Goal: Task Accomplishment & Management: Use online tool/utility

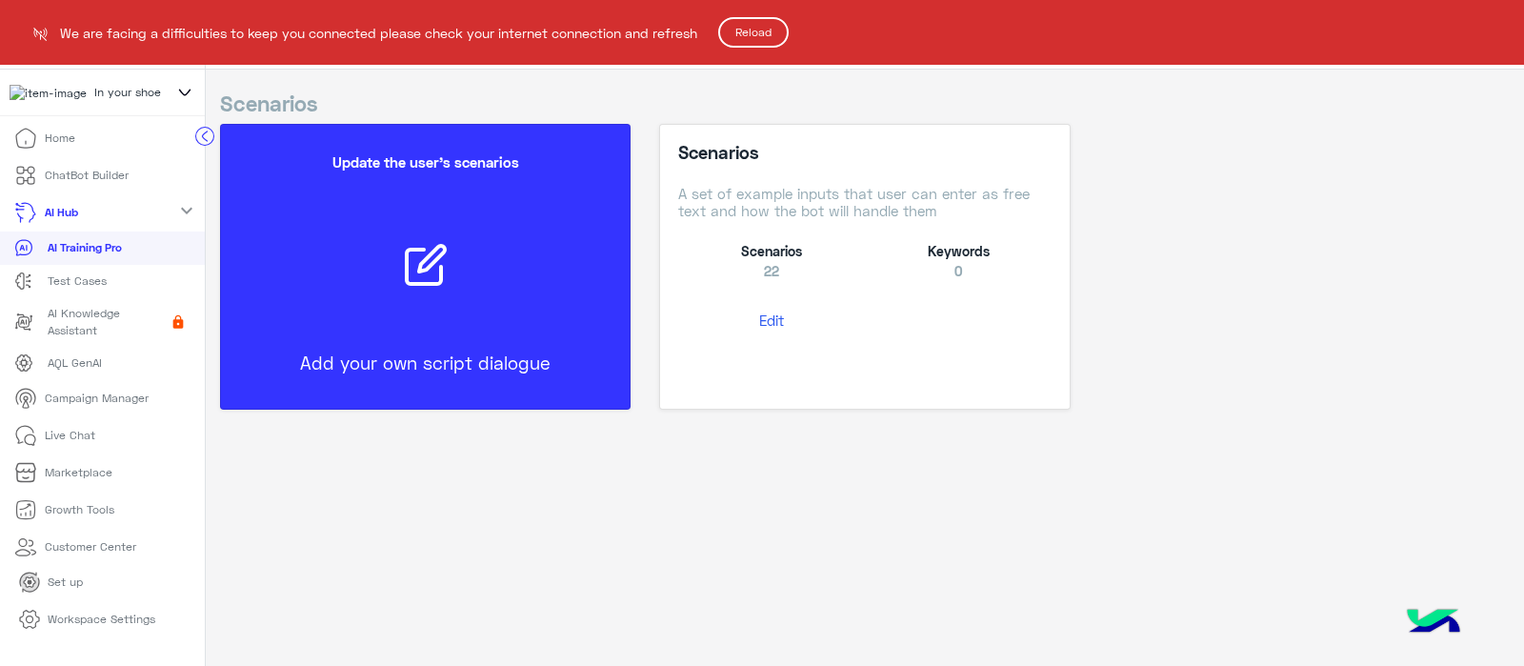
click at [769, 17] on button "Reload" at bounding box center [753, 32] width 70 height 30
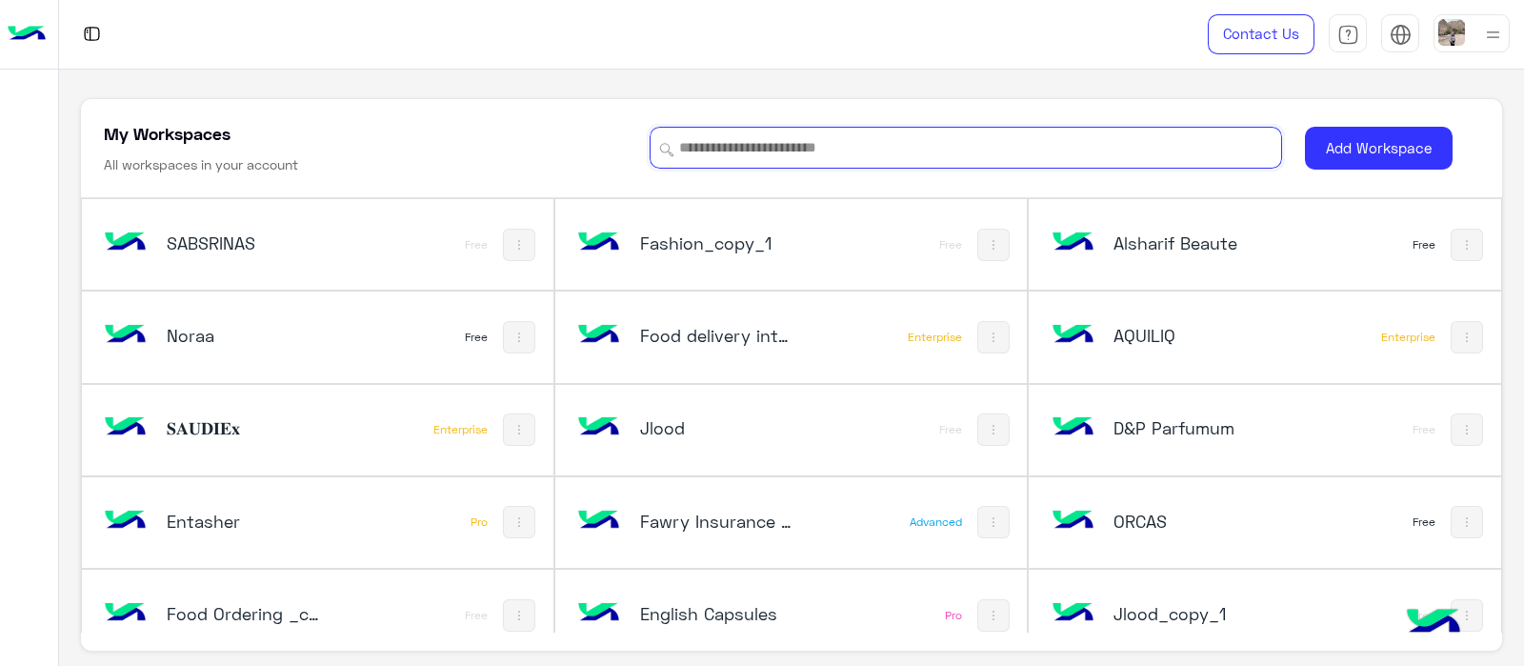
click at [697, 143] on input at bounding box center [965, 148] width 632 height 42
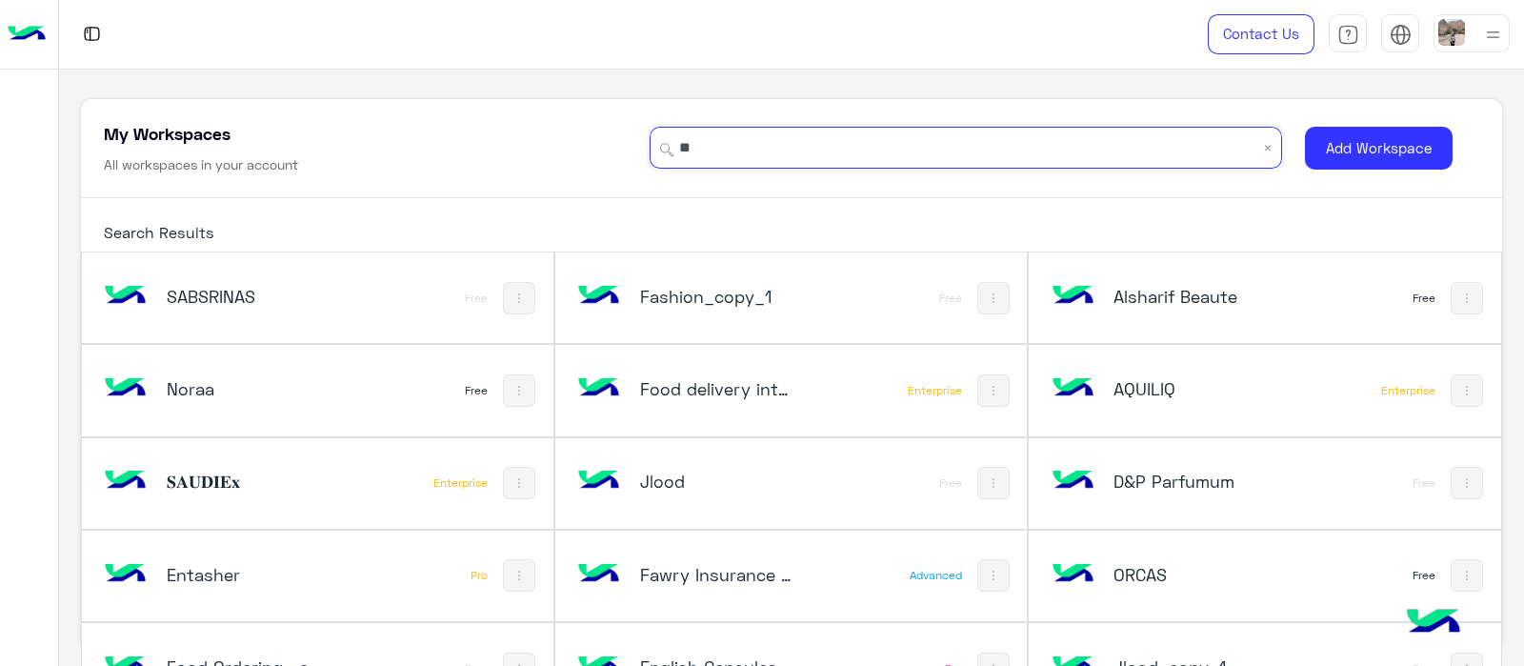
type input "*"
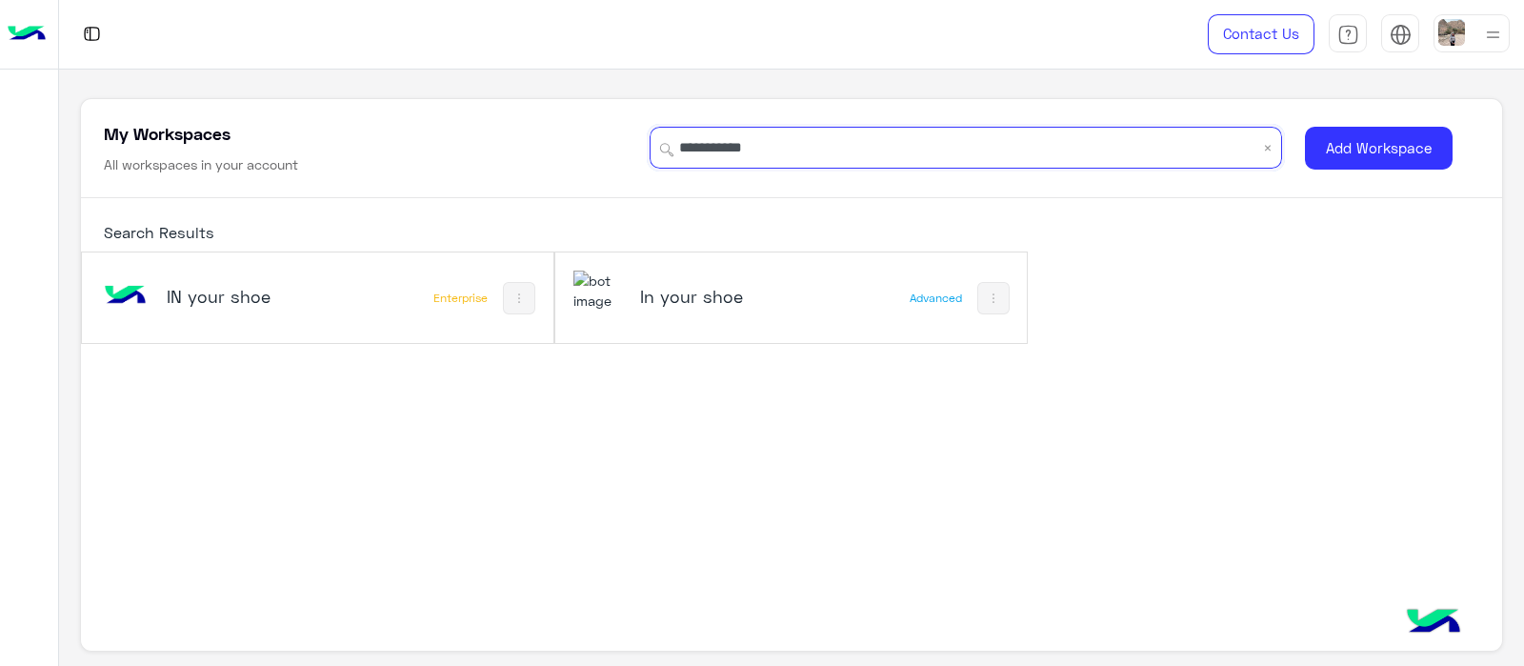
type input "**********"
click at [657, 289] on h5 "In your shoe" at bounding box center [718, 296] width 157 height 23
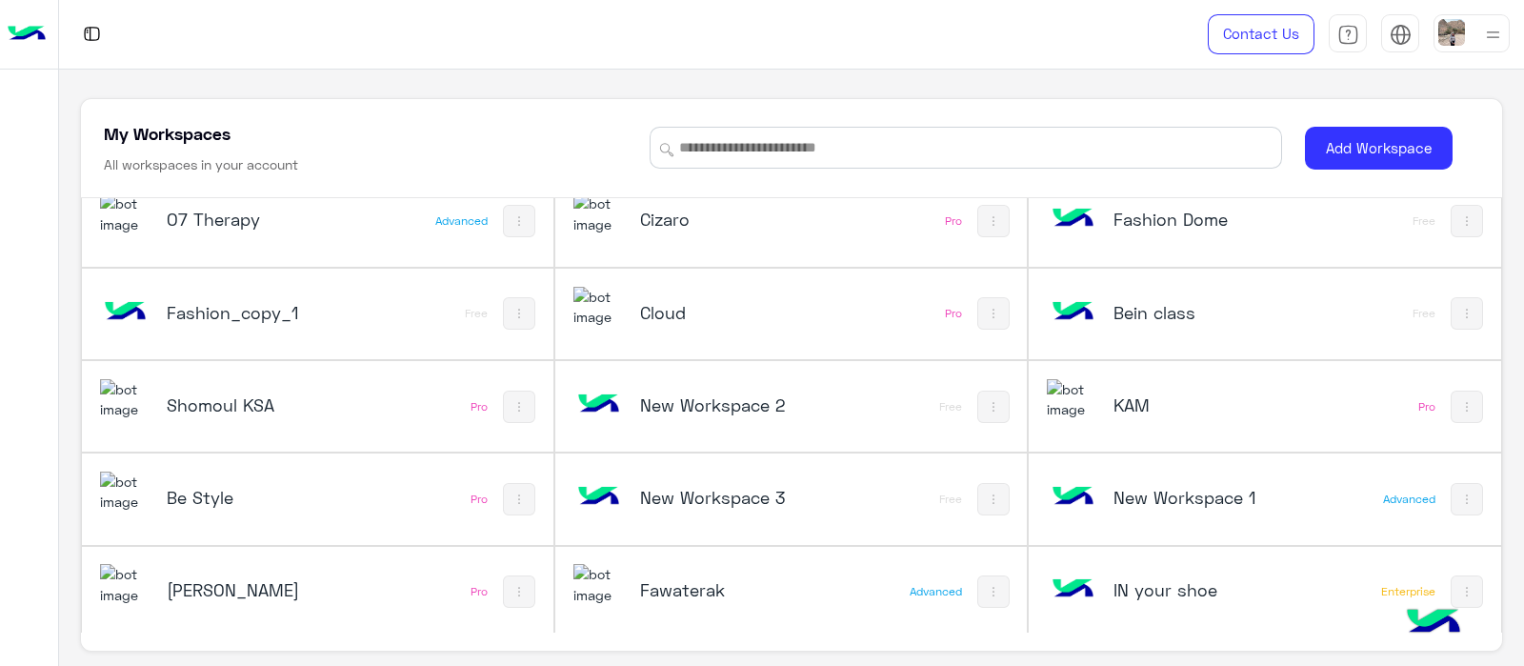
scroll to position [3256, 0]
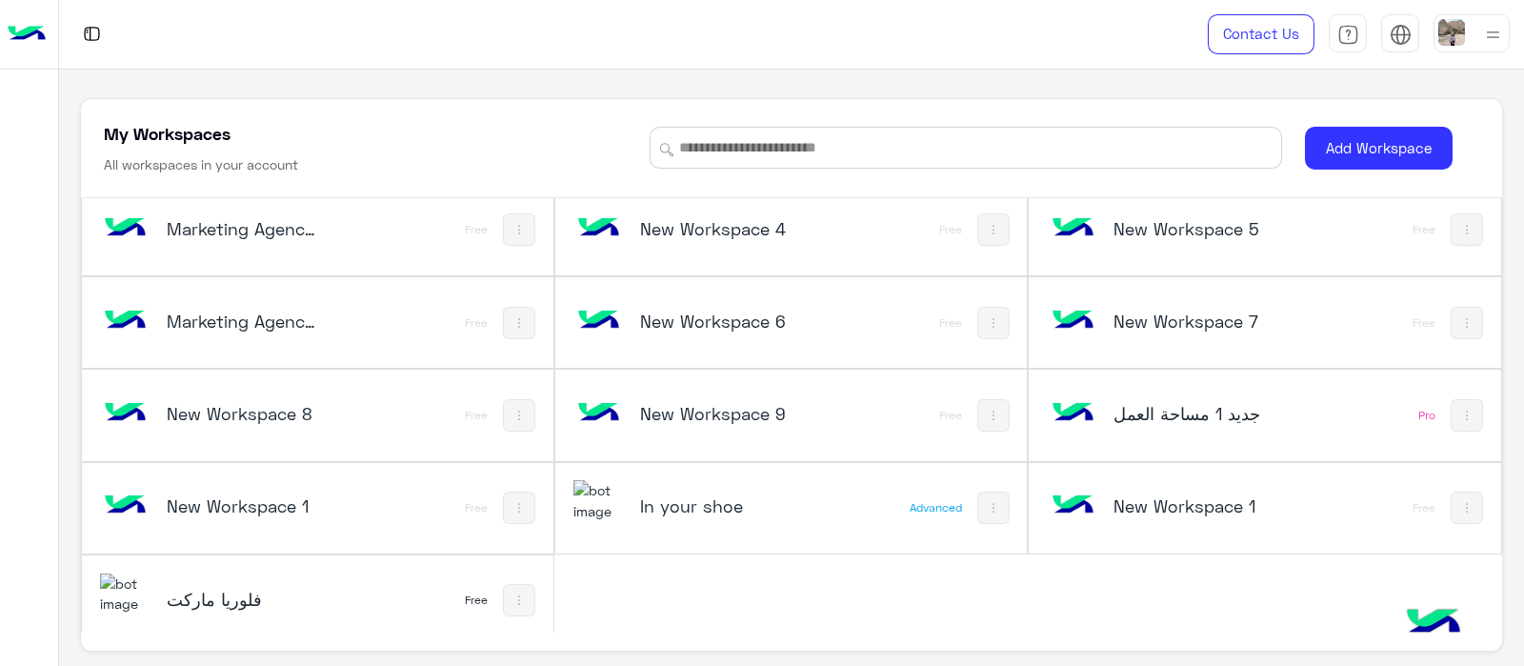
click at [627, 518] on div "In your shoe" at bounding box center [704, 507] width 262 height 55
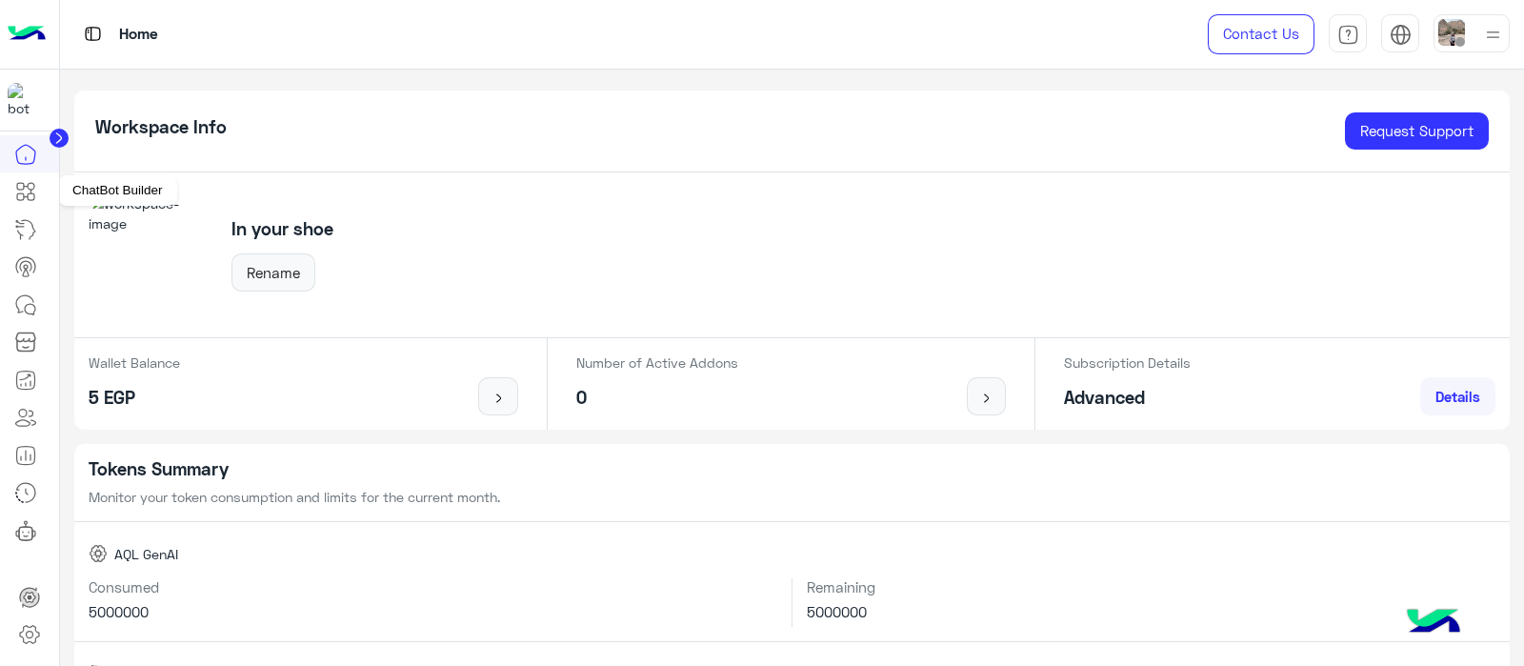
click at [29, 180] on icon at bounding box center [25, 191] width 23 height 23
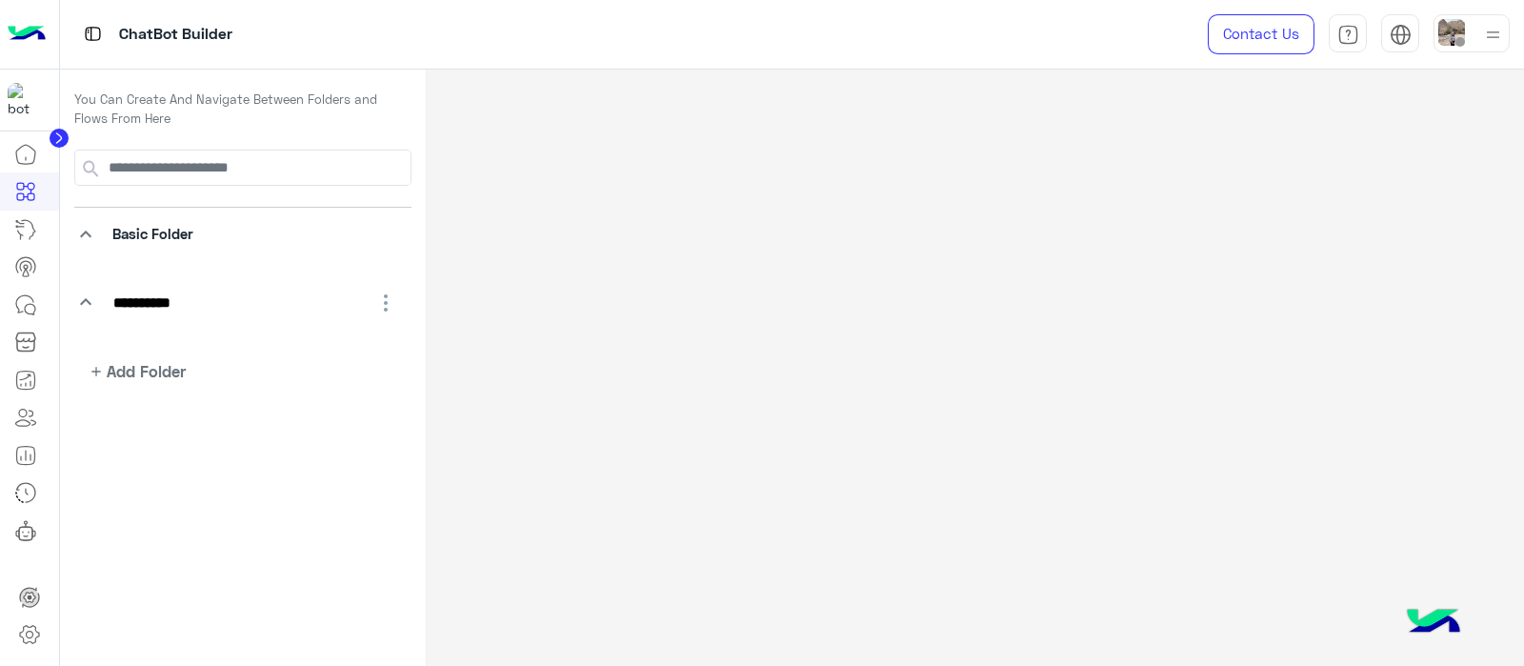
click at [90, 302] on icon "keyboard_arrow_down" at bounding box center [85, 301] width 23 height 23
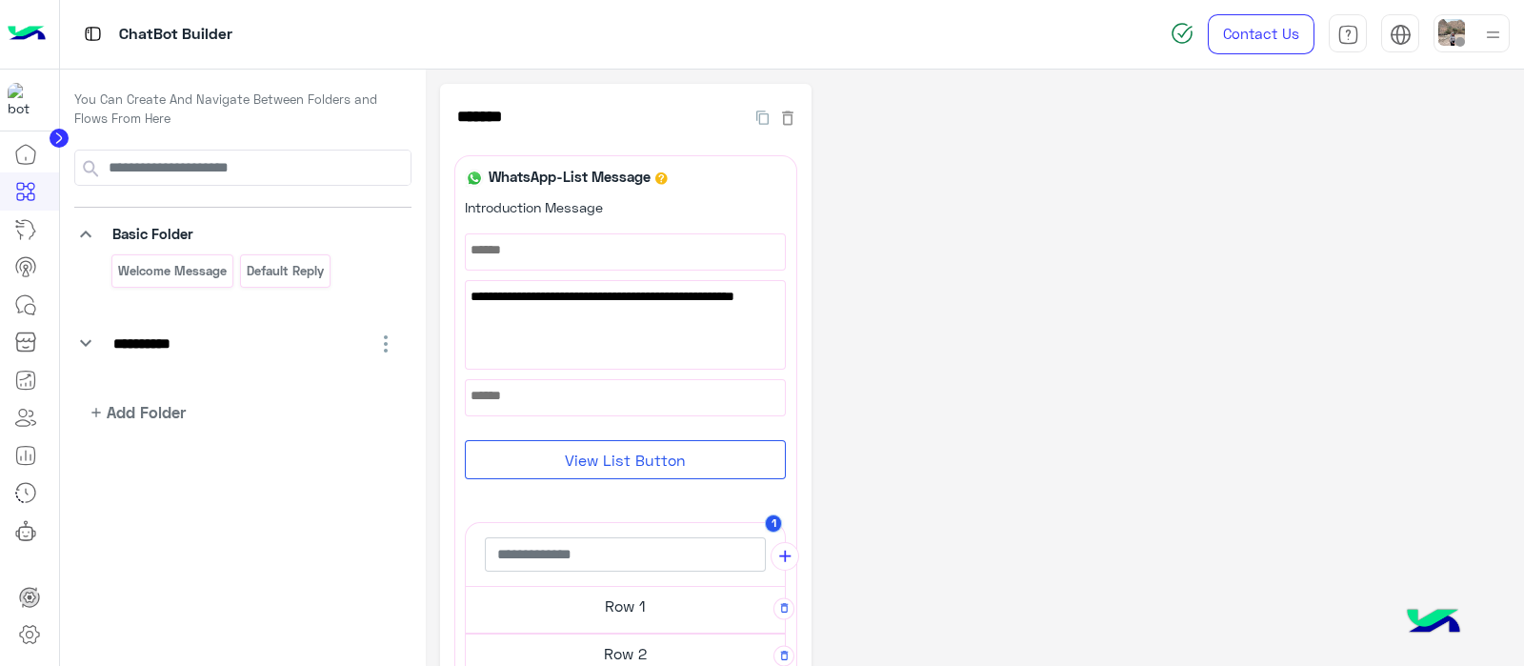
click at [86, 337] on icon "keyboard_arrow_down" at bounding box center [85, 342] width 23 height 23
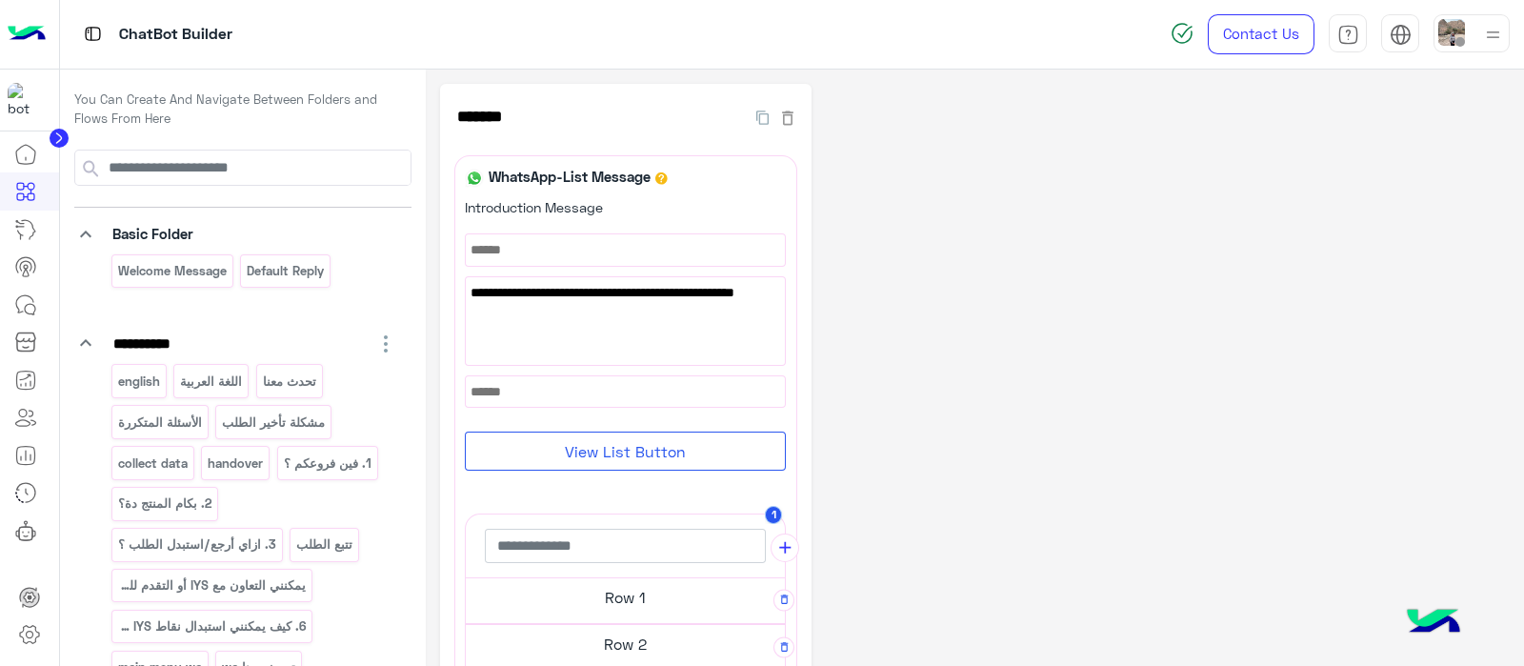
scroll to position [1052, 0]
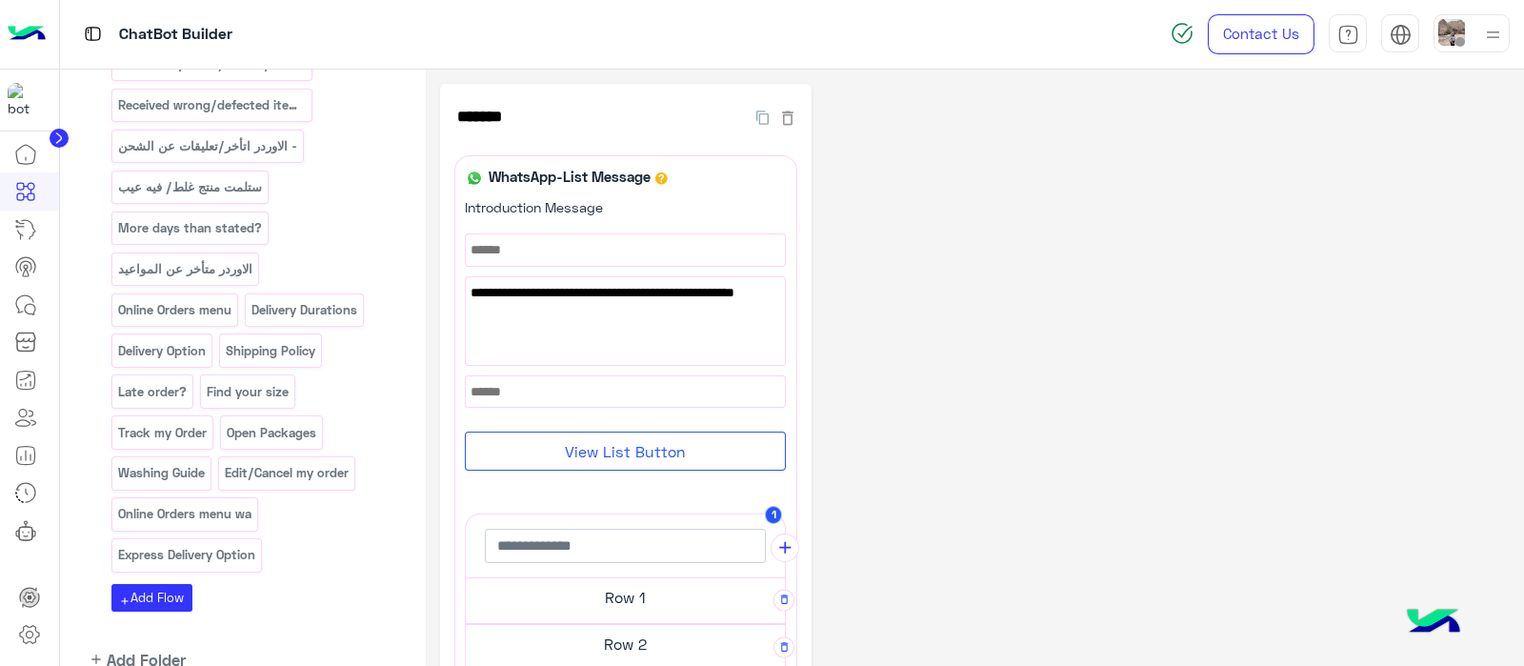
click at [929, 240] on div "**********" at bounding box center [974, 628] width 1069 height 1088
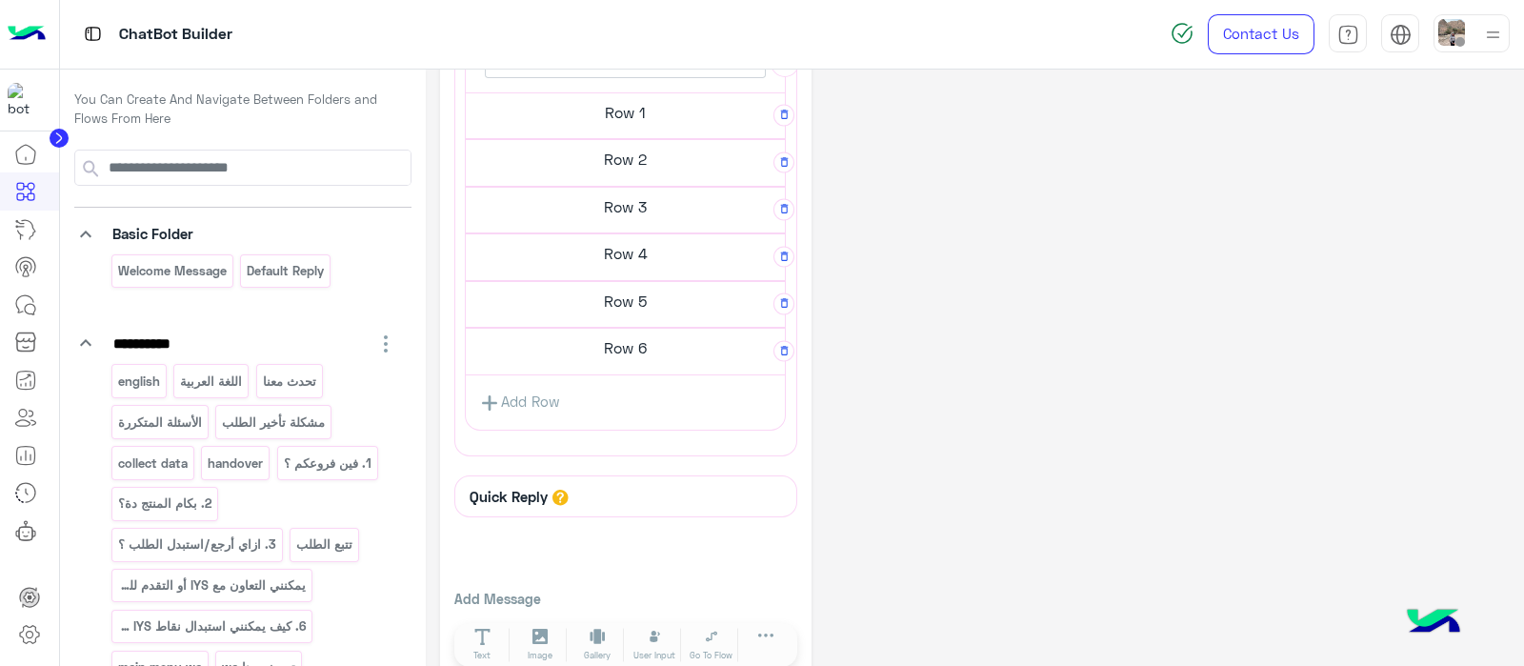
scroll to position [487, 0]
click at [531, 130] on div "Row 1" at bounding box center [625, 114] width 319 height 48
click at [652, 111] on h5 "Row 1" at bounding box center [625, 110] width 319 height 38
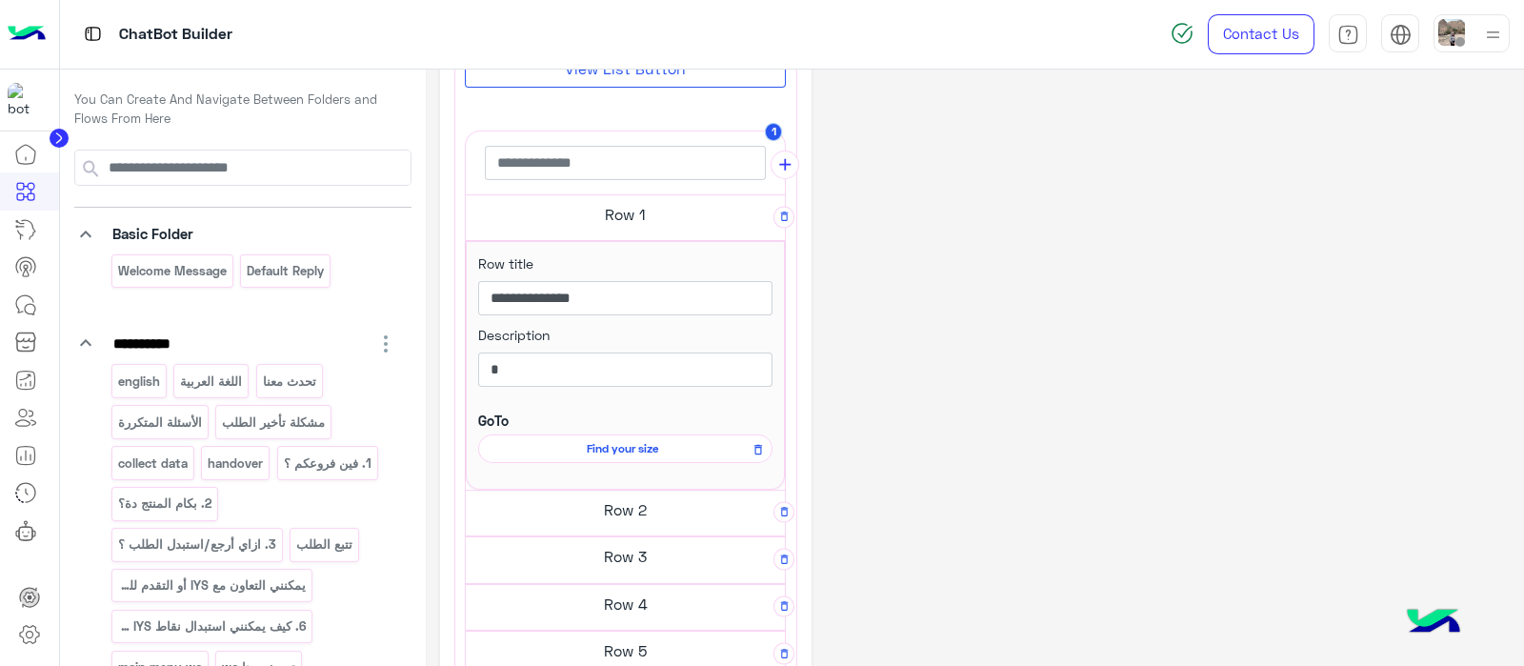
scroll to position [428, 0]
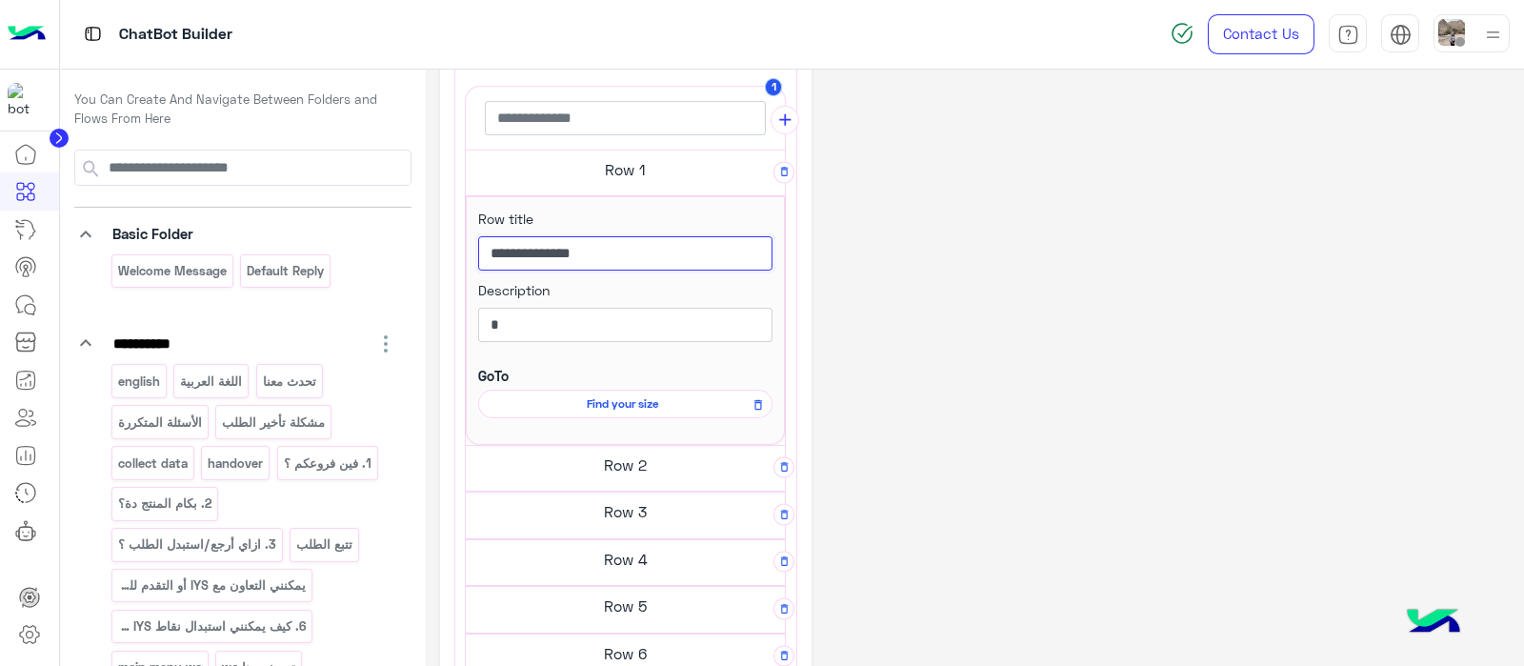
click at [581, 240] on input "**********" at bounding box center [625, 253] width 294 height 34
type input "*"
paste input "**********"
type input "**********"
click at [614, 456] on h5 "Row 2" at bounding box center [625, 465] width 319 height 38
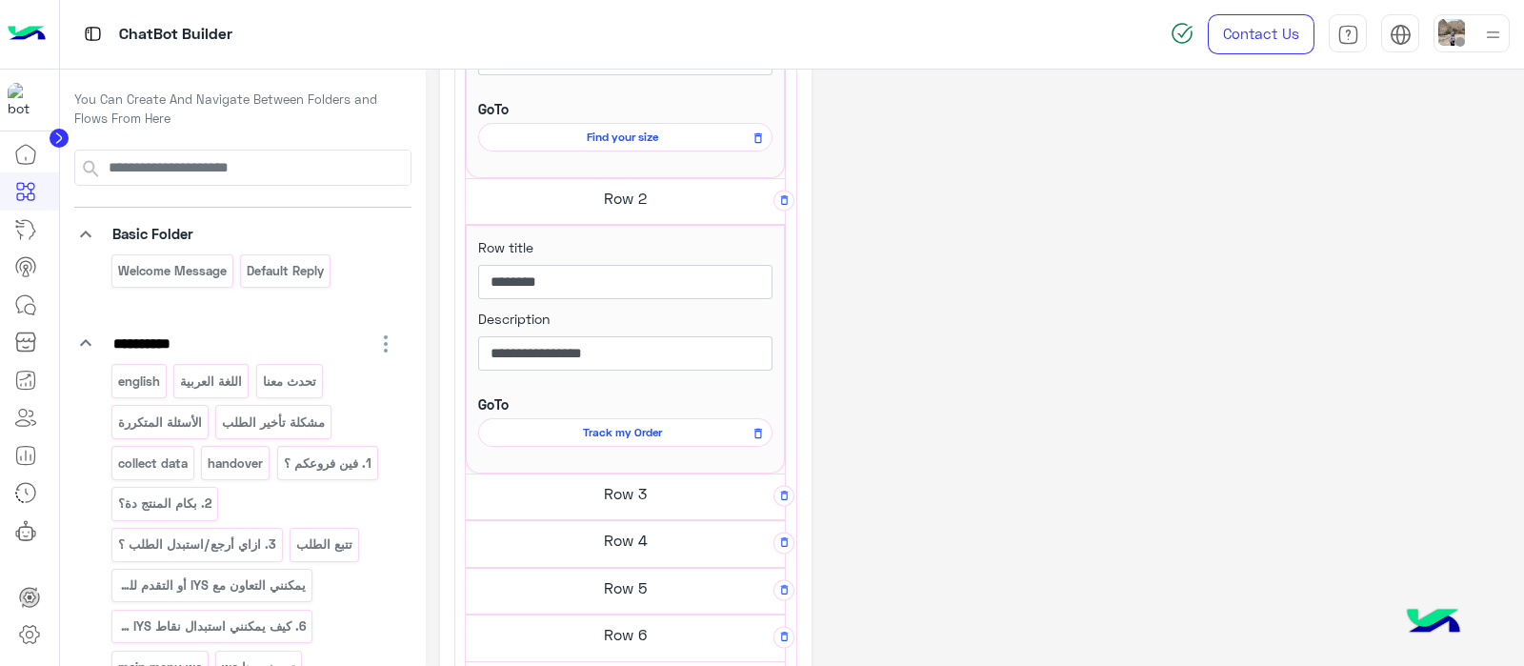
scroll to position [695, 0]
drag, startPoint x: 619, startPoint y: 350, endPoint x: 471, endPoint y: 354, distance: 147.7
click at [471, 354] on div "**********" at bounding box center [625, 348] width 319 height 248
click at [635, 259] on div "Row title *******" at bounding box center [625, 271] width 294 height 71
click at [626, 266] on input "*******" at bounding box center [625, 281] width 294 height 34
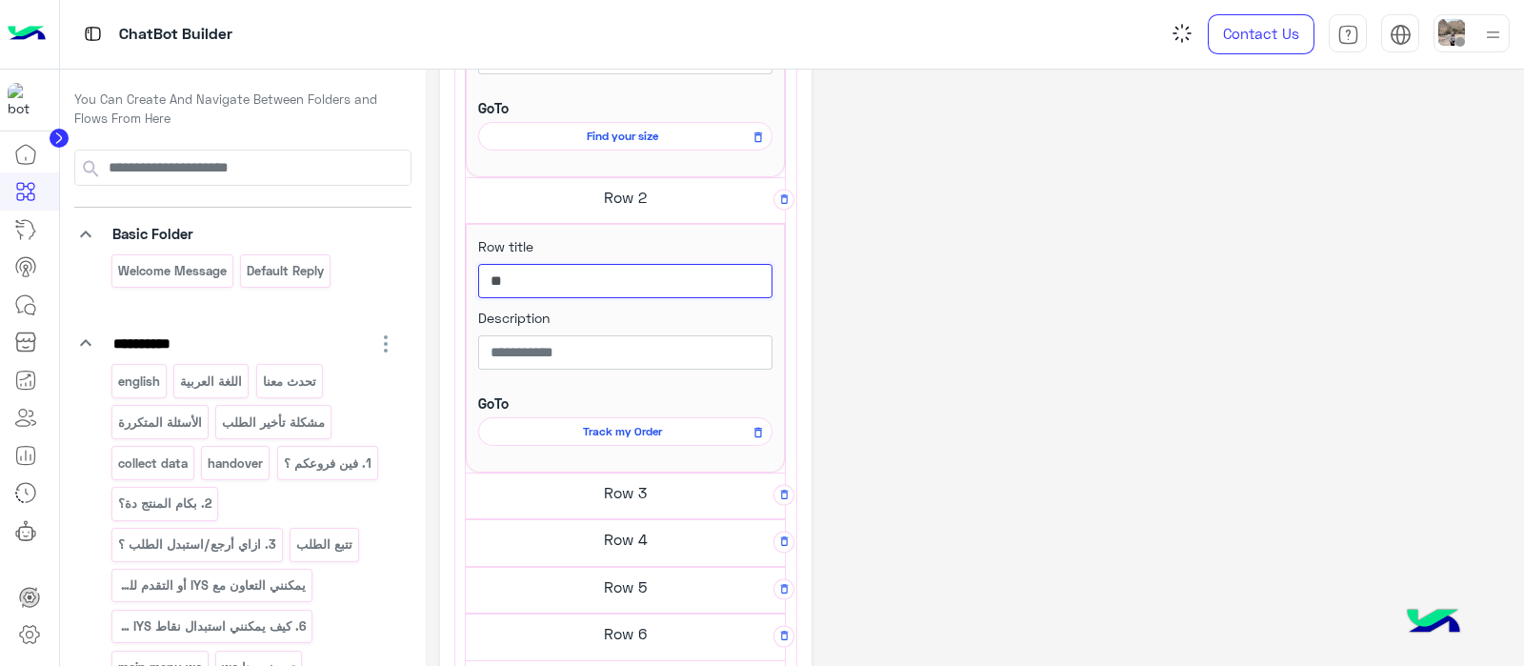
type input "*"
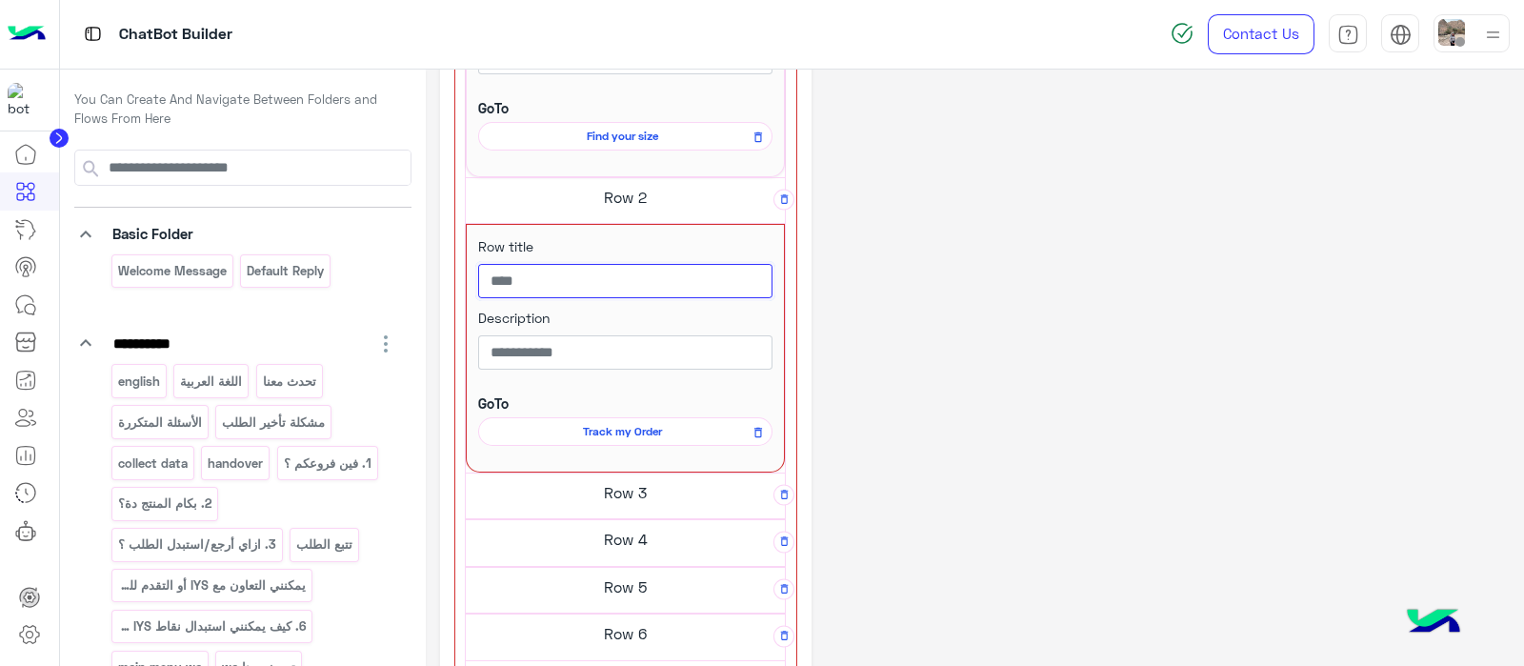
paste input "**********"
drag, startPoint x: 481, startPoint y: 283, endPoint x: 487, endPoint y: 296, distance: 14.5
click at [482, 283] on input "**********" at bounding box center [625, 281] width 294 height 34
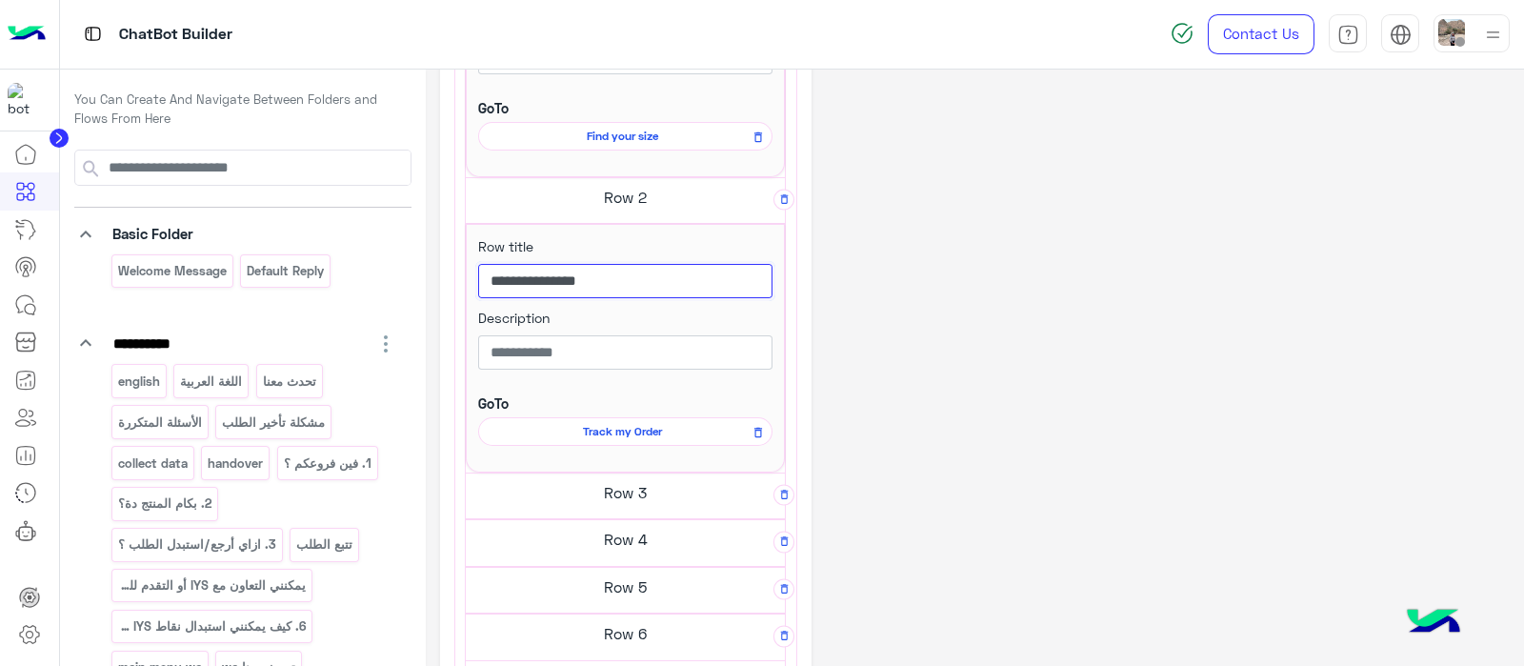
type input "**********"
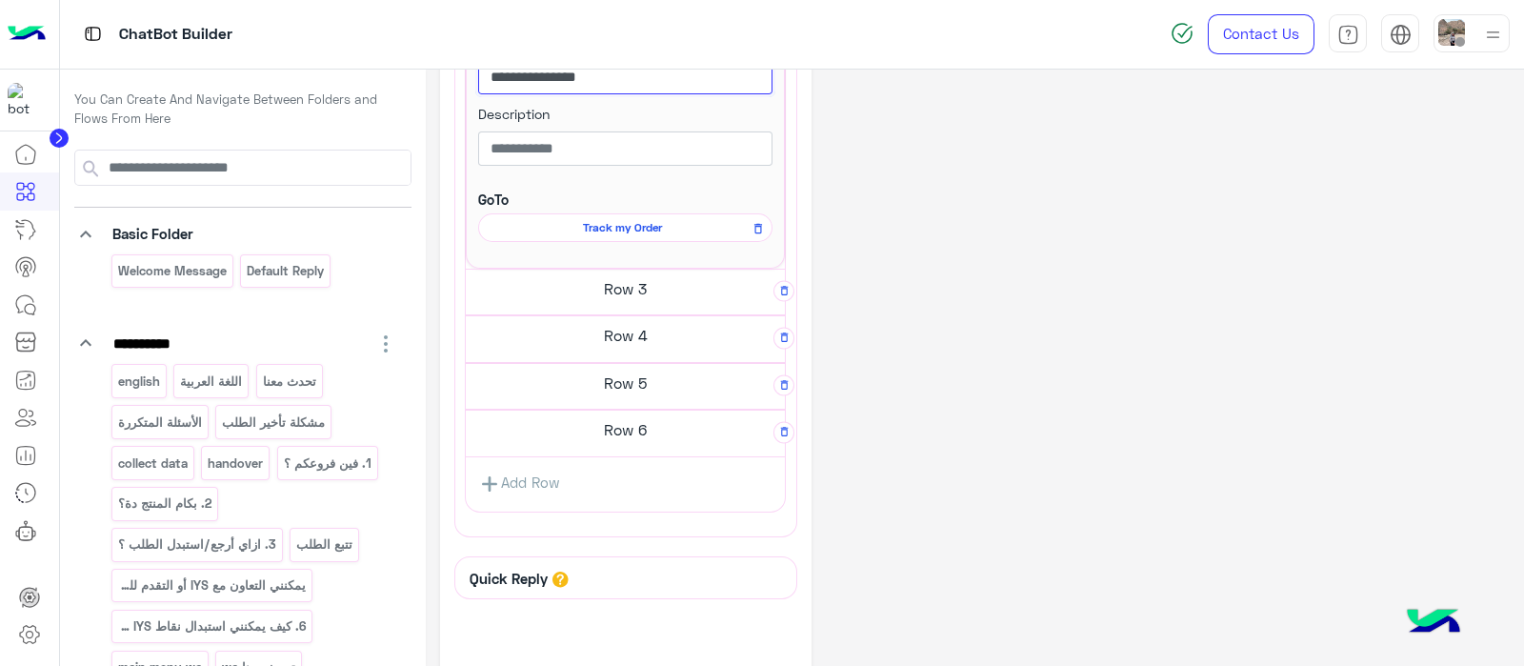
scroll to position [904, 0]
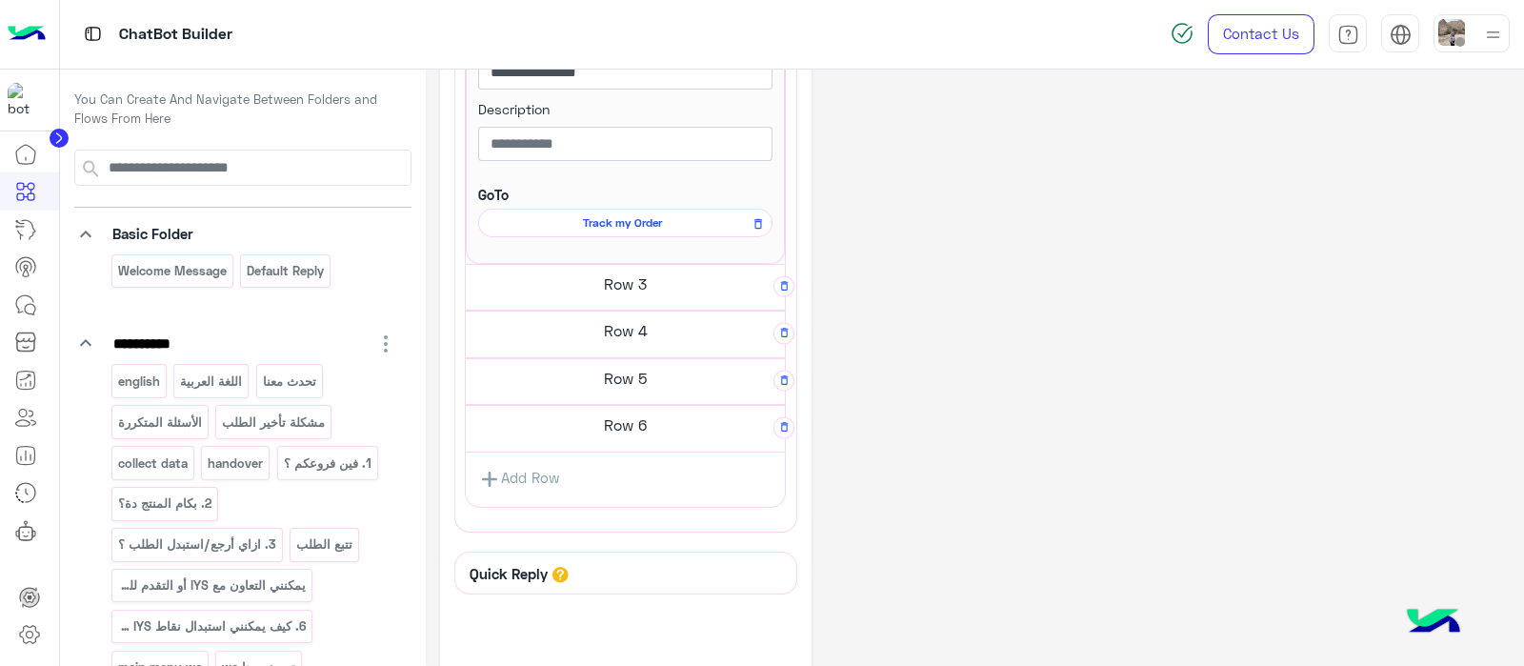
click at [643, 288] on h5 "Row 3" at bounding box center [625, 284] width 319 height 38
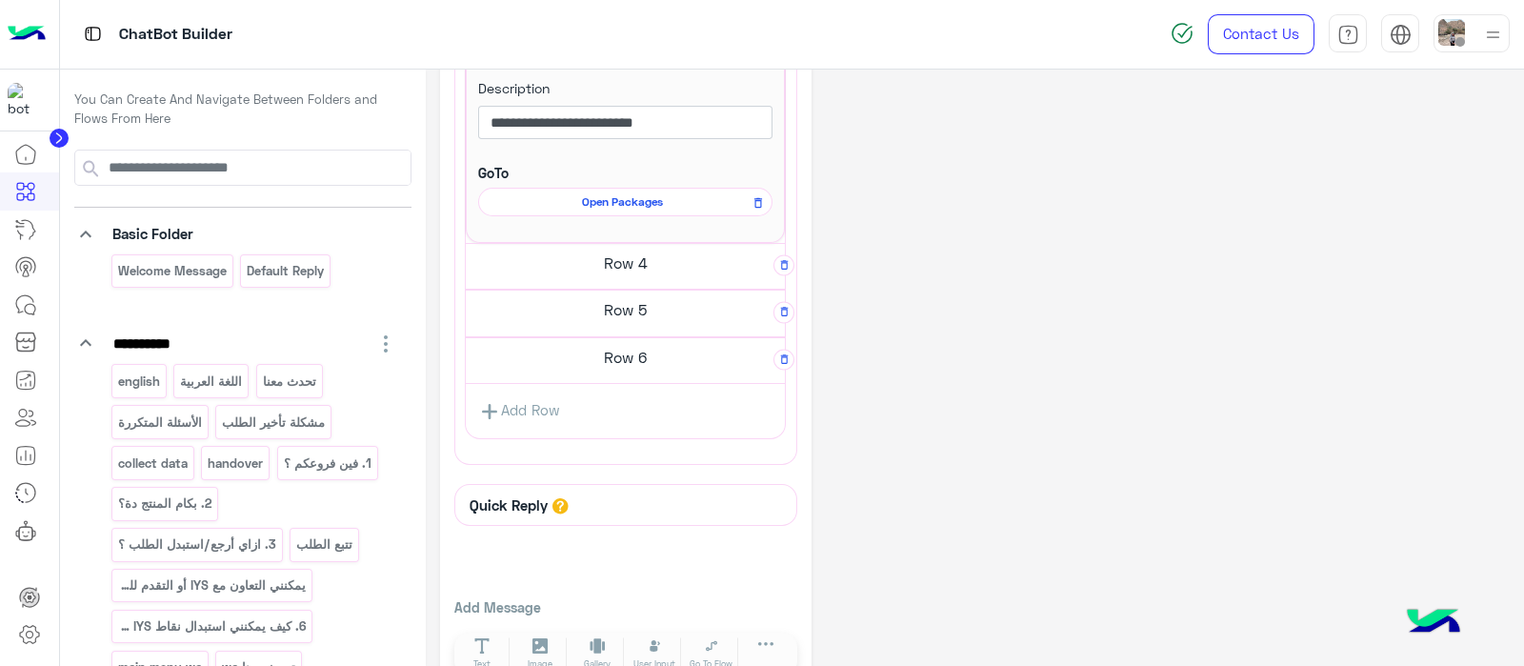
scroll to position [1229, 0]
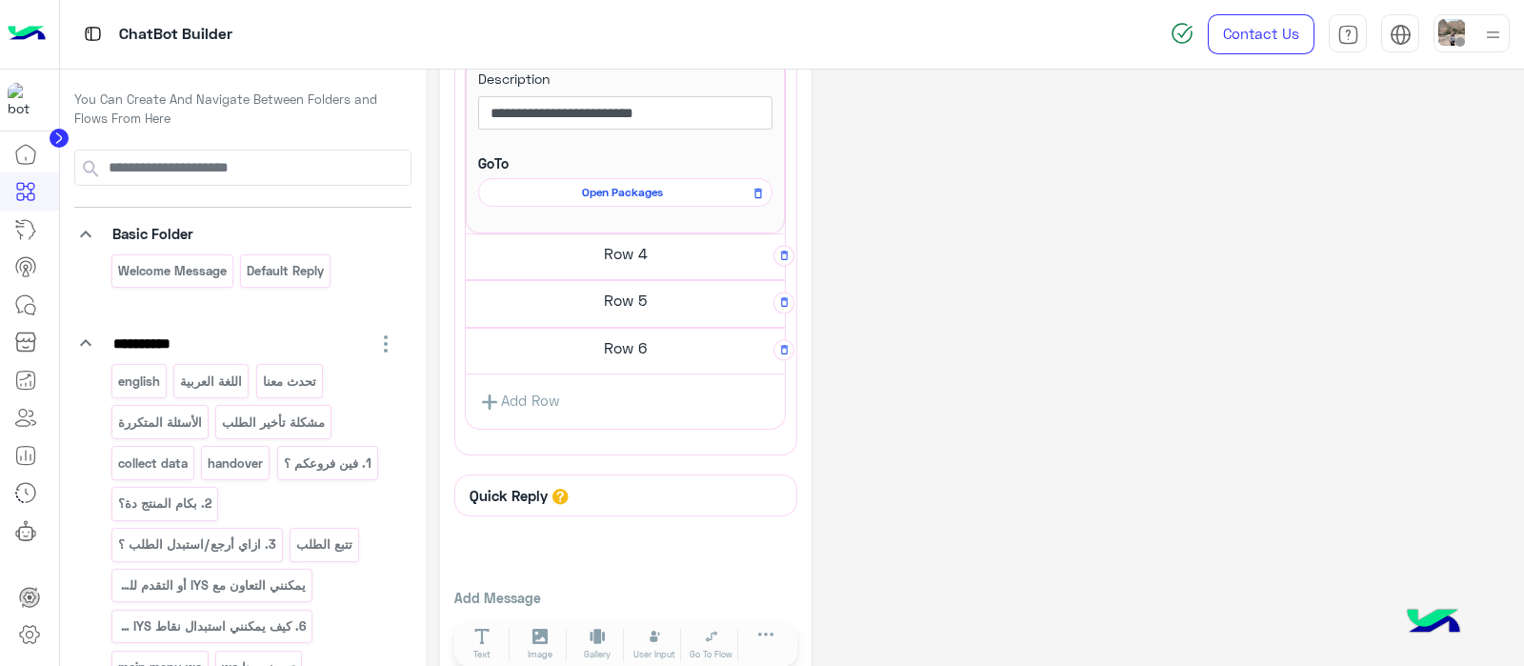
click at [605, 340] on h5 "Row 6" at bounding box center [625, 348] width 319 height 38
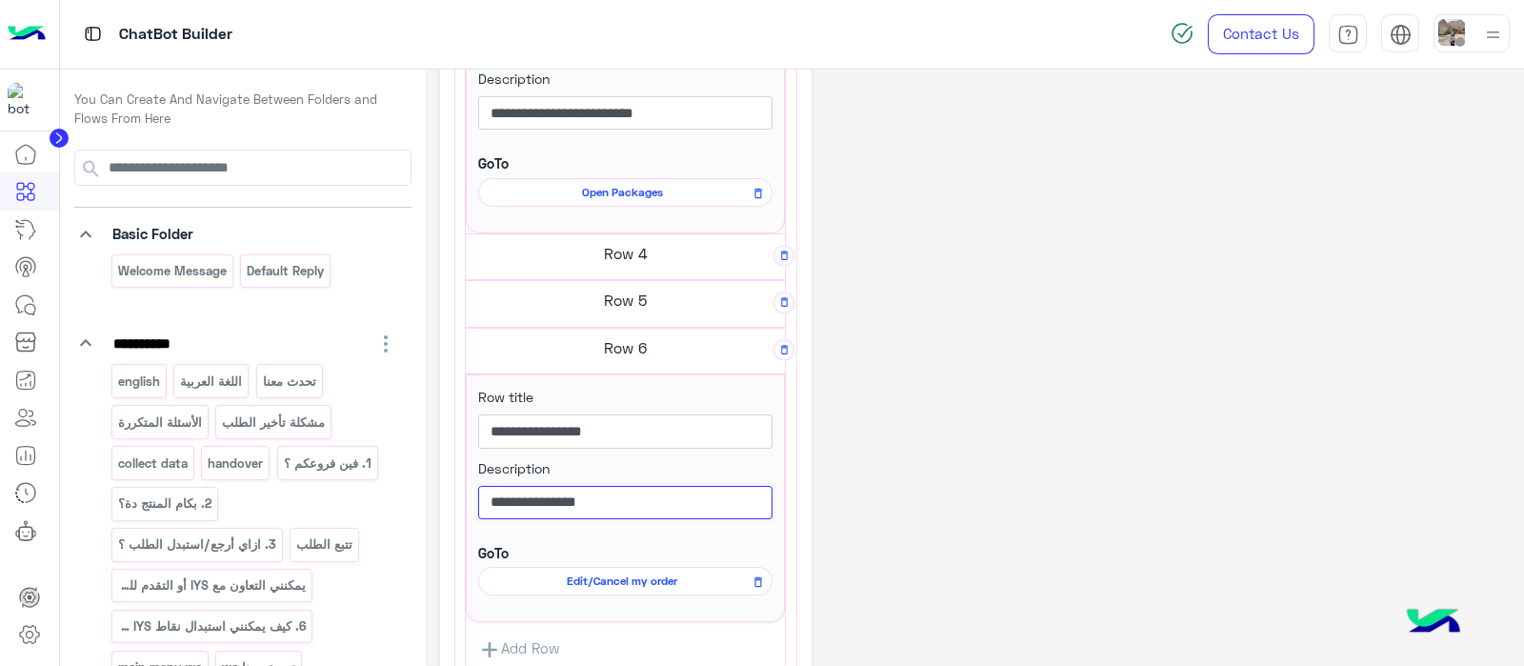
click at [621, 494] on input "**********" at bounding box center [625, 503] width 294 height 34
type input "*"
click at [608, 435] on input "**********" at bounding box center [625, 431] width 294 height 34
type input "*"
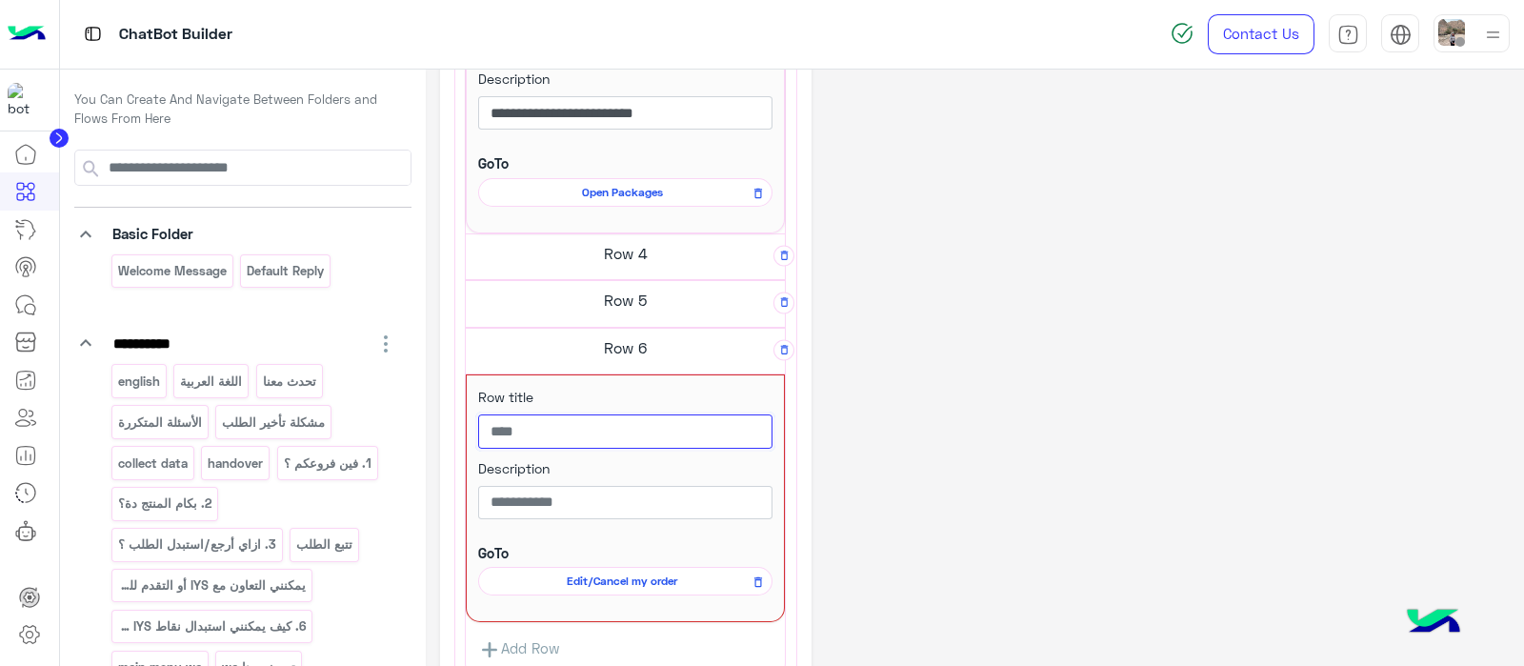
paste input "**********"
type input "**********"
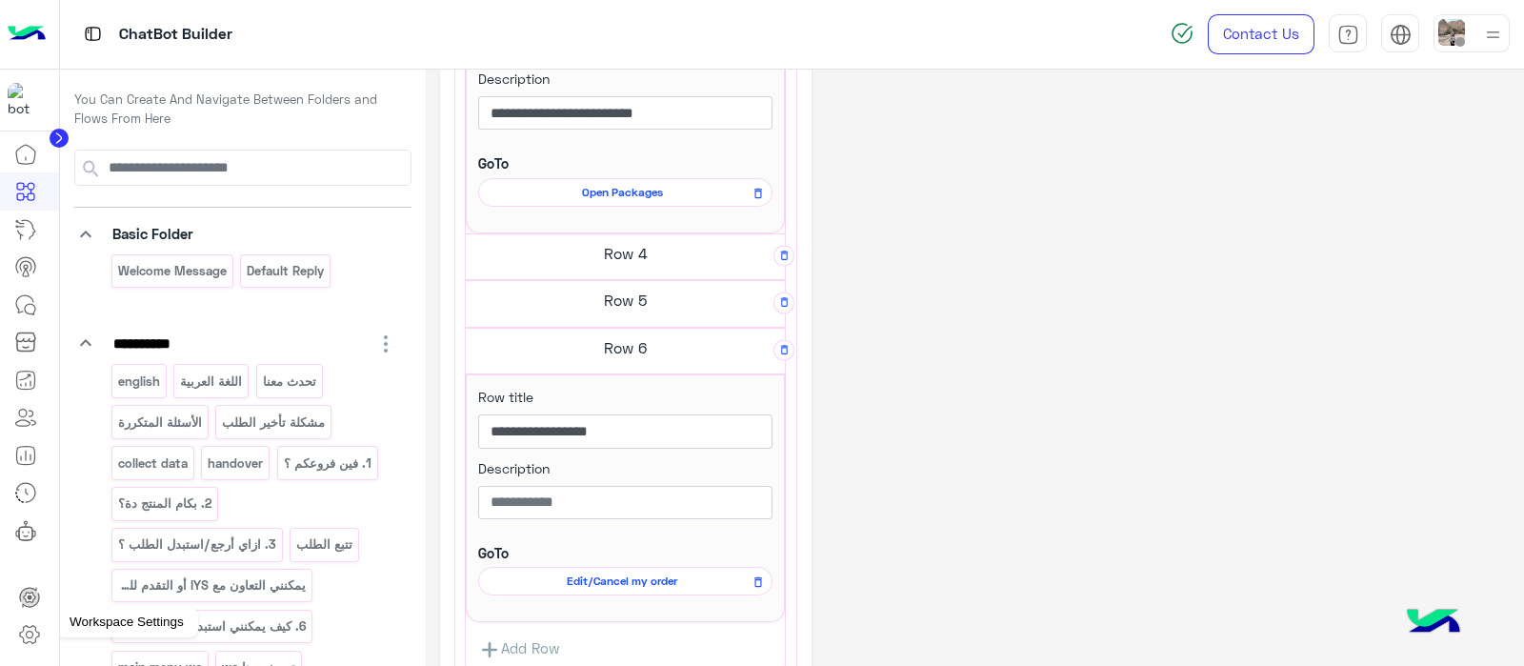
click at [39, 624] on icon at bounding box center [29, 634] width 23 height 23
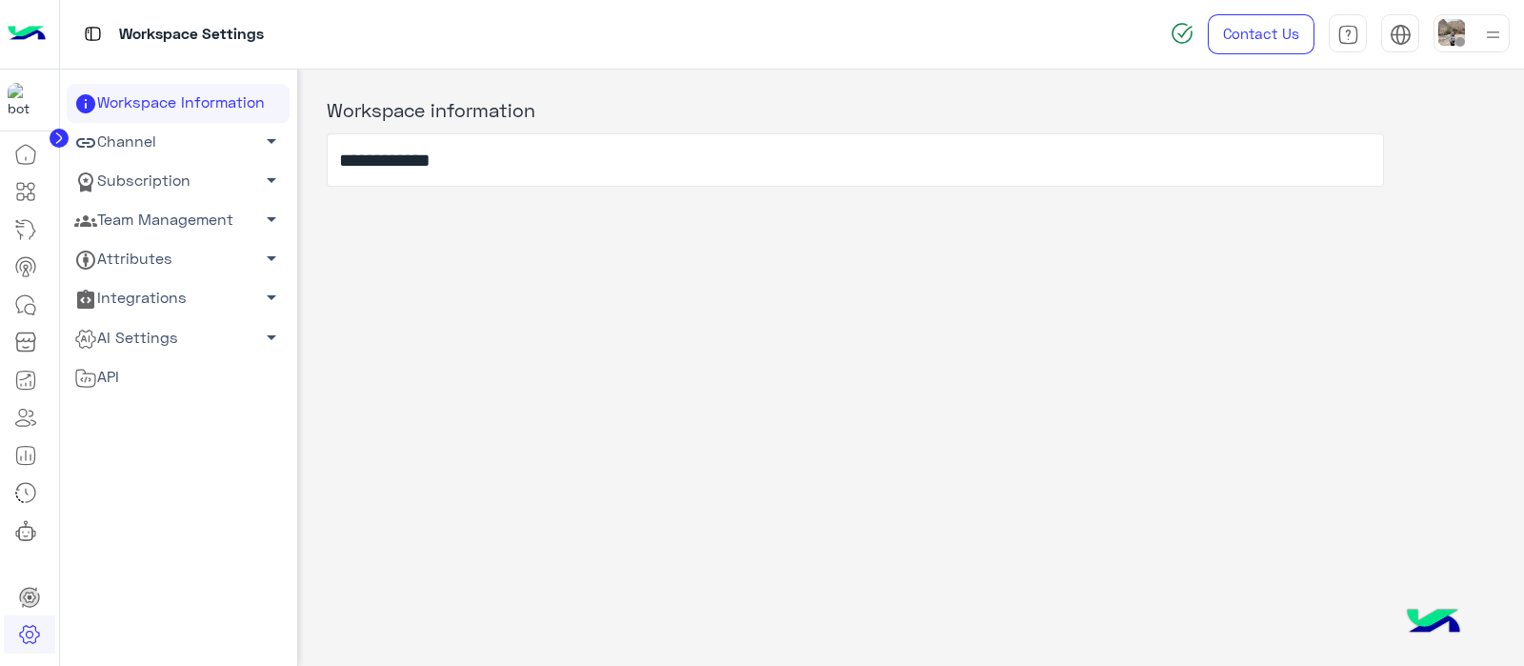
click at [110, 334] on link "AI Settings arrow_drop_down" at bounding box center [178, 337] width 223 height 39
click at [126, 364] on link "Conversational AI Models" at bounding box center [178, 373] width 223 height 33
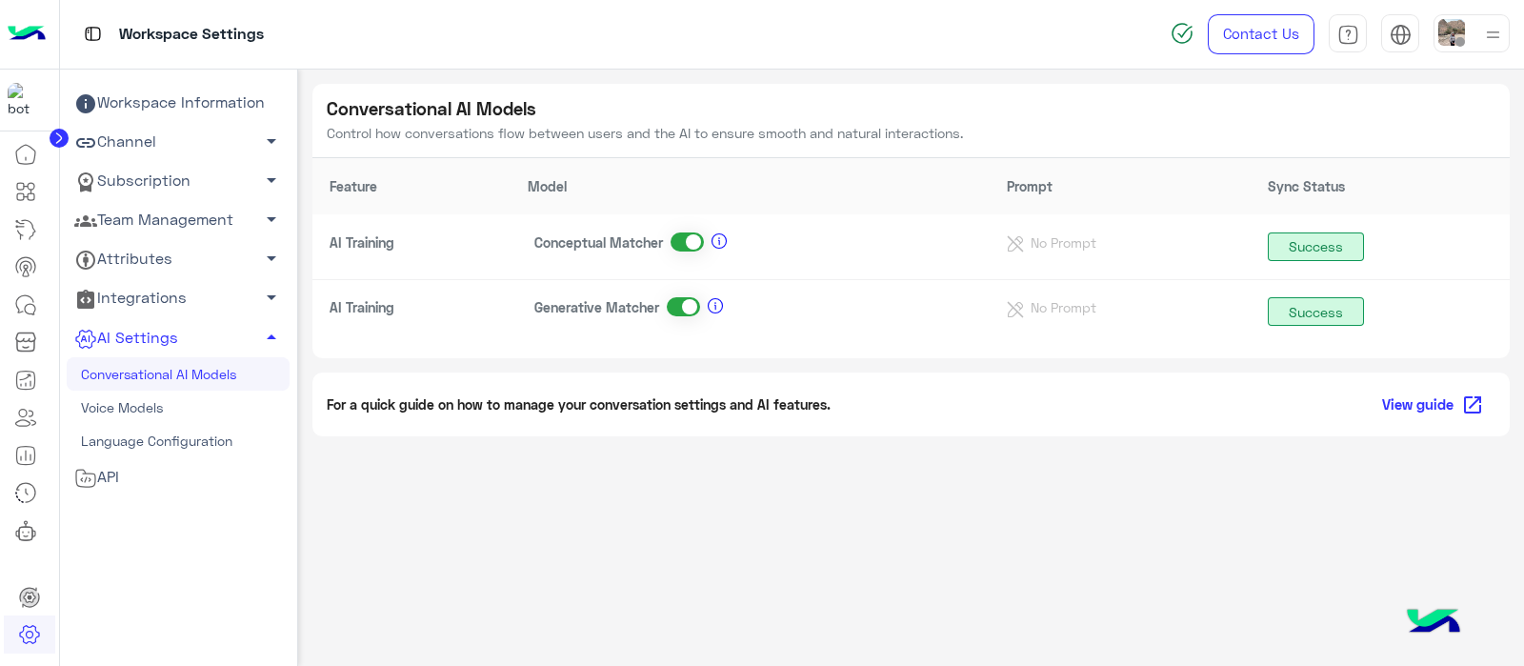
click at [695, 241] on span at bounding box center [686, 241] width 33 height 19
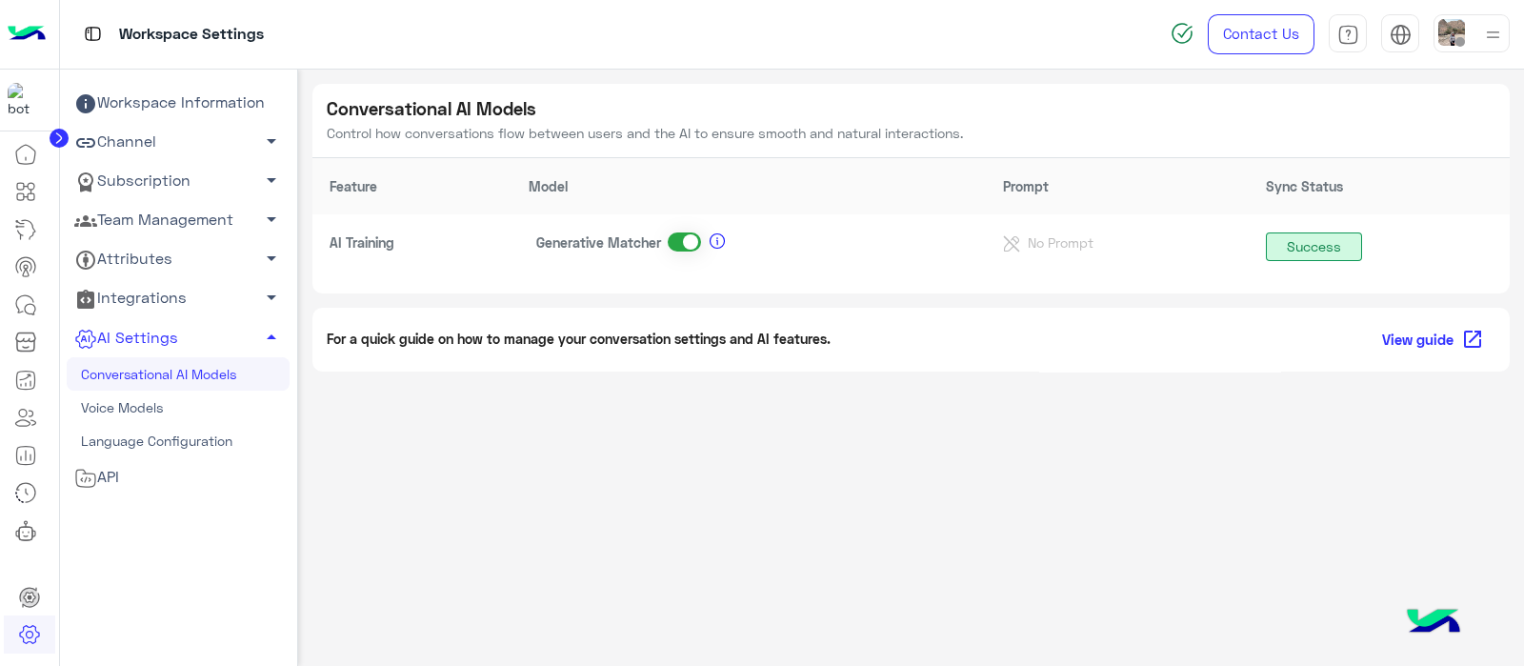
click at [669, 239] on span at bounding box center [684, 241] width 33 height 19
click at [136, 173] on link "Subscription arrow_drop_down" at bounding box center [178, 181] width 223 height 39
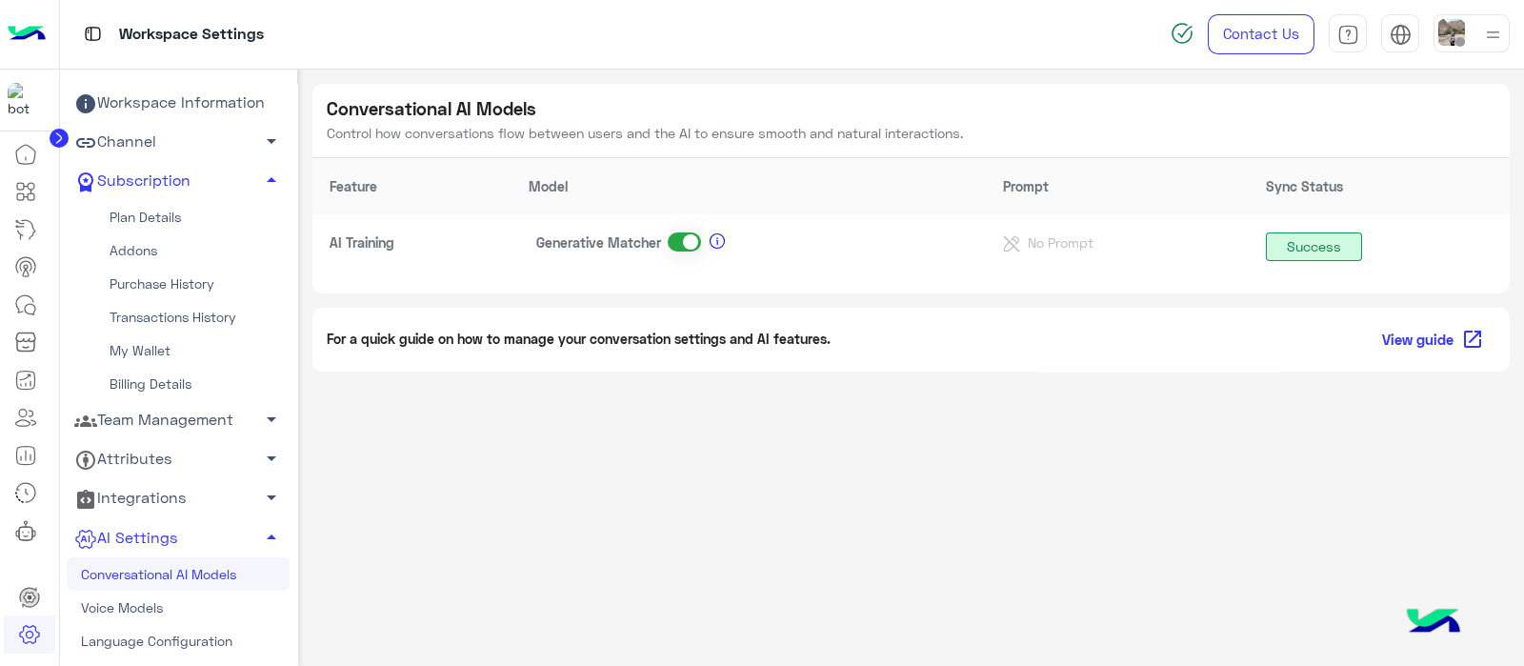
click at [108, 220] on link "Plan Details" at bounding box center [178, 217] width 223 height 33
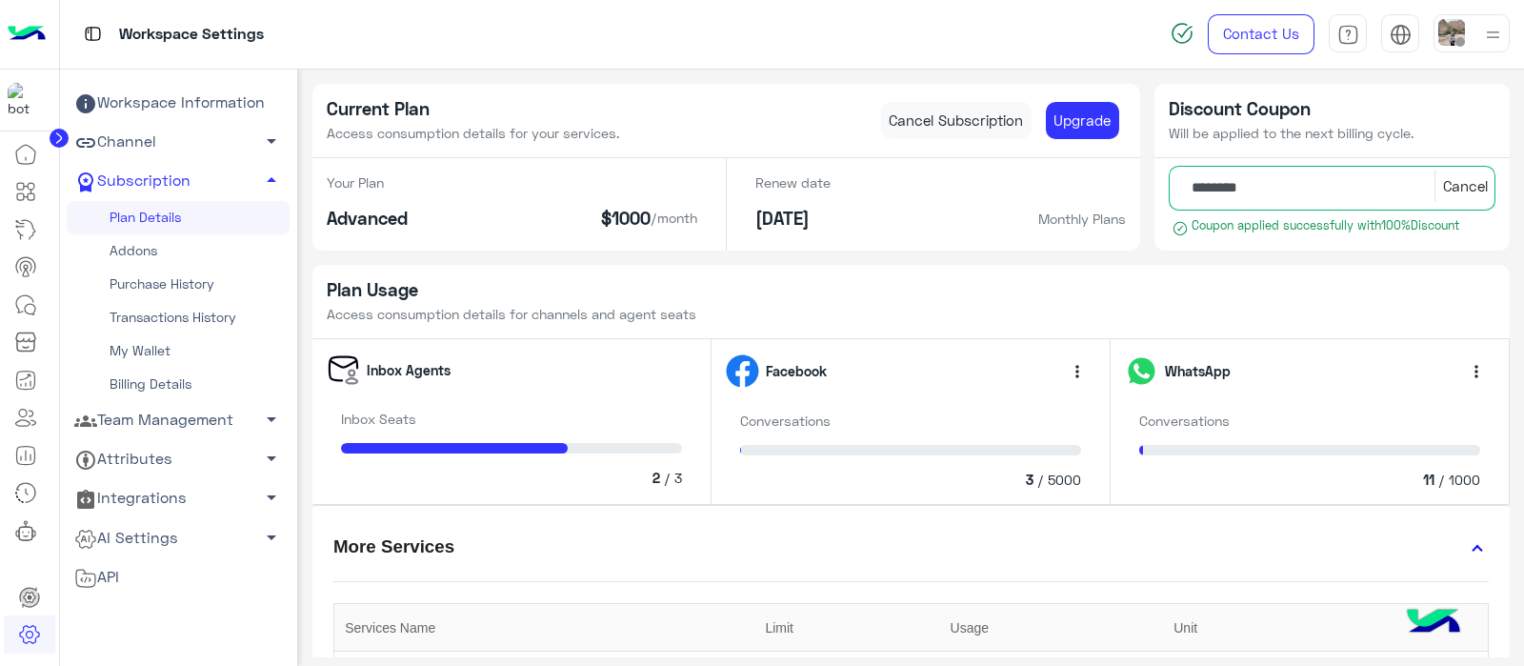
click at [185, 532] on link "AI Settings arrow_drop_down" at bounding box center [178, 537] width 223 height 39
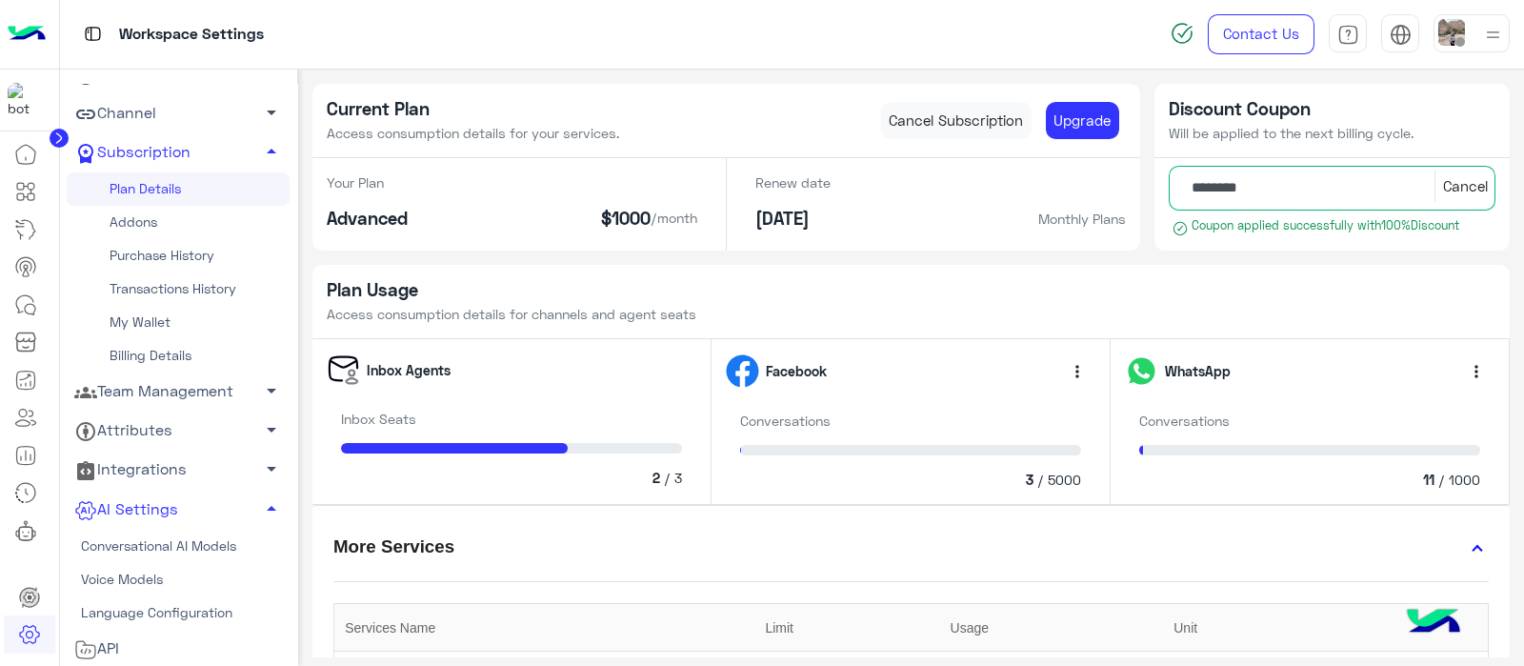
click at [128, 544] on link "Conversational AI Models" at bounding box center [178, 545] width 223 height 33
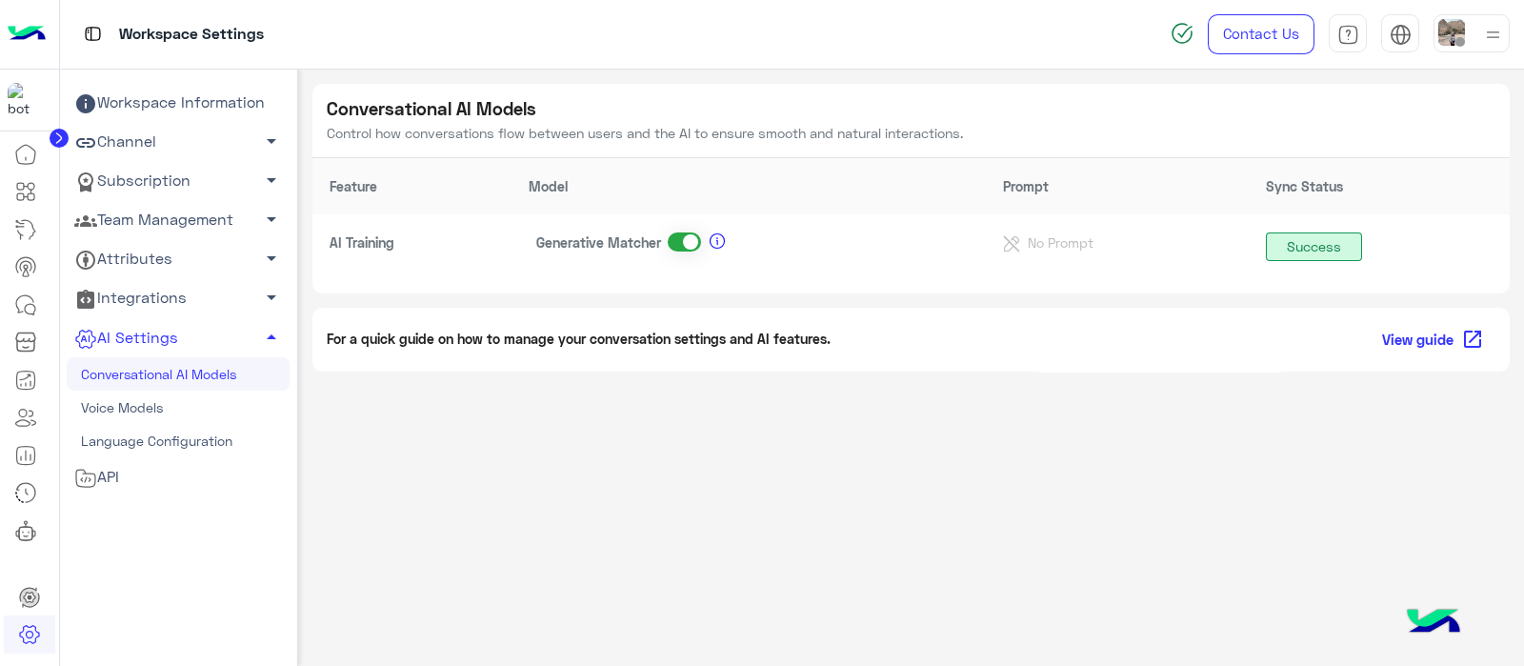
click at [679, 244] on span at bounding box center [684, 241] width 33 height 19
click at [685, 245] on span at bounding box center [684, 241] width 33 height 19
click at [10, 190] on link at bounding box center [25, 191] width 51 height 38
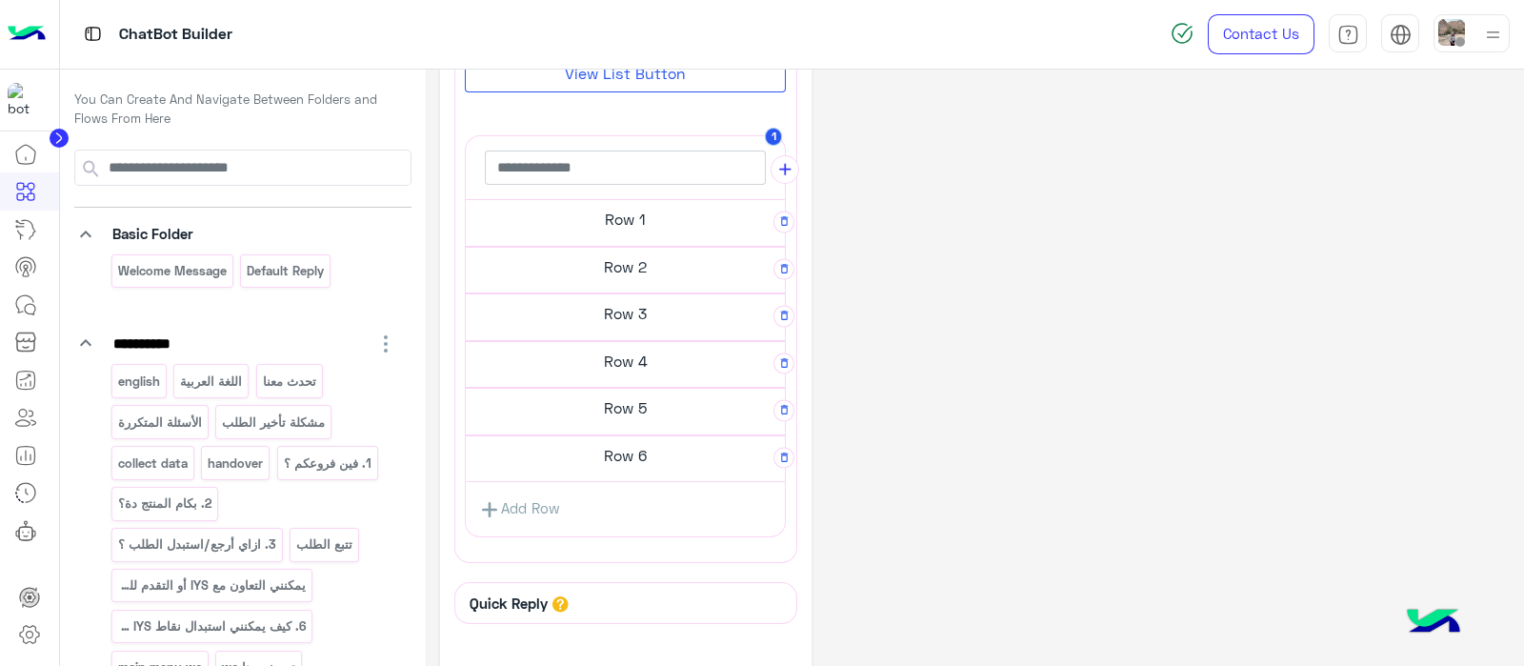
scroll to position [525, 0]
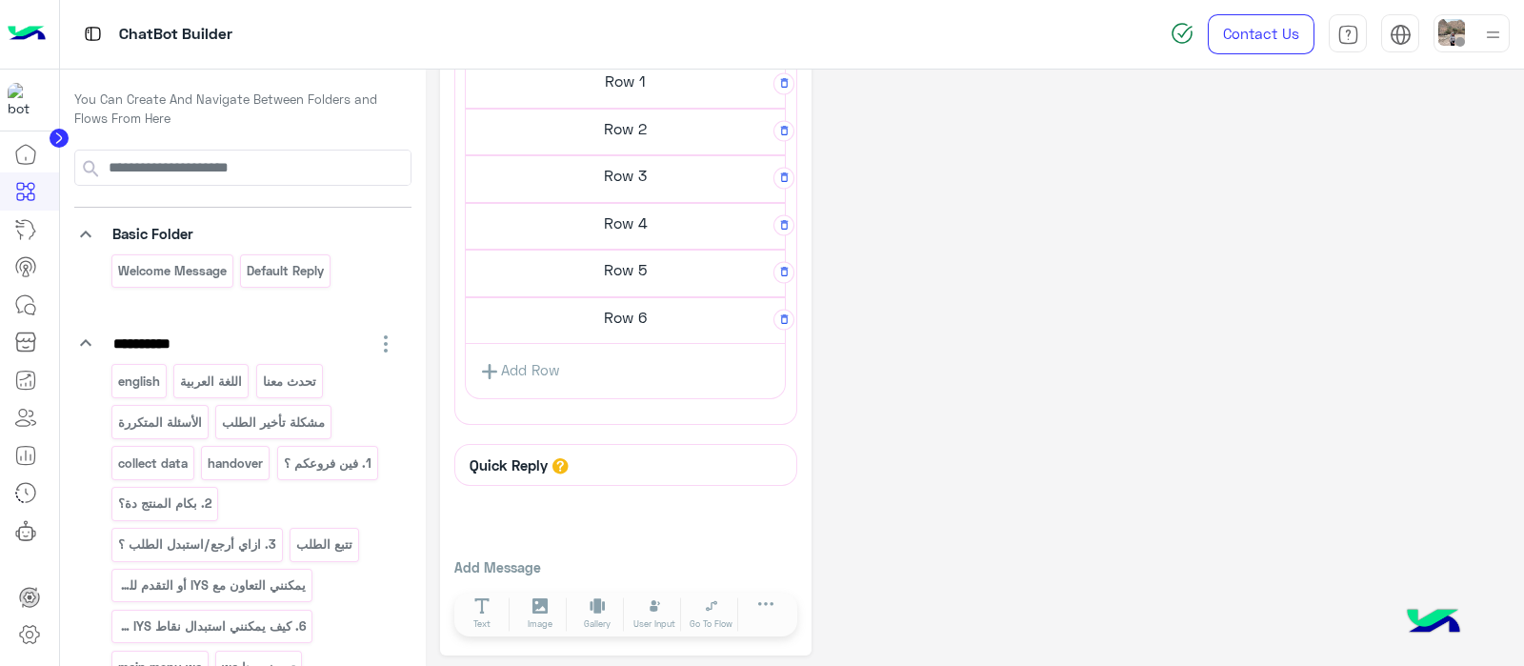
click at [620, 78] on h5 "Row 1" at bounding box center [625, 81] width 319 height 38
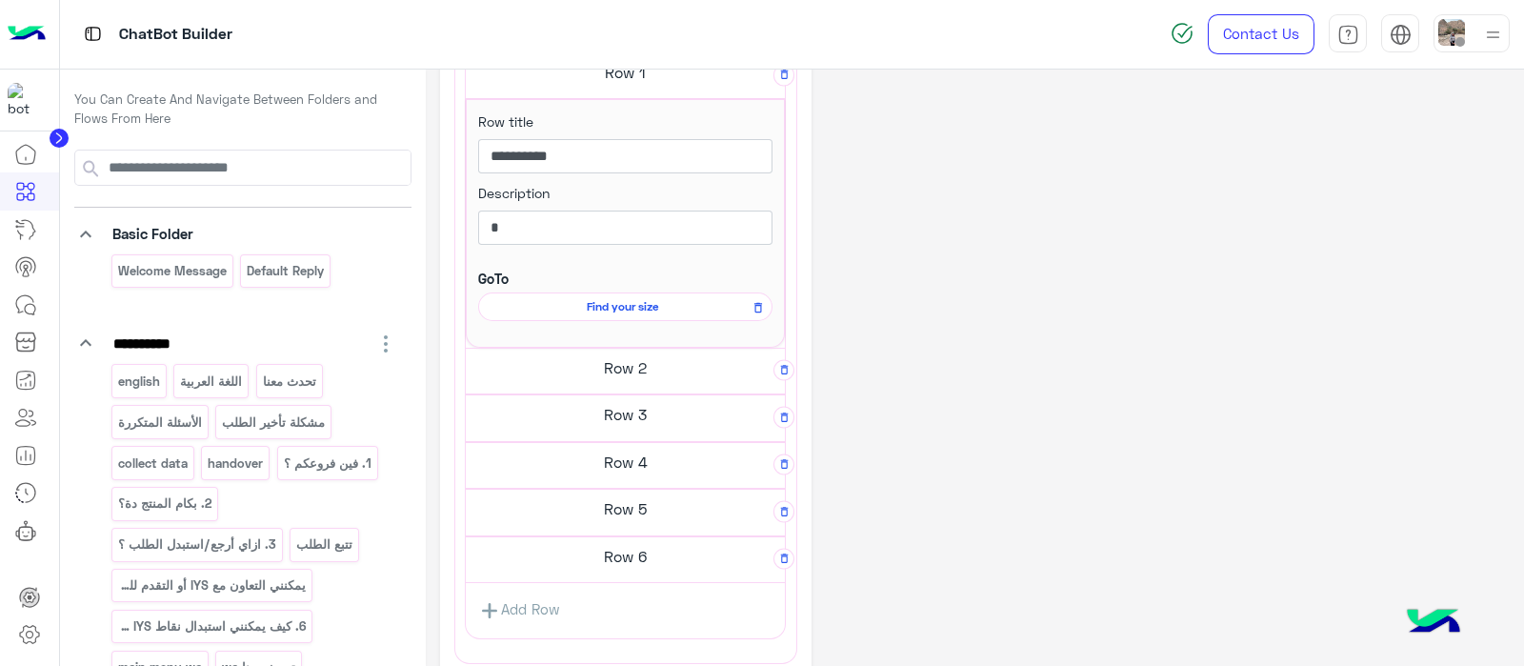
scroll to position [516, 0]
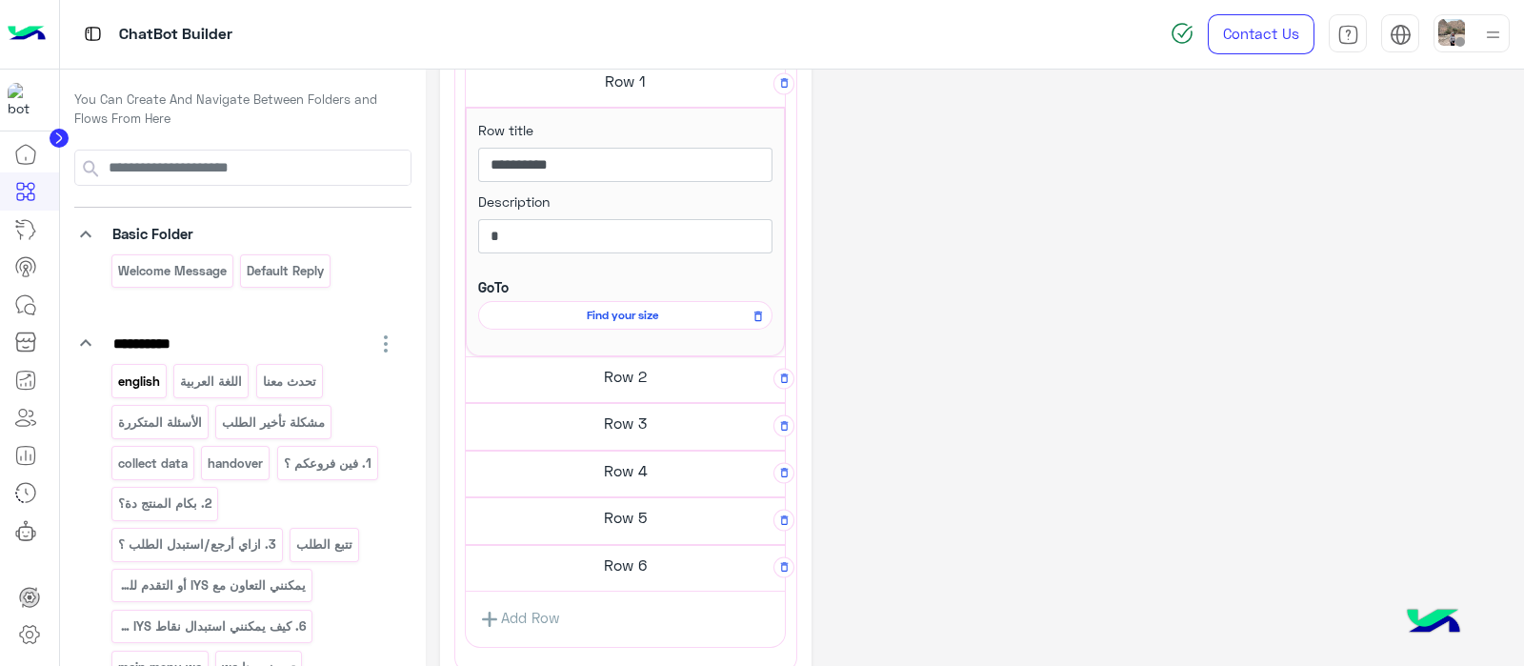
click at [145, 385] on p "english" at bounding box center [138, 381] width 45 height 22
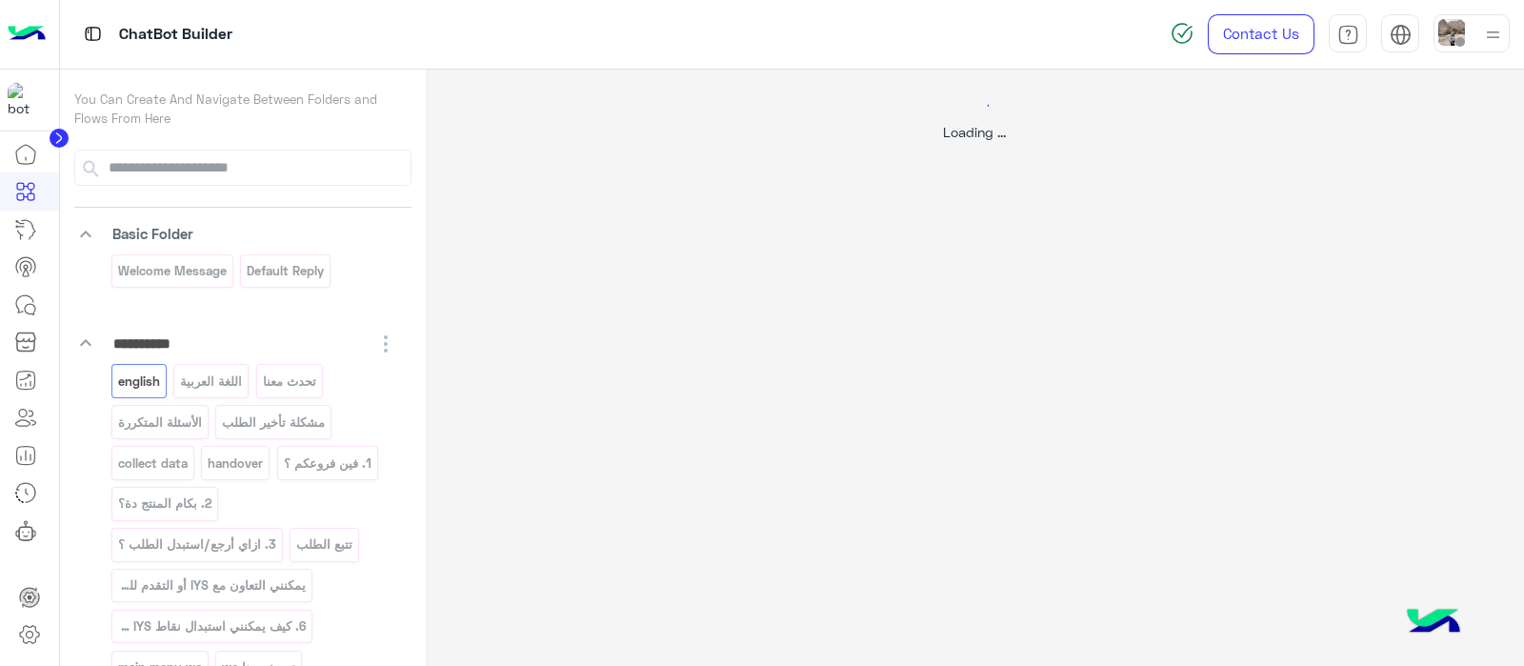
scroll to position [0, 0]
select select "*"
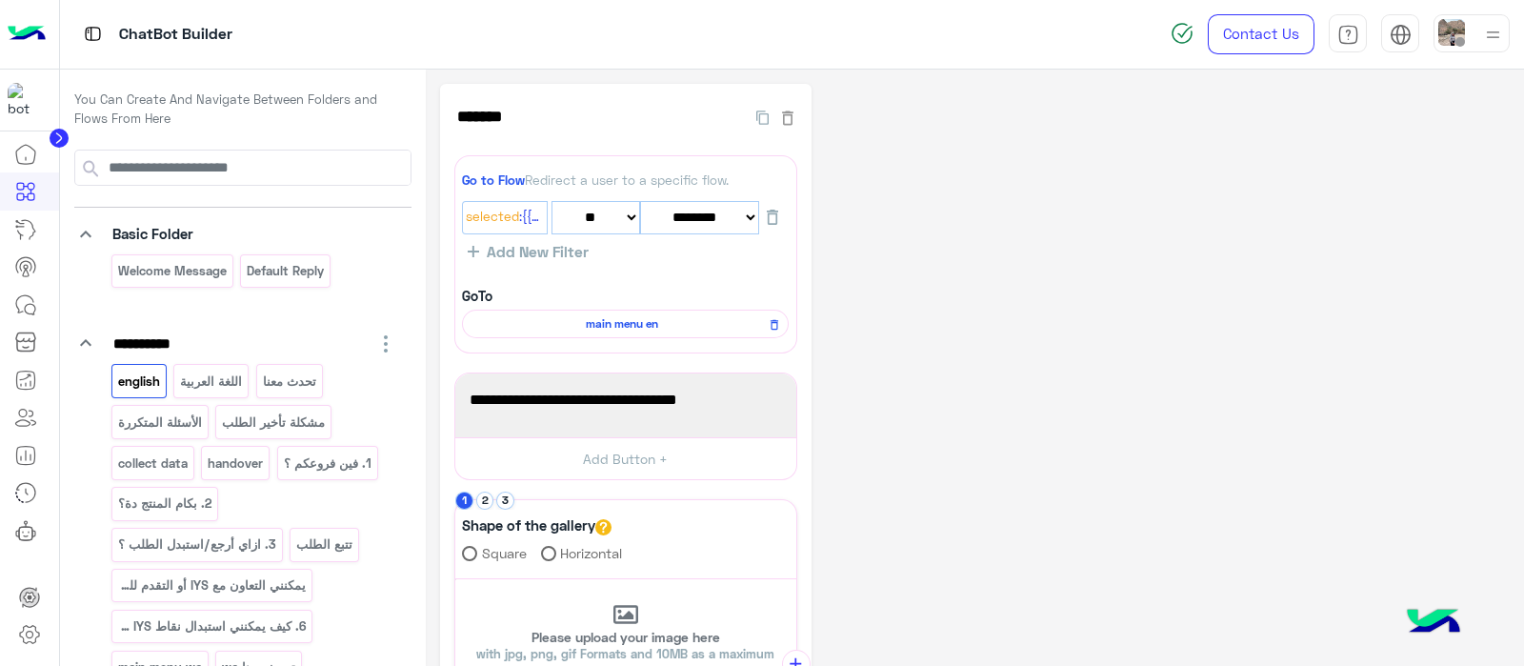
click at [145, 385] on p "english" at bounding box center [138, 381] width 45 height 22
click at [179, 183] on input at bounding box center [258, 167] width 305 height 34
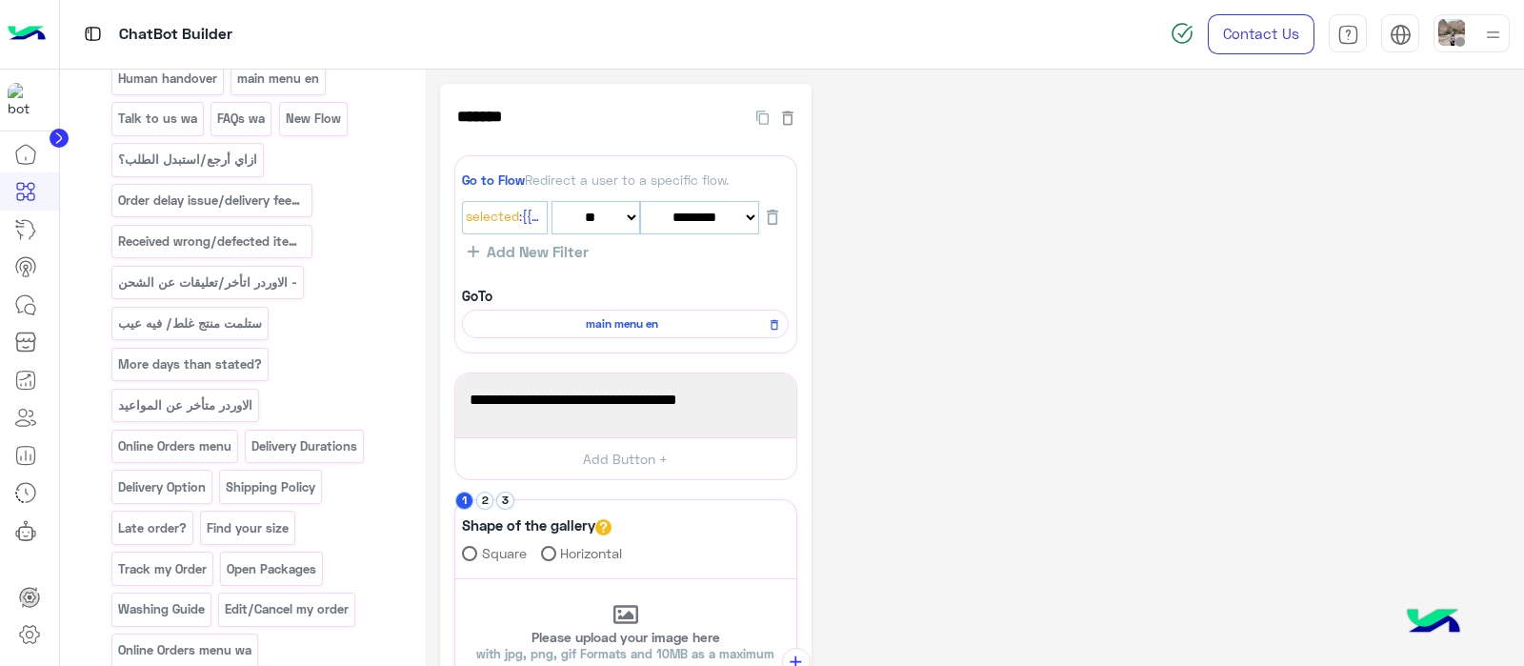
scroll to position [990, 0]
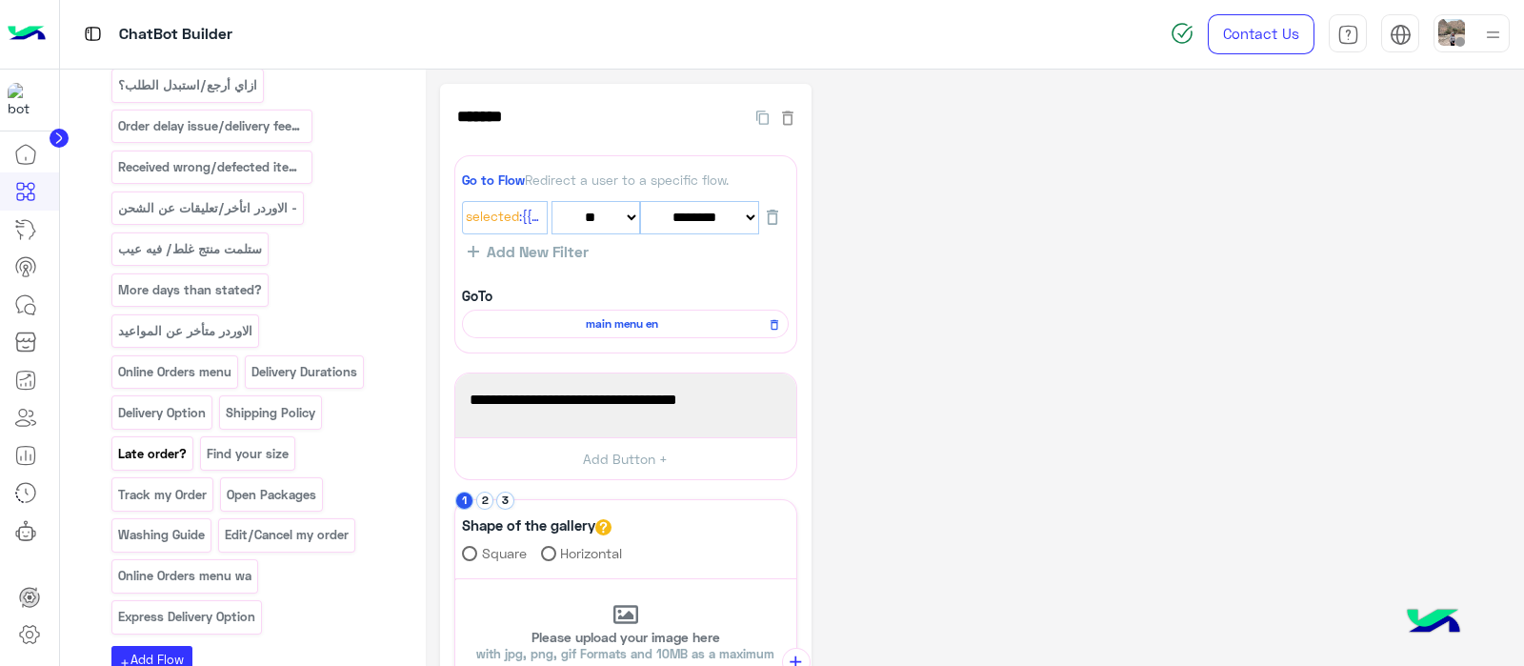
click at [170, 436] on div "Late order?" at bounding box center [152, 452] width 82 height 33
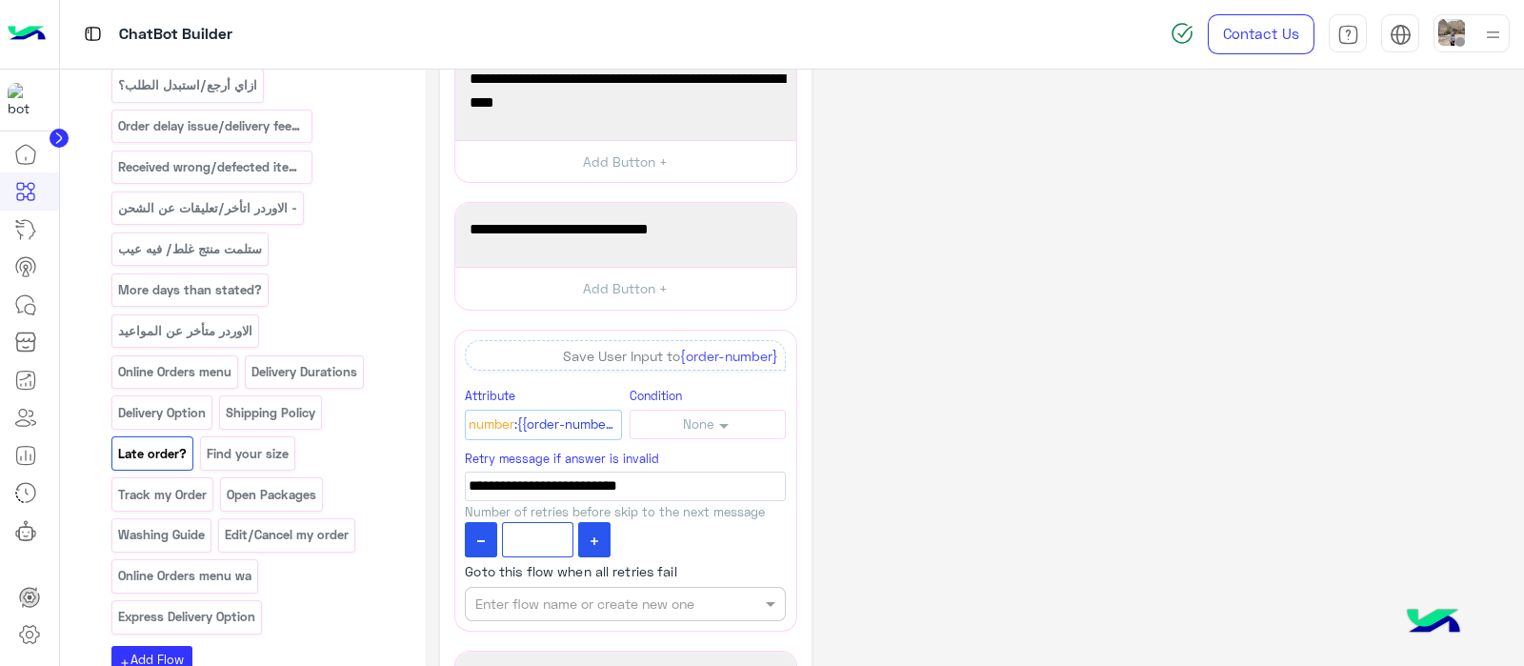
scroll to position [104, 0]
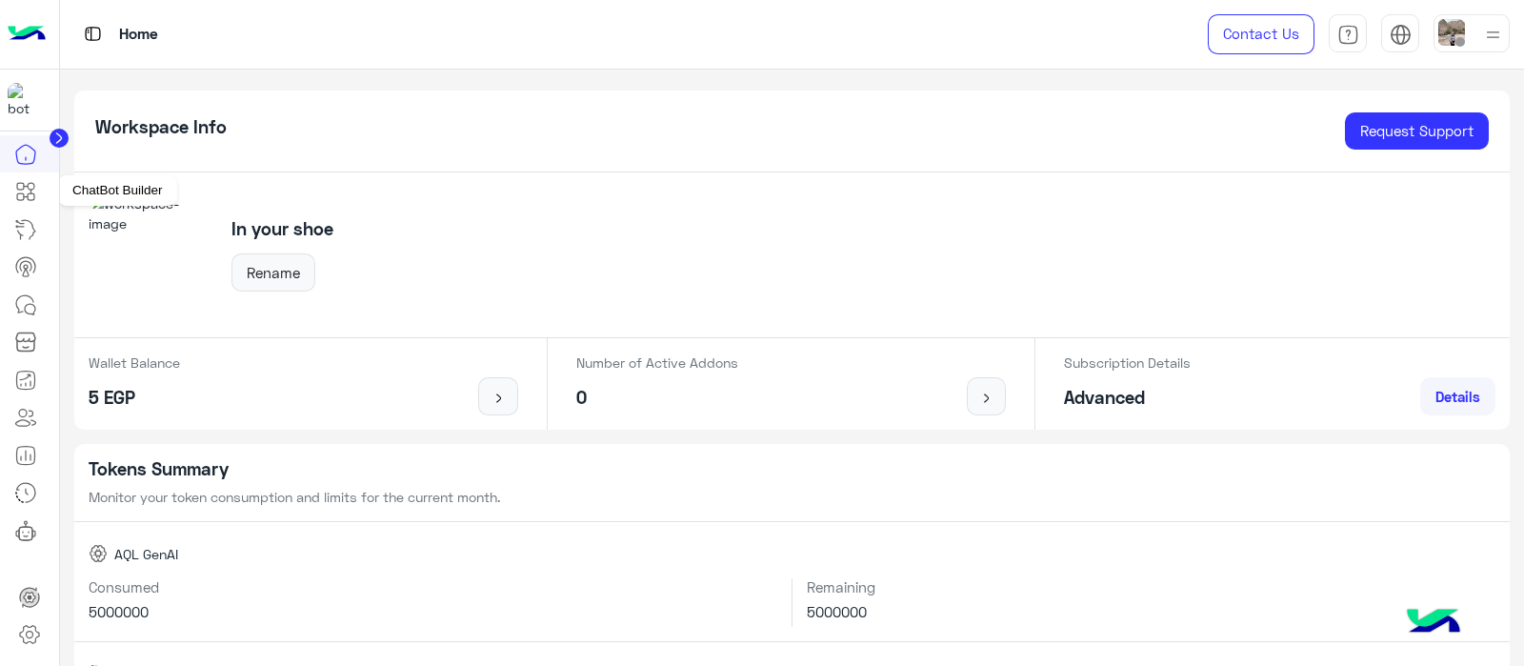
click at [38, 197] on link at bounding box center [25, 191] width 51 height 38
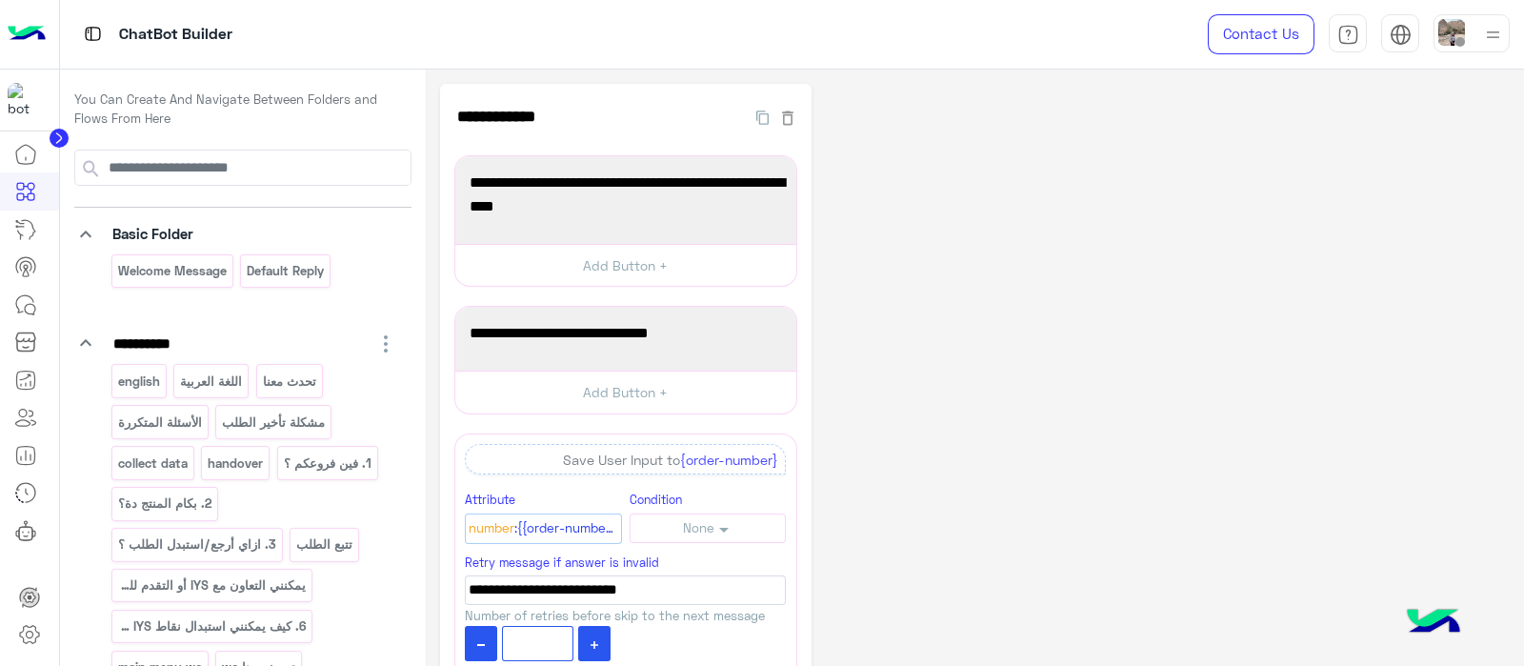
drag, startPoint x: 1523, startPoint y: 223, endPoint x: 1518, endPoint y: 328, distance: 104.9
click at [1518, 328] on html "**********" at bounding box center [762, 333] width 1524 height 666
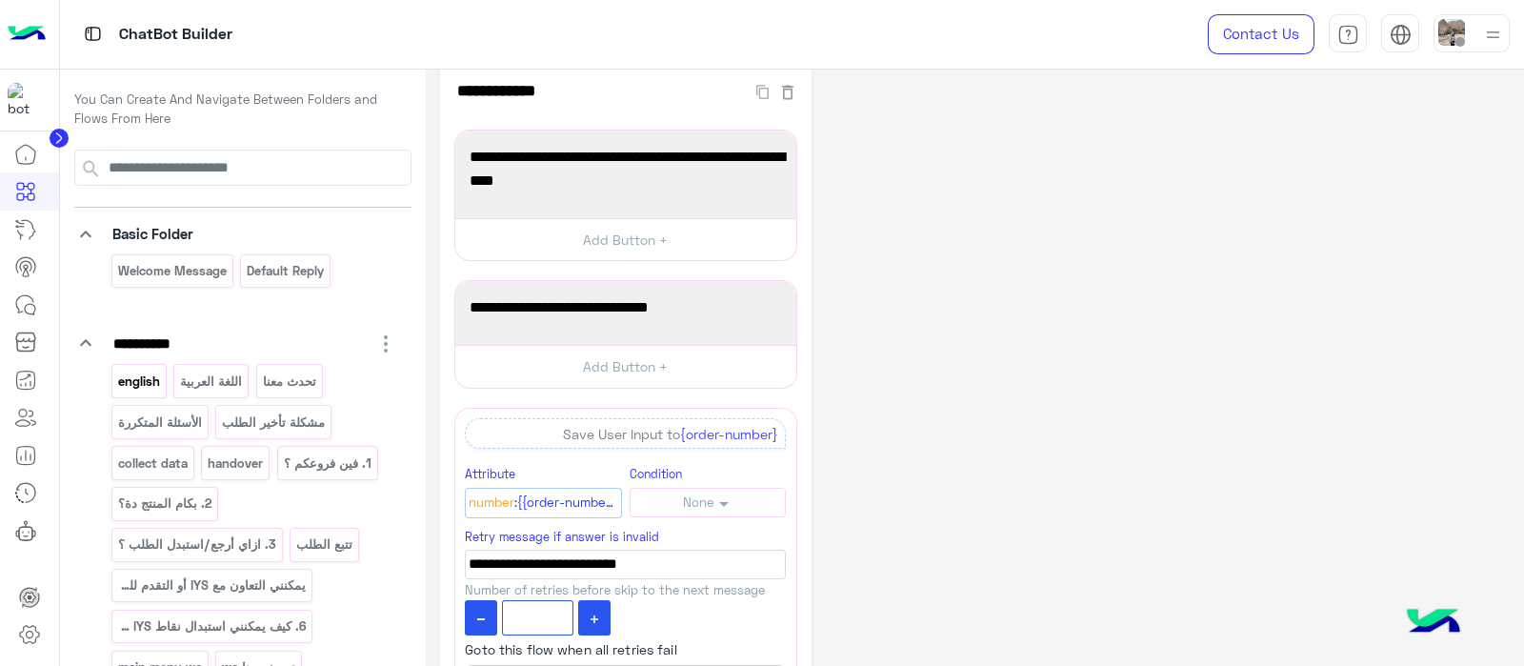
click at [146, 373] on p "english" at bounding box center [138, 381] width 45 height 22
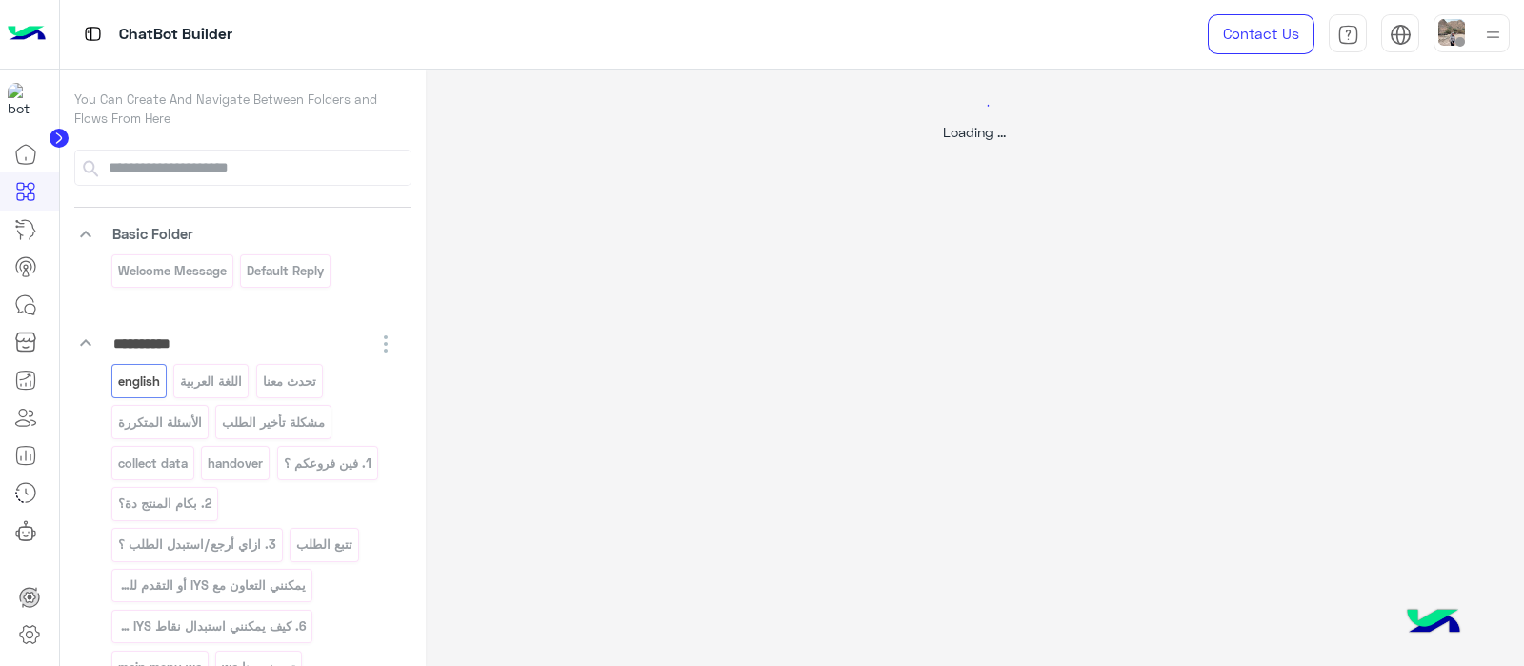
select select "*"
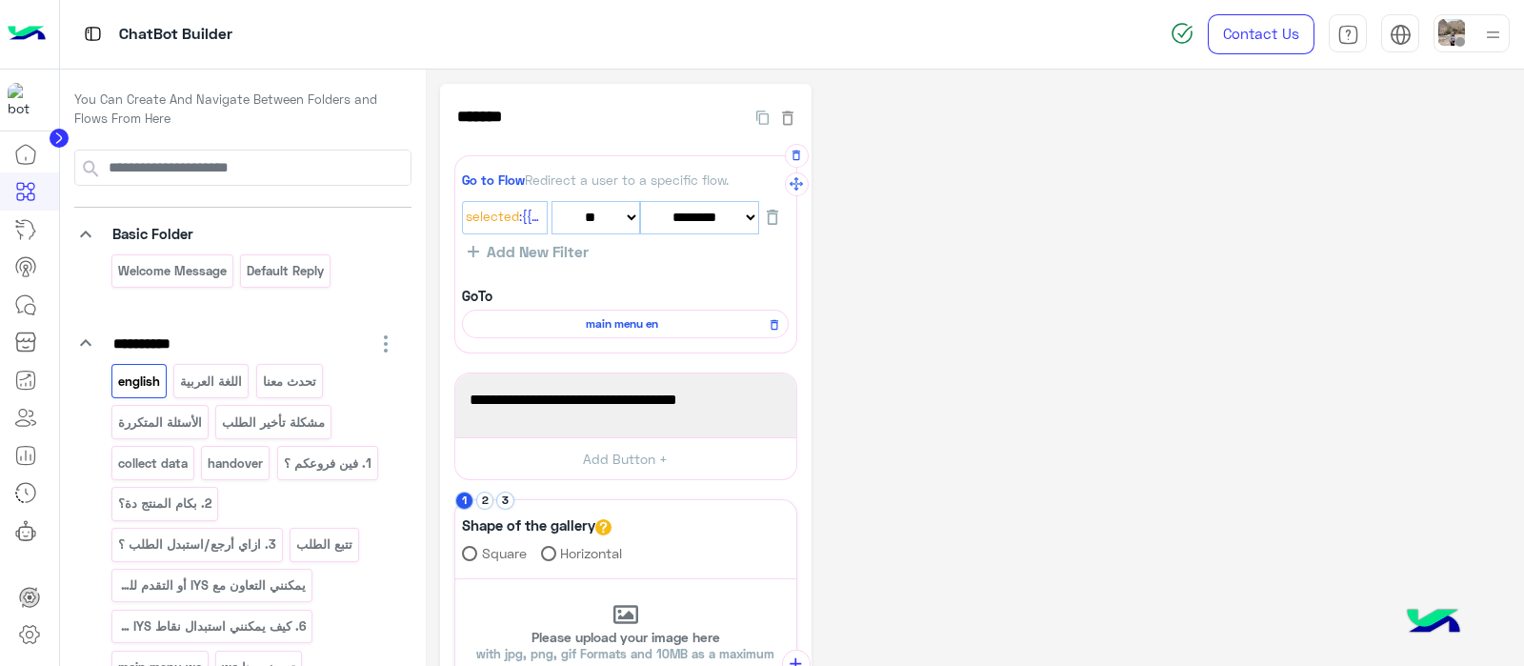
click at [600, 326] on span "main menu en" at bounding box center [621, 323] width 299 height 17
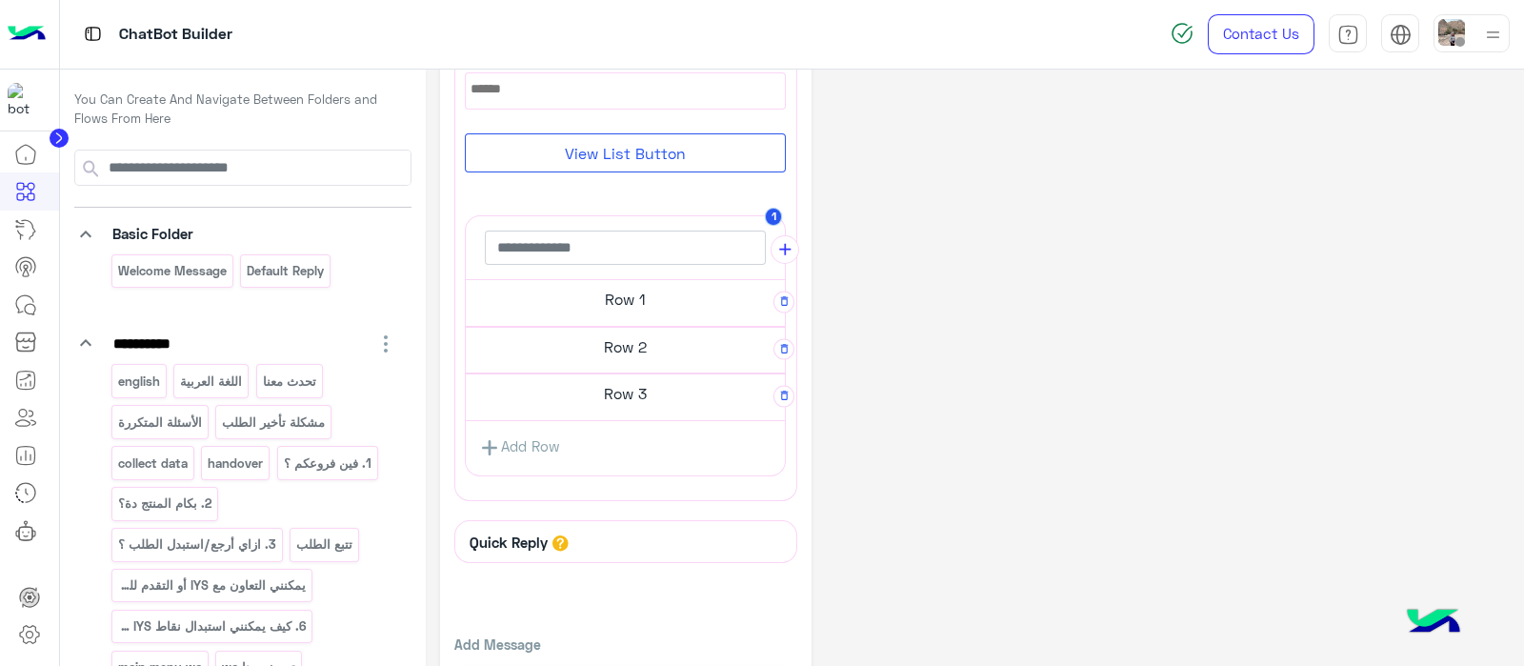
click at [613, 319] on div "Row 1" at bounding box center [625, 303] width 319 height 48
click at [605, 291] on h5 "Row 1" at bounding box center [625, 295] width 319 height 38
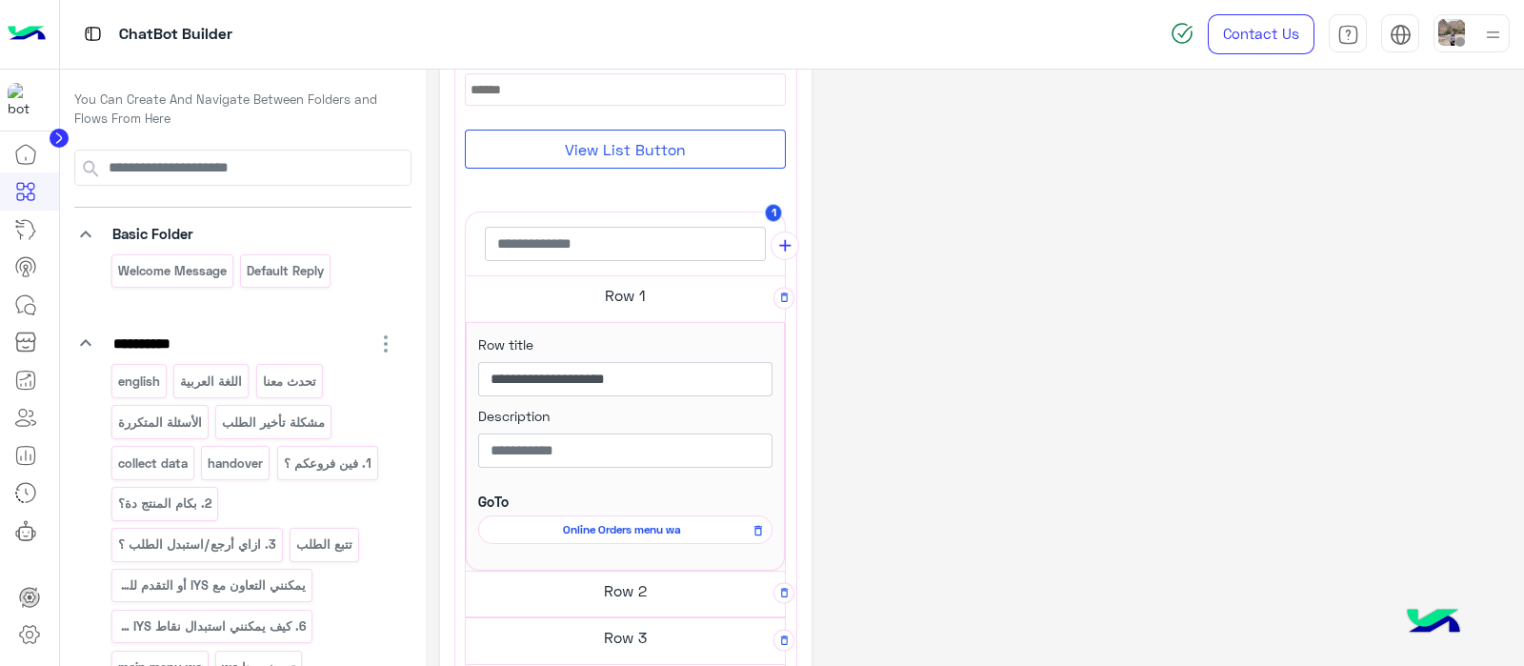
click at [599, 521] on span "Online Orders menu wa" at bounding box center [622, 529] width 267 height 17
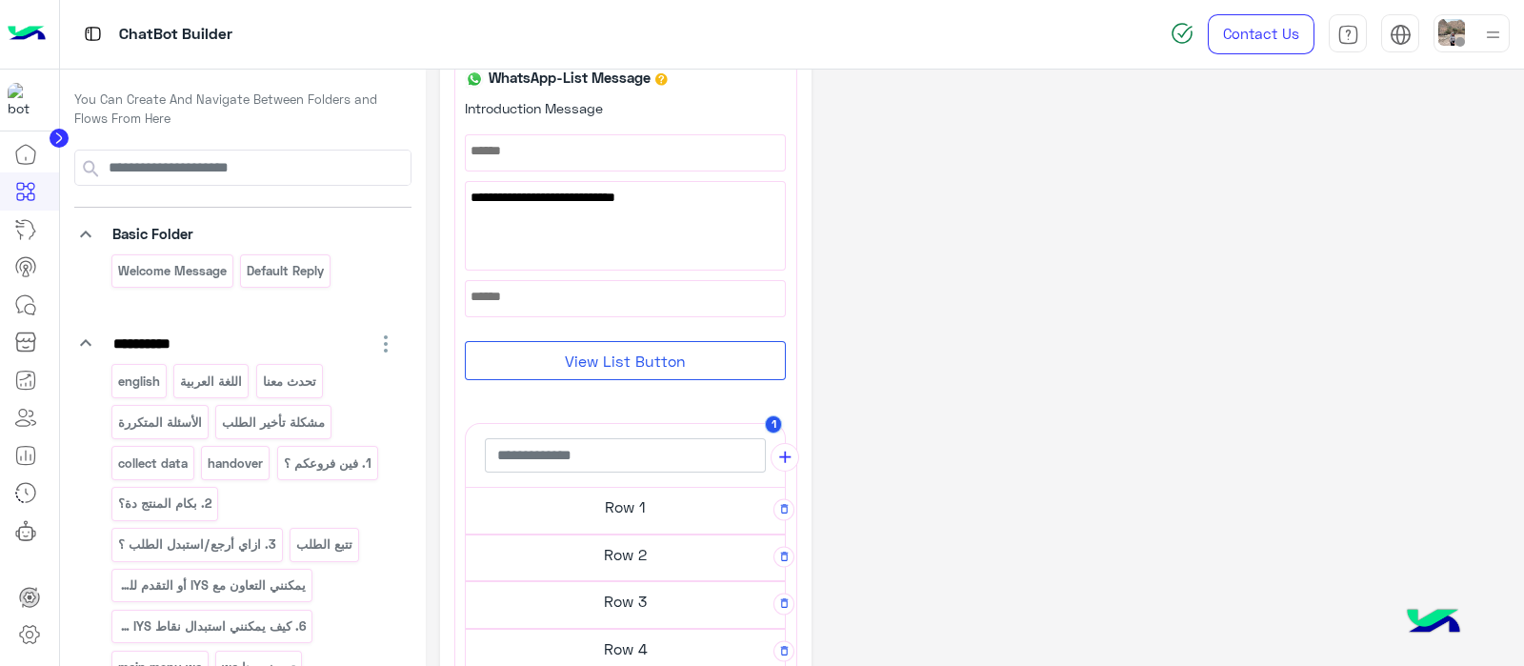
scroll to position [178, 0]
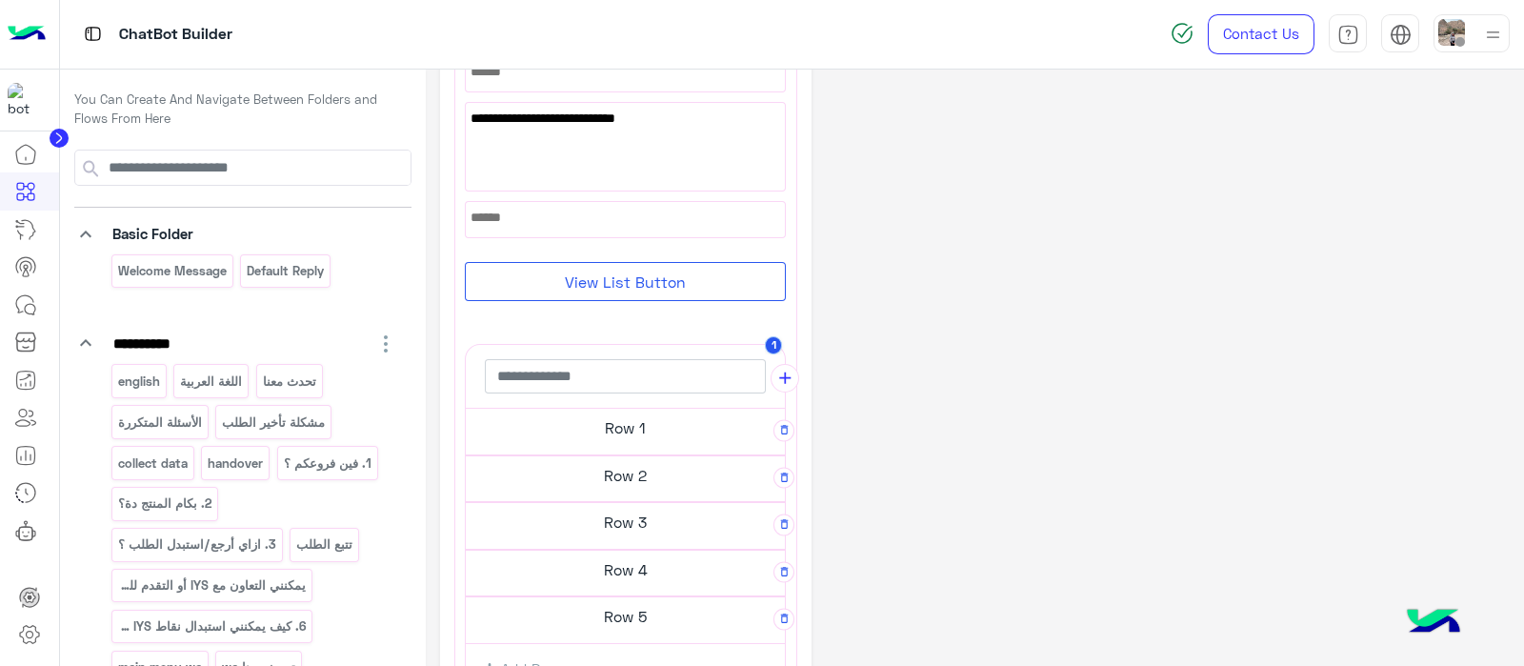
click at [610, 425] on h5 "Row 1" at bounding box center [625, 428] width 319 height 38
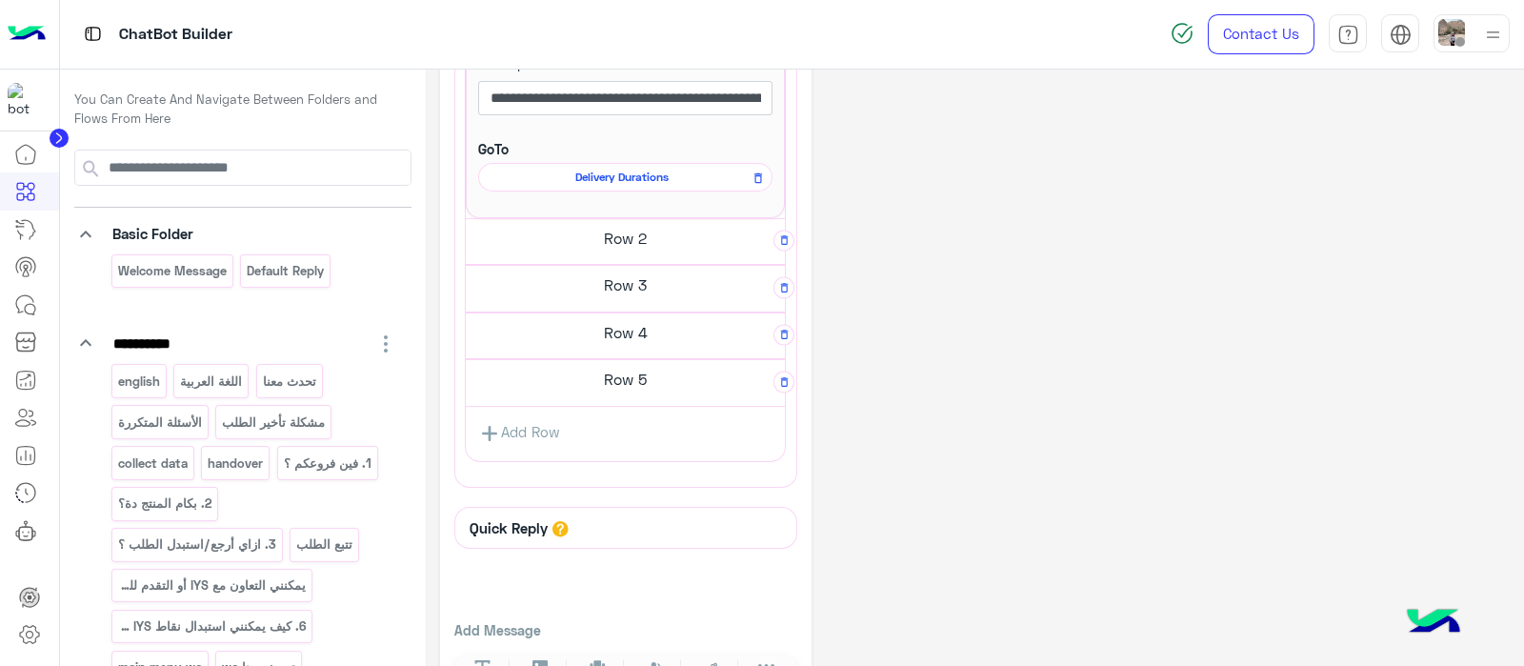
scroll to position [656, 0]
click at [624, 240] on h5 "Row 2" at bounding box center [625, 236] width 319 height 38
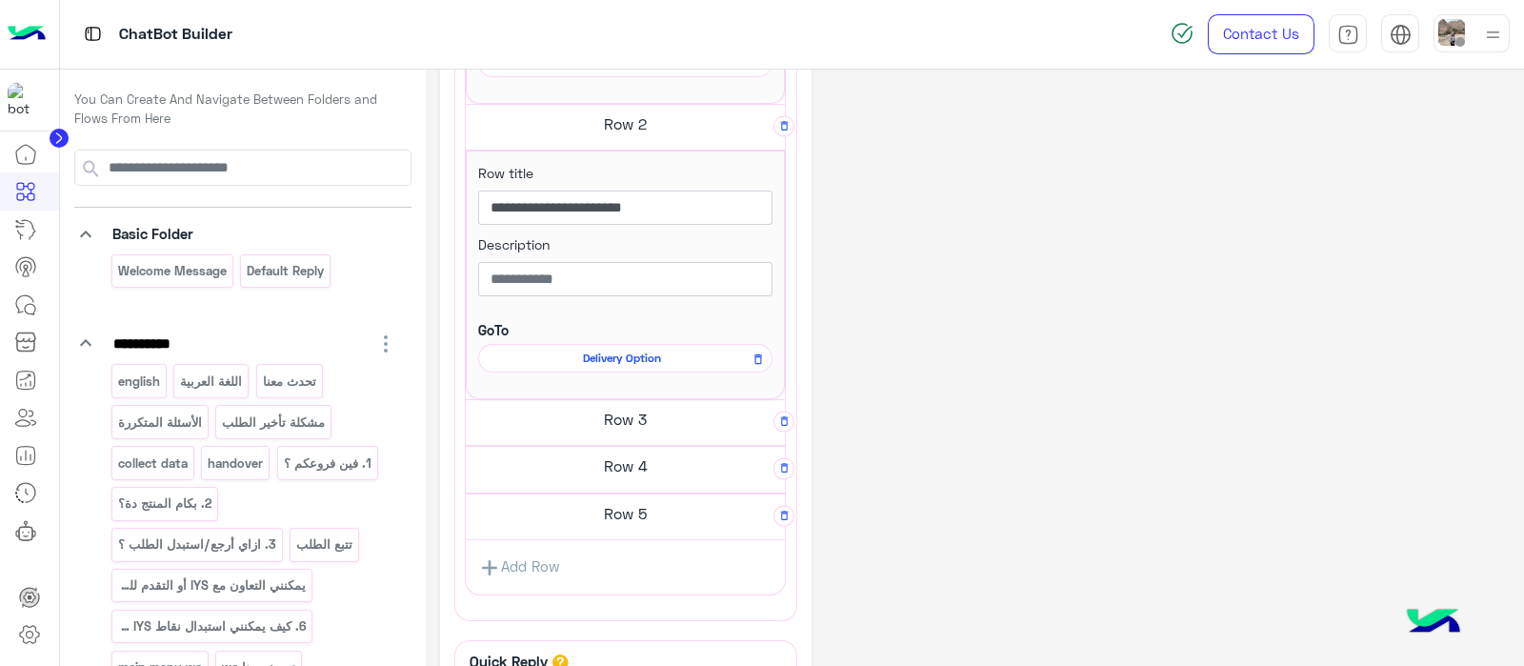
scroll to position [787, 0]
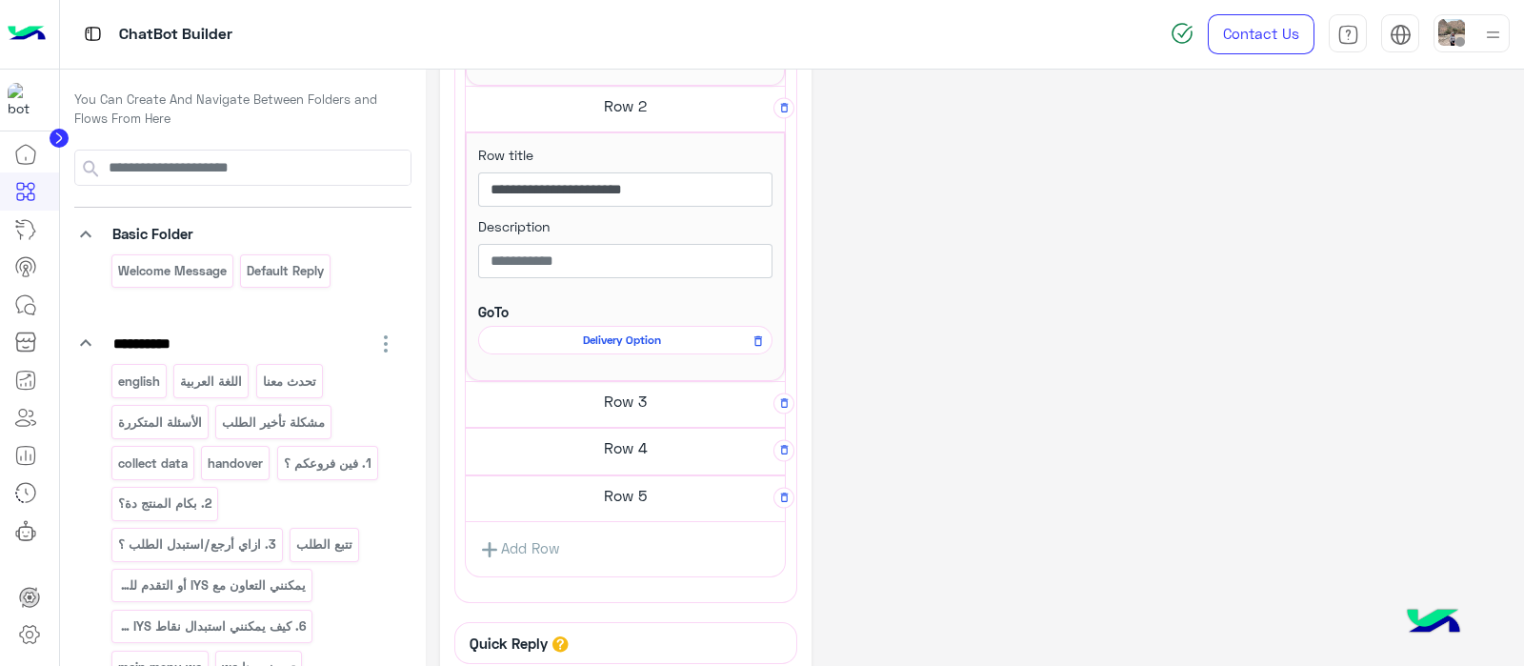
click at [611, 388] on h5 "Row 3" at bounding box center [625, 401] width 319 height 38
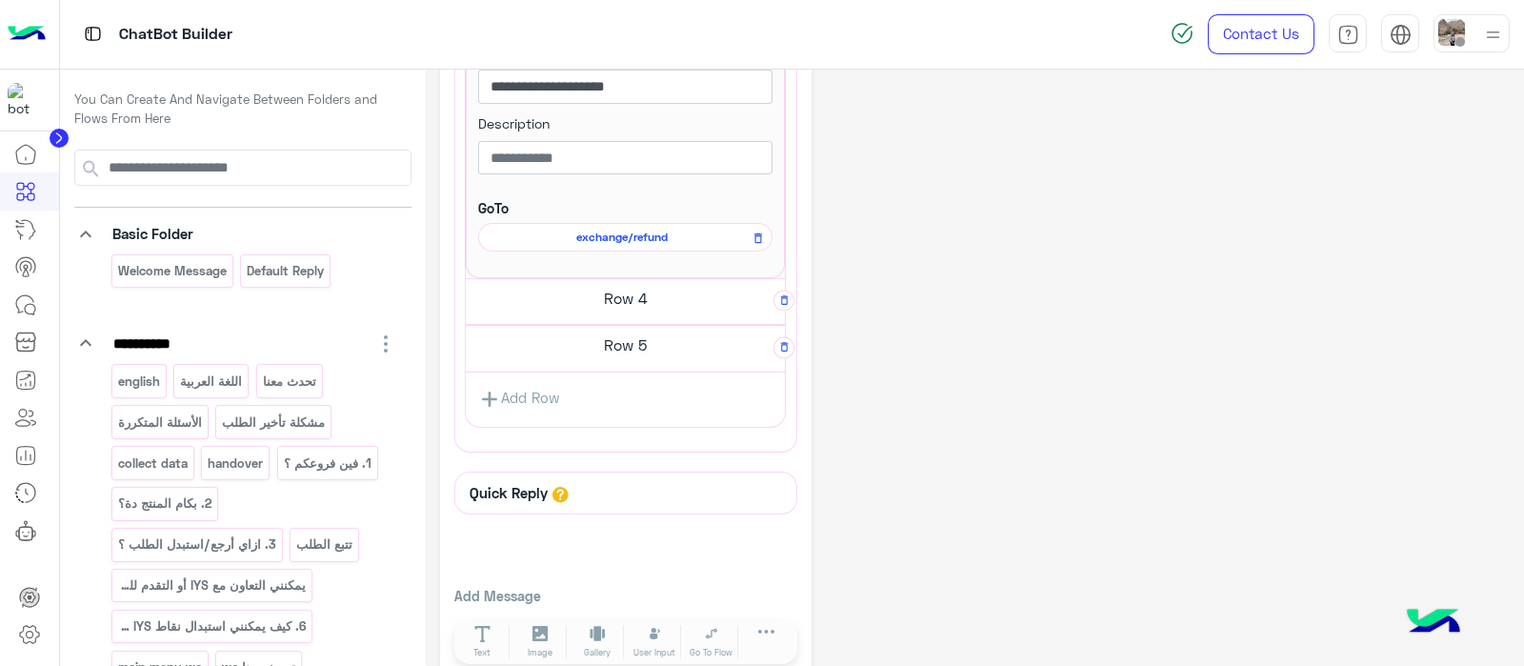
scroll to position [1191, 0]
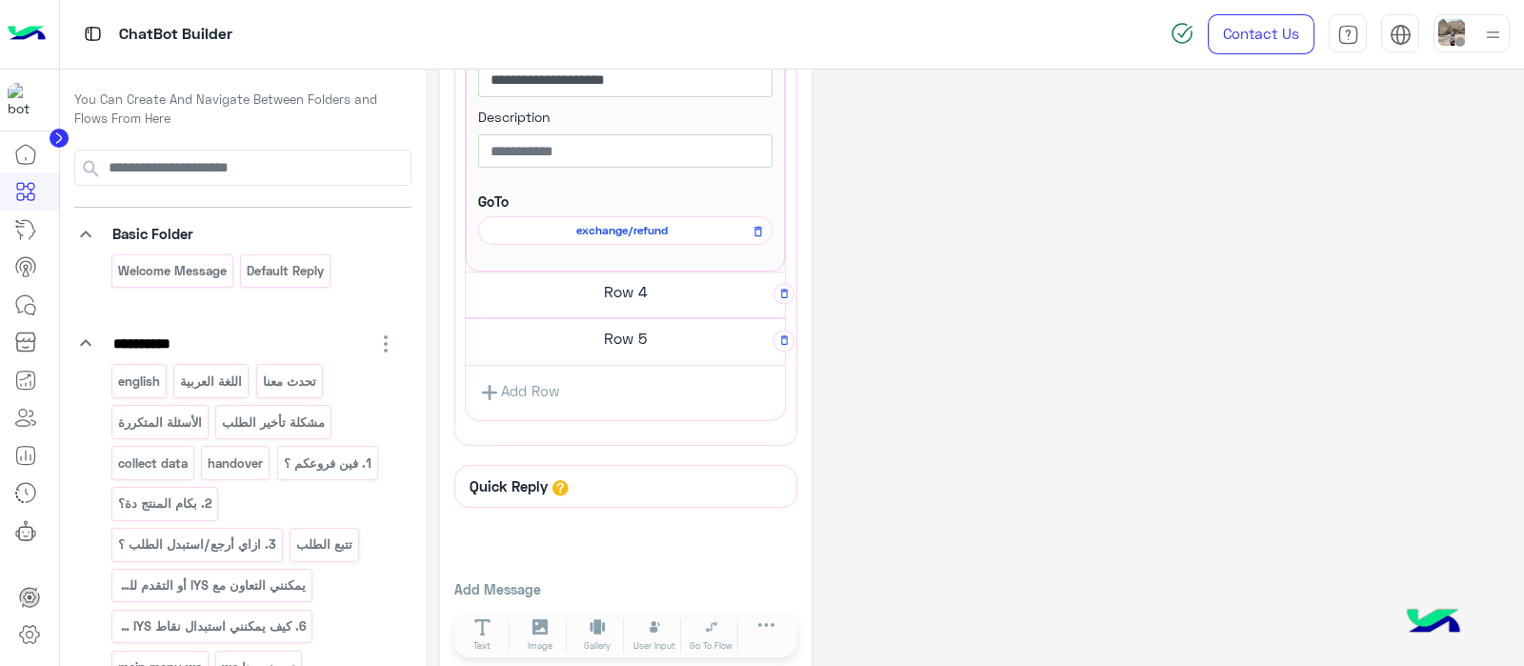
click at [588, 272] on h5 "Row 4" at bounding box center [625, 291] width 319 height 38
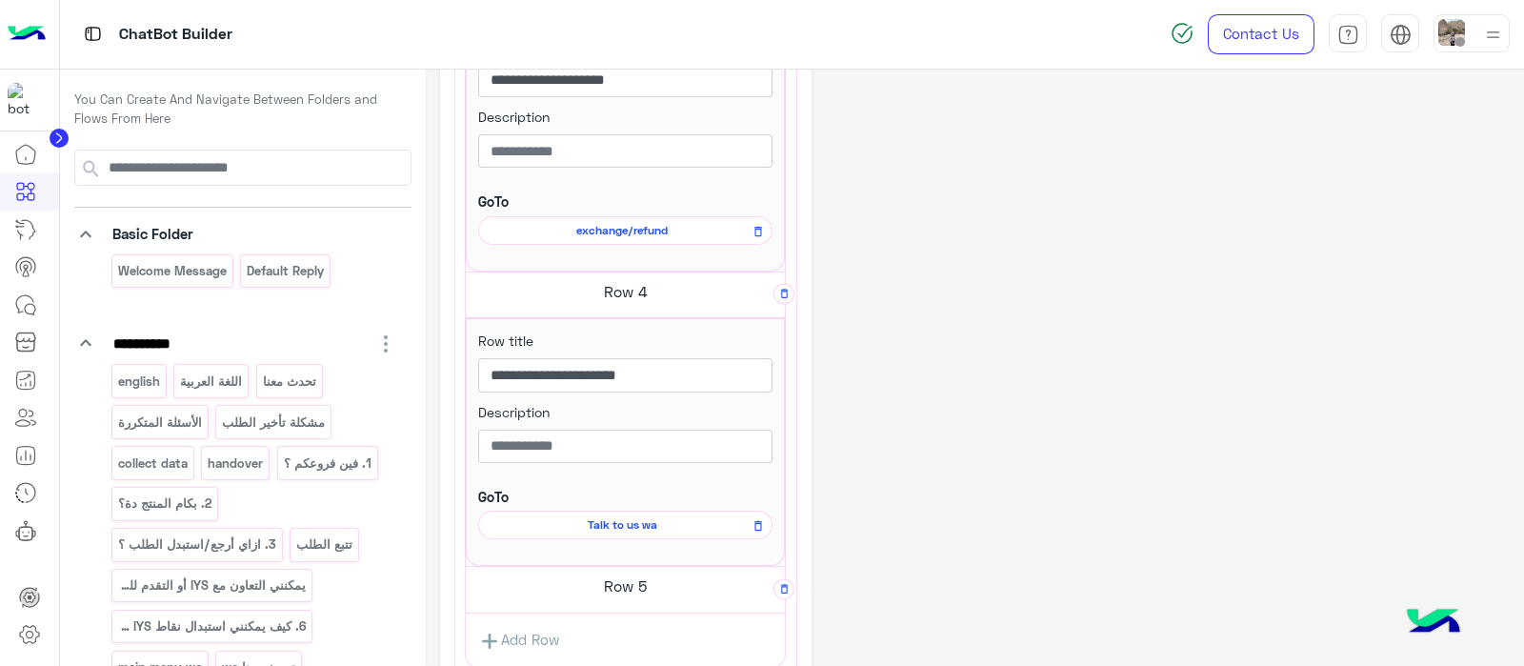
click at [632, 590] on h5 "Row 5" at bounding box center [625, 586] width 319 height 38
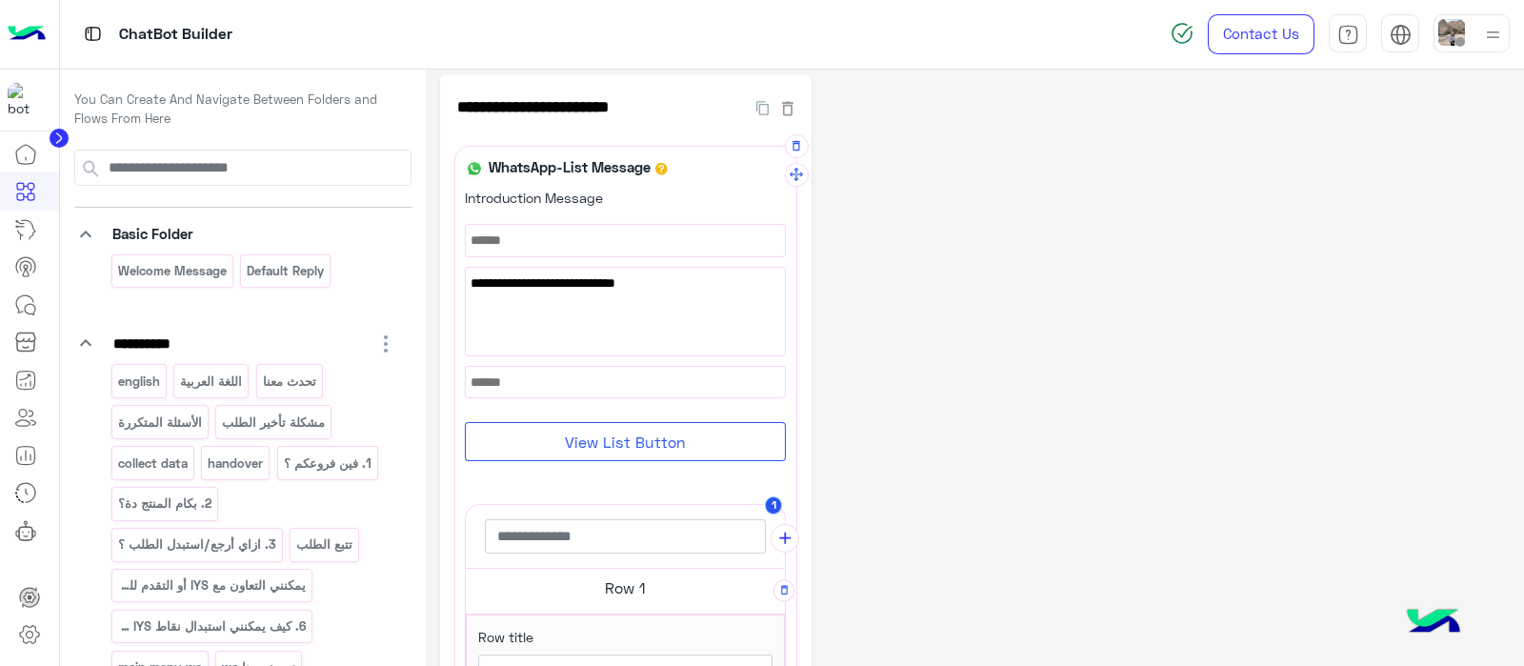
scroll to position [344, 0]
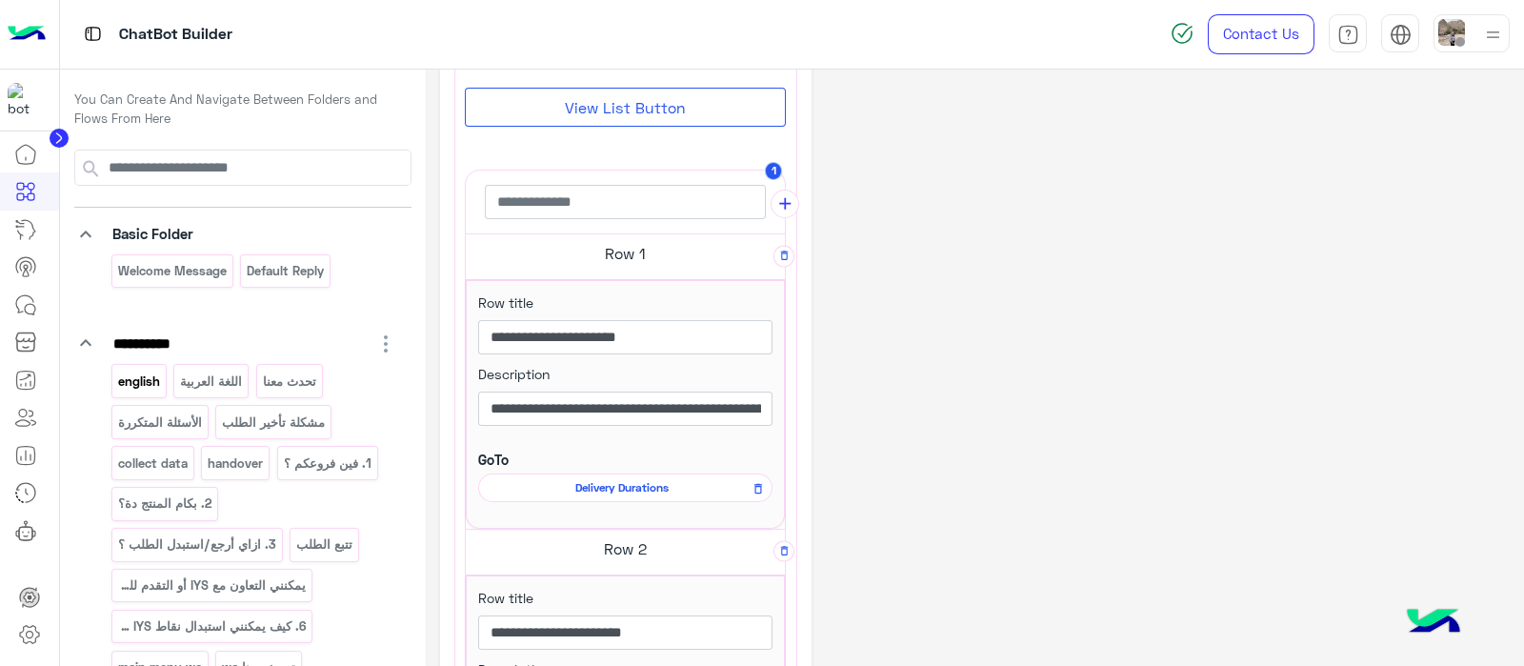
click at [138, 390] on p "english" at bounding box center [138, 381] width 45 height 22
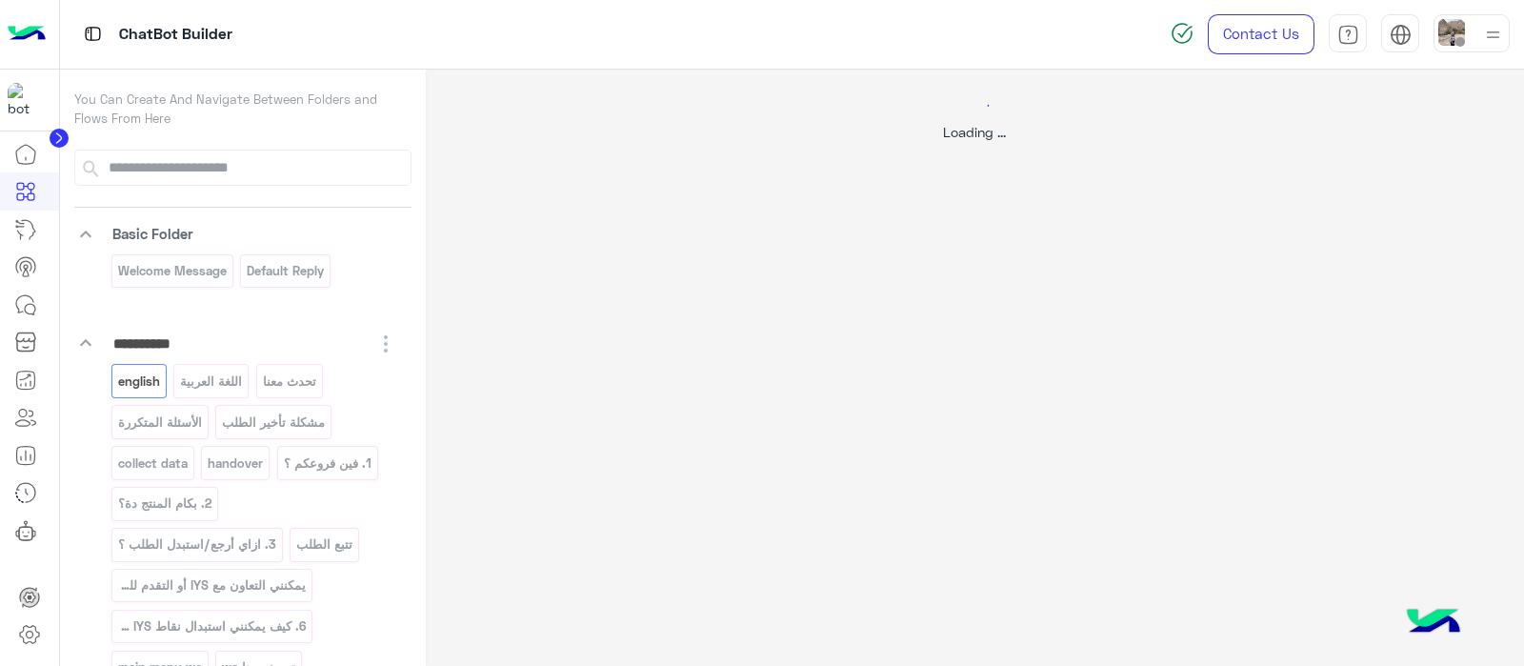
select select "*"
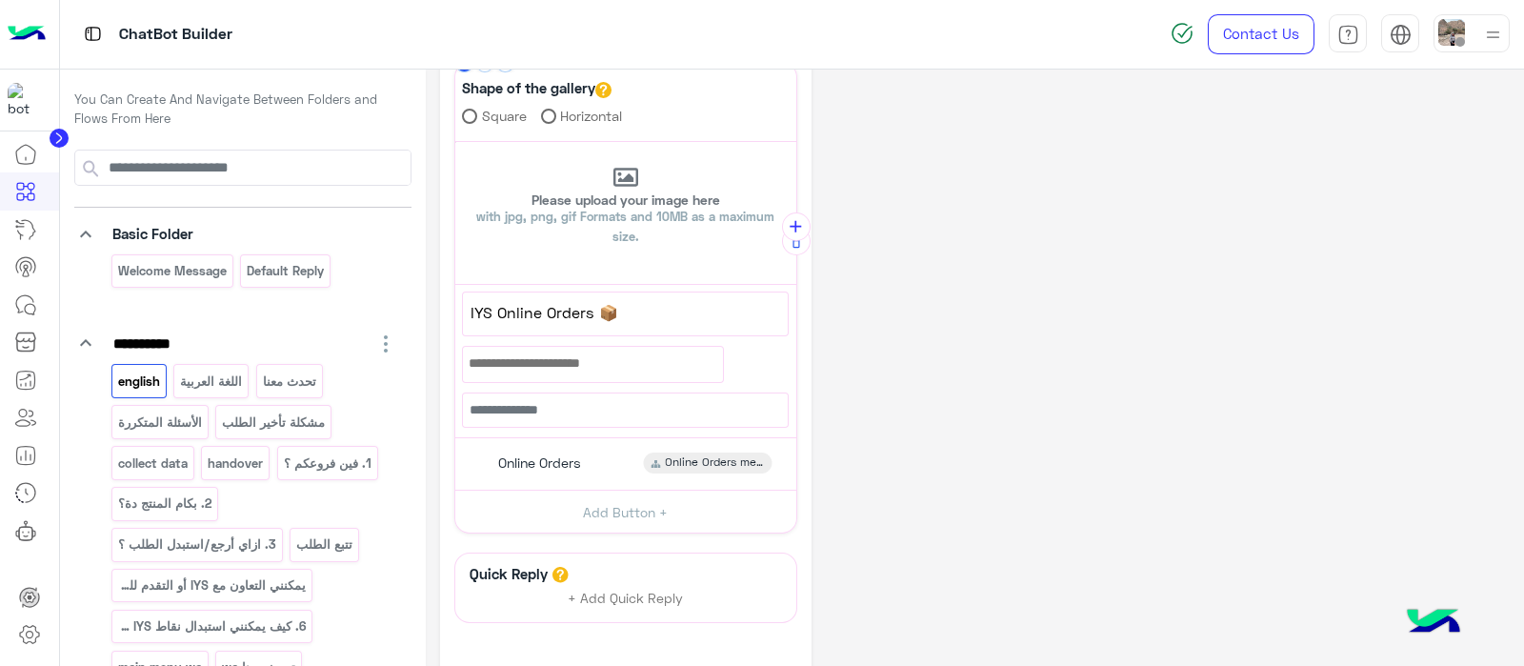
scroll to position [435, 0]
click at [524, 456] on span "Online Orders" at bounding box center [539, 464] width 83 height 17
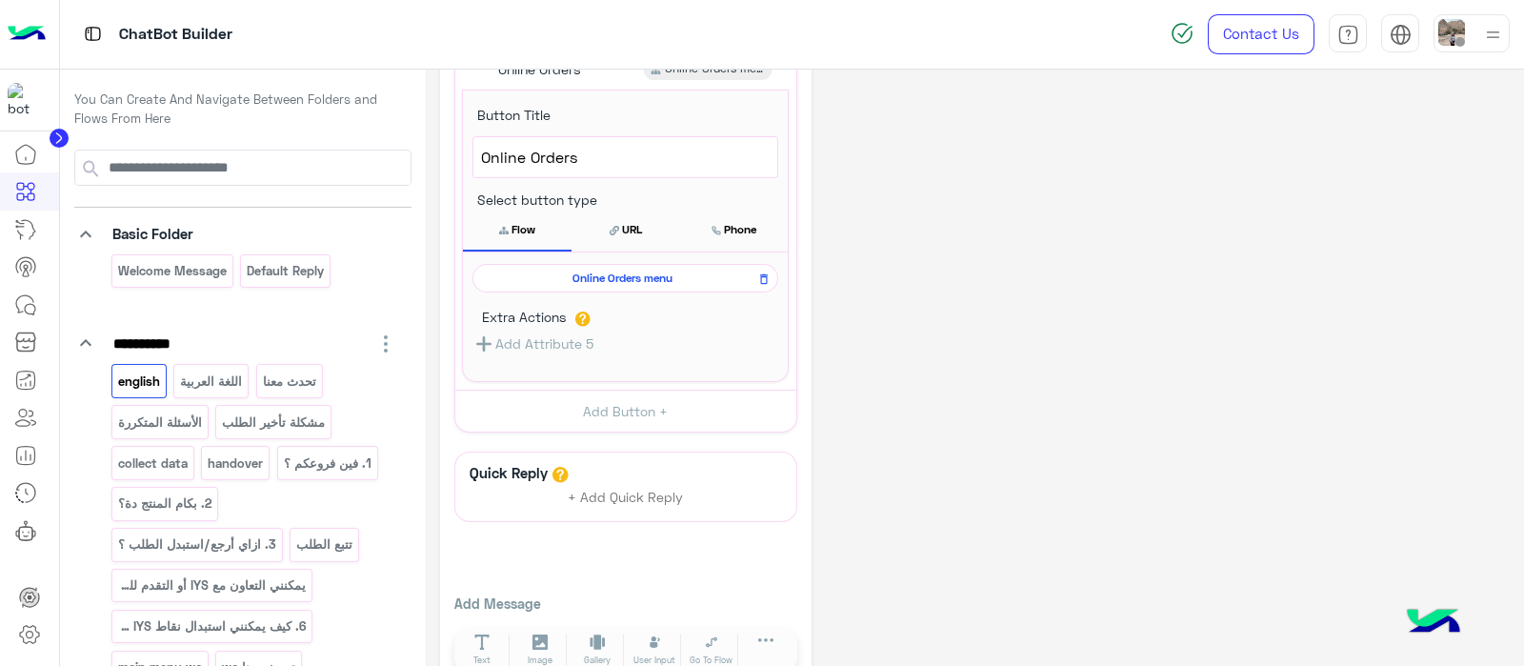
scroll to position [832, 0]
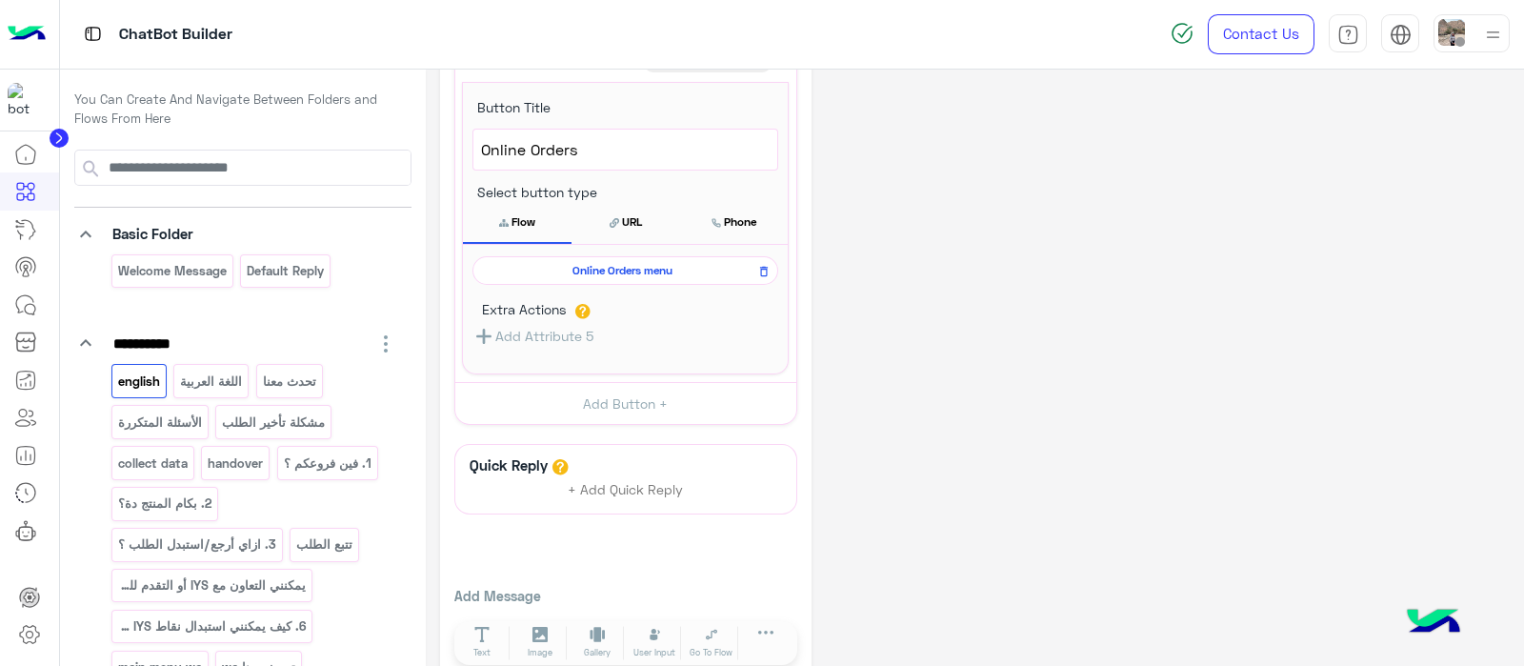
click at [625, 262] on span "Online Orders menu" at bounding box center [622, 270] width 278 height 17
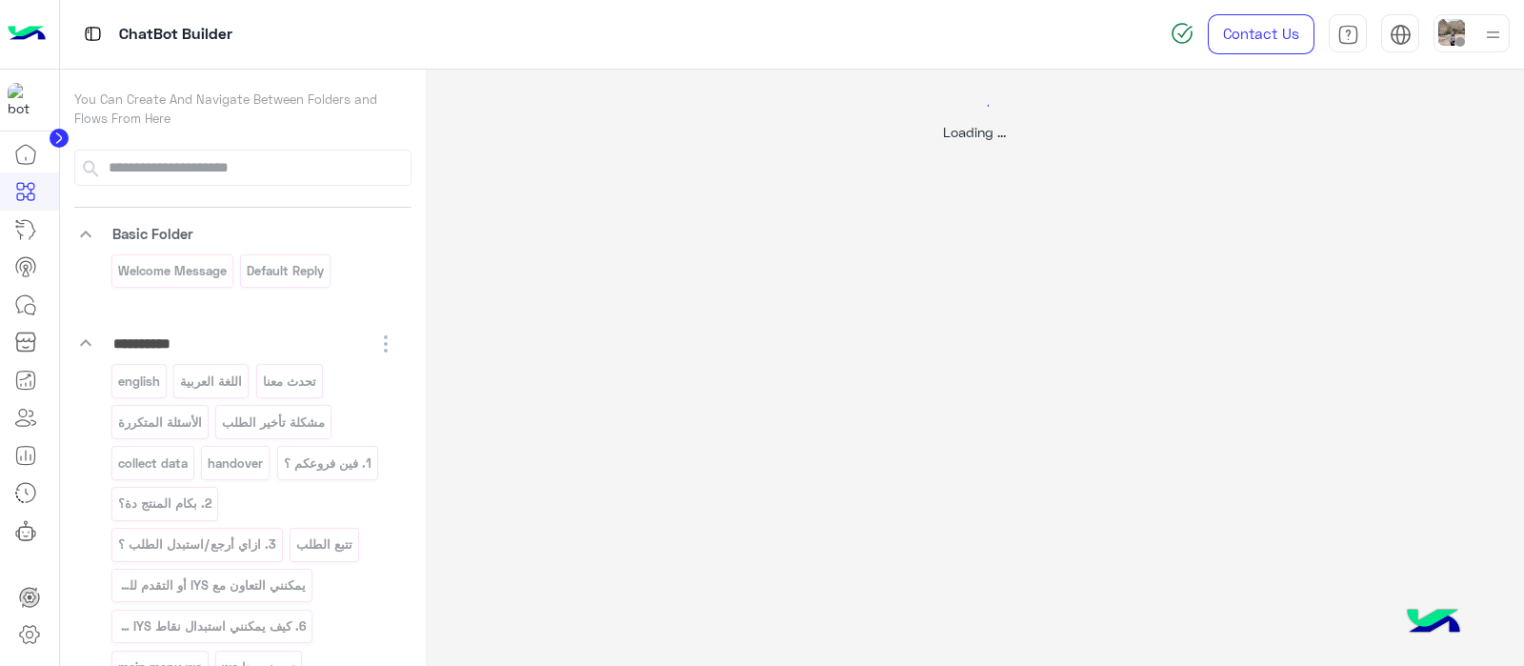
scroll to position [0, 0]
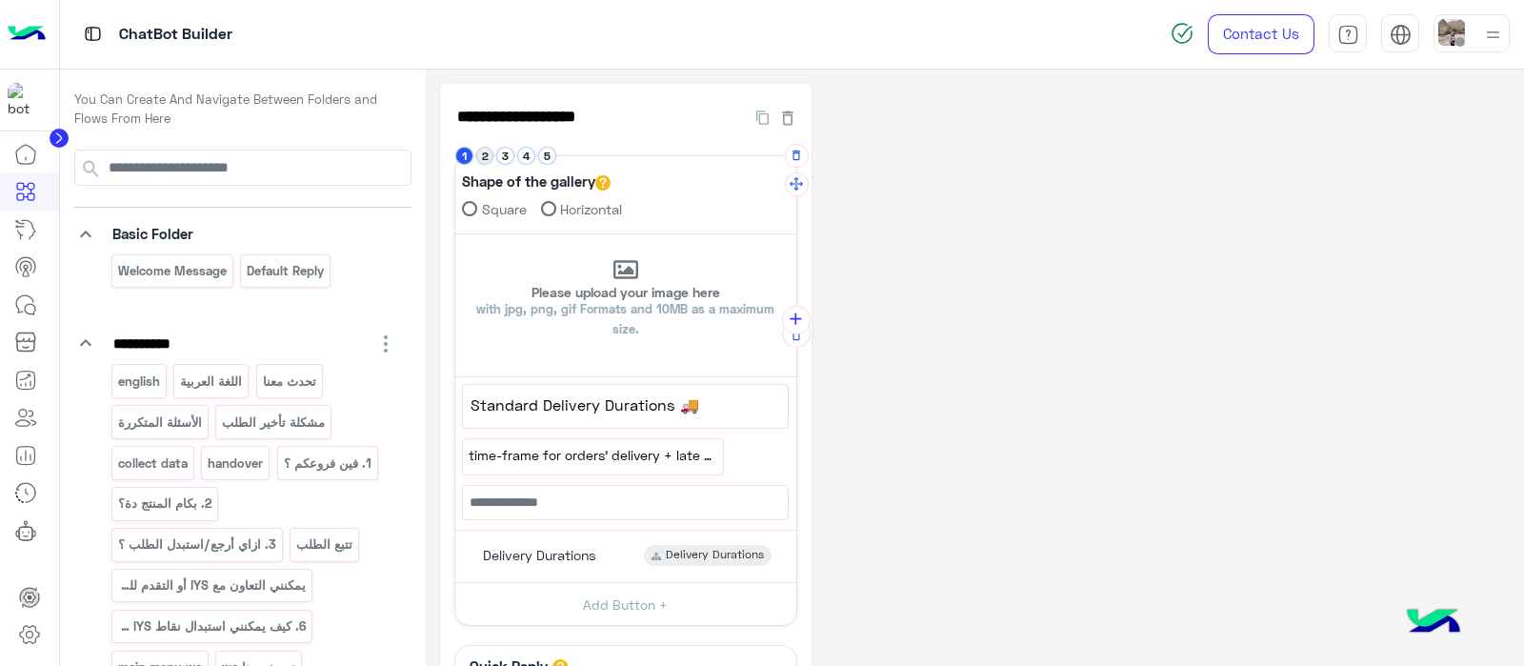
click at [481, 150] on button "2" at bounding box center [485, 156] width 18 height 18
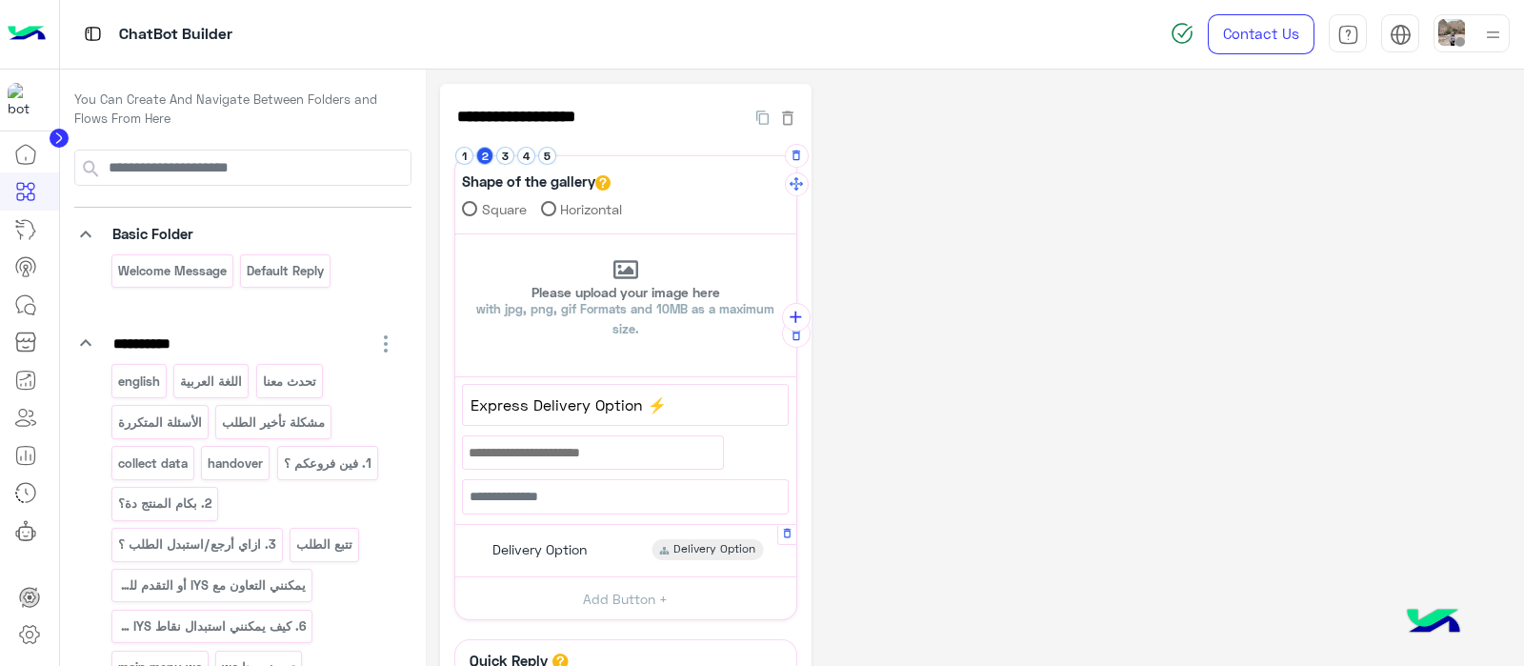
click at [552, 550] on span "Delivery Option" at bounding box center [539, 549] width 94 height 17
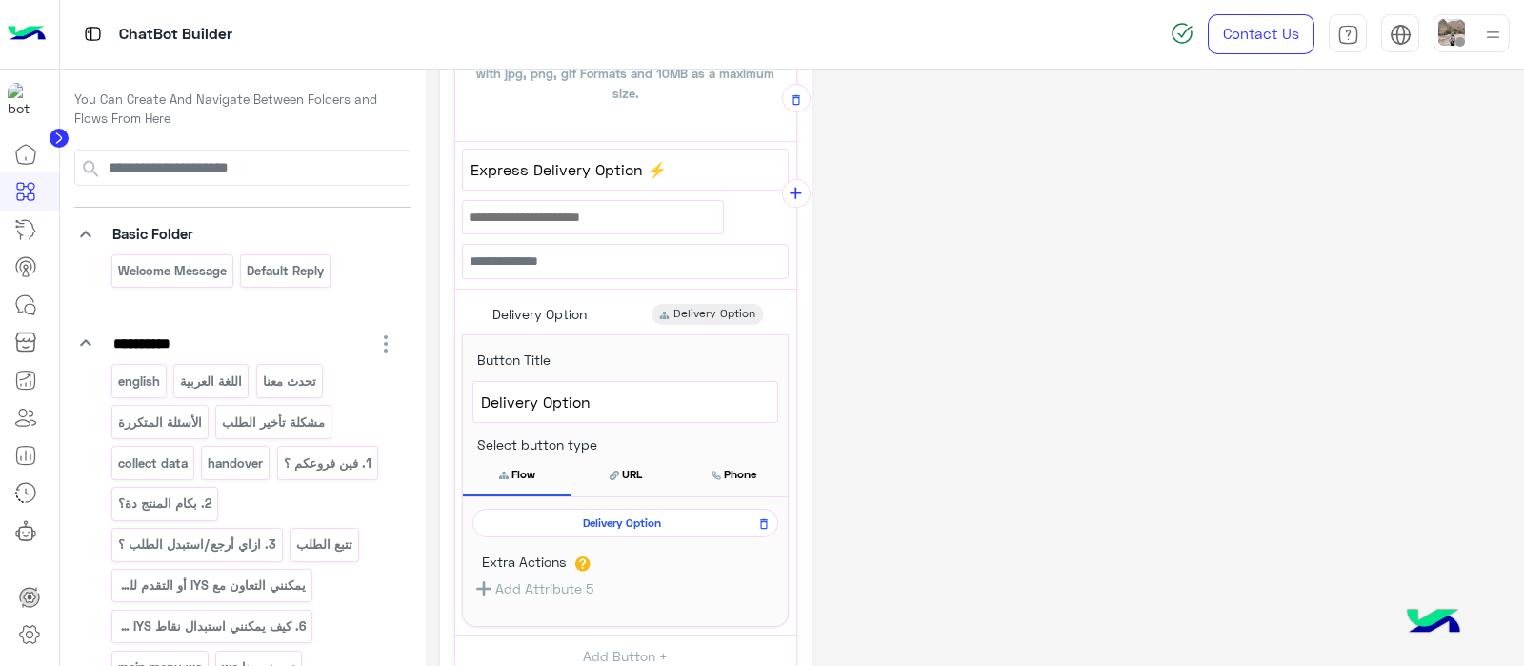
scroll to position [240, 0]
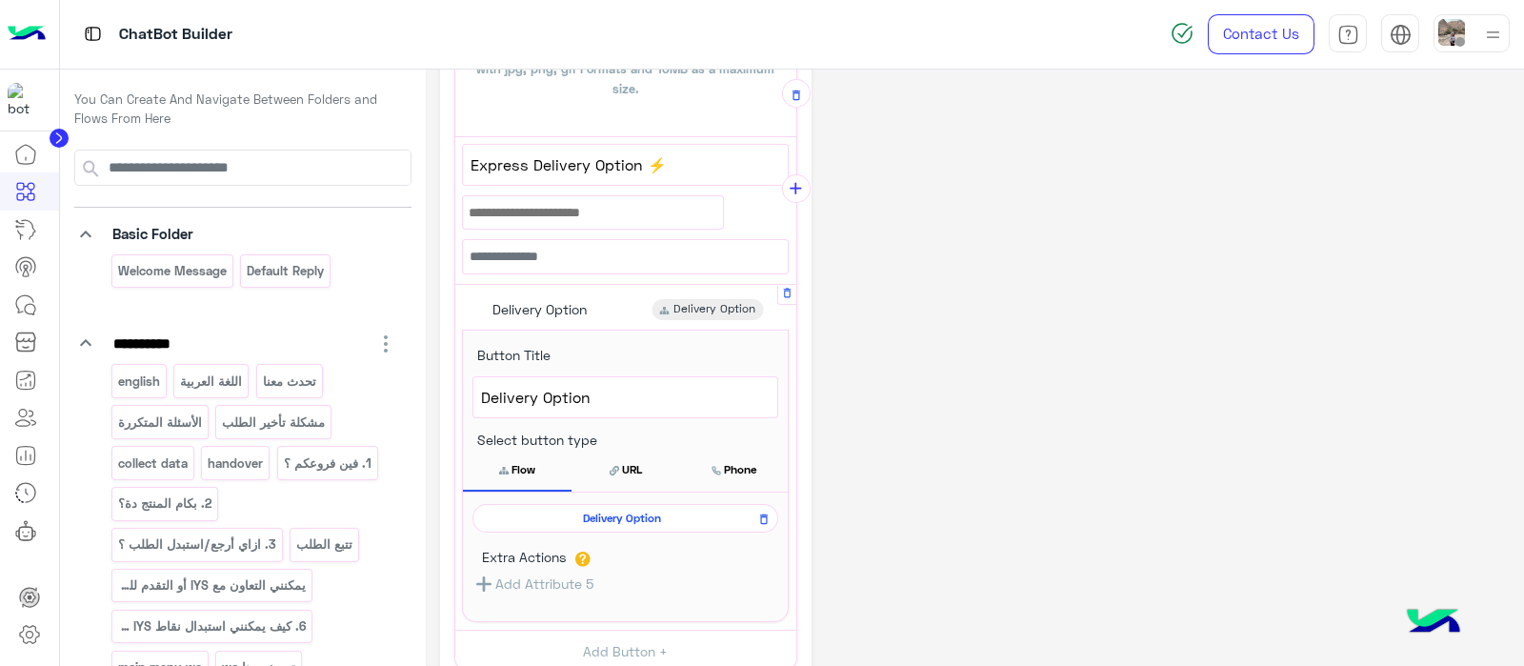
click at [546, 523] on span "Delivery Option" at bounding box center [622, 517] width 278 height 17
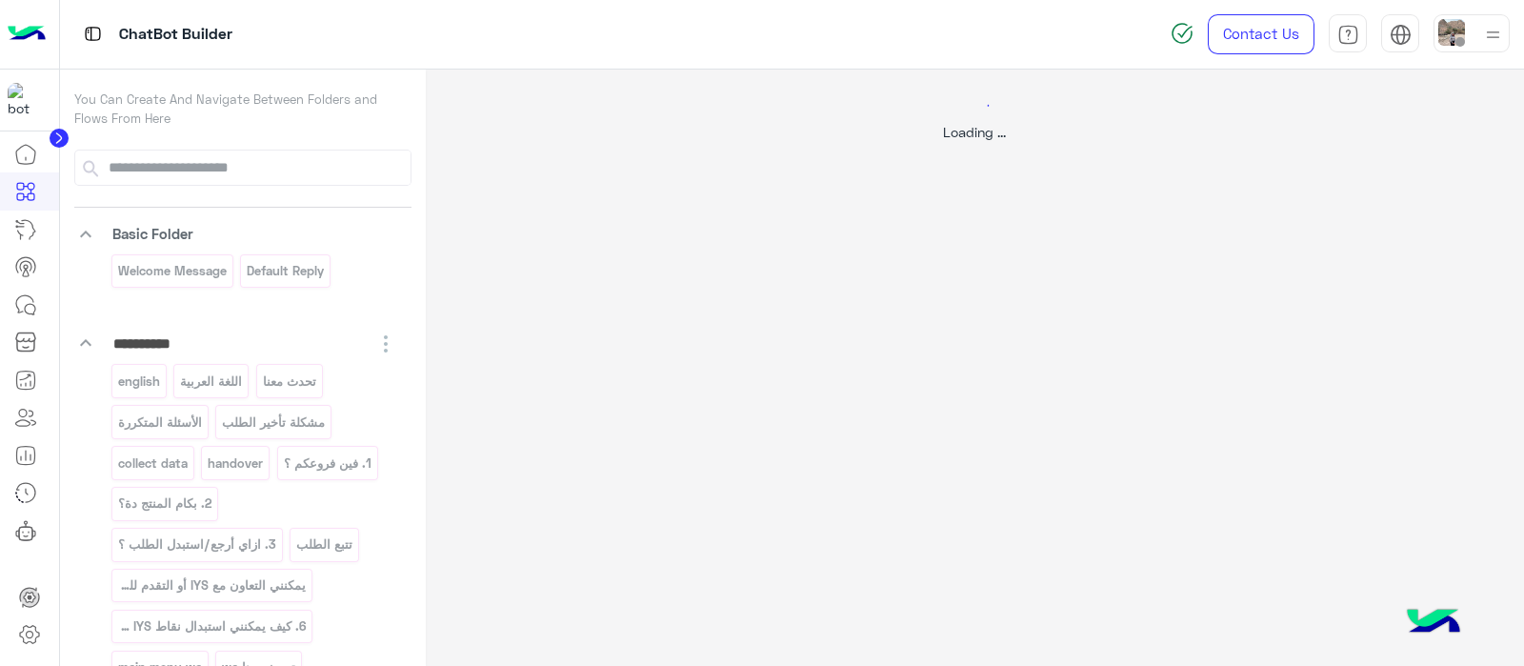
scroll to position [0, 0]
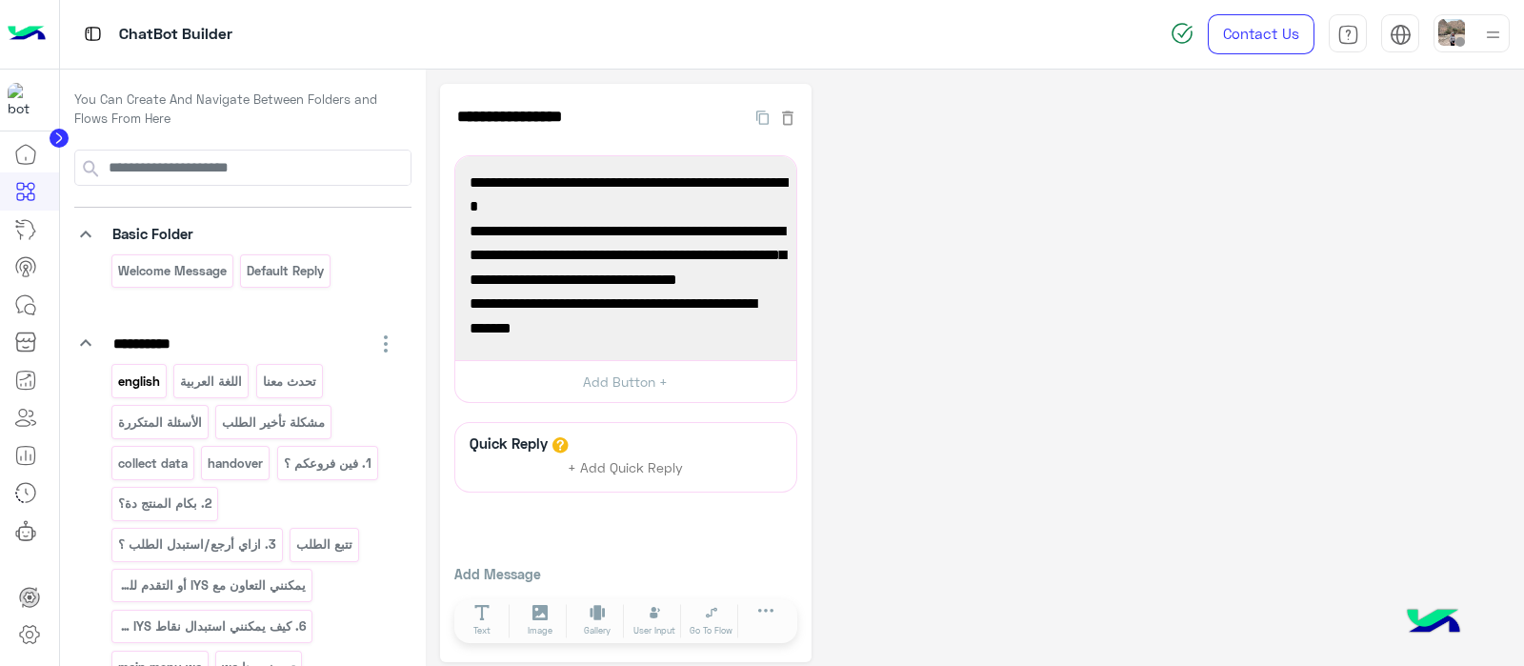
click at [130, 384] on p "english" at bounding box center [138, 381] width 45 height 22
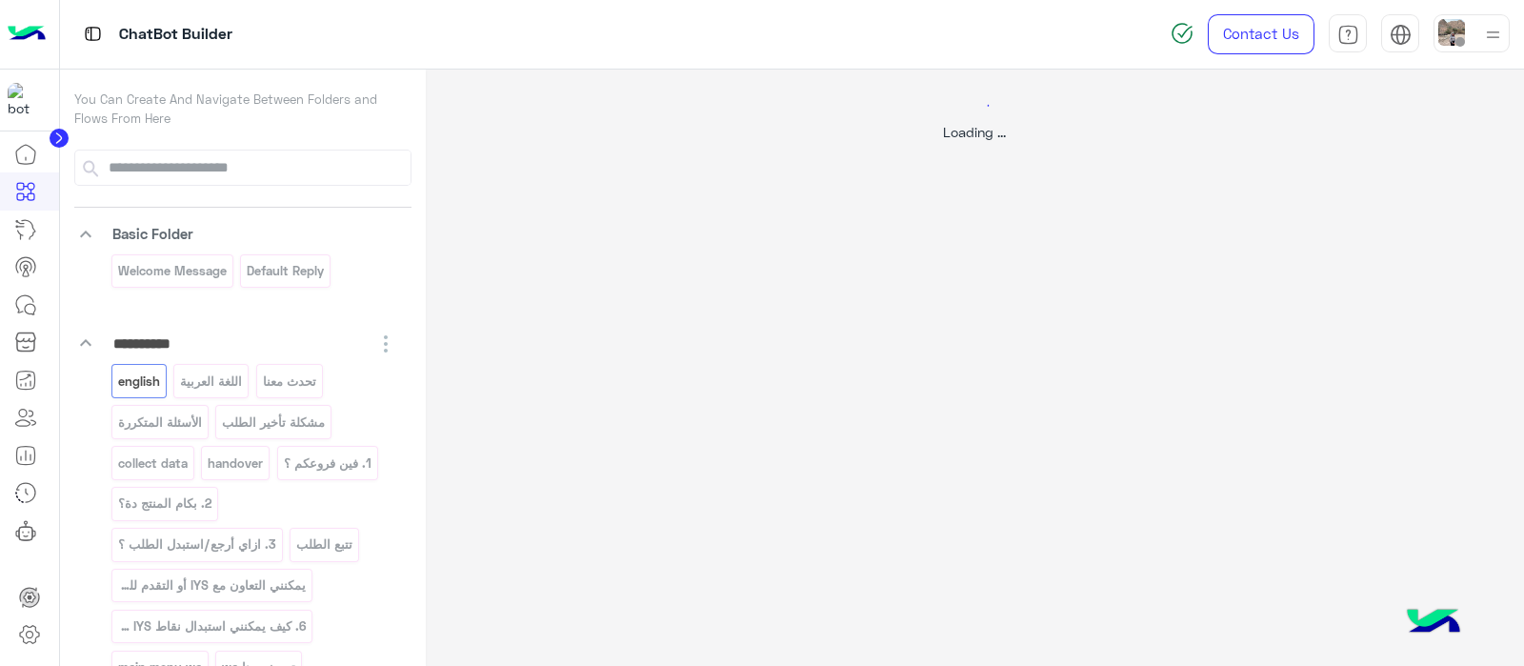
select select "*"
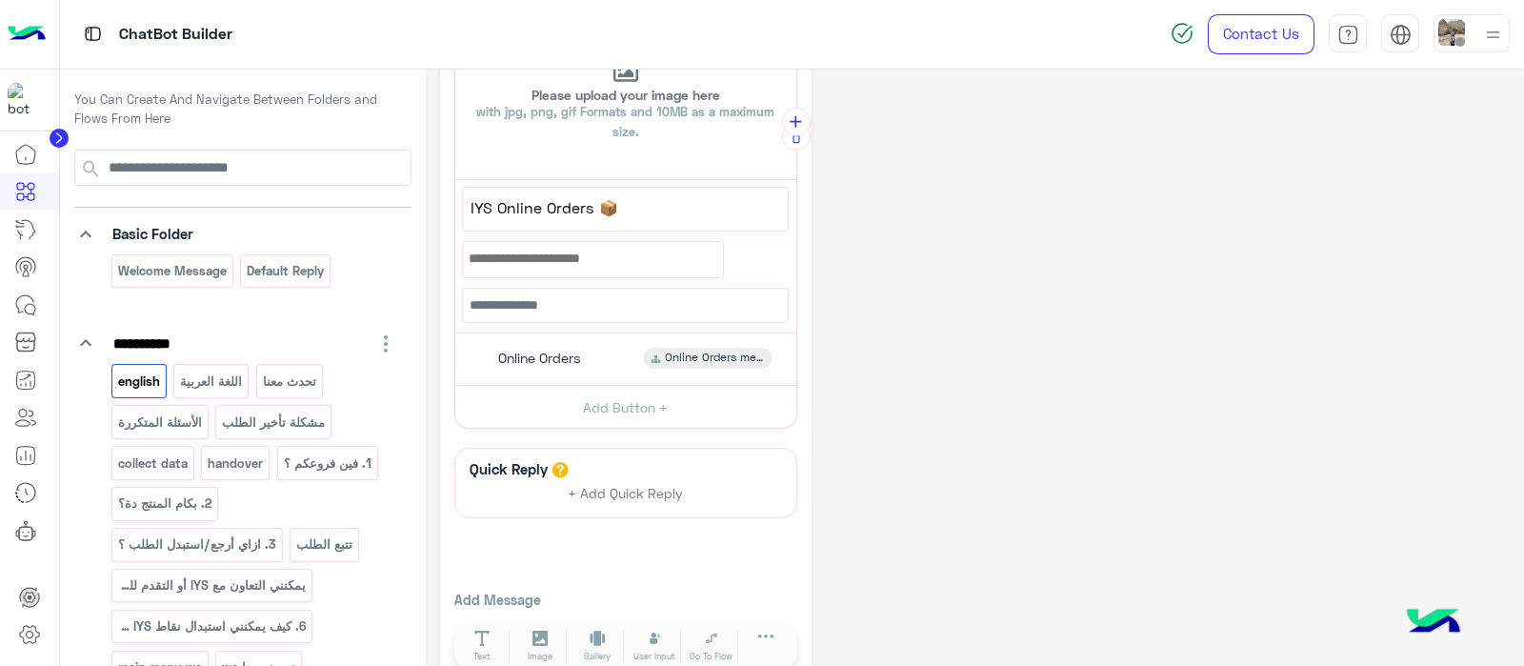
scroll to position [225, 0]
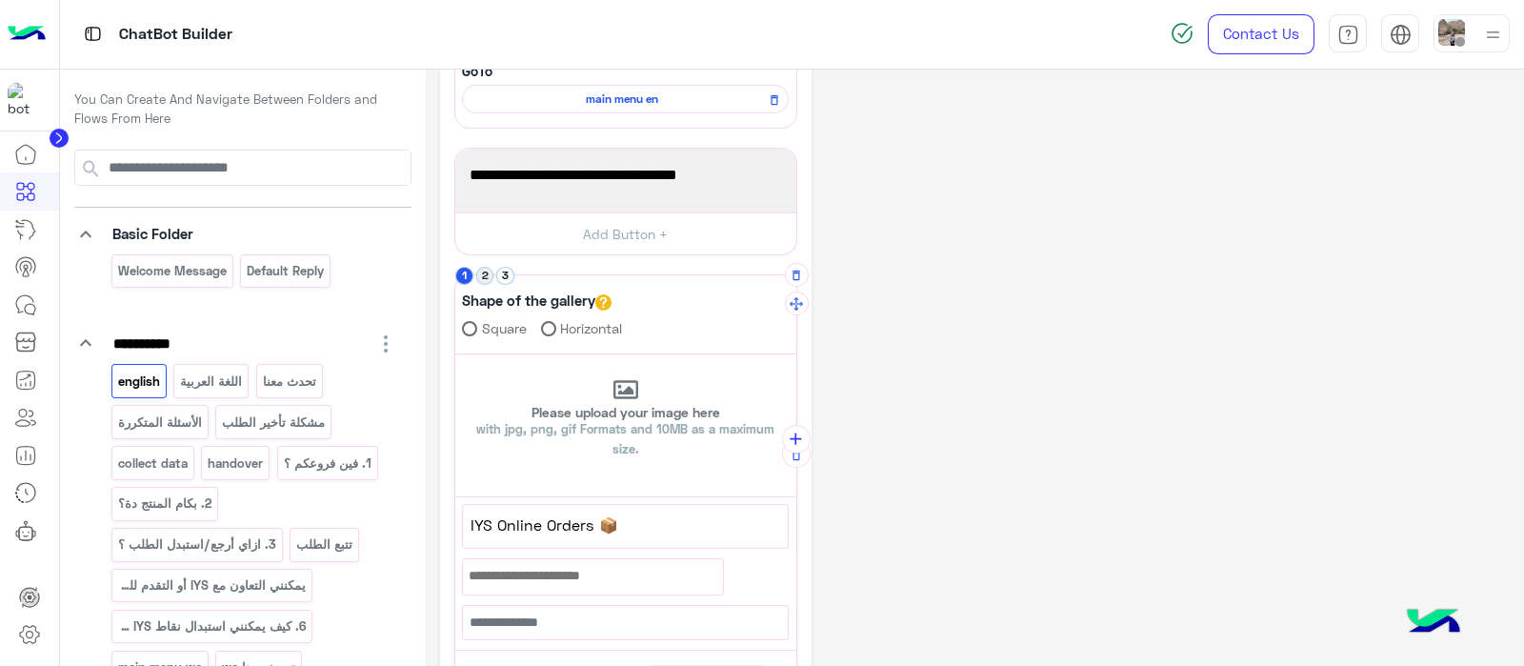
click at [493, 275] on li "2" at bounding box center [486, 276] width 21 height 18
click at [485, 272] on button "2" at bounding box center [485, 276] width 18 height 18
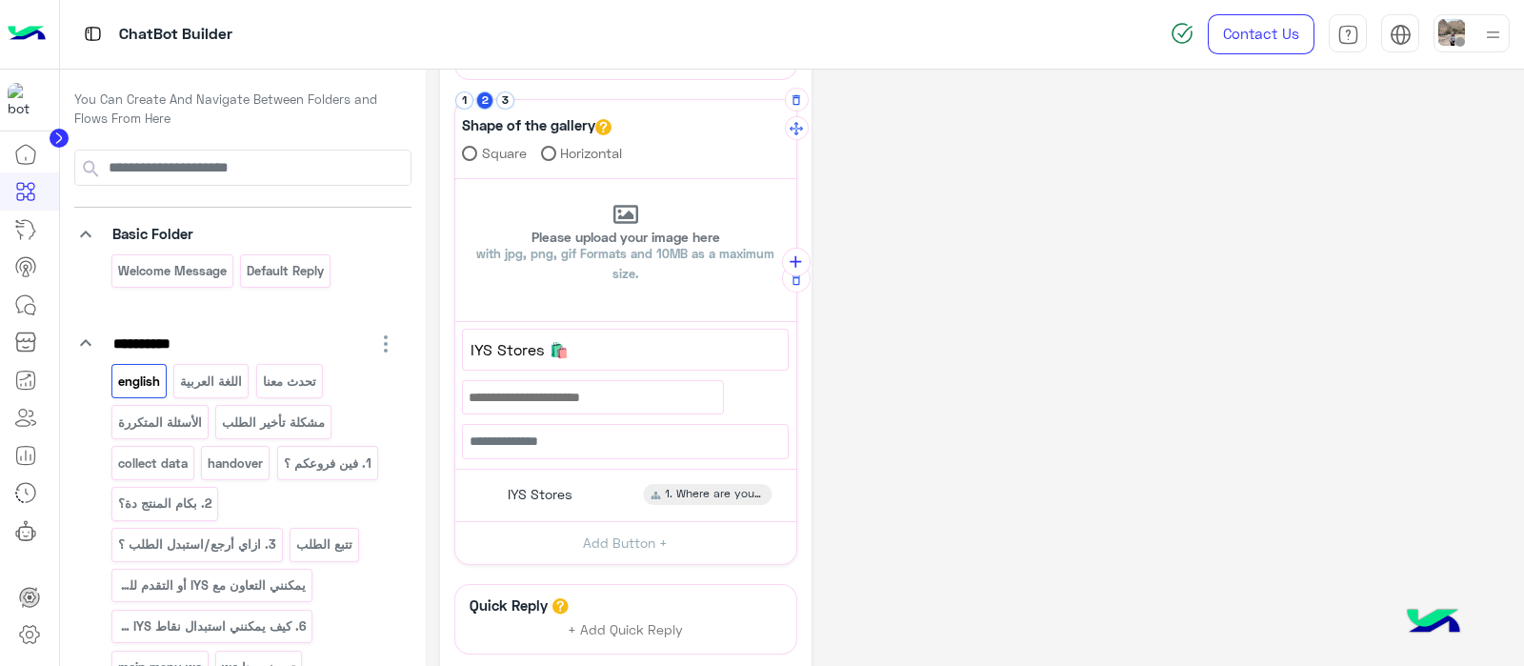
scroll to position [389, 0]
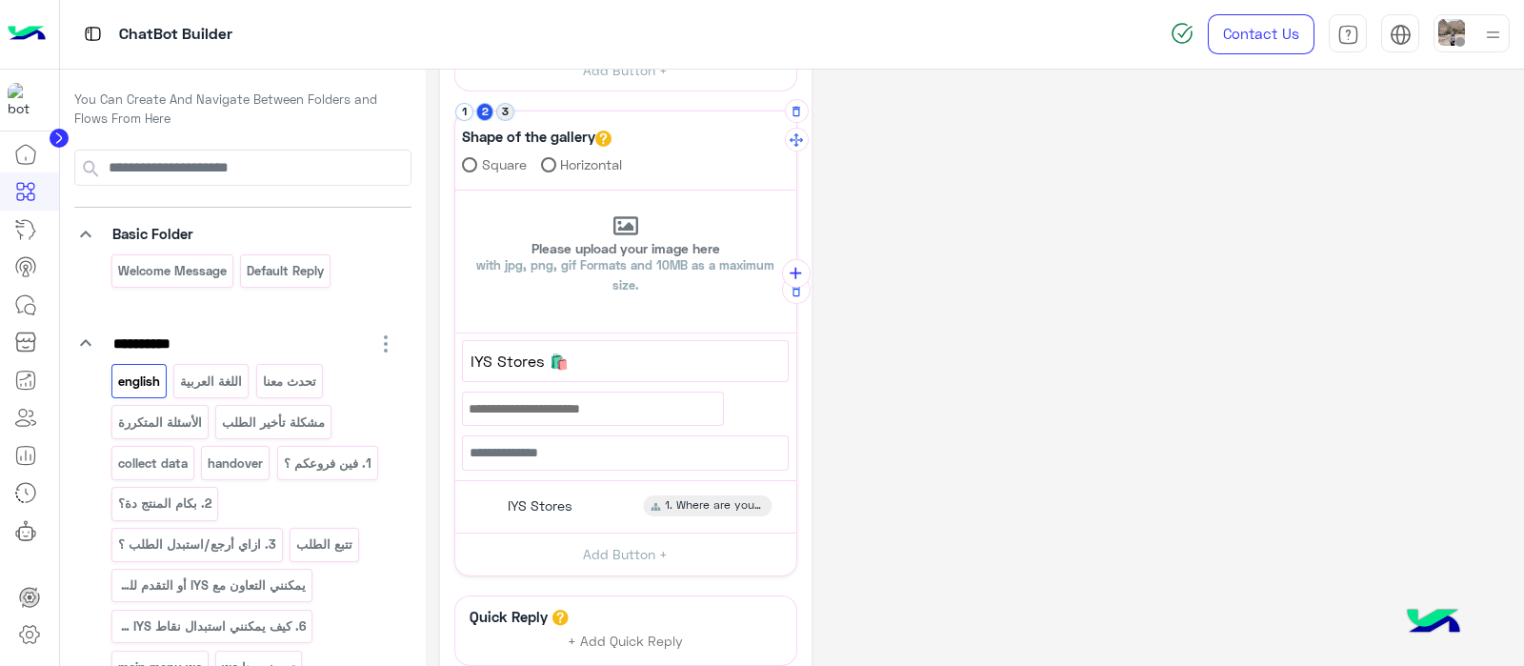
click at [509, 116] on button "3" at bounding box center [505, 112] width 18 height 18
click at [577, 509] on span "Quick Answers" at bounding box center [539, 505] width 92 height 17
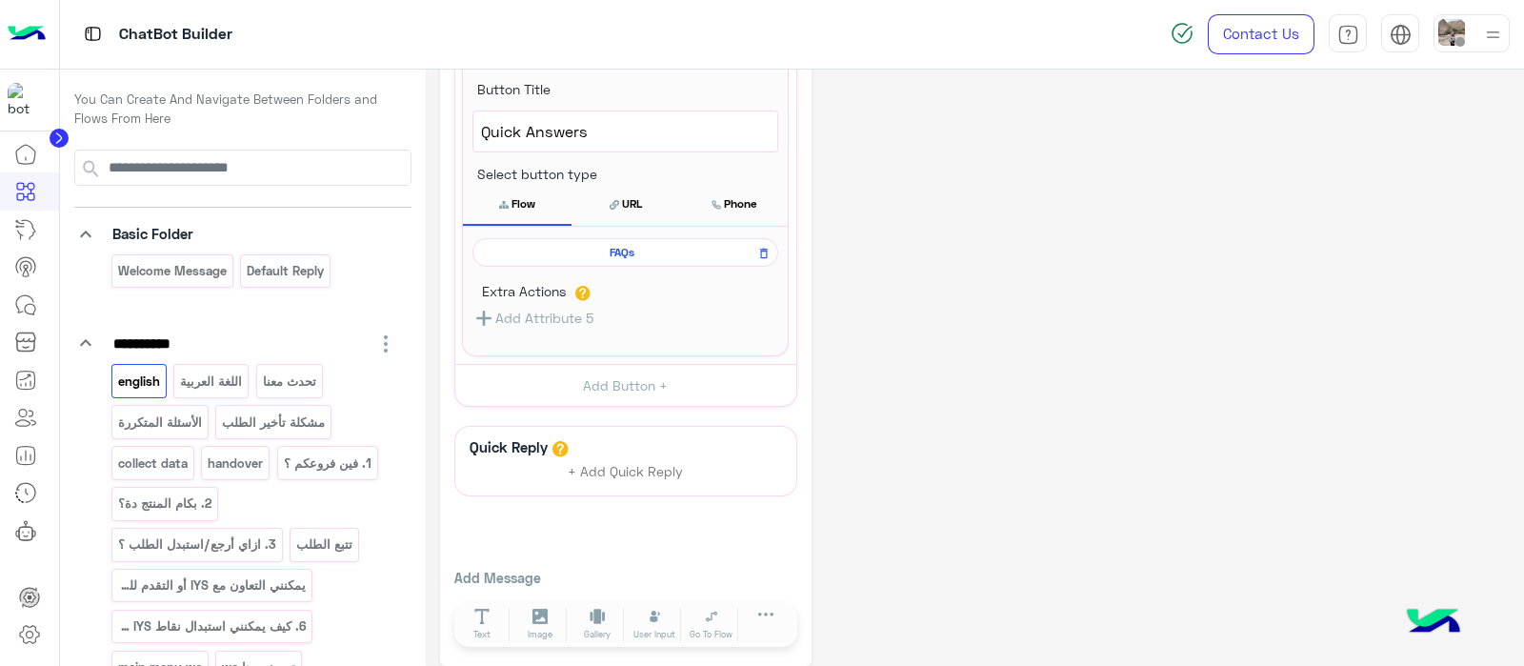
scroll to position [860, 0]
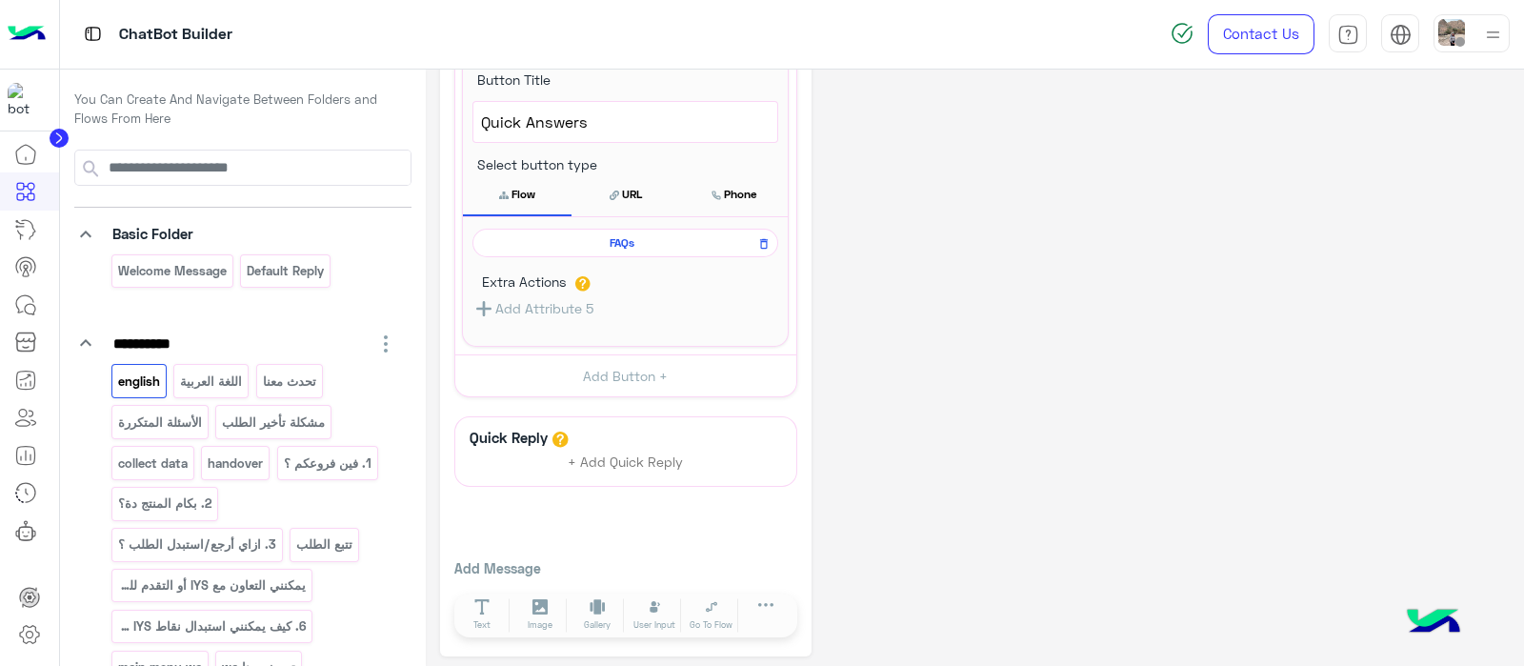
click at [599, 245] on span "FAQs" at bounding box center [622, 242] width 278 height 17
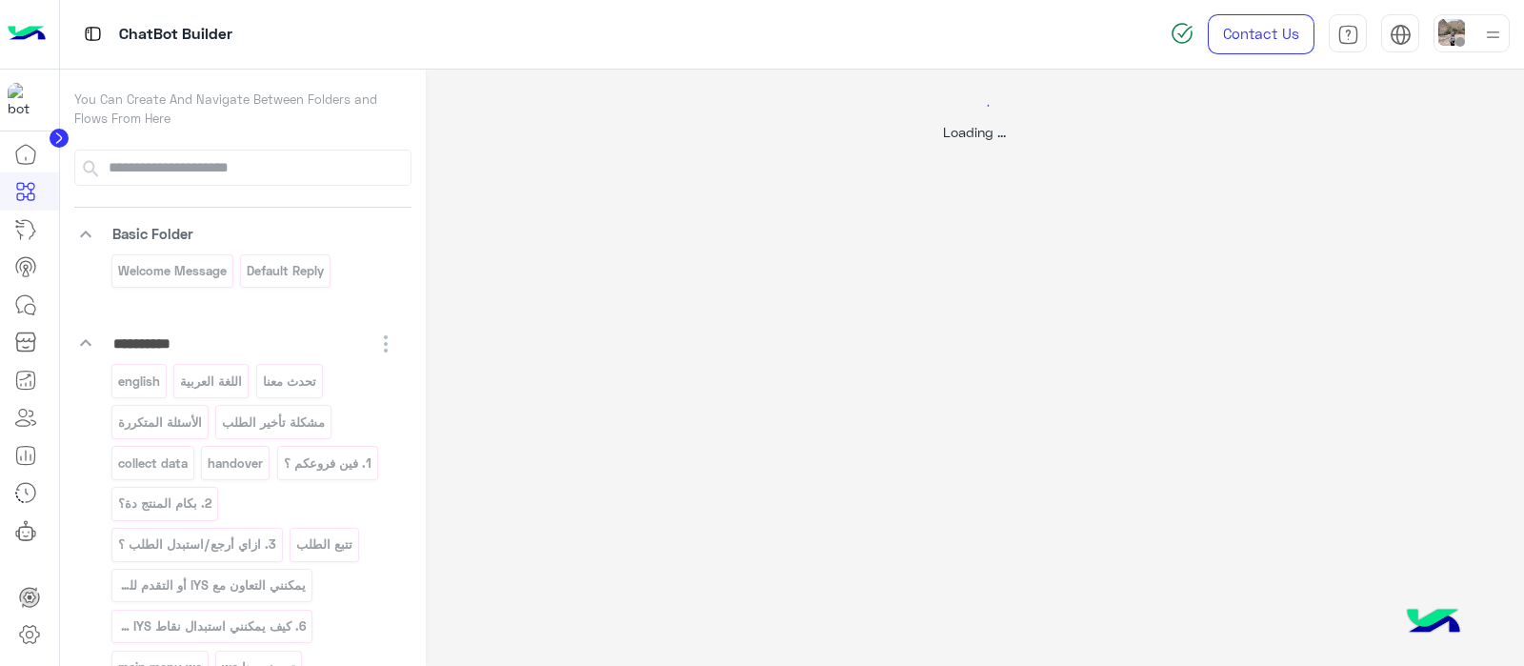
select select "*"
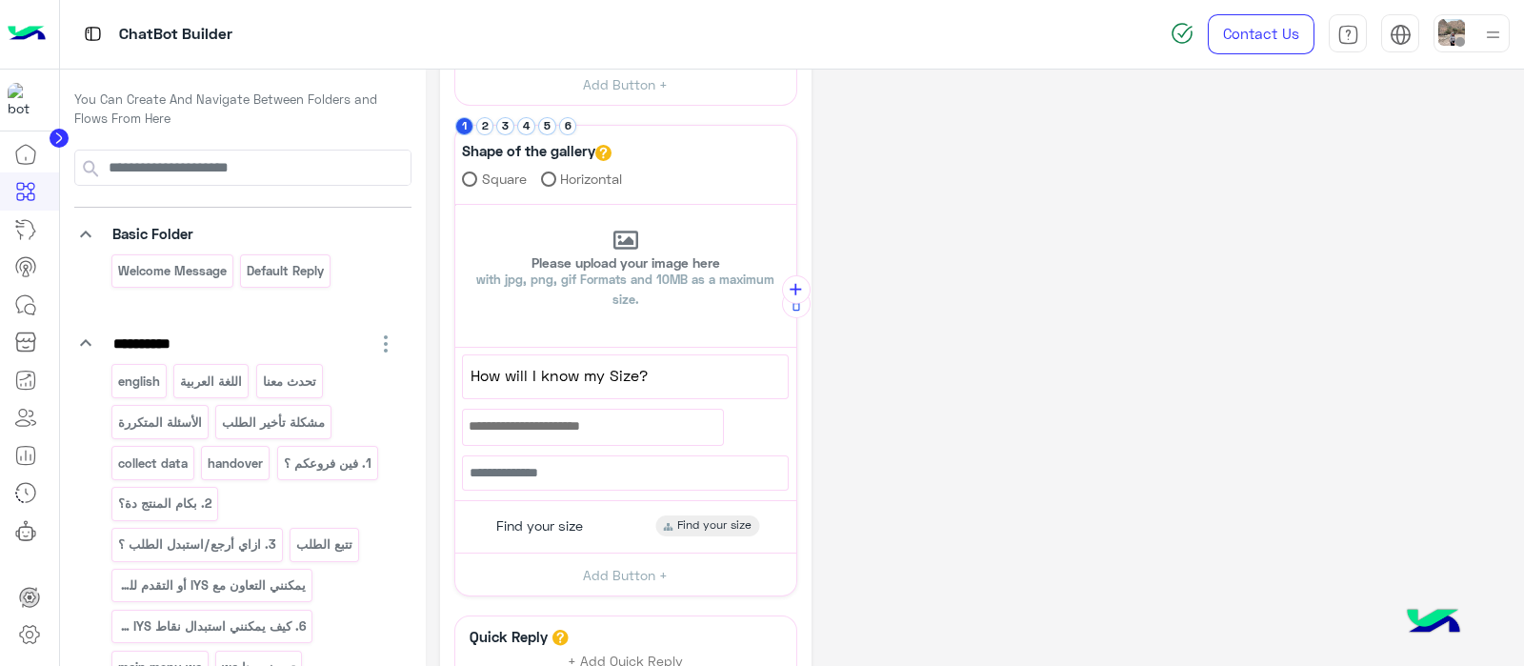
scroll to position [423, 0]
click at [730, 373] on span "How will I know my Size?" at bounding box center [625, 375] width 310 height 25
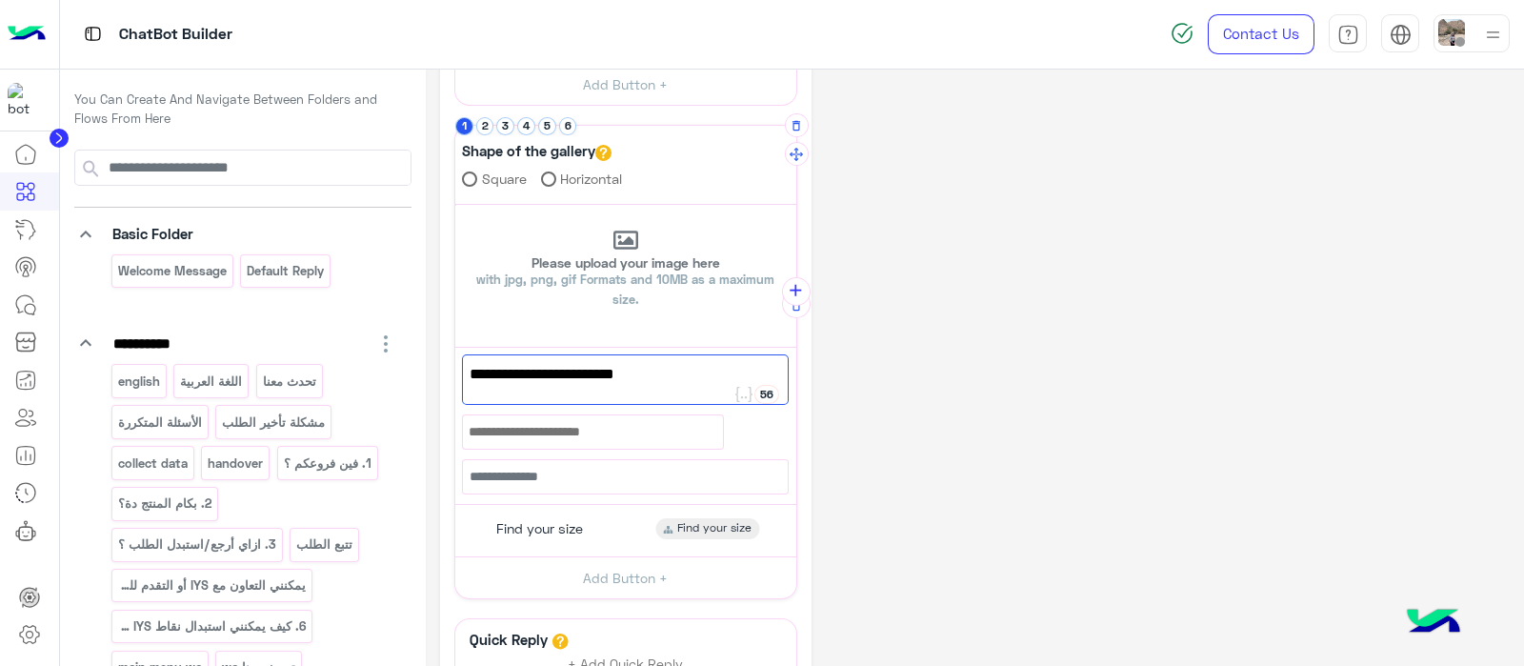
drag, startPoint x: 815, startPoint y: 379, endPoint x: 697, endPoint y: 374, distance: 118.2
click at [819, 379] on div "**********" at bounding box center [974, 259] width 1069 height 1197
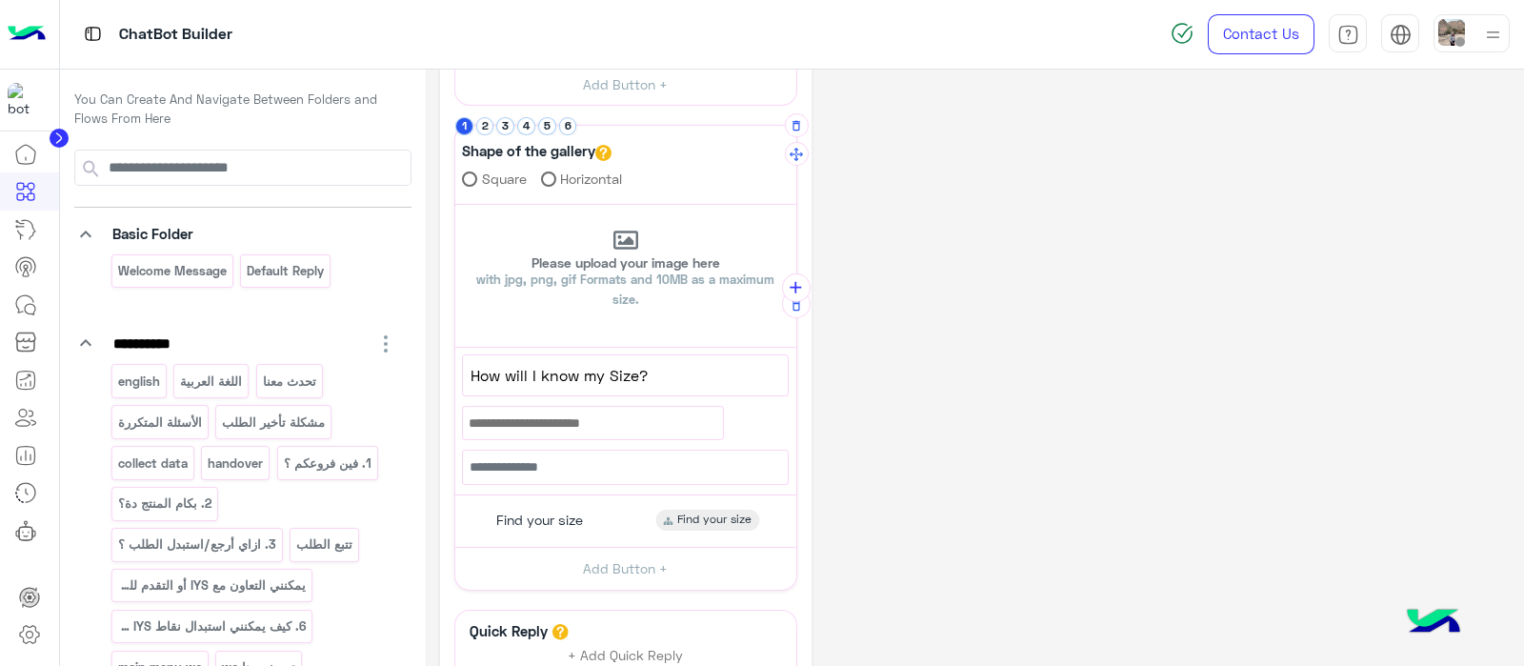
click at [636, 374] on span "How will I know my Size?" at bounding box center [625, 375] width 310 height 25
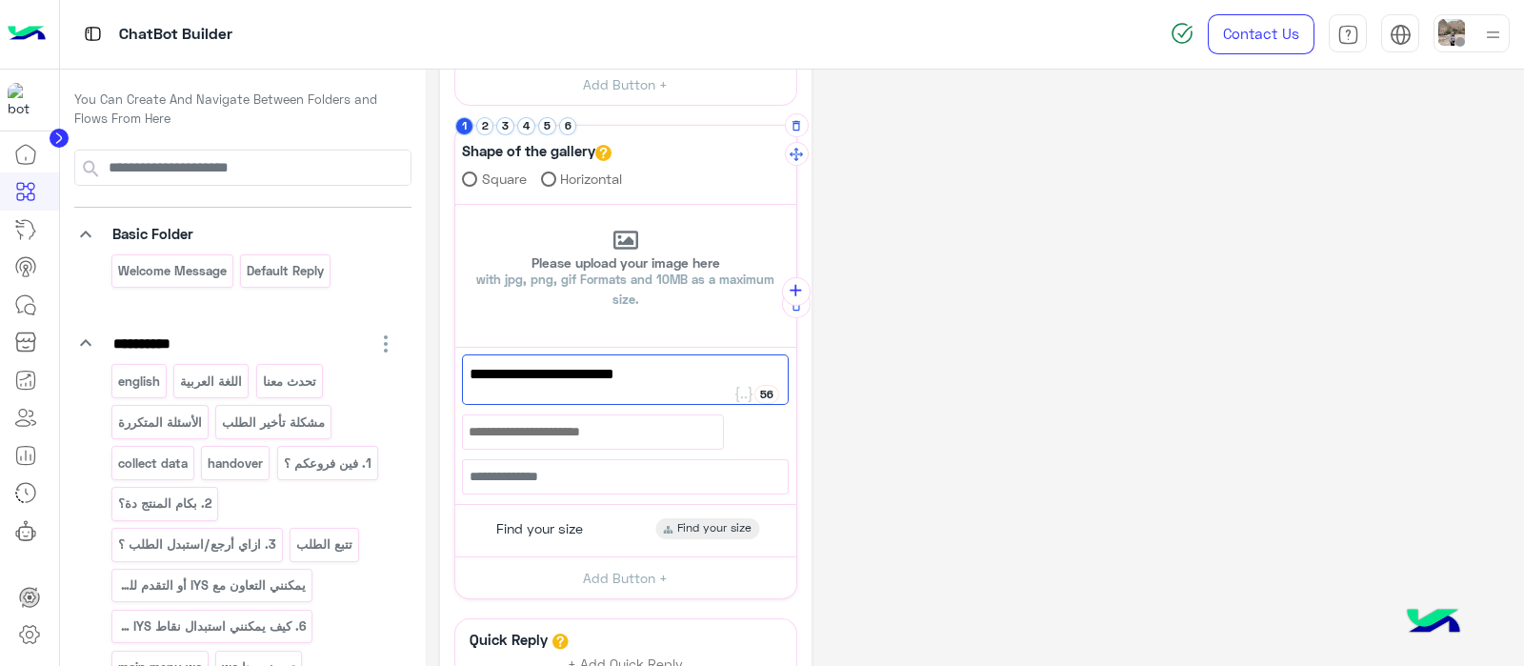
click at [668, 374] on span "How will I know my Size?" at bounding box center [625, 374] width 311 height 25
paste textarea "***"
type textarea "**********"
click at [489, 135] on div "Shape of the gallery Square Horizontal" at bounding box center [625, 168] width 341 height 71
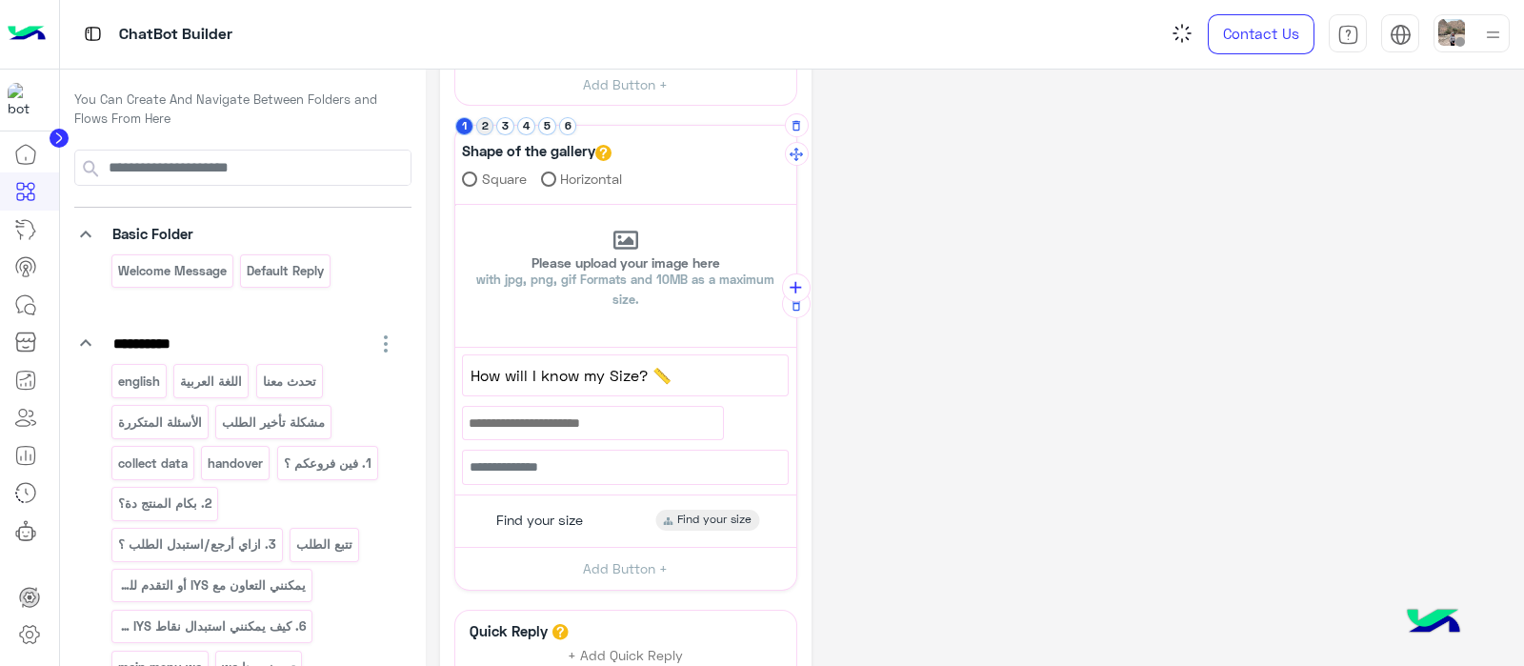
click at [485, 130] on button "2" at bounding box center [485, 126] width 18 height 18
click at [686, 364] on span "How can I Track my Order?" at bounding box center [625, 375] width 310 height 25
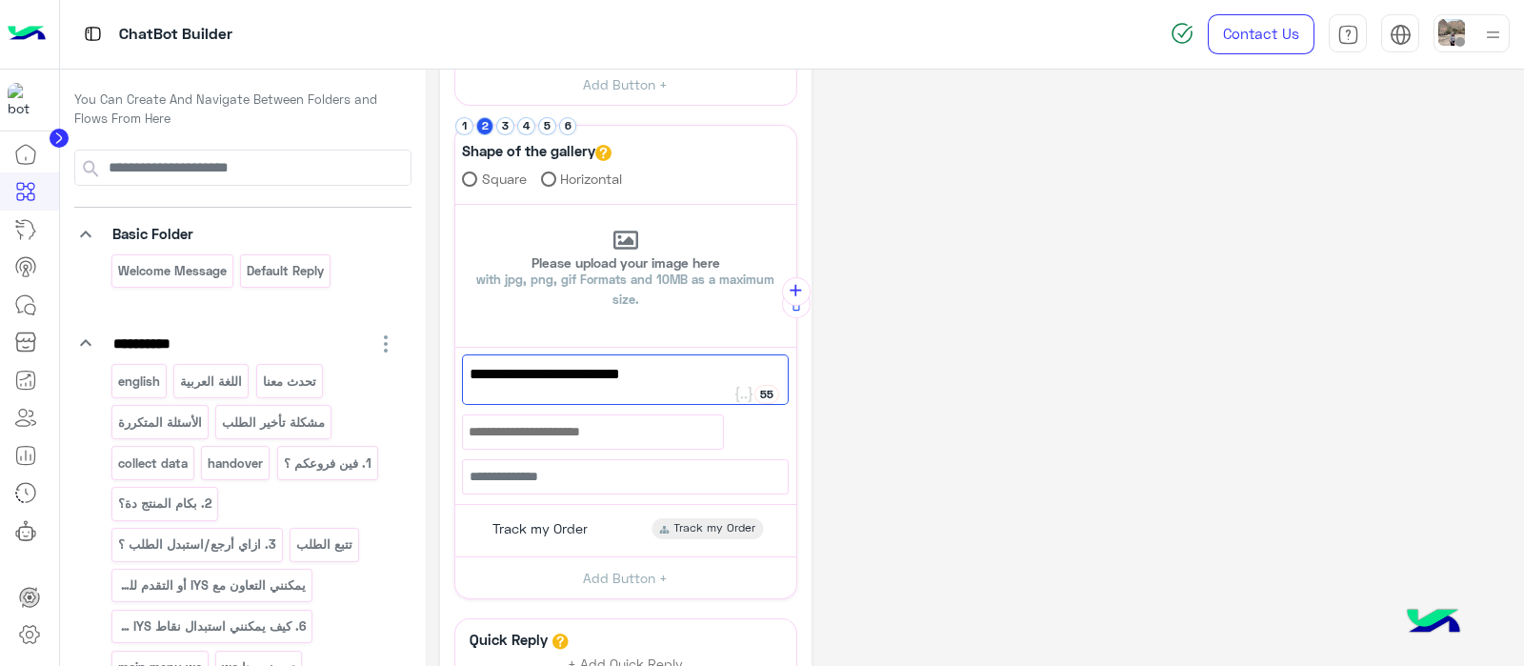
paste textarea "***"
type textarea "**********"
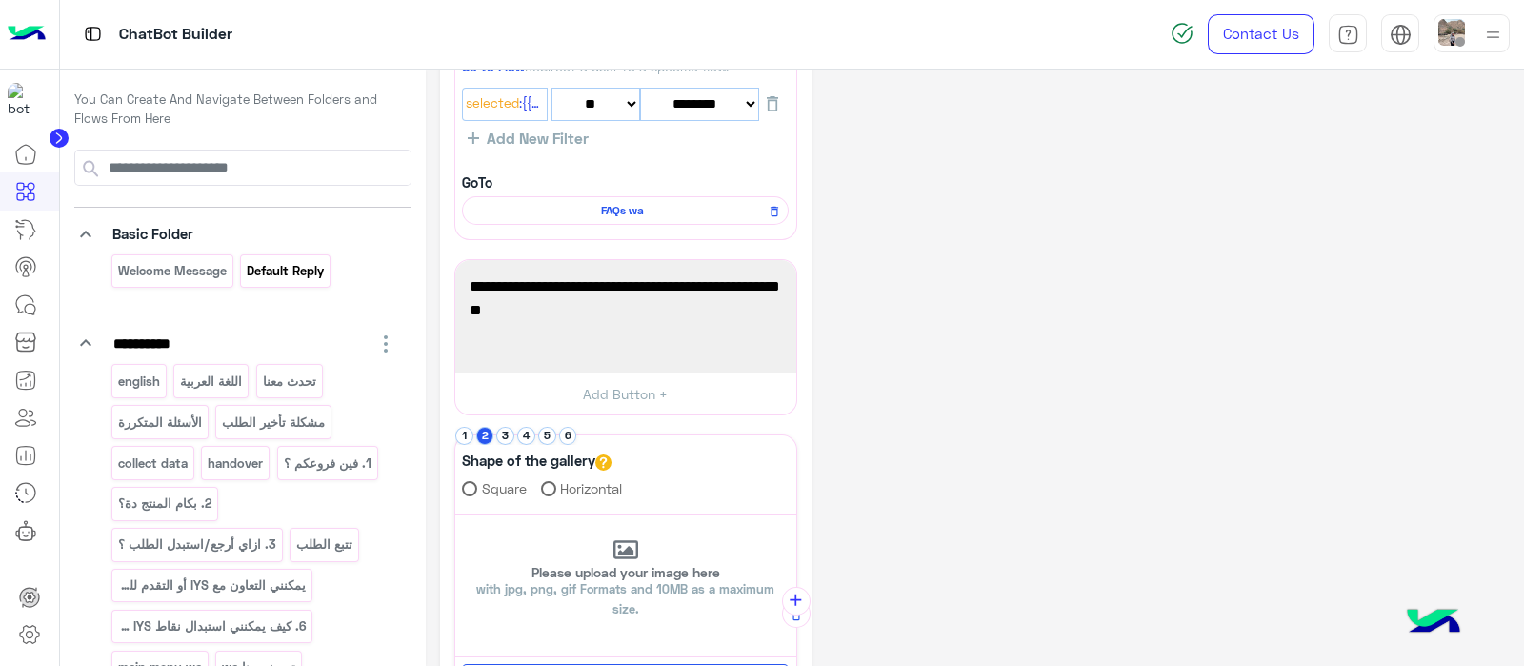
scroll to position [115, 0]
click at [143, 383] on p "english" at bounding box center [138, 381] width 45 height 22
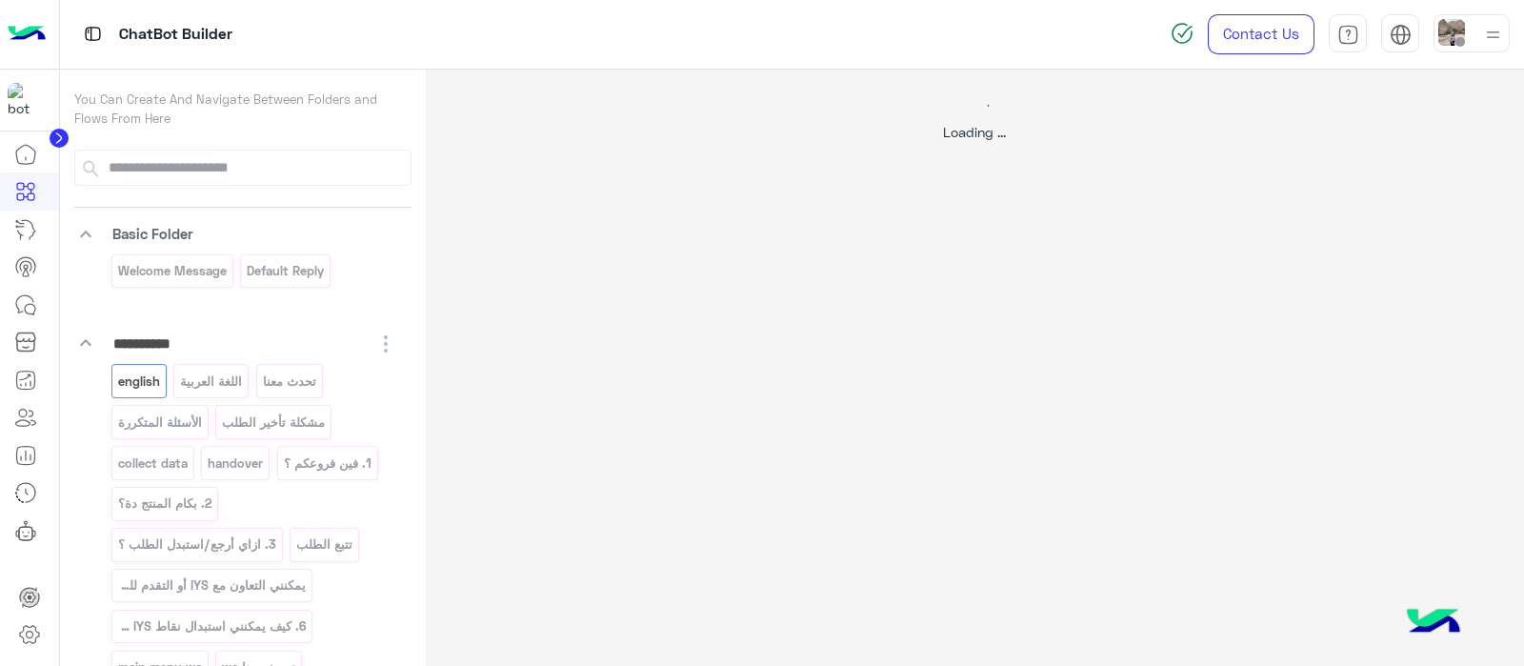
scroll to position [0, 0]
select select "*"
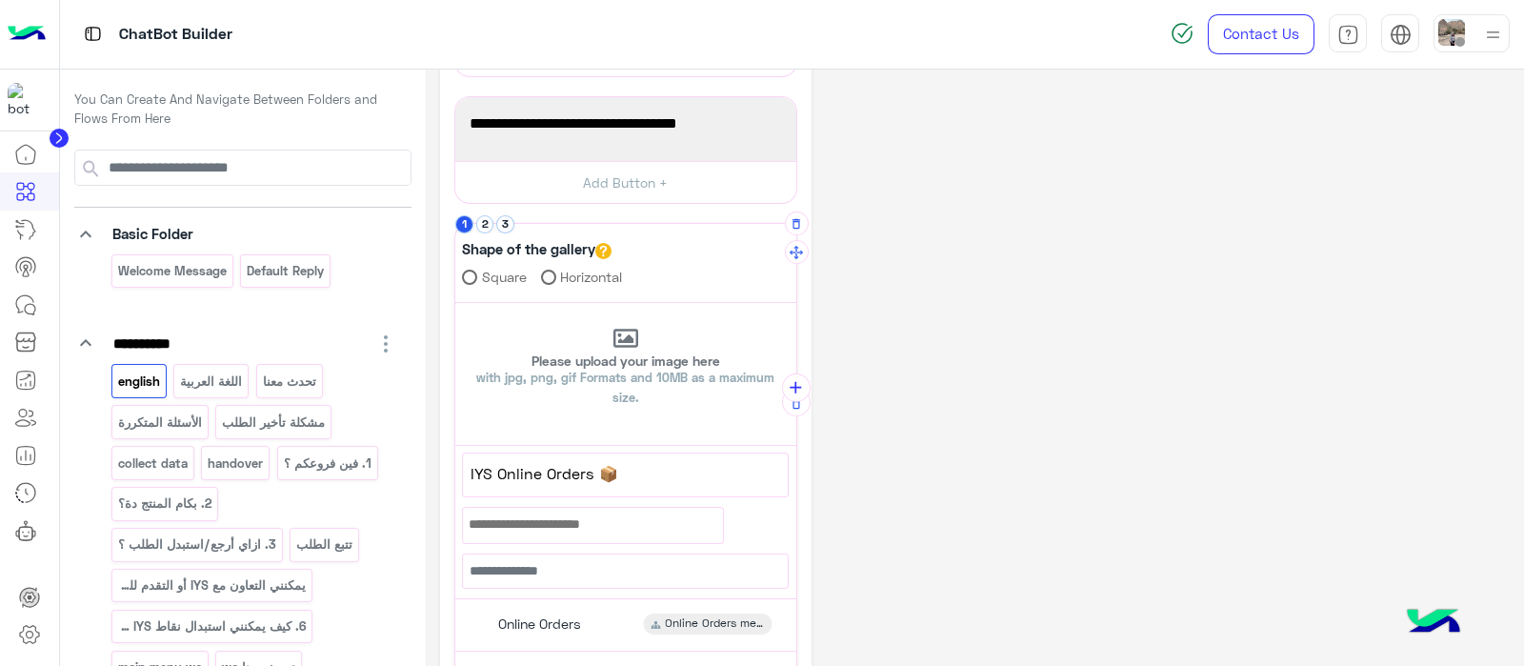
scroll to position [278, 0]
click at [498, 210] on div "**********" at bounding box center [625, 284] width 343 height 815
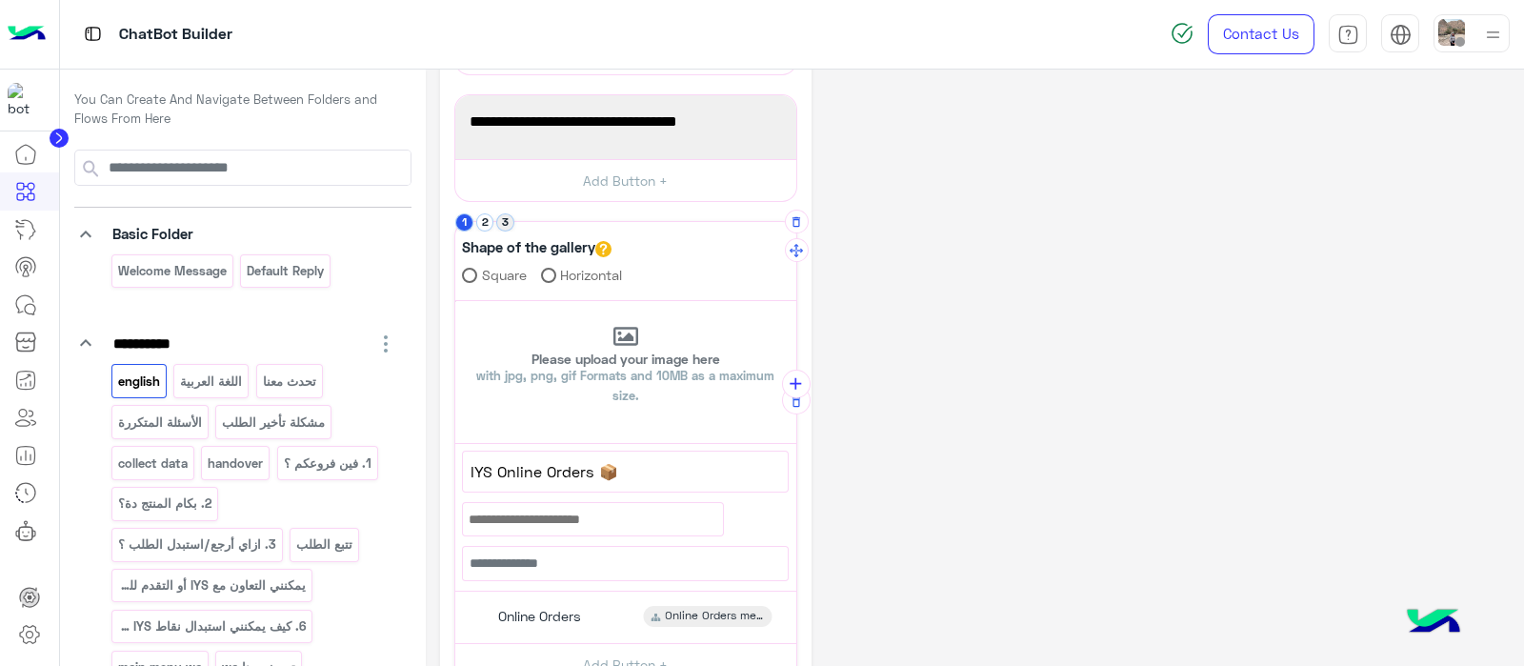
click at [505, 222] on button "3" at bounding box center [505, 222] width 18 height 18
click at [487, 226] on button "2" at bounding box center [485, 222] width 18 height 18
click at [501, 221] on button "3" at bounding box center [505, 222] width 18 height 18
click at [463, 220] on button "1" at bounding box center [464, 222] width 18 height 18
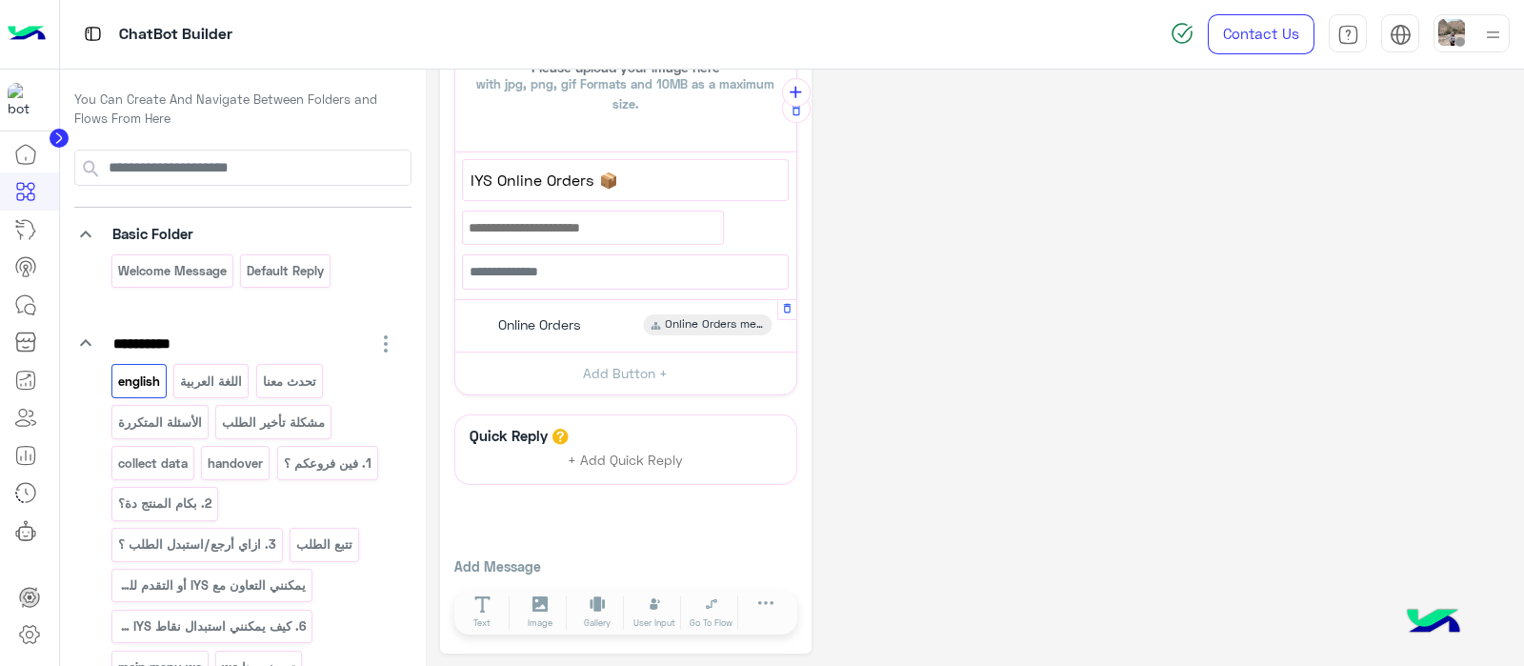
click at [516, 330] on div "Online Orders" at bounding box center [537, 324] width 103 height 21
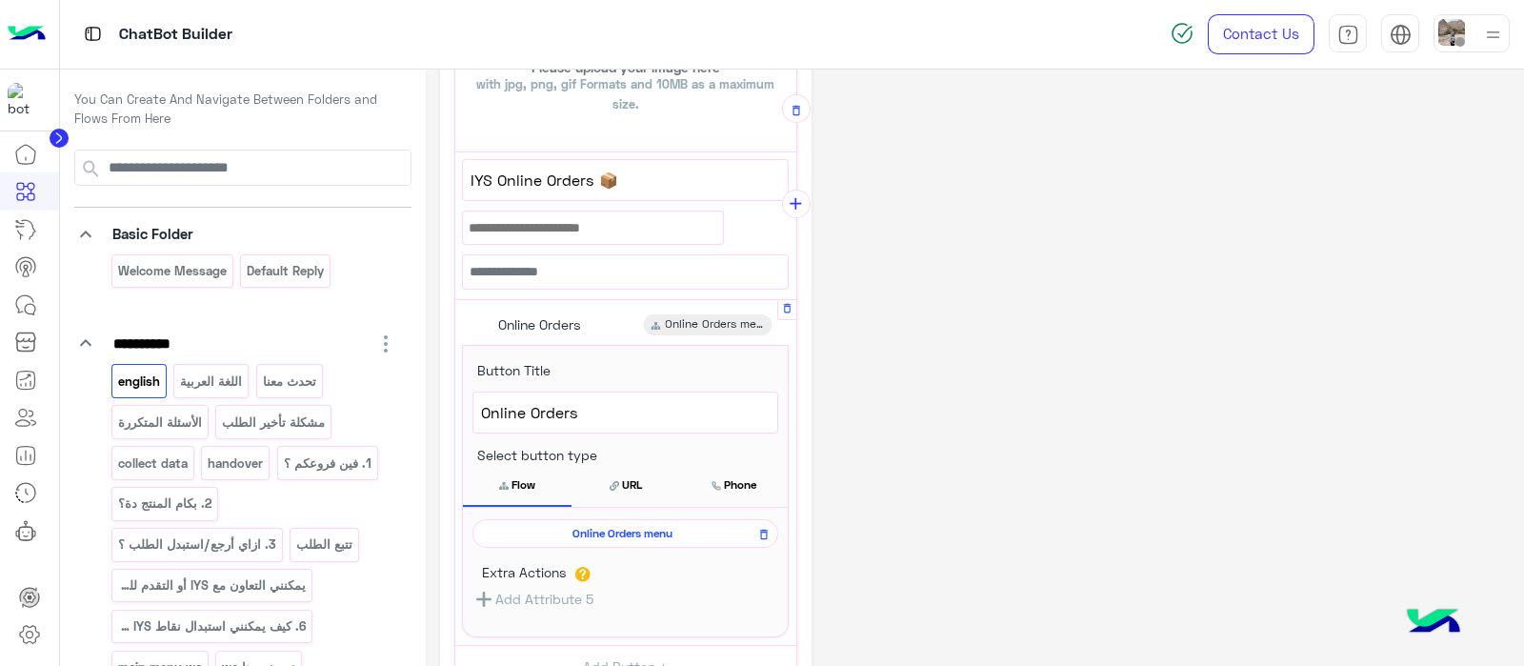
scroll to position [680, 0]
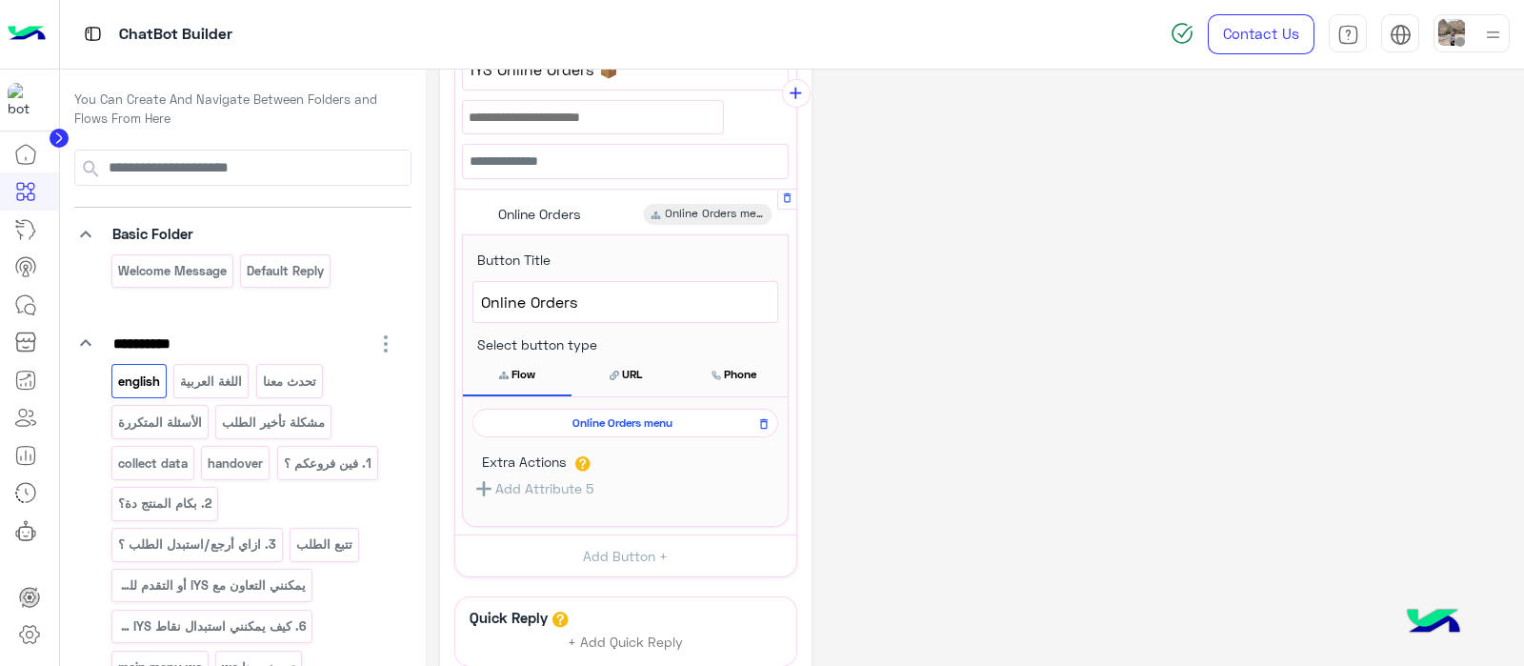
click at [600, 416] on span "Online Orders menu" at bounding box center [622, 422] width 278 height 17
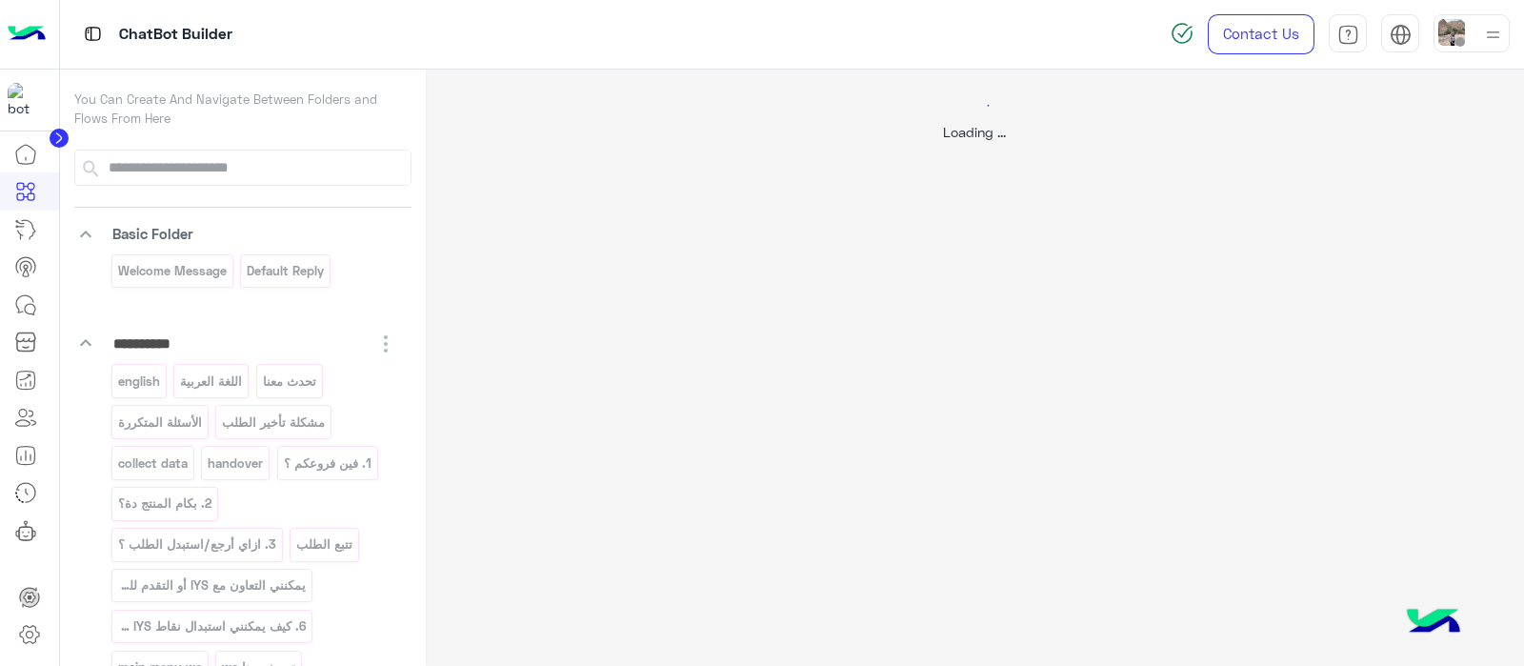
scroll to position [0, 0]
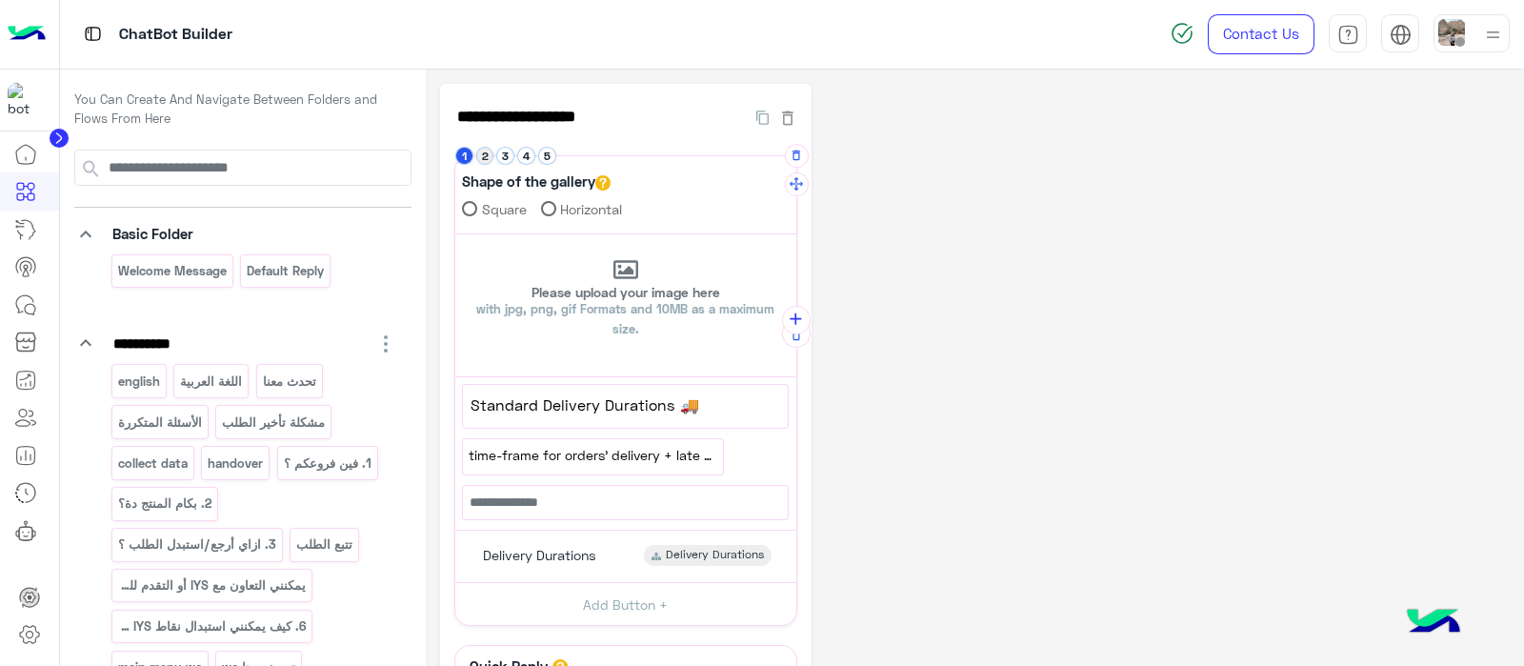
click at [486, 154] on button "2" at bounding box center [485, 156] width 18 height 18
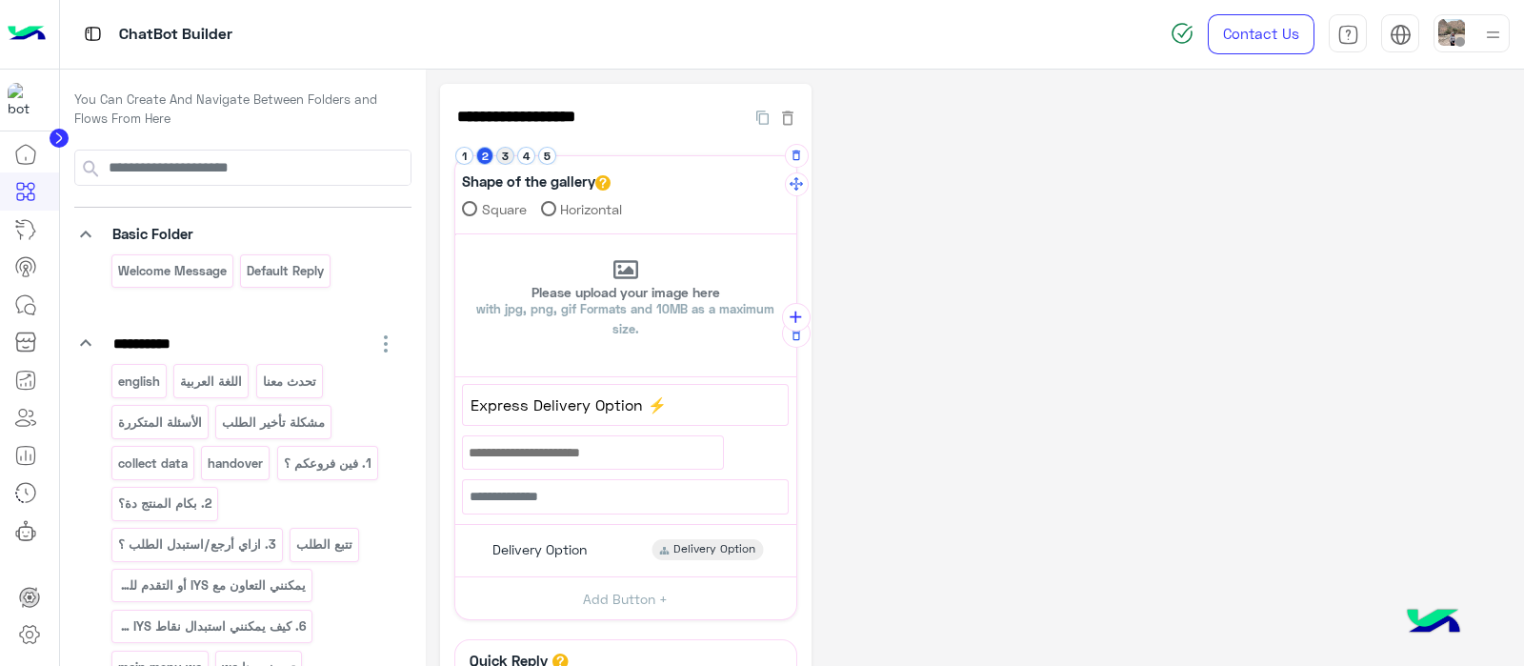
click at [505, 155] on button "3" at bounding box center [505, 156] width 18 height 18
click at [523, 156] on button "4" at bounding box center [526, 156] width 18 height 18
click at [547, 150] on button "5" at bounding box center [547, 156] width 18 height 18
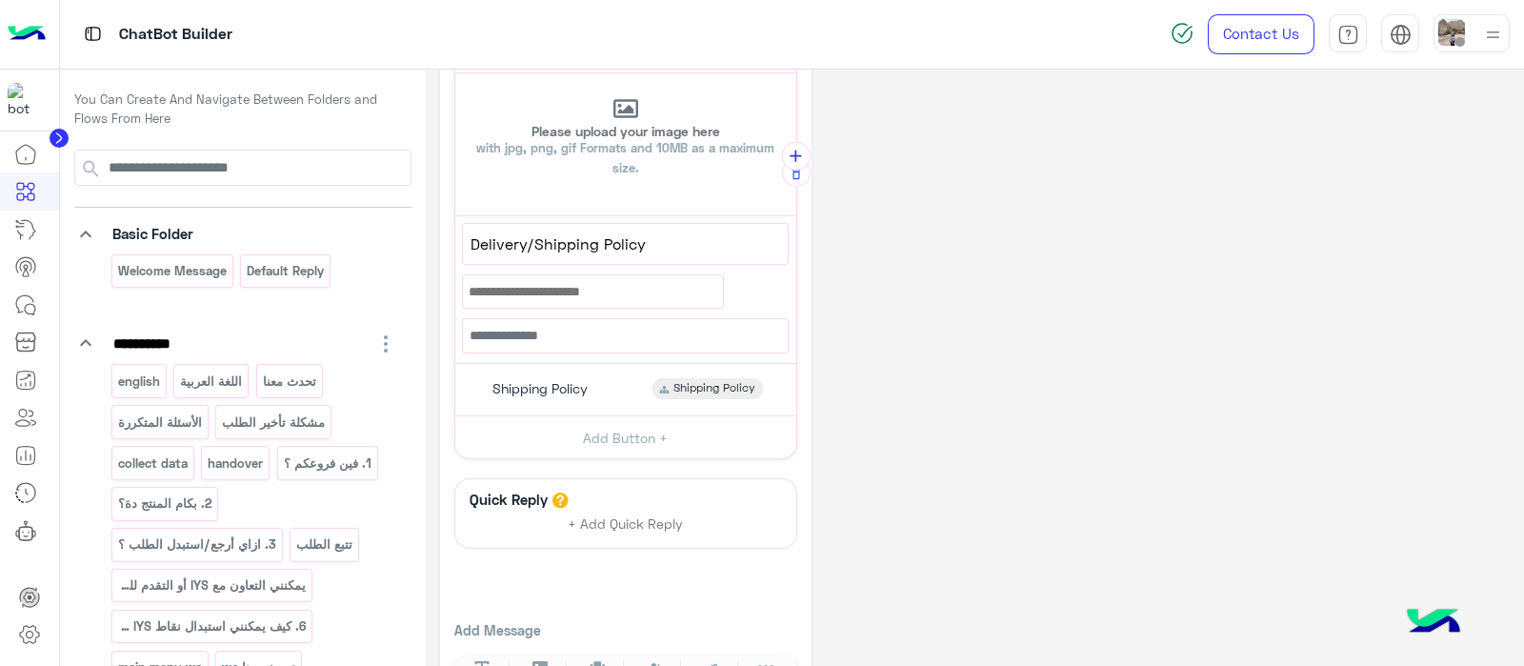
scroll to position [162, 0]
click at [695, 250] on span "Delivery/Shipping Policy" at bounding box center [625, 242] width 310 height 25
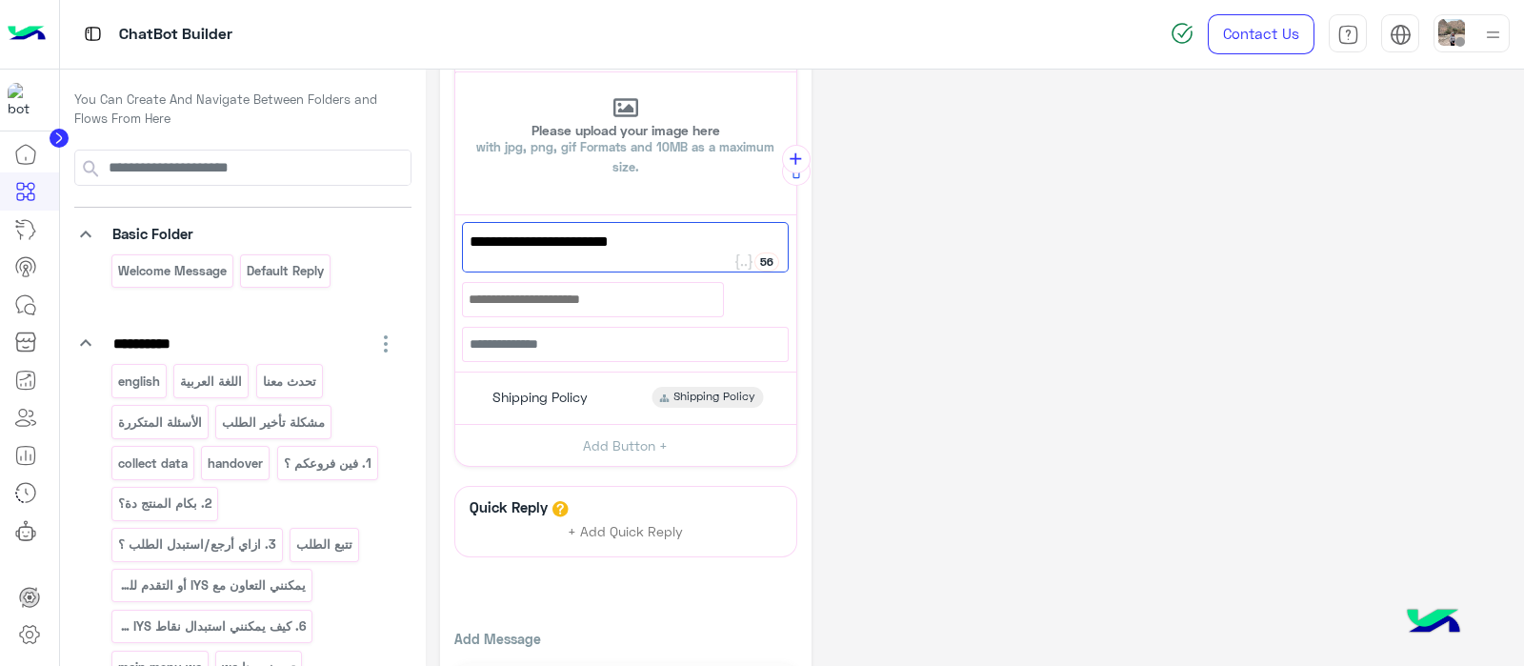
click at [11, 276] on link at bounding box center [25, 267] width 51 height 38
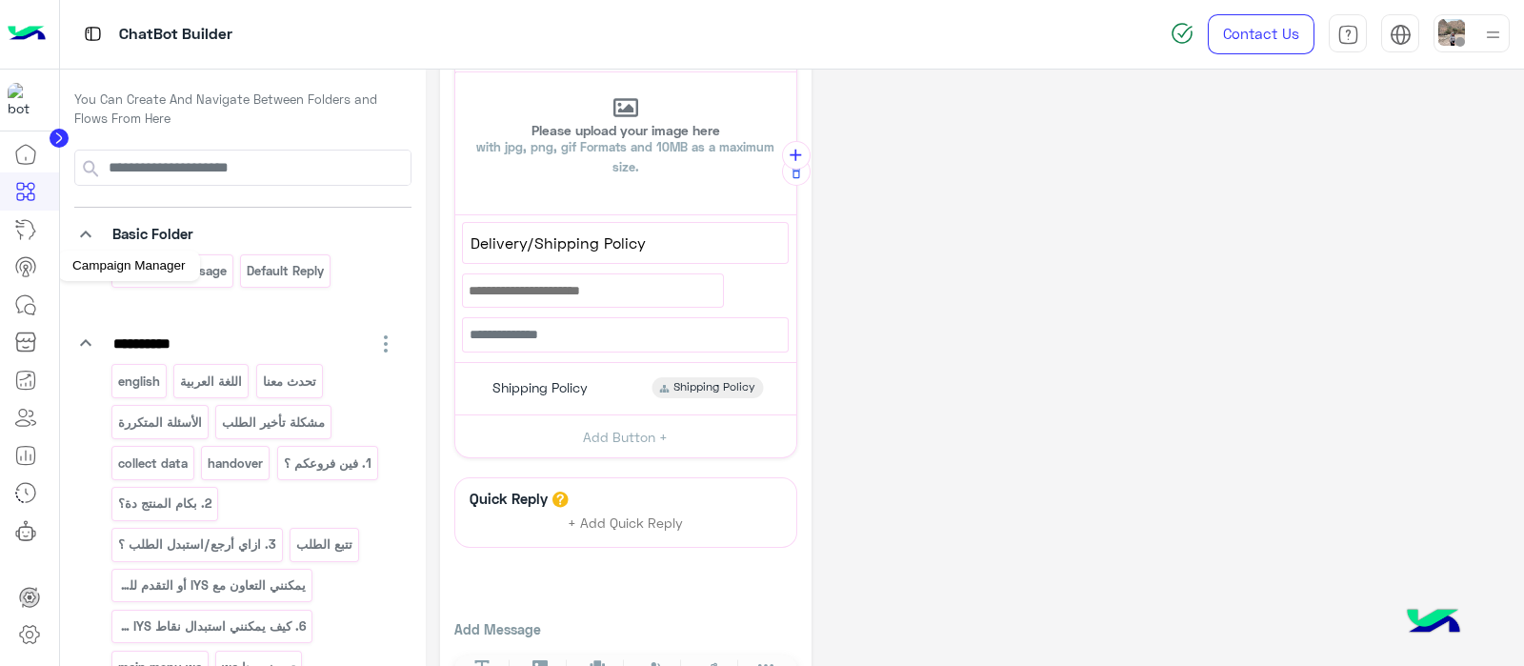
click at [28, 271] on icon at bounding box center [26, 273] width 6 height 8
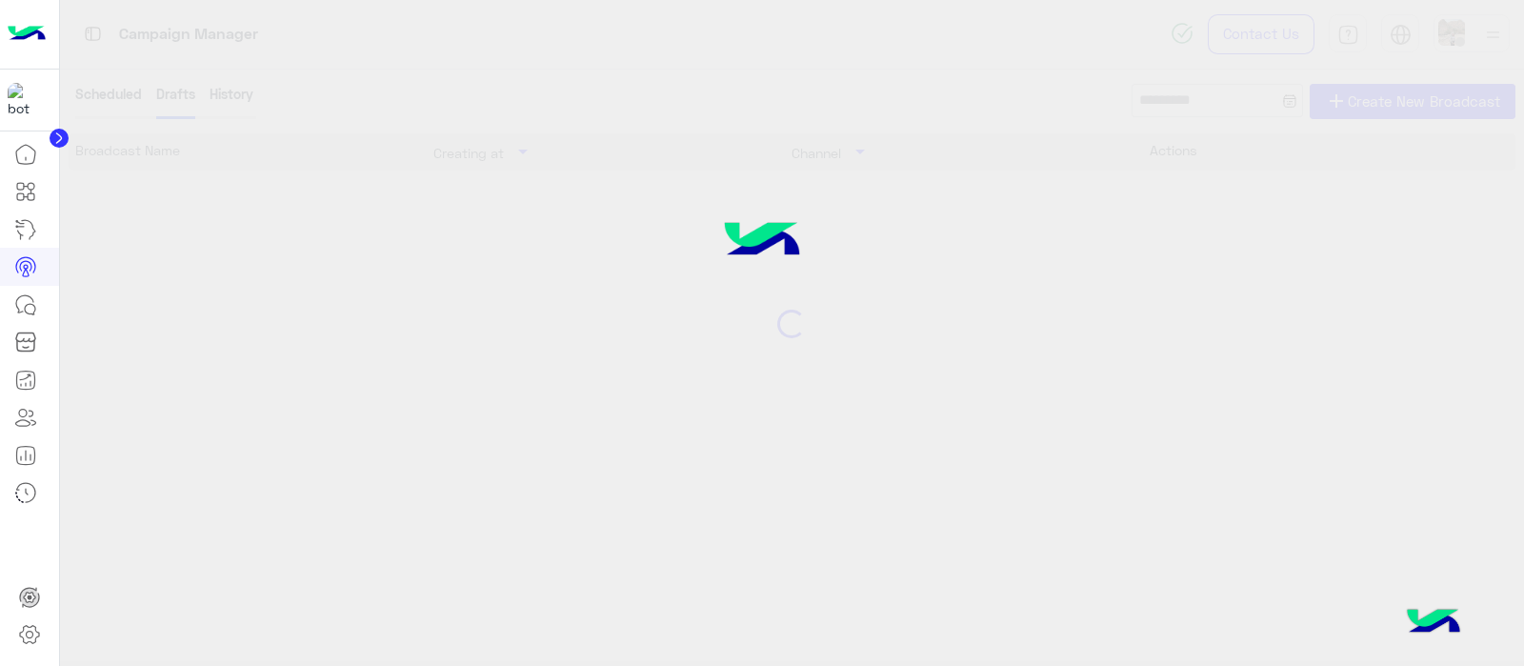
click at [25, 243] on link at bounding box center [25, 229] width 51 height 38
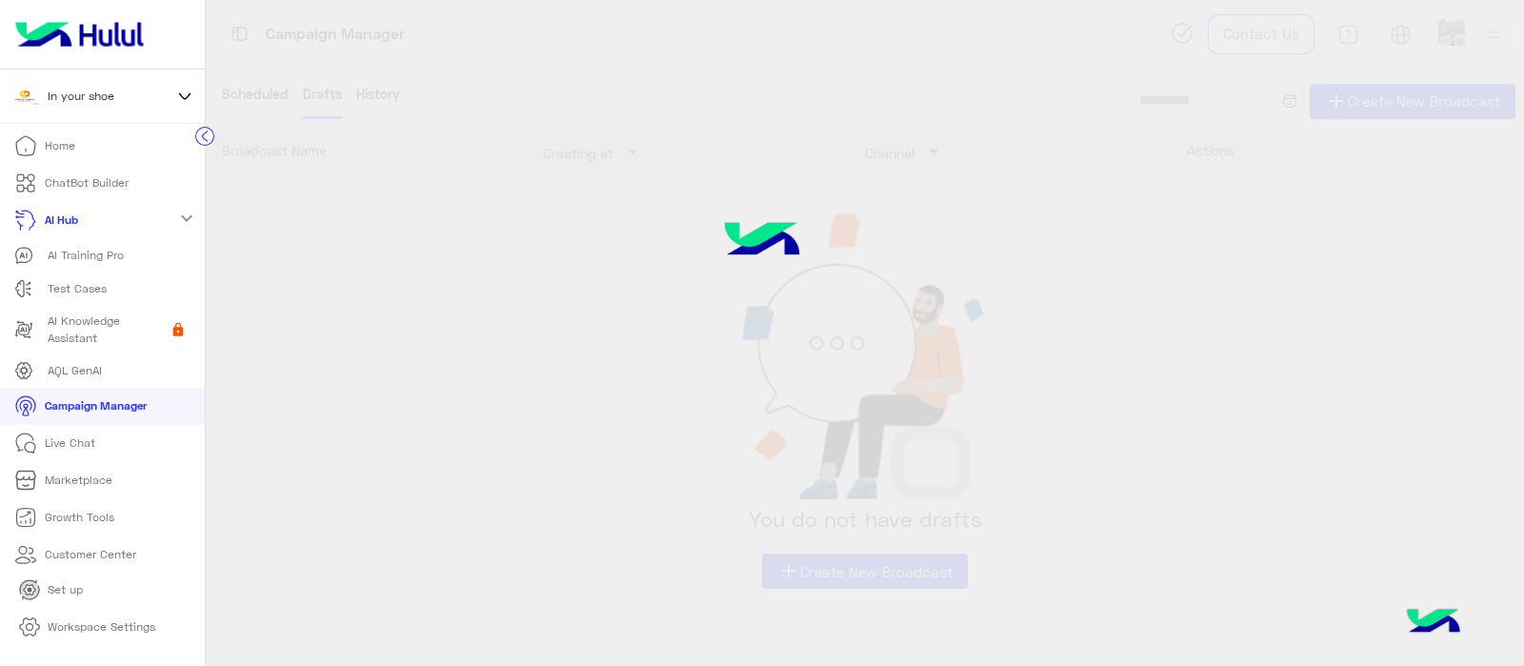
click at [61, 270] on link "AI Training Pro" at bounding box center [102, 255] width 205 height 33
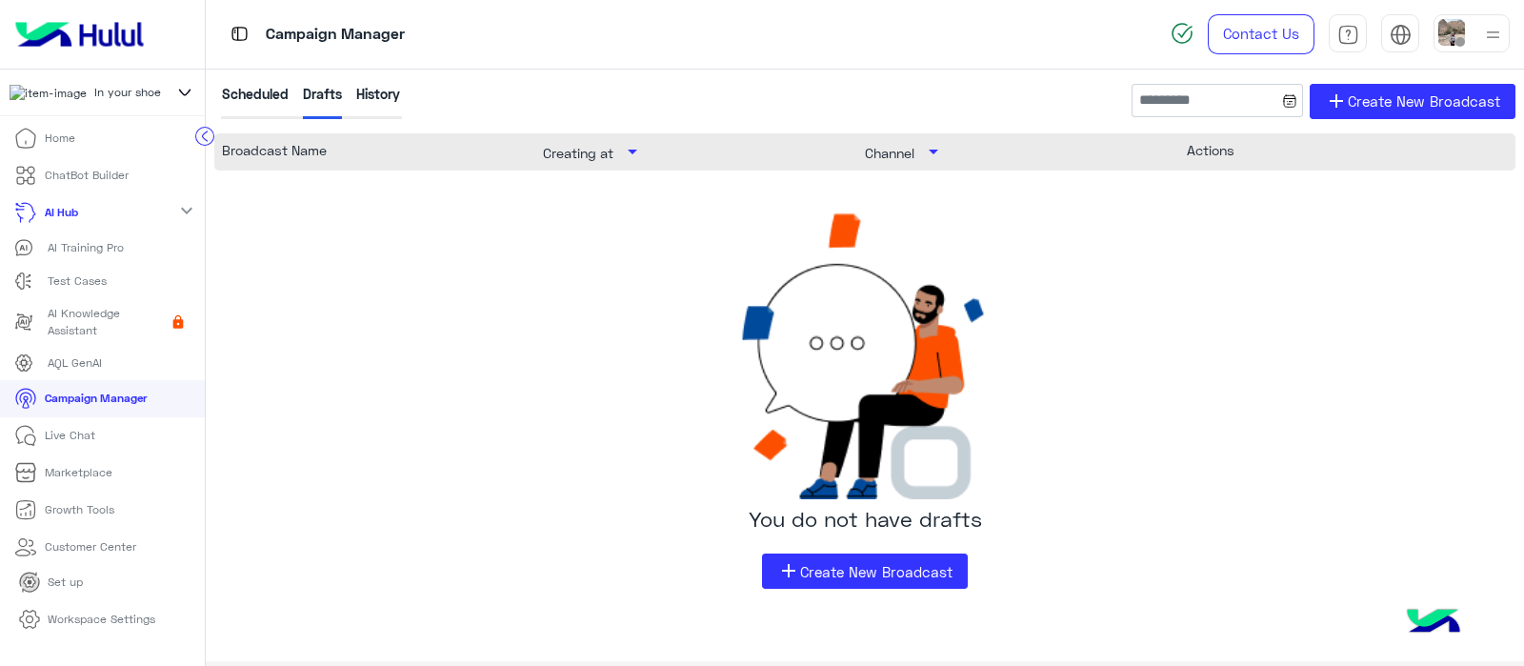
click at [85, 254] on p "AI Training Pro" at bounding box center [86, 247] width 76 height 17
click at [95, 256] on p "AI Training Pro" at bounding box center [86, 247] width 76 height 17
click at [105, 257] on span "AI Training Pro" at bounding box center [69, 247] width 110 height 19
click at [90, 256] on p "AI Training Pro" at bounding box center [86, 247] width 76 height 17
click at [34, 265] on link "AI Training Pro" at bounding box center [102, 247] width 205 height 33
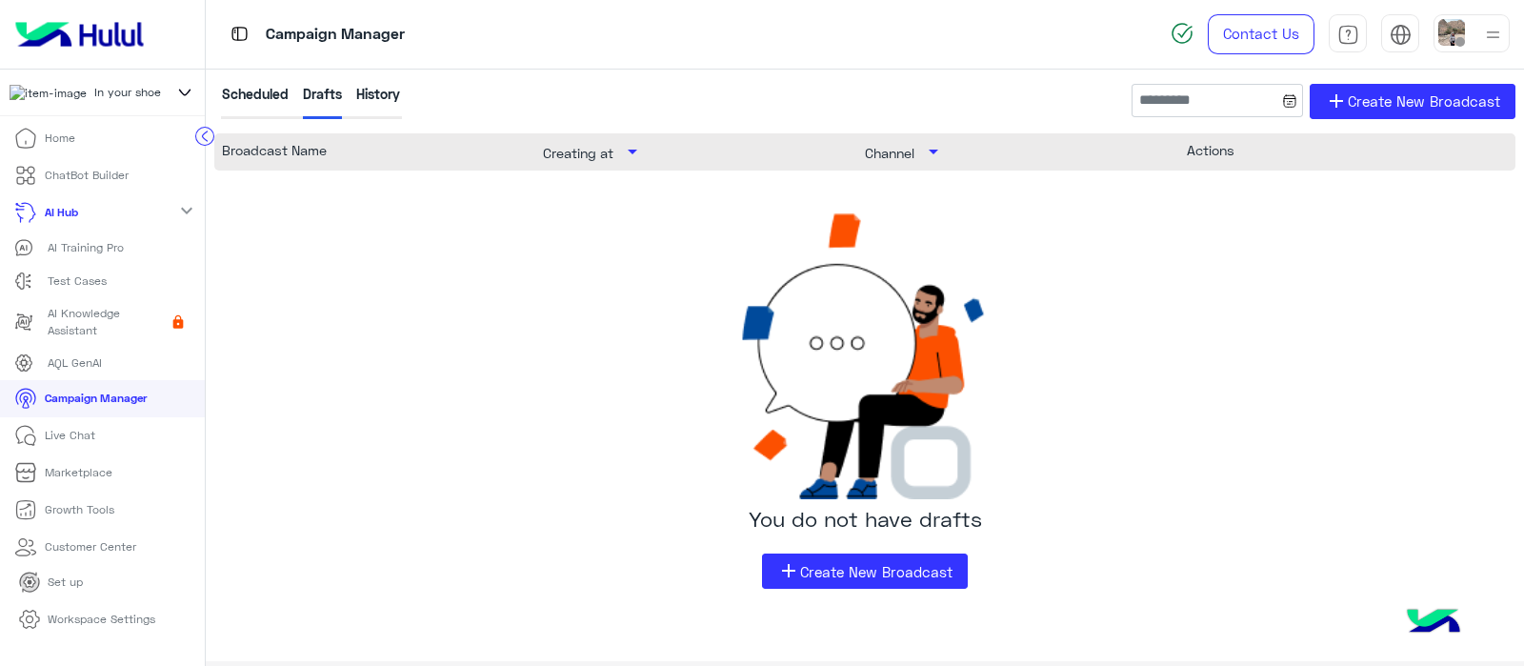
click at [32, 257] on icon at bounding box center [23, 247] width 19 height 19
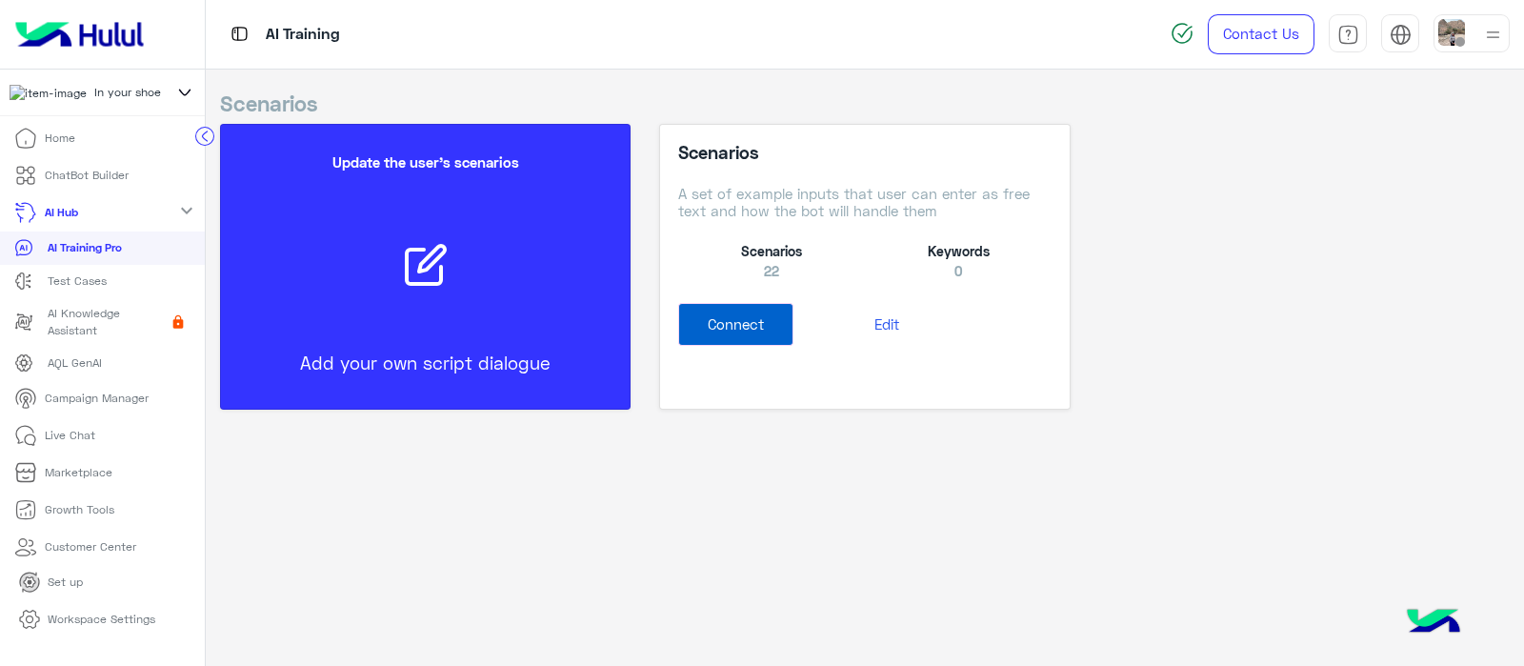
click at [749, 401] on div "Scenarios A set of example inputs that user can enter as free text and how the …" at bounding box center [864, 267] width 409 height 284
click at [716, 315] on button "Connect" at bounding box center [735, 324] width 115 height 43
click at [83, 637] on link "Workspace Settings" at bounding box center [87, 619] width 167 height 37
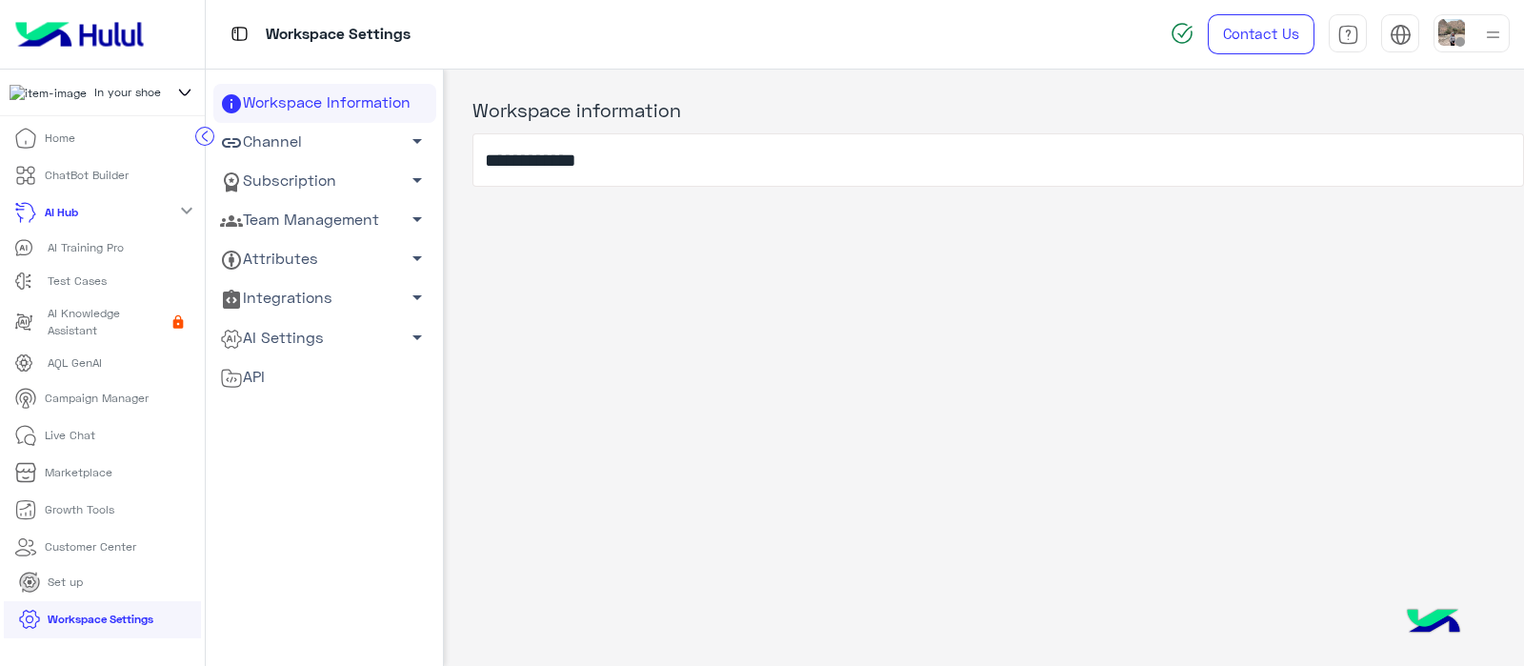
click at [278, 332] on link "AI Settings arrow_drop_down" at bounding box center [324, 337] width 223 height 39
click at [293, 370] on link "Conversational AI Models" at bounding box center [324, 373] width 223 height 33
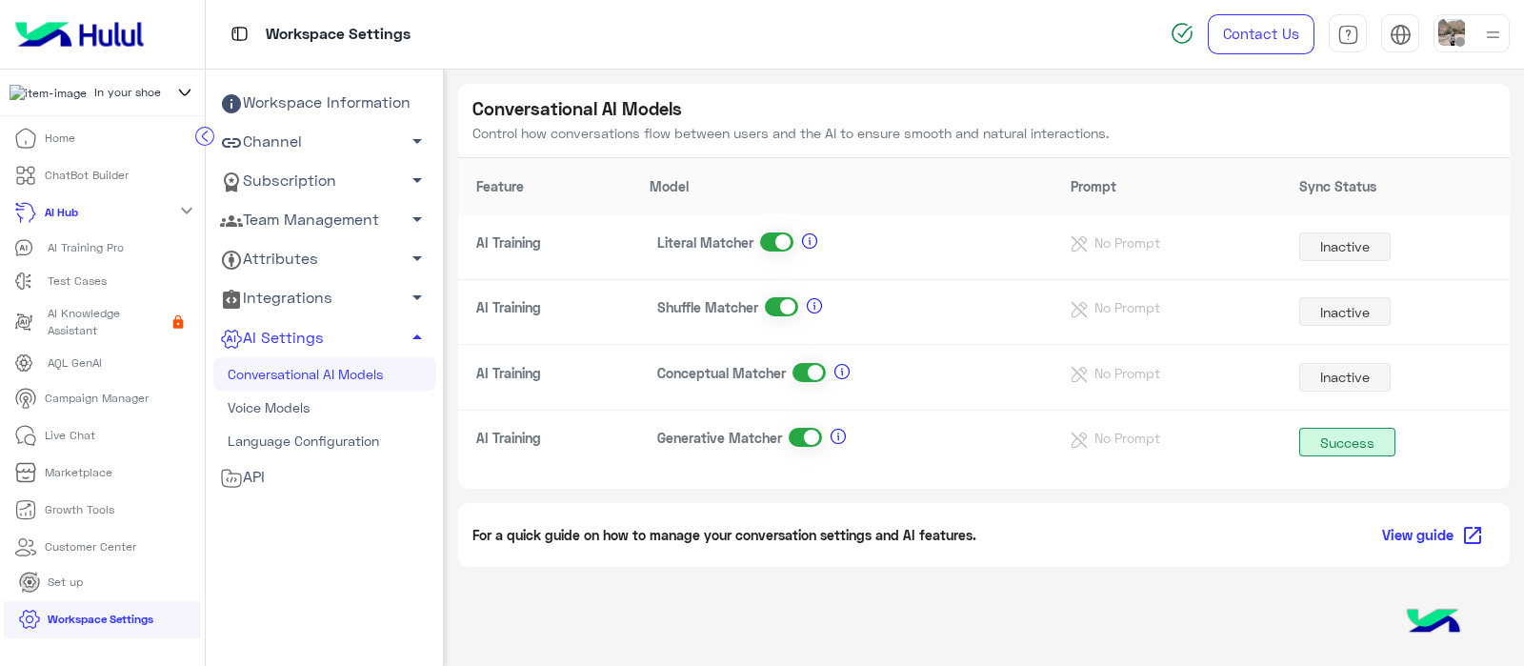
click at [794, 312] on span at bounding box center [781, 306] width 33 height 19
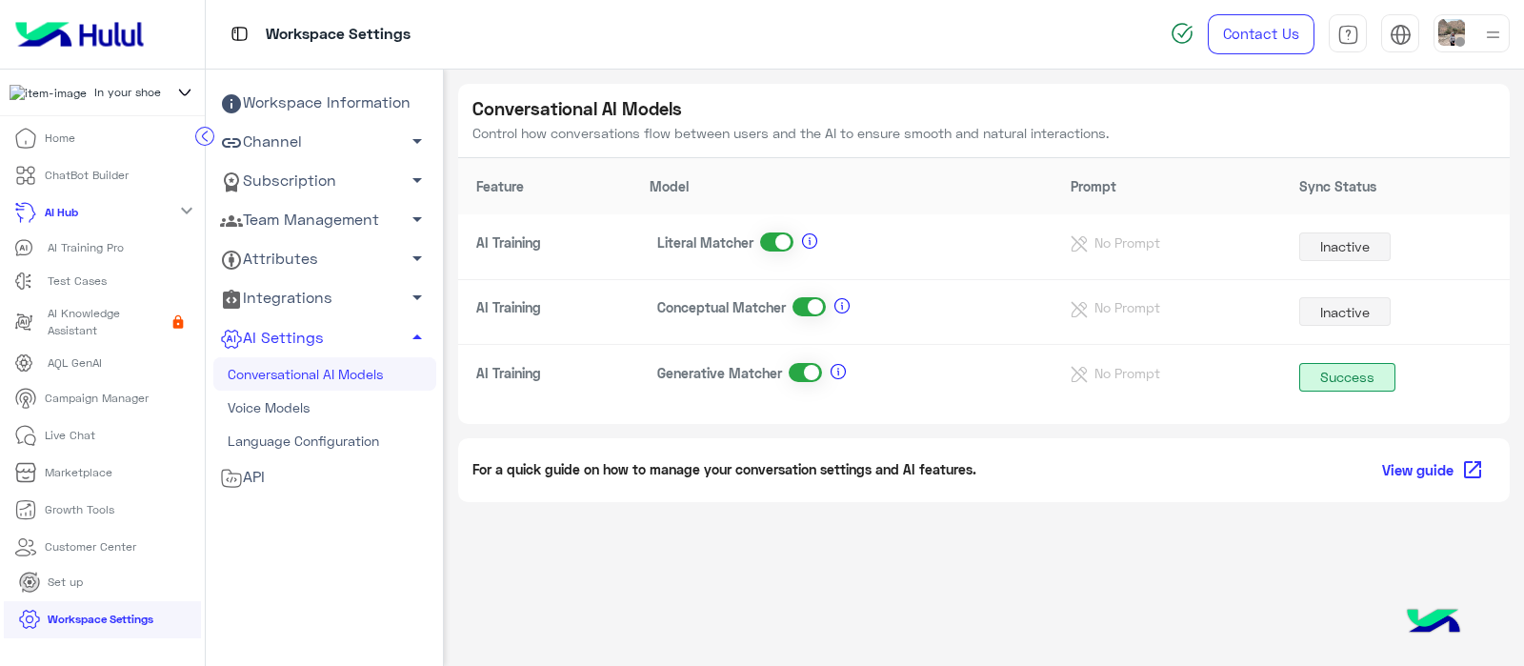
click at [777, 249] on span at bounding box center [776, 241] width 33 height 19
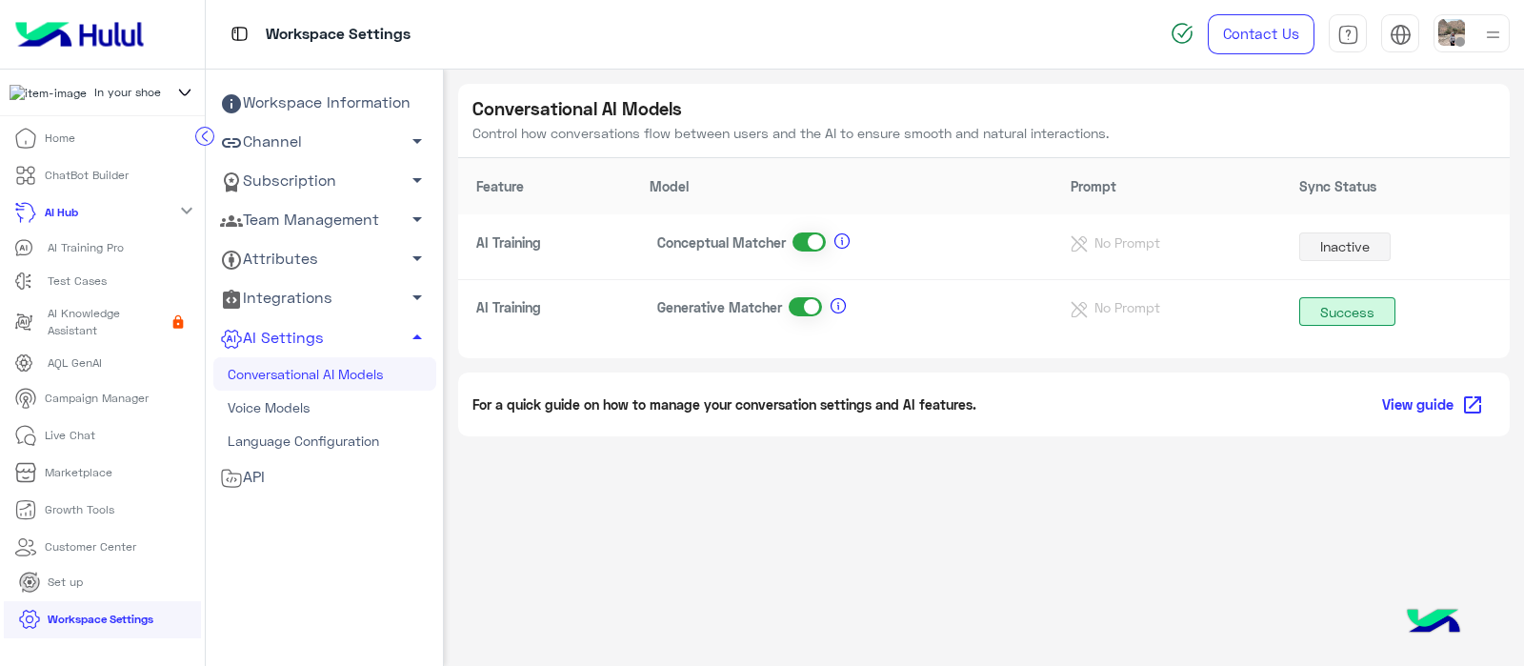
click at [805, 312] on span at bounding box center [805, 306] width 33 height 19
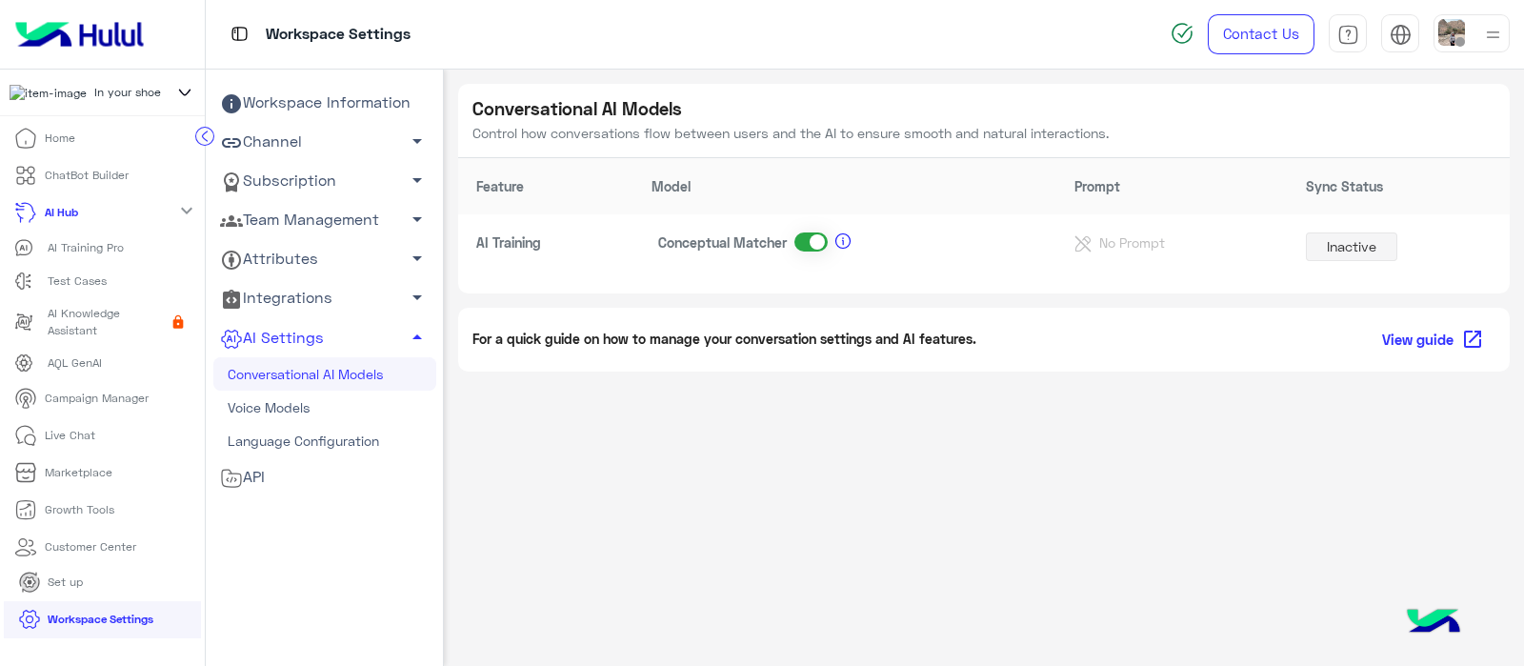
click at [815, 244] on span at bounding box center [810, 241] width 33 height 19
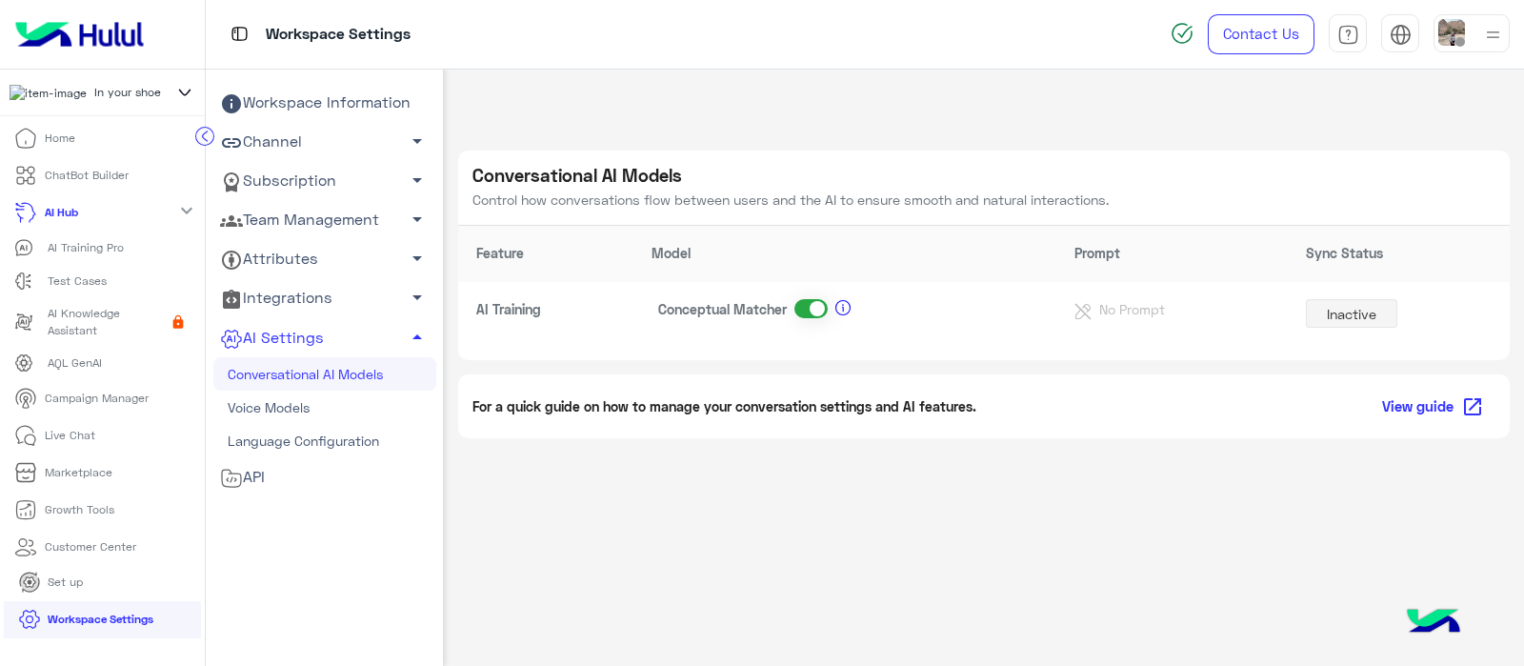
click at [62, 254] on p "AI Training Pro" at bounding box center [86, 247] width 76 height 17
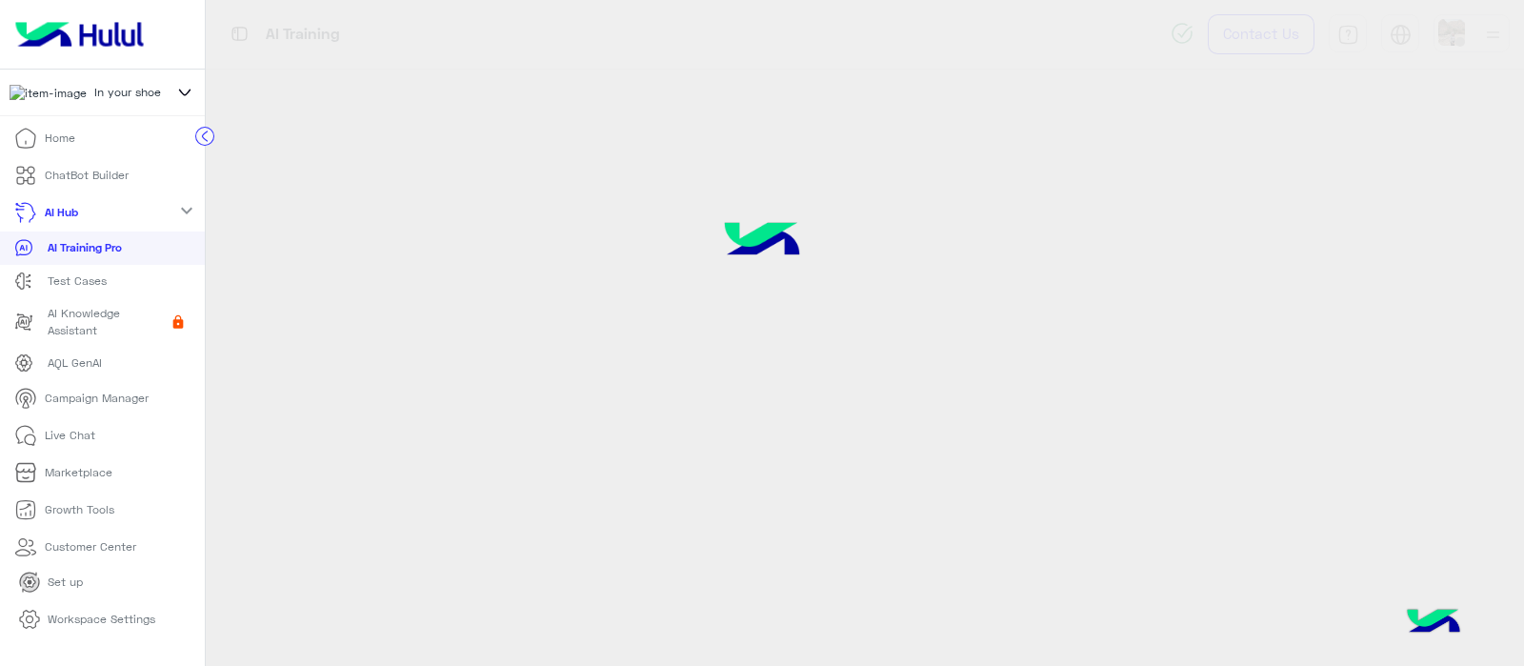
click at [66, 256] on p "AI Training Pro" at bounding box center [85, 247] width 74 height 17
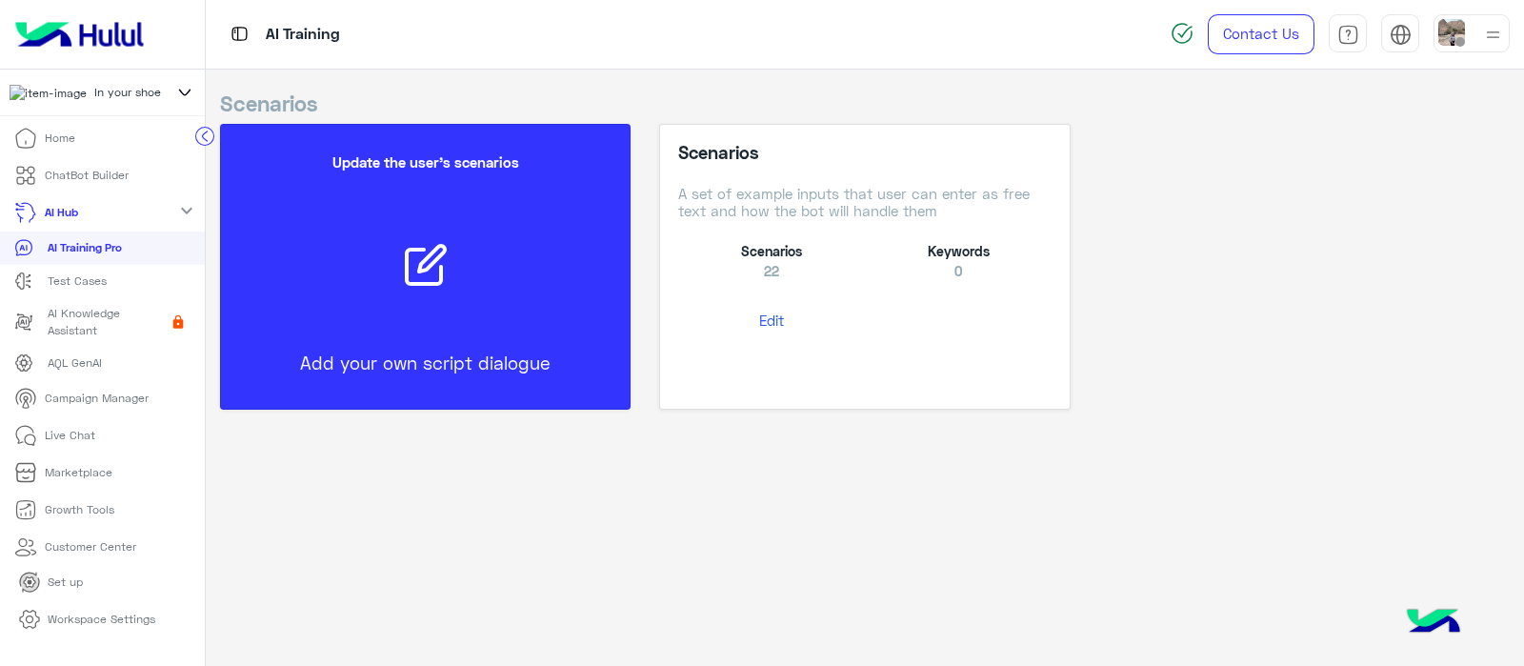
click at [793, 317] on button "Edit" at bounding box center [771, 320] width 187 height 35
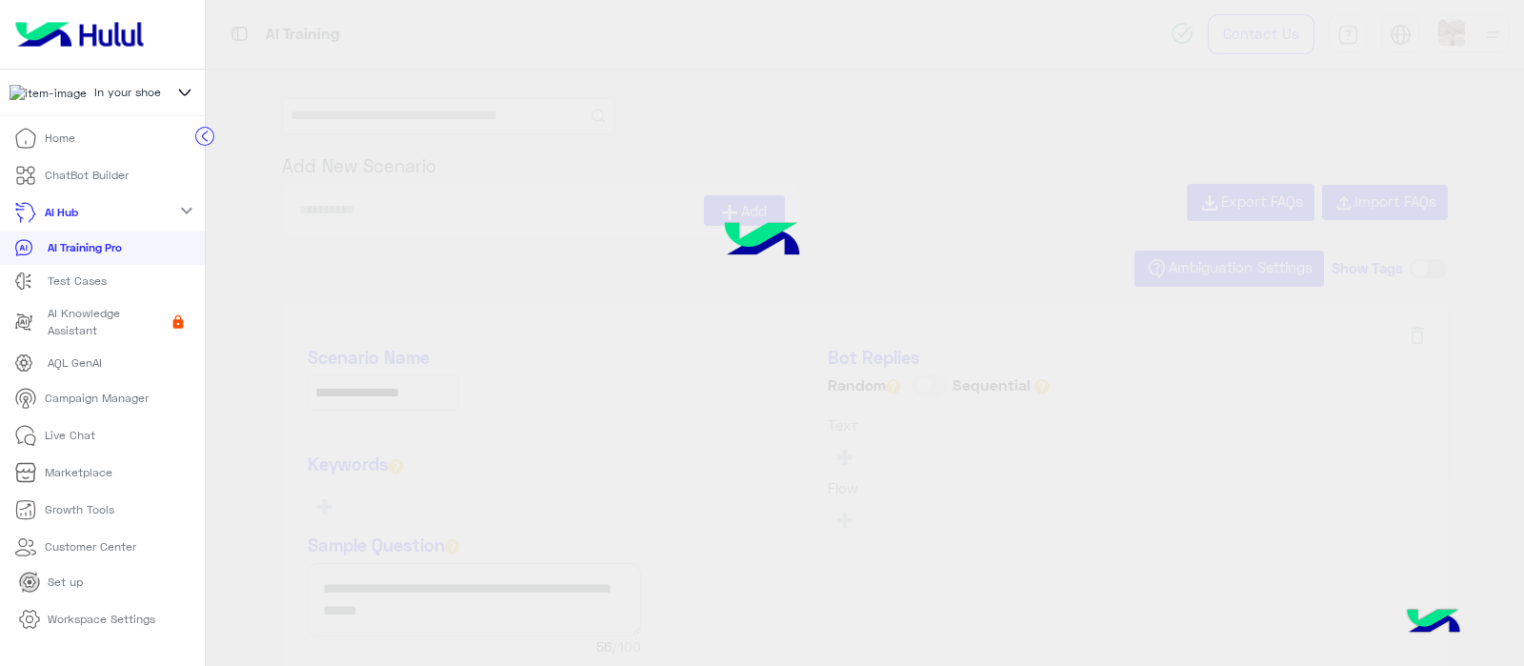
type input "**********"
type input "*********"
type input "**********"
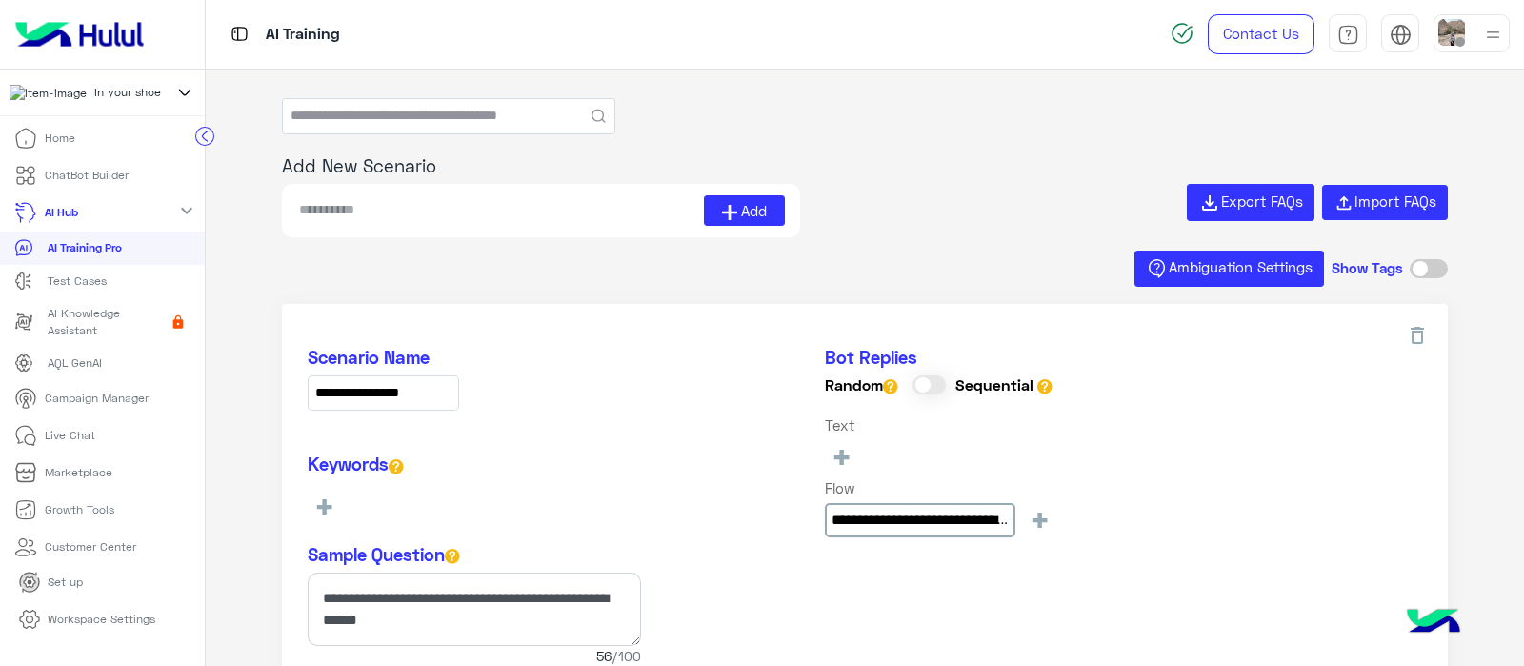
click at [70, 237] on link "AI Training Pro" at bounding box center [102, 247] width 205 height 33
click at [65, 256] on p "AI Training Pro" at bounding box center [85, 247] width 74 height 17
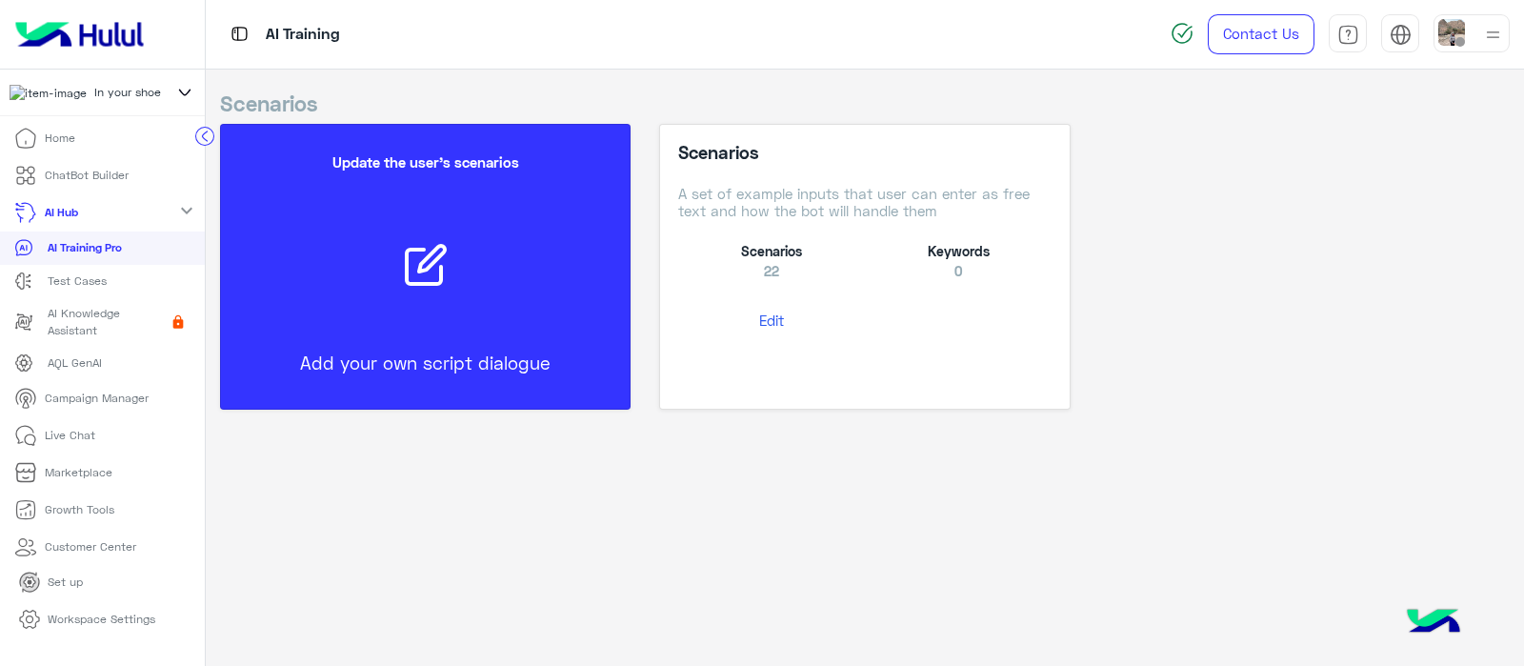
click at [67, 169] on link "ChatBot Builder" at bounding box center [71, 175] width 143 height 37
click at [57, 181] on p "ChatBot Builder" at bounding box center [87, 175] width 84 height 17
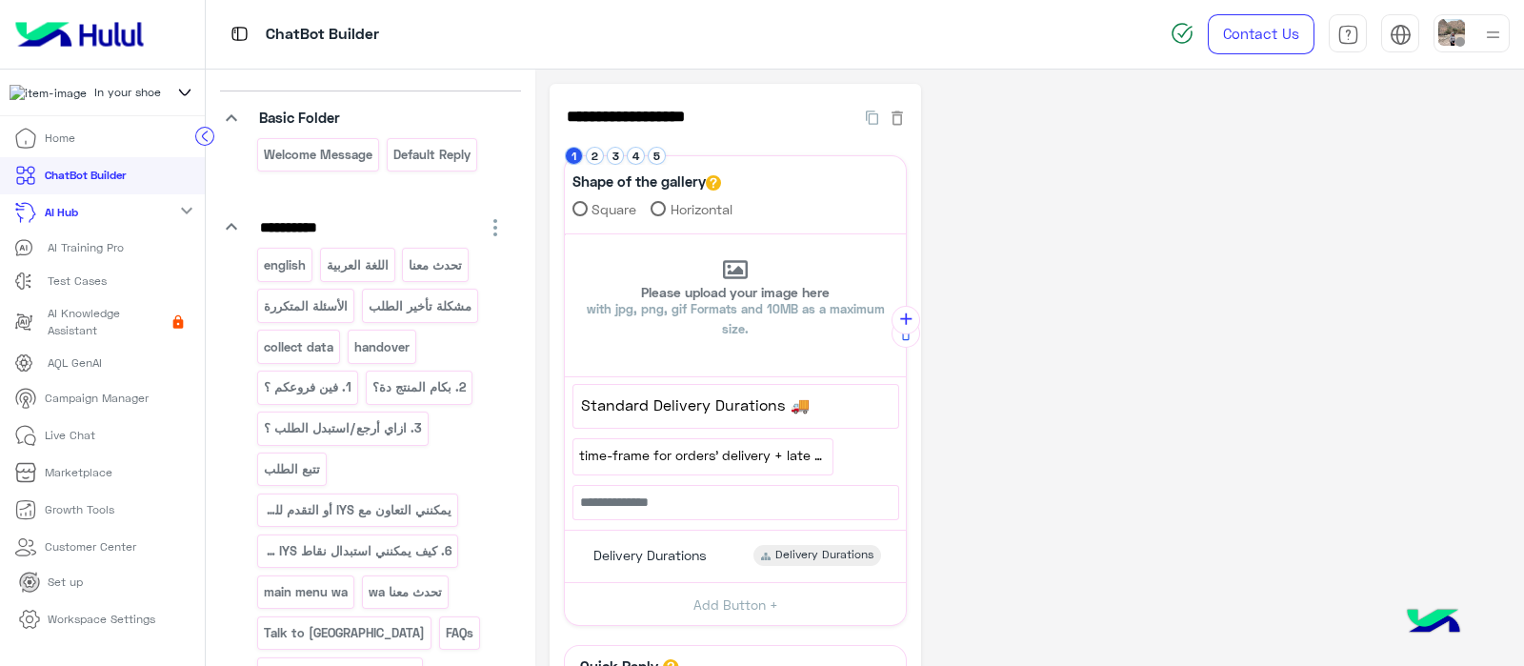
scroll to position [120, 0]
drag, startPoint x: 599, startPoint y: 146, endPoint x: 599, endPoint y: 159, distance: 13.3
click at [599, 147] on li "2" at bounding box center [596, 156] width 21 height 18
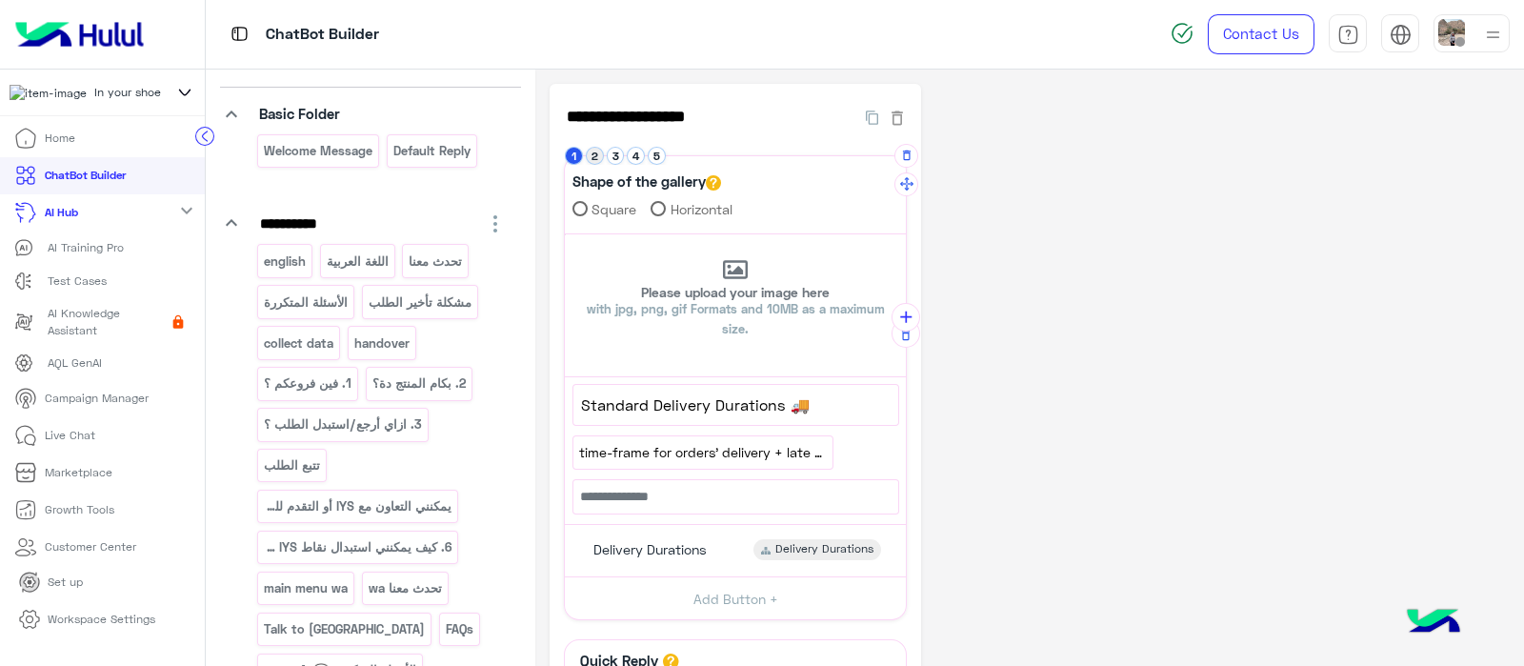
click at [597, 161] on button "2" at bounding box center [595, 156] width 18 height 18
click at [609, 159] on button "3" at bounding box center [616, 156] width 18 height 18
click at [630, 154] on button "4" at bounding box center [636, 156] width 18 height 18
click at [659, 154] on button "5" at bounding box center [657, 156] width 18 height 18
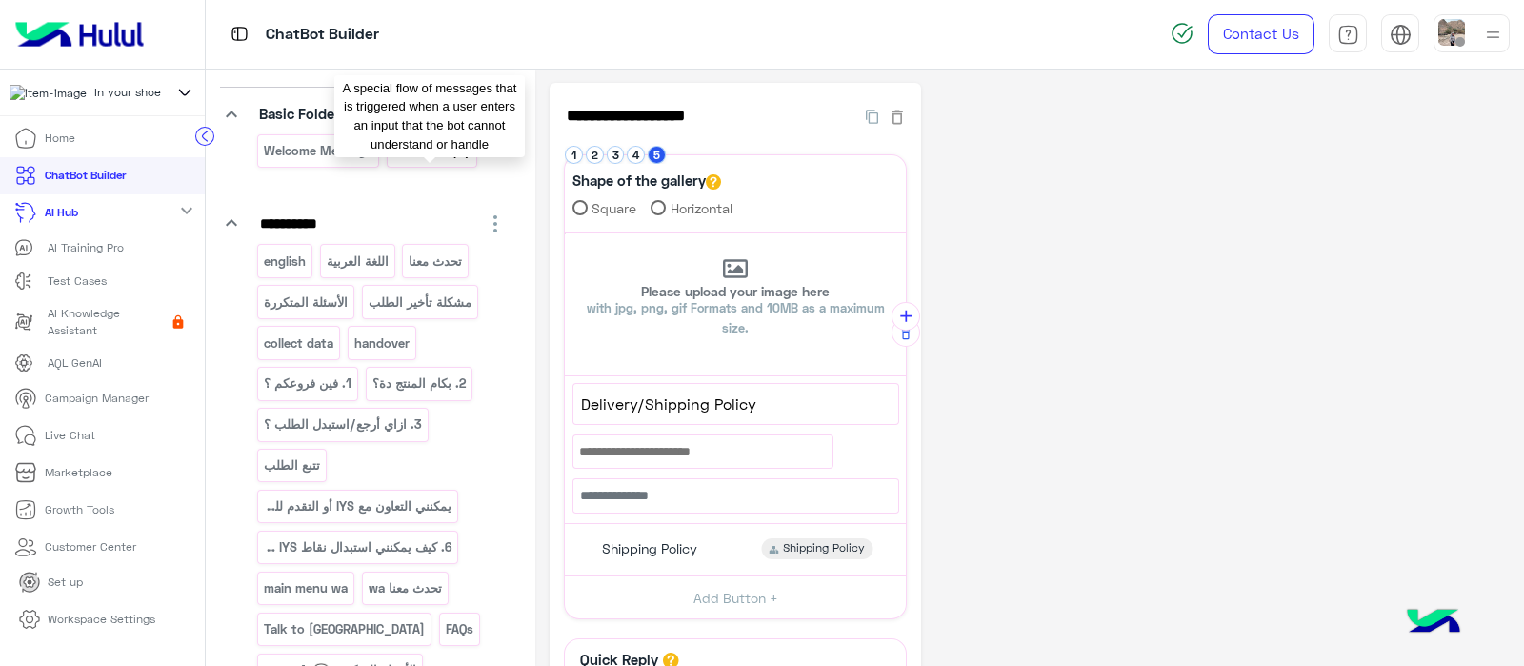
click at [443, 156] on p "Default reply" at bounding box center [431, 151] width 80 height 22
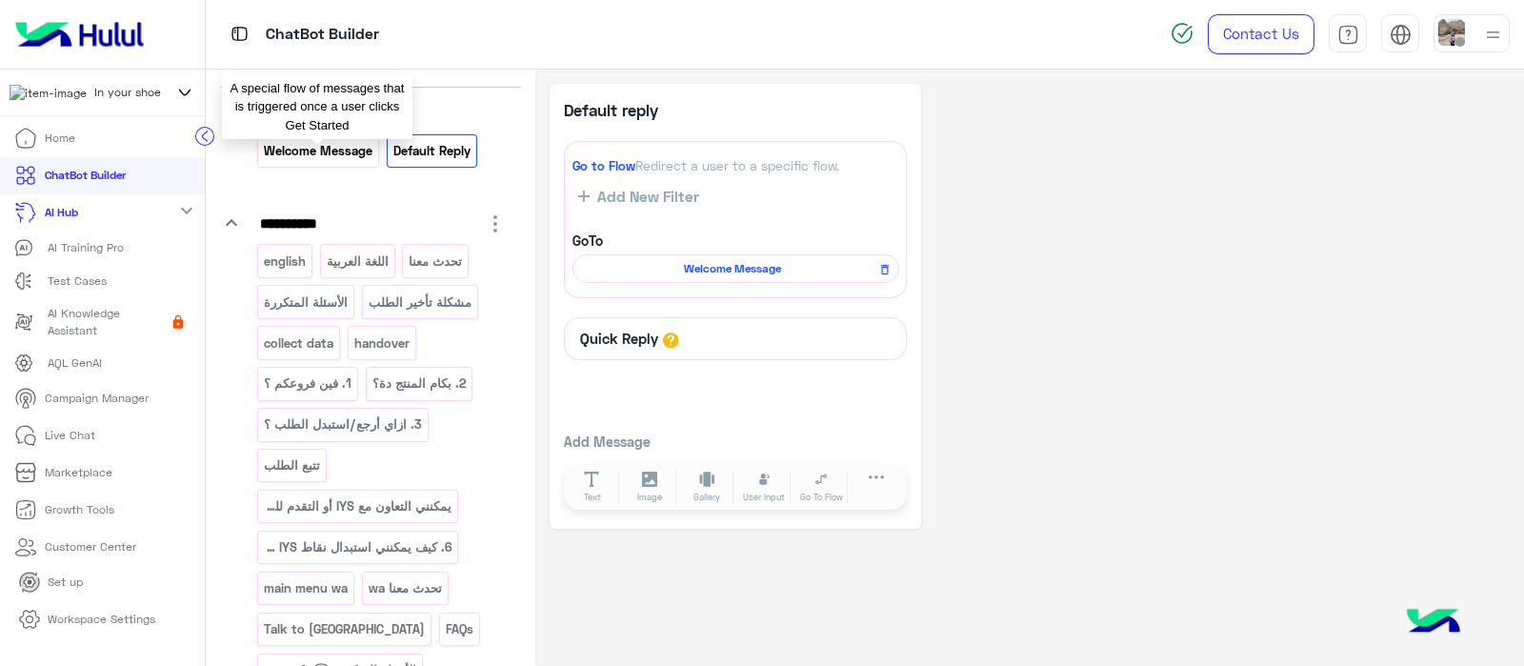
click at [295, 148] on p "Welcome Message" at bounding box center [318, 151] width 111 height 22
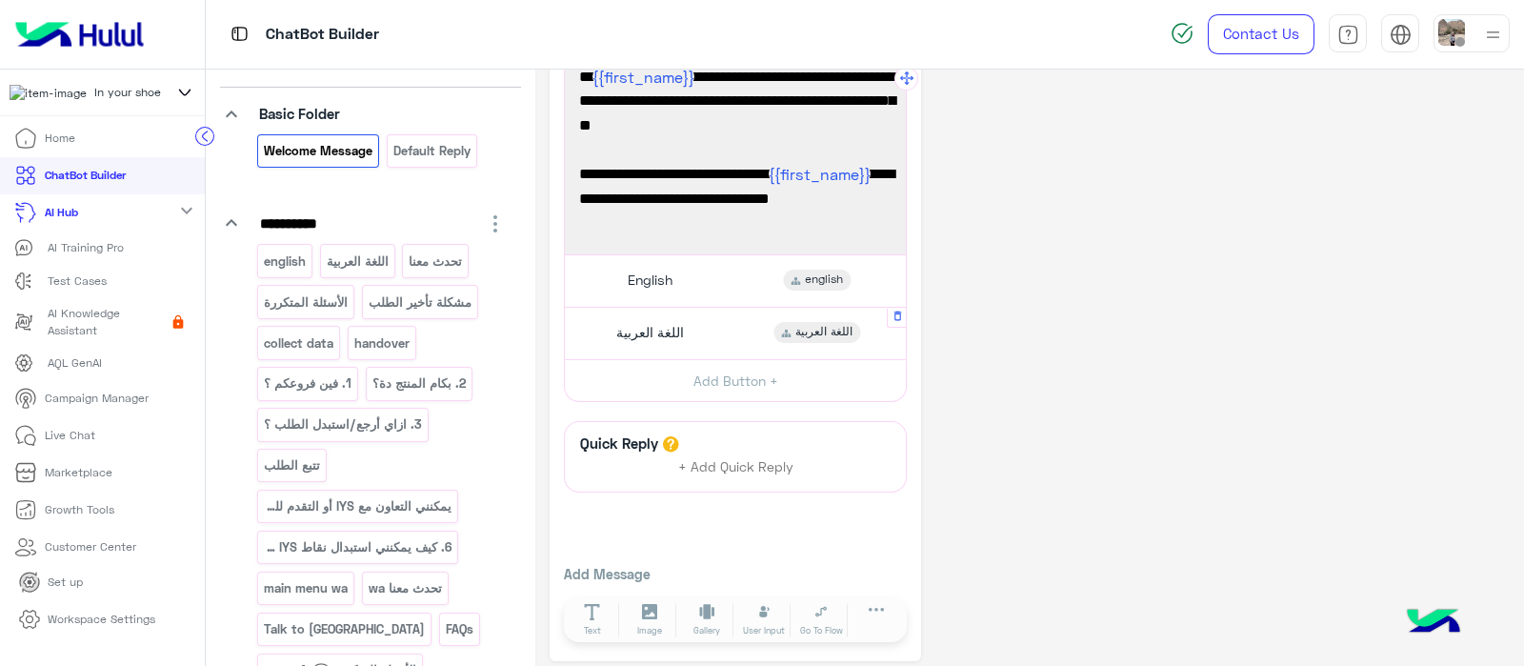
scroll to position [101, 0]
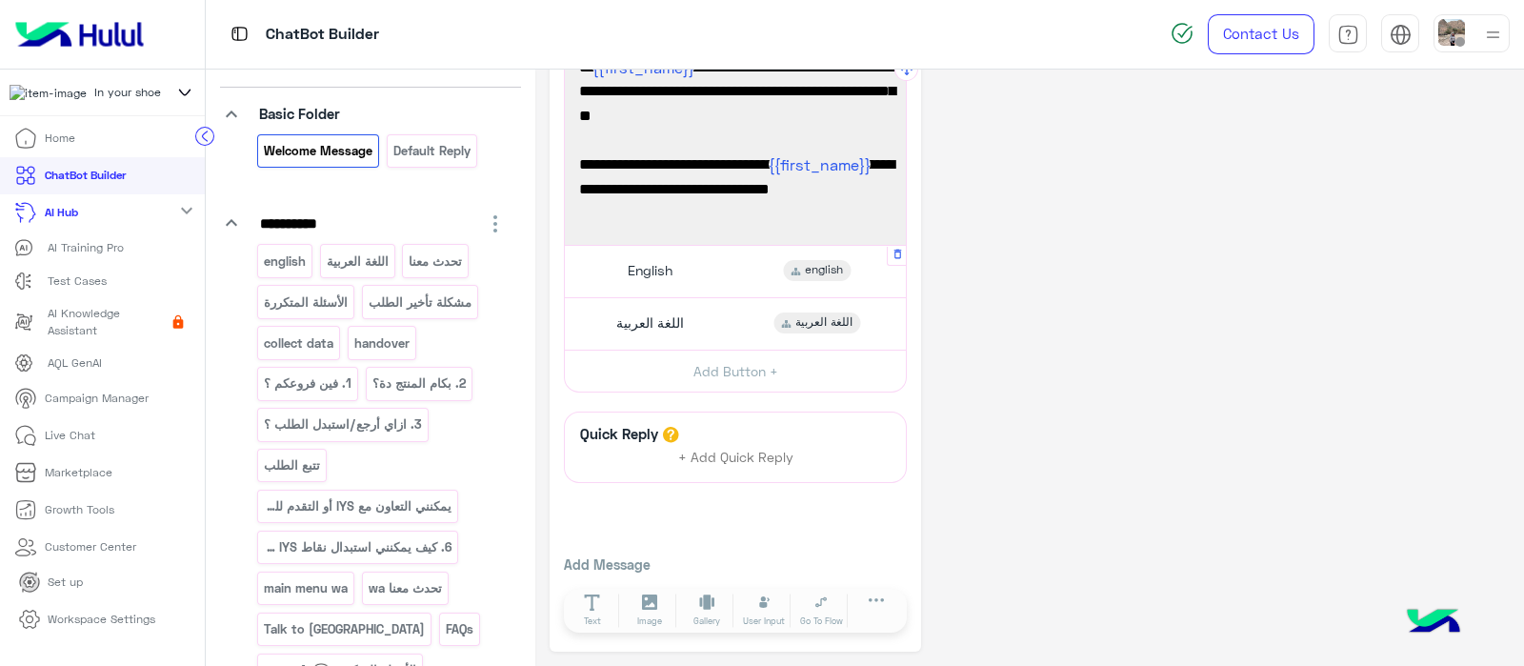
click at [693, 268] on div "English english" at bounding box center [735, 270] width 327 height 37
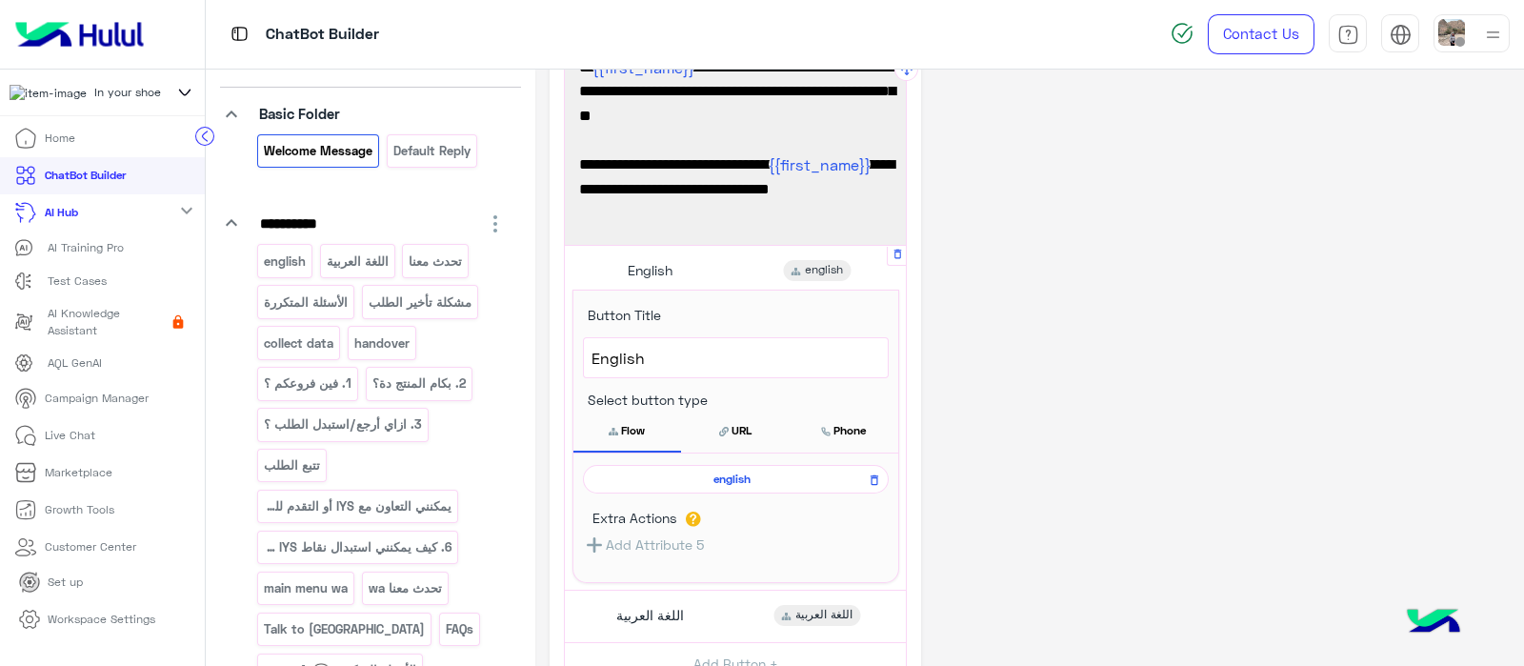
click at [705, 478] on span "english" at bounding box center [732, 478] width 278 height 17
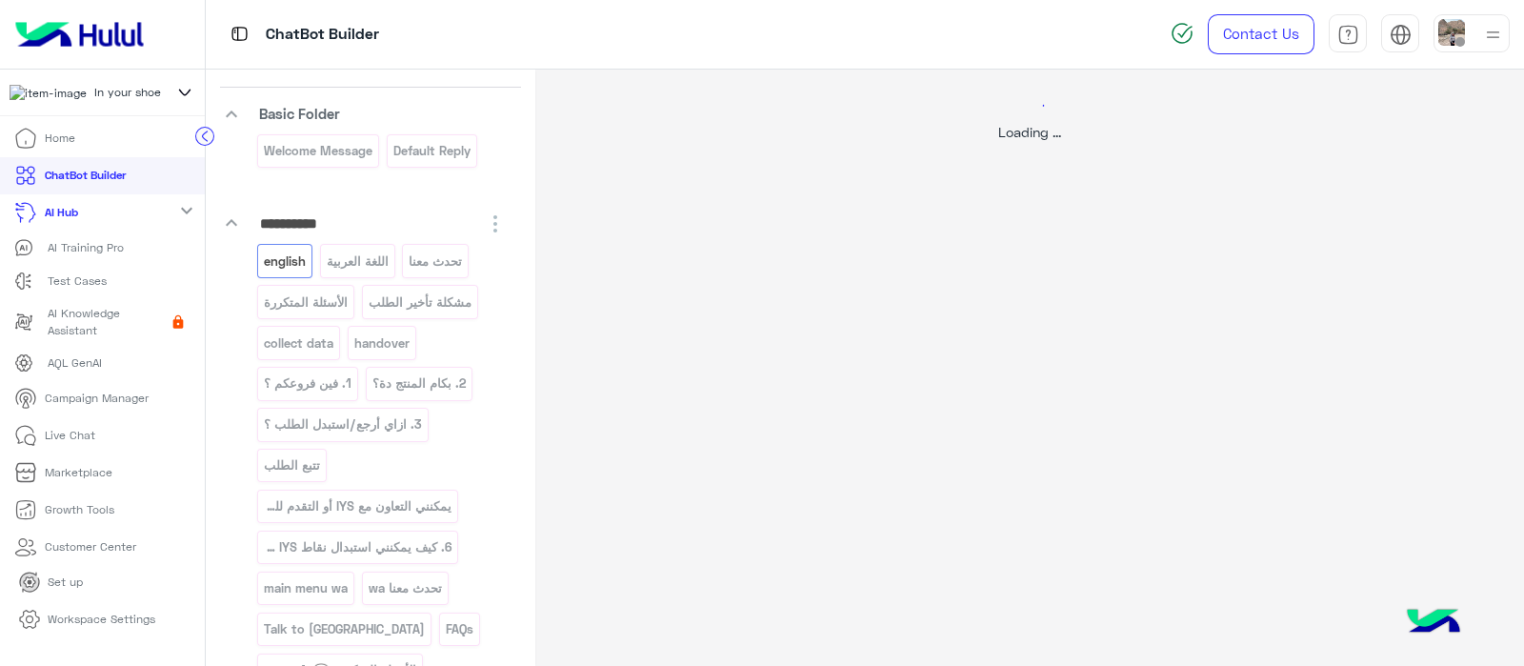
select select "*"
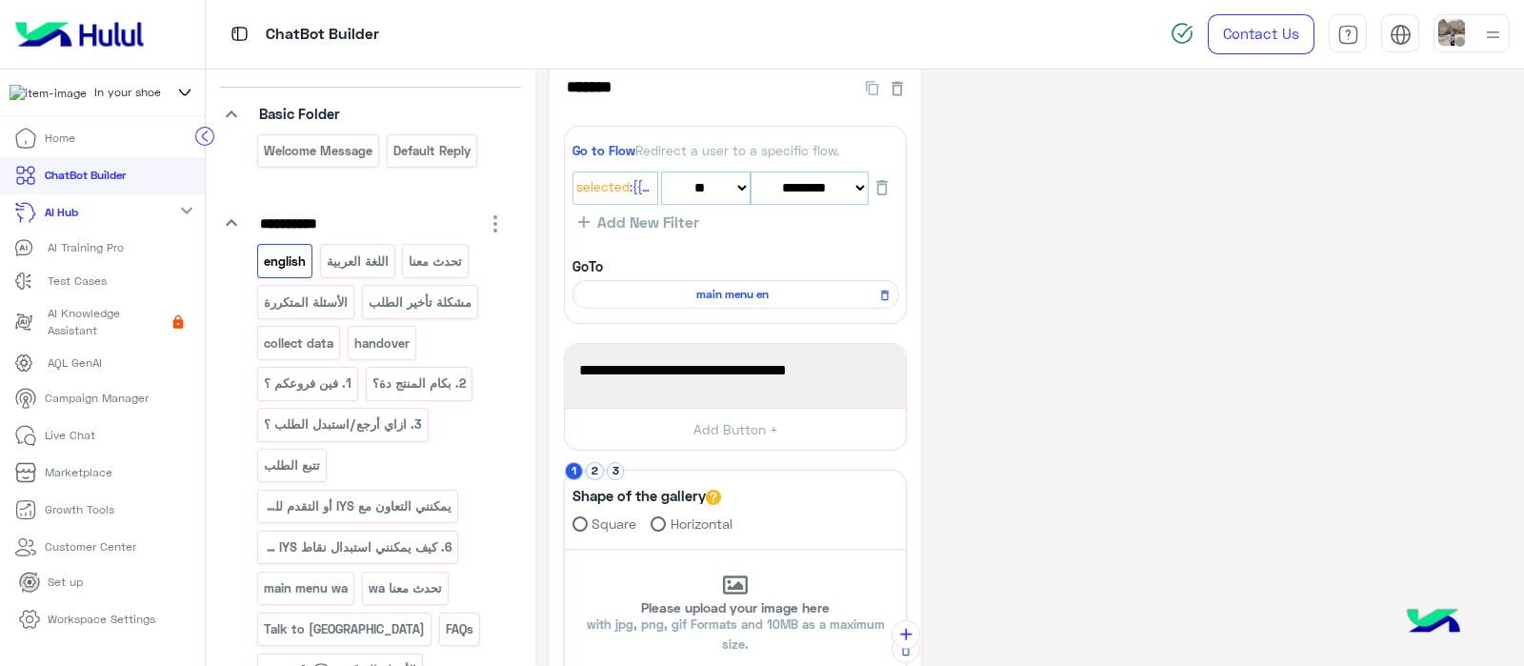
scroll to position [28, 0]
click at [88, 615] on link "Workspace Settings" at bounding box center [87, 619] width 167 height 37
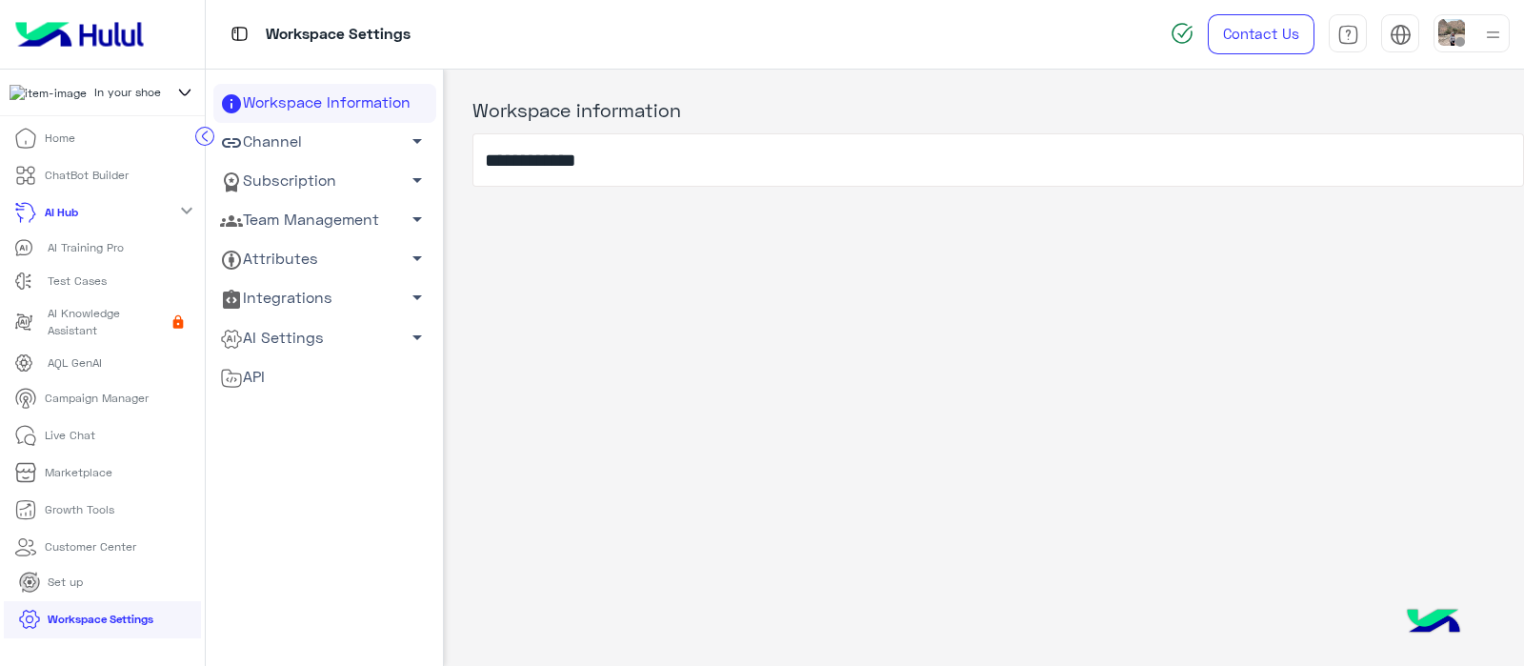
click at [265, 150] on link "Channel arrow_drop_down" at bounding box center [324, 142] width 223 height 39
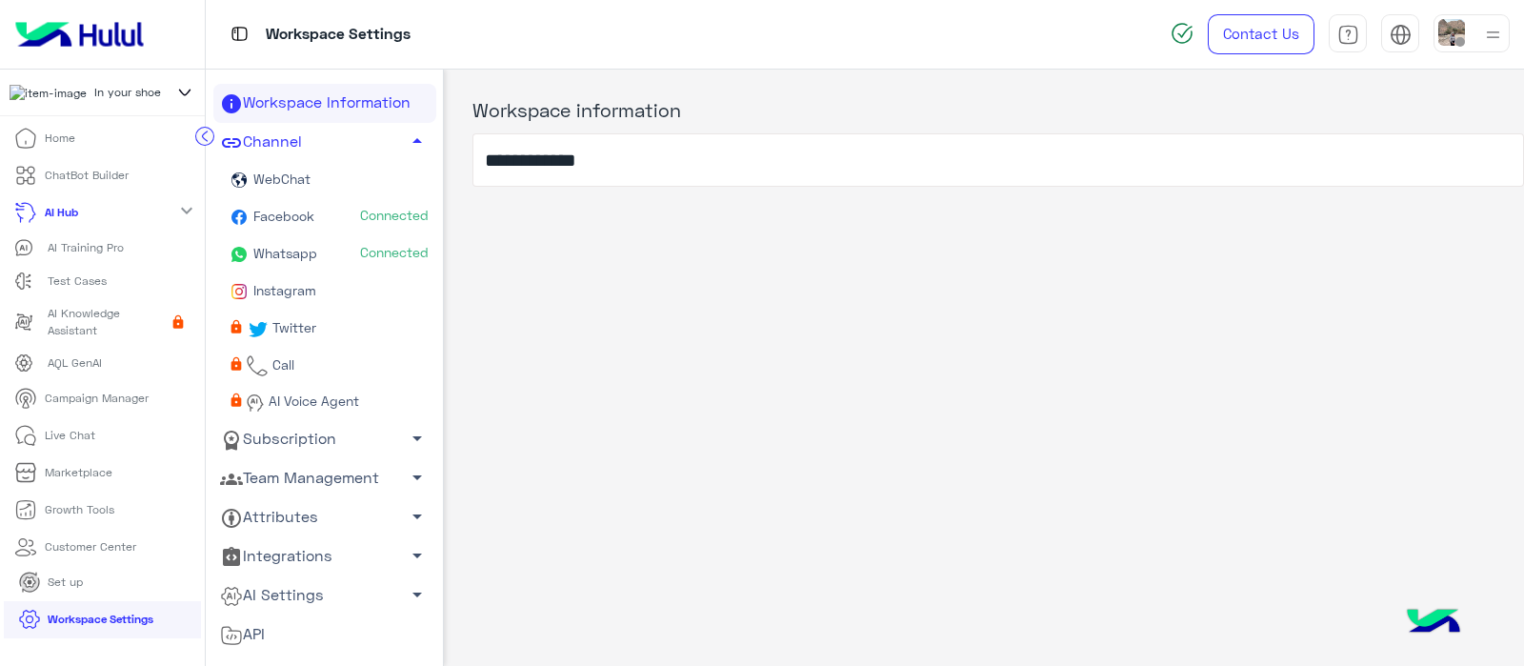
click at [287, 591] on link "AI Settings arrow_drop_down" at bounding box center [324, 595] width 223 height 39
click at [270, 632] on link "Conversational AI Models" at bounding box center [324, 631] width 223 height 33
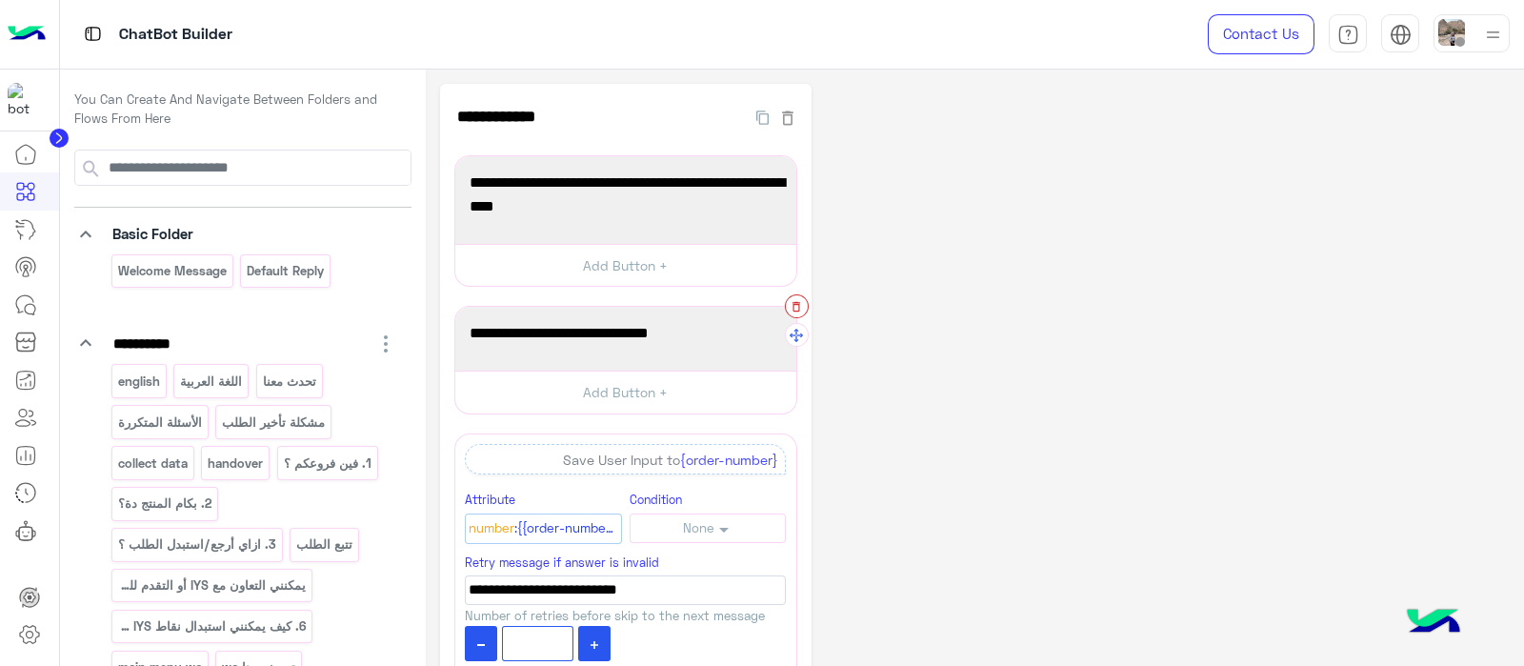
click at [792, 312] on button "button" at bounding box center [797, 306] width 24 height 24
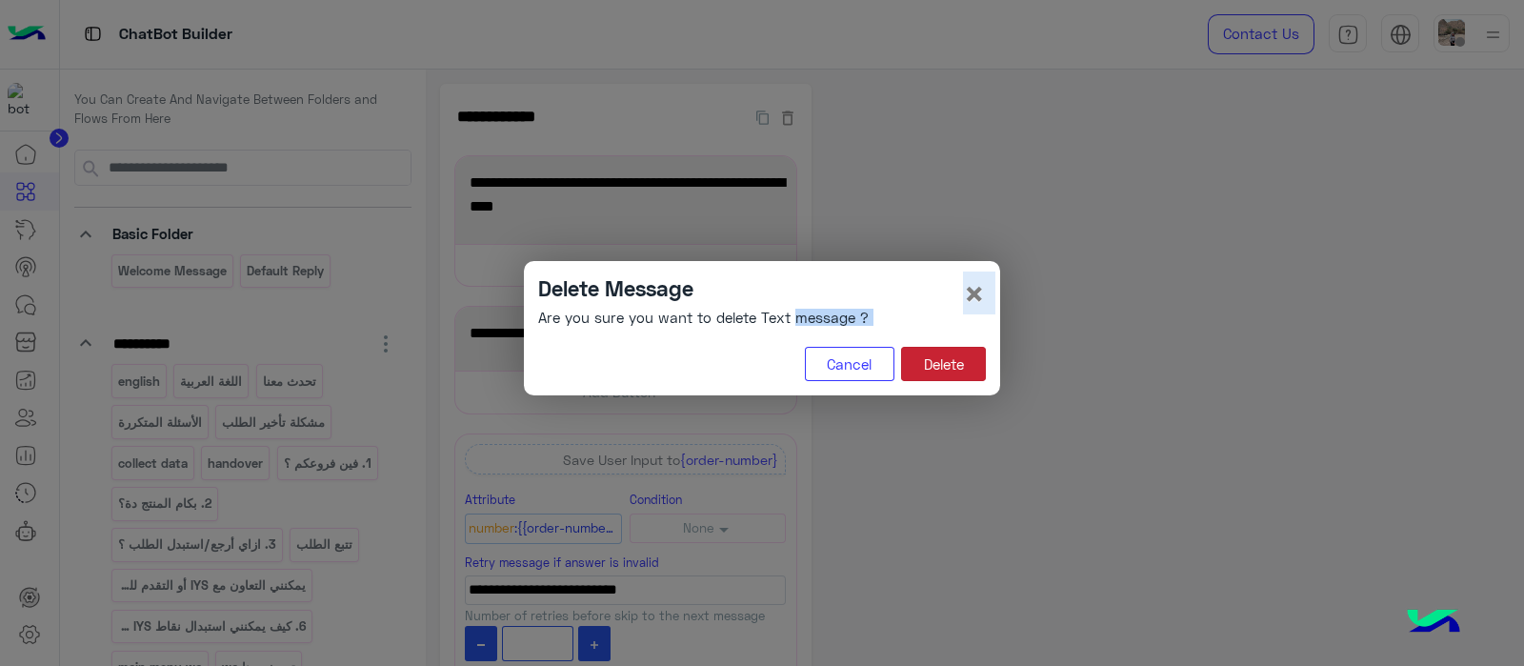
click at [944, 352] on button "Delete" at bounding box center [943, 364] width 85 height 34
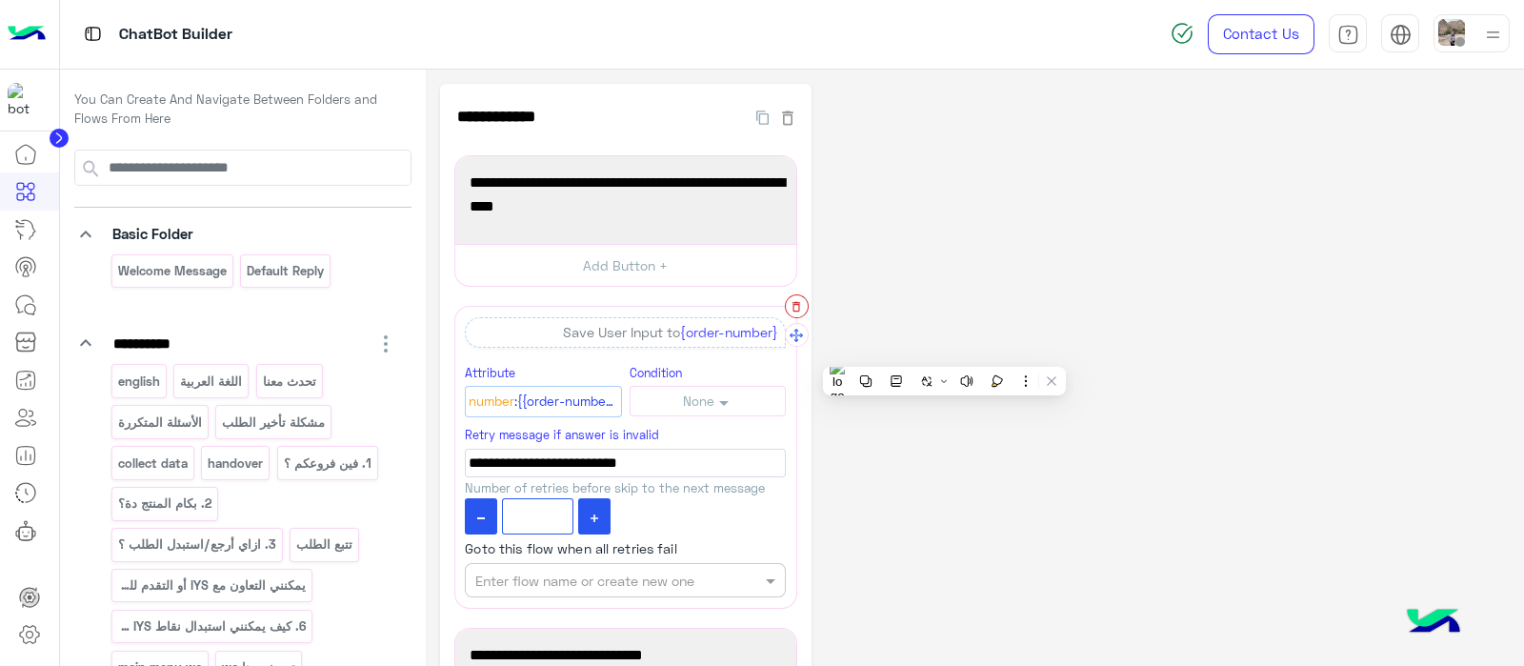
click at [790, 309] on icon "button" at bounding box center [795, 306] width 13 height 13
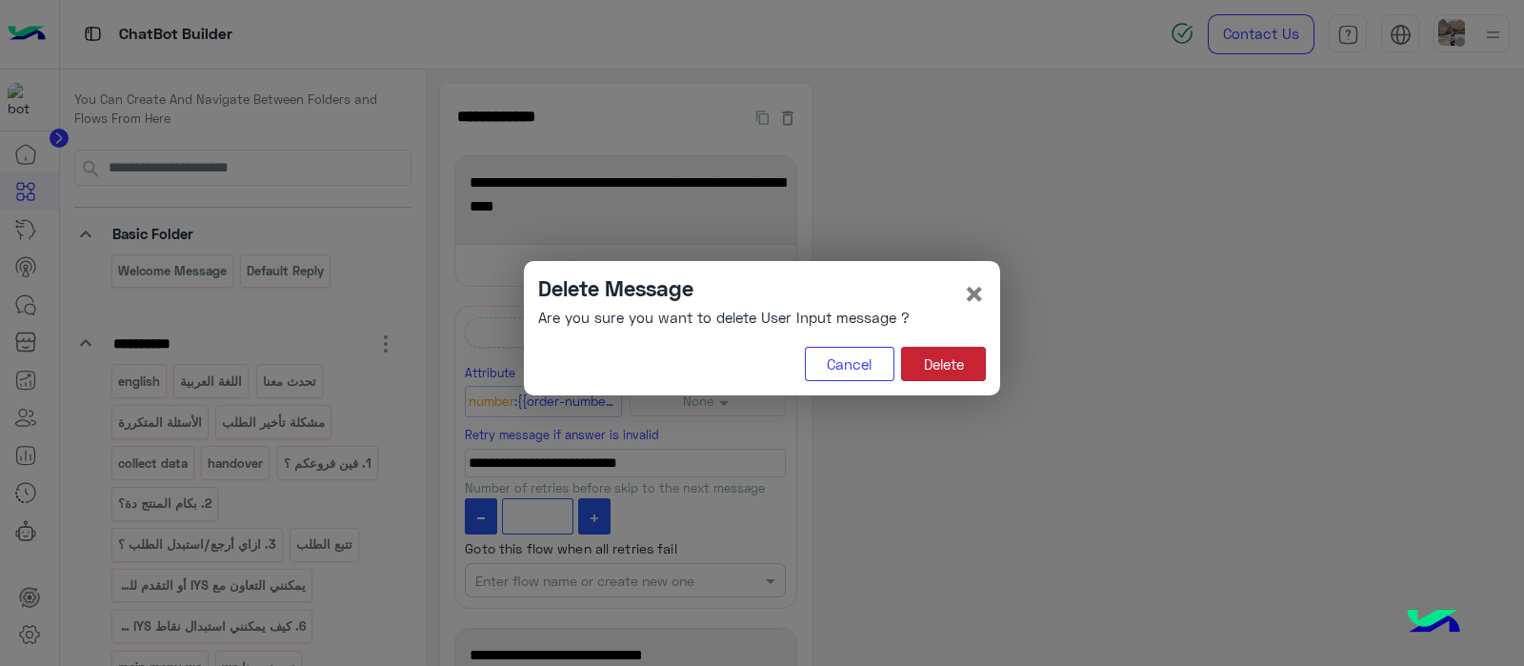
click at [962, 374] on button "Delete" at bounding box center [943, 364] width 85 height 34
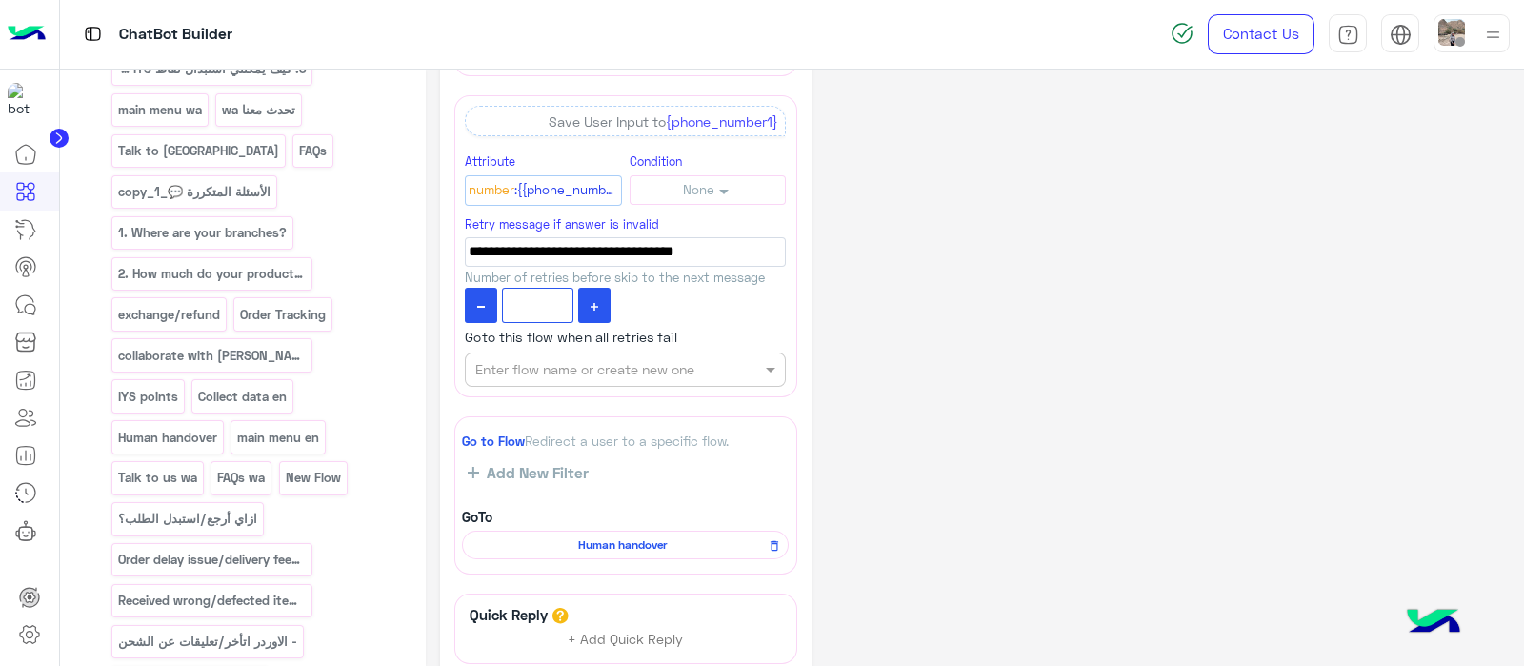
scroll to position [558, 0]
click at [383, 390] on div "english اللغة العربية تحدث معنا الأسئلة المتكررة مشكلة تأخير الطلب collect data…" at bounding box center [254, 440] width 286 height 1268
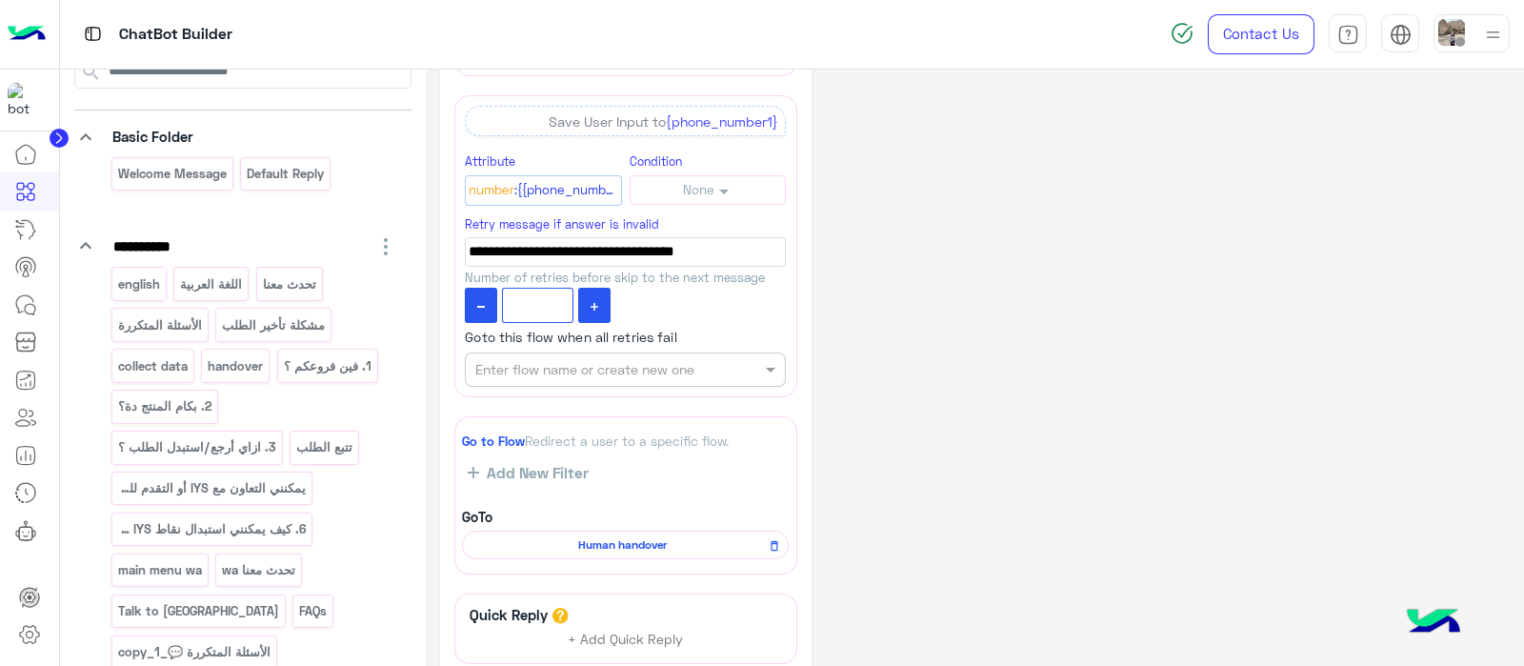
scroll to position [0, 0]
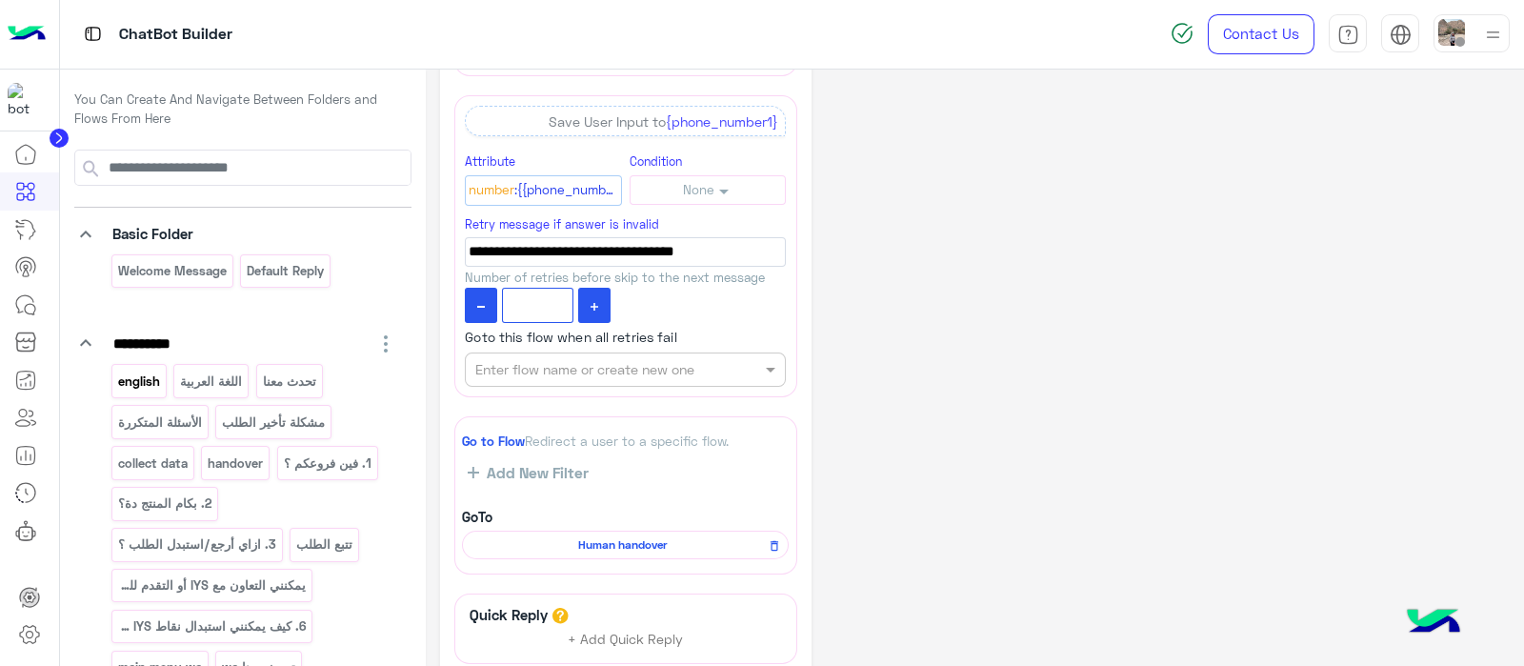
click at [143, 377] on p "english" at bounding box center [138, 381] width 45 height 22
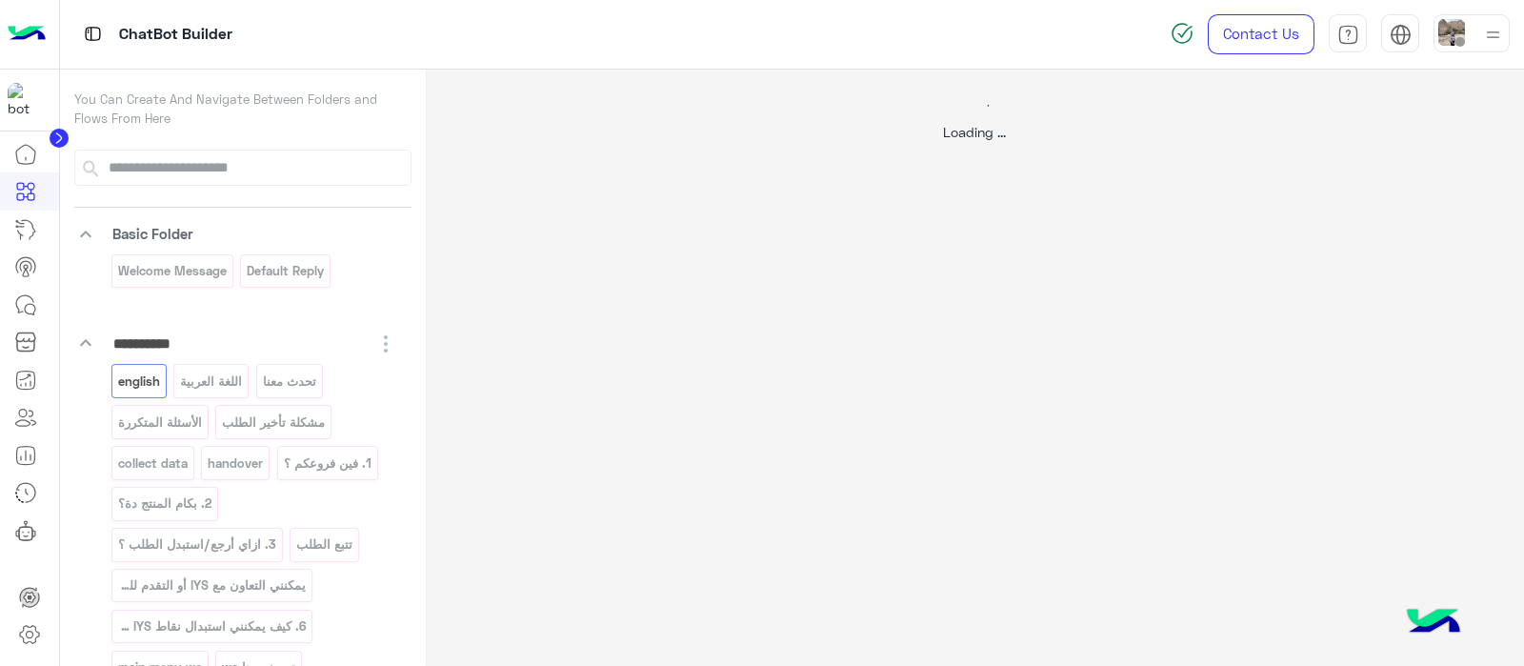
select select "*"
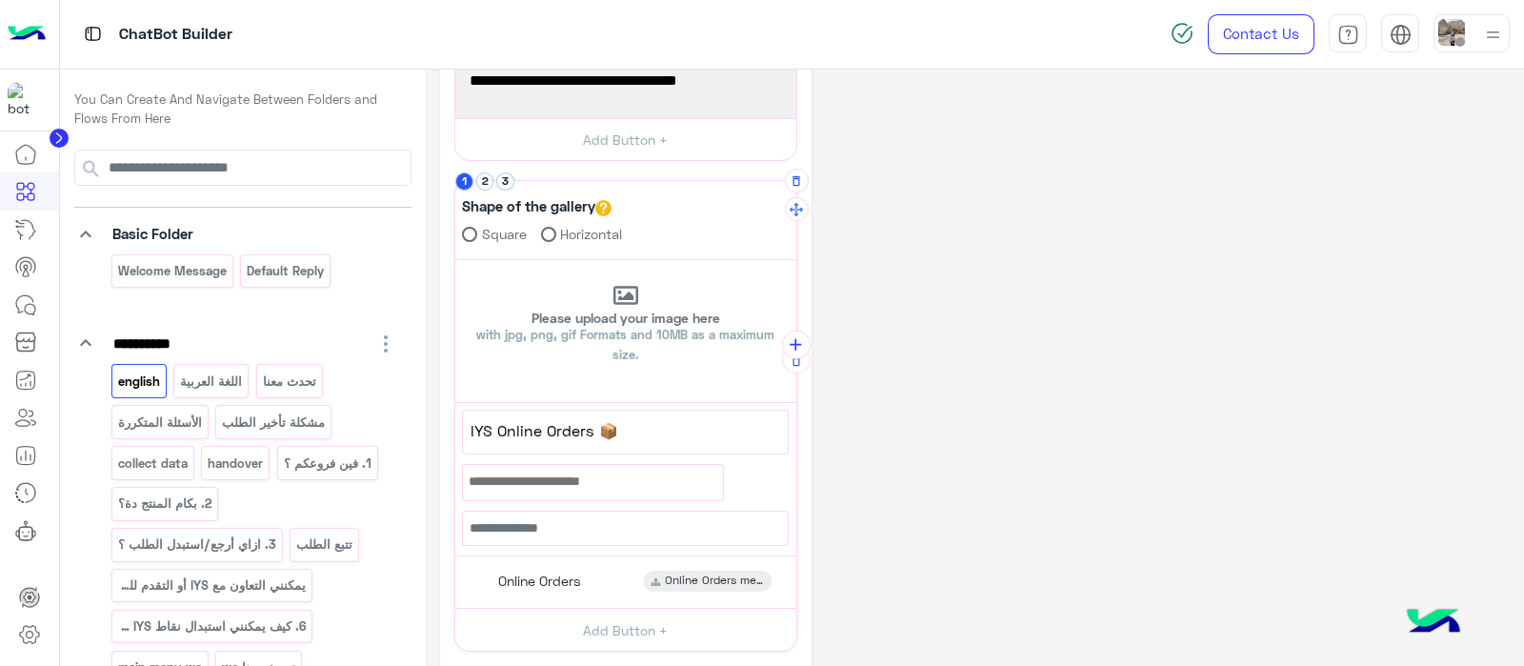
scroll to position [399, 0]
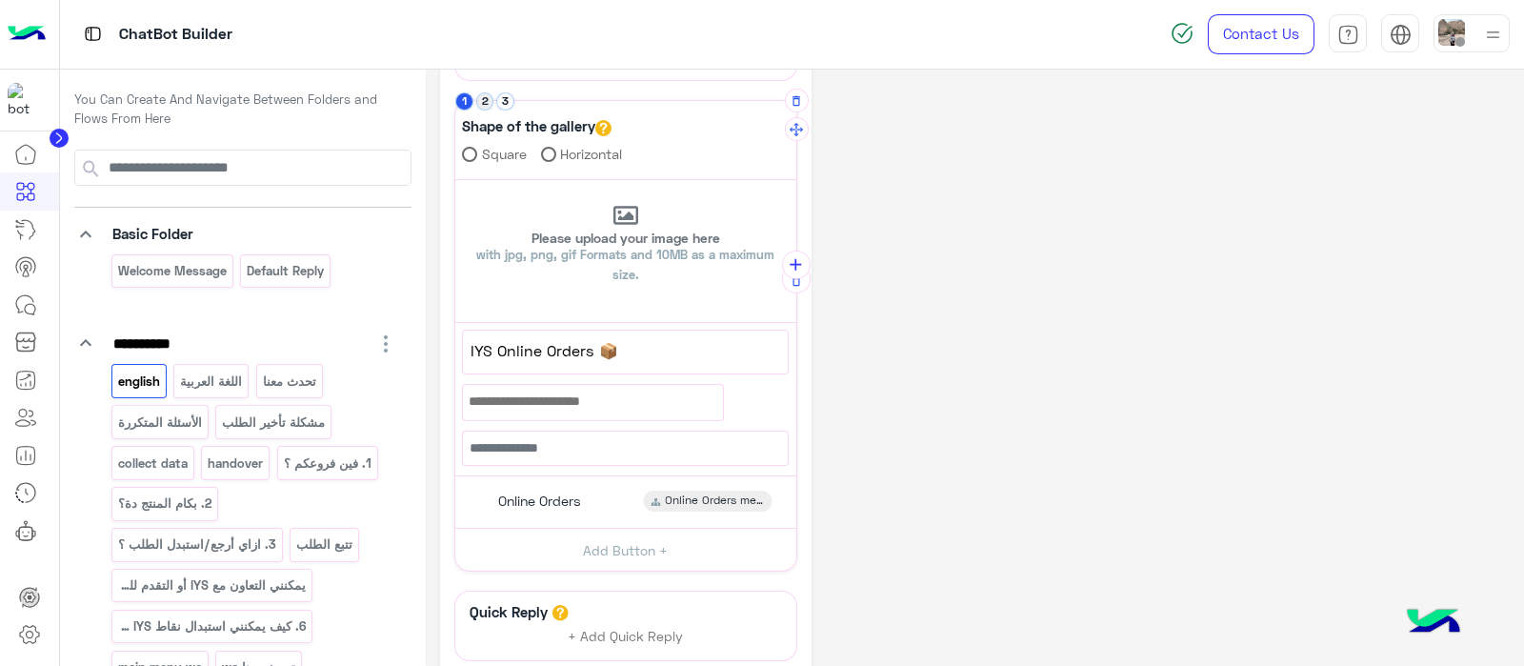
click at [480, 107] on button "2" at bounding box center [485, 101] width 18 height 18
click at [504, 90] on div "**********" at bounding box center [625, 160] width 343 height 809
click at [504, 108] on button "3" at bounding box center [505, 101] width 18 height 18
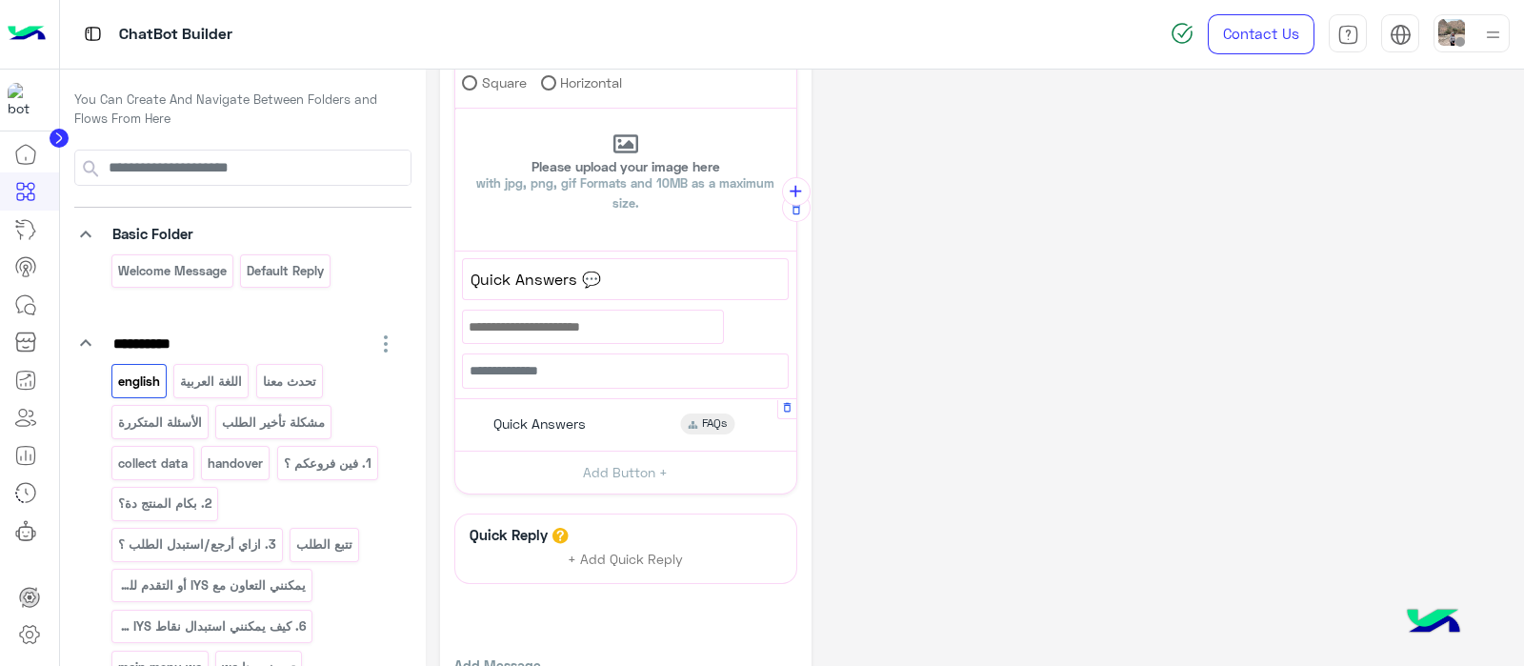
click at [498, 418] on span "Quick Answers" at bounding box center [539, 423] width 92 height 17
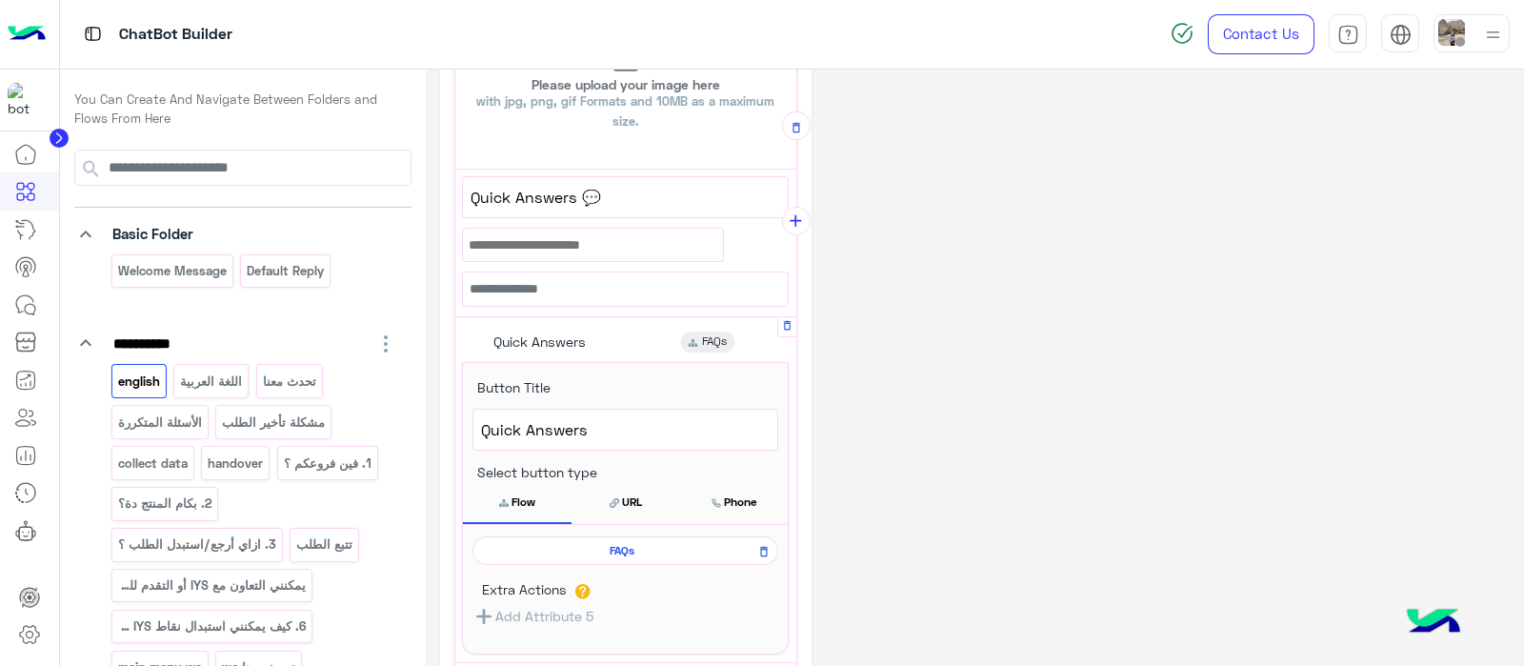
scroll to position [557, 0]
click at [602, 545] on span "FAQs" at bounding box center [622, 545] width 278 height 17
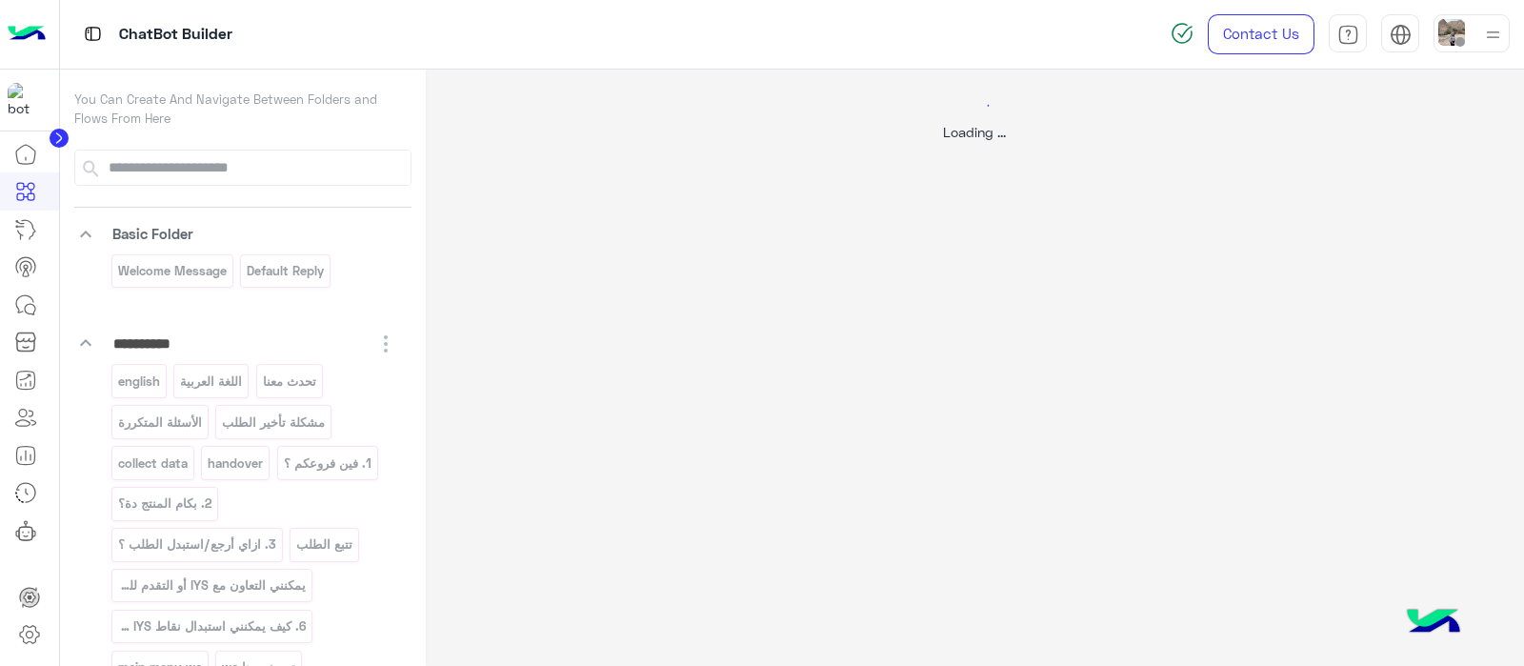
select select "*"
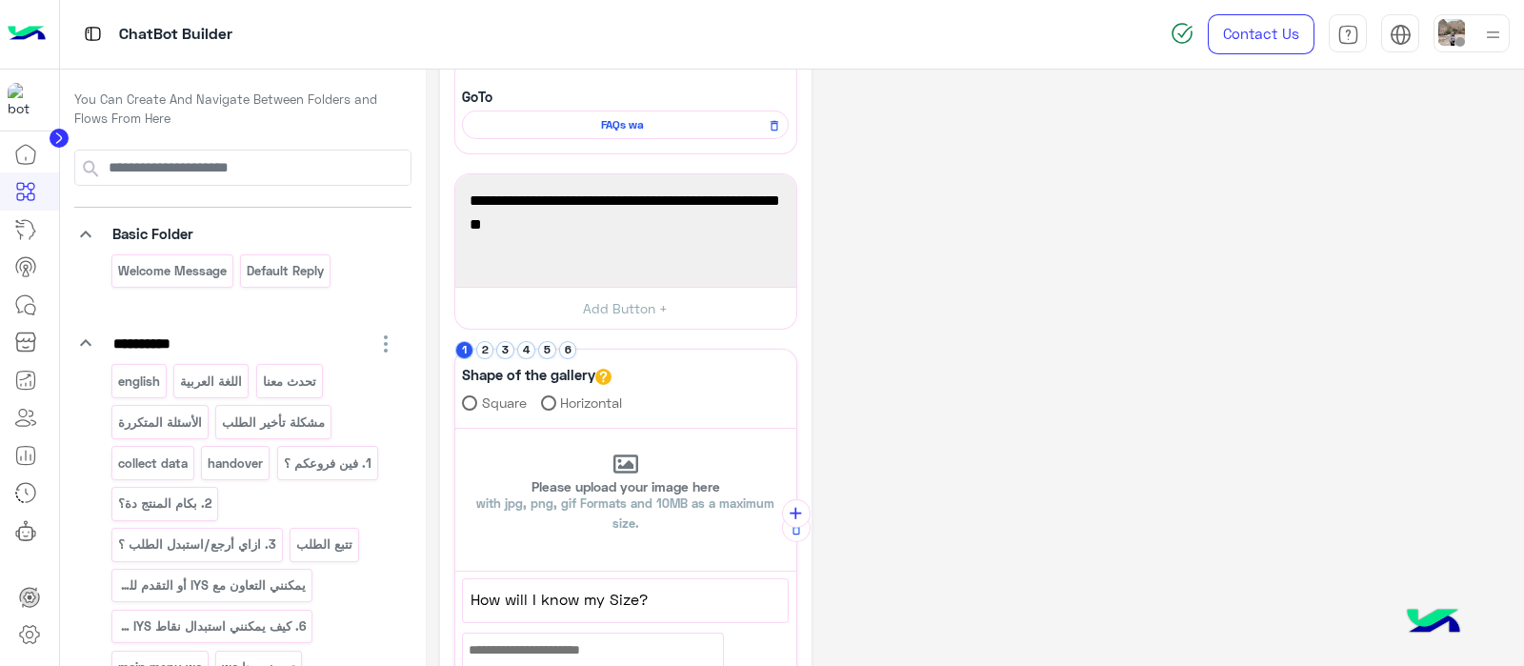
scroll to position [288, 0]
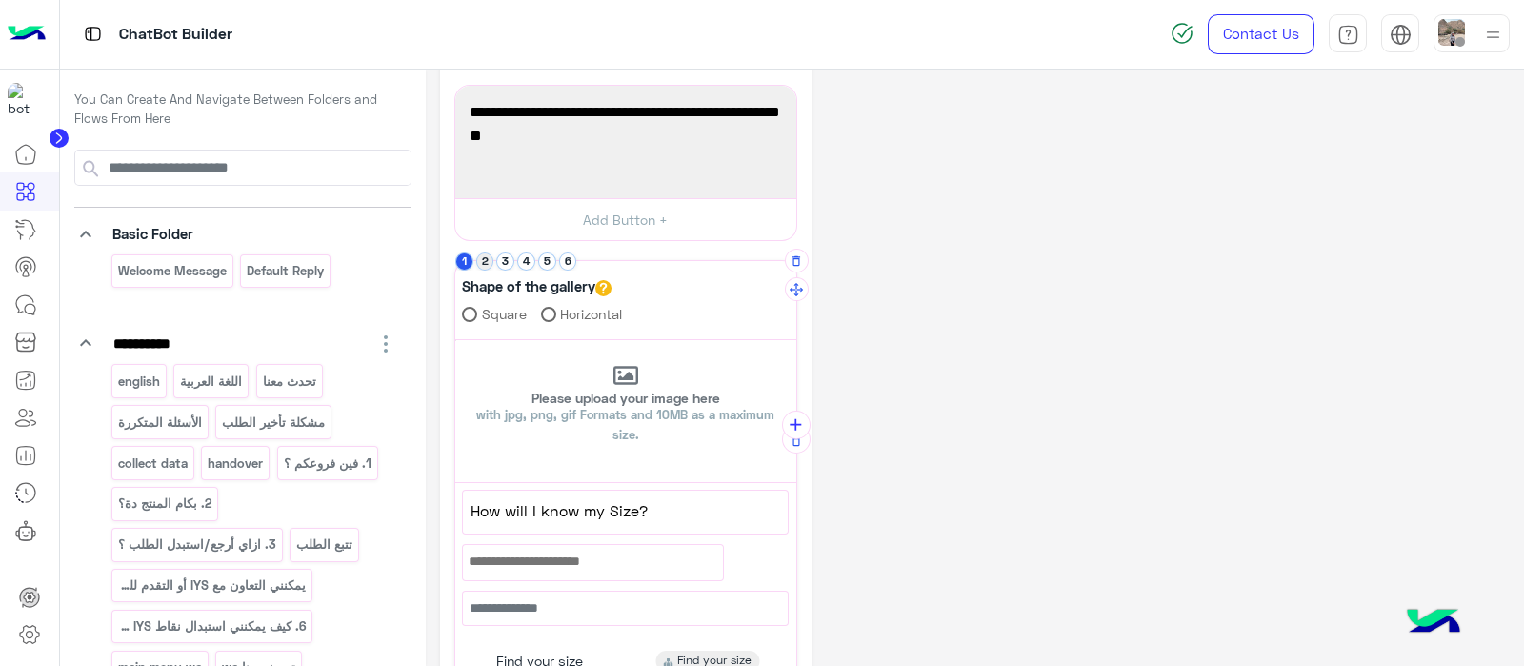
click at [479, 259] on button "2" at bounding box center [485, 261] width 18 height 18
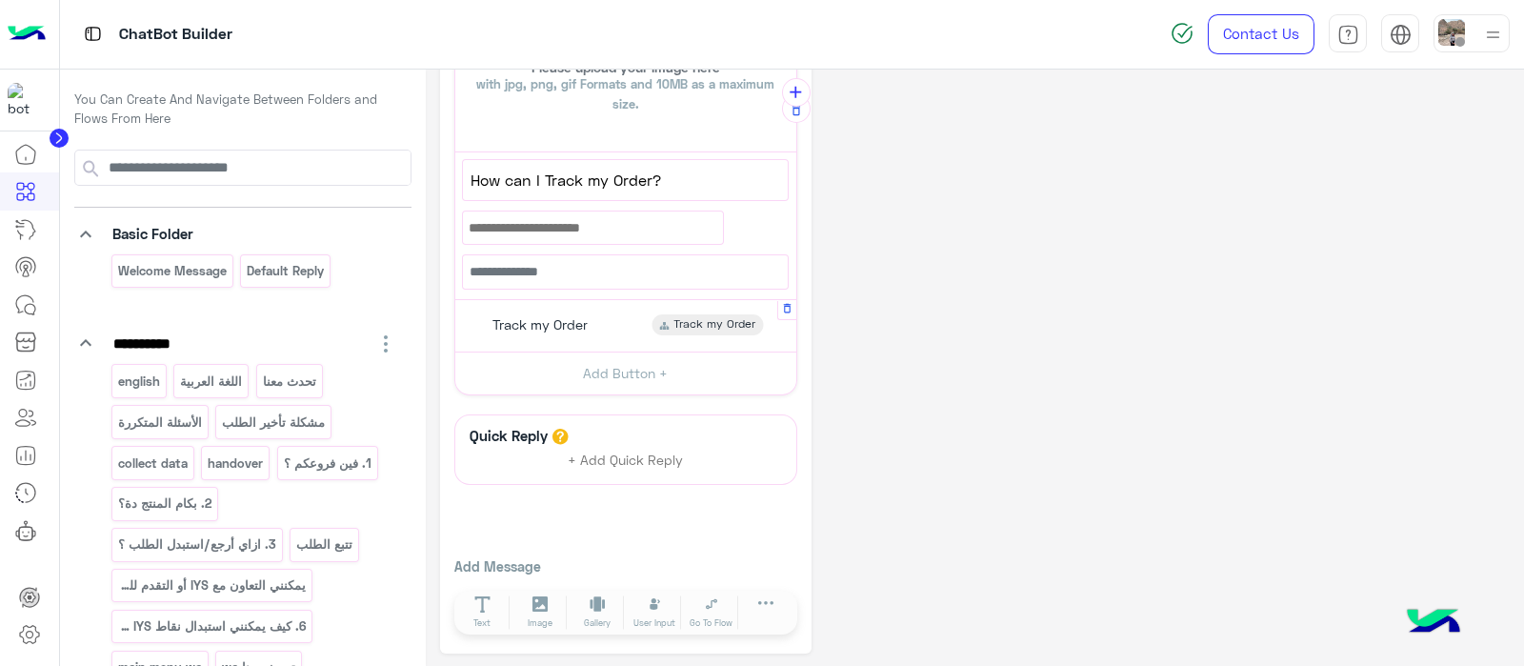
click at [525, 324] on span "Track my Order" at bounding box center [539, 324] width 95 height 17
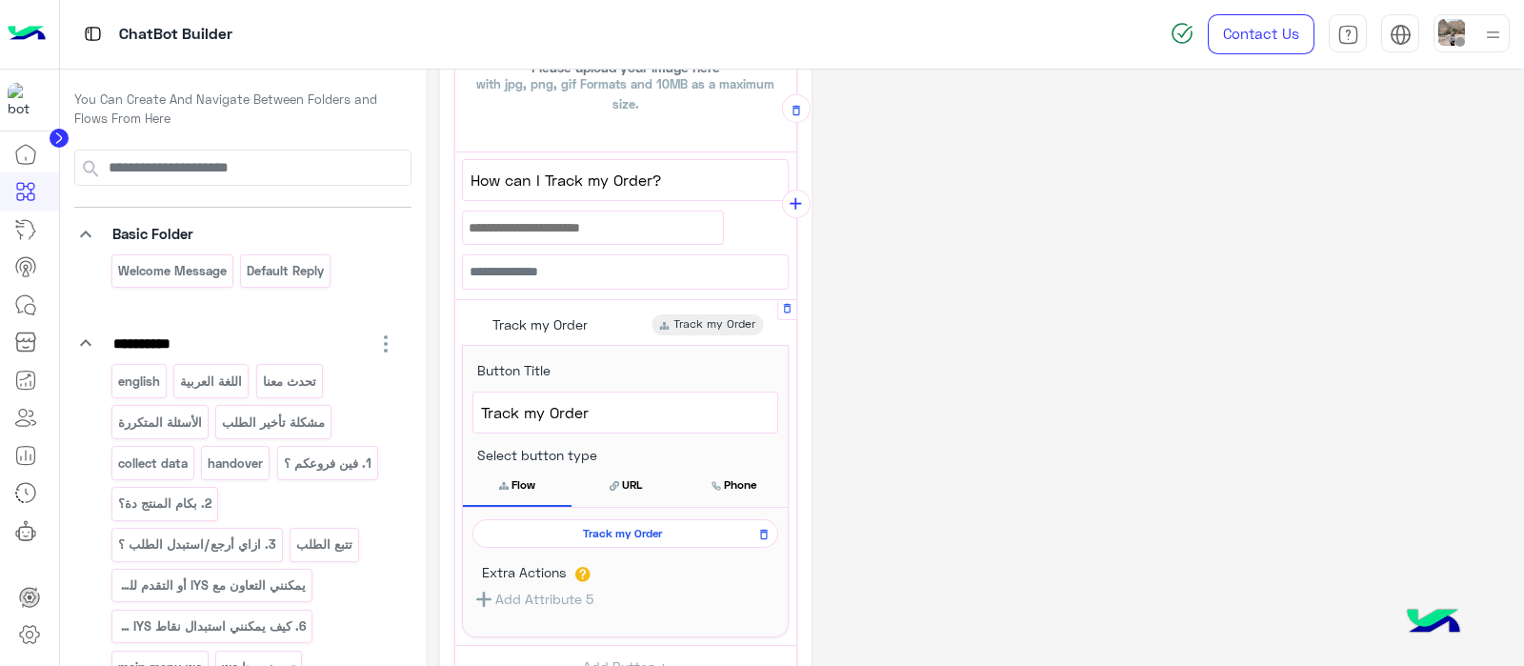
scroll to position [729, 0]
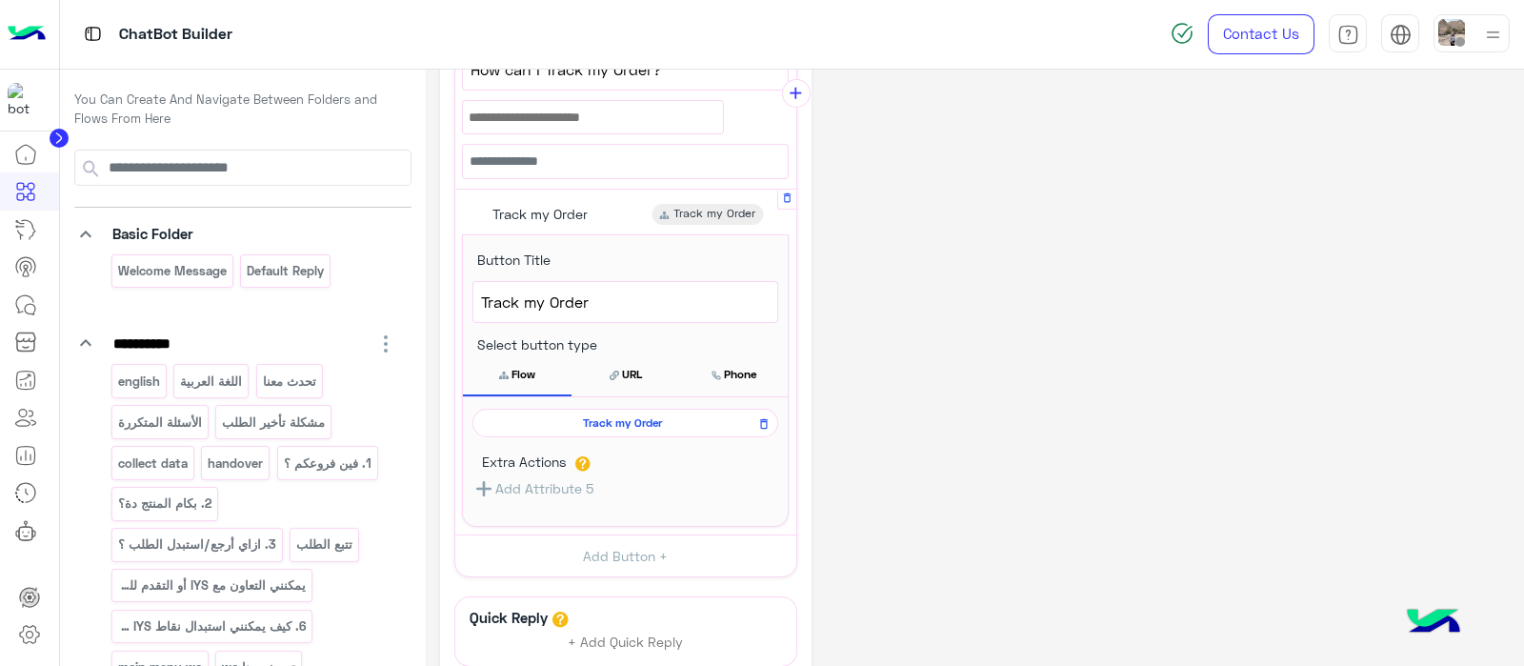
click at [583, 419] on span "Track my Order" at bounding box center [622, 422] width 278 height 17
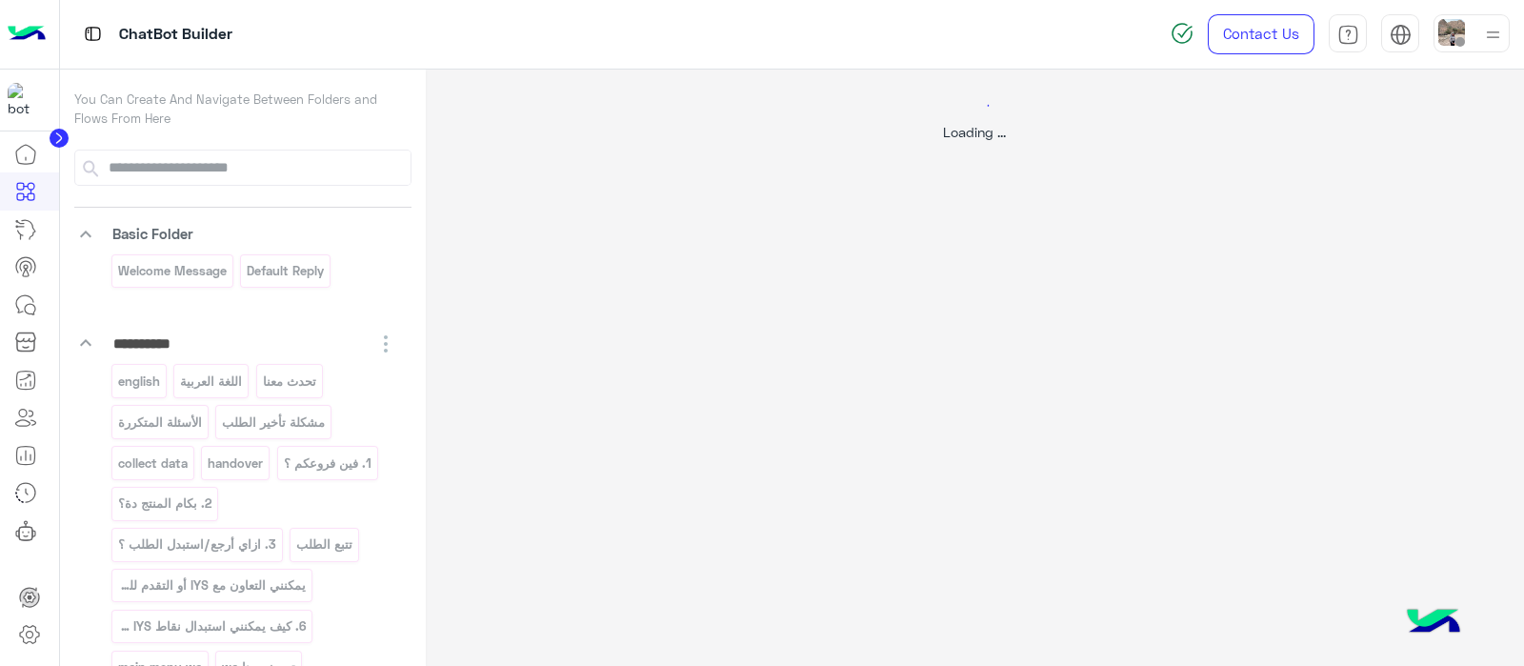
scroll to position [0, 0]
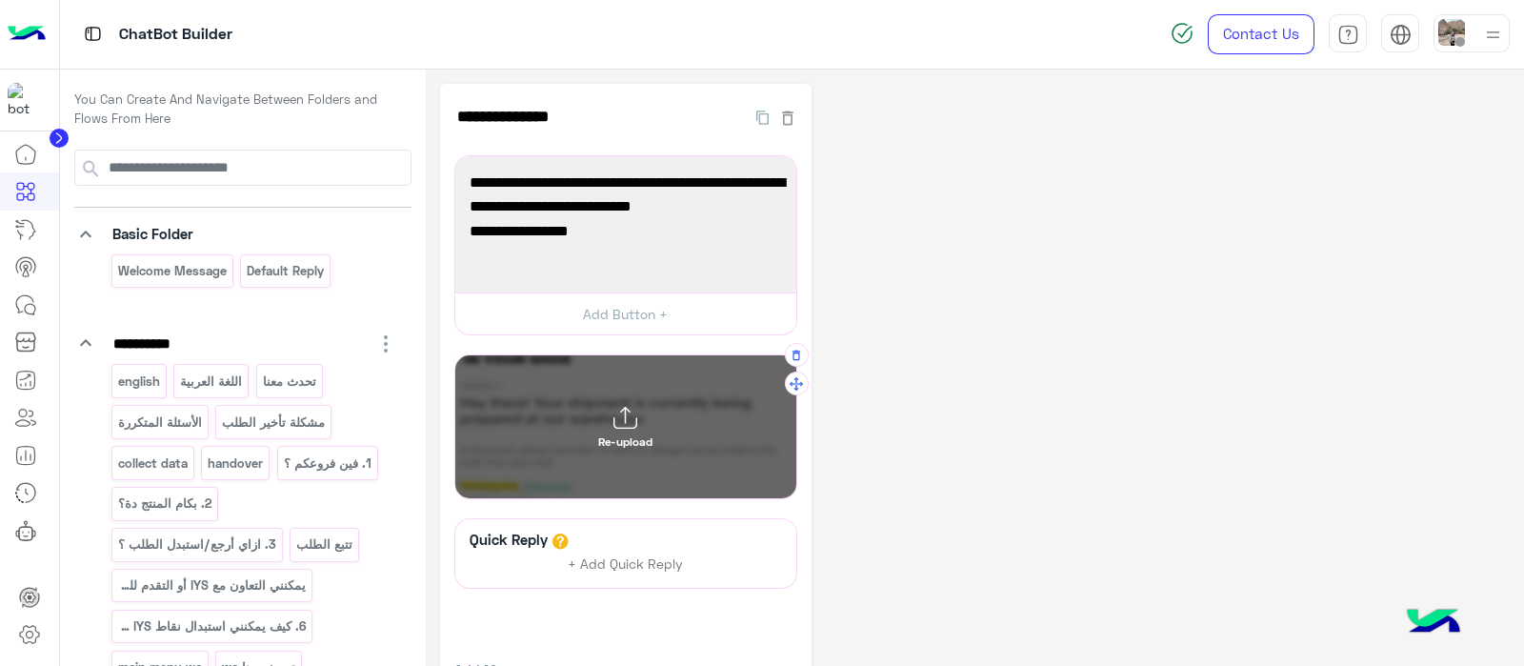
click at [609, 412] on div "Re-upload" at bounding box center [625, 427] width 54 height 43
click at [455, 355] on input "Re-upload" at bounding box center [455, 355] width 0 height 0
type input "**********"
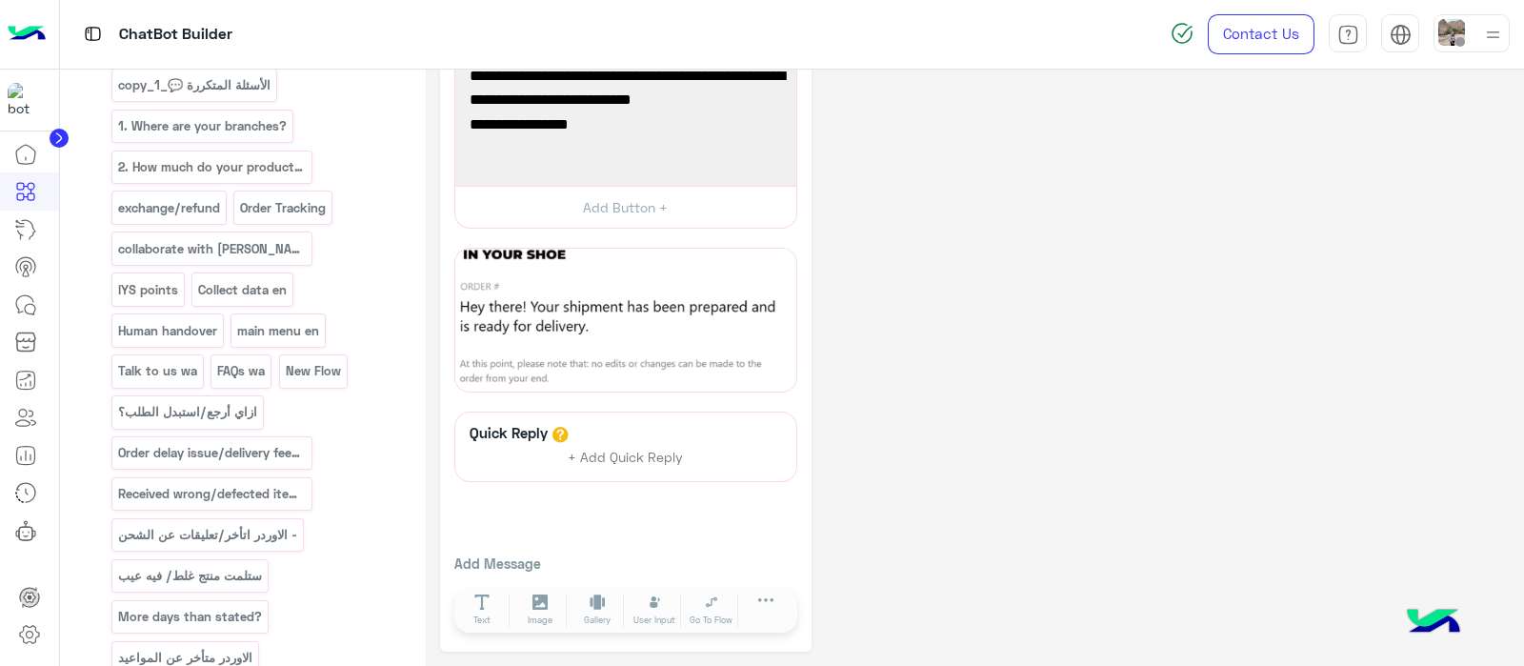
scroll to position [628, 0]
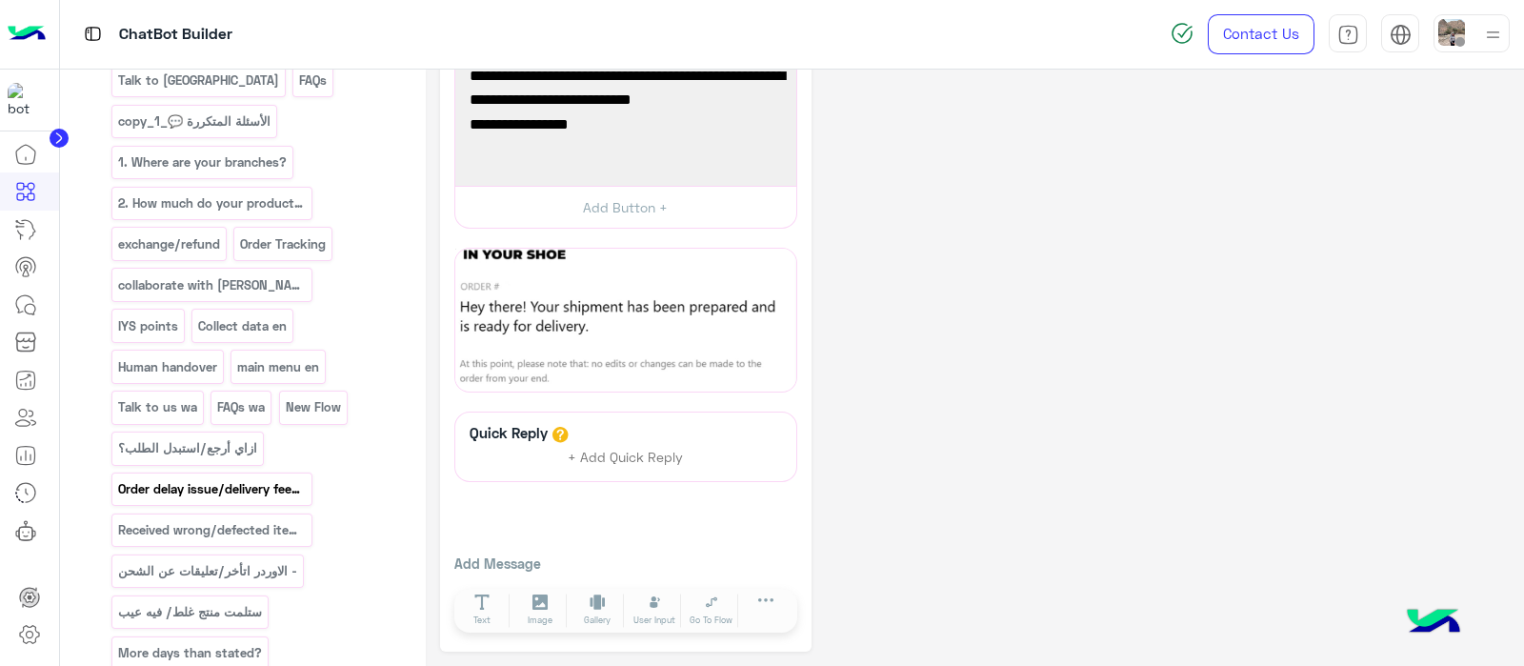
click at [147, 478] on p "Order delay issue/delivery feedback" at bounding box center [211, 489] width 190 height 22
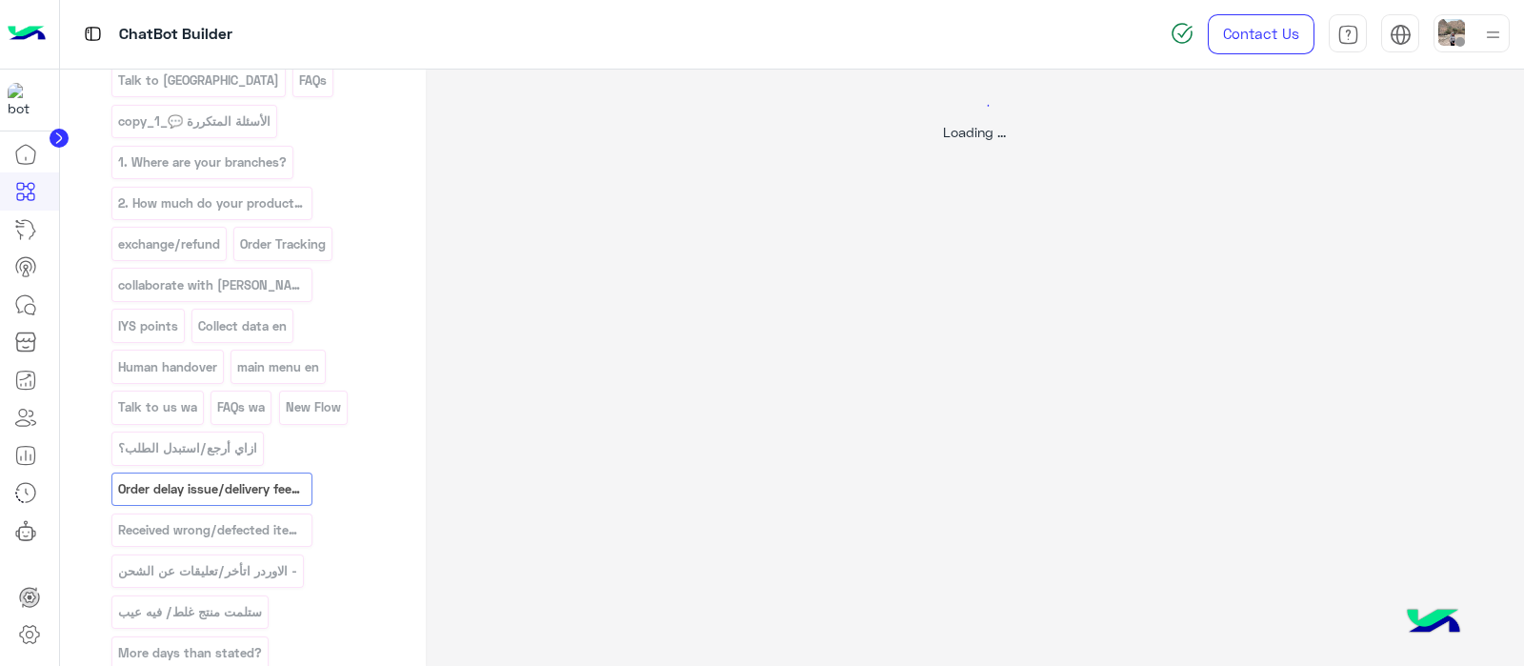
scroll to position [0, 0]
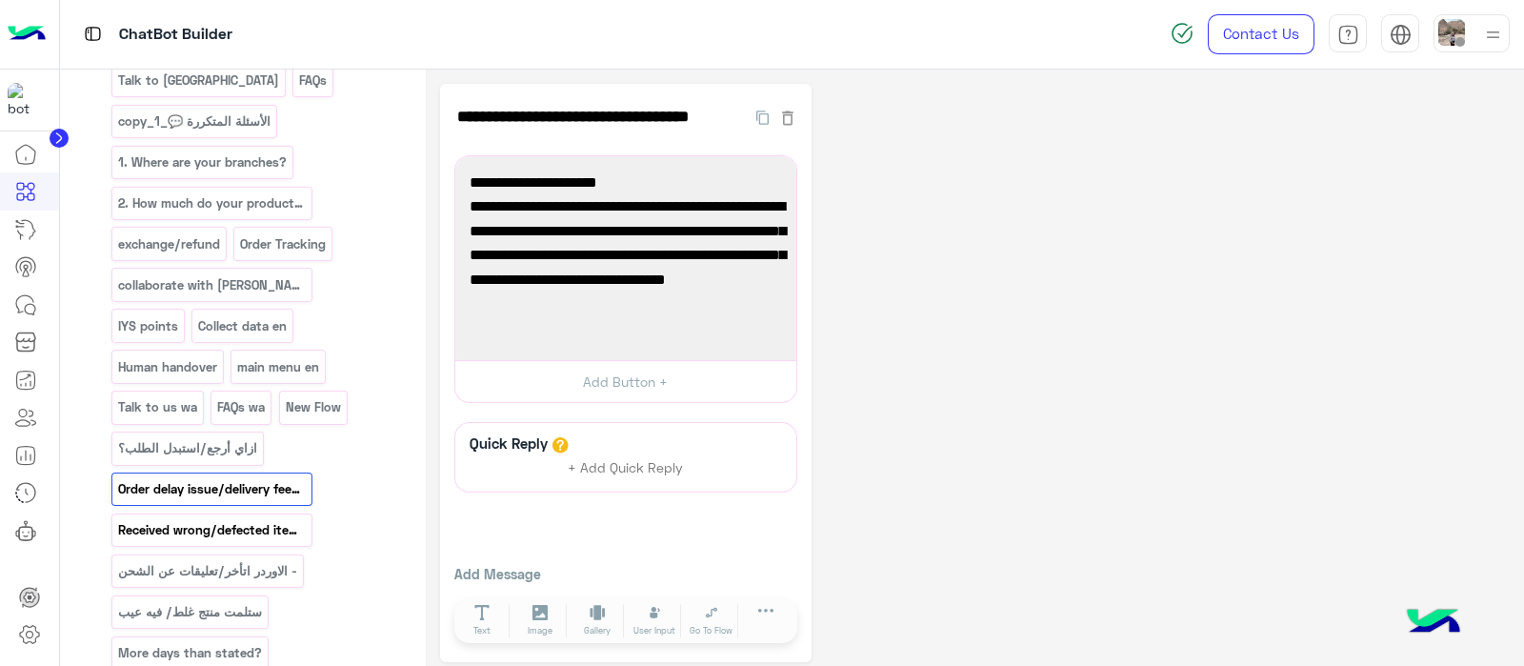
click at [199, 519] on p "Received wrong/defected item Received wrong/defected item" at bounding box center [211, 530] width 190 height 22
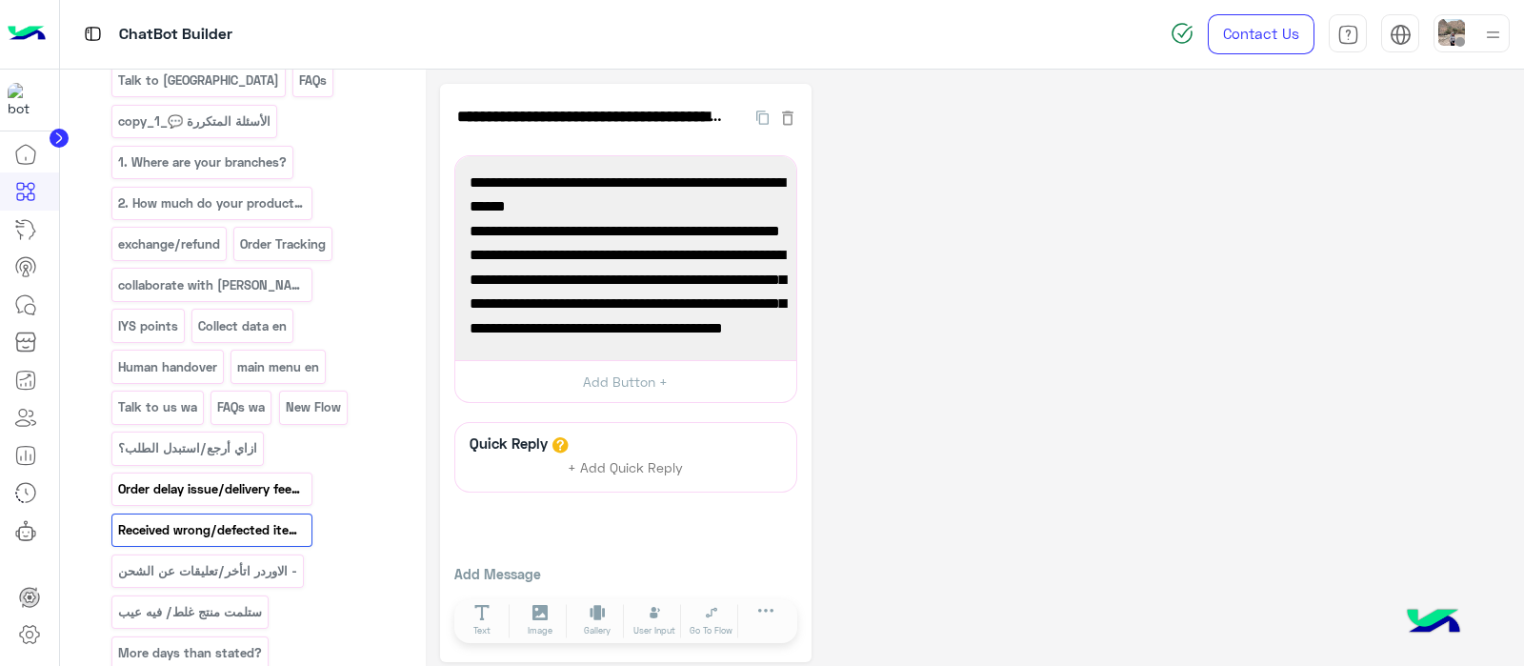
click at [155, 478] on p "Order delay issue/delivery feedback" at bounding box center [211, 489] width 190 height 22
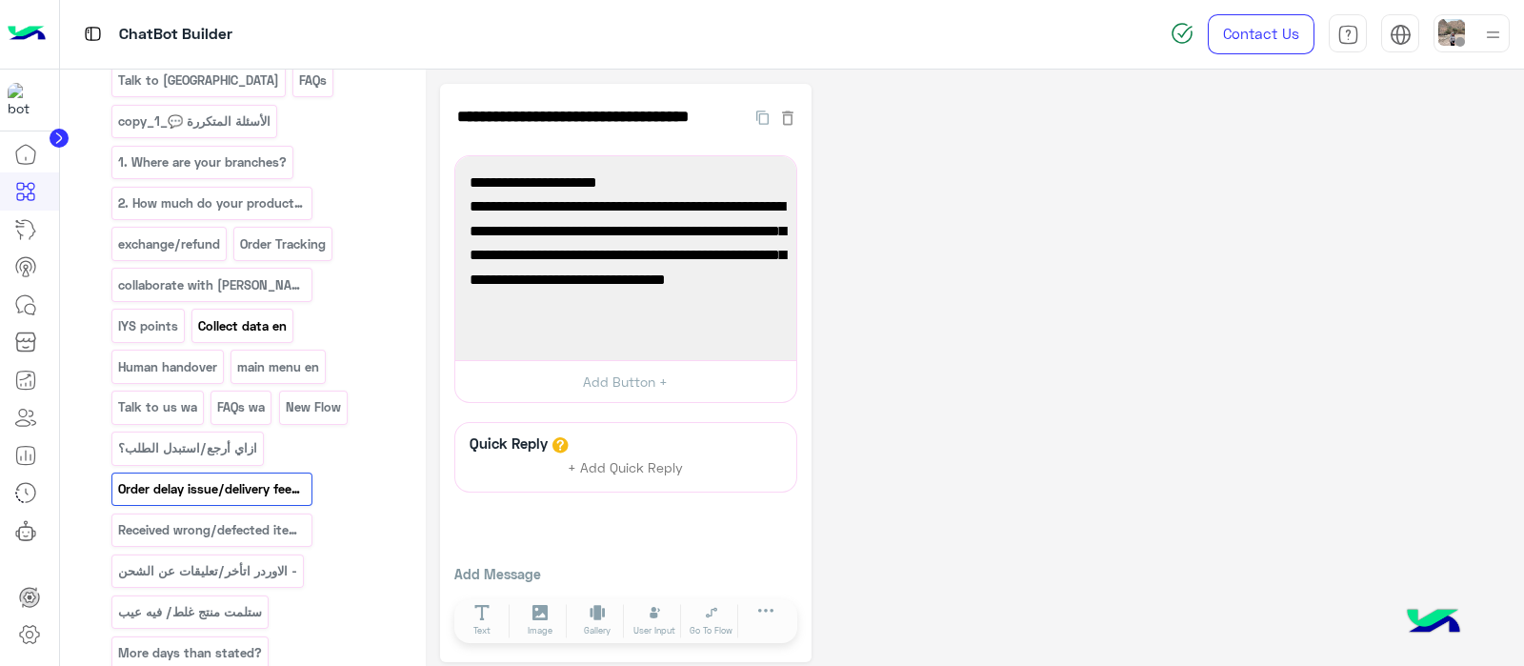
scroll to position [218, 0]
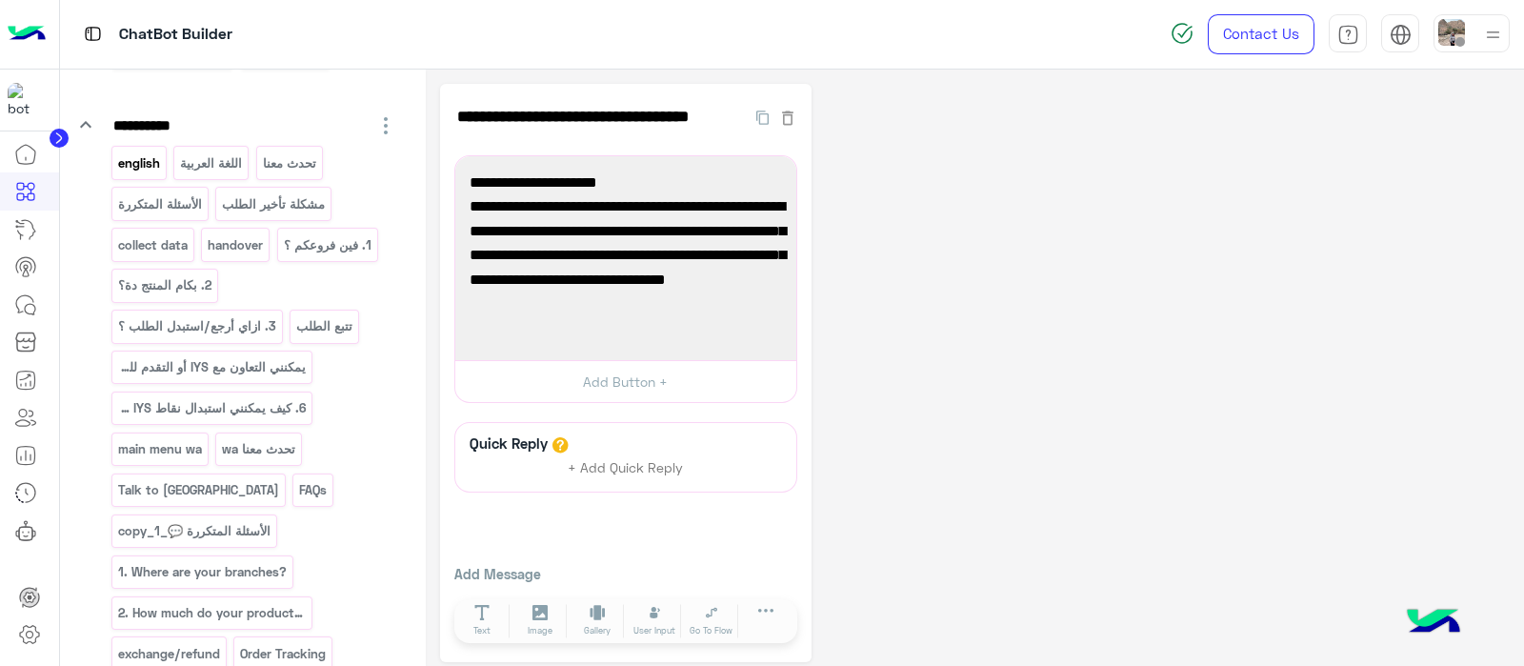
click at [152, 173] on div "english" at bounding box center [138, 162] width 55 height 33
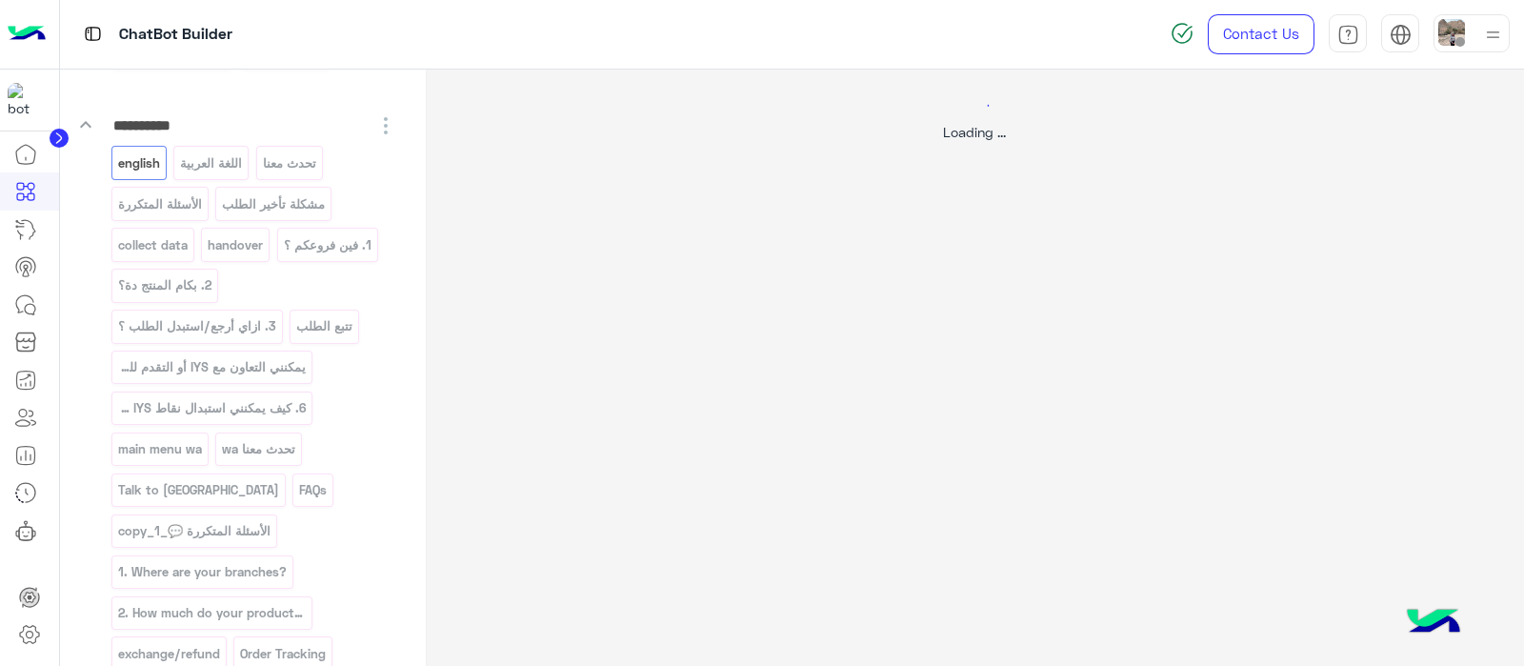
select select "*"
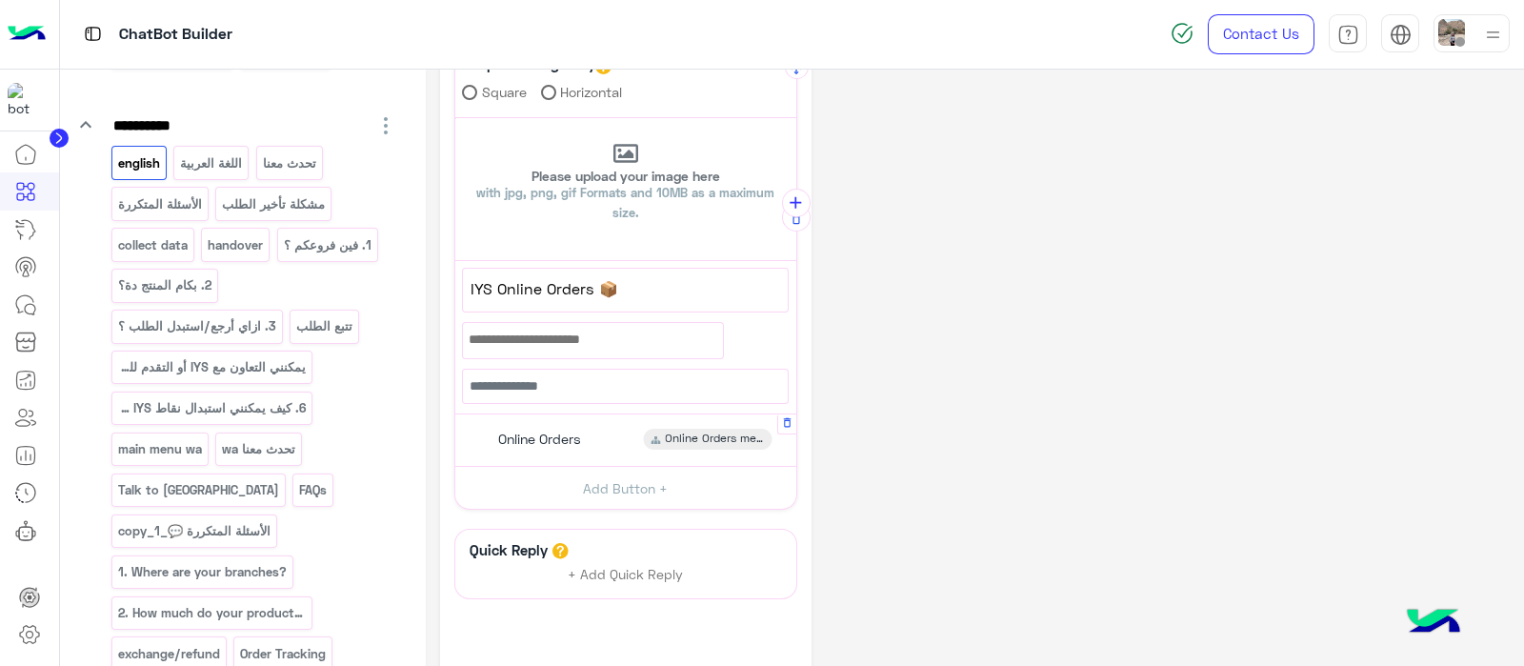
scroll to position [463, 0]
click at [485, 426] on div "Online Orders Online Orders menu" at bounding box center [625, 438] width 327 height 37
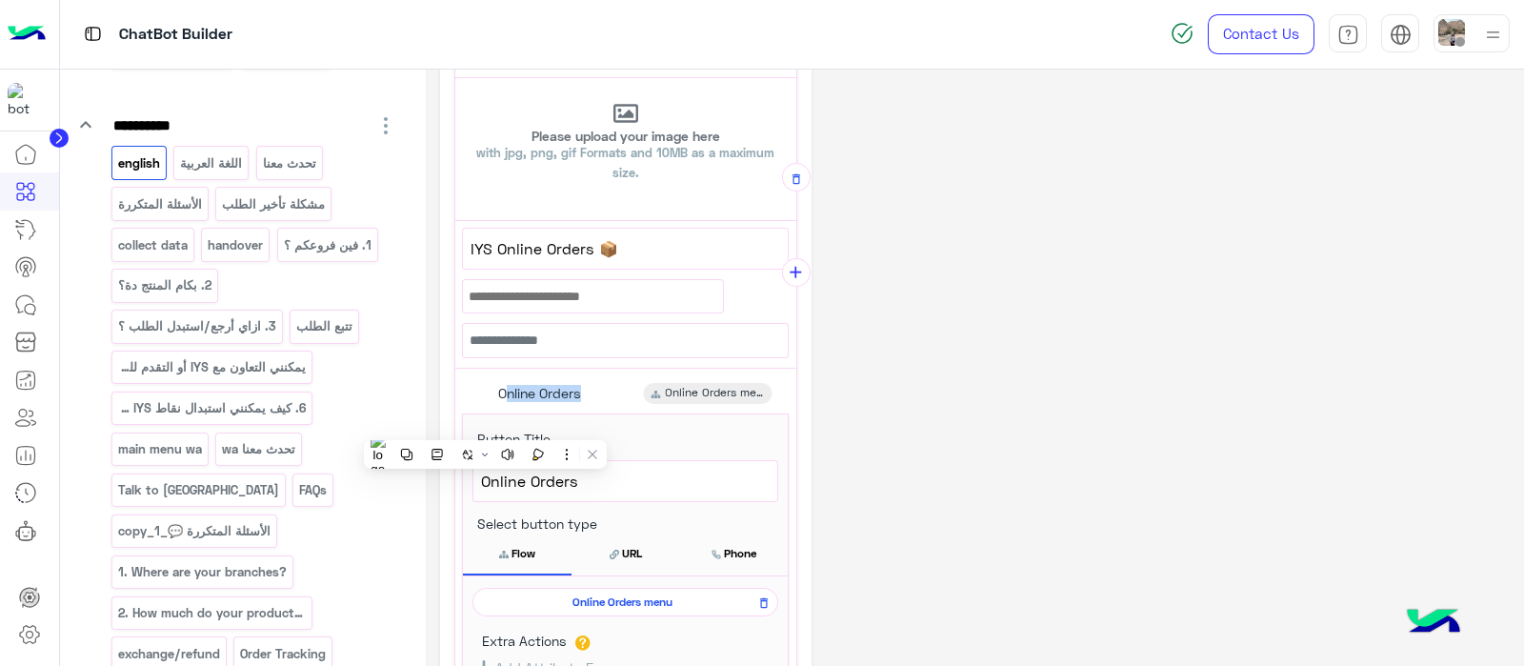
scroll to position [504, 0]
click at [989, 360] on div "**********" at bounding box center [974, 296] width 1069 height 1432
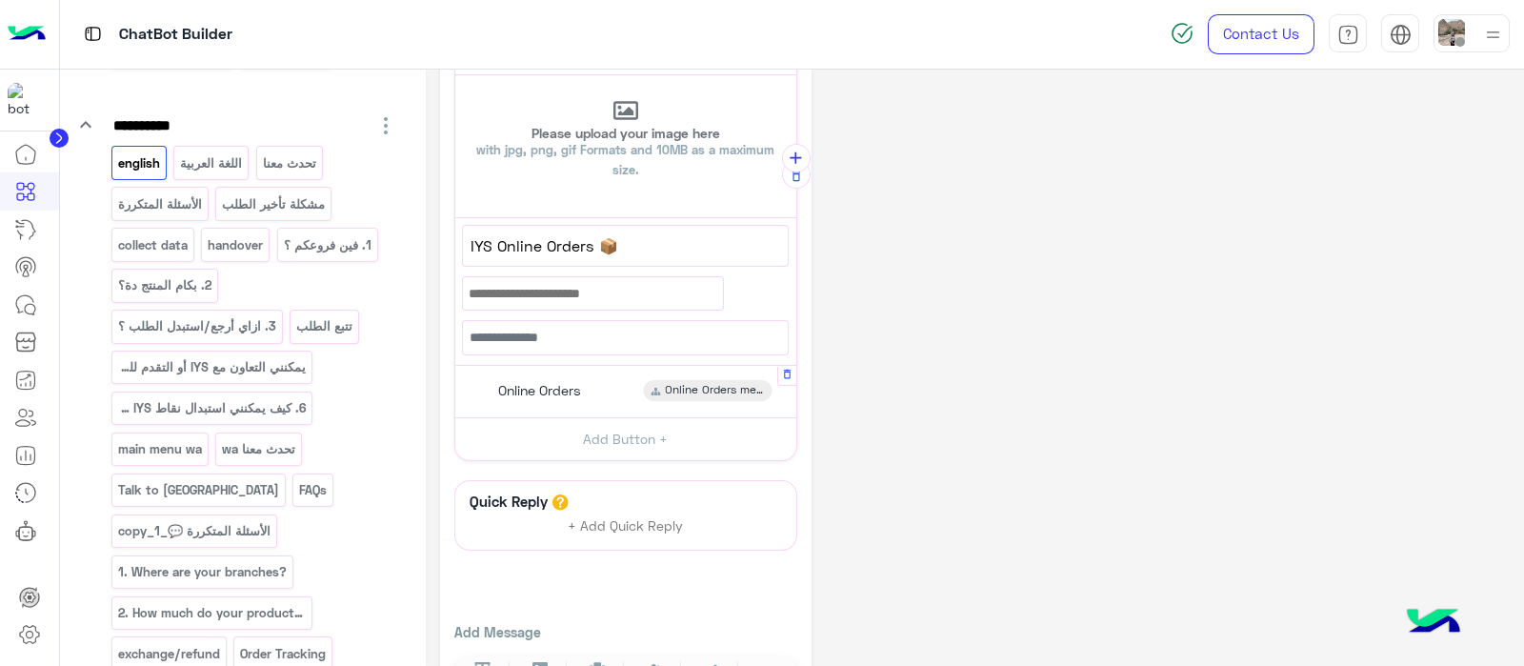
click at [524, 383] on span "Online Orders" at bounding box center [539, 390] width 83 height 17
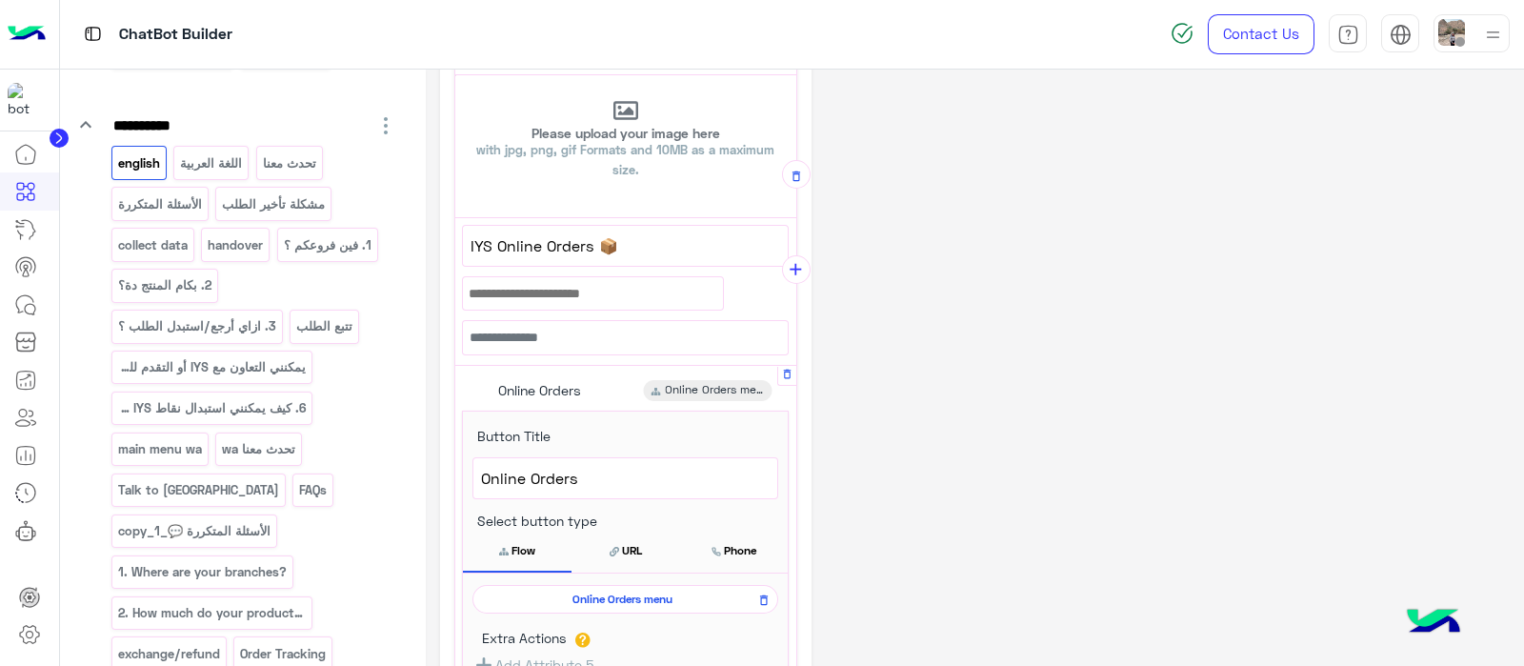
click at [621, 593] on span "Online Orders menu" at bounding box center [622, 598] width 278 height 17
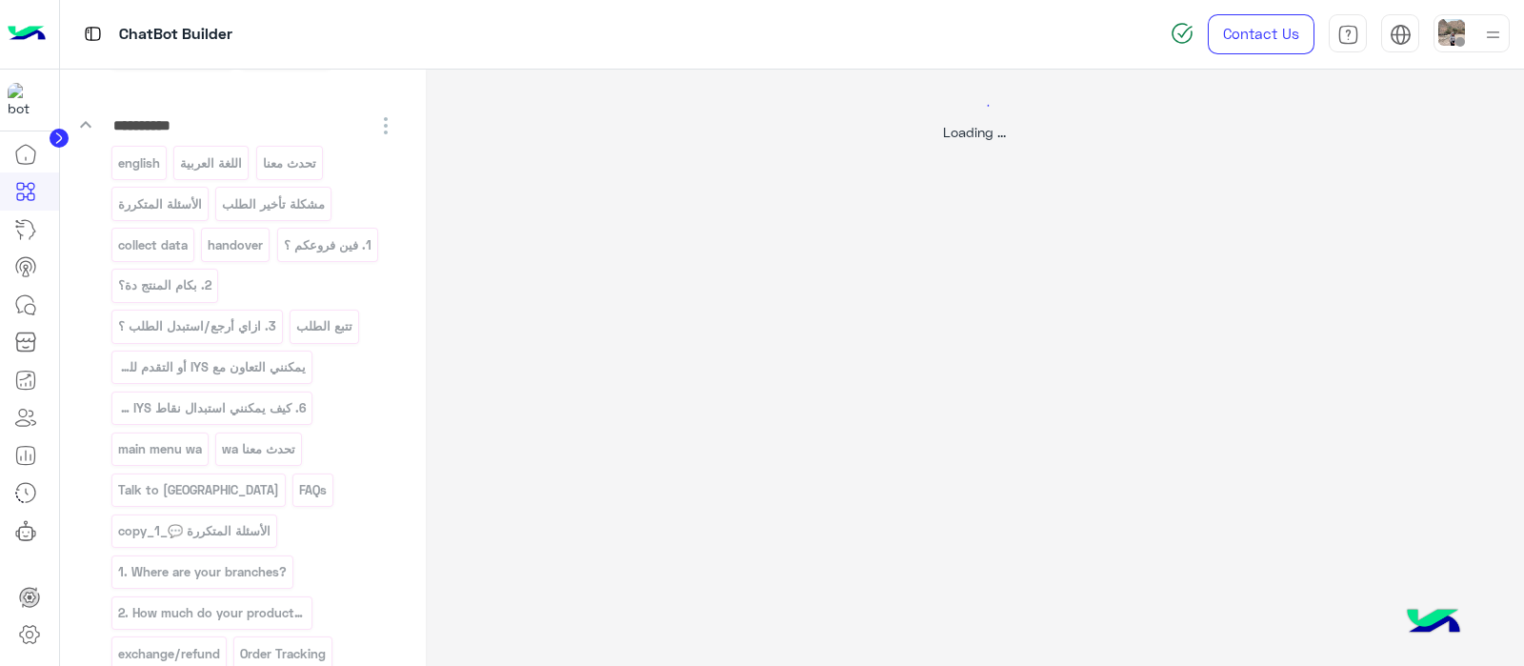
scroll to position [0, 0]
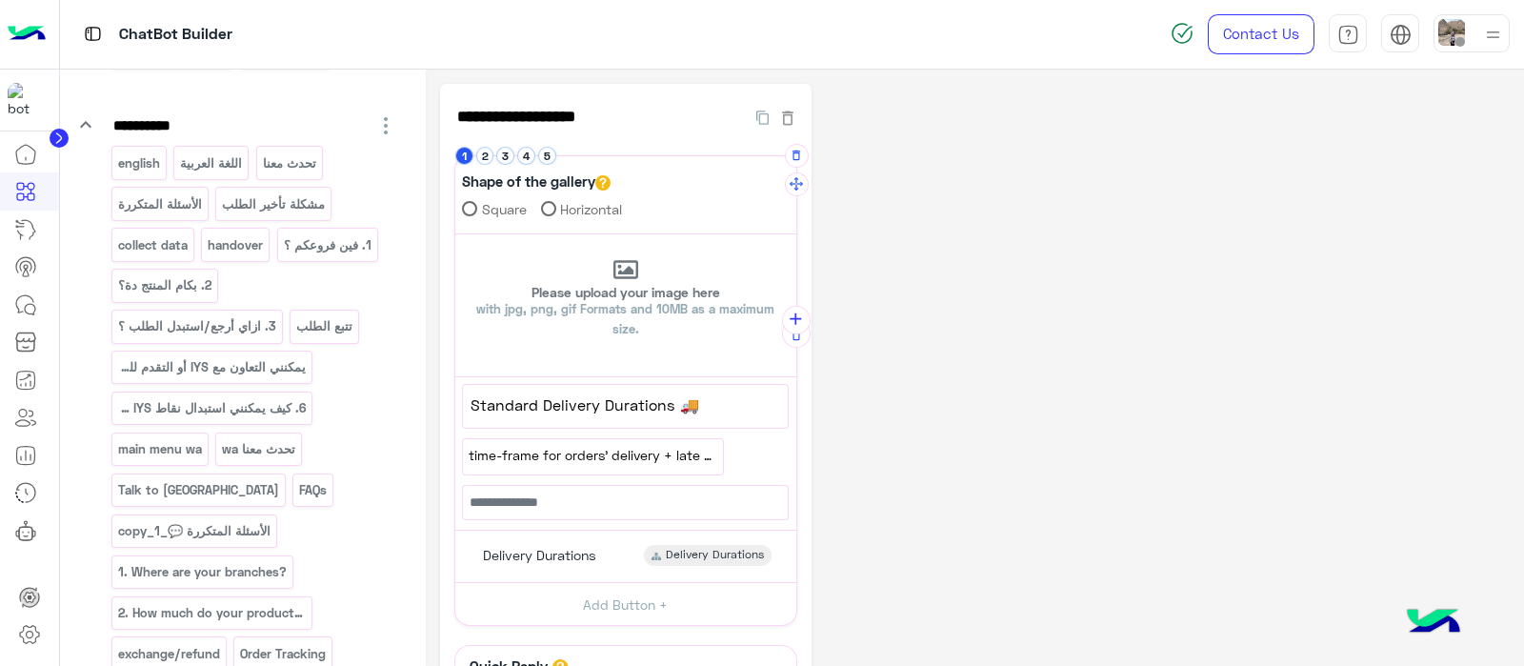
click at [485, 166] on div "Shape of the gallery Square Horizontal" at bounding box center [625, 198] width 341 height 71
click at [483, 159] on button "2" at bounding box center [485, 156] width 18 height 18
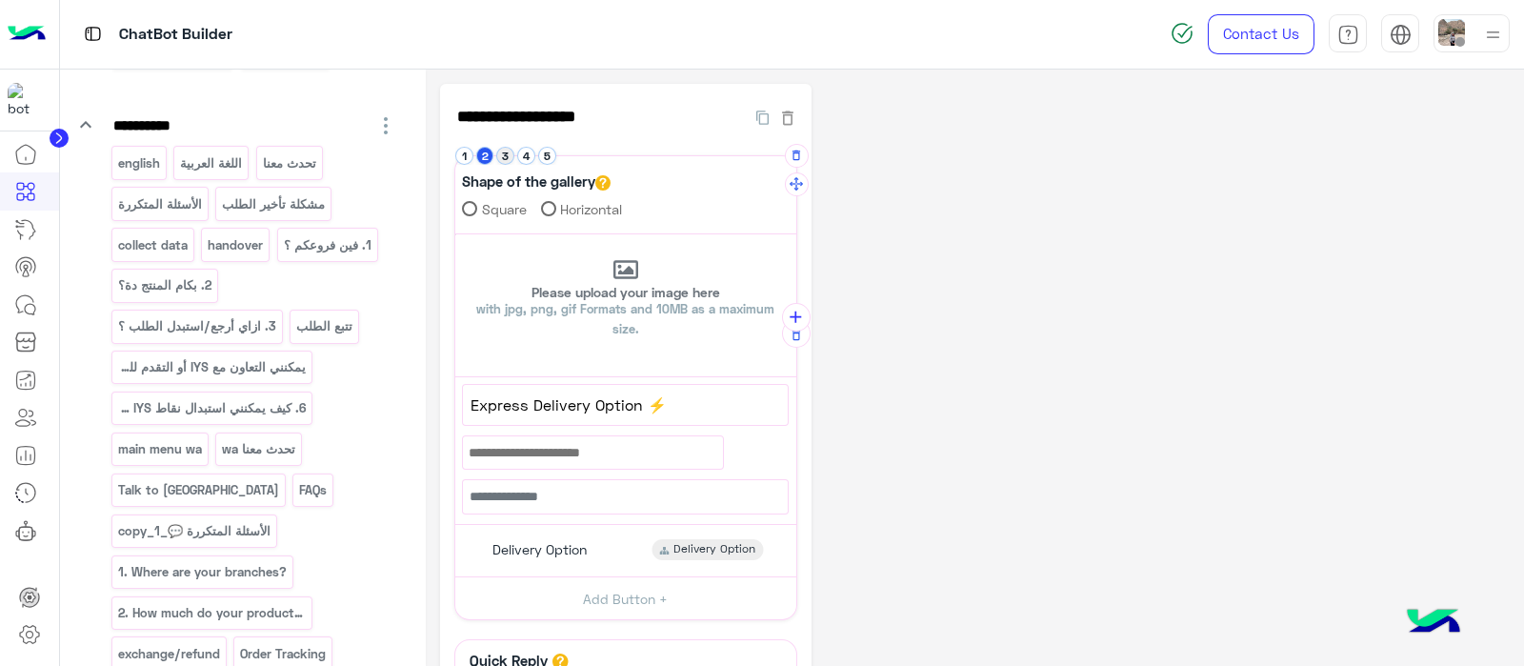
click at [507, 152] on button "3" at bounding box center [505, 156] width 18 height 18
click at [521, 159] on button "4" at bounding box center [526, 156] width 18 height 18
click at [543, 158] on button "5" at bounding box center [547, 156] width 18 height 18
click at [150, 164] on p "english" at bounding box center [138, 163] width 45 height 22
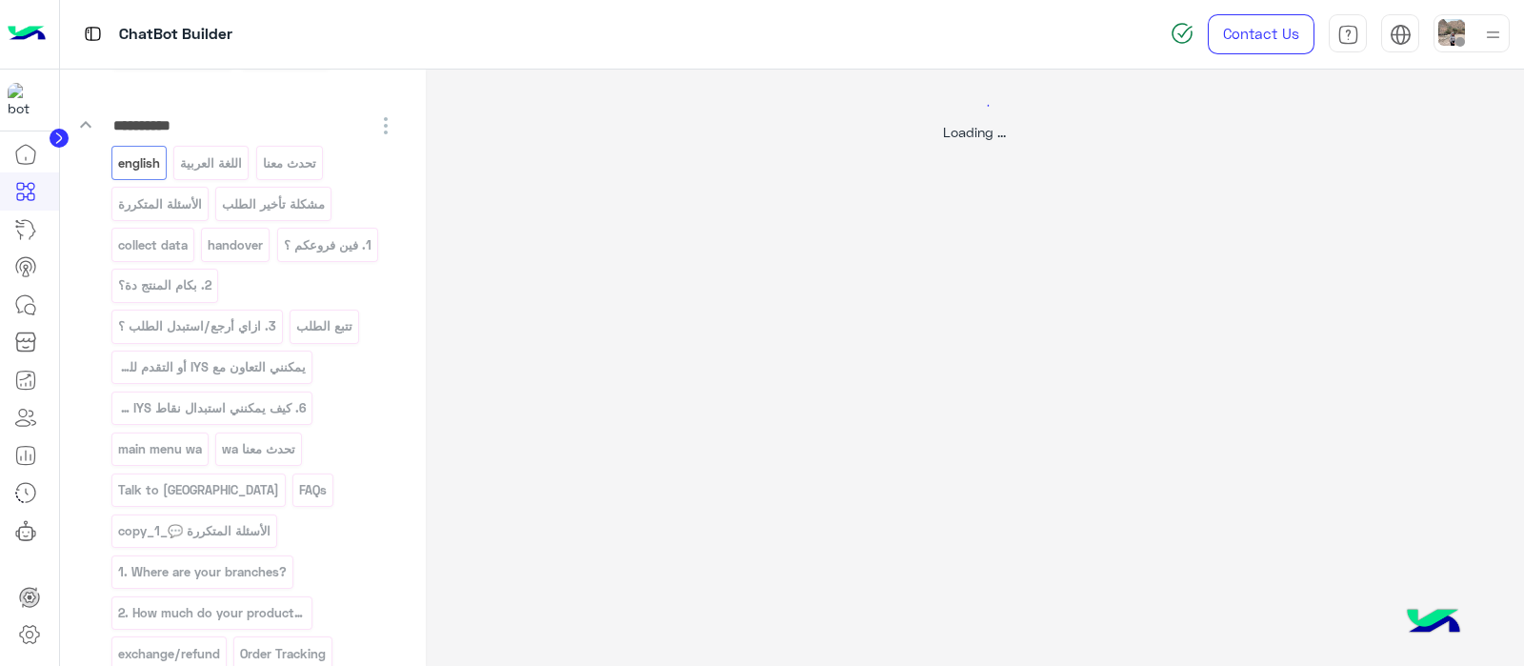
select select "*"
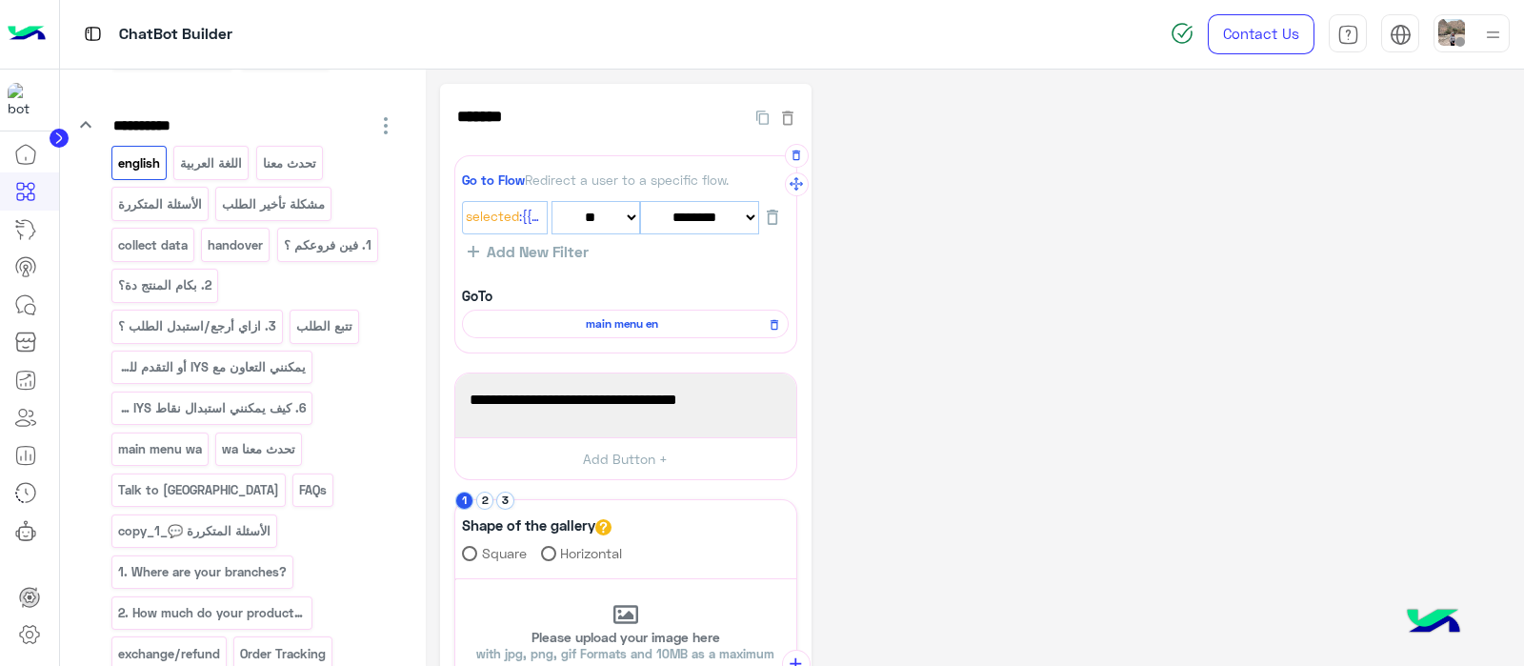
click at [614, 335] on div "main menu en" at bounding box center [625, 324] width 327 height 29
click at [597, 329] on span "main menu en" at bounding box center [621, 323] width 299 height 17
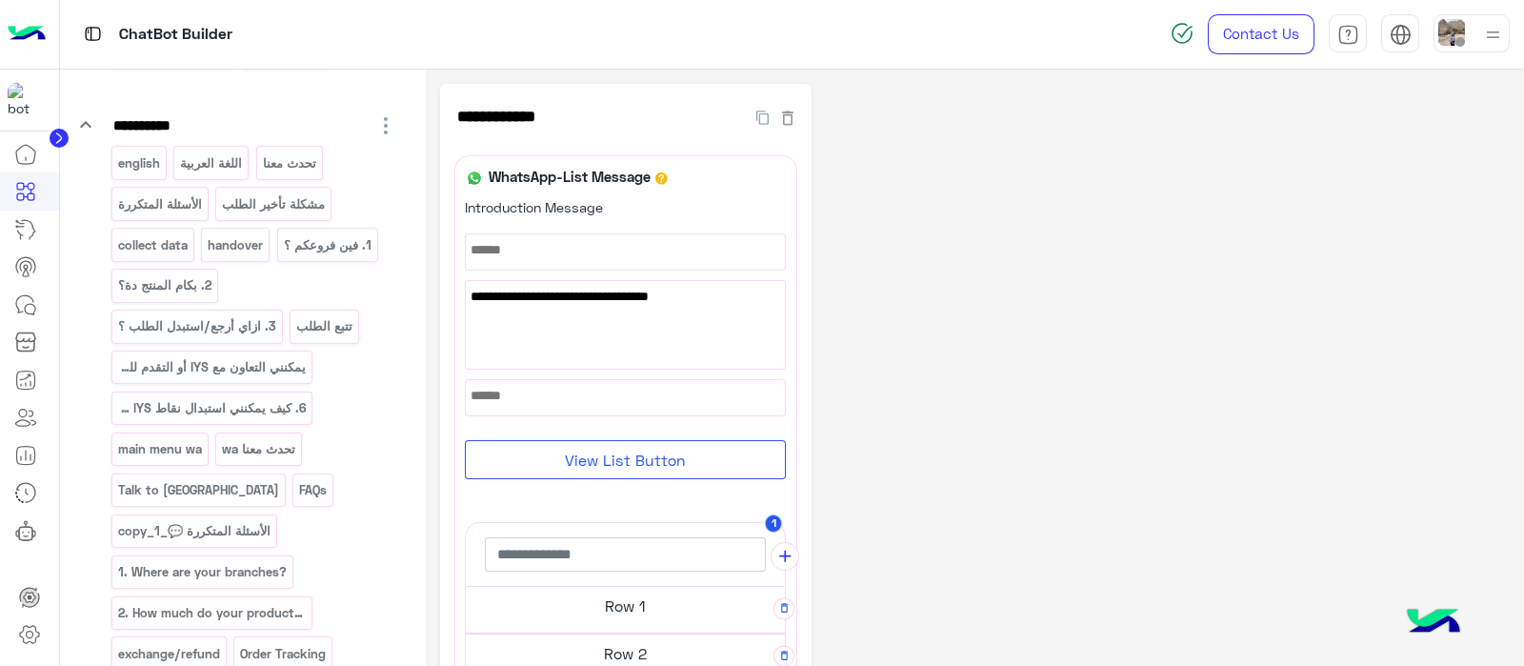
scroll to position [385, 0]
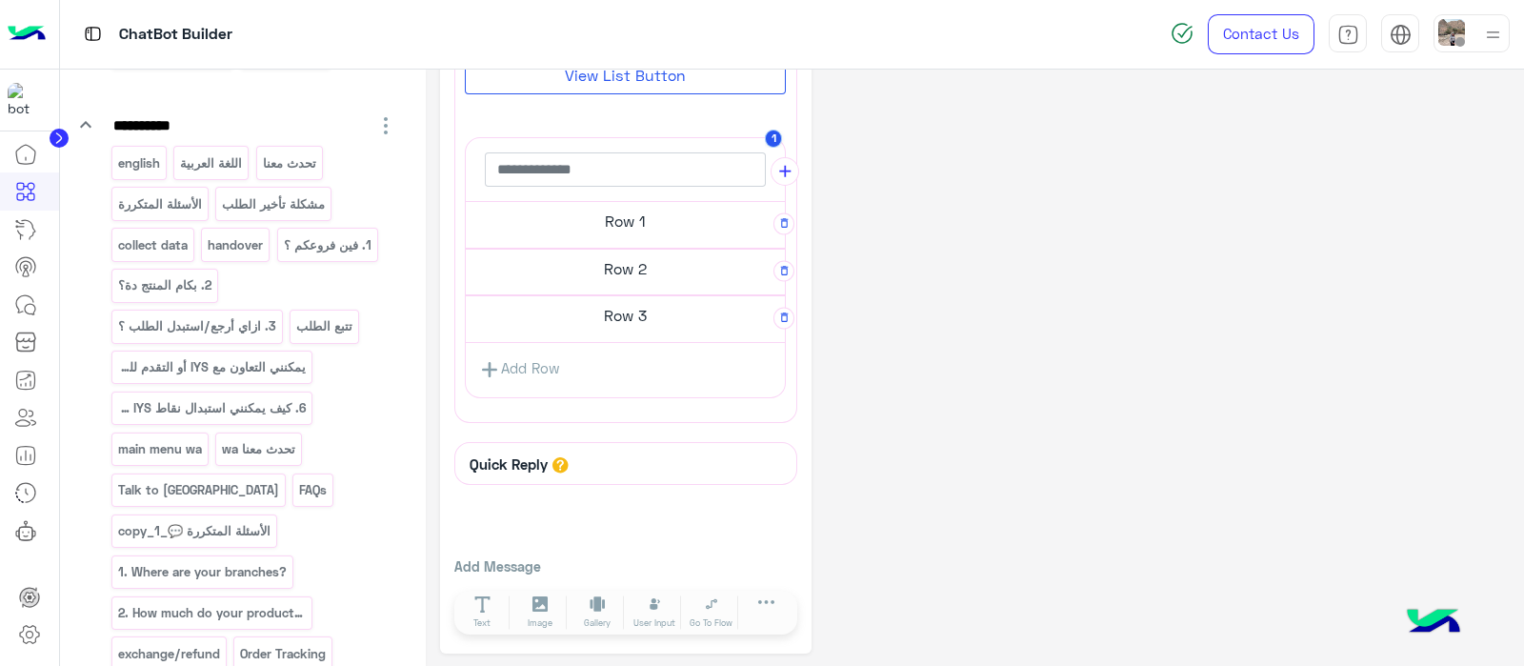
click at [630, 207] on h5 "Row 1" at bounding box center [625, 221] width 319 height 38
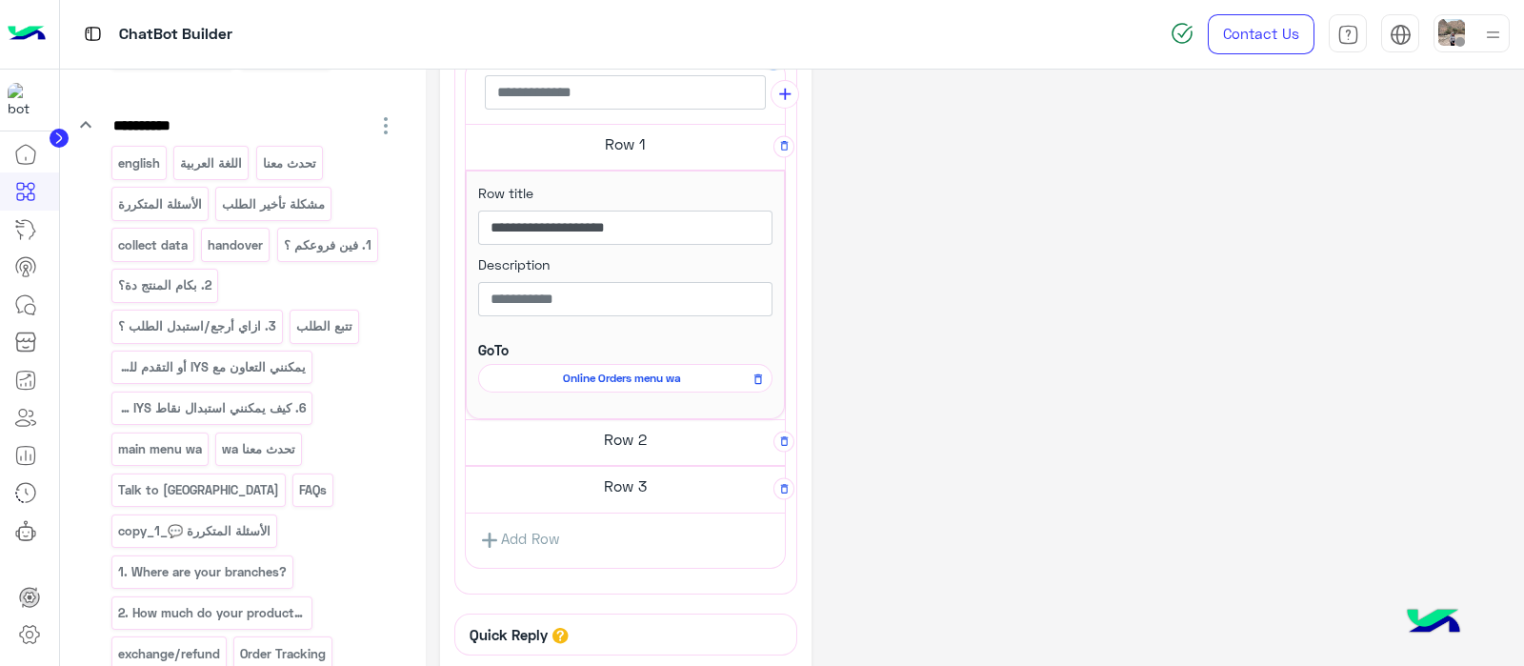
scroll to position [454, 0]
click at [618, 383] on div "Online Orders menu wa" at bounding box center [625, 377] width 294 height 29
click at [630, 376] on span "Online Orders menu wa" at bounding box center [622, 377] width 267 height 17
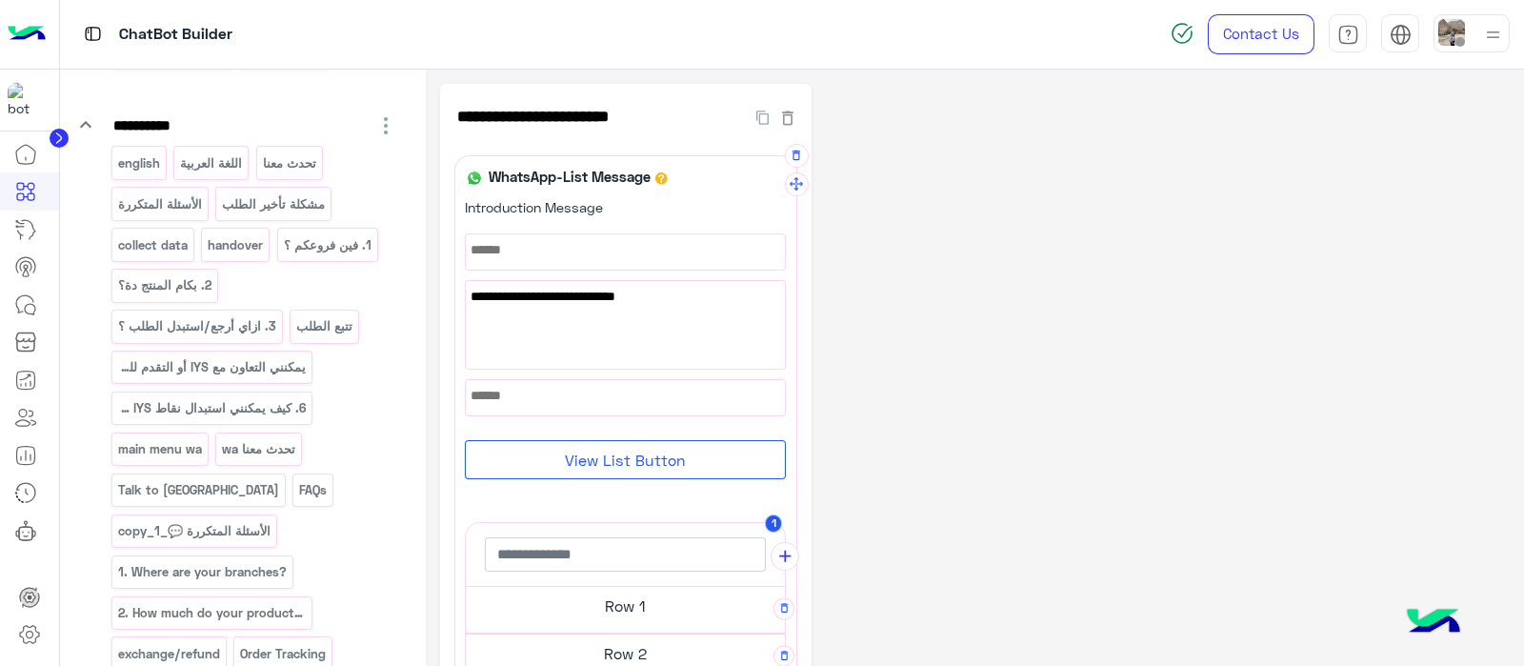
scroll to position [223, 0]
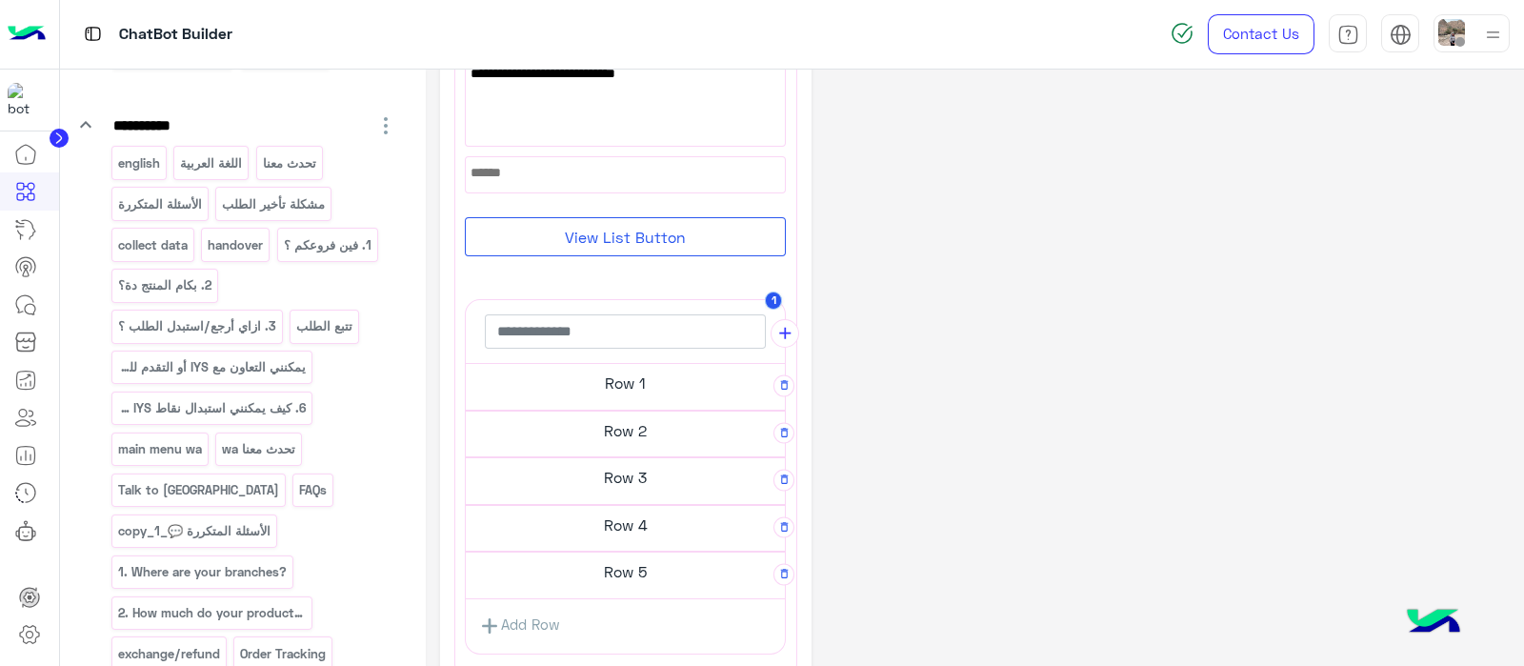
click at [571, 391] on h5 "Row 1" at bounding box center [625, 383] width 319 height 38
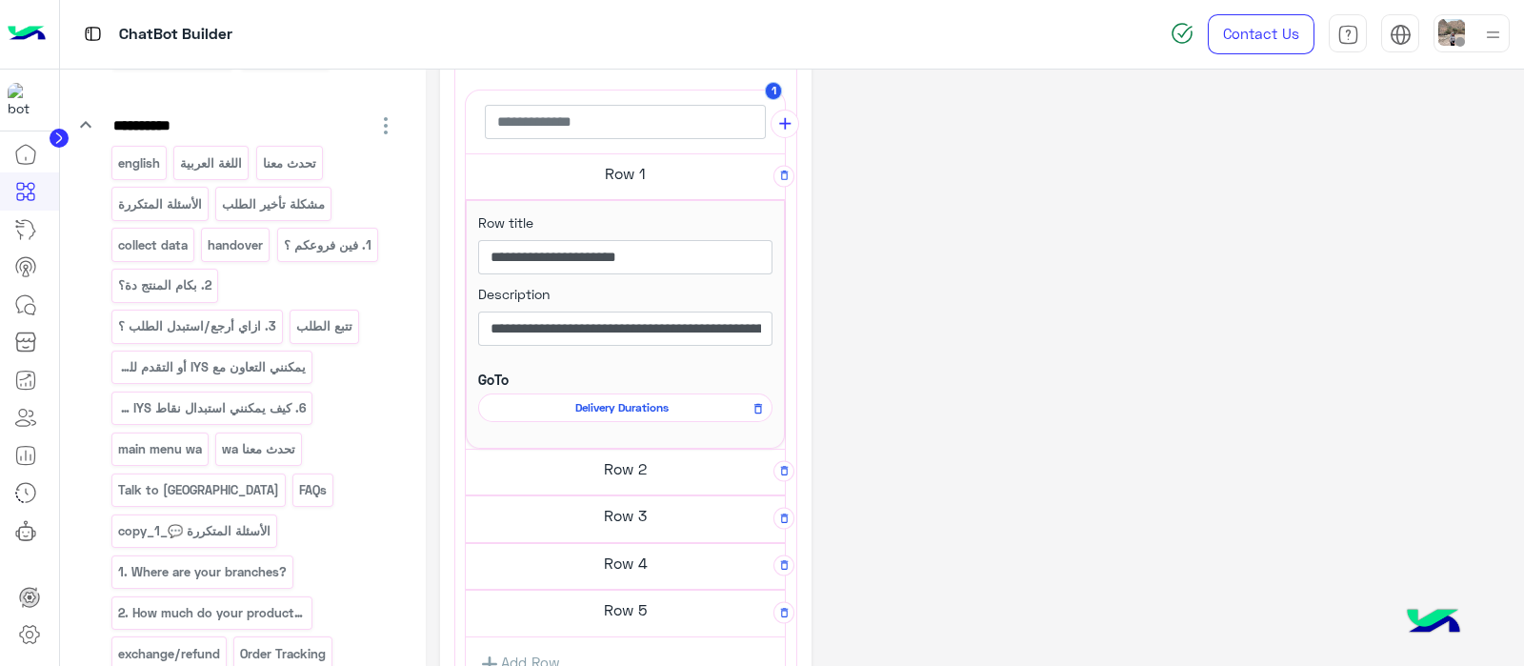
scroll to position [419, 0]
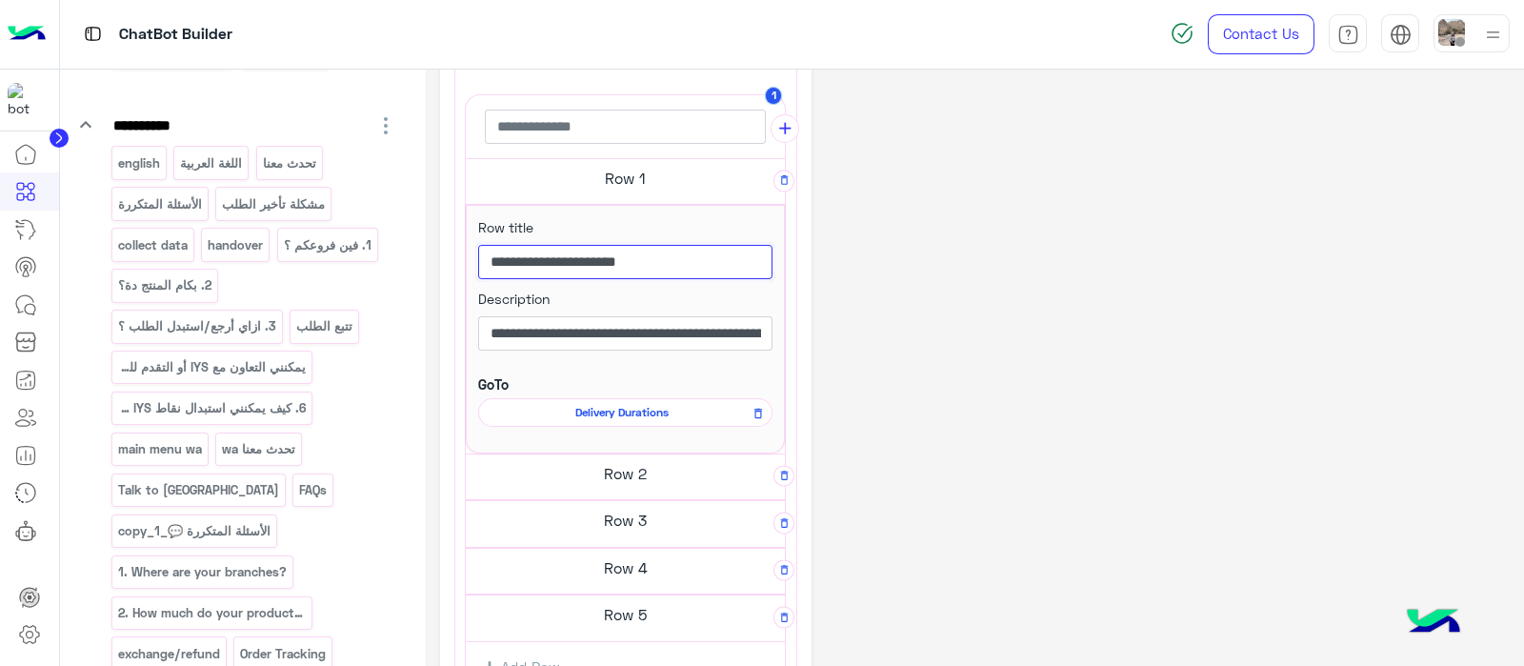
click at [676, 261] on input "**********" at bounding box center [625, 262] width 294 height 34
paste input "**"
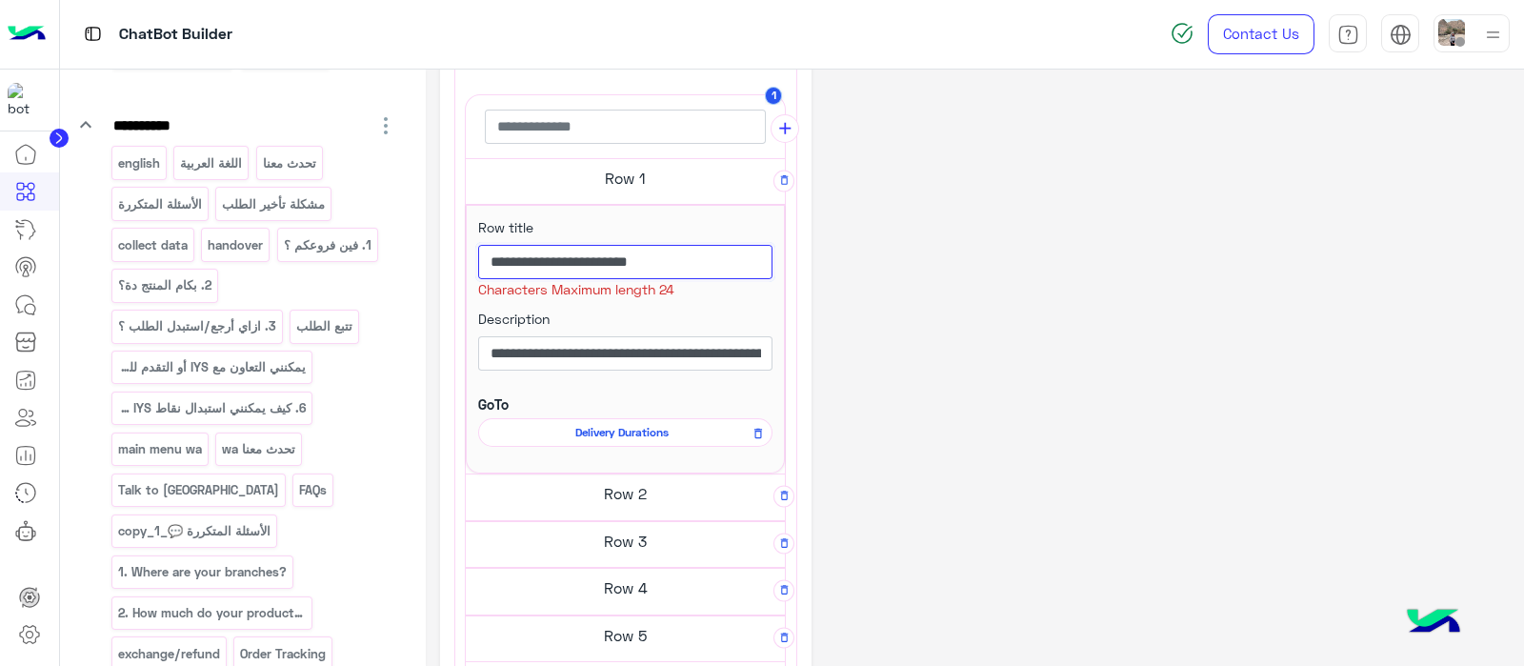
type input "**********"
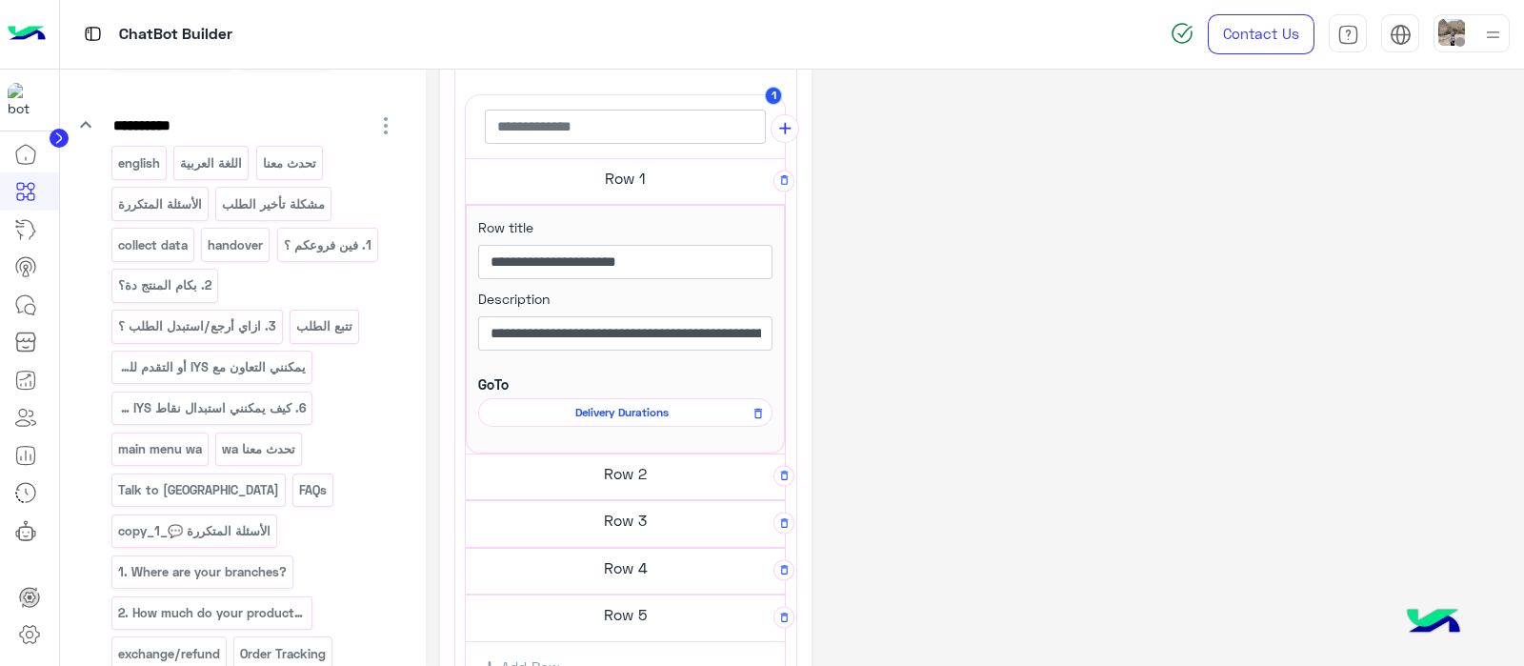
click at [633, 478] on h5 "Row 2" at bounding box center [625, 473] width 319 height 38
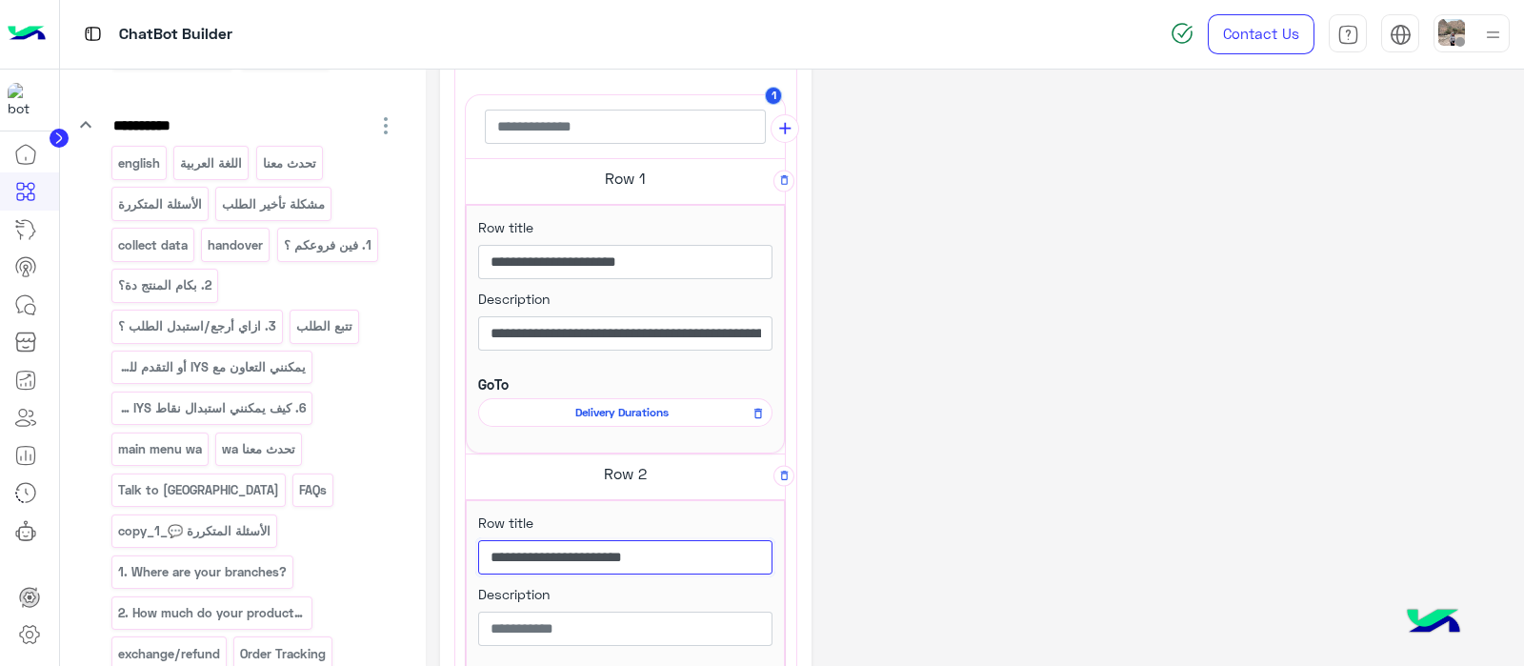
click at [653, 552] on input "**********" at bounding box center [625, 557] width 294 height 34
paste input "*"
type input "**********"
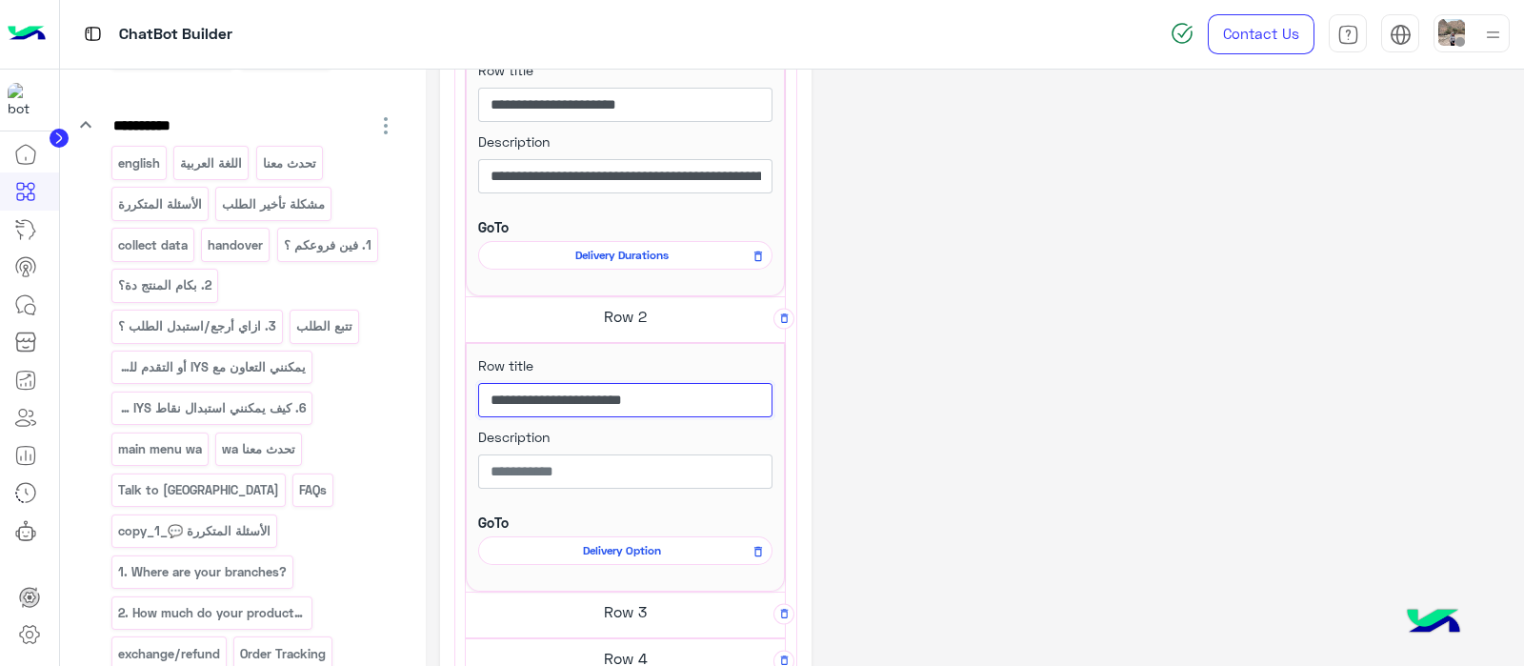
scroll to position [576, 0]
click at [731, 449] on div "Description" at bounding box center [625, 462] width 294 height 71
click at [29, 631] on icon at bounding box center [29, 634] width 23 height 23
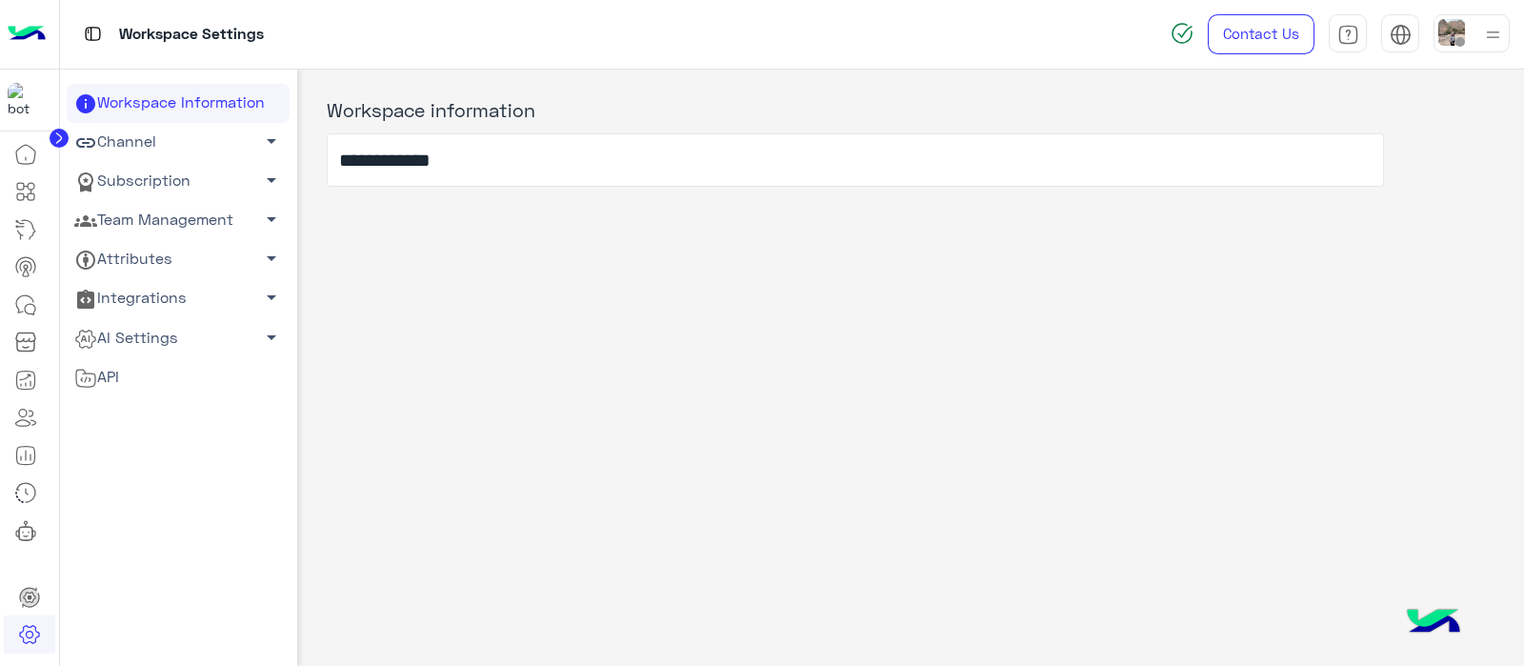
click at [98, 318] on link "AI Settings arrow_drop_down" at bounding box center [178, 337] width 223 height 39
click at [114, 373] on link "Conversational AI Models" at bounding box center [178, 373] width 223 height 33
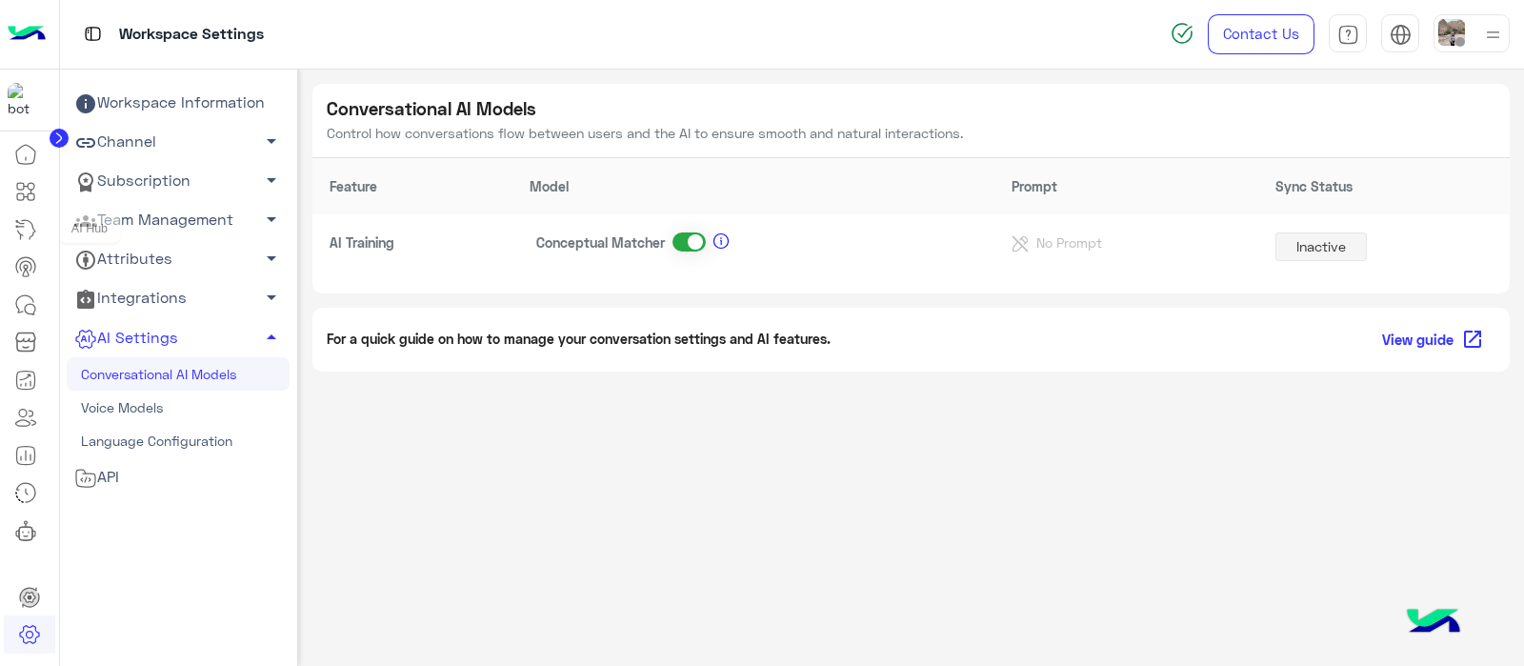
click at [21, 221] on icon at bounding box center [25, 229] width 23 height 23
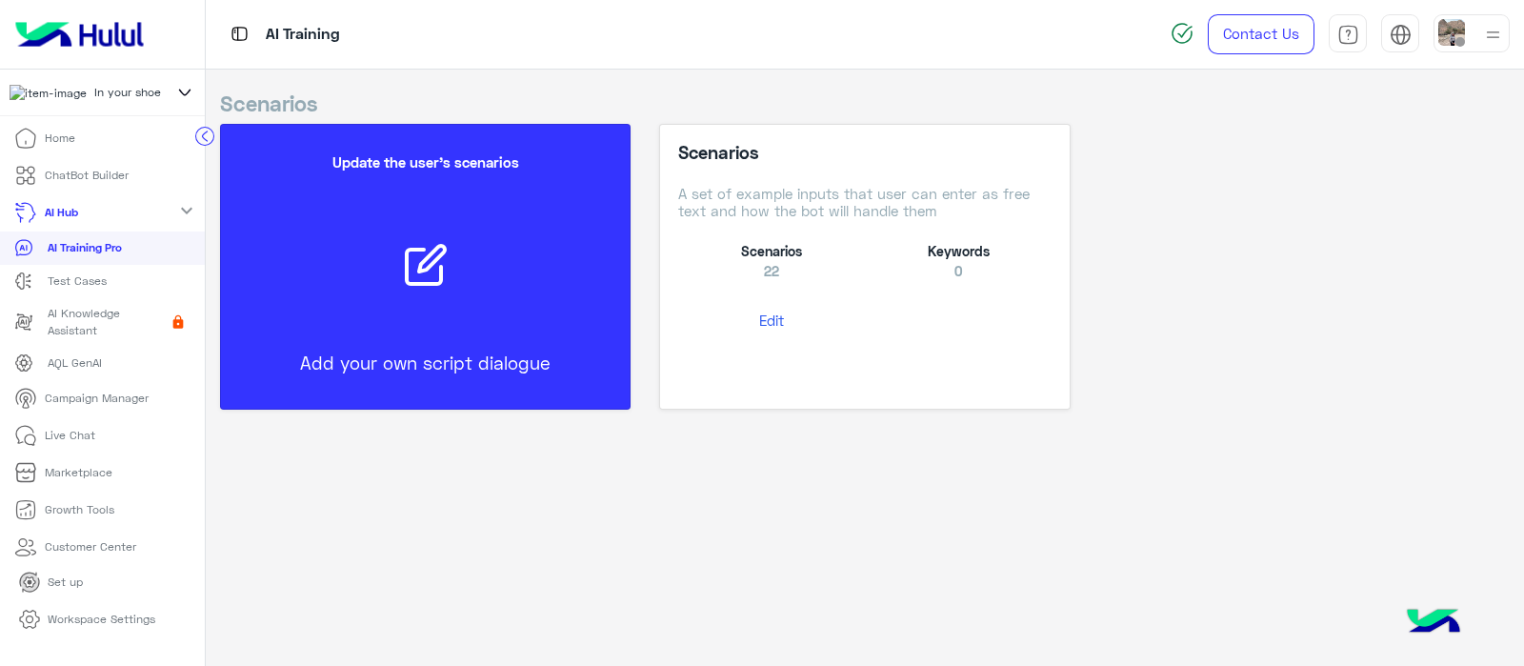
click at [52, 181] on p "ChatBot Builder" at bounding box center [87, 175] width 84 height 17
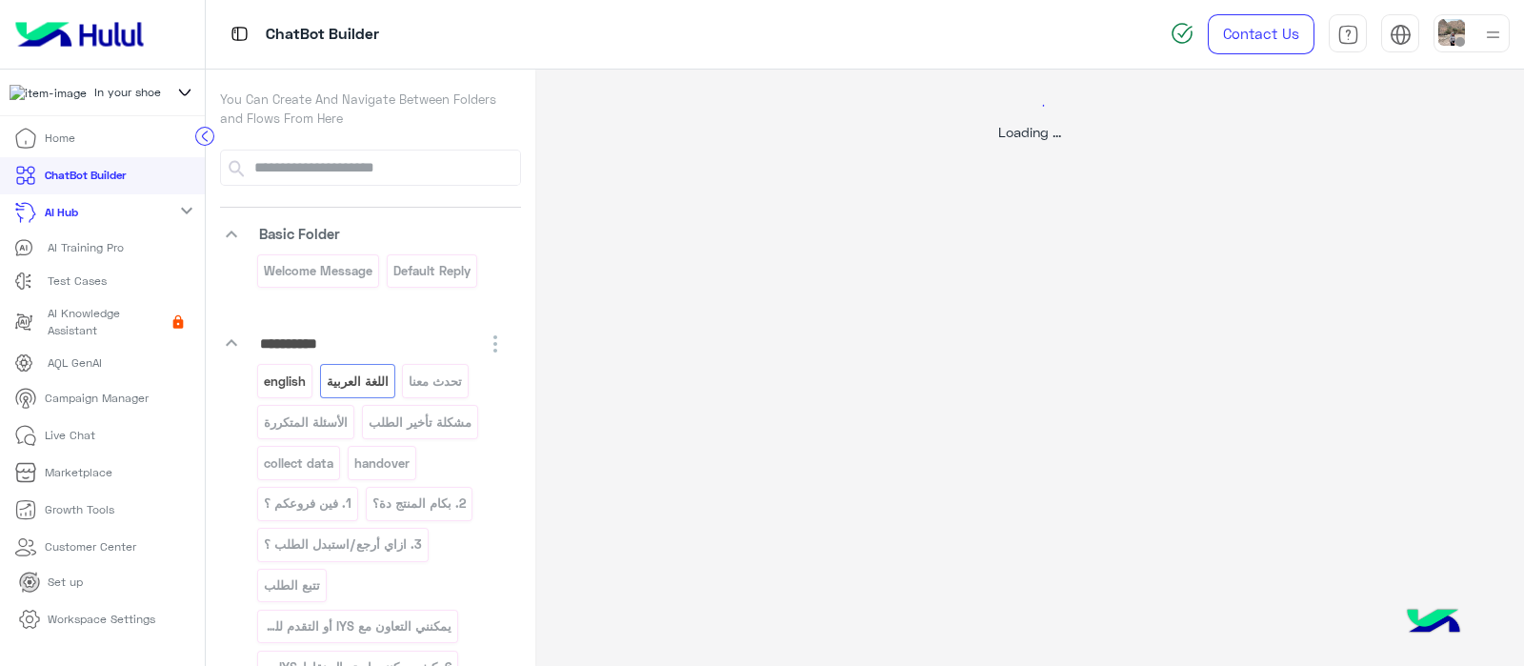
select select "*"
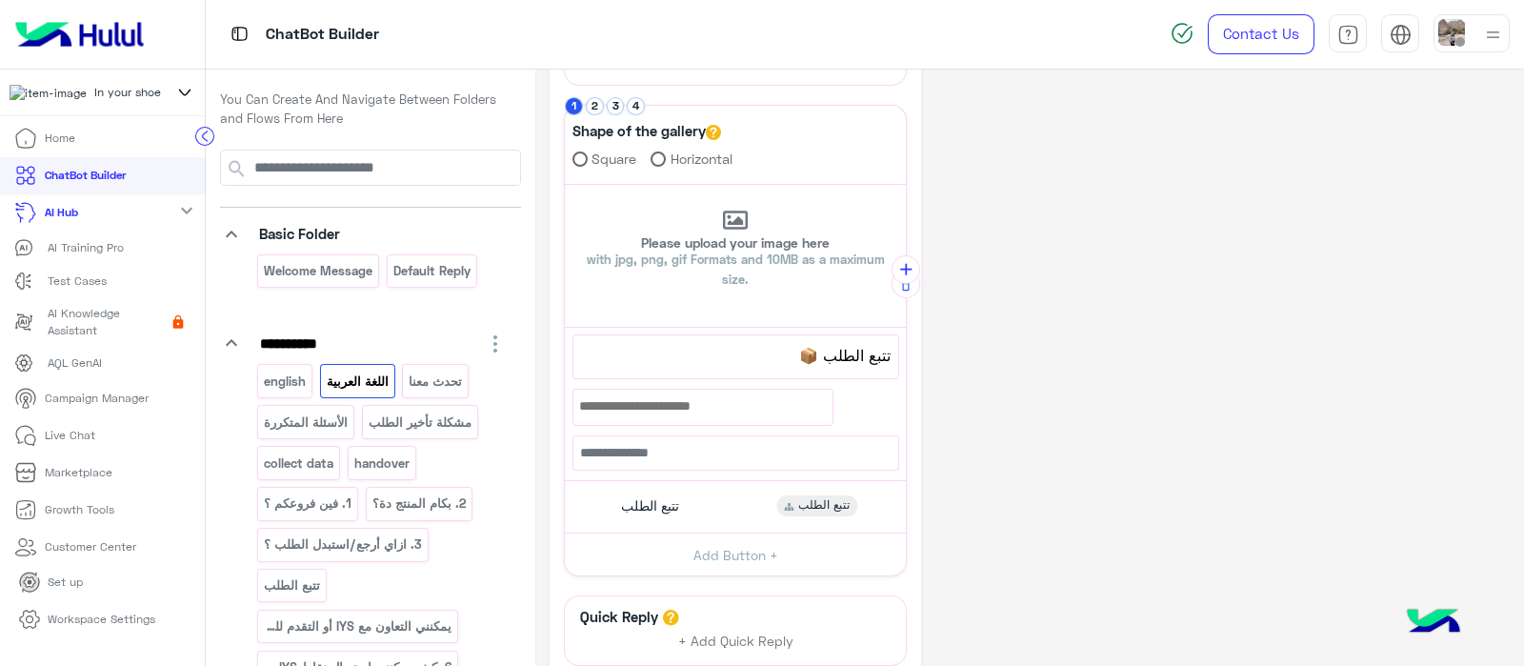
scroll to position [394, 0]
click at [267, 383] on p "english" at bounding box center [285, 381] width 45 height 22
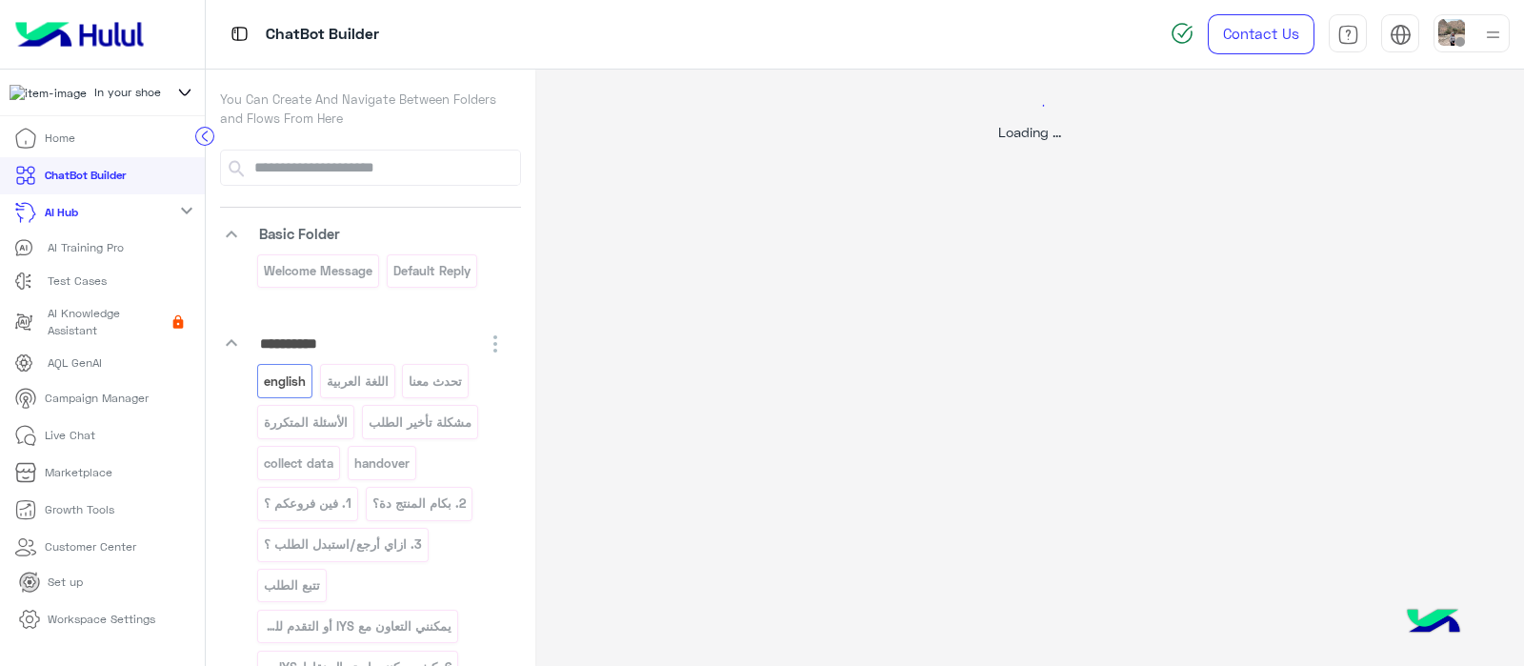
scroll to position [0, 0]
select select "*"
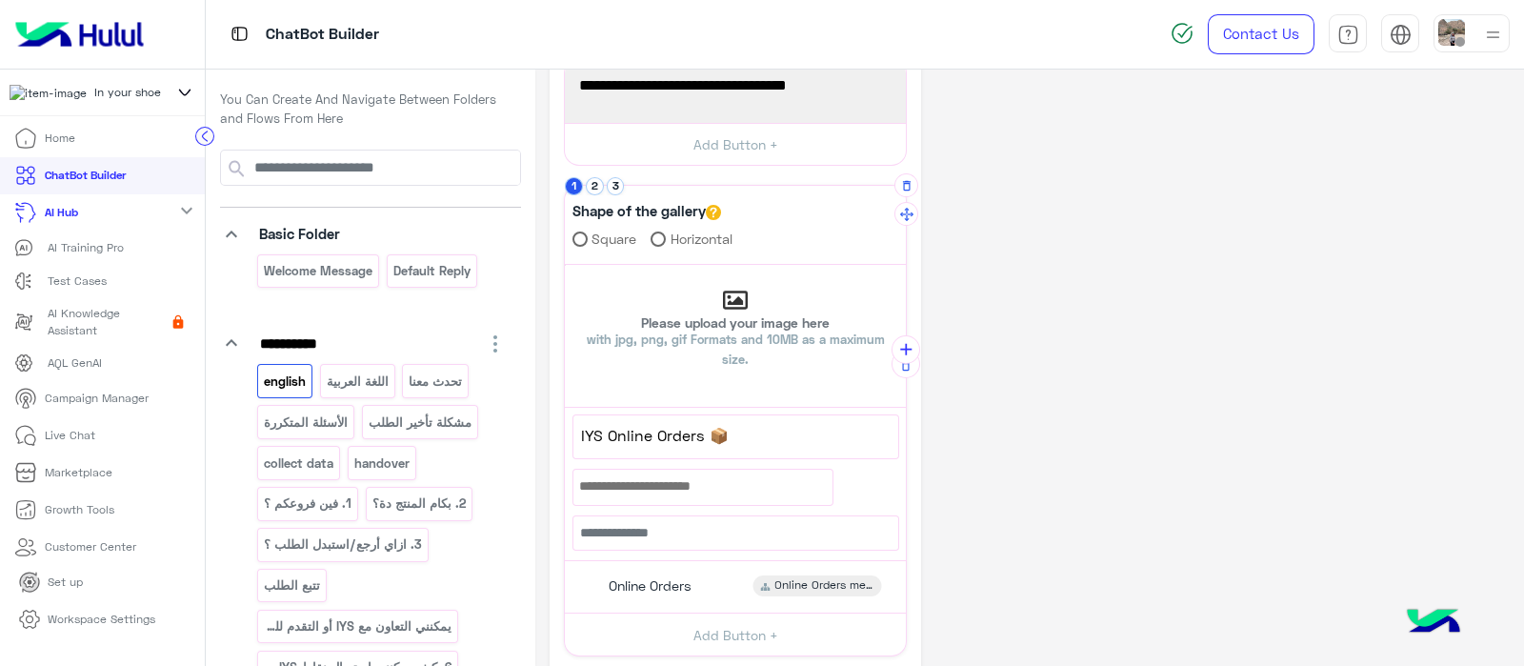
scroll to position [313, 0]
drag, startPoint x: 733, startPoint y: 440, endPoint x: 714, endPoint y: 435, distance: 19.6
click at [714, 435] on span "IYS Online Orders 📦" at bounding box center [736, 436] width 310 height 25
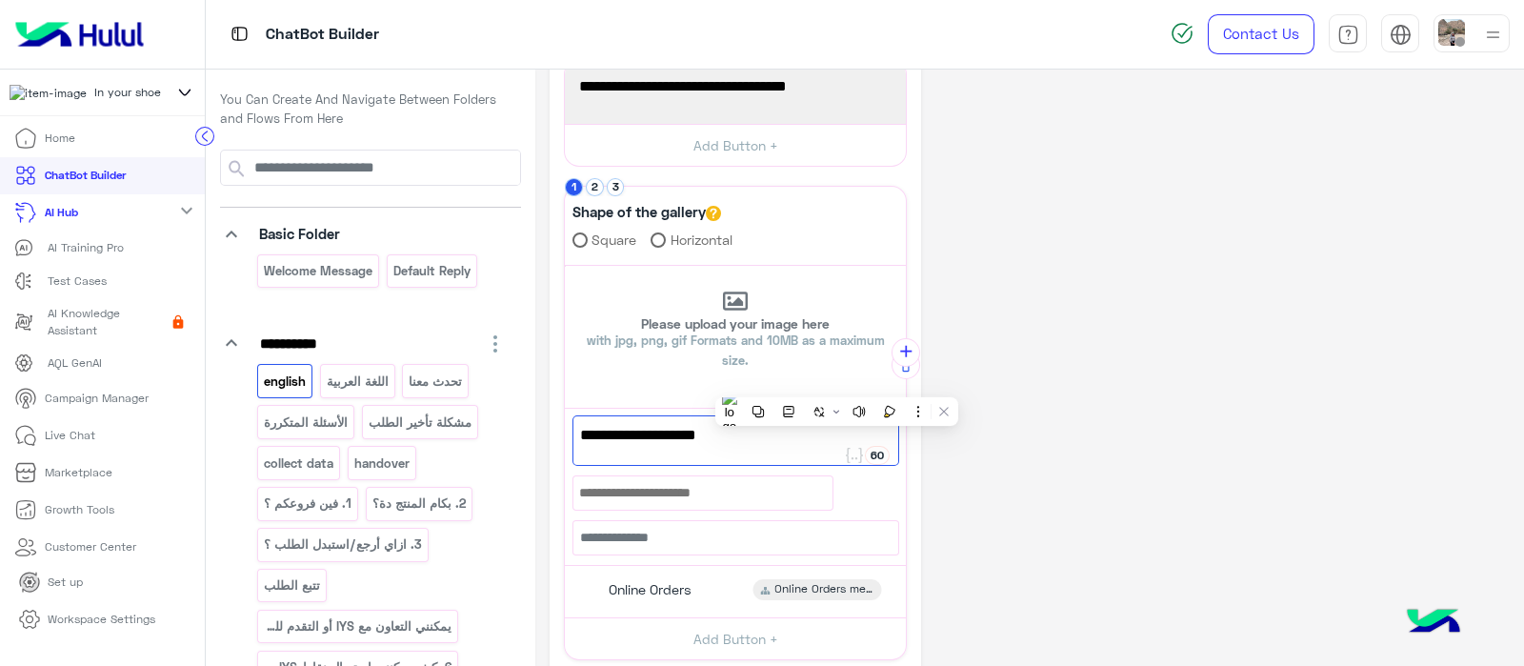
drag, startPoint x: 65, startPoint y: 654, endPoint x: 60, endPoint y: 637, distance: 17.8
click at [65, 654] on header "In your shoe Home ChatBot Builder AI Hub expand_more AI Training Pro Test Cases…" at bounding box center [102, 333] width 205 height 666
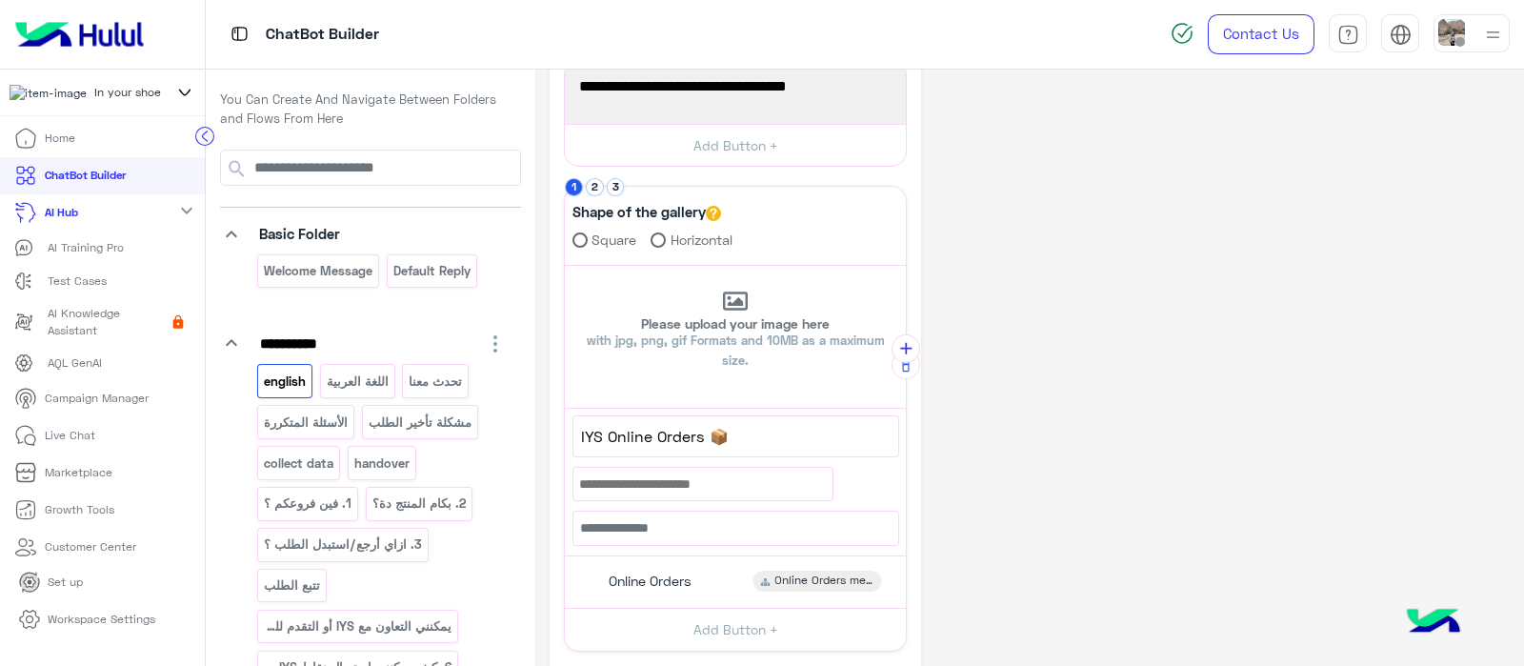
click at [58, 635] on link "Workspace Settings" at bounding box center [87, 619] width 167 height 37
click at [99, 638] on link "Workspace Settings" at bounding box center [87, 619] width 167 height 37
click at [100, 638] on link "Workspace Settings" at bounding box center [87, 619] width 167 height 37
click at [91, 628] on p "Workspace Settings" at bounding box center [102, 618] width 108 height 17
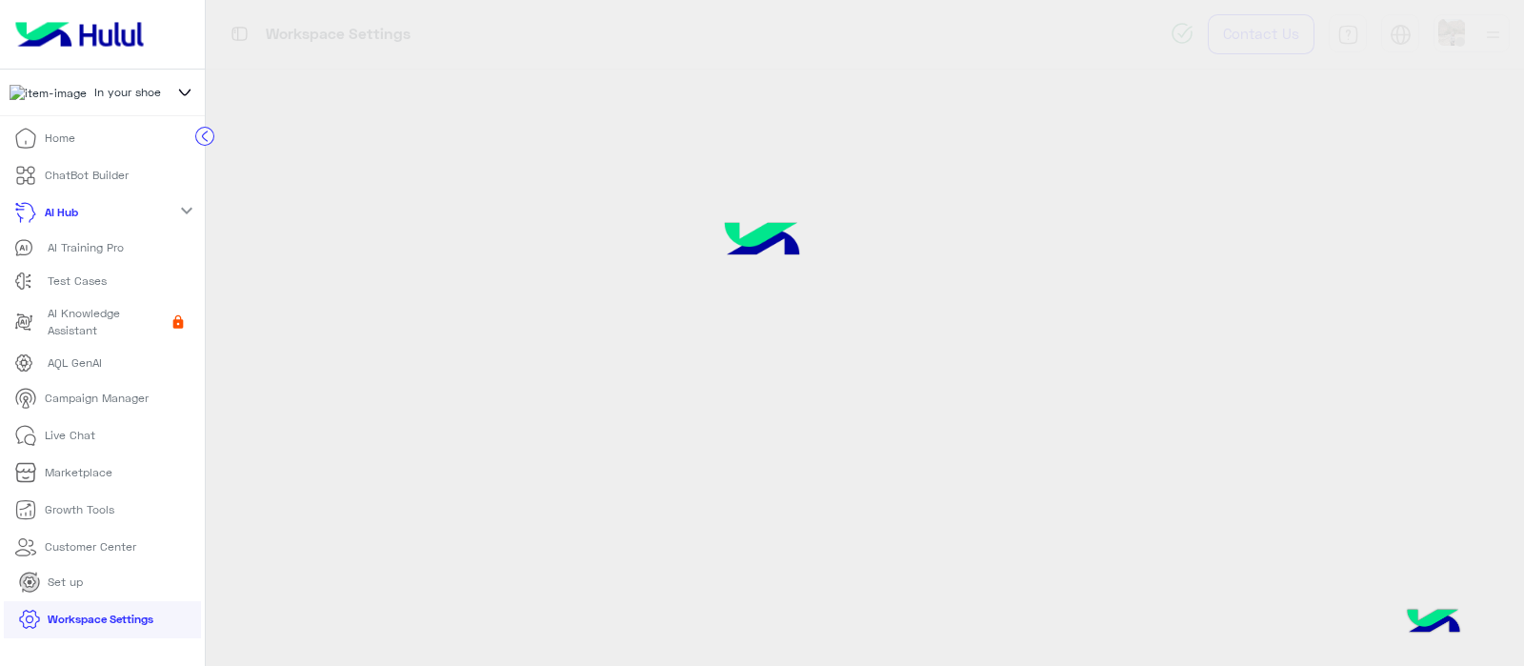
click at [91, 624] on p "Workspace Settings" at bounding box center [101, 618] width 106 height 17
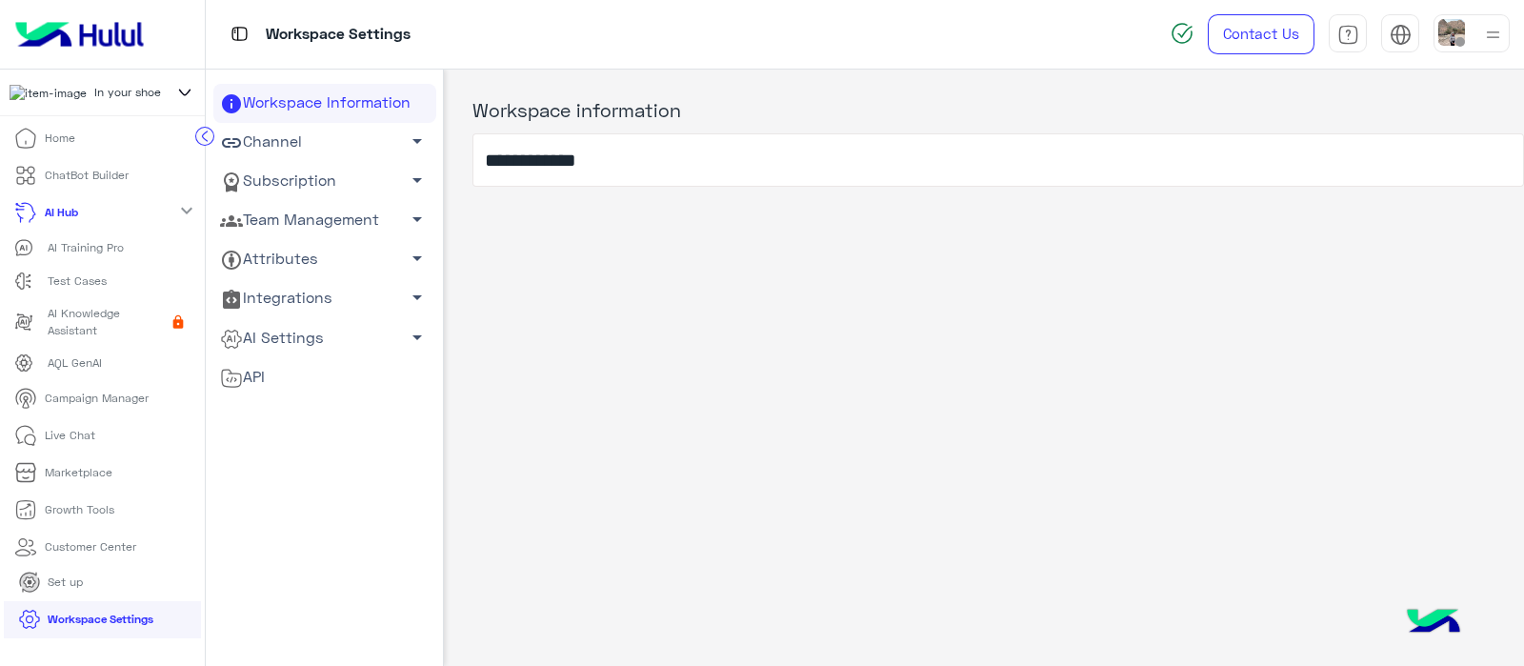
click at [288, 336] on link "AI Settings arrow_drop_down" at bounding box center [324, 337] width 223 height 39
click at [271, 361] on link "Conversational AI Models" at bounding box center [324, 373] width 223 height 33
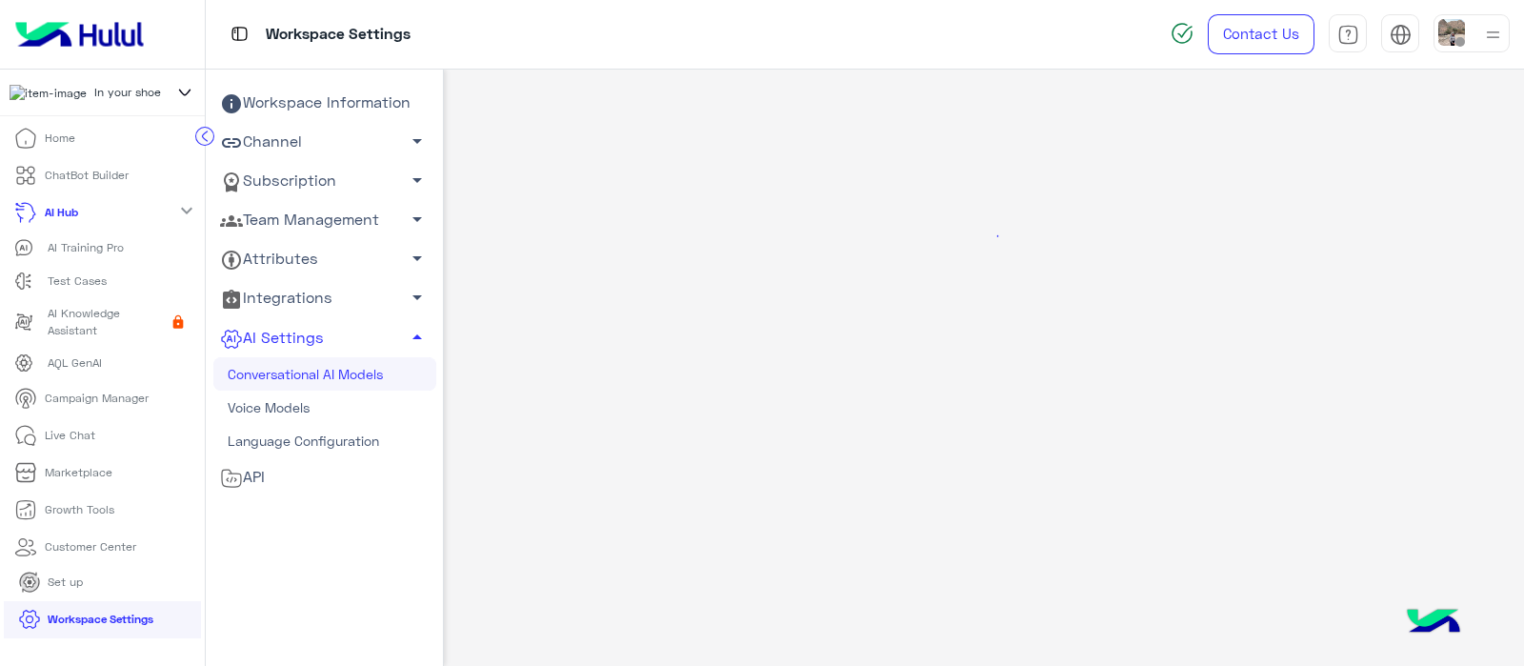
click at [252, 376] on link "Conversational AI Models" at bounding box center [324, 373] width 223 height 33
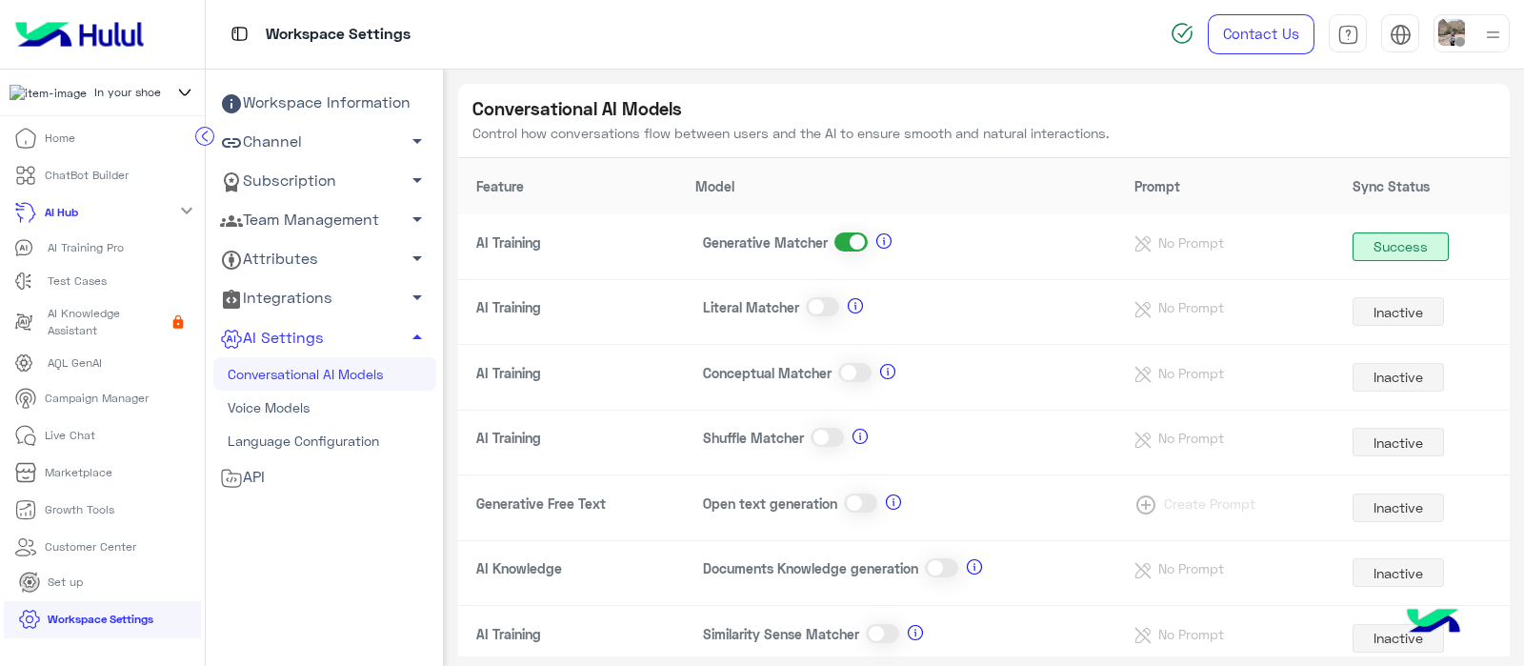
click at [71, 251] on p "AI Training Pro" at bounding box center [86, 247] width 76 height 17
click at [147, 219] on div "AI Hub expand_more" at bounding box center [102, 212] width 205 height 37
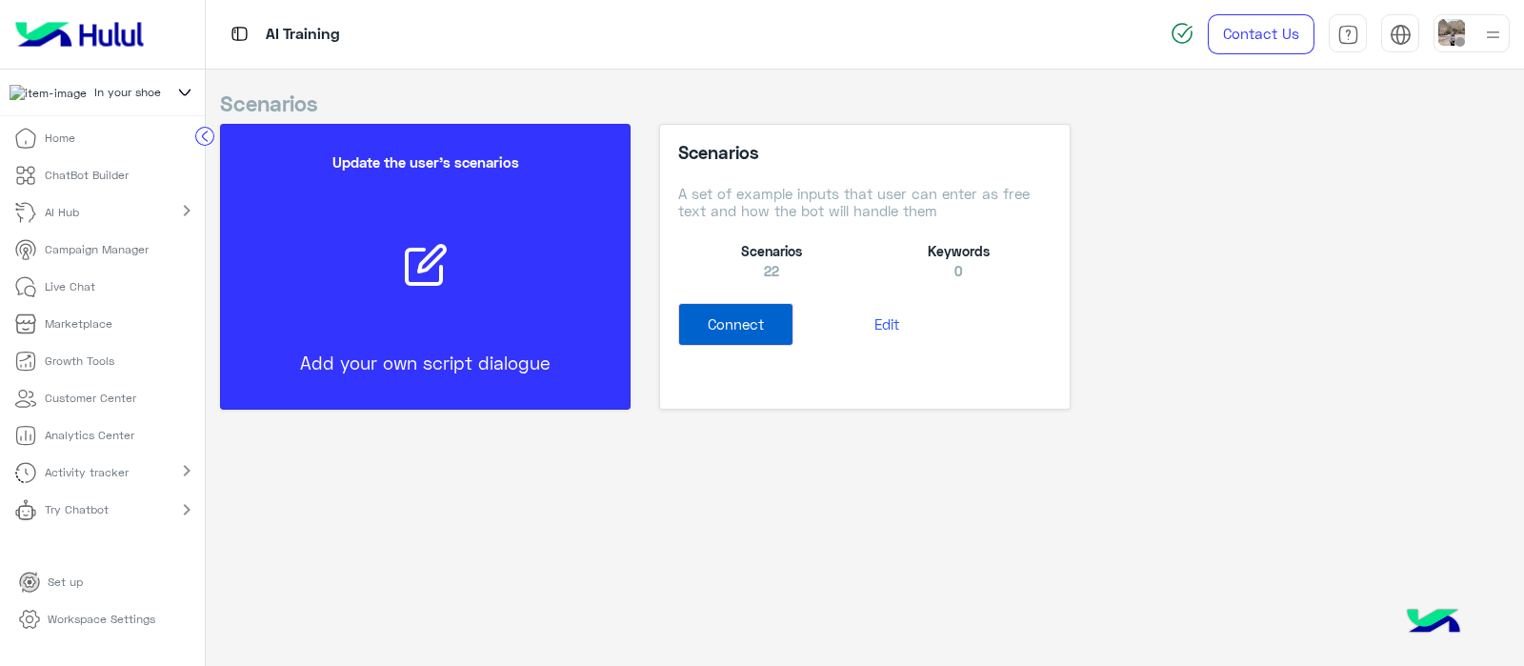
click at [124, 529] on link "Try Chatbot" at bounding box center [65, 509] width 130 height 37
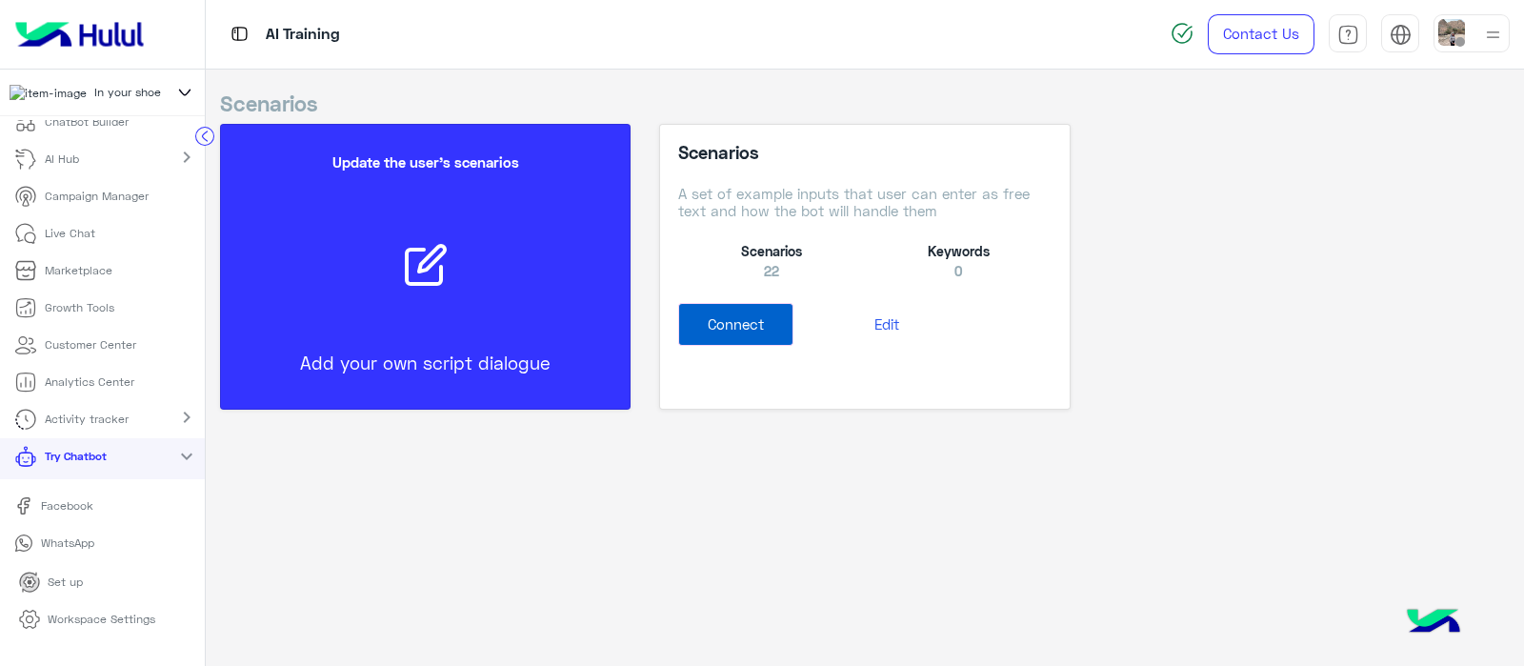
click at [59, 514] on p "Facebook" at bounding box center [66, 505] width 67 height 17
click at [95, 622] on p "Workspace Settings" at bounding box center [102, 618] width 108 height 17
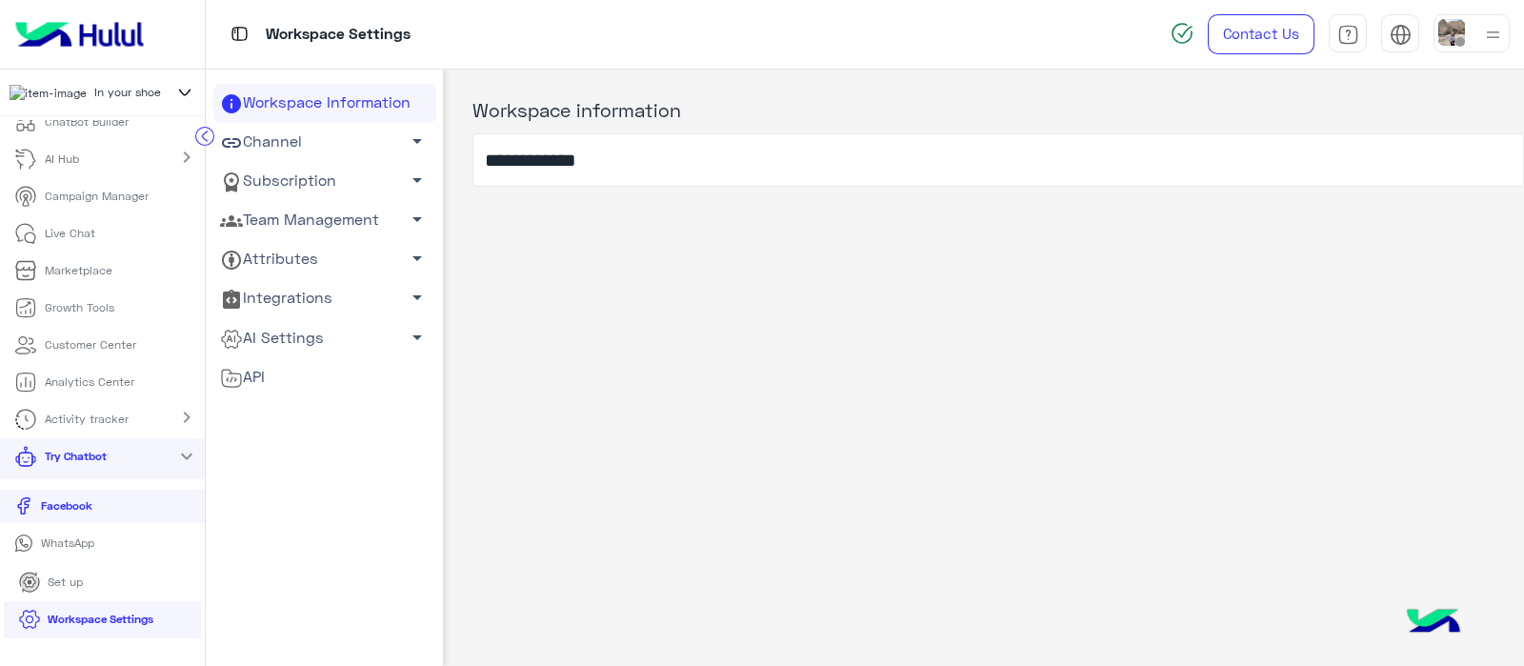
click at [285, 324] on link "AI Settings arrow_drop_down" at bounding box center [324, 337] width 223 height 39
click at [278, 352] on link "AI Settings arrow_drop_up" at bounding box center [324, 337] width 223 height 39
click at [281, 332] on link "AI Settings arrow_drop_down" at bounding box center [324, 337] width 223 height 39
click at [276, 374] on link "Conversational AI Models" at bounding box center [324, 373] width 223 height 33
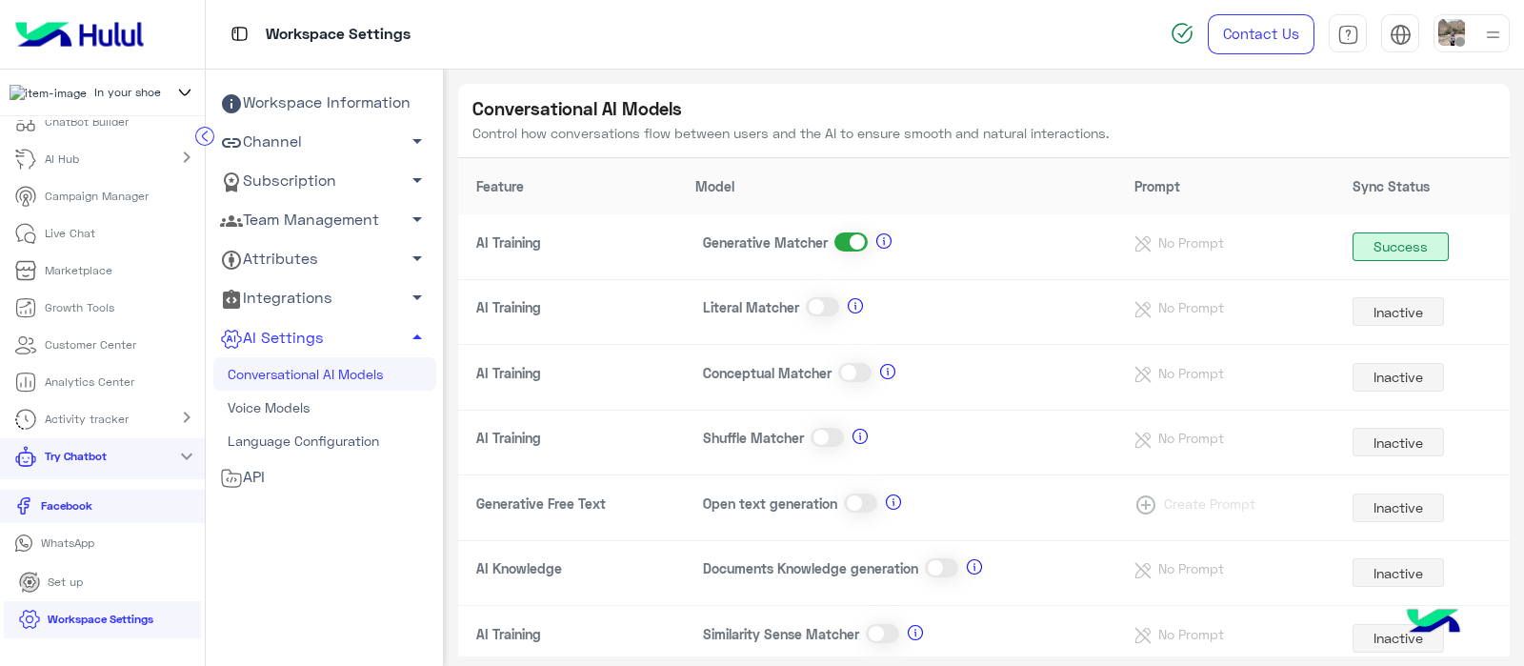
scroll to position [104, 0]
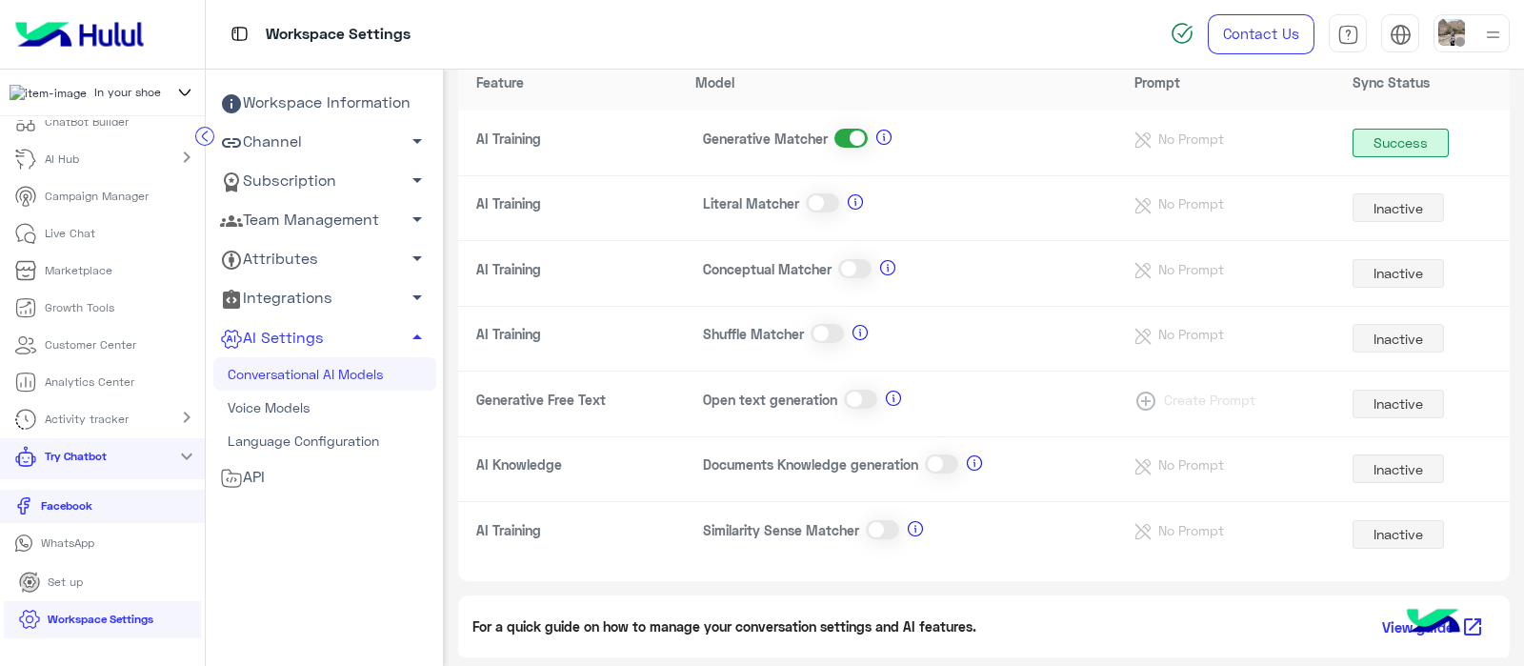
click at [933, 469] on span at bounding box center [941, 463] width 33 height 19
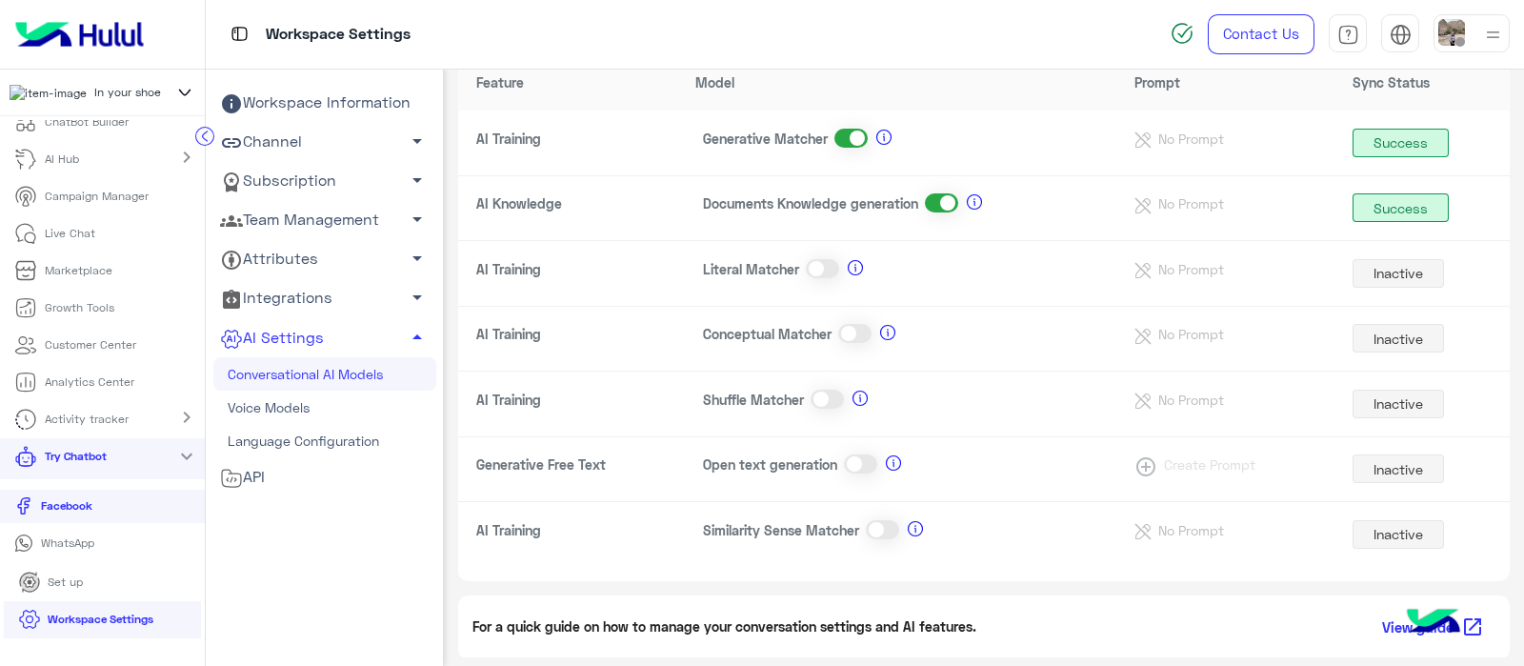
click at [851, 130] on span at bounding box center [850, 138] width 33 height 19
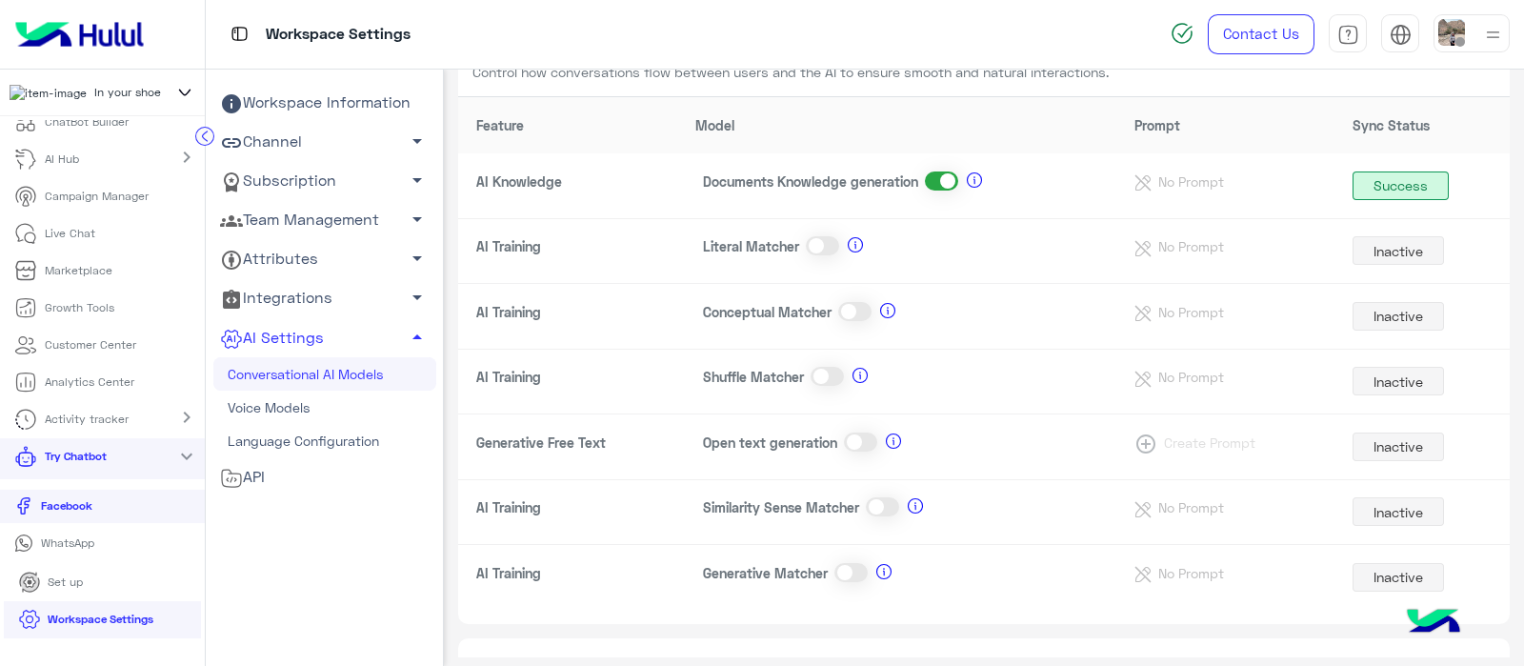
scroll to position [0, 0]
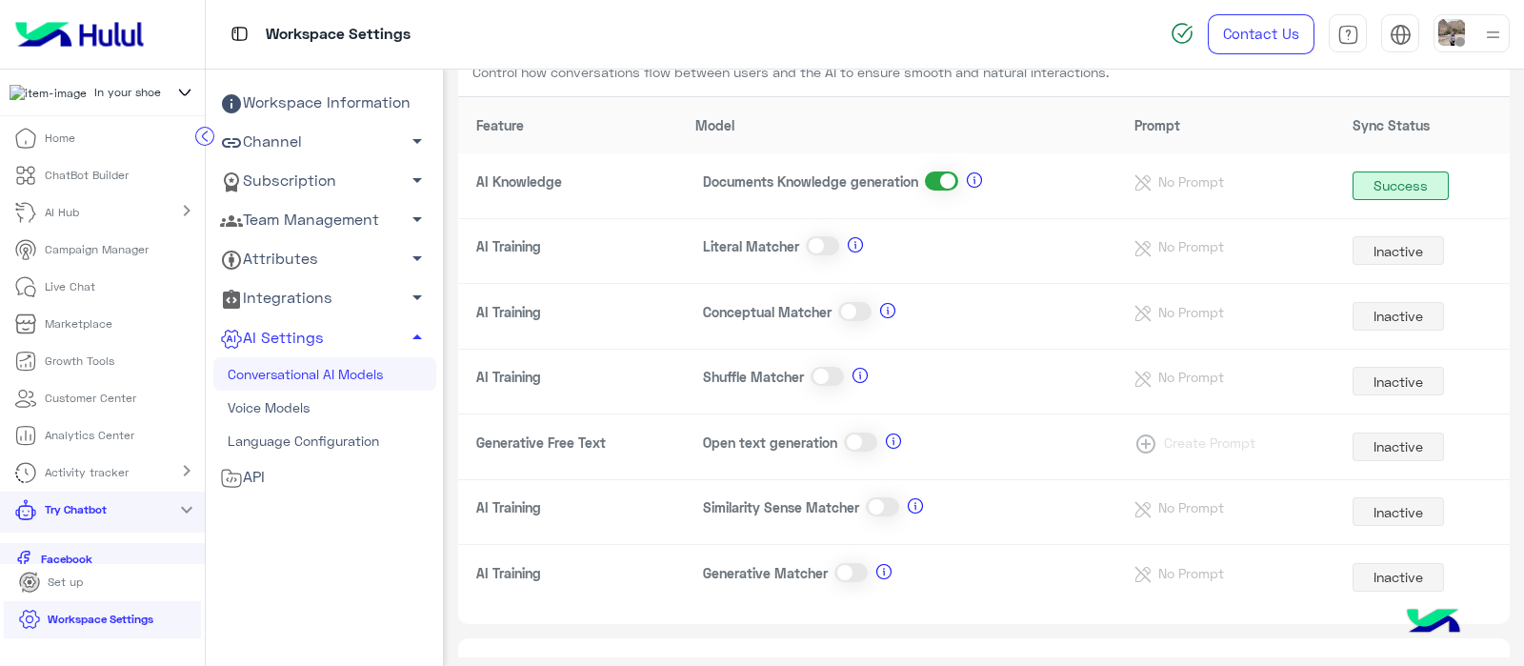
click at [48, 178] on p "ChatBot Builder" at bounding box center [87, 175] width 84 height 17
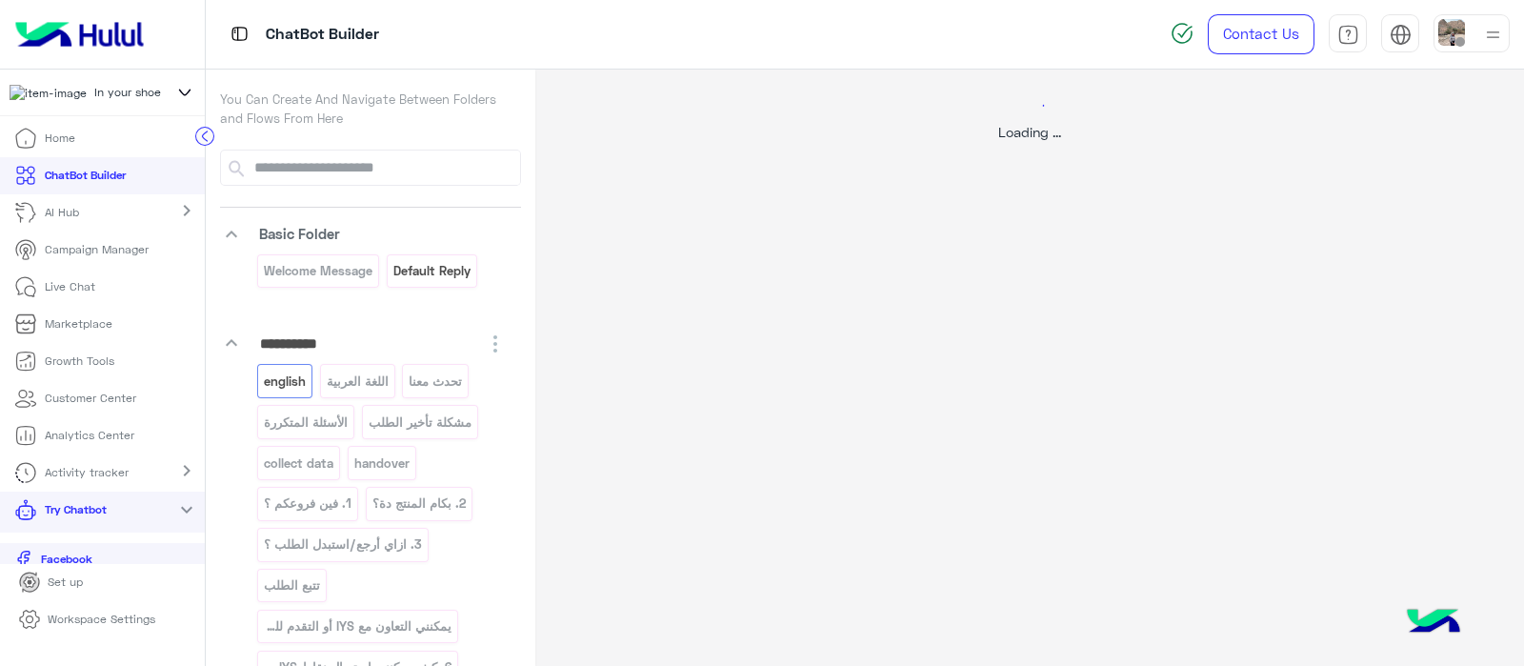
click at [409, 273] on p "Default reply" at bounding box center [431, 271] width 80 height 22
select select "*"
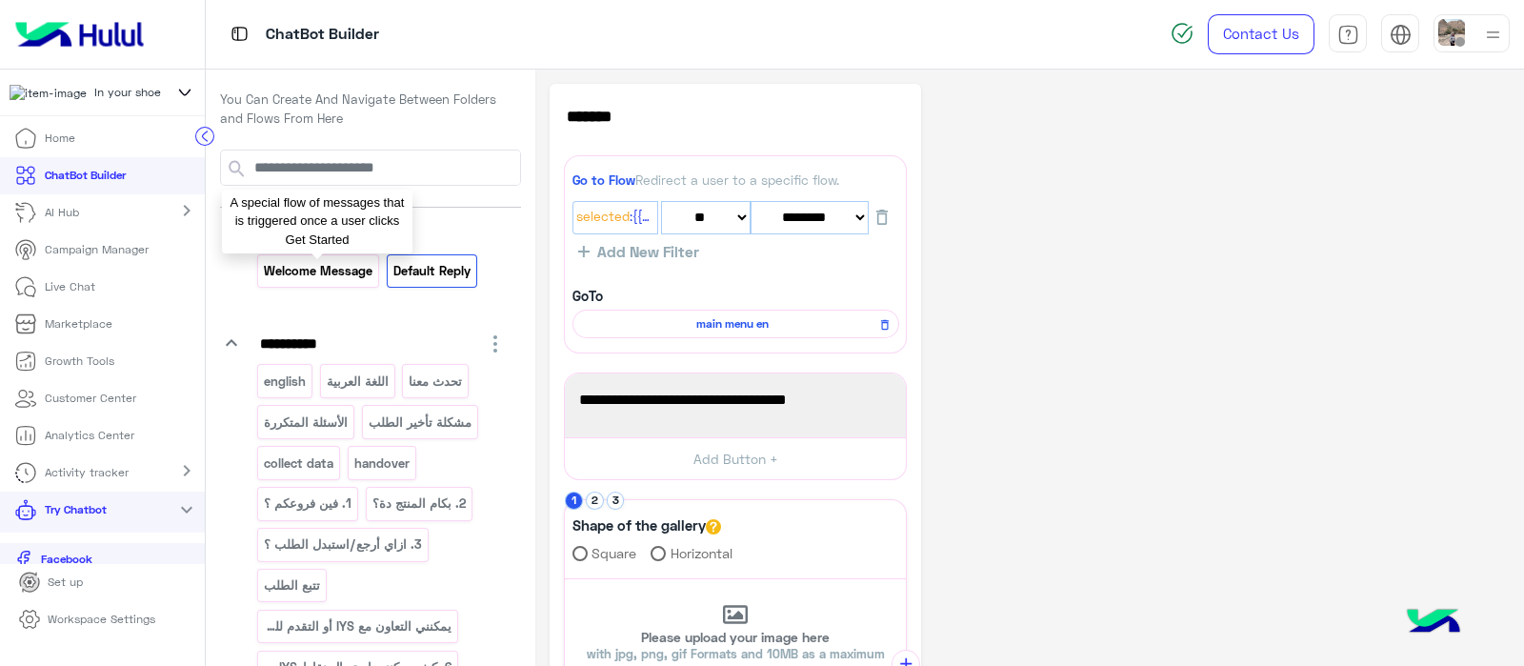
click at [325, 269] on p "Welcome Message" at bounding box center [318, 271] width 111 height 22
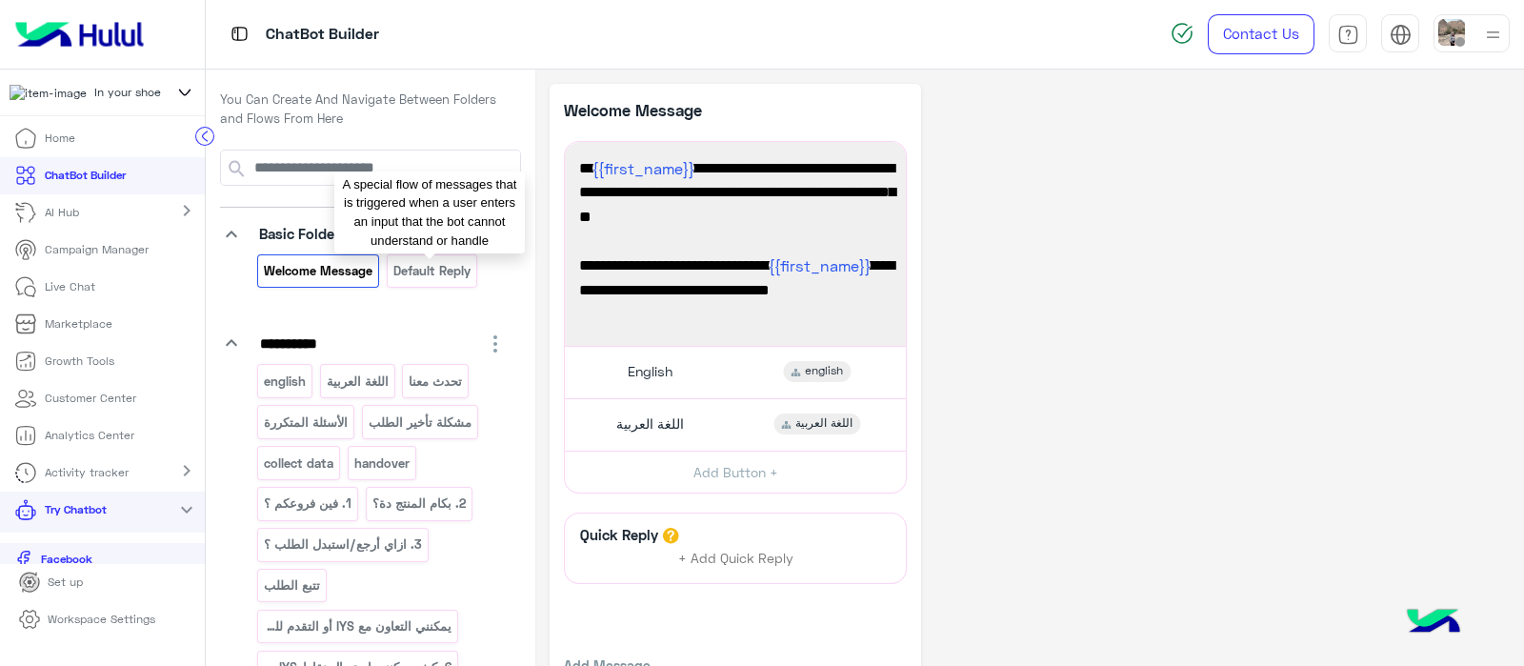
click at [439, 279] on p "Default reply" at bounding box center [431, 271] width 80 height 22
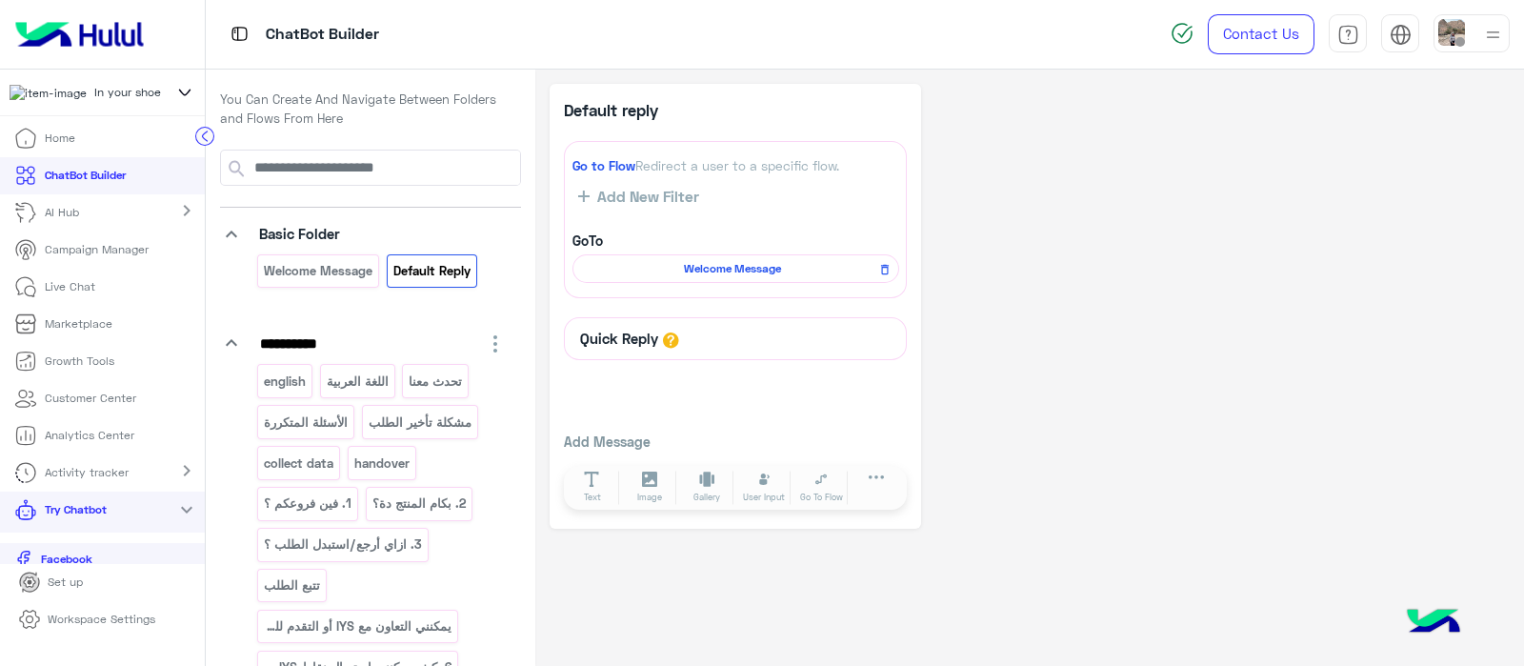
scroll to position [1174, 0]
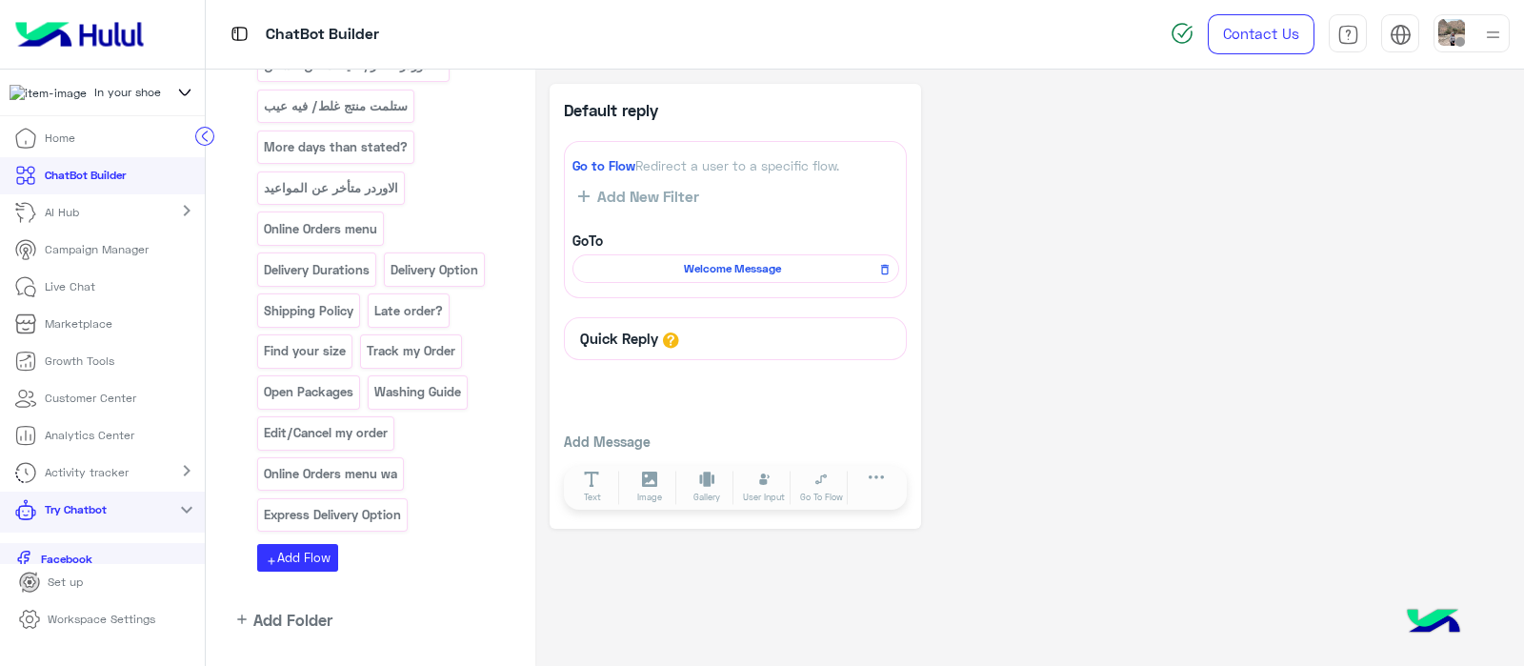
click at [76, 306] on link "Live Chat" at bounding box center [55, 287] width 110 height 37
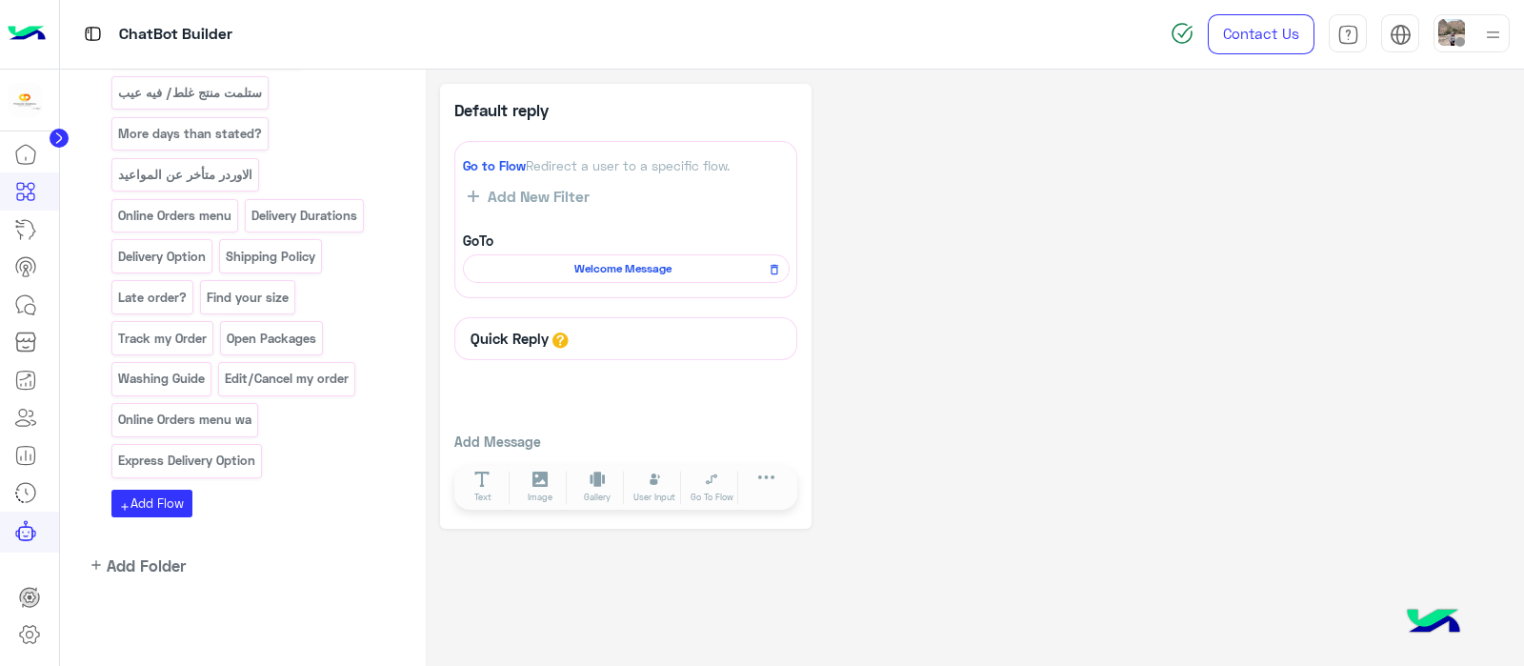
scroll to position [1052, 0]
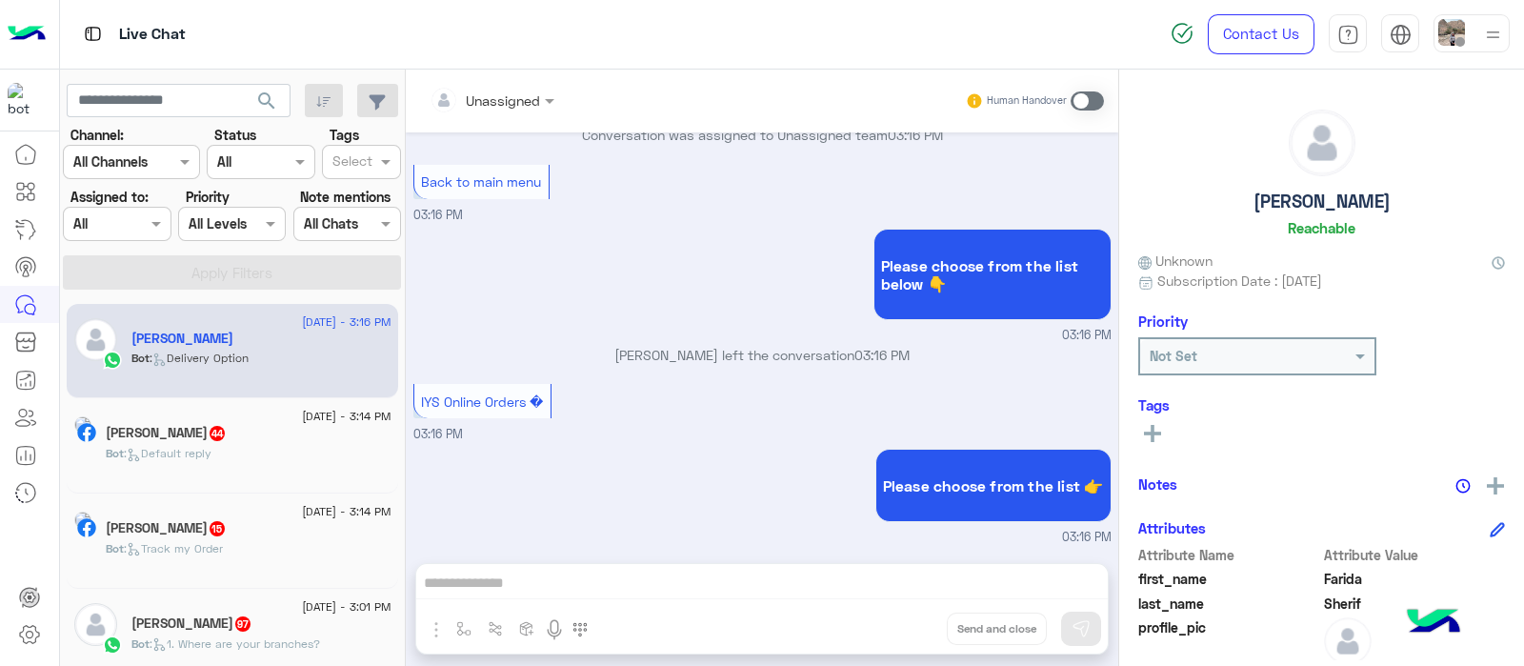
scroll to position [901, 0]
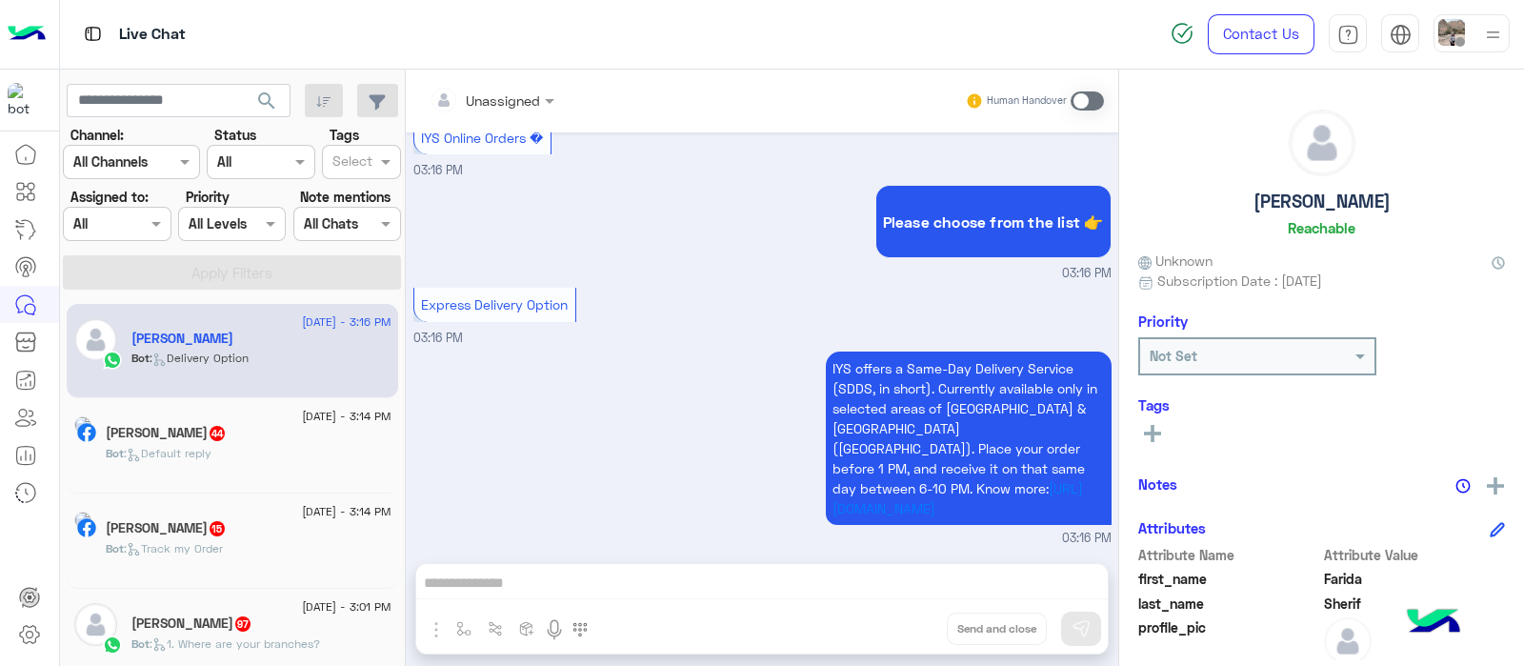
click at [170, 535] on h5 "Sandy Salama 15" at bounding box center [166, 528] width 121 height 16
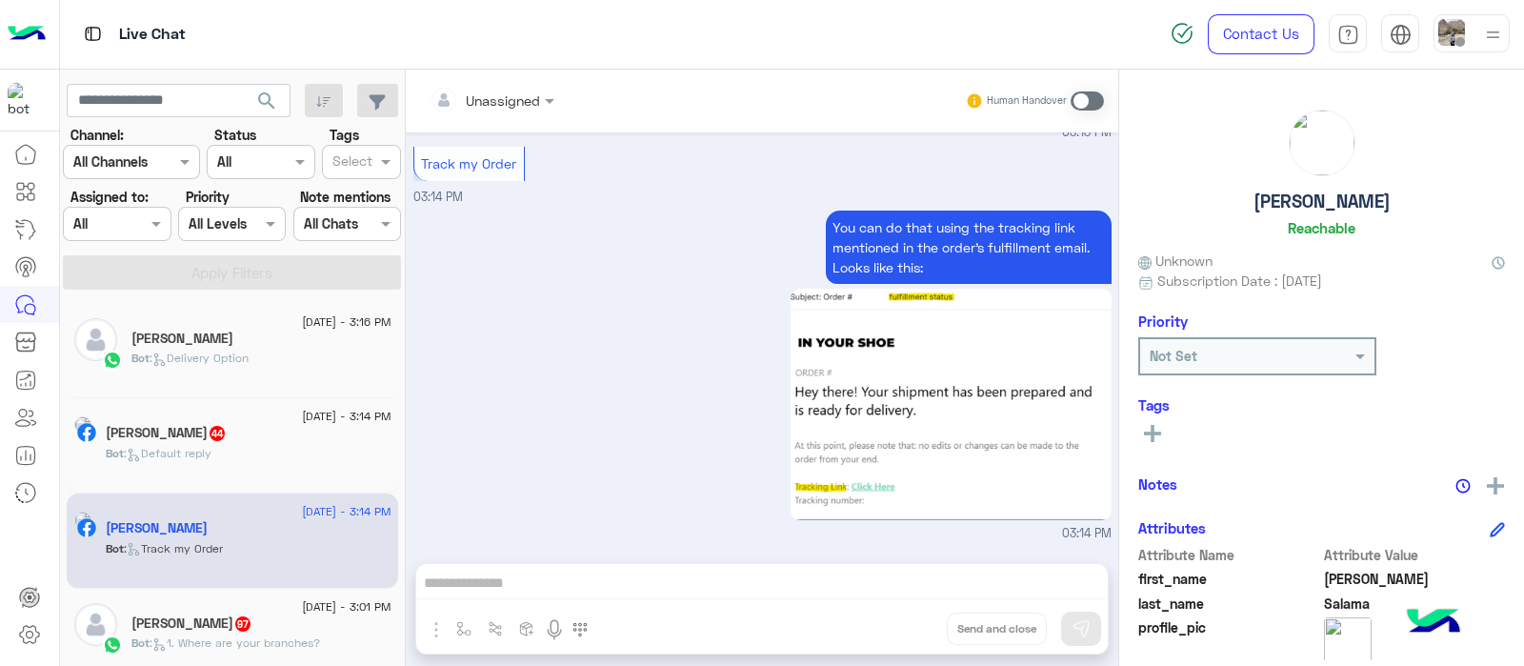
click at [800, 611] on div "Unassigned Human Handover Sep 10, 2025 Trouble with Orders 03:13 PM Please Sele…" at bounding box center [762, 372] width 712 height 604
click at [29, 197] on icon at bounding box center [25, 191] width 23 height 23
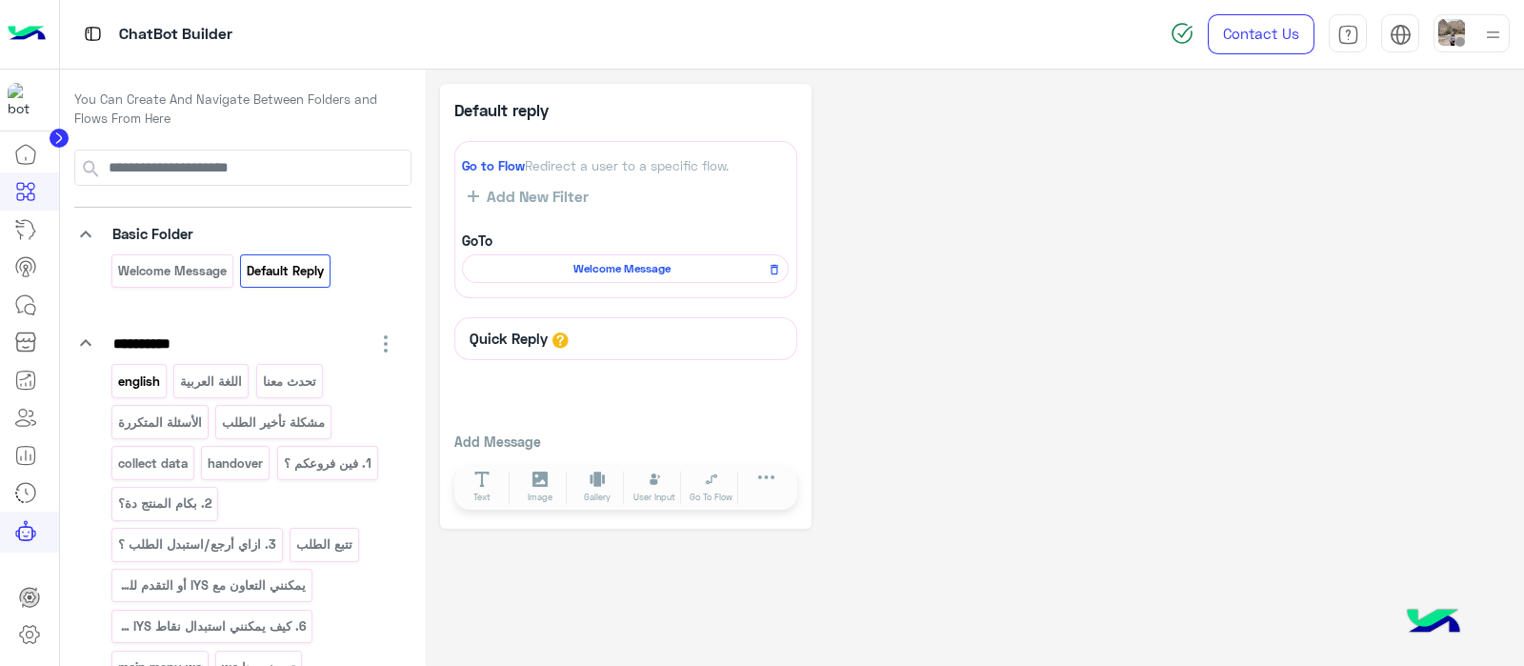
click at [138, 382] on p "english" at bounding box center [138, 381] width 45 height 22
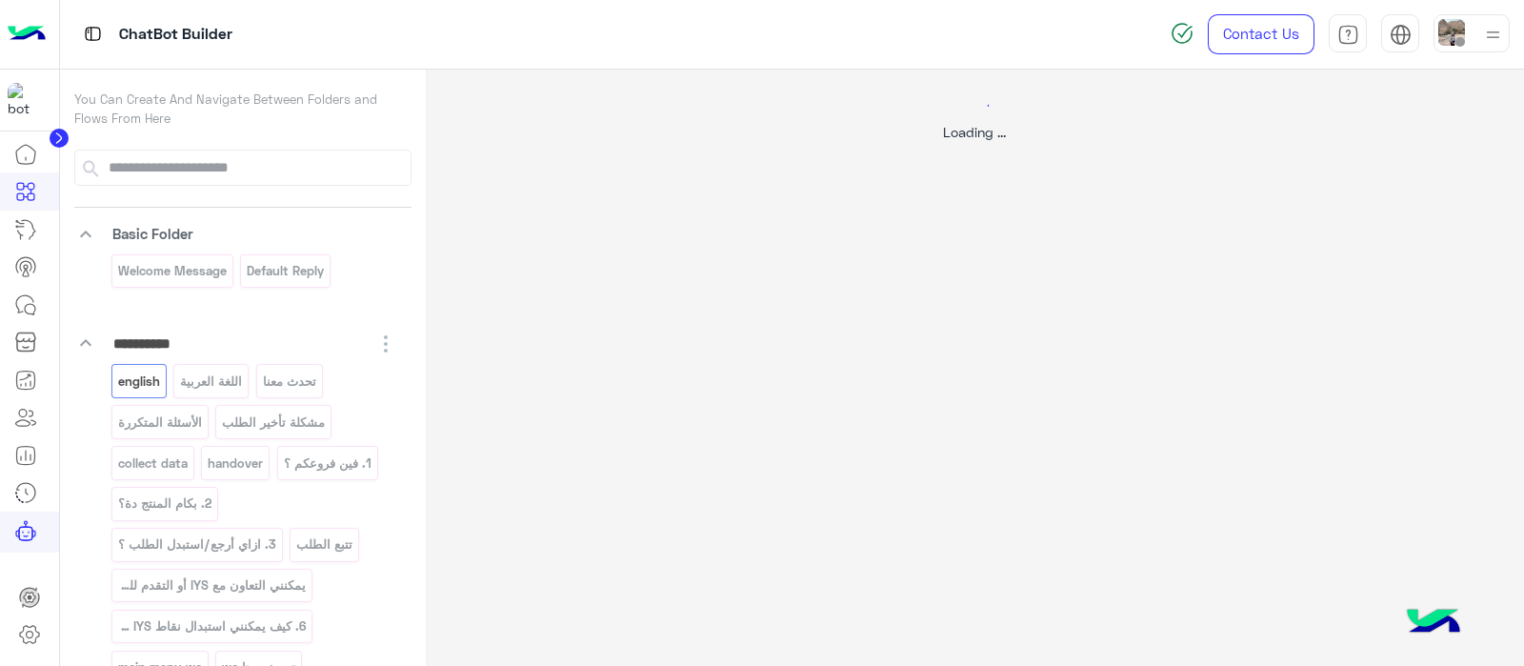
select select "*"
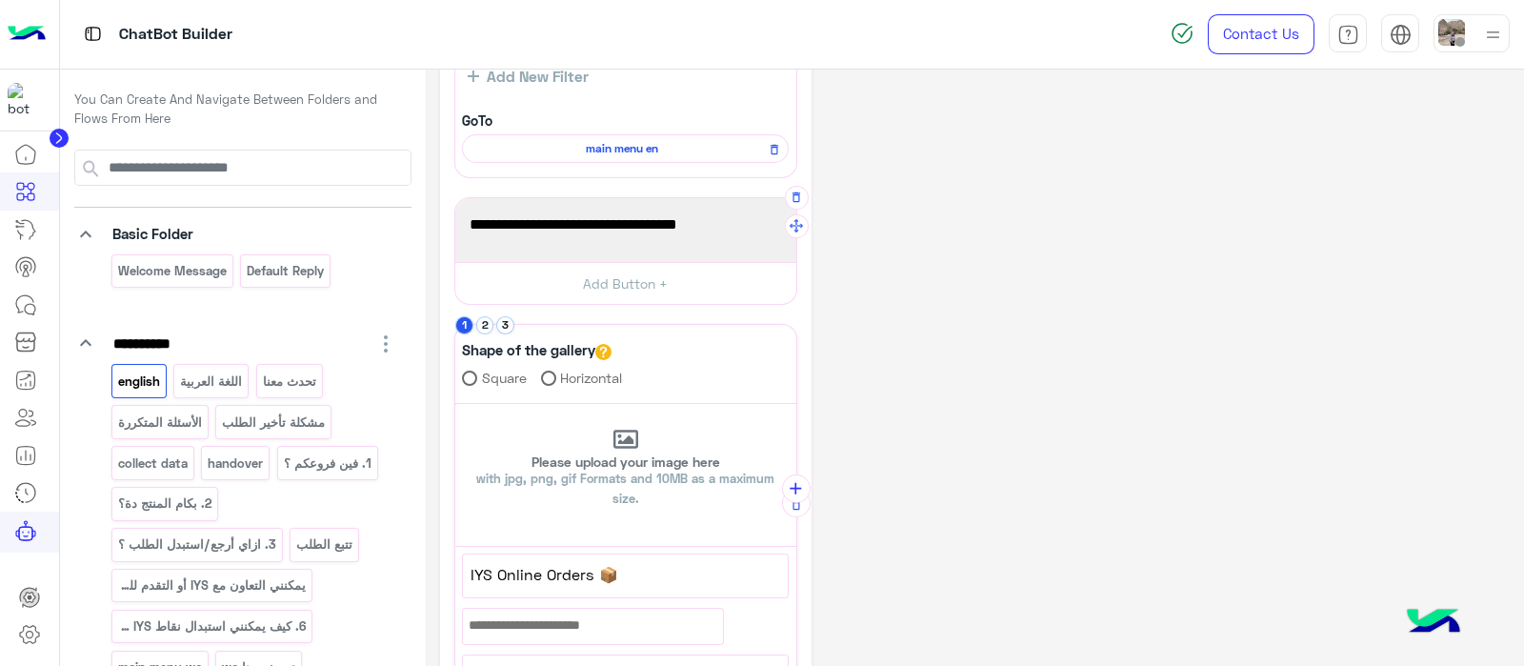
scroll to position [173, 0]
click at [234, 373] on p "اللغة العربية" at bounding box center [211, 381] width 65 height 22
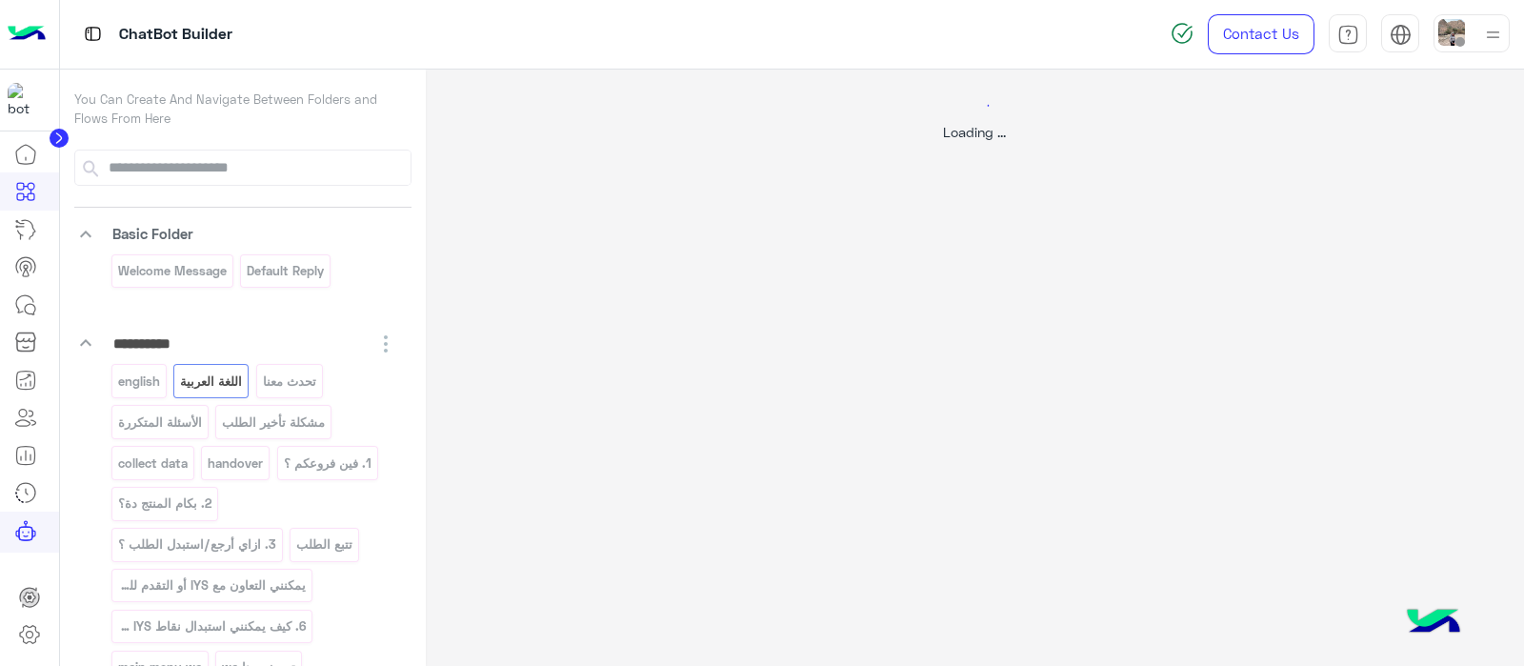
select select "*"
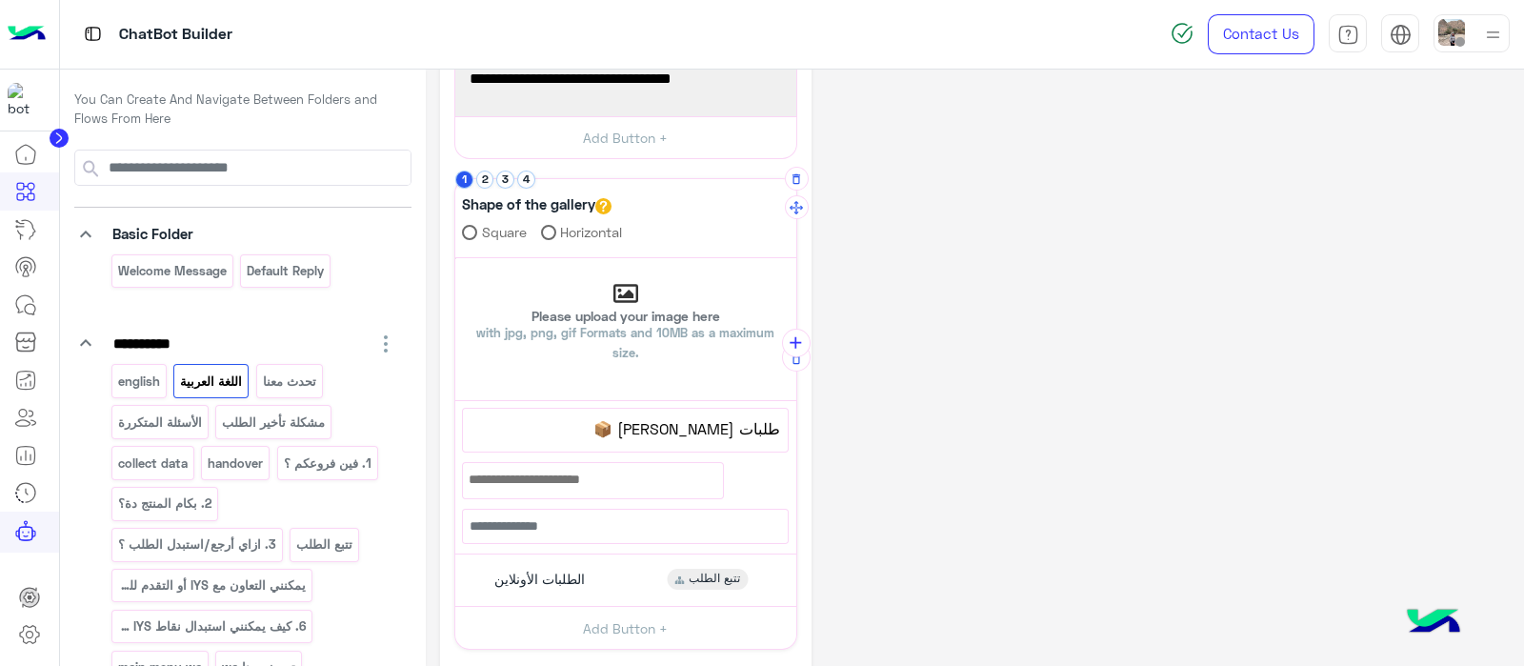
scroll to position [326, 0]
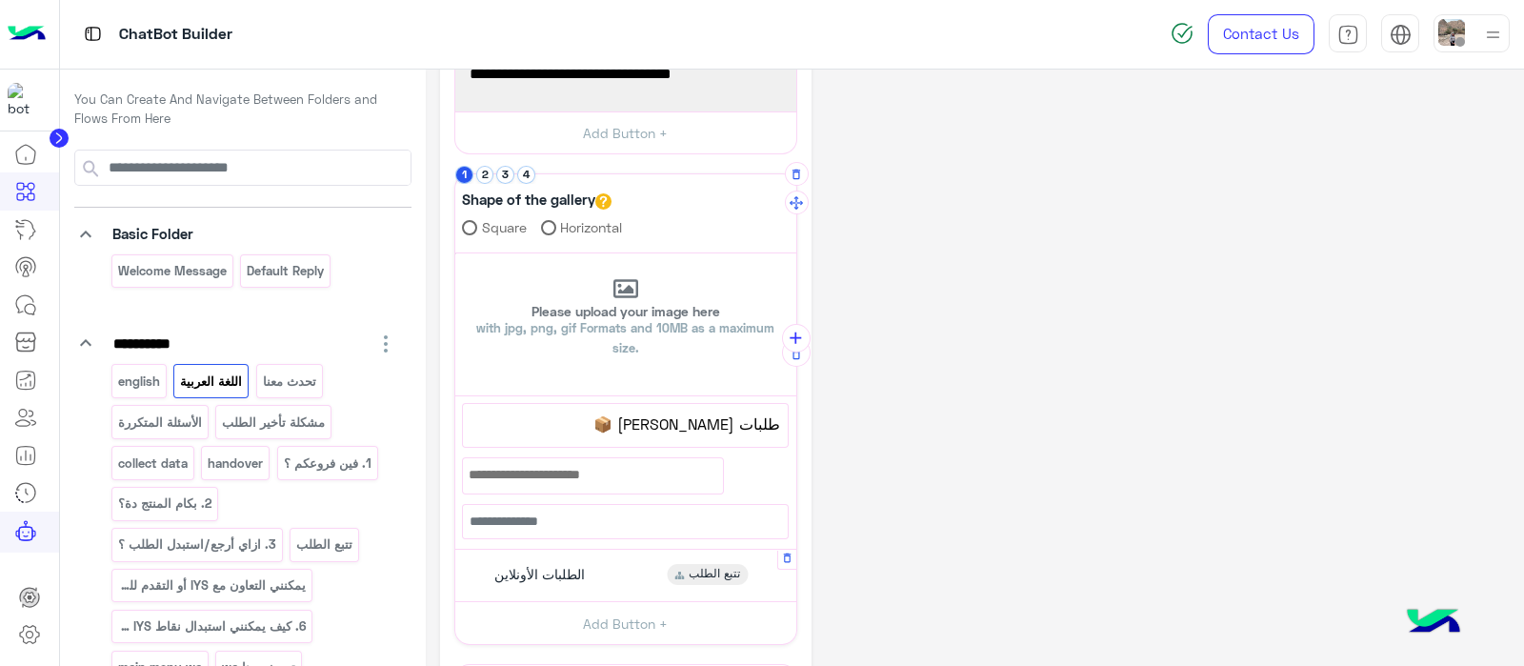
click at [551, 577] on span "الطلبات الأونلاين" at bounding box center [539, 574] width 90 height 17
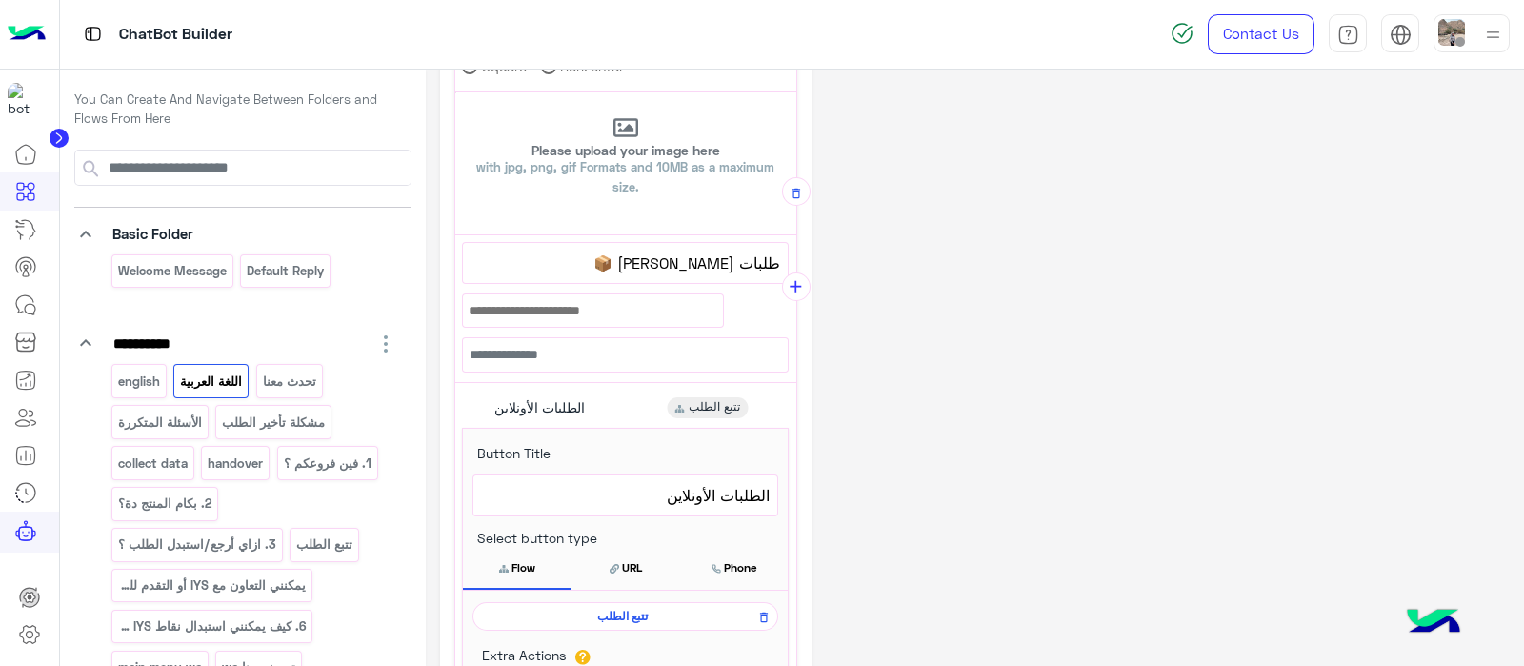
scroll to position [494, 0]
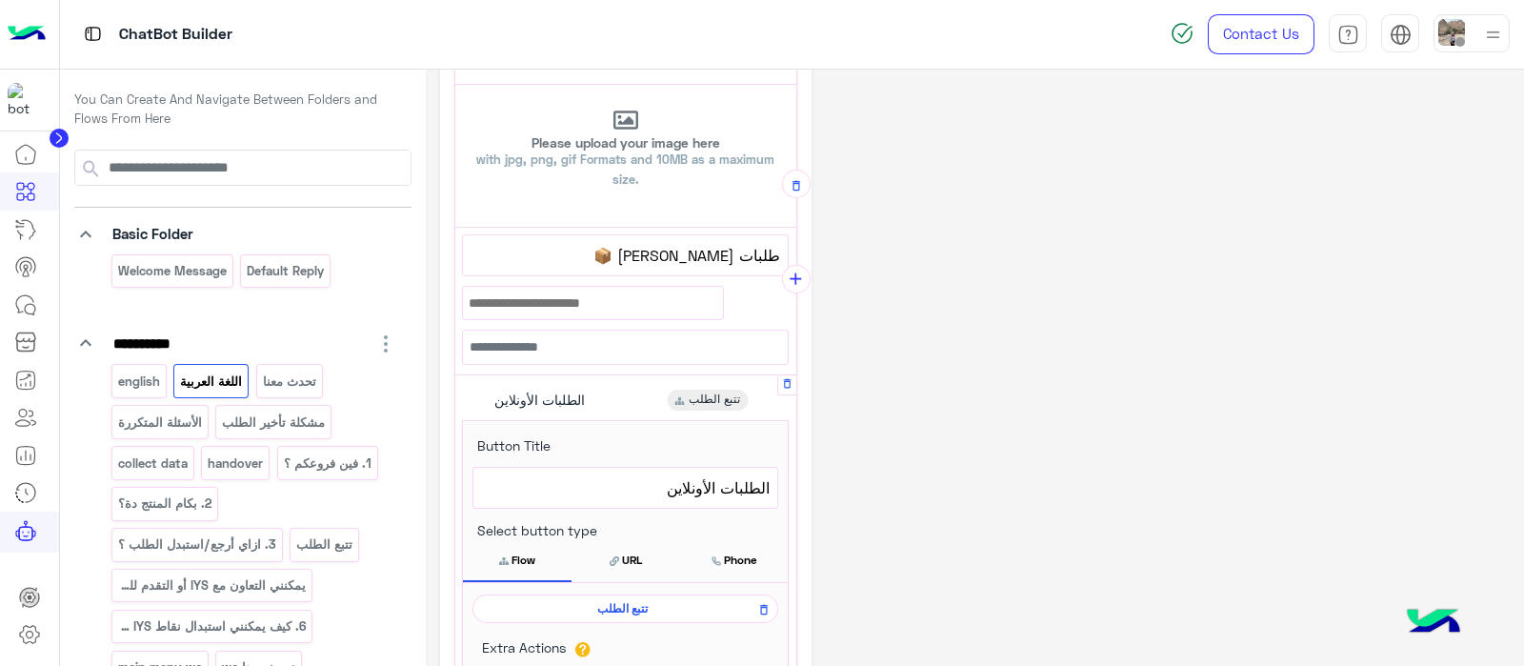
click at [657, 484] on span "الطلبات الأونلاين" at bounding box center [625, 487] width 289 height 25
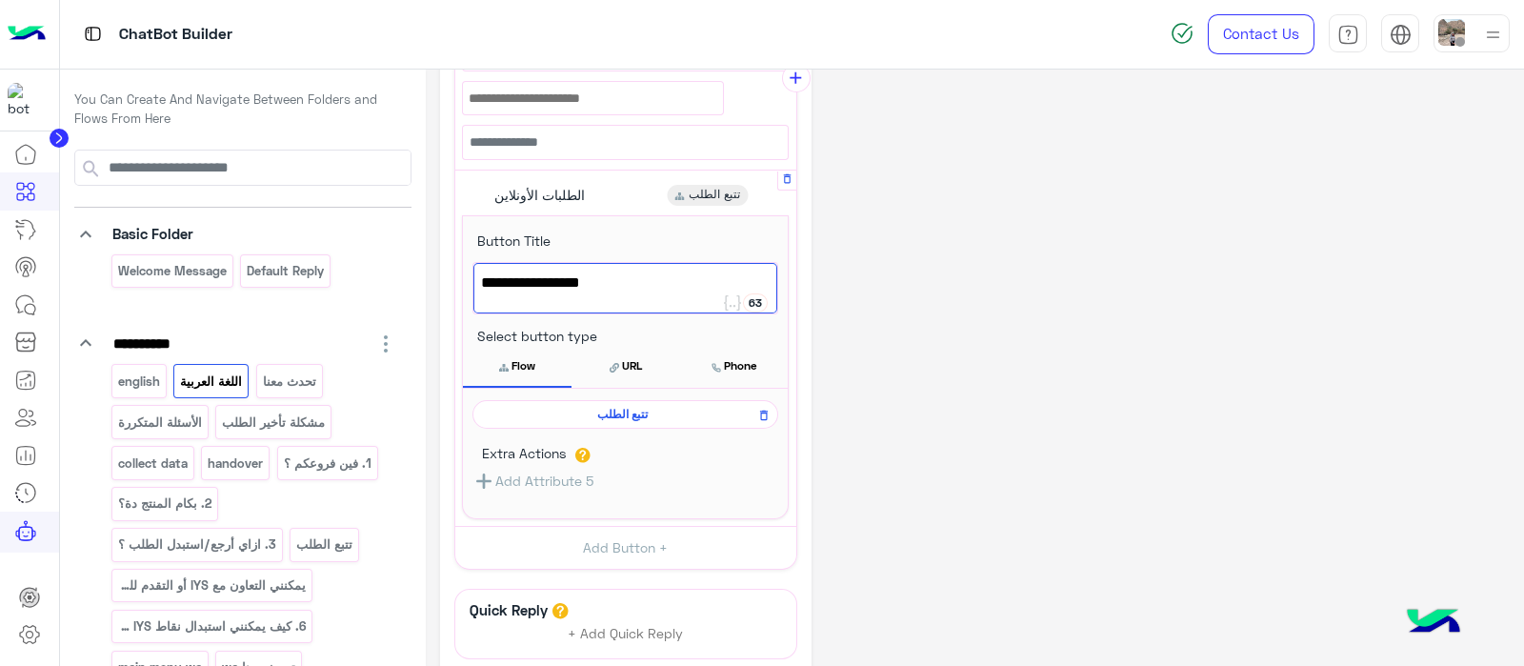
scroll to position [713, 0]
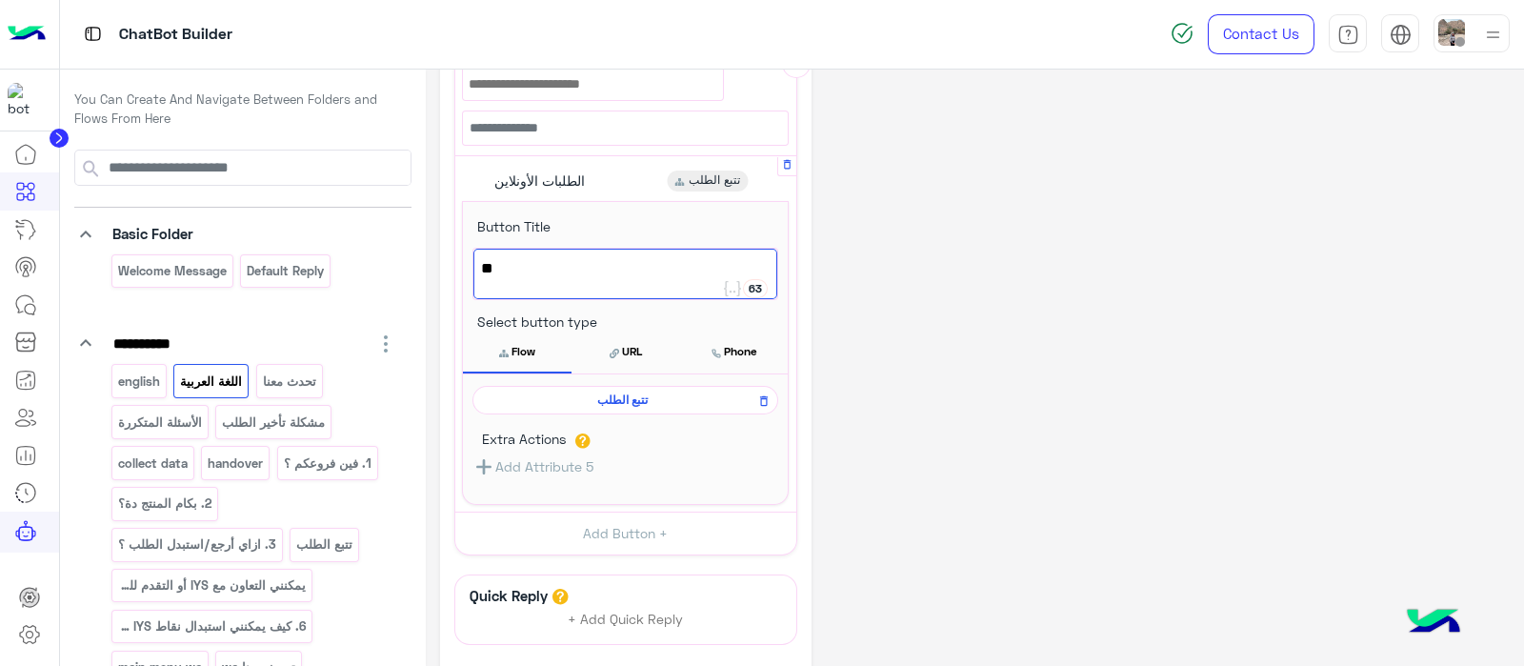
type textarea "*"
paste textarea "**********"
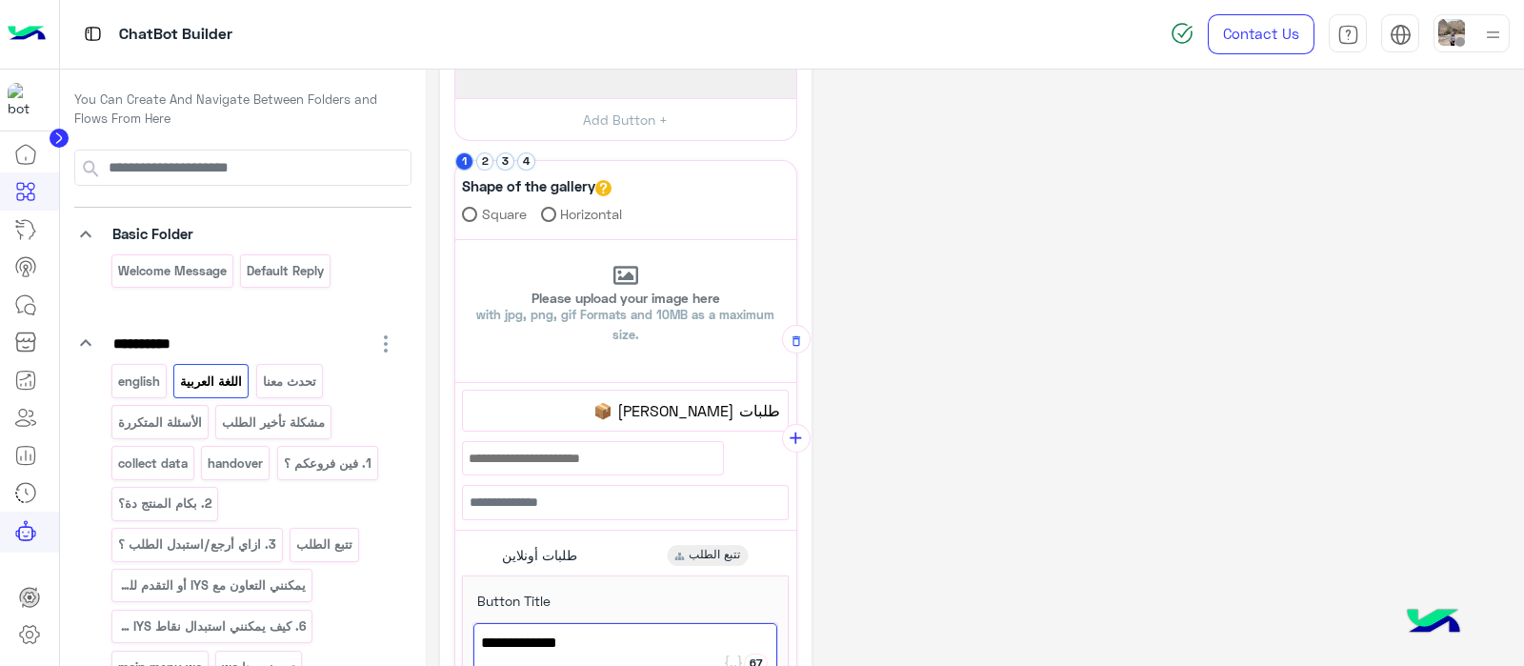
scroll to position [333, 0]
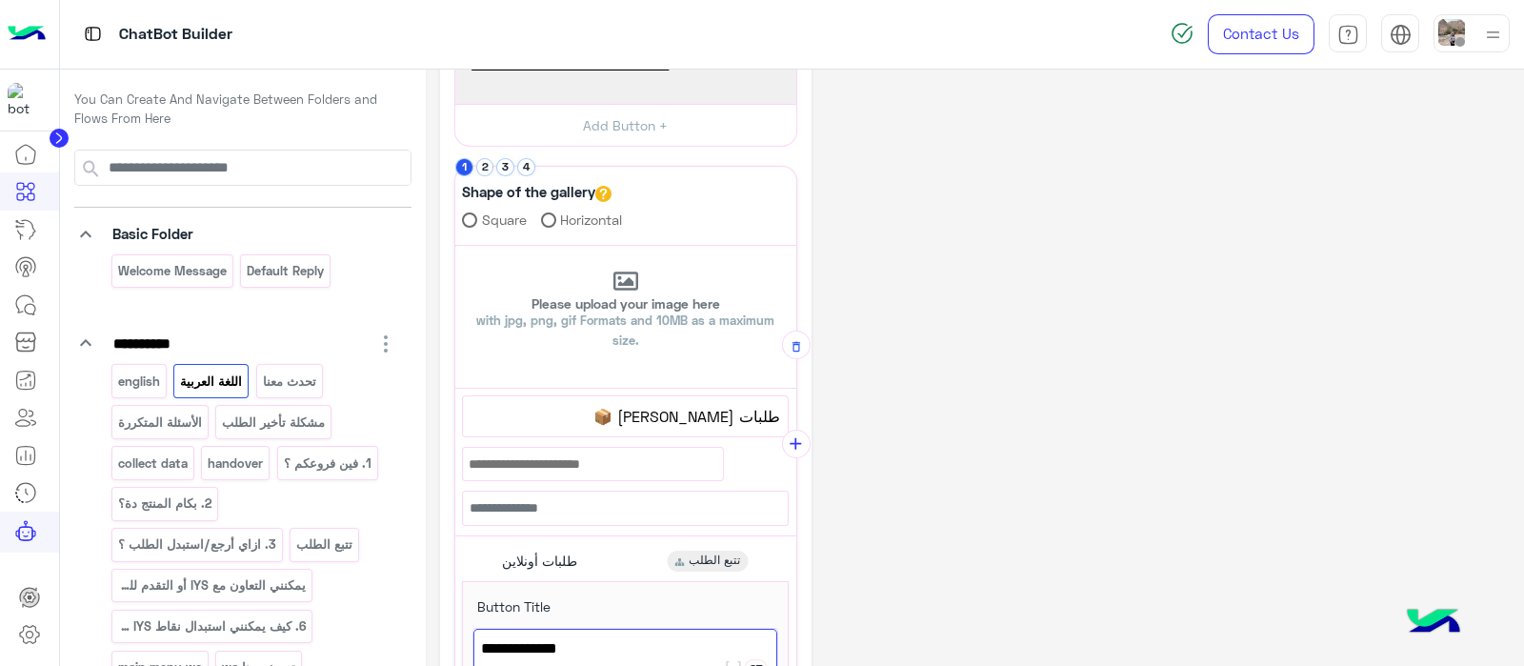
type textarea "**********"
click at [1132, 292] on div "**********" at bounding box center [974, 472] width 1069 height 1444
click at [548, 583] on div "**********" at bounding box center [625, 561] width 341 height 51
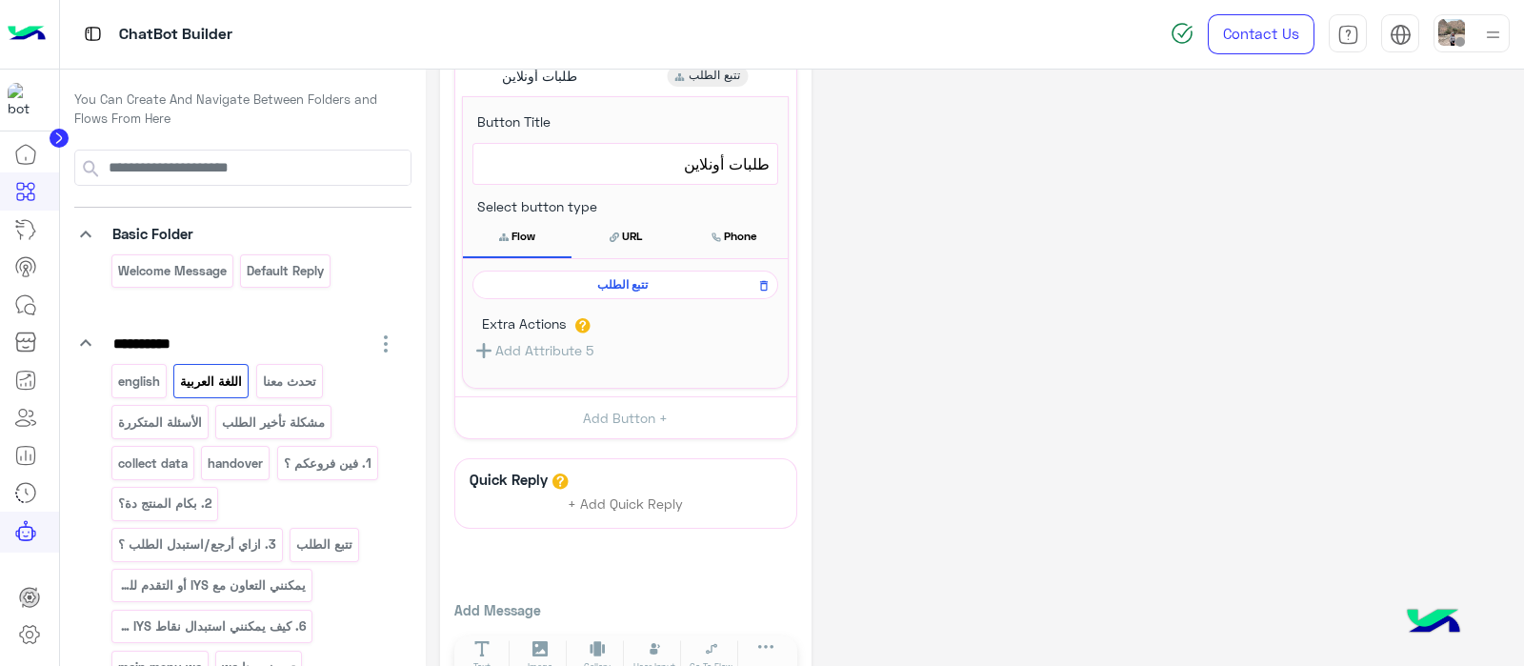
scroll to position [860, 0]
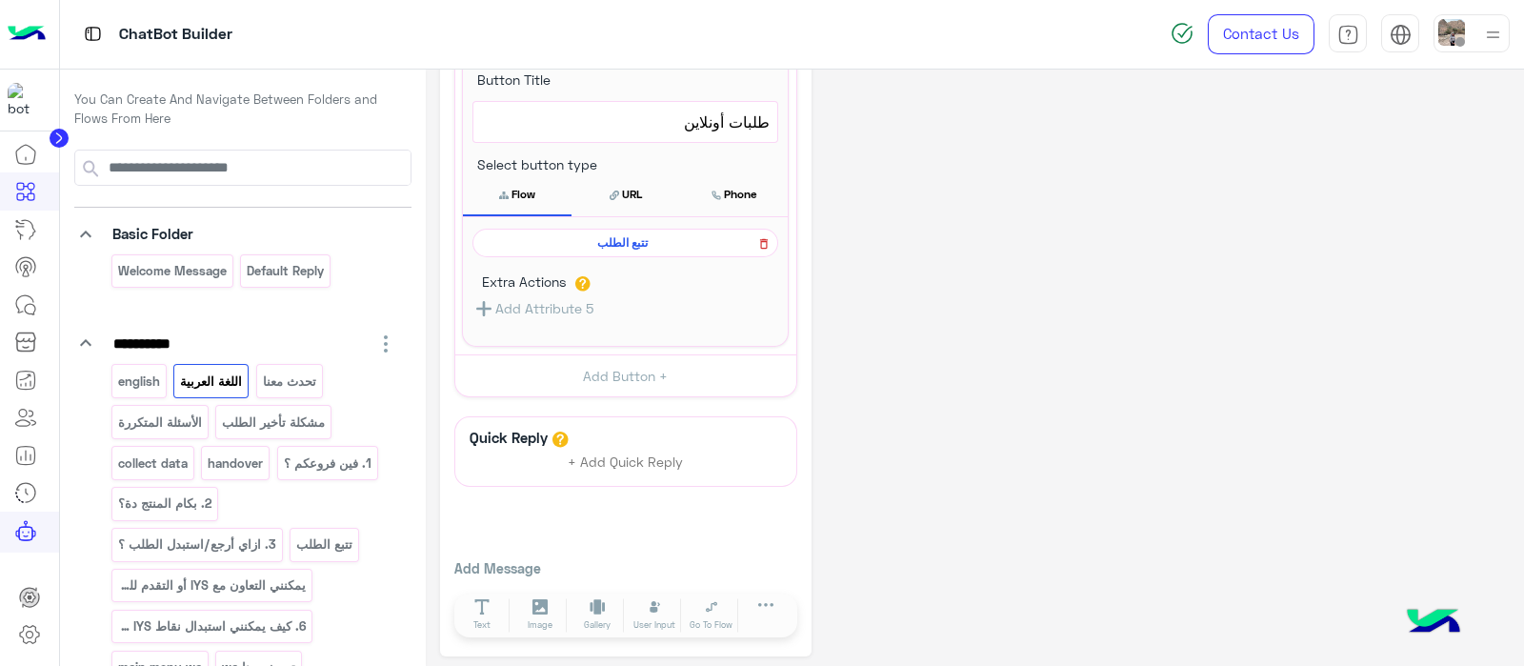
click at [762, 235] on icon at bounding box center [763, 243] width 13 height 23
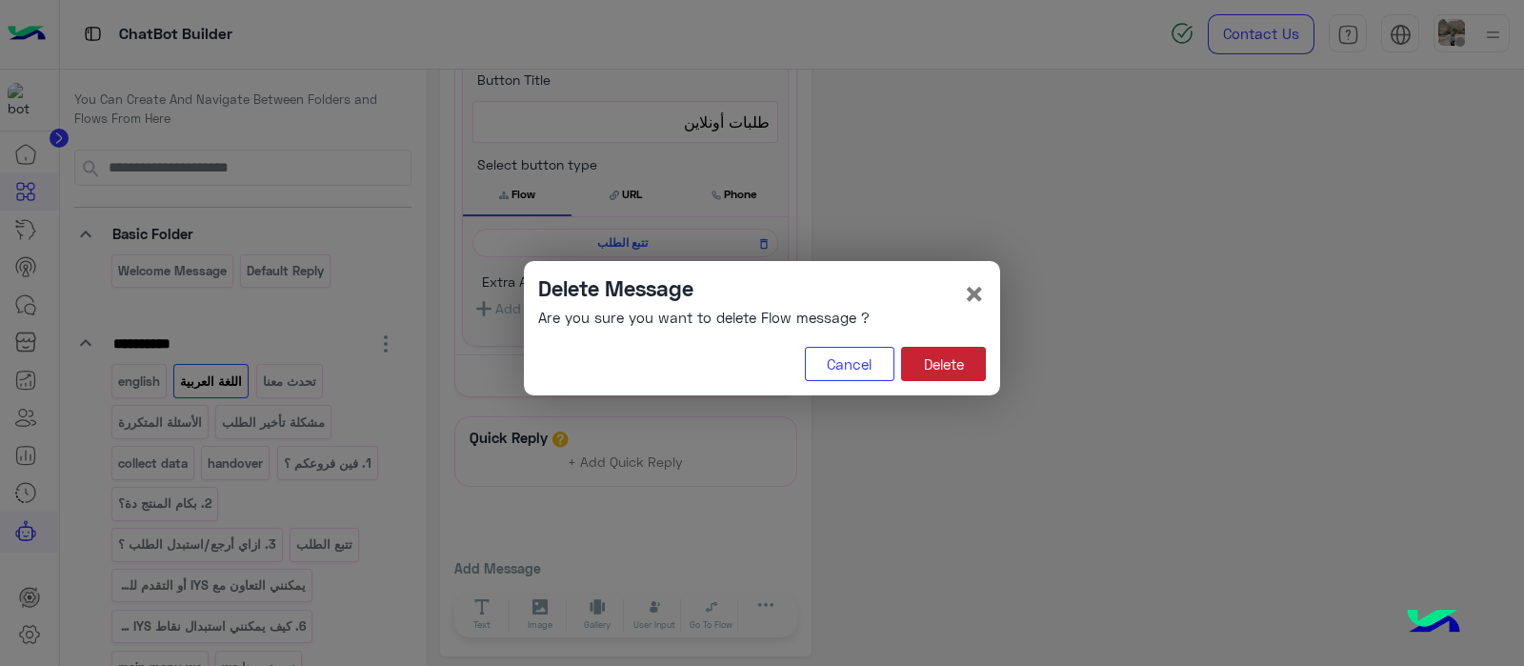
click at [944, 352] on button "Delete" at bounding box center [943, 364] width 85 height 34
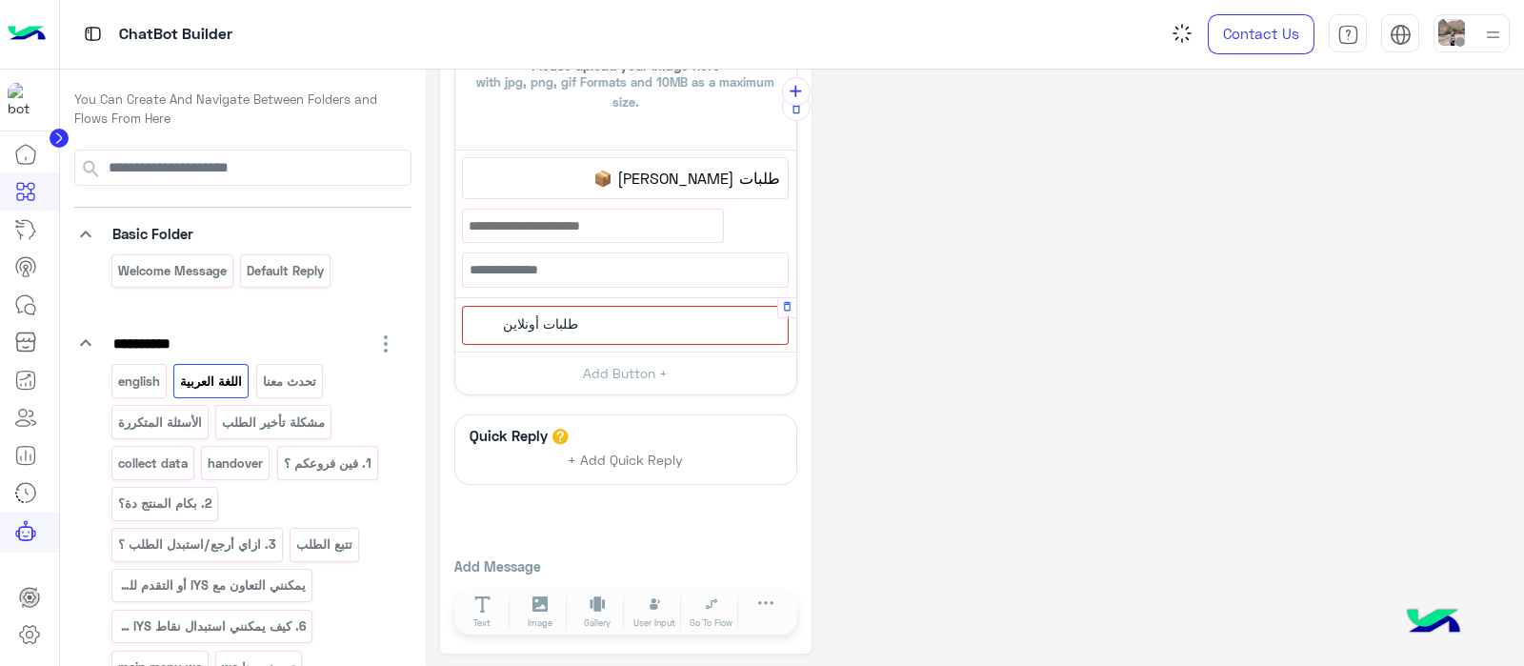
click at [603, 319] on div "طلبات أونلاين" at bounding box center [625, 325] width 327 height 39
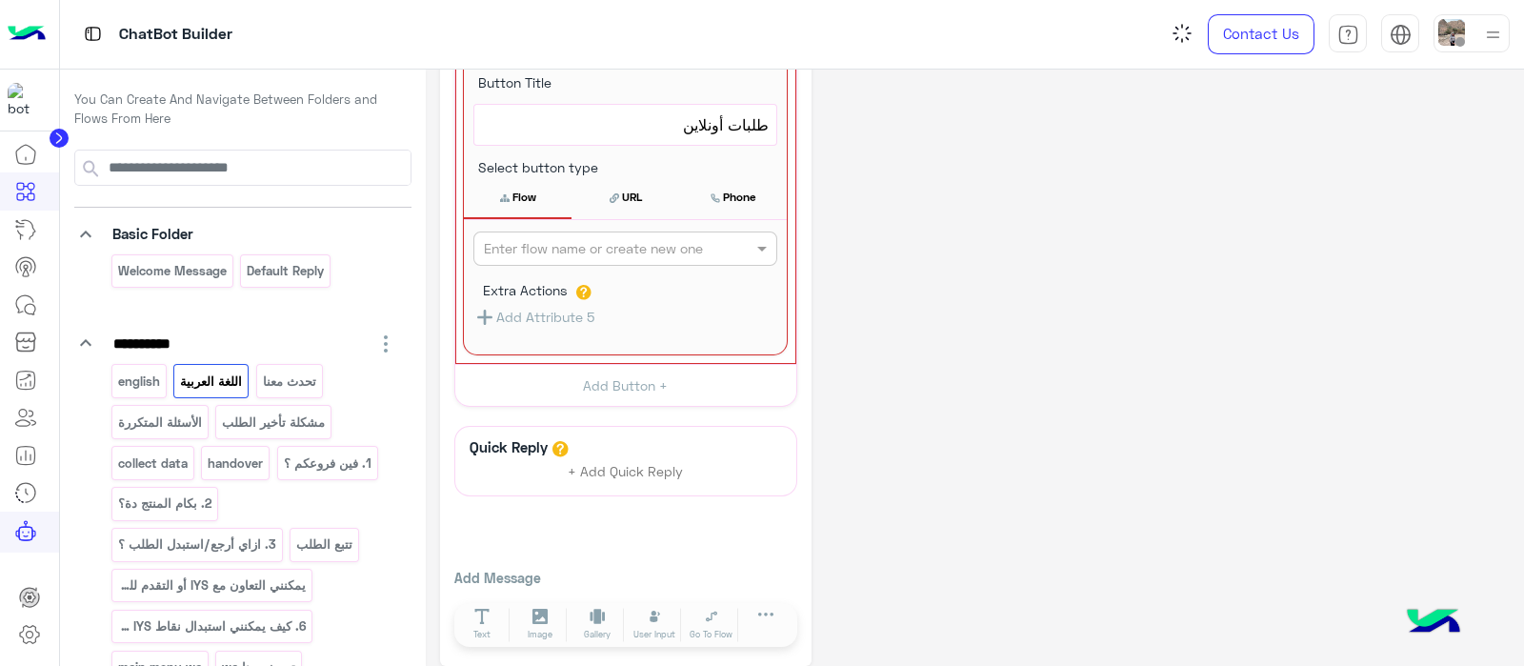
scroll to position [861, 0]
click at [569, 238] on input "text" at bounding box center [594, 248] width 220 height 20
type input "**********"
click at [748, 249] on button "+ Create Flow" at bounding box center [741, 248] width 67 height 22
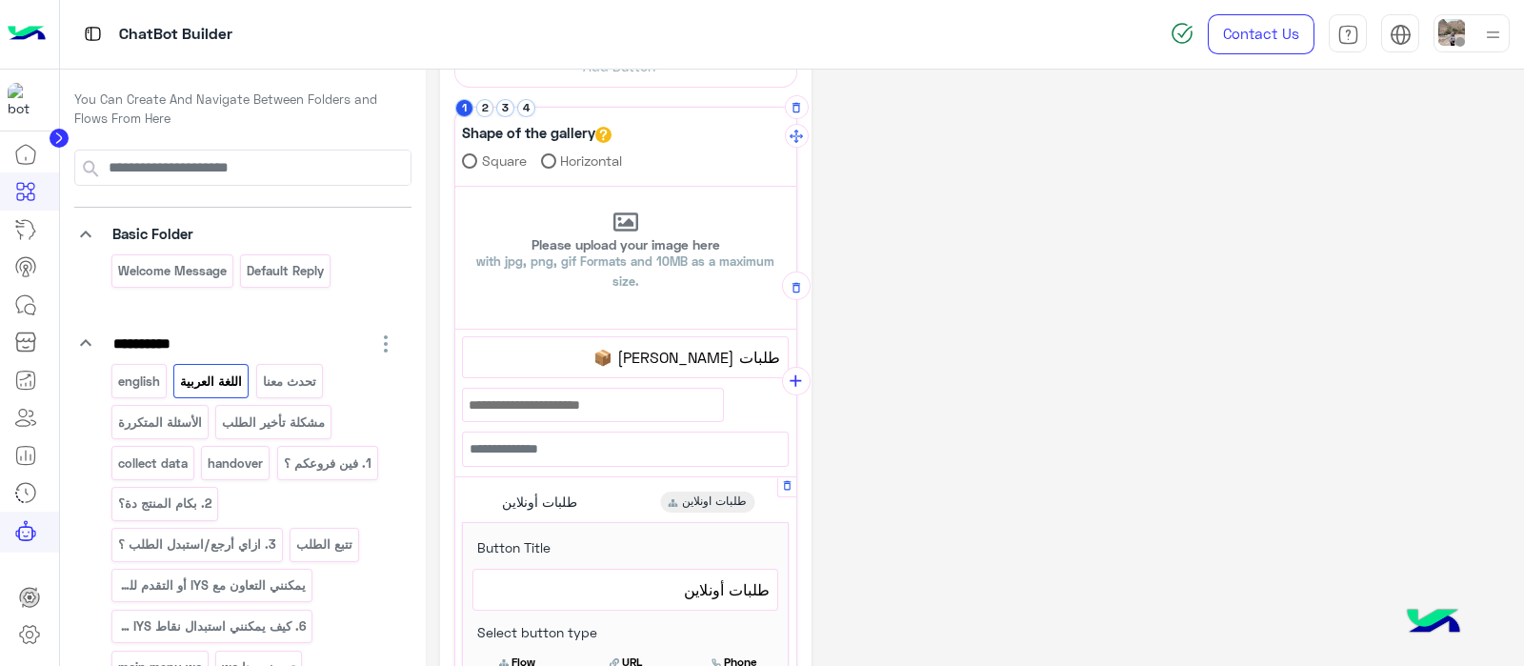
scroll to position [390, 0]
click at [483, 114] on button "2" at bounding box center [485, 111] width 18 height 18
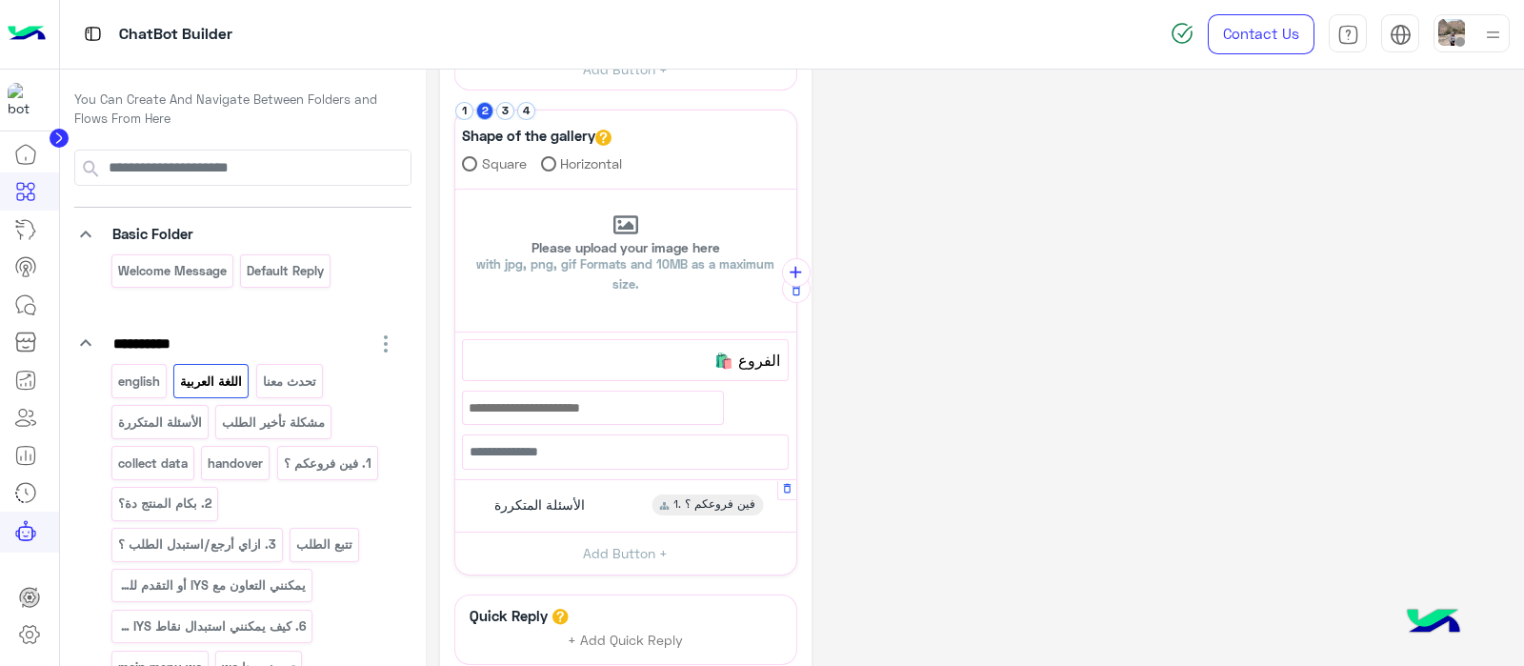
click at [509, 488] on div "الأسئلة المتكررة 1. فين فروعكم ؟" at bounding box center [625, 506] width 327 height 37
click at [627, 580] on span "الأسئلة المتكررة" at bounding box center [625, 592] width 289 height 25
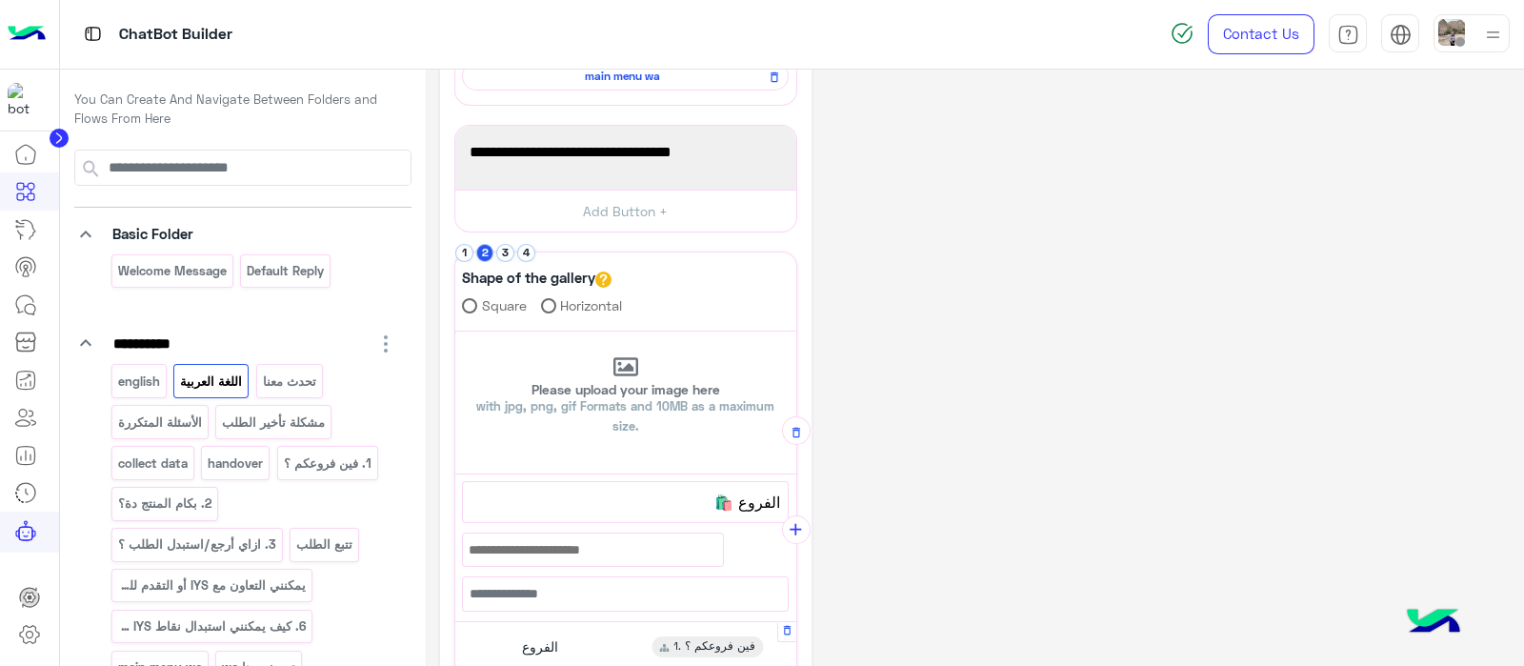
scroll to position [244, 0]
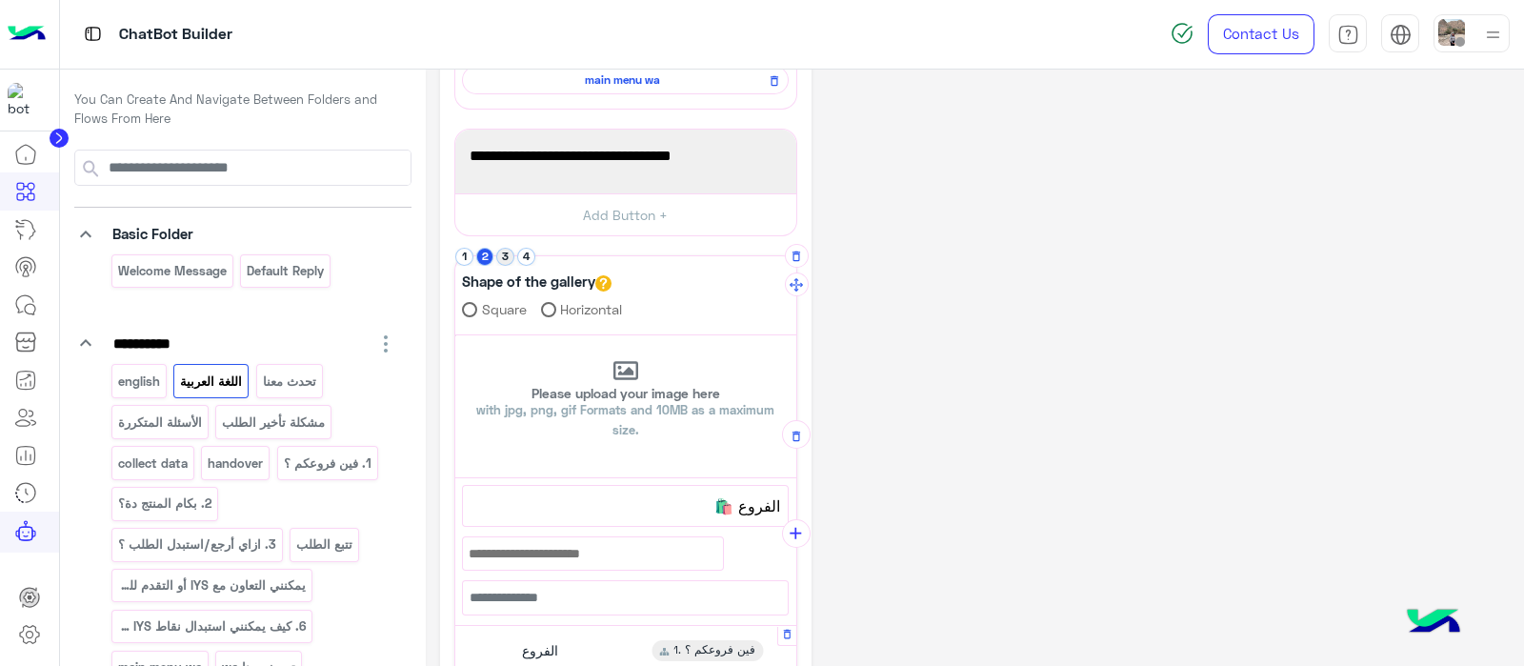
type textarea "******"
click at [509, 254] on button "3" at bounding box center [505, 257] width 18 height 18
click at [529, 255] on button "4" at bounding box center [526, 257] width 18 height 18
click at [788, 440] on button "button" at bounding box center [796, 434] width 29 height 29
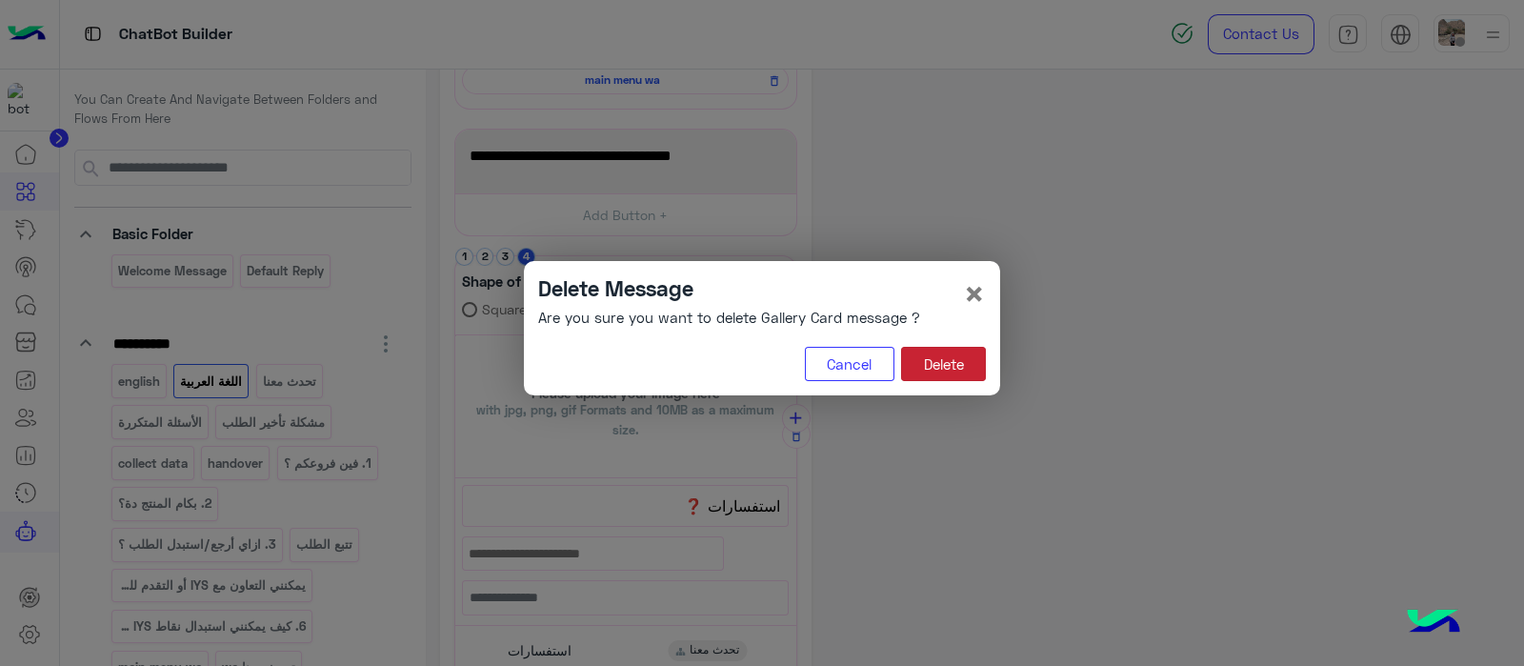
click at [933, 368] on button "Delete" at bounding box center [943, 364] width 85 height 34
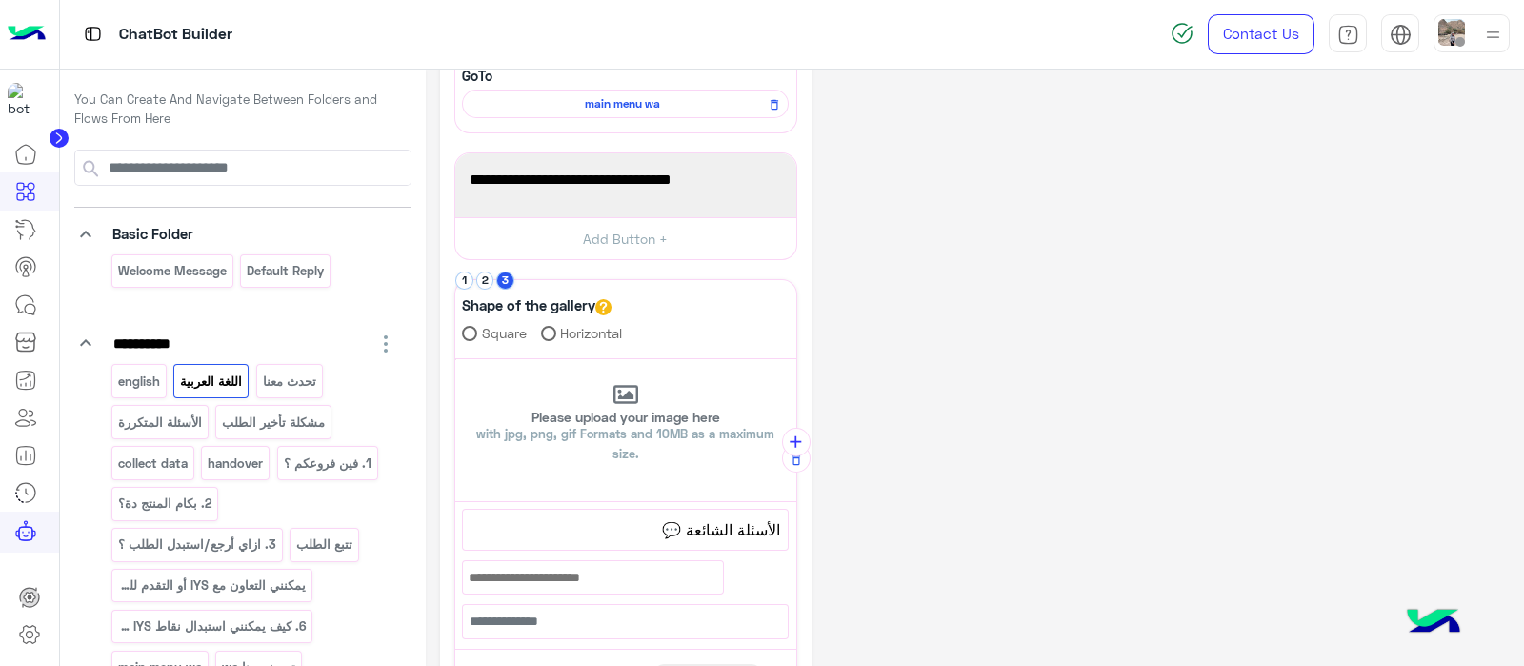
scroll to position [109, 0]
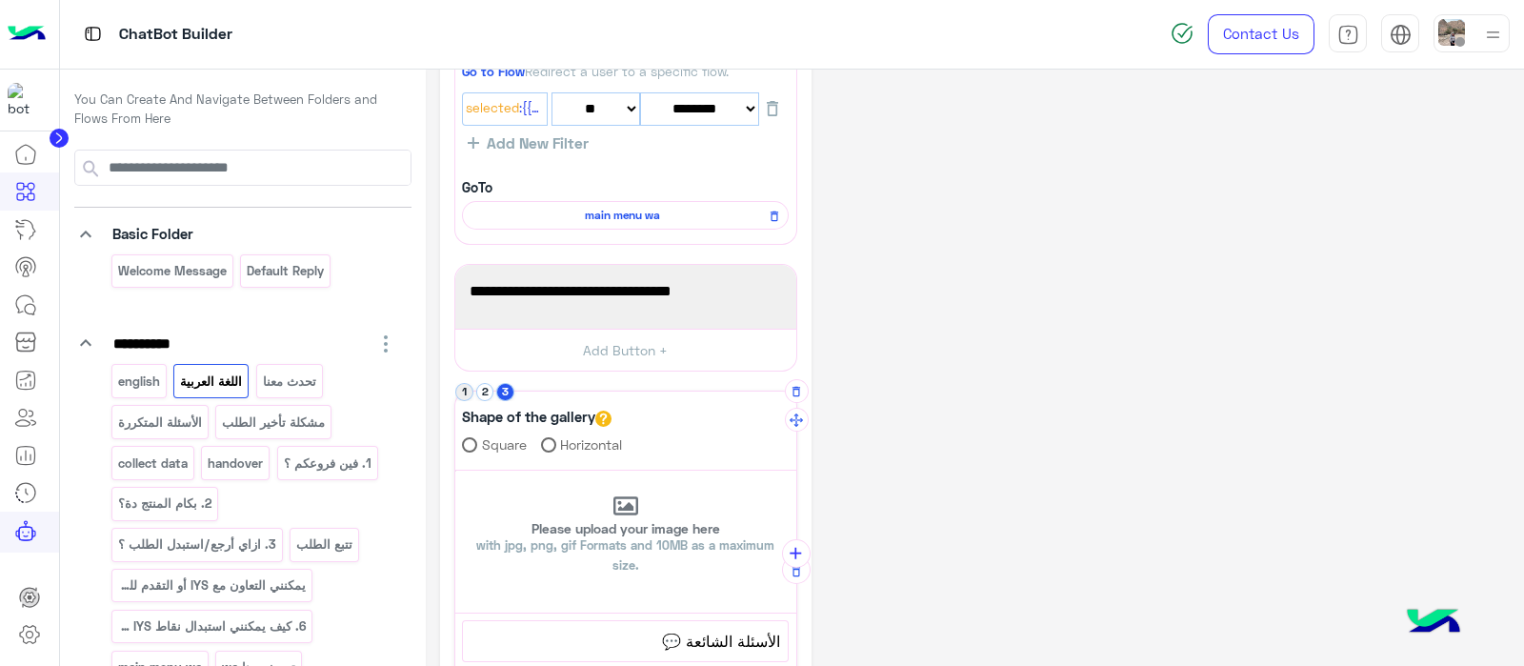
click at [463, 389] on button "1" at bounding box center [464, 392] width 18 height 18
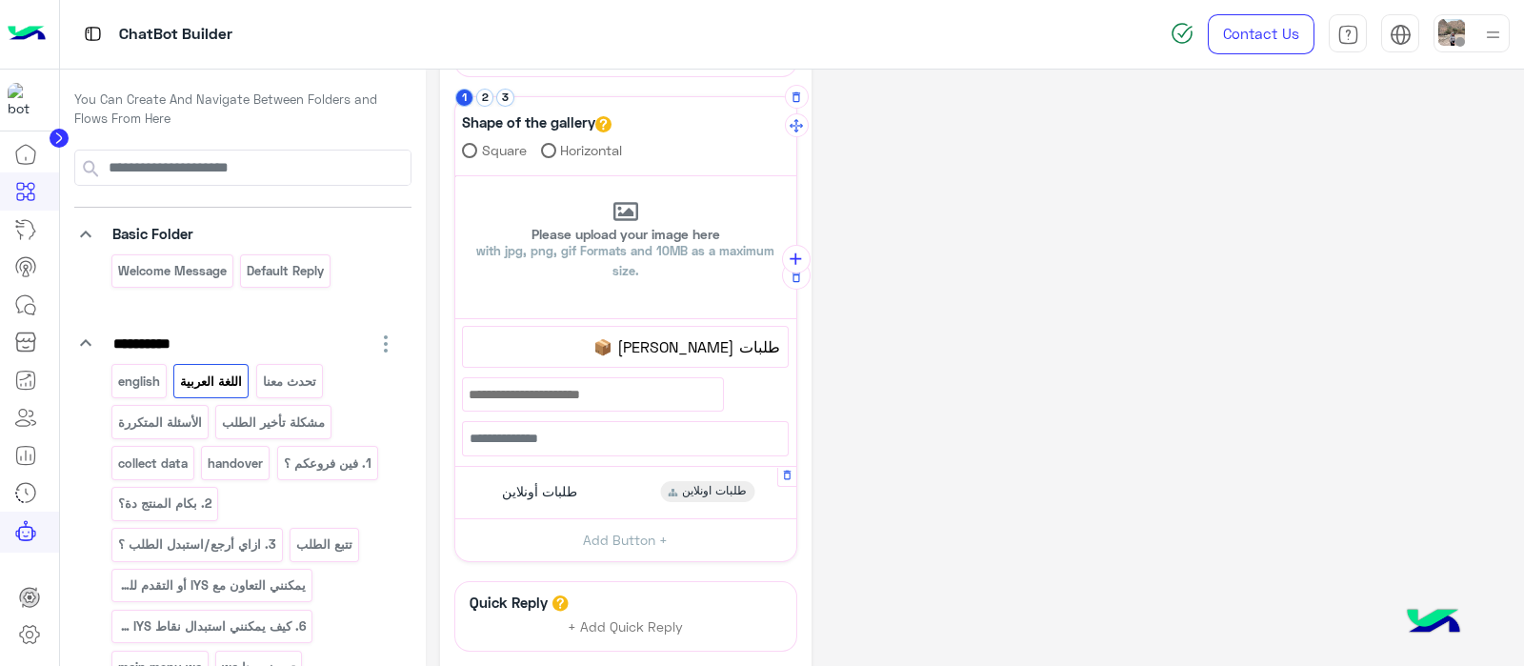
scroll to position [409, 0]
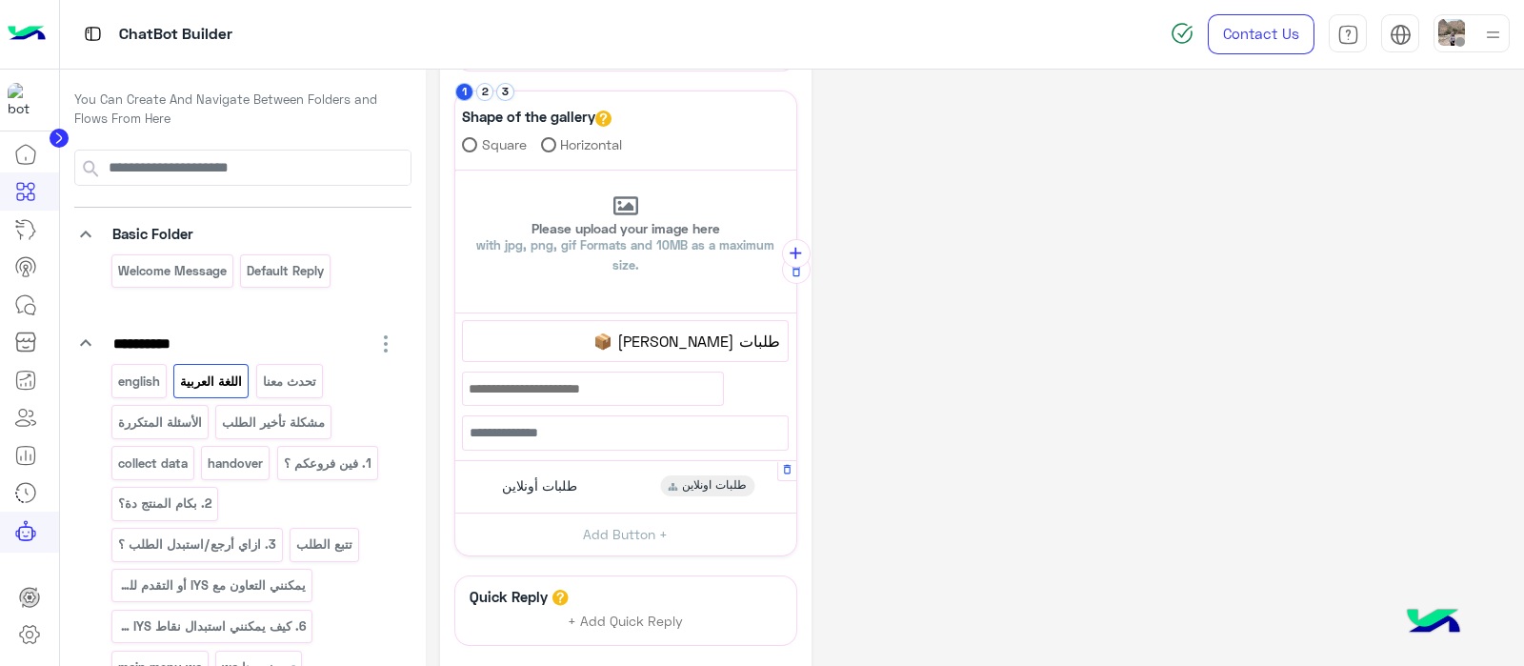
click at [569, 486] on span "طلبات أونلاين" at bounding box center [539, 485] width 75 height 17
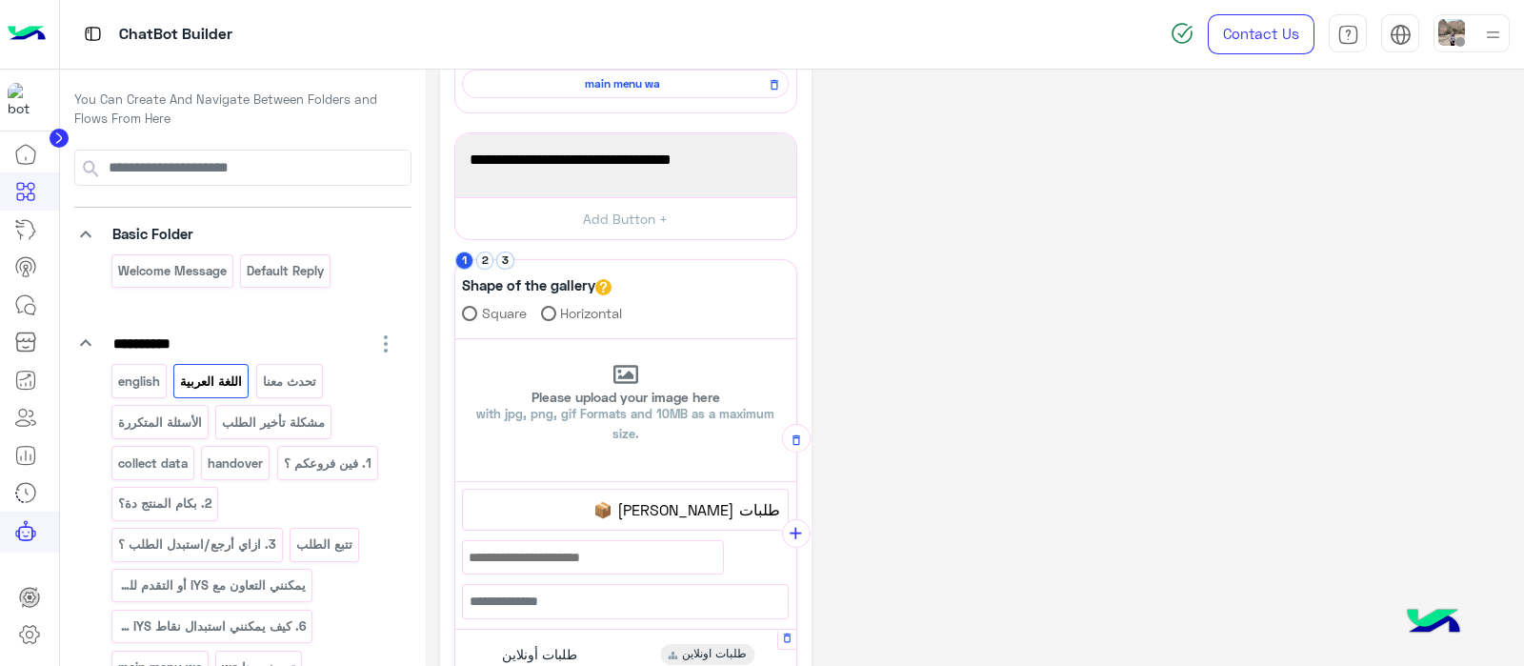
scroll to position [208, 0]
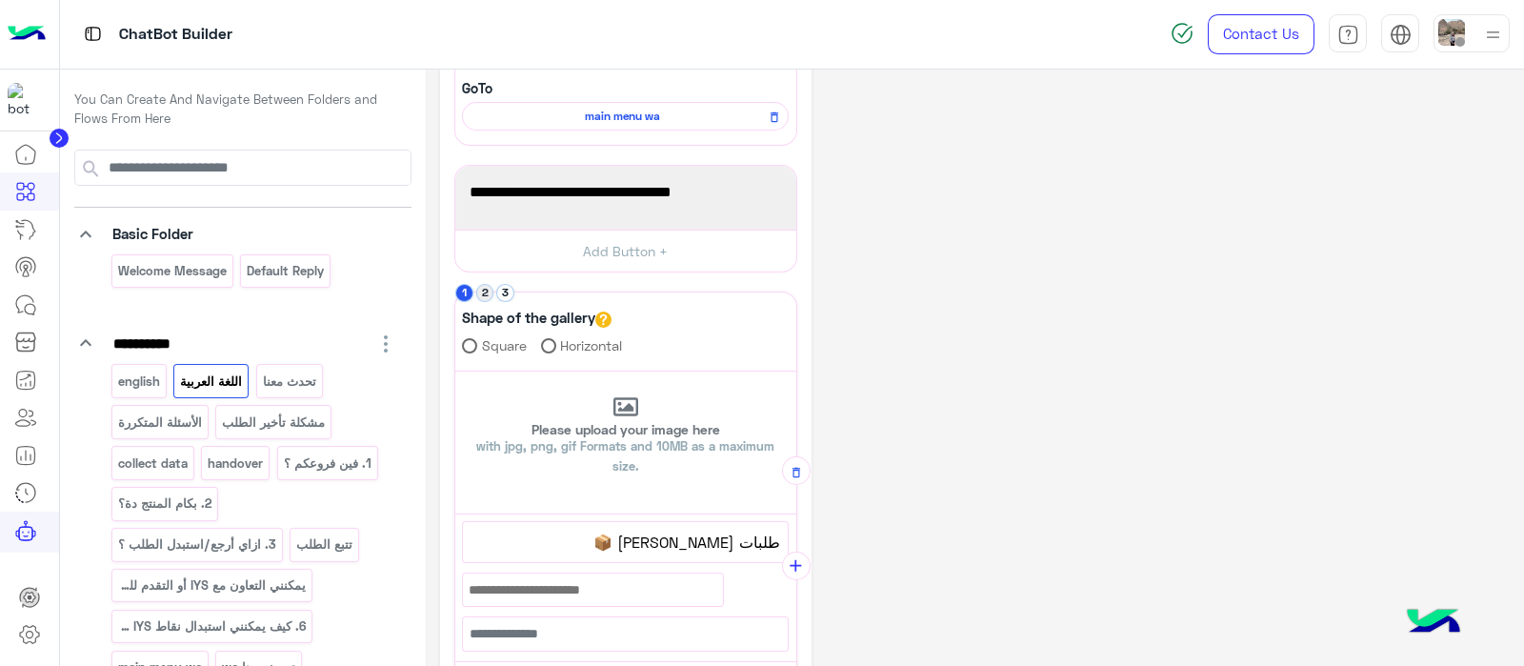
click at [481, 295] on button "2" at bounding box center [485, 293] width 18 height 18
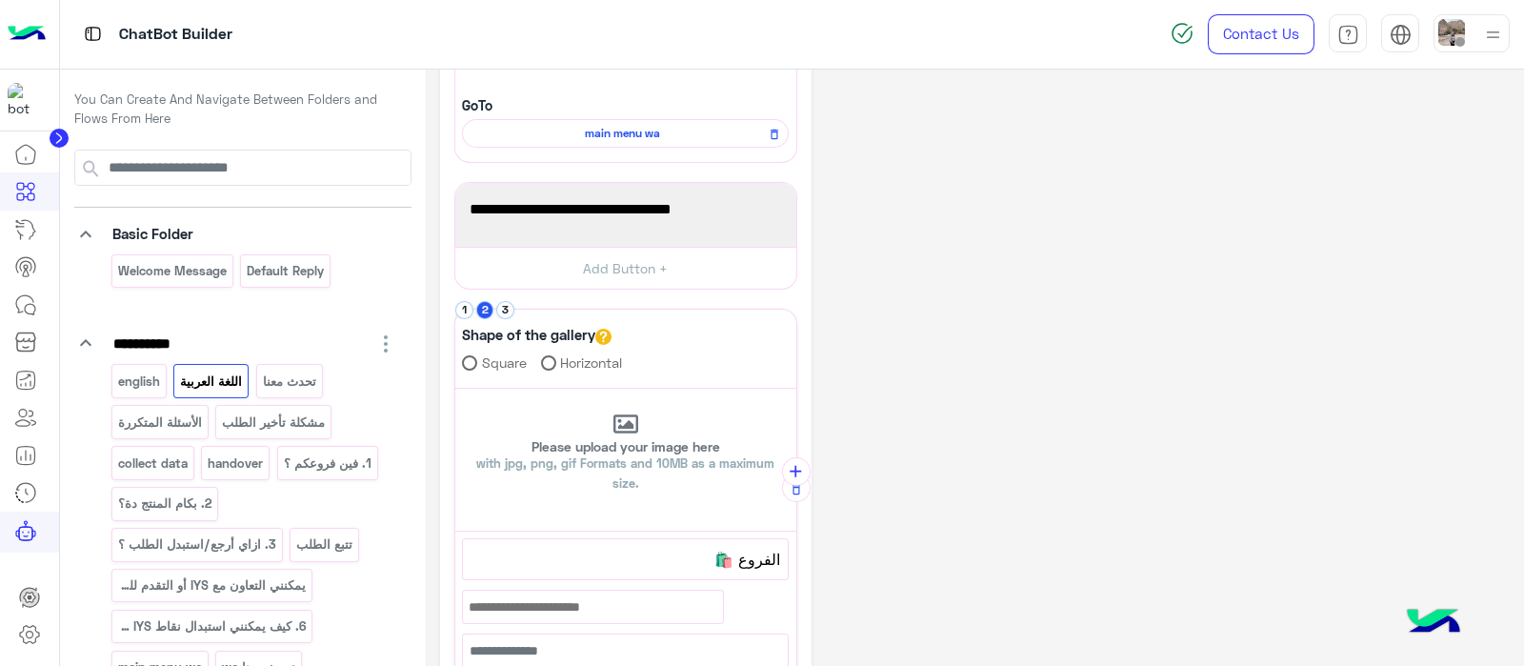
scroll to position [172, 0]
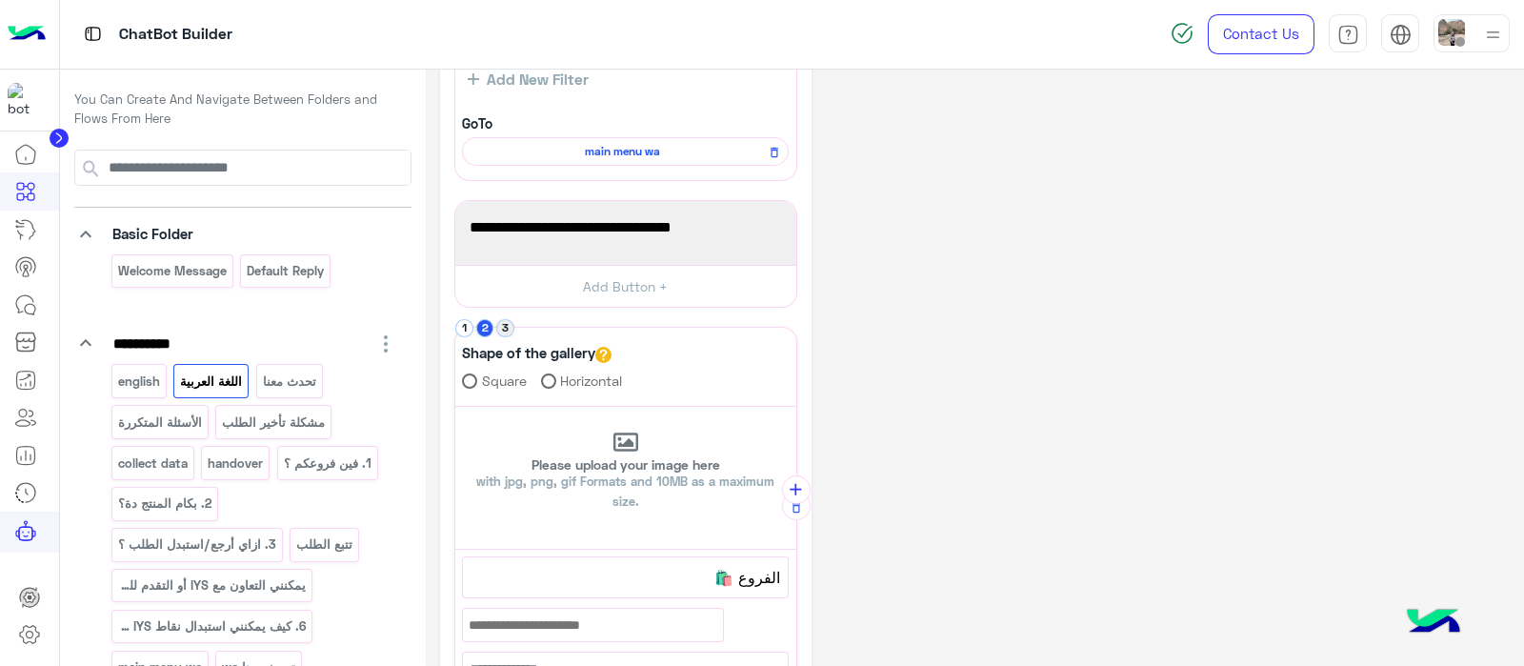
click at [505, 326] on button "3" at bounding box center [505, 328] width 18 height 18
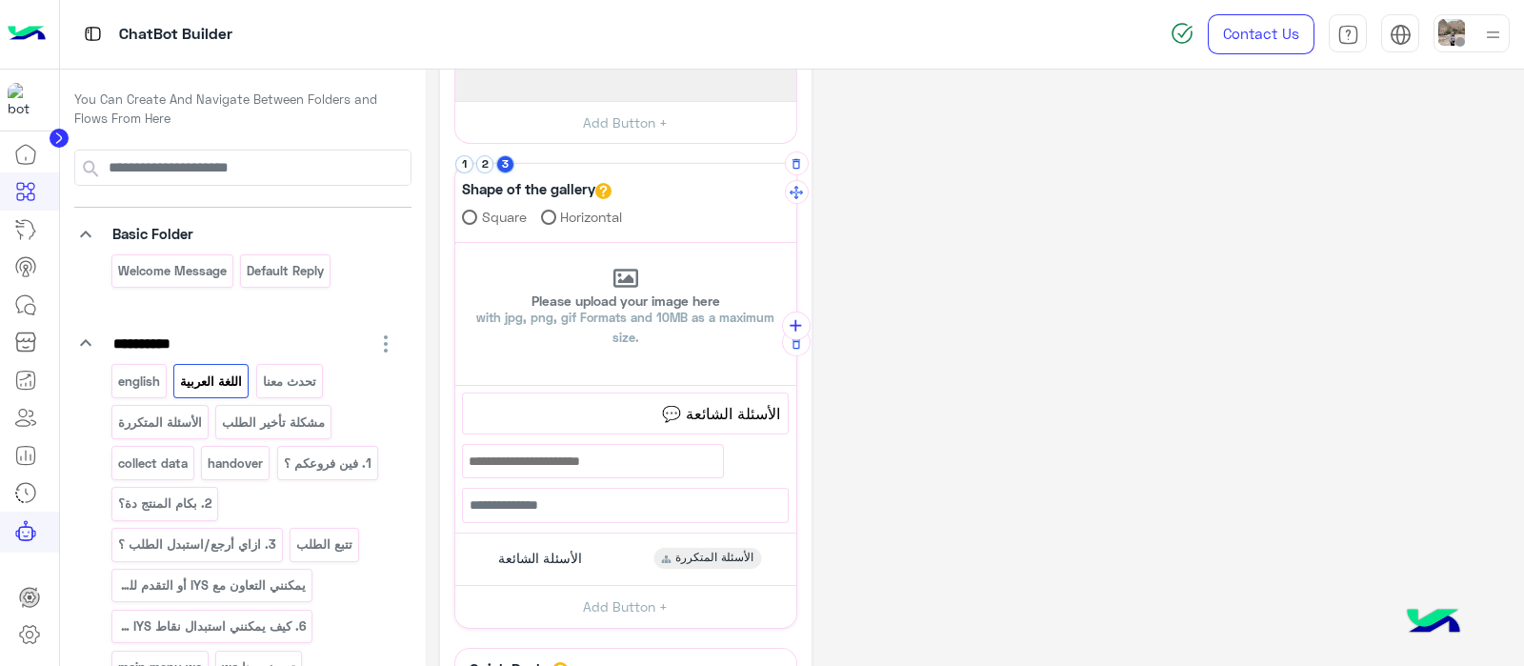
scroll to position [308, 0]
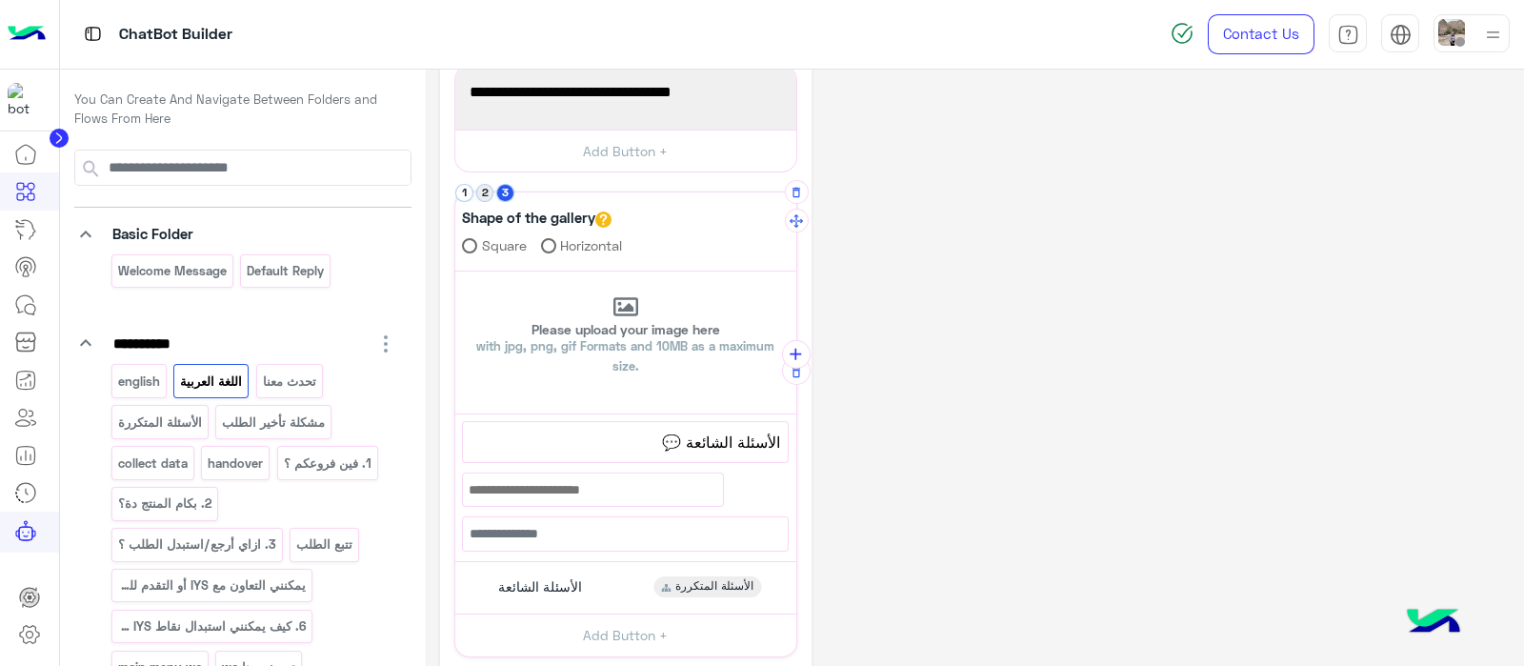
click at [485, 184] on button "2" at bounding box center [485, 193] width 18 height 18
click at [733, 447] on span "الفروع 🛍️" at bounding box center [625, 442] width 310 height 25
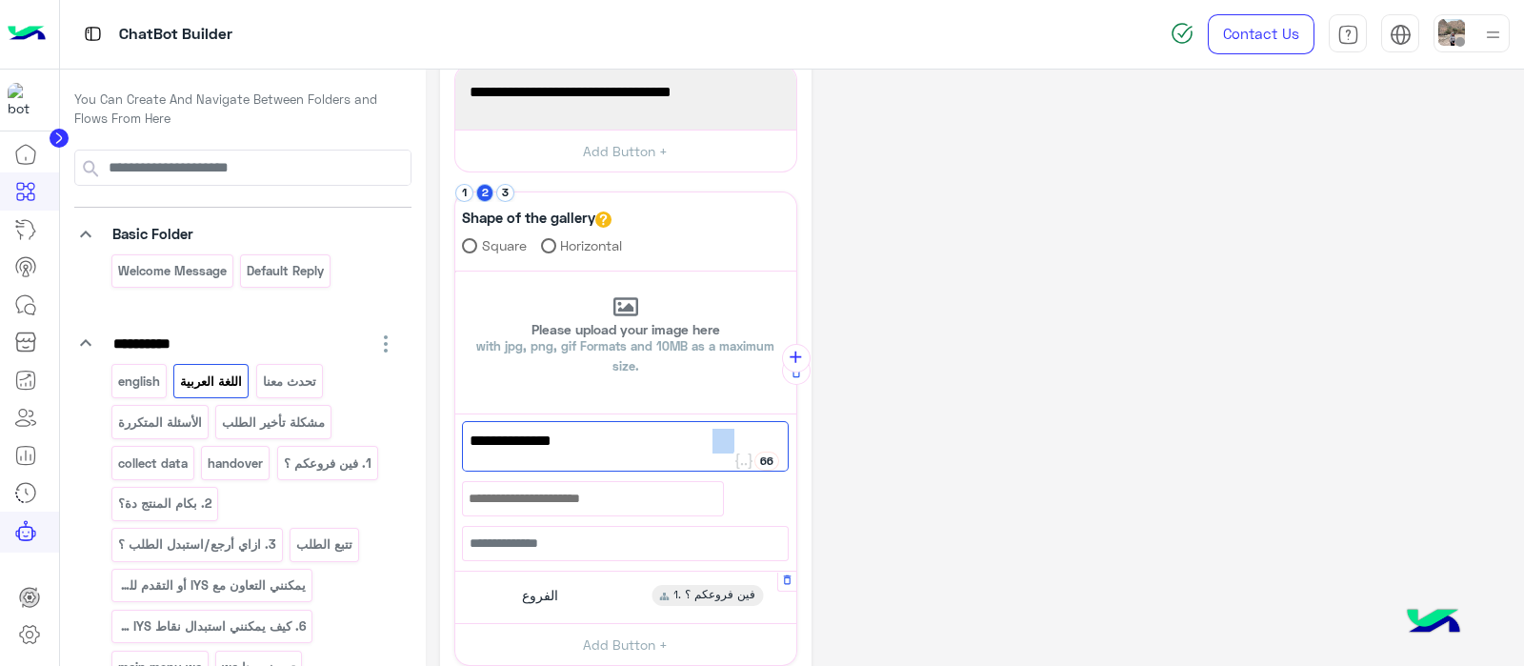
drag, startPoint x: 716, startPoint y: 440, endPoint x: 735, endPoint y: 442, distance: 19.1
click at [735, 442] on span "الفروع IYS 🛍️" at bounding box center [625, 441] width 311 height 25
click at [527, 589] on span "الفروع" at bounding box center [540, 595] width 36 height 17
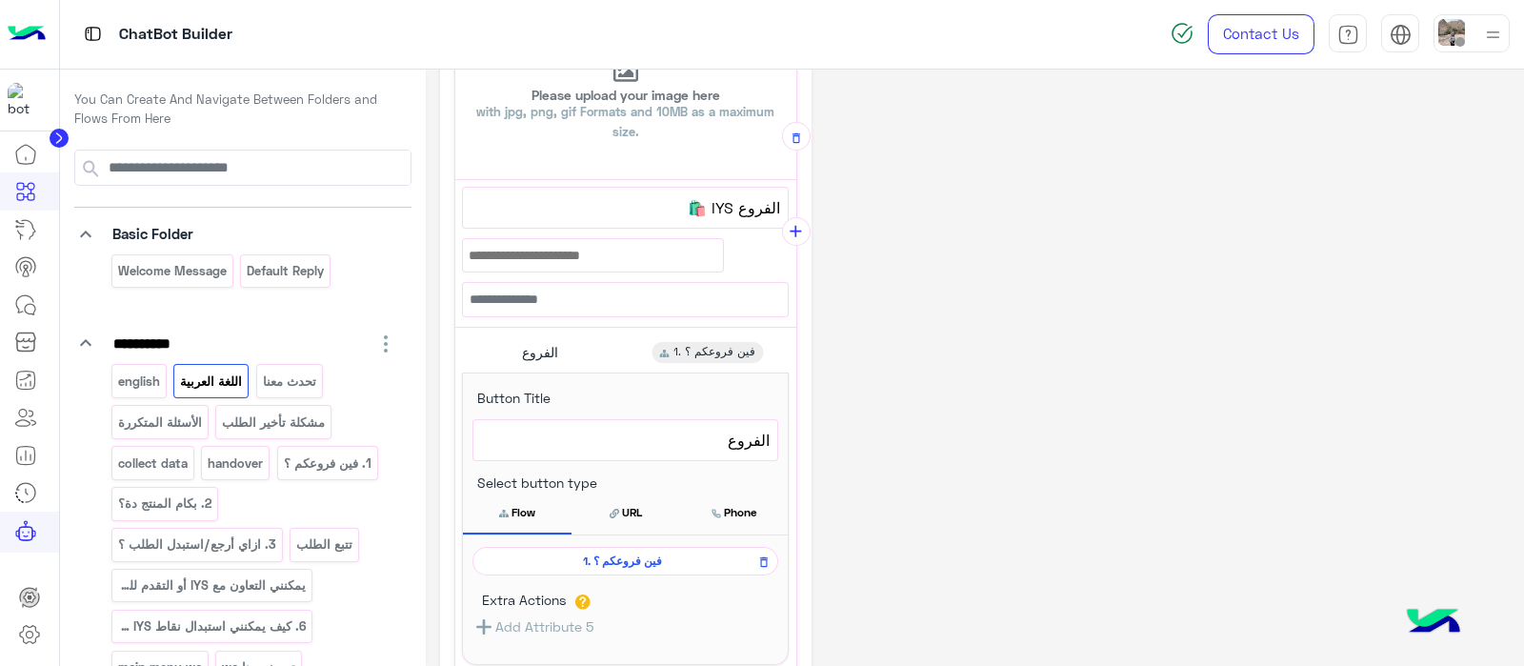
click at [592, 435] on span "الفروع" at bounding box center [625, 440] width 289 height 25
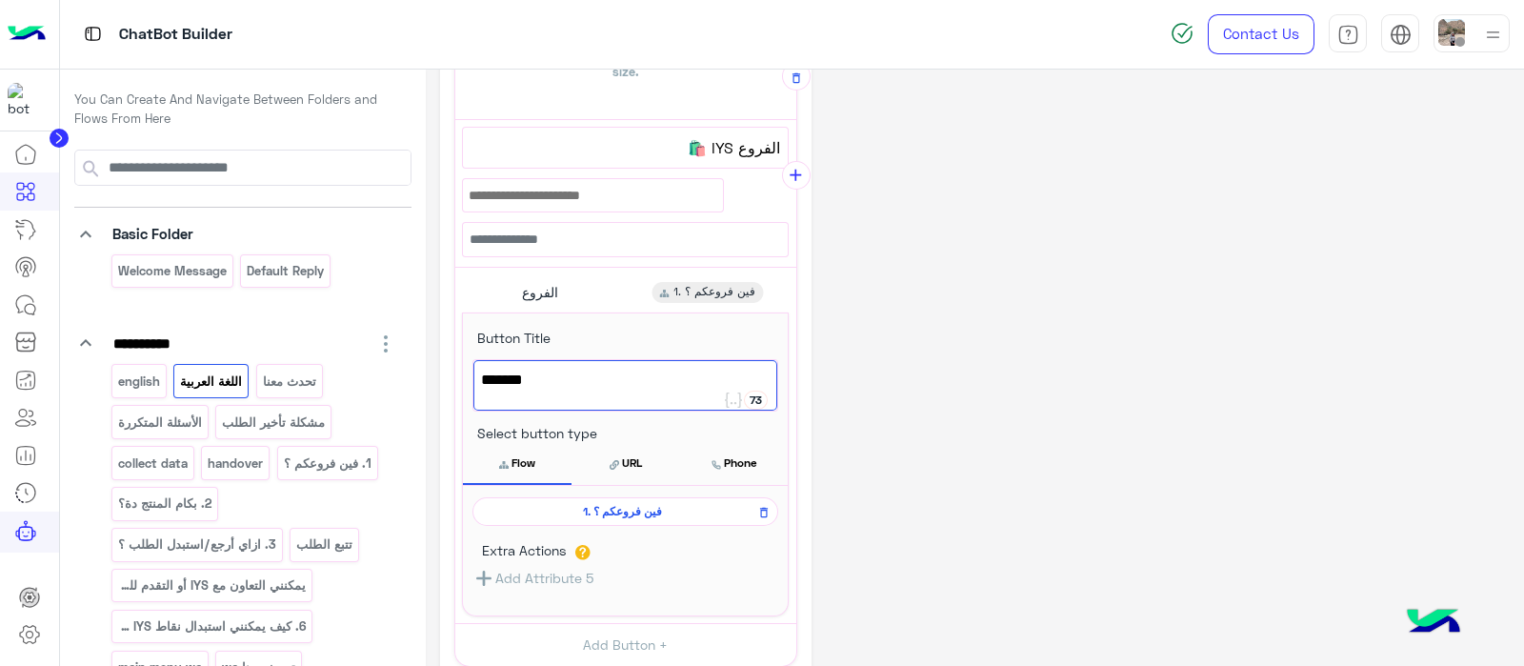
scroll to position [600, 0]
click at [772, 151] on span "الفروع IYS 🛍️" at bounding box center [625, 149] width 310 height 25
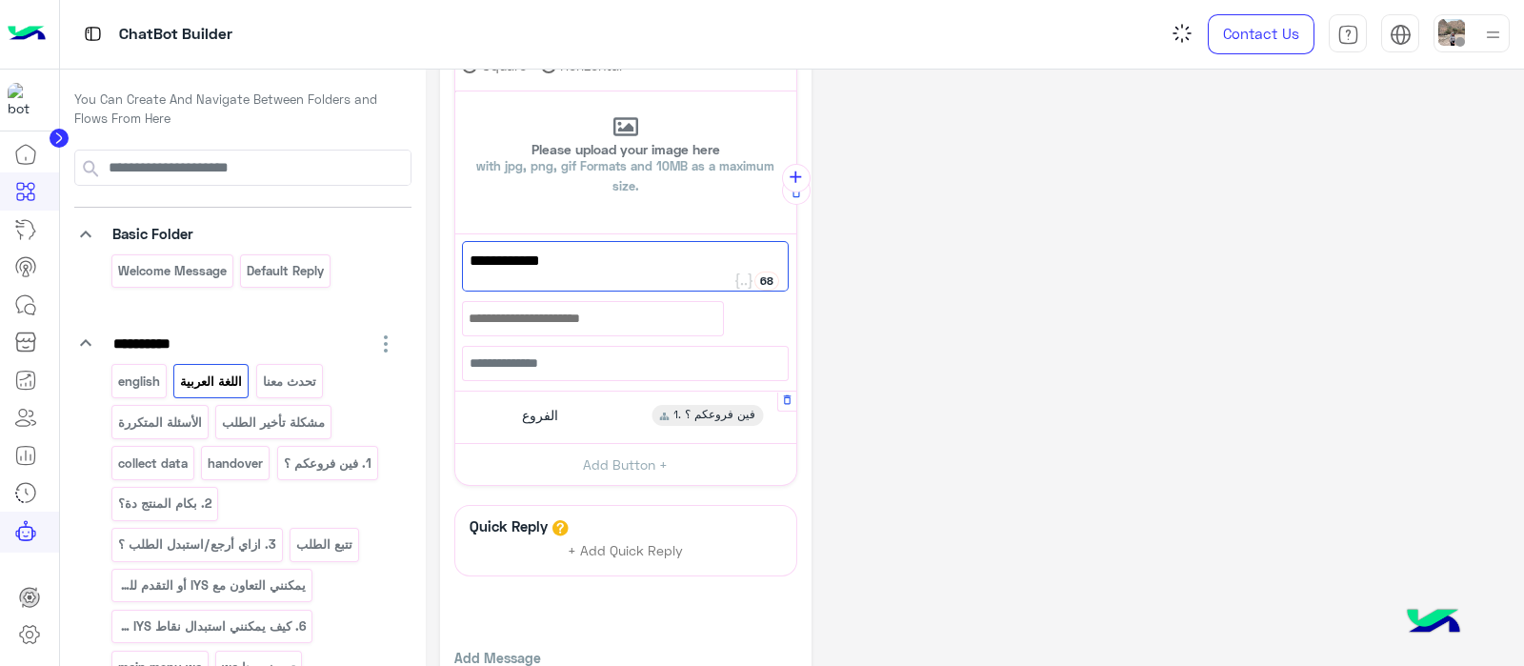
type textarea "**********"
click at [509, 412] on div "الفروع 1. فين فروعكم ؟" at bounding box center [625, 416] width 327 height 37
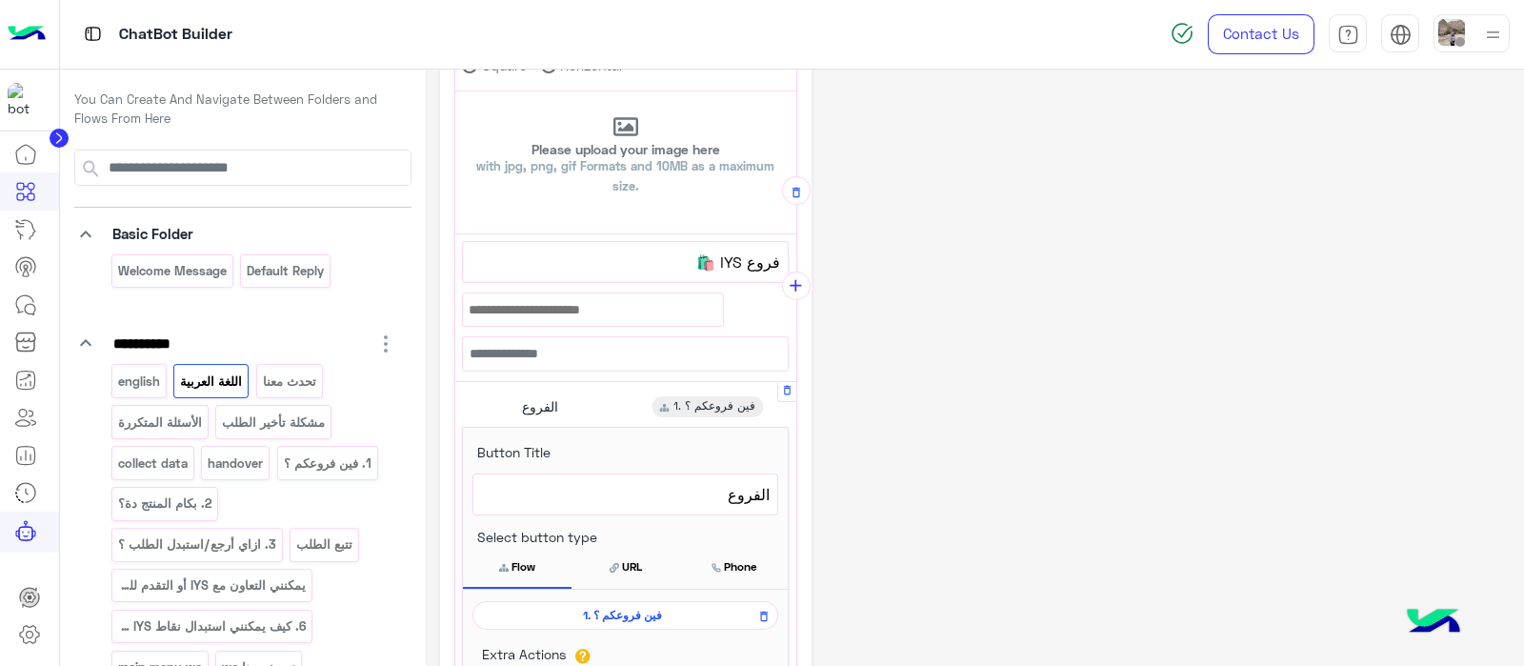
click at [761, 489] on span "الفروع" at bounding box center [625, 494] width 289 height 25
click at [717, 490] on span "فروع" at bounding box center [625, 494] width 289 height 25
paste textarea "****"
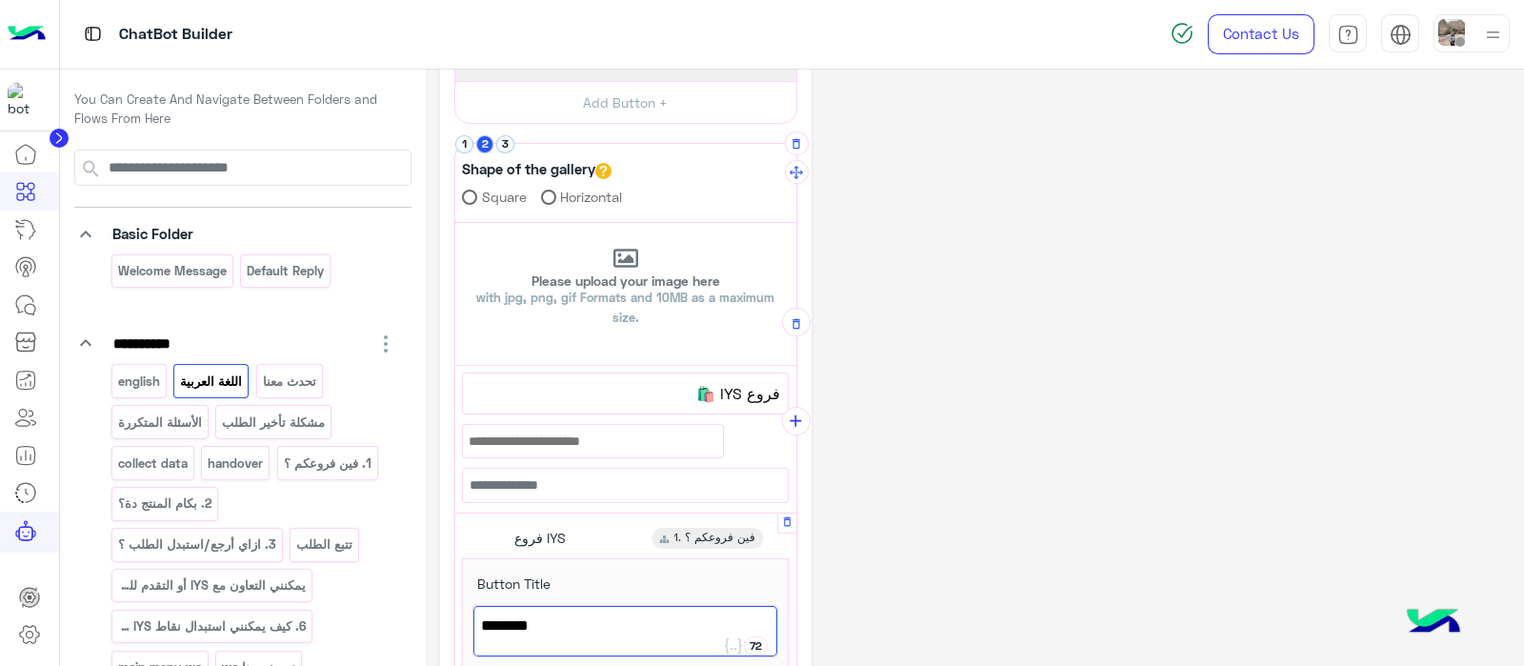
scroll to position [352, 0]
type textarea "********"
click at [504, 143] on button "3" at bounding box center [505, 148] width 18 height 18
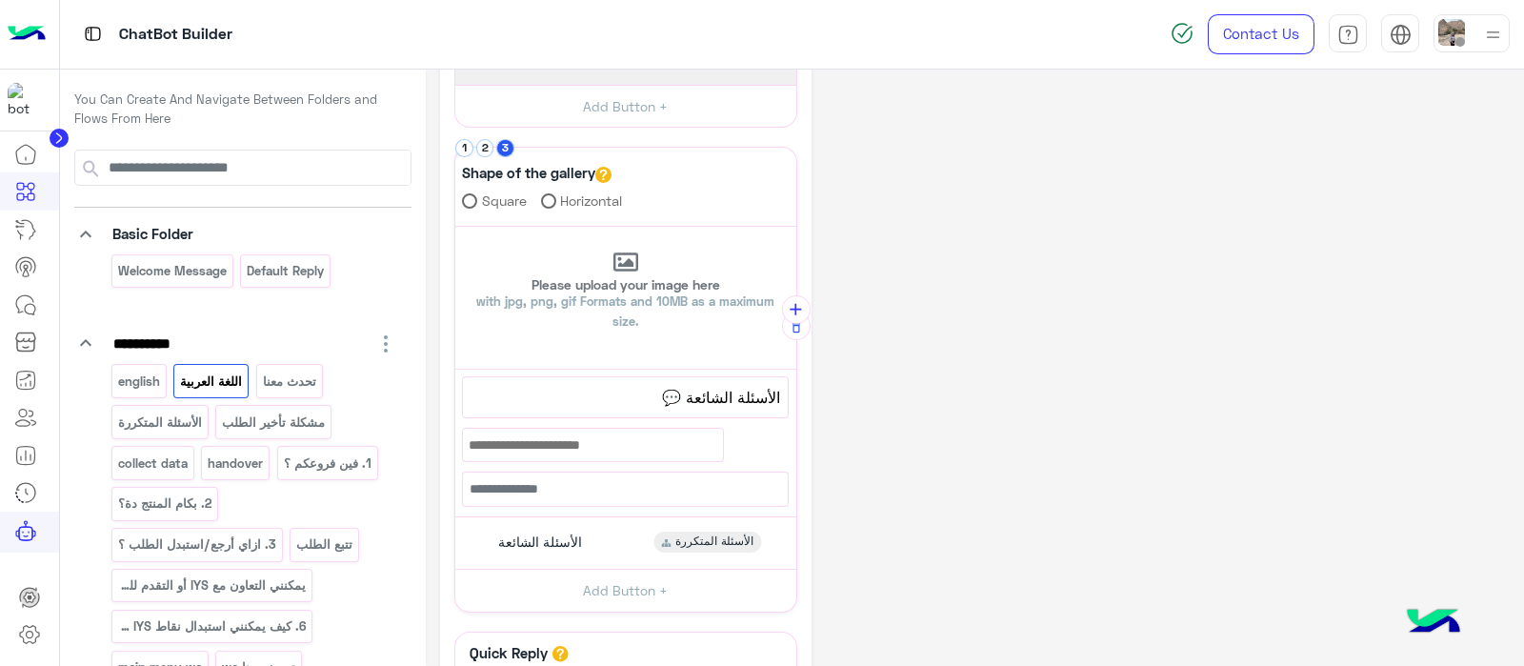
drag, startPoint x: 679, startPoint y: 394, endPoint x: 683, endPoint y: 415, distance: 21.3
click at [679, 396] on span "الأسئلة الشائعة 💬" at bounding box center [625, 397] width 310 height 25
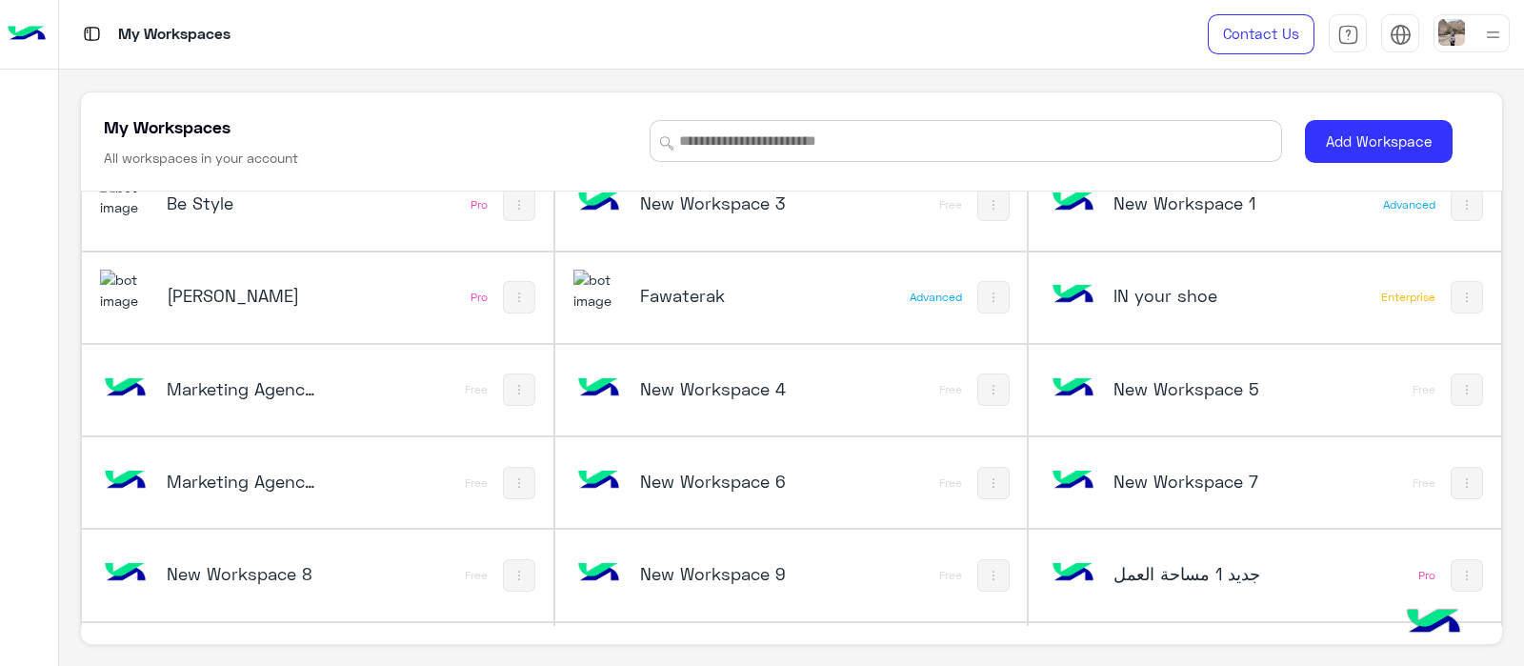
scroll to position [3256, 0]
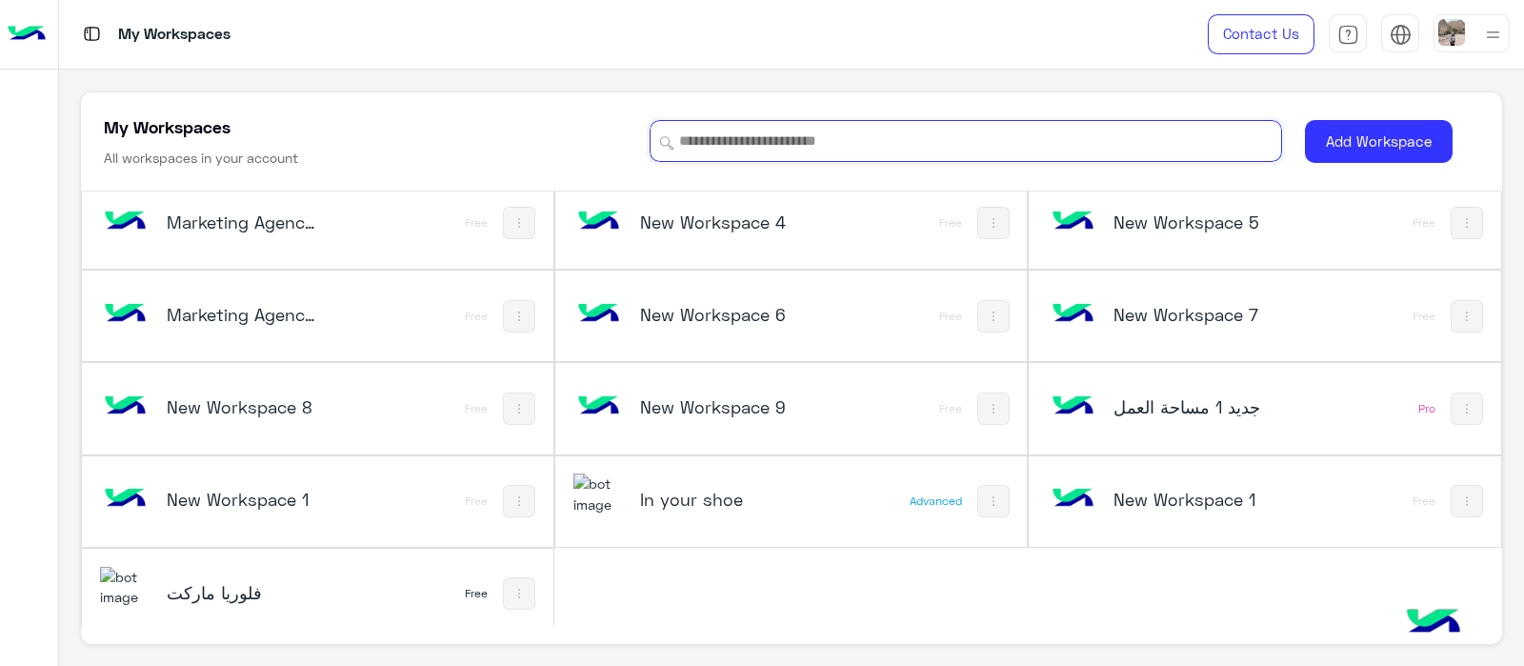
click at [771, 145] on input at bounding box center [965, 141] width 632 height 42
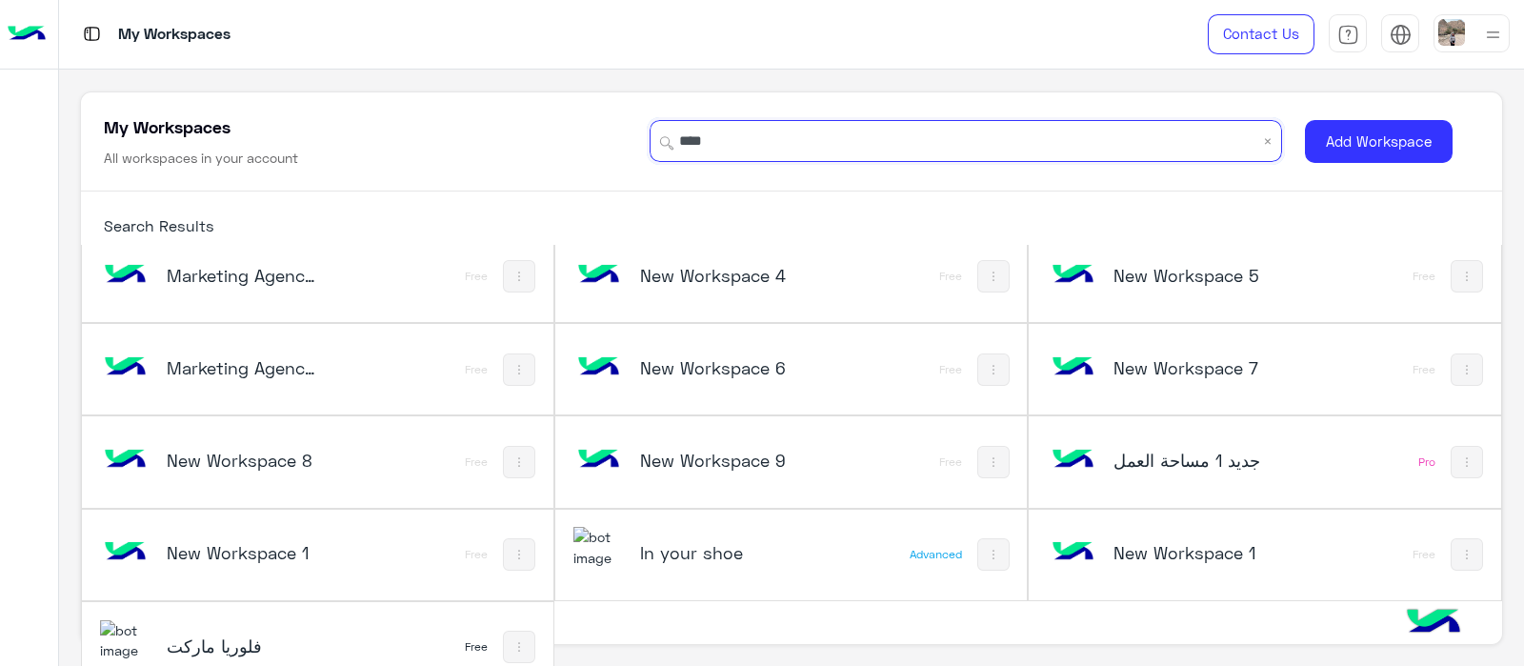
scroll to position [0, 0]
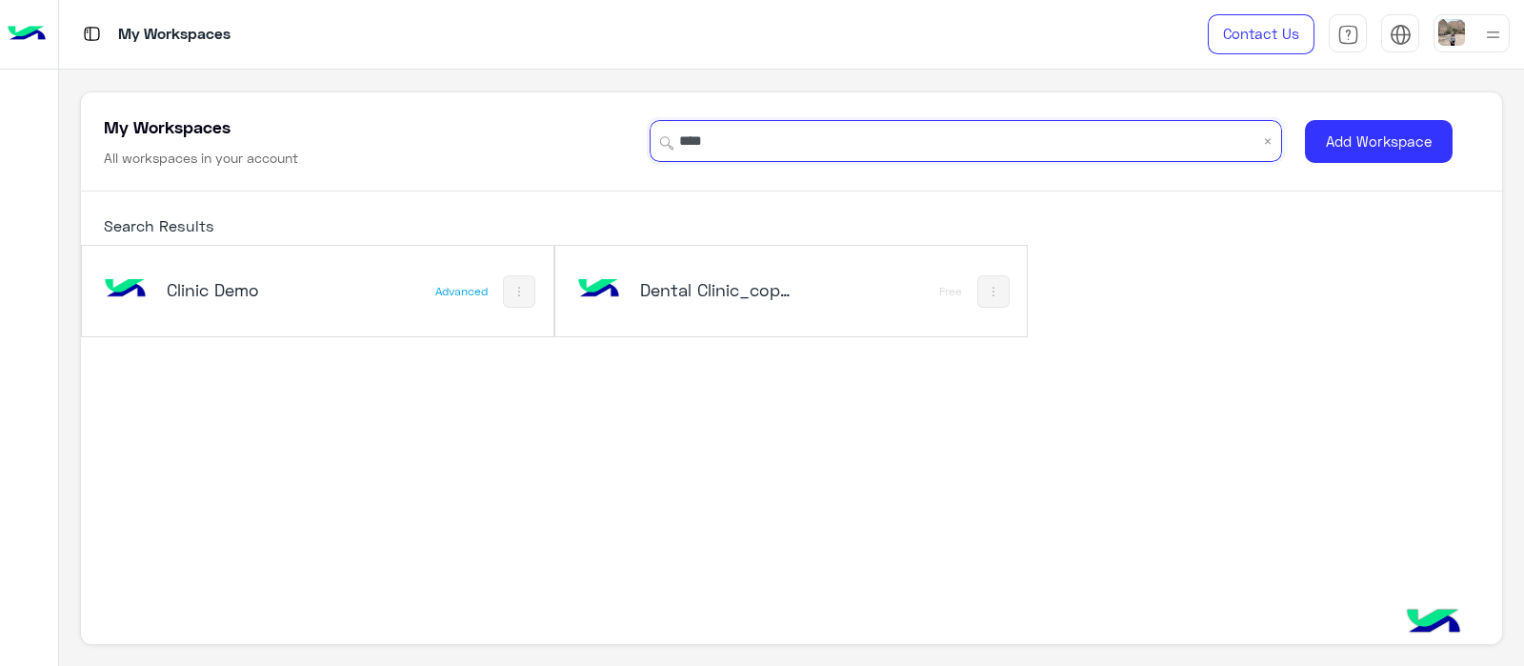
type input "****"
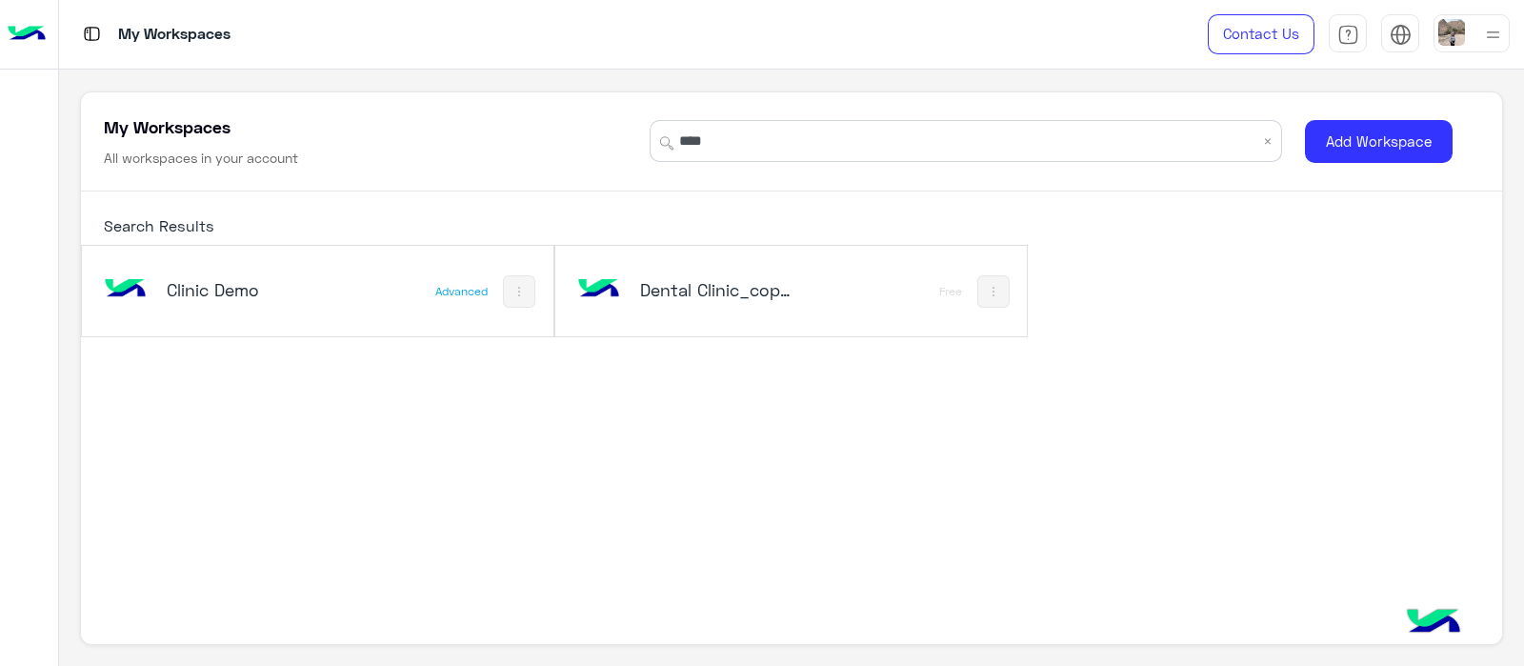
click at [234, 289] on h5 "Clinic Demo" at bounding box center [245, 289] width 157 height 23
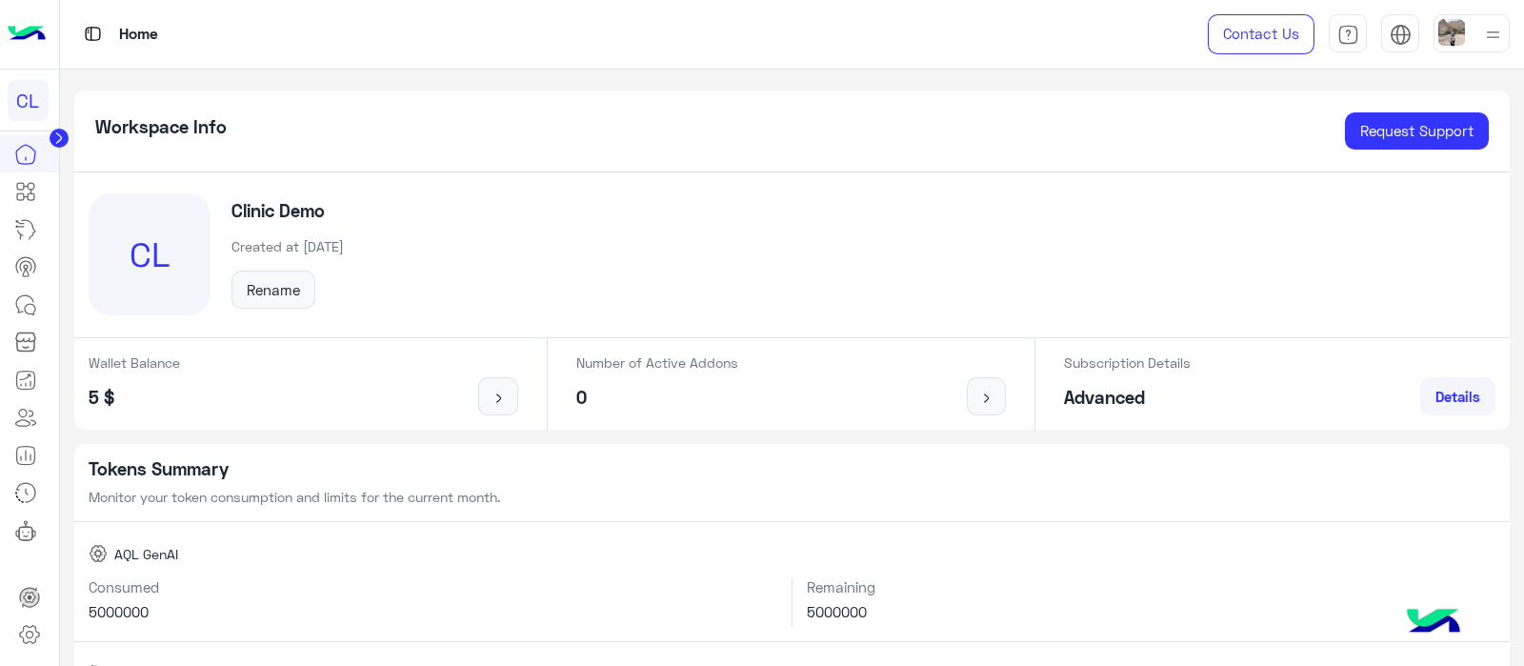
click at [327, 174] on div "CL Clinic Demo Created at [DATE] Rename" at bounding box center [792, 255] width 1436 height 166
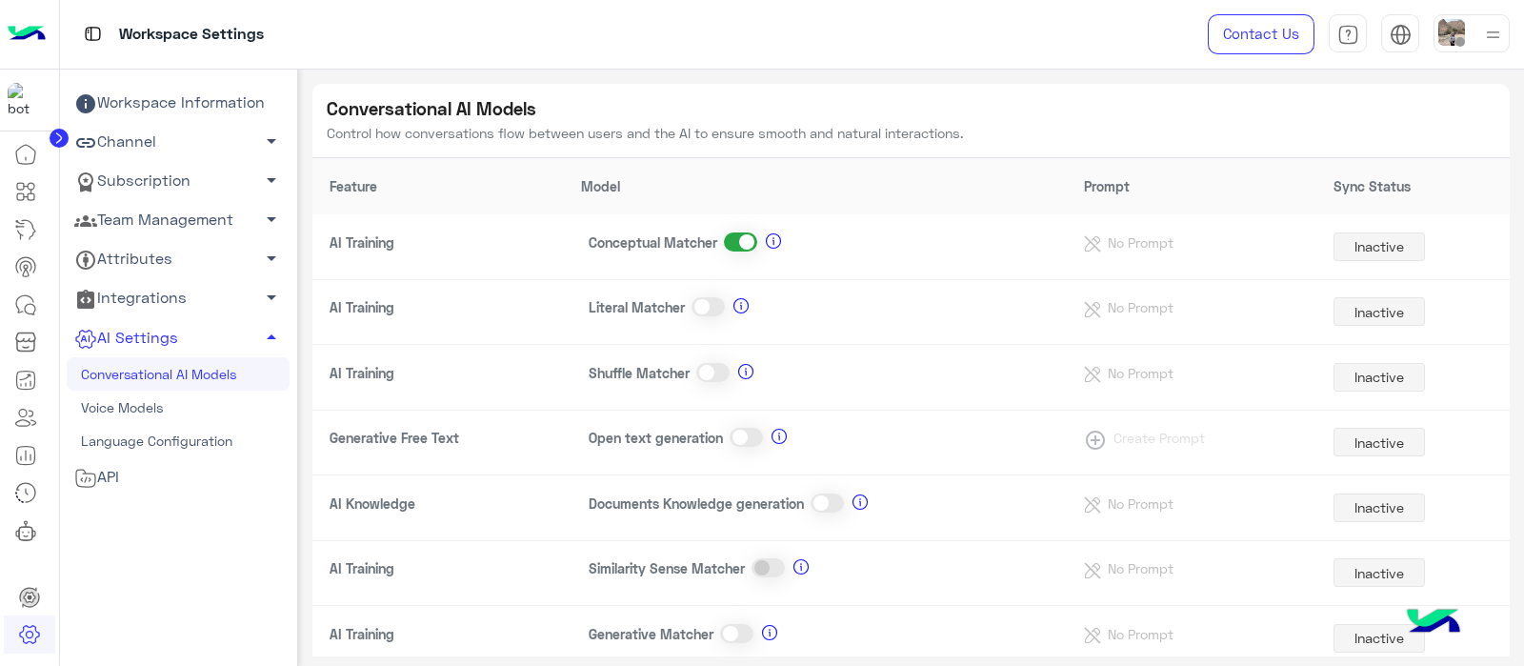
scroll to position [104, 0]
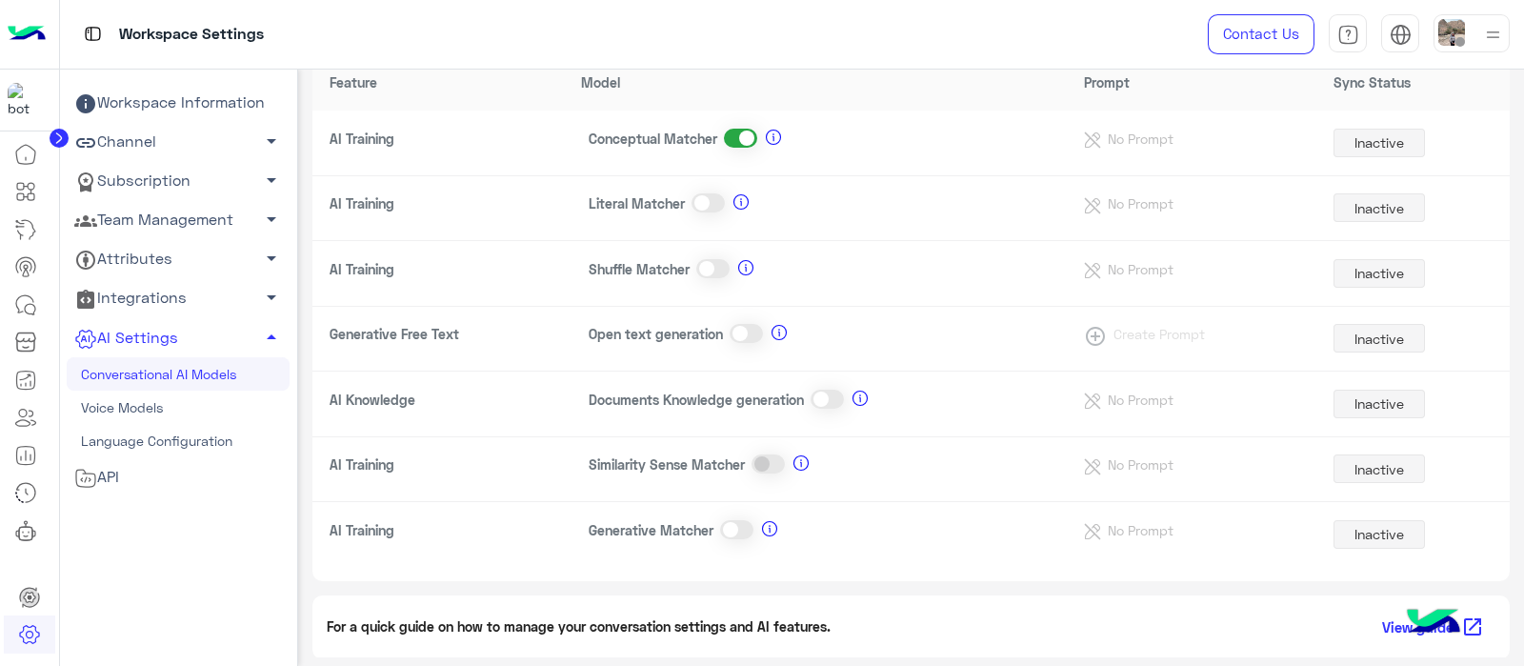
click at [727, 521] on span at bounding box center [736, 529] width 33 height 19
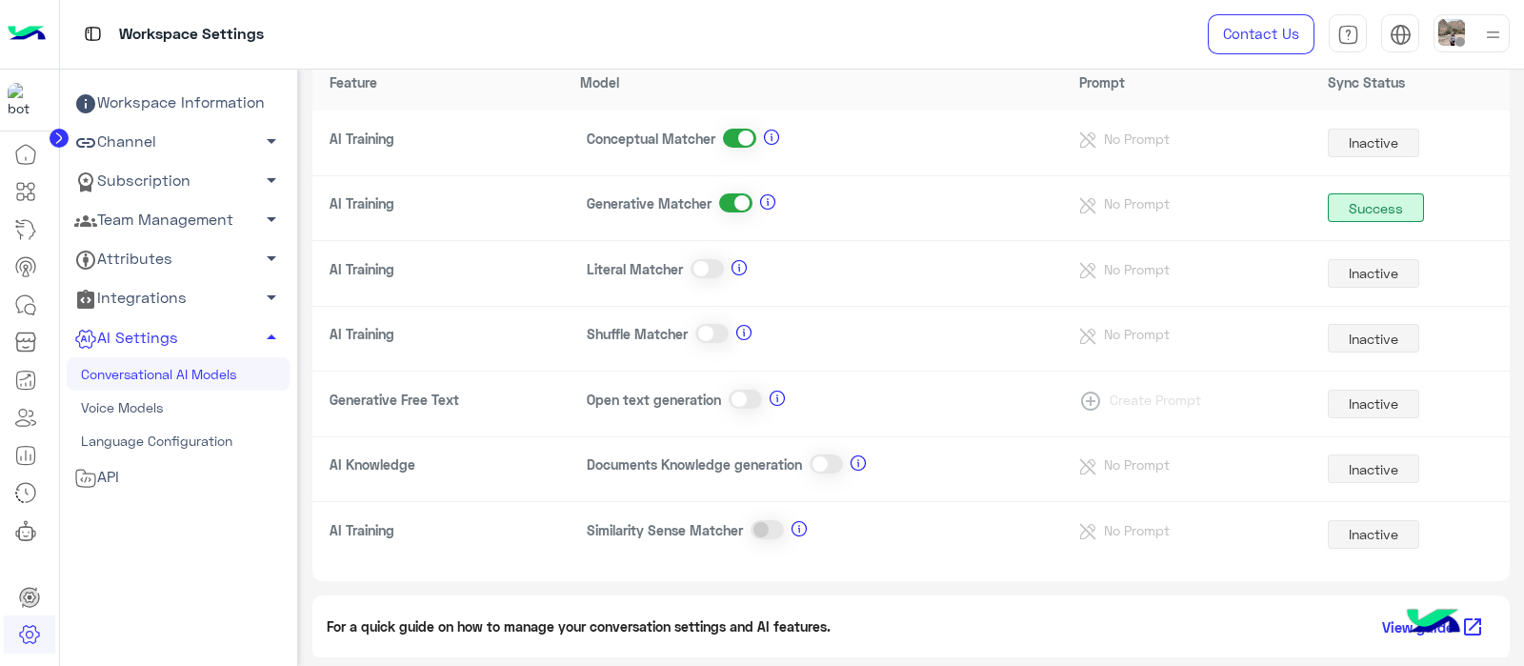
click at [729, 129] on span at bounding box center [739, 138] width 33 height 19
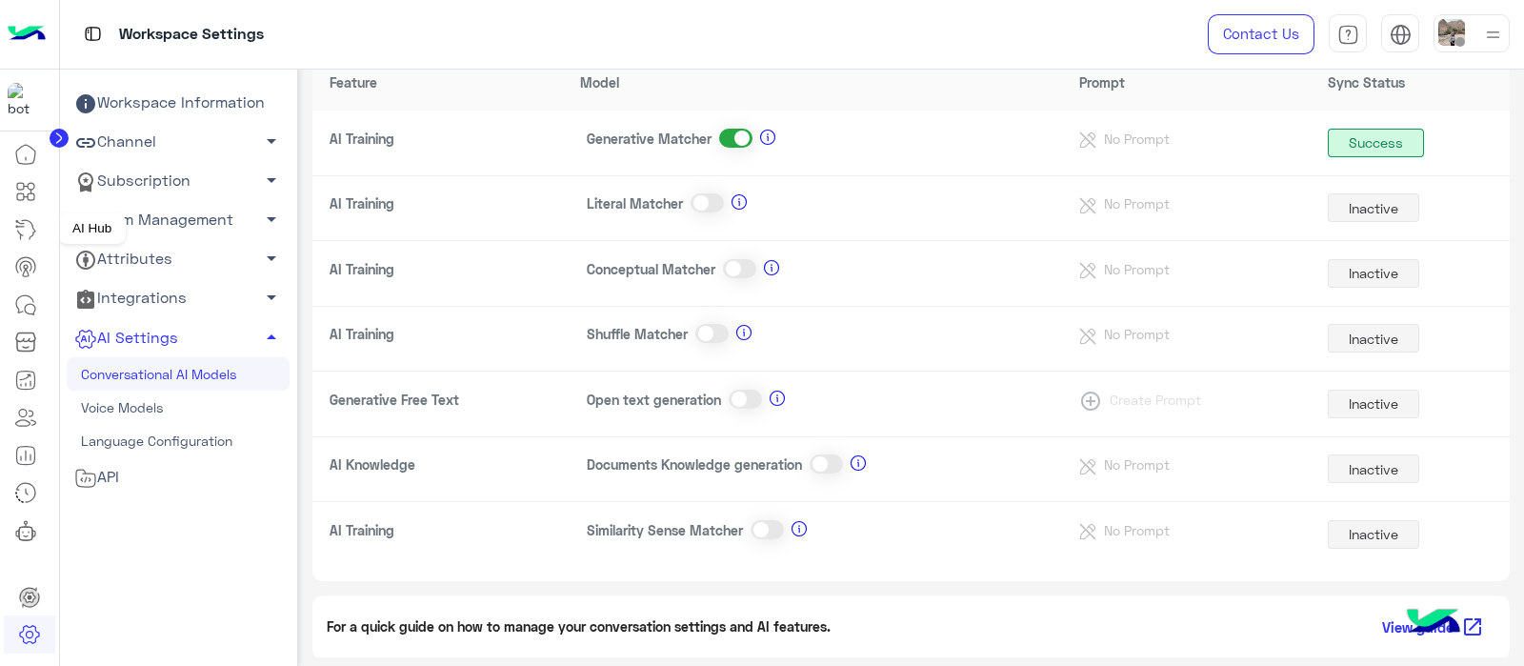
click at [25, 233] on icon at bounding box center [25, 229] width 23 height 23
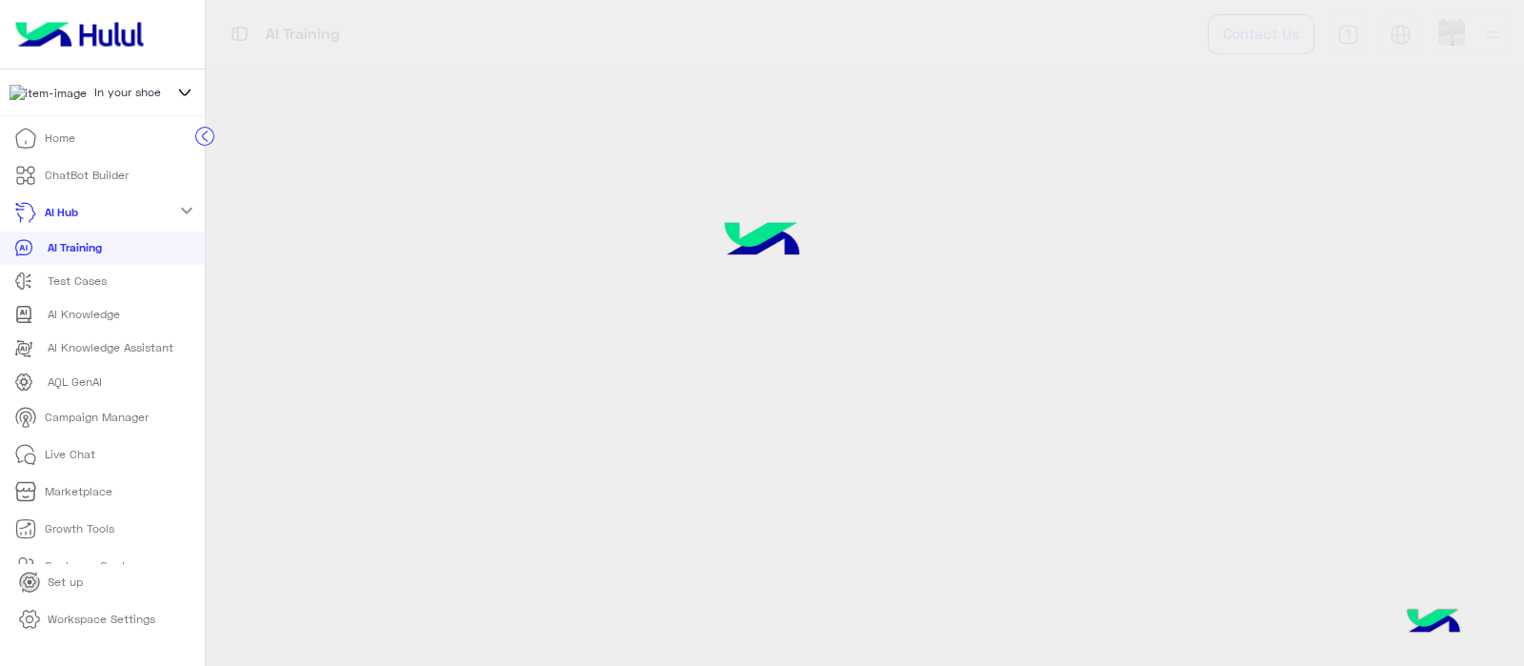
click at [50, 254] on p "AI Training" at bounding box center [75, 247] width 54 height 17
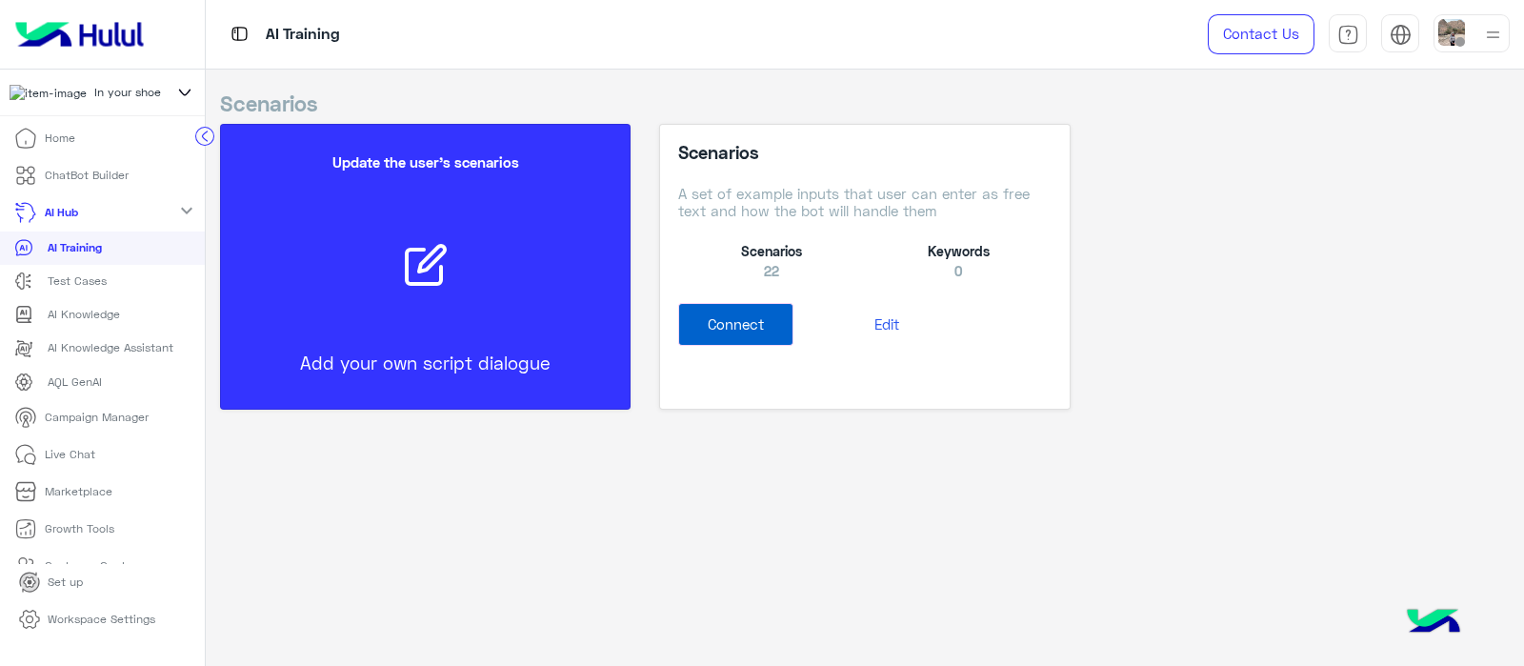
click at [70, 181] on p "ChatBot Builder" at bounding box center [87, 175] width 84 height 17
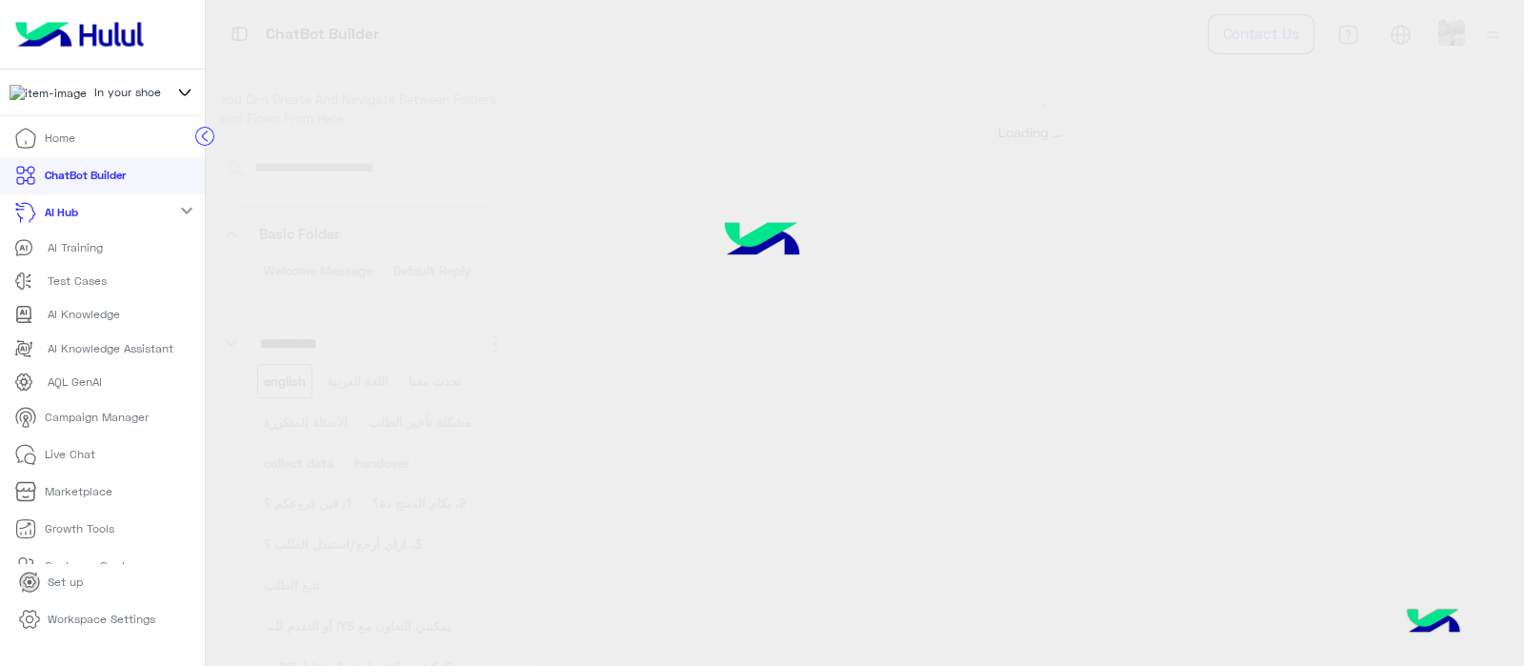
select select "*"
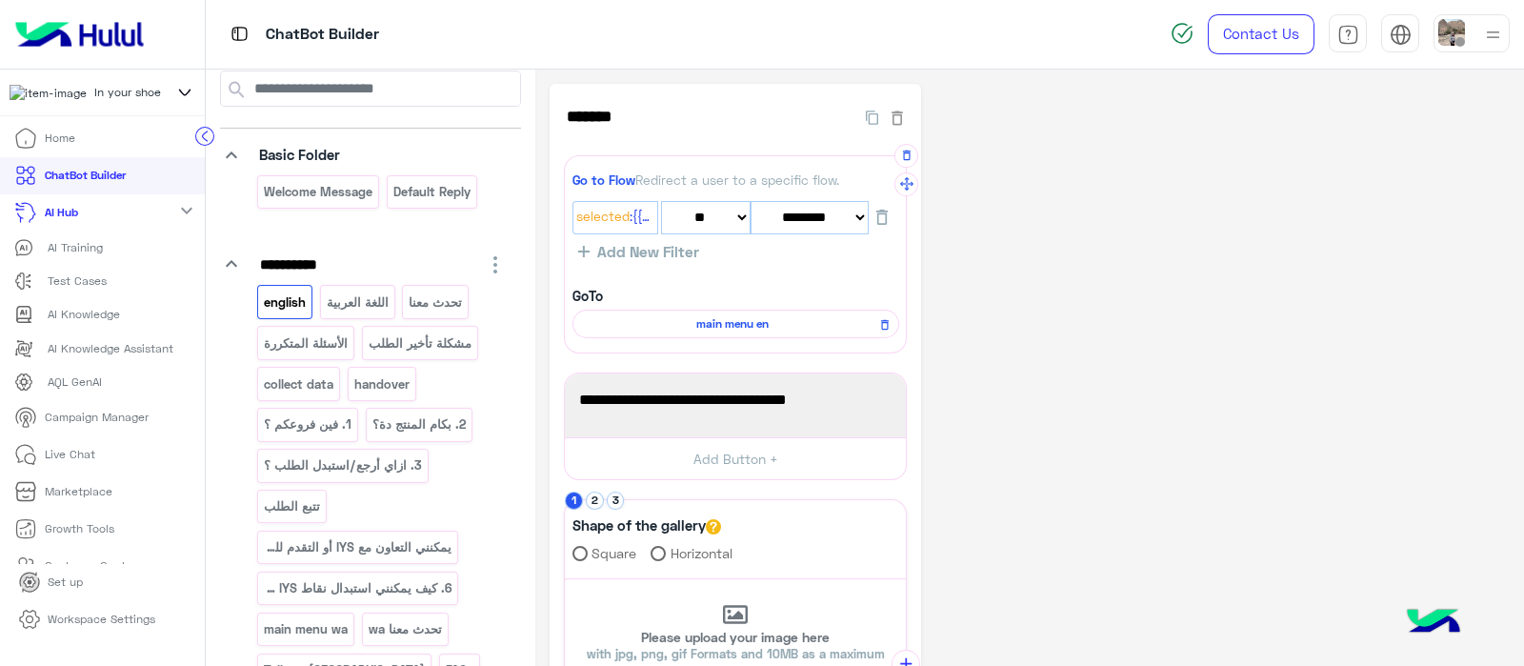
click at [702, 325] on span "main menu en" at bounding box center [732, 323] width 299 height 17
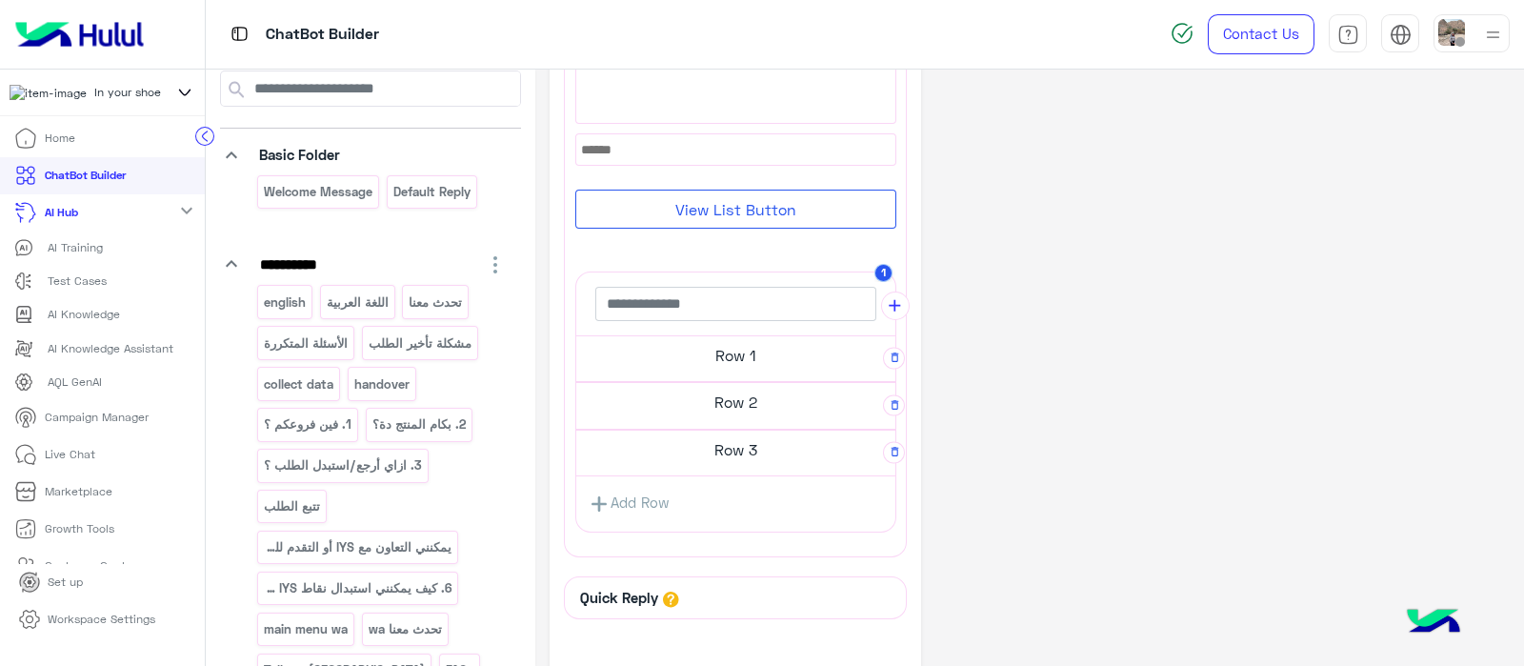
scroll to position [253, 0]
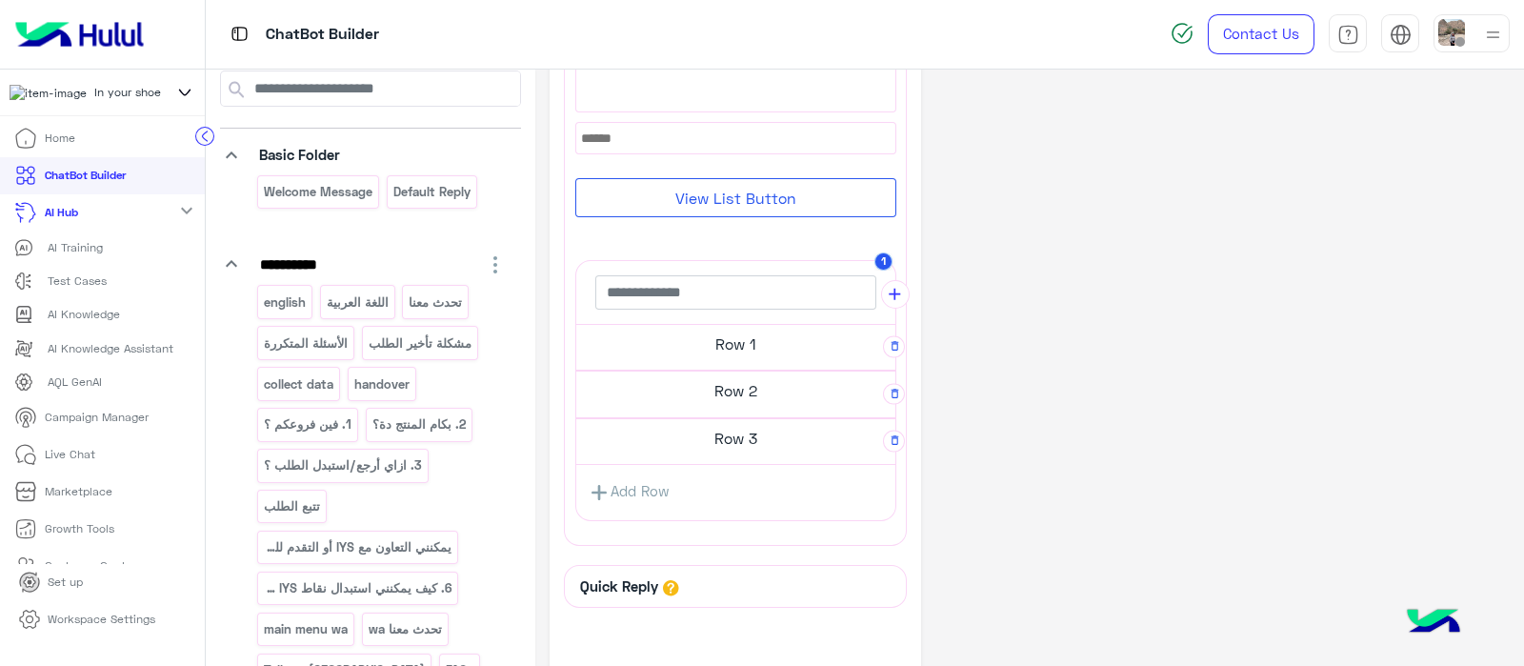
click at [735, 443] on h5 "Row 3" at bounding box center [735, 438] width 319 height 38
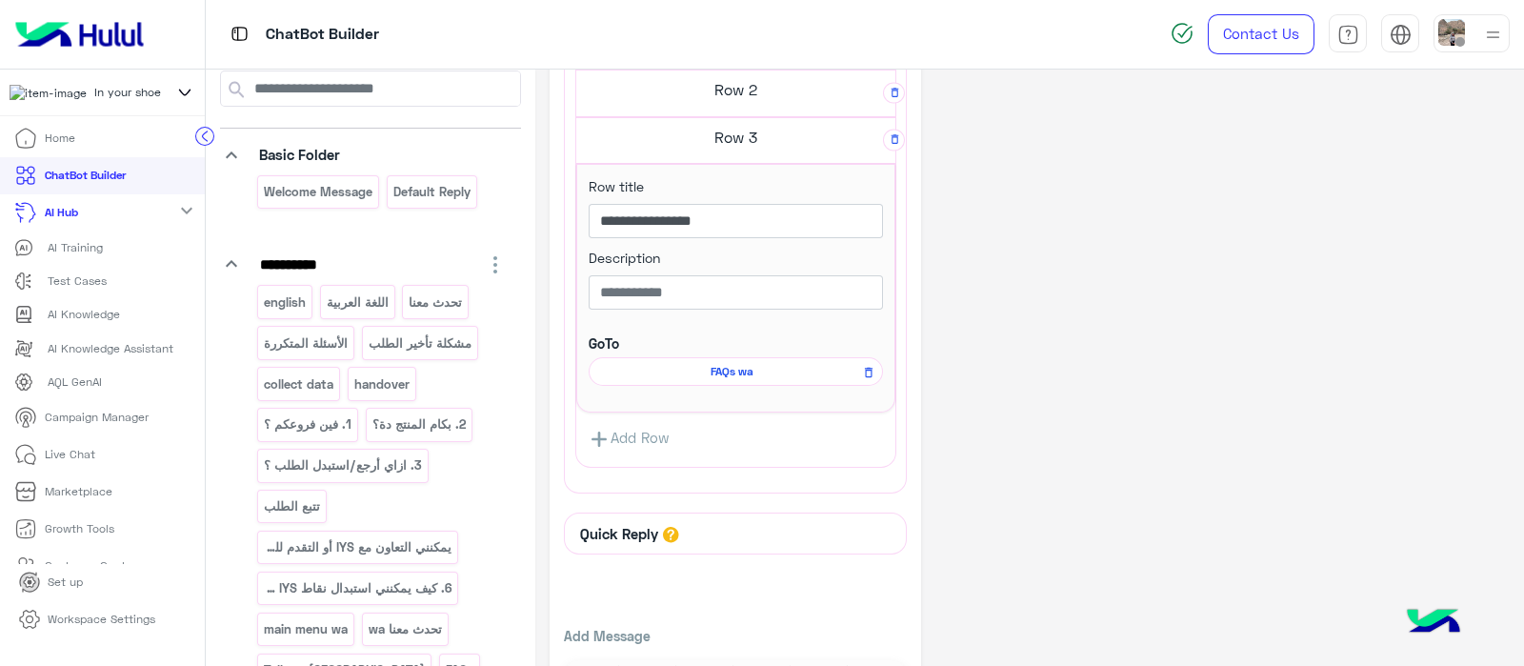
scroll to position [556, 0]
click at [742, 73] on h5 "Row 2" at bounding box center [735, 88] width 319 height 38
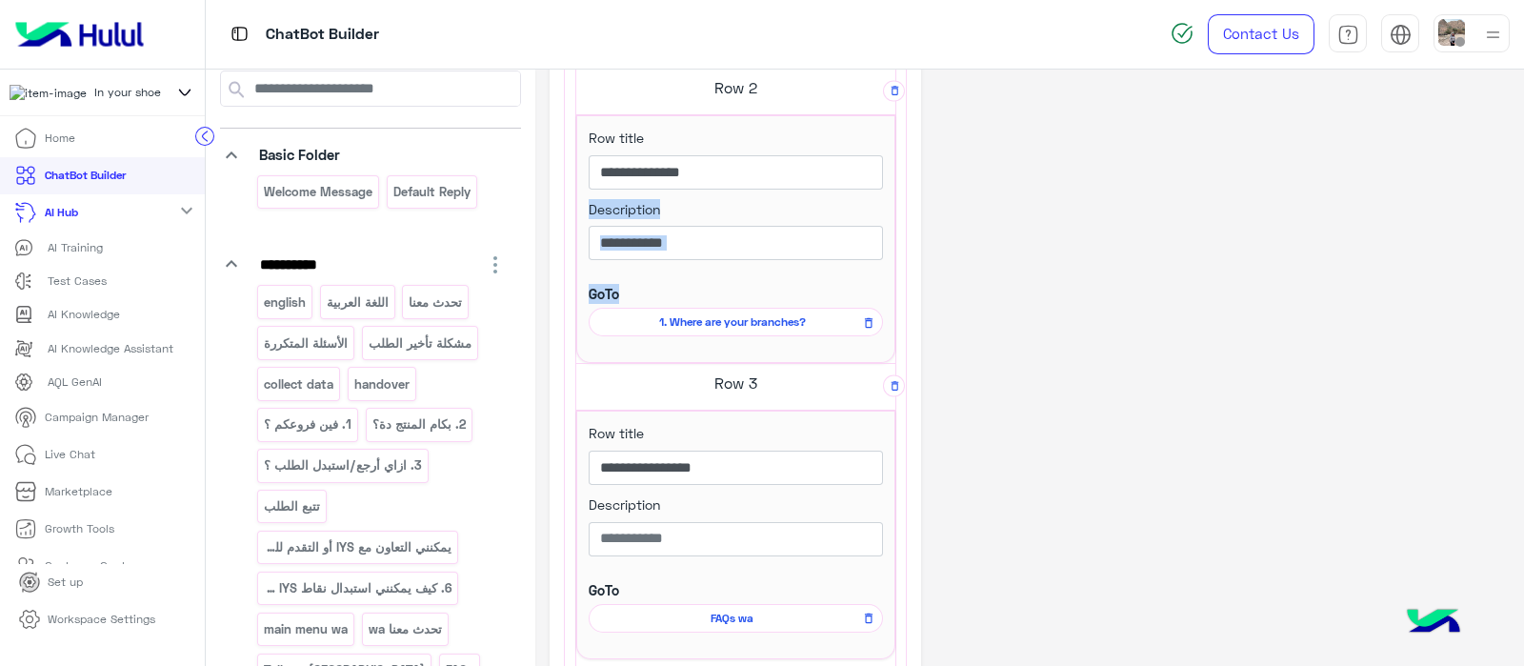
drag, startPoint x: 708, startPoint y: 289, endPoint x: 729, endPoint y: 228, distance: 64.4
click at [729, 228] on div "**********" at bounding box center [735, 239] width 319 height 248
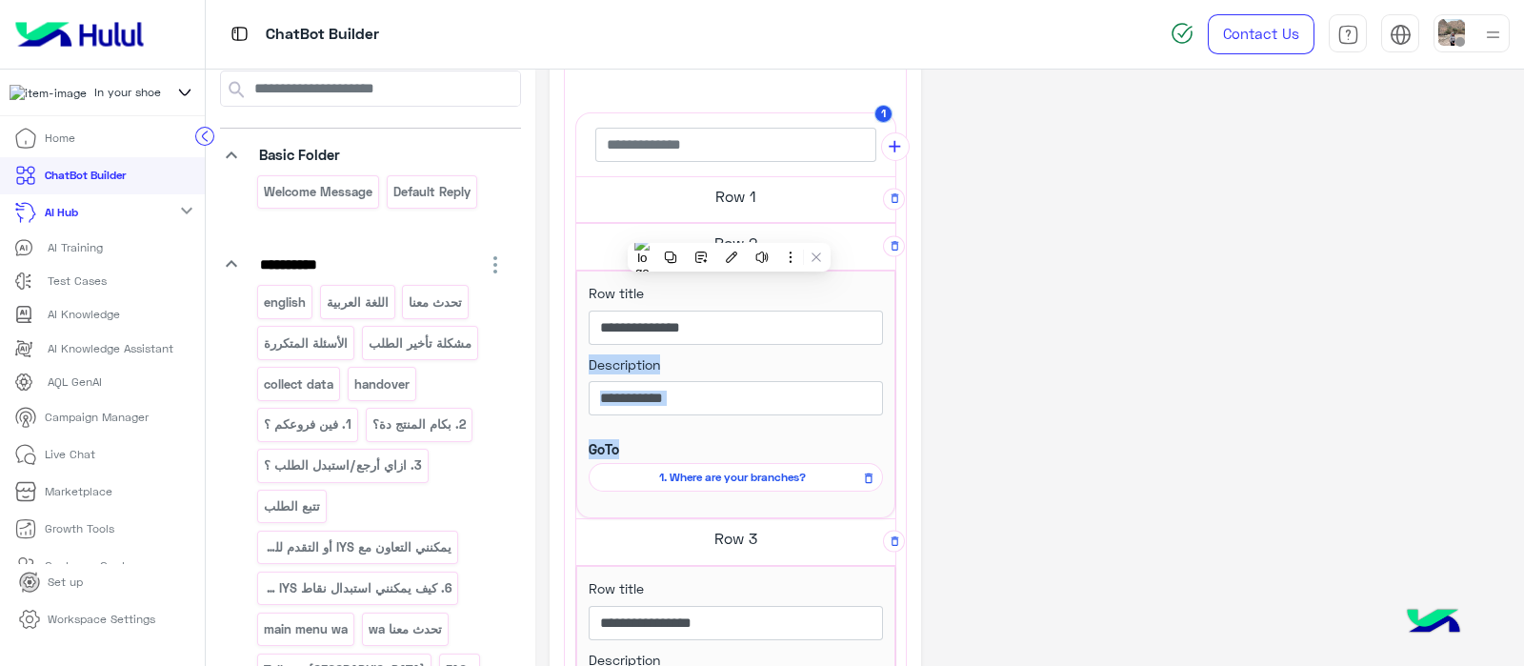
scroll to position [383, 0]
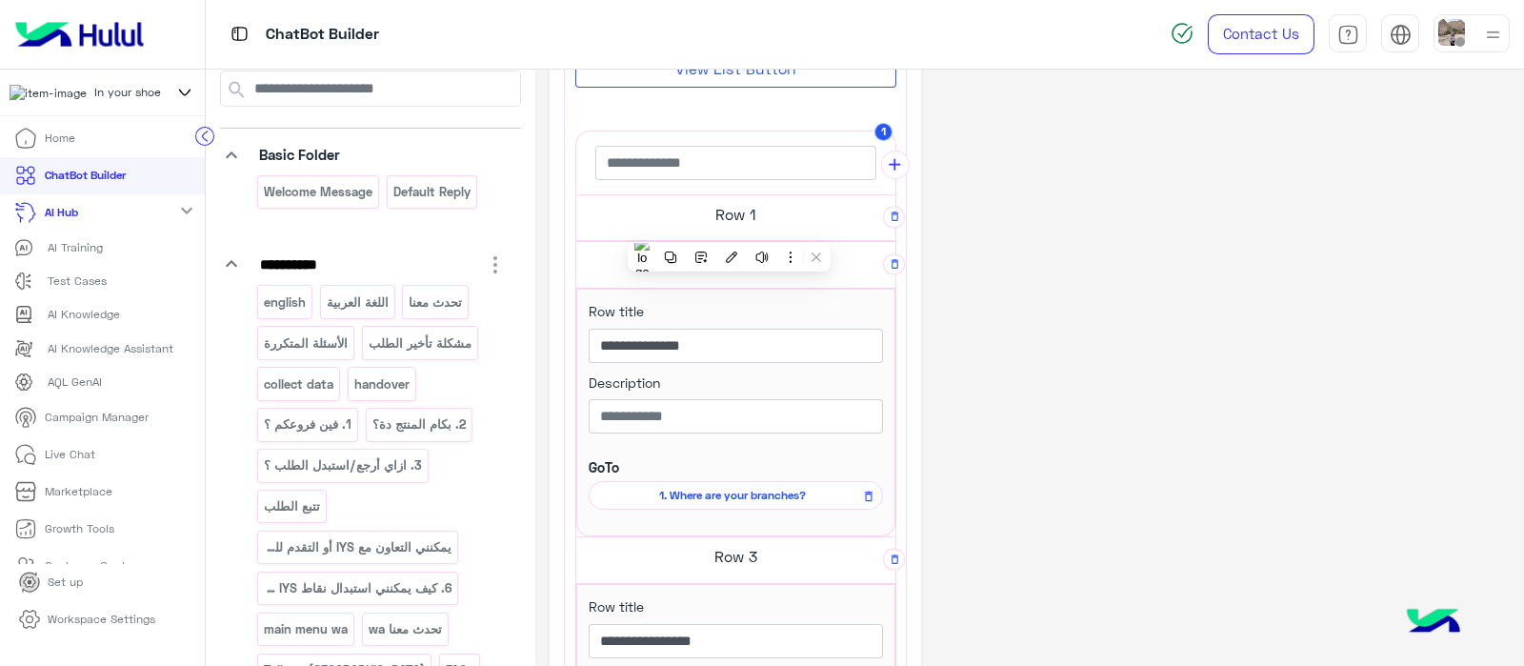
click at [742, 211] on h5 "Row 1" at bounding box center [735, 214] width 319 height 38
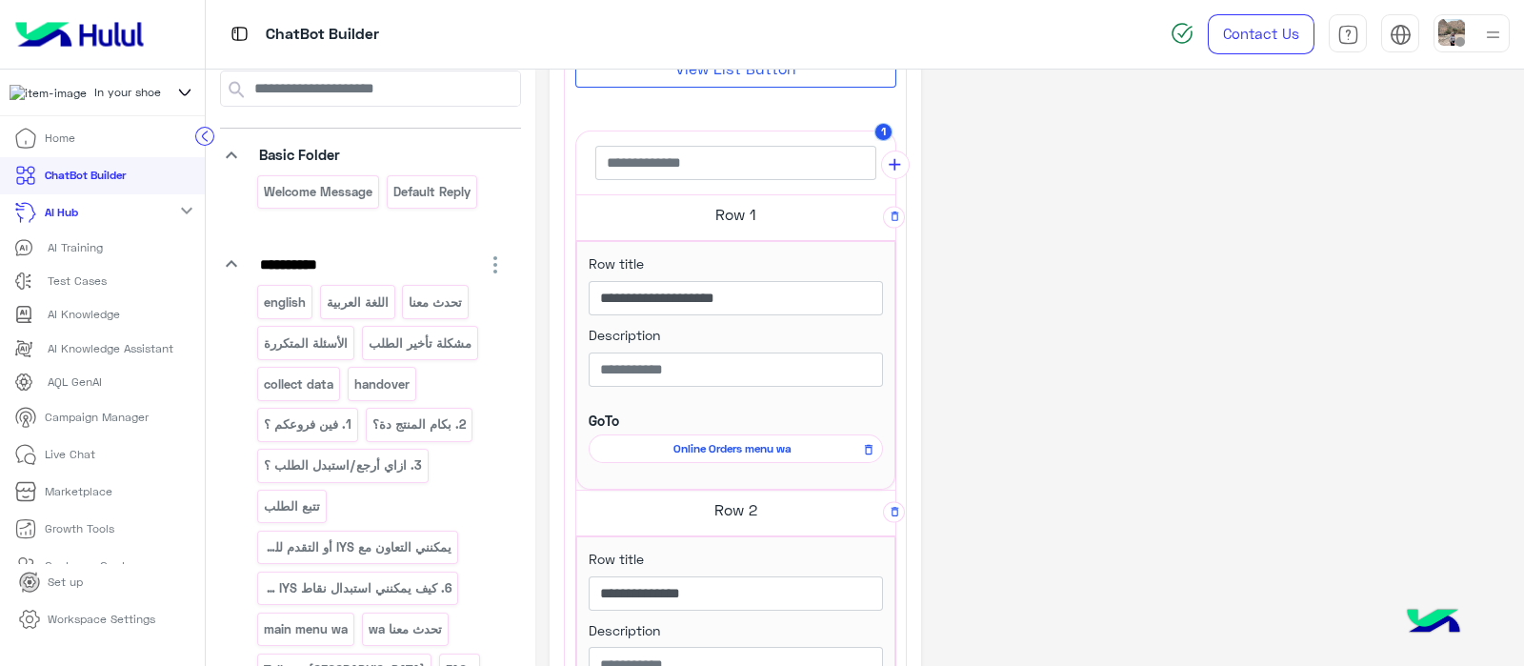
scroll to position [497, 0]
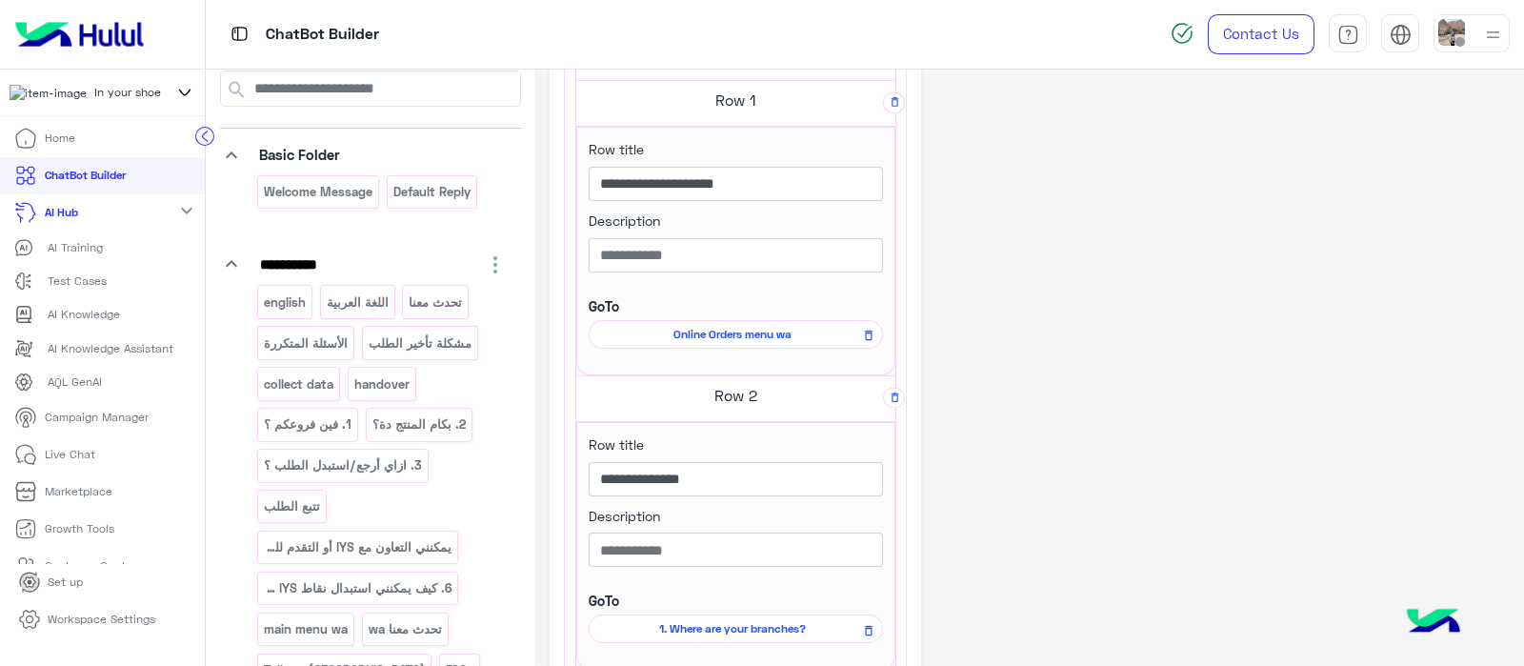
click at [715, 332] on span "Online Orders menu wa" at bounding box center [732, 334] width 267 height 17
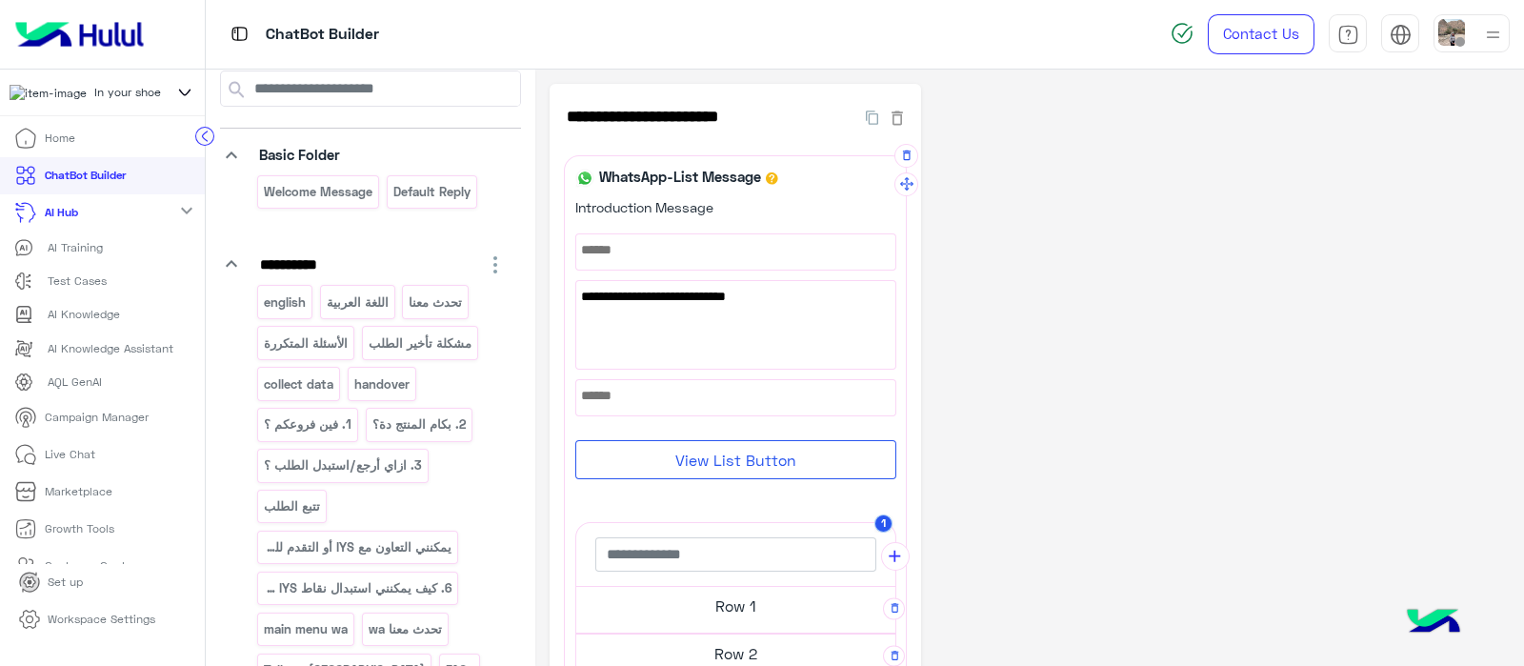
scroll to position [468, 0]
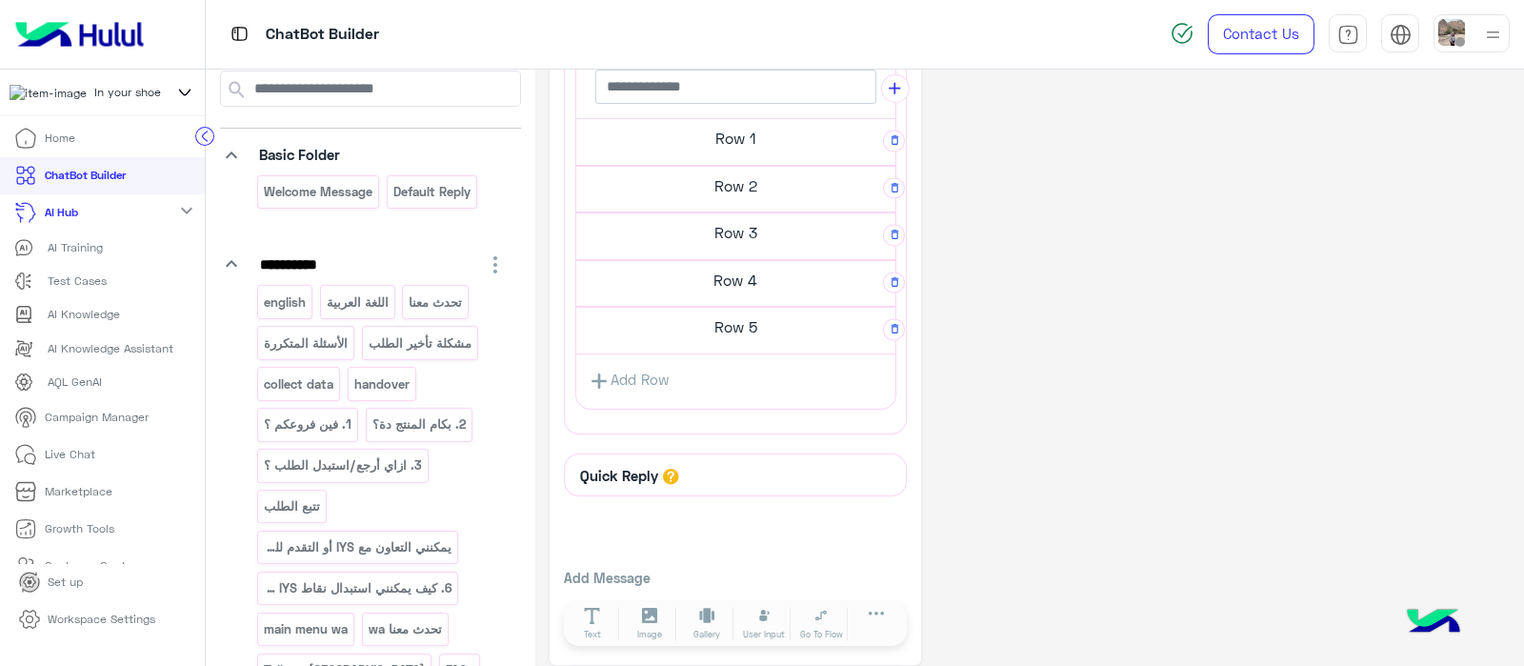
click at [707, 323] on h5 "Row 5" at bounding box center [735, 327] width 319 height 38
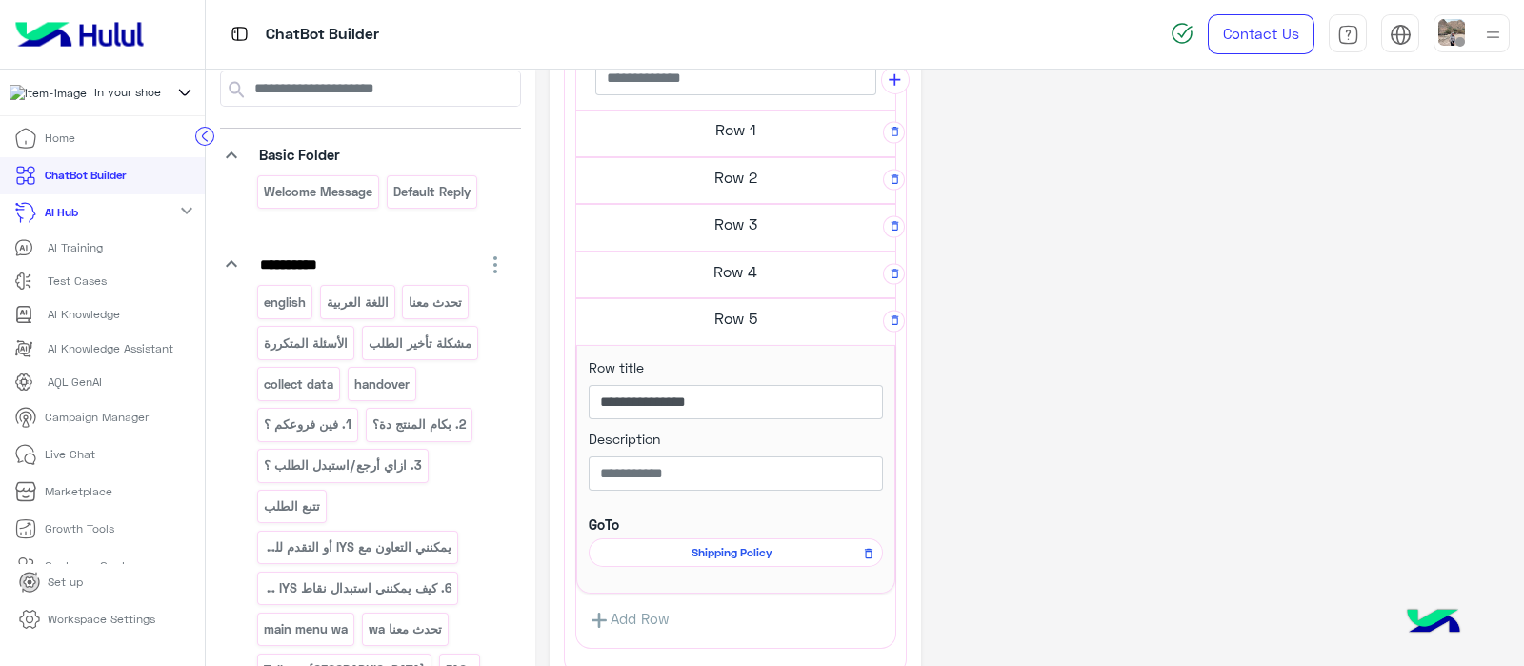
click at [714, 269] on h5 "Row 4" at bounding box center [735, 270] width 319 height 38
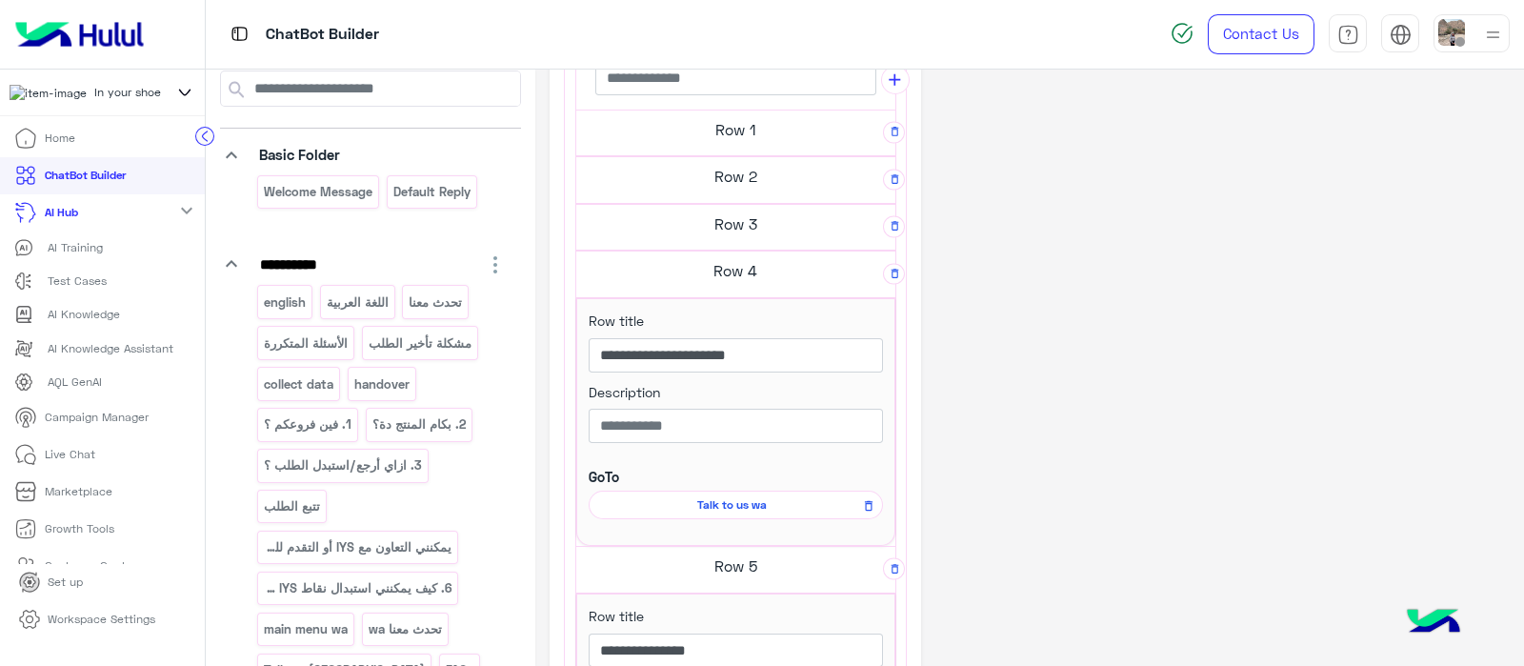
click at [724, 499] on span "Talk to us wa" at bounding box center [732, 504] width 267 height 17
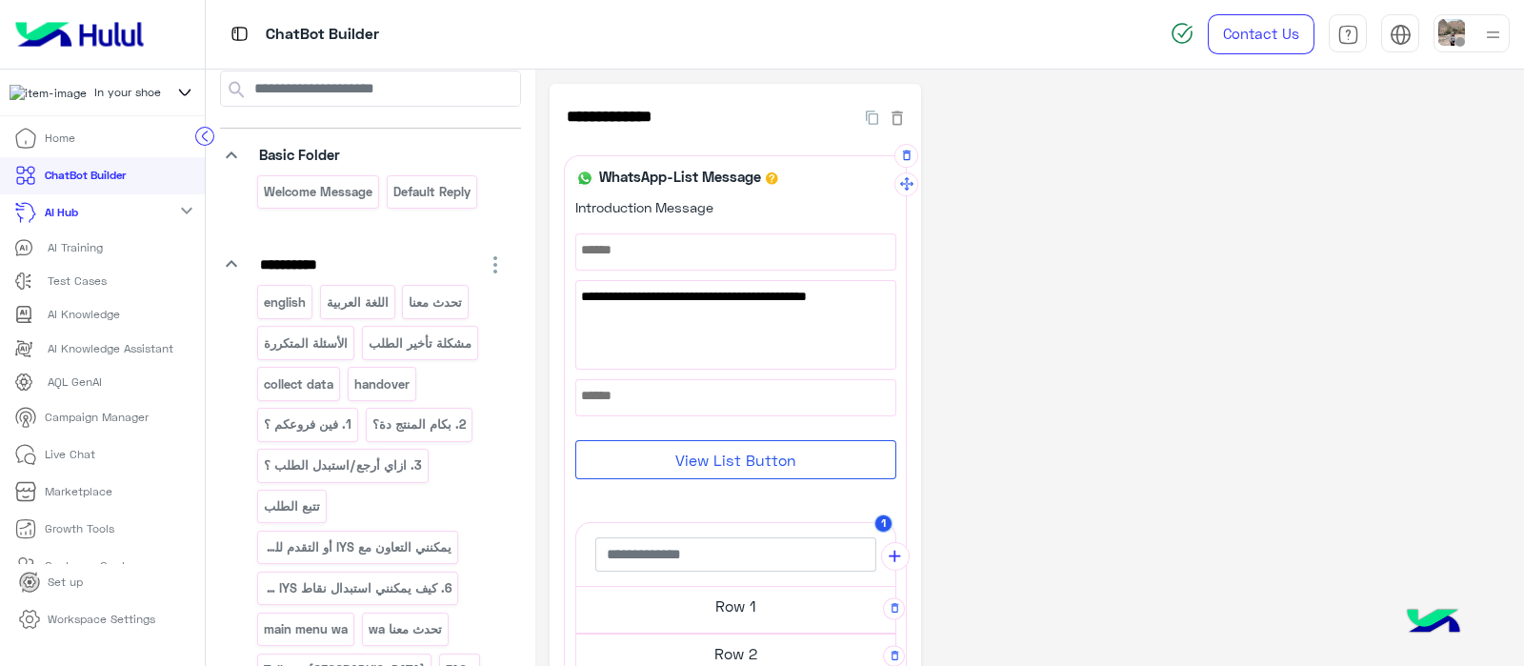
scroll to position [385, 0]
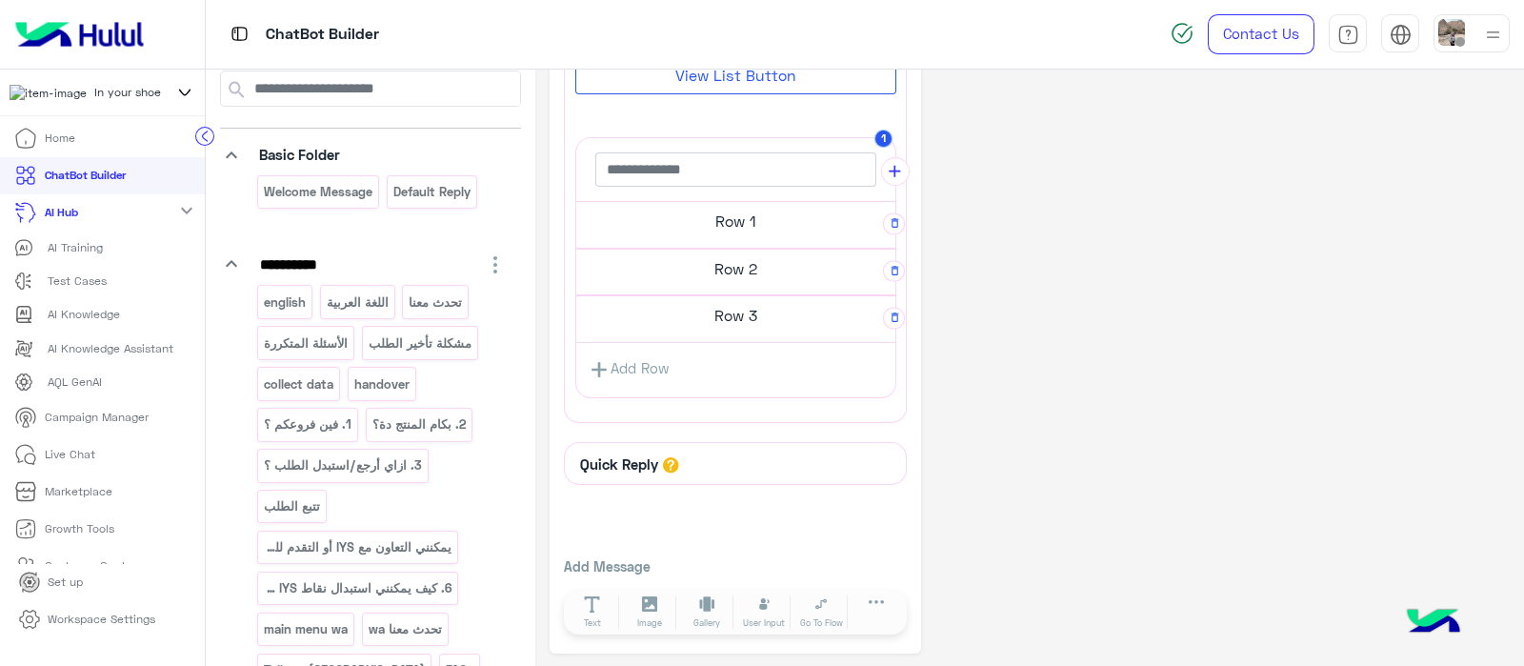
click at [703, 203] on h5 "Row 1" at bounding box center [735, 221] width 319 height 38
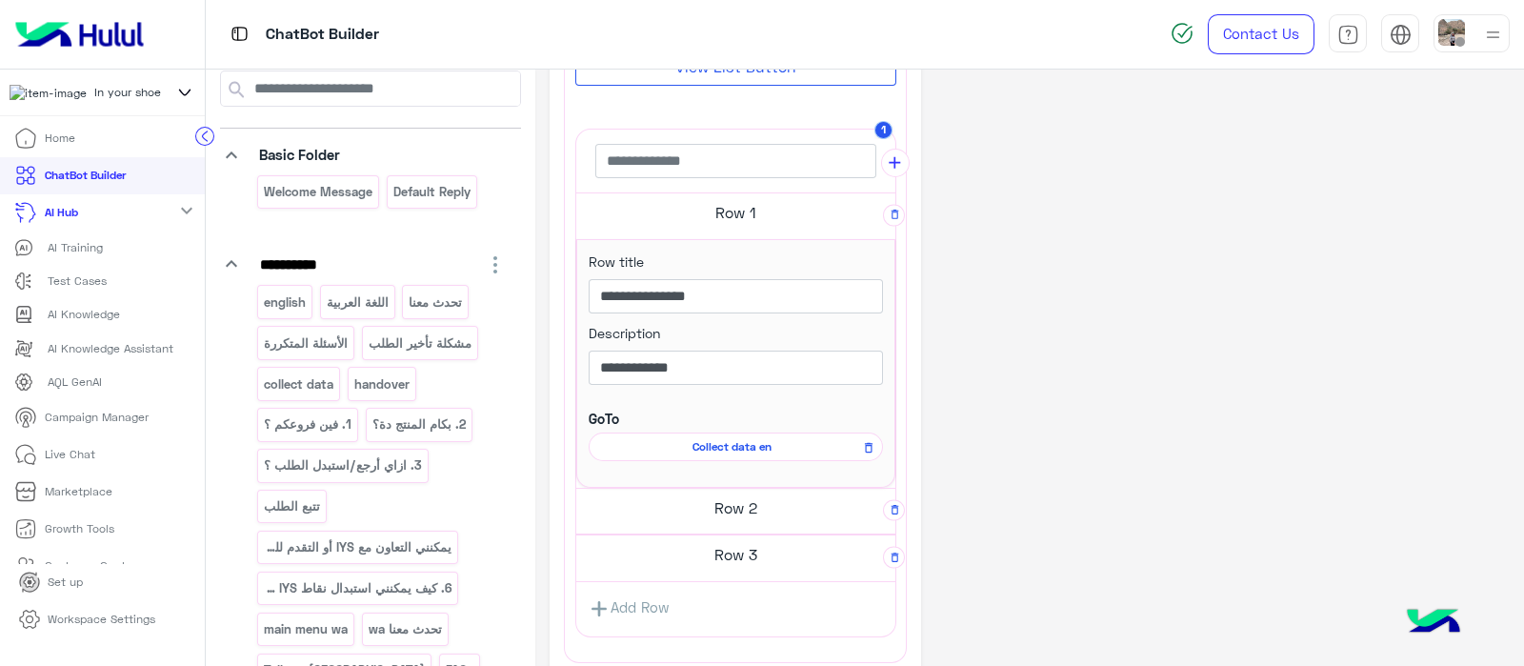
scroll to position [375, 0]
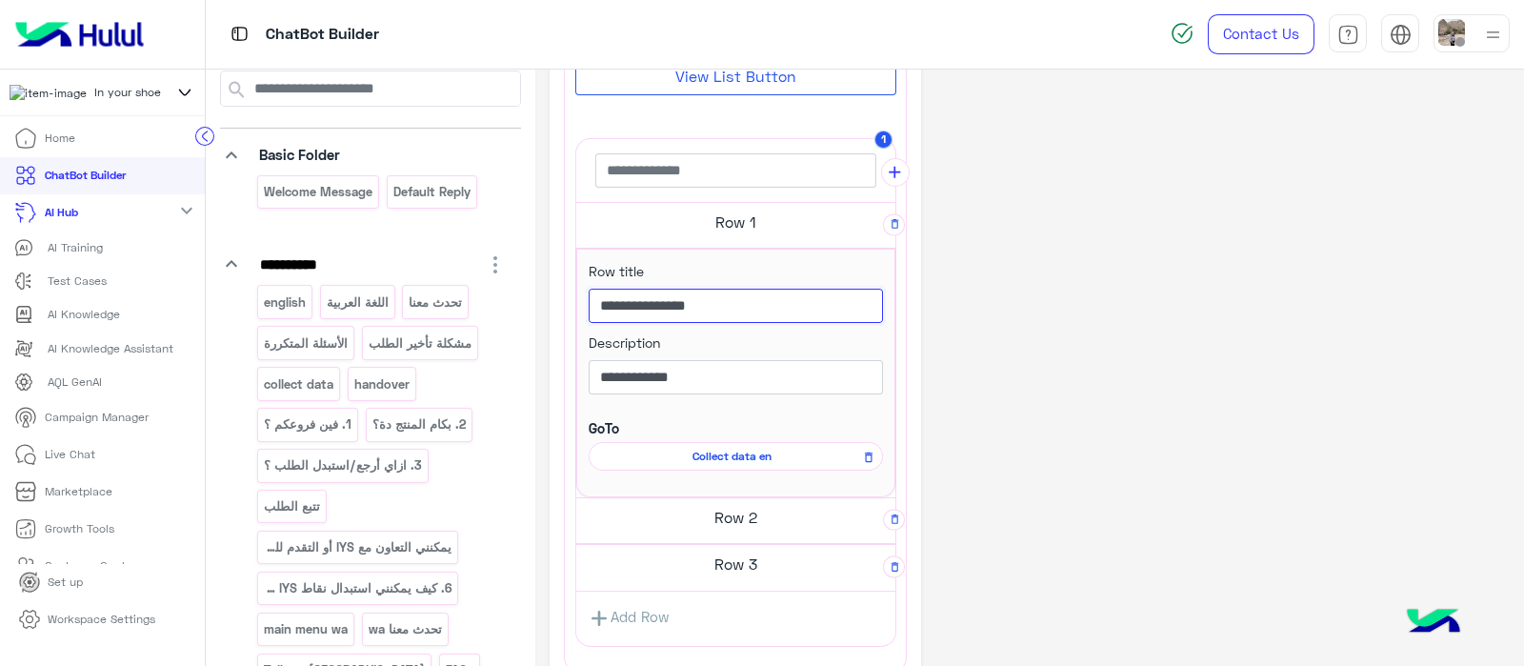
drag, startPoint x: 591, startPoint y: 301, endPoint x: 762, endPoint y: 299, distance: 170.5
click at [762, 299] on input "**********" at bounding box center [736, 306] width 294 height 34
click at [596, 371] on input "**********" at bounding box center [736, 377] width 294 height 34
paste input "**********"
type input "**********"
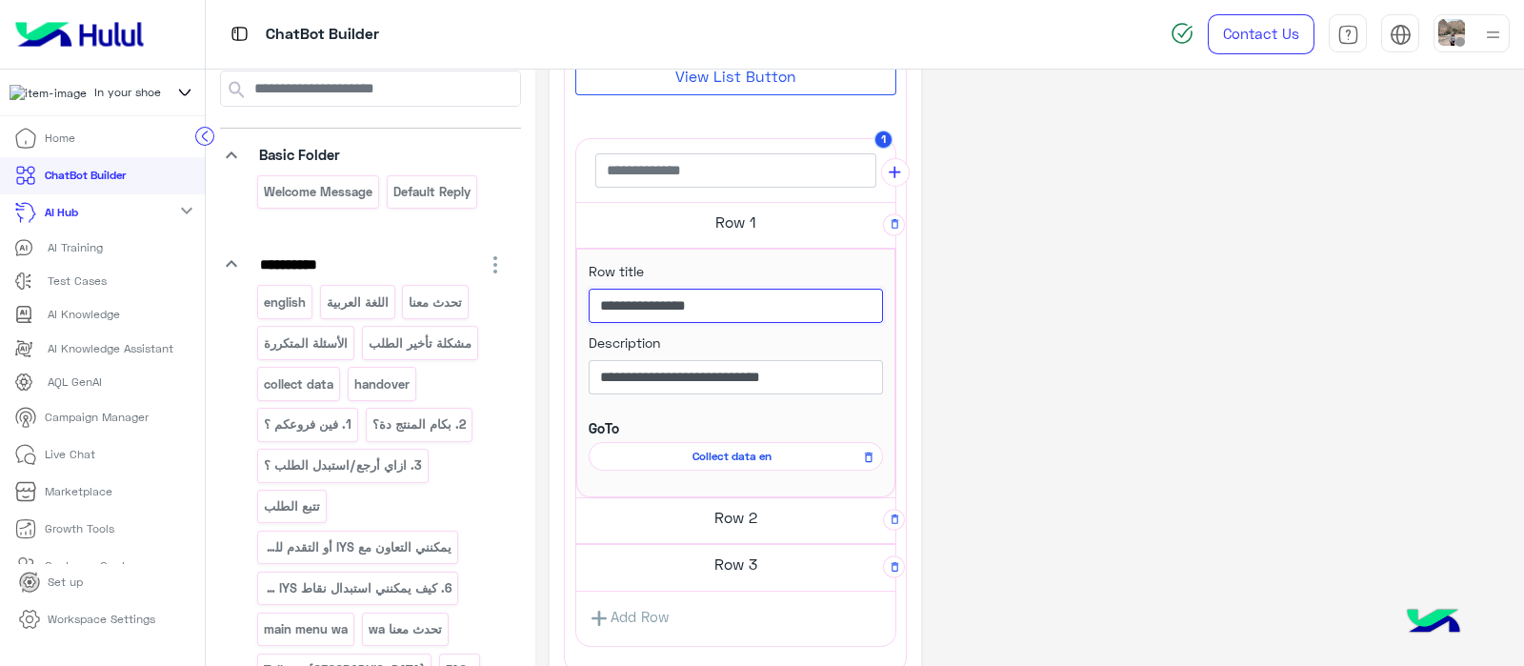
click at [744, 312] on input "**********" at bounding box center [736, 306] width 294 height 34
type input "*"
type input "**********"
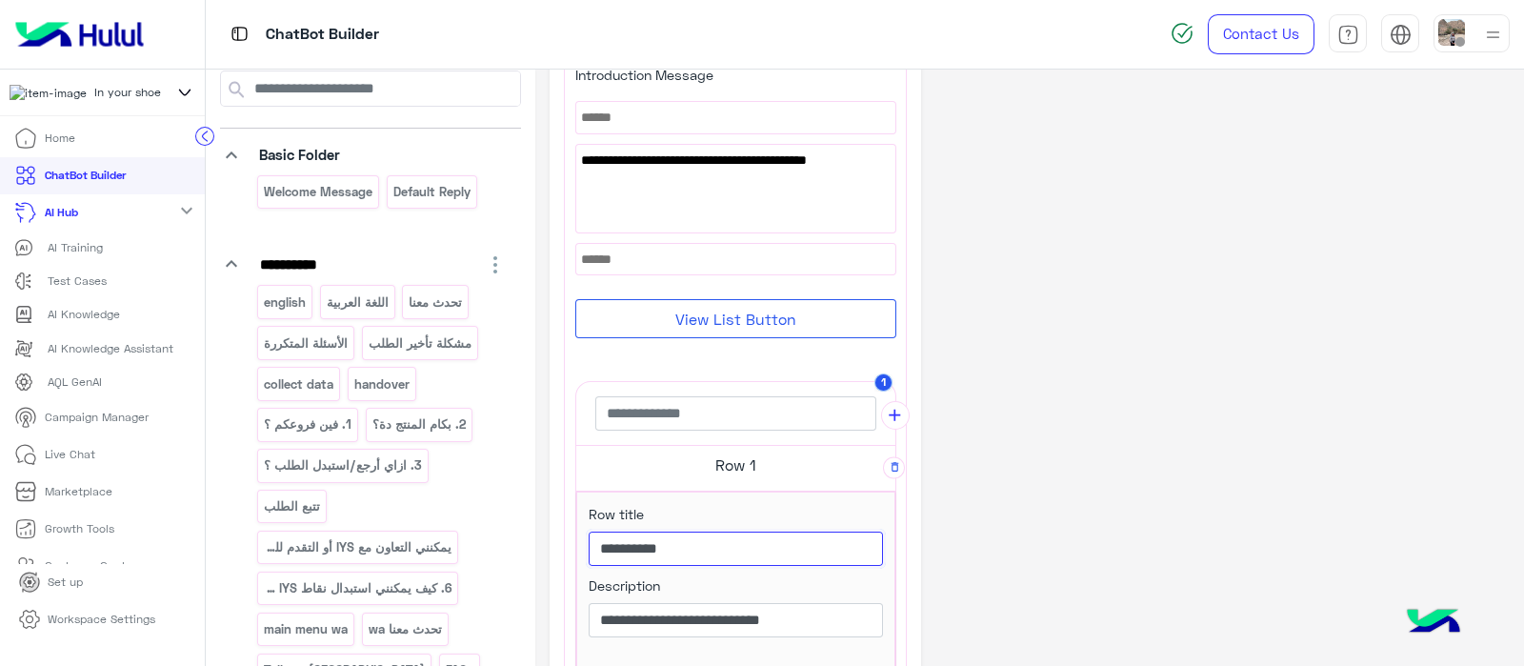
scroll to position [125, 0]
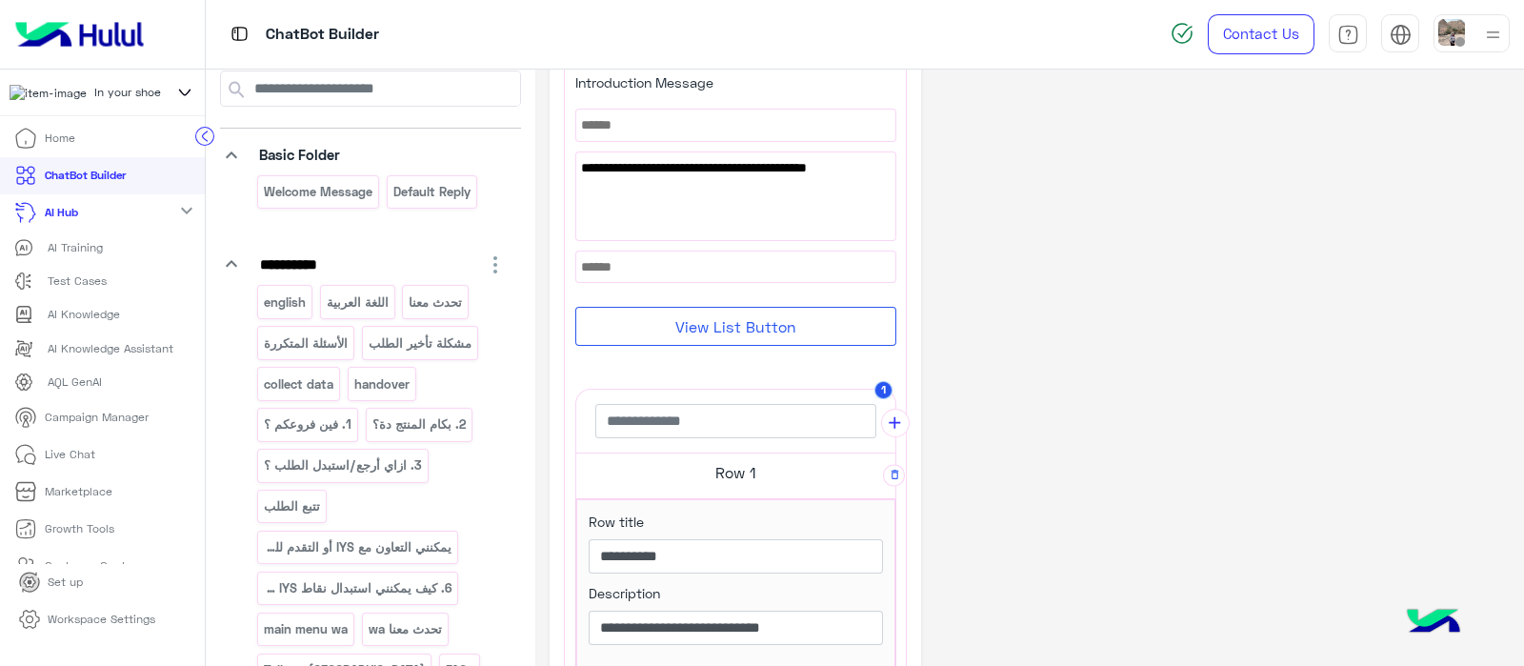
click at [1085, 515] on div "**********" at bounding box center [1029, 556] width 960 height 1194
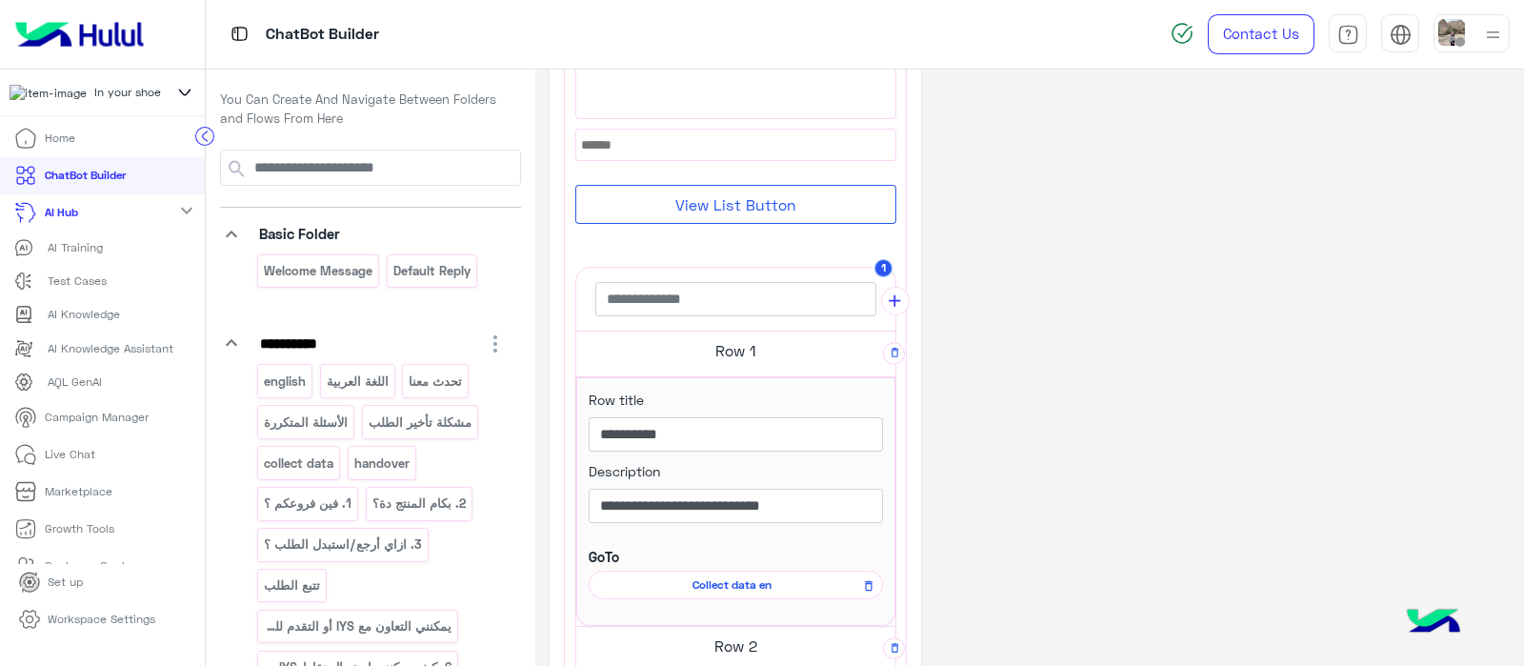
scroll to position [323, 0]
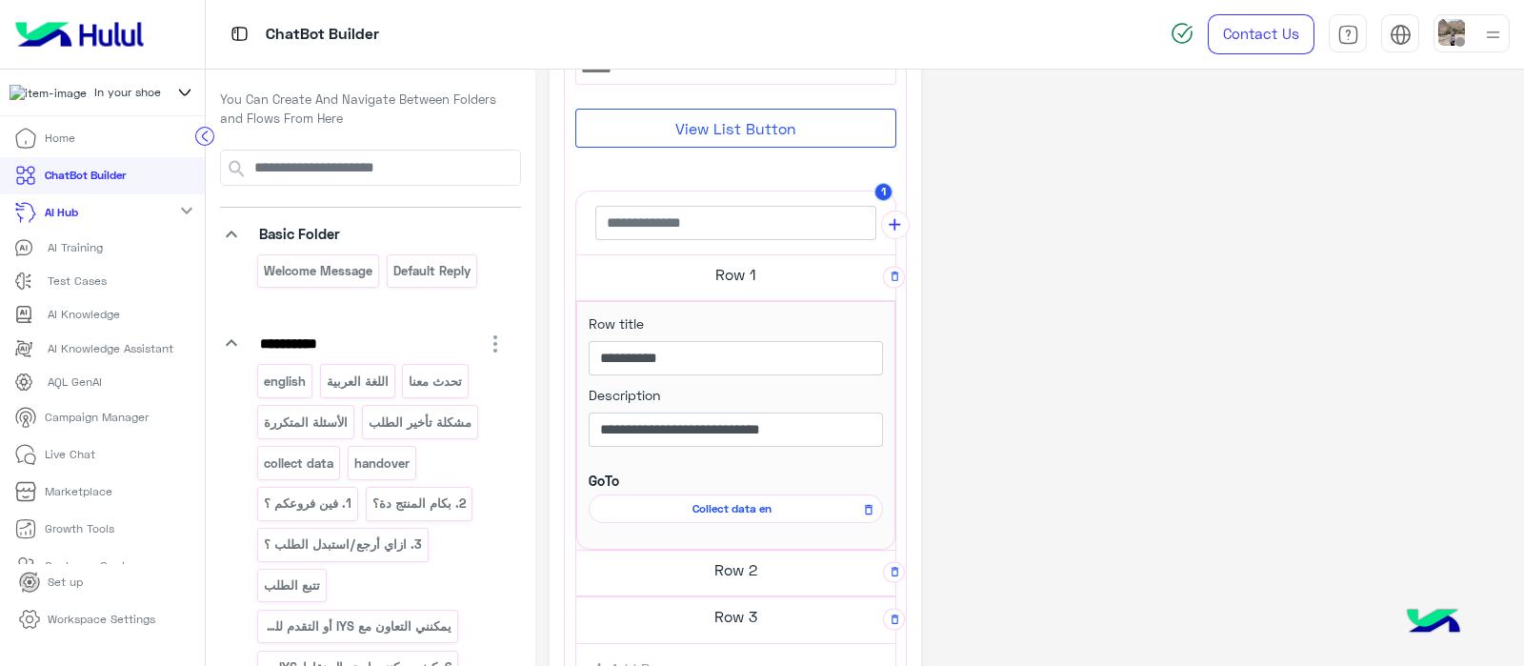
click at [940, 390] on div "**********" at bounding box center [1029, 358] width 960 height 1194
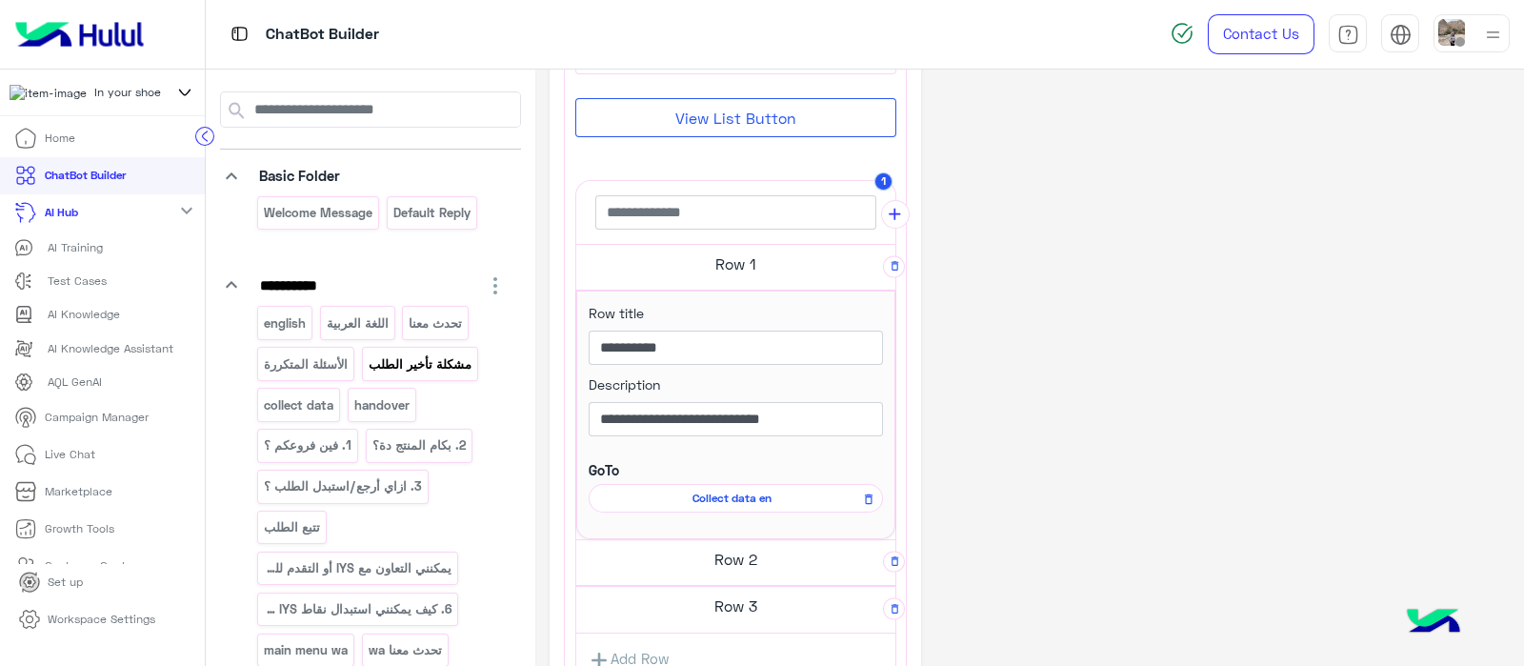
scroll to position [67, 0]
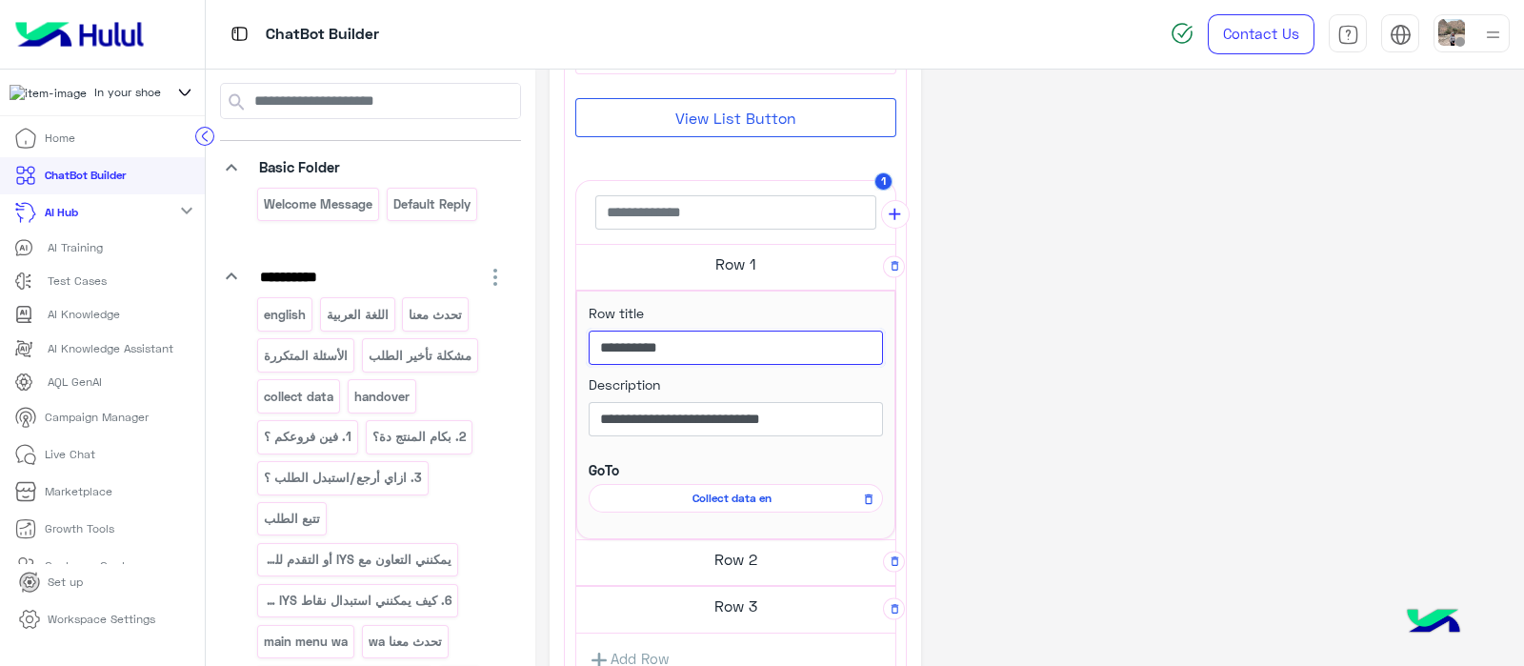
drag, startPoint x: 684, startPoint y: 351, endPoint x: 571, endPoint y: 350, distance: 112.4
click at [571, 350] on div "**********" at bounding box center [735, 268] width 341 height 890
click at [290, 310] on p "english" at bounding box center [285, 315] width 45 height 22
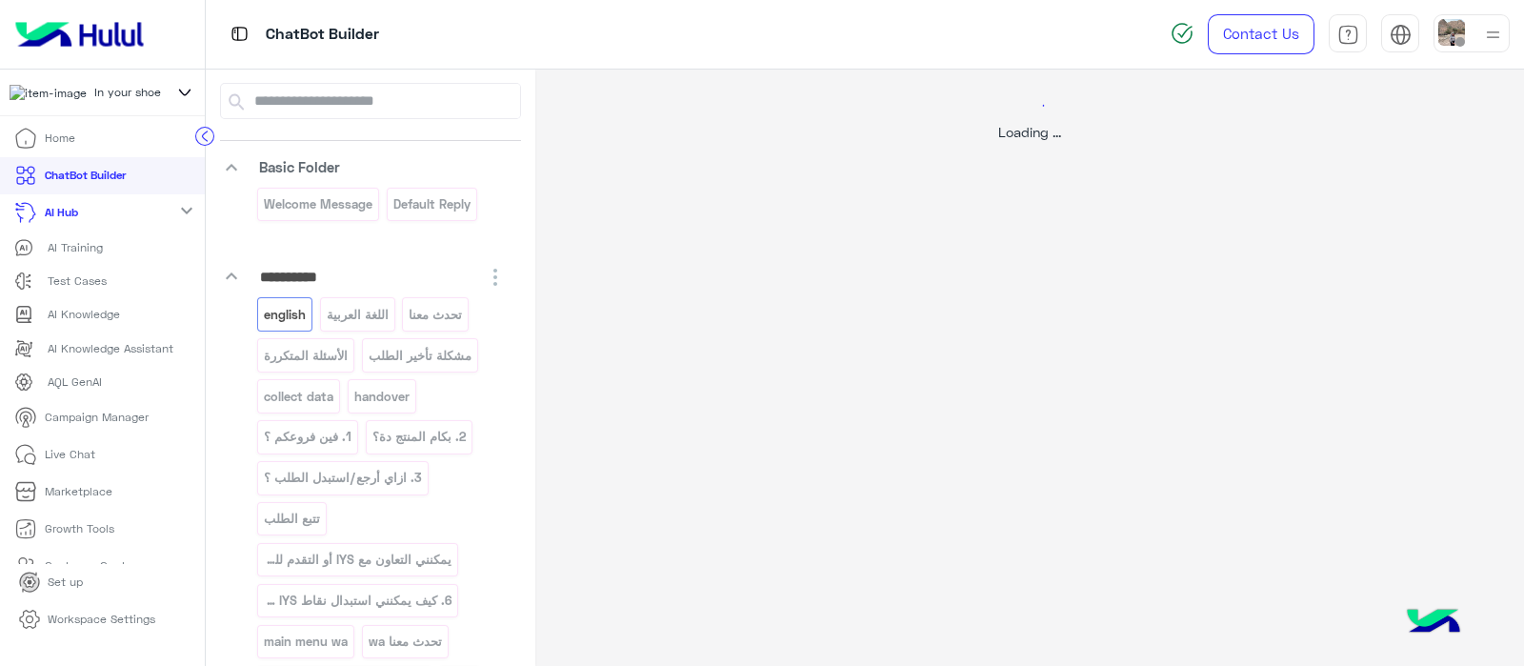
select select "*"
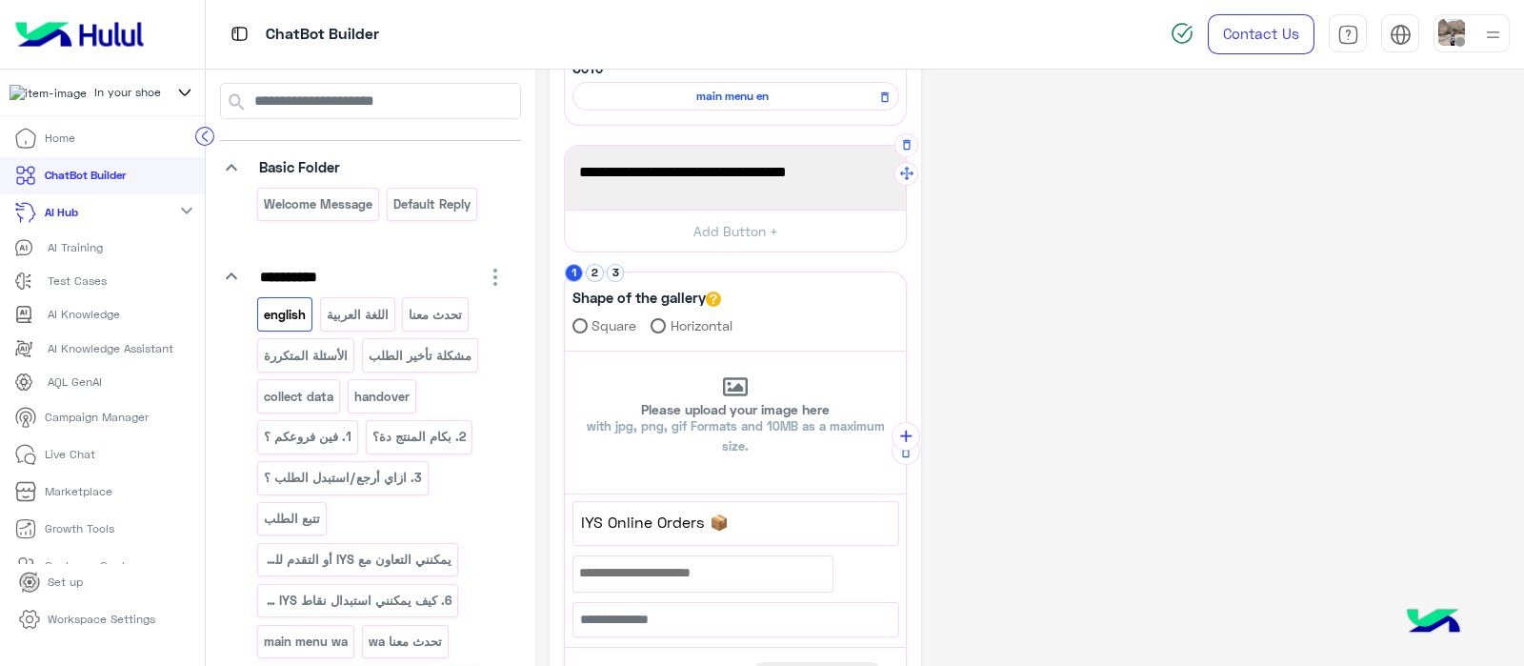
scroll to position [299, 0]
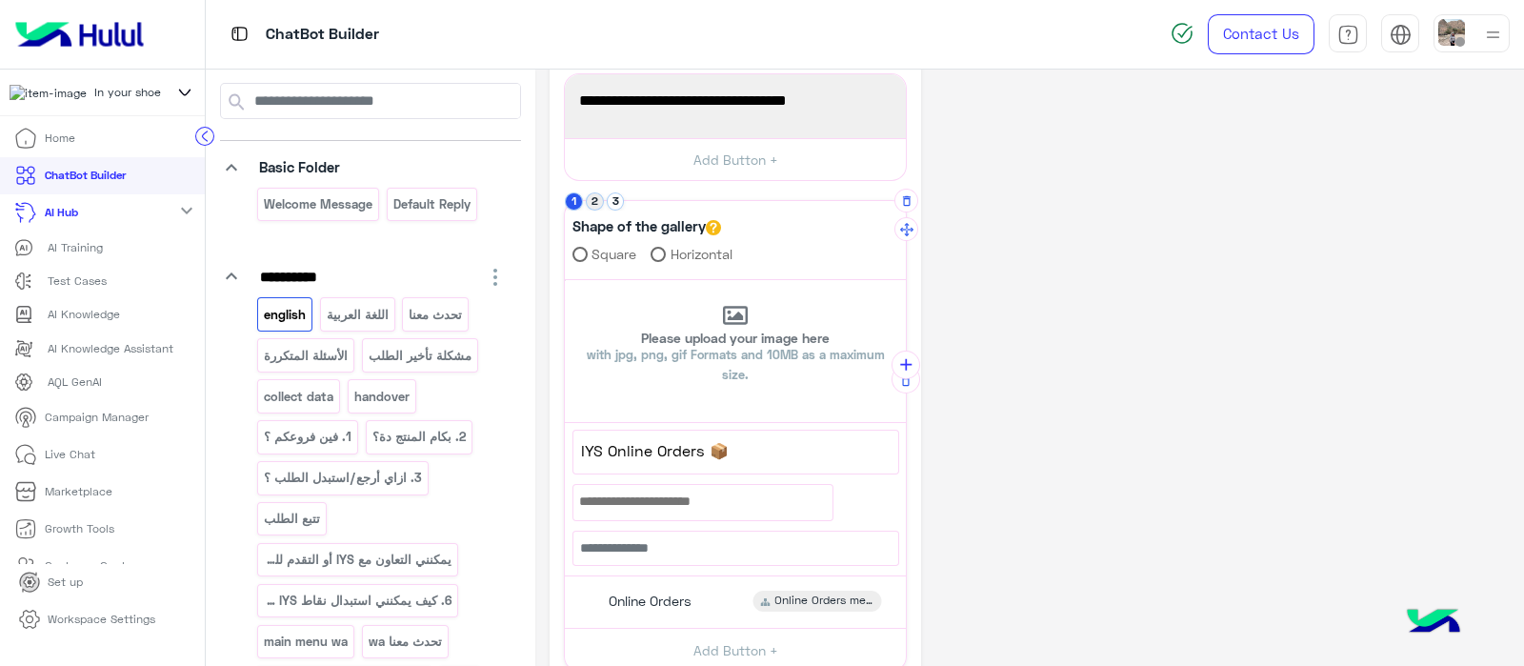
click at [587, 203] on button "2" at bounding box center [595, 201] width 18 height 18
click at [607, 198] on li "3" at bounding box center [617, 201] width 21 height 18
click at [613, 195] on button "3" at bounding box center [616, 201] width 18 height 18
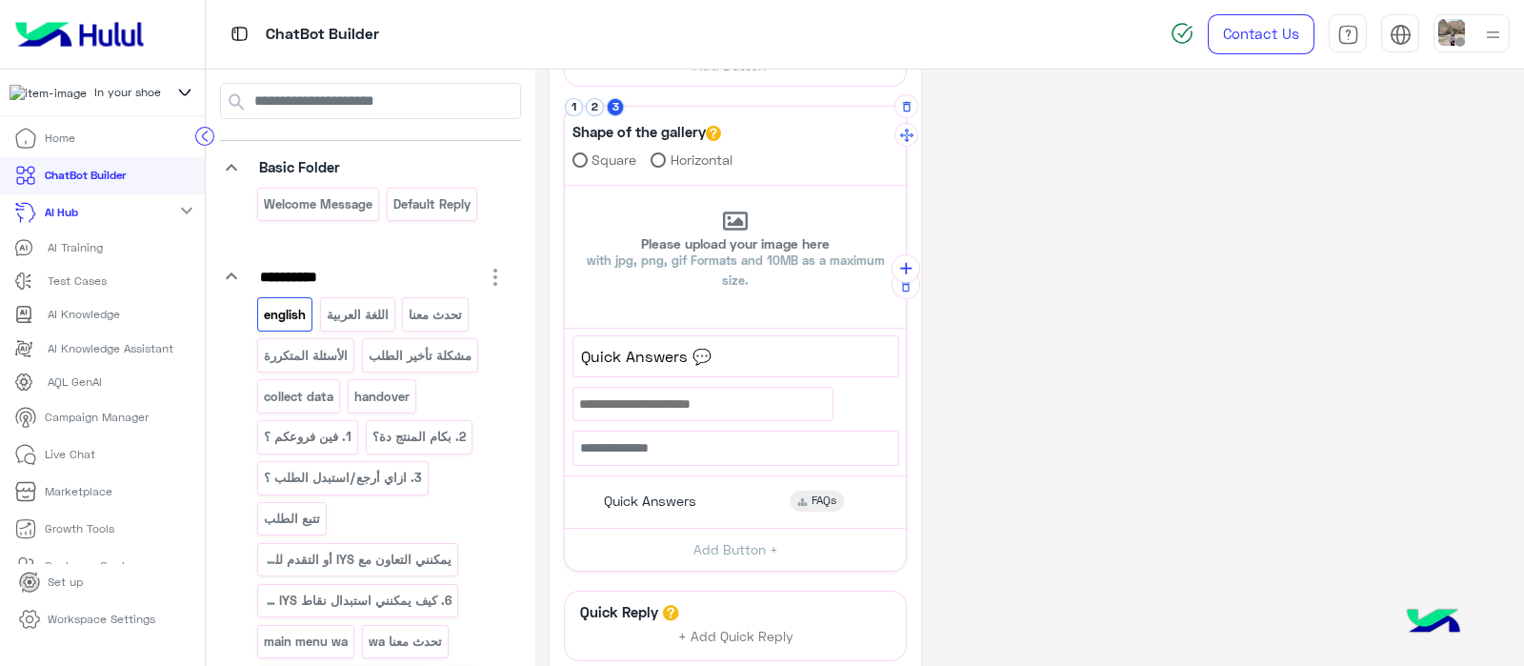
scroll to position [390, 0]
click at [573, 111] on button "1" at bounding box center [574, 110] width 18 height 18
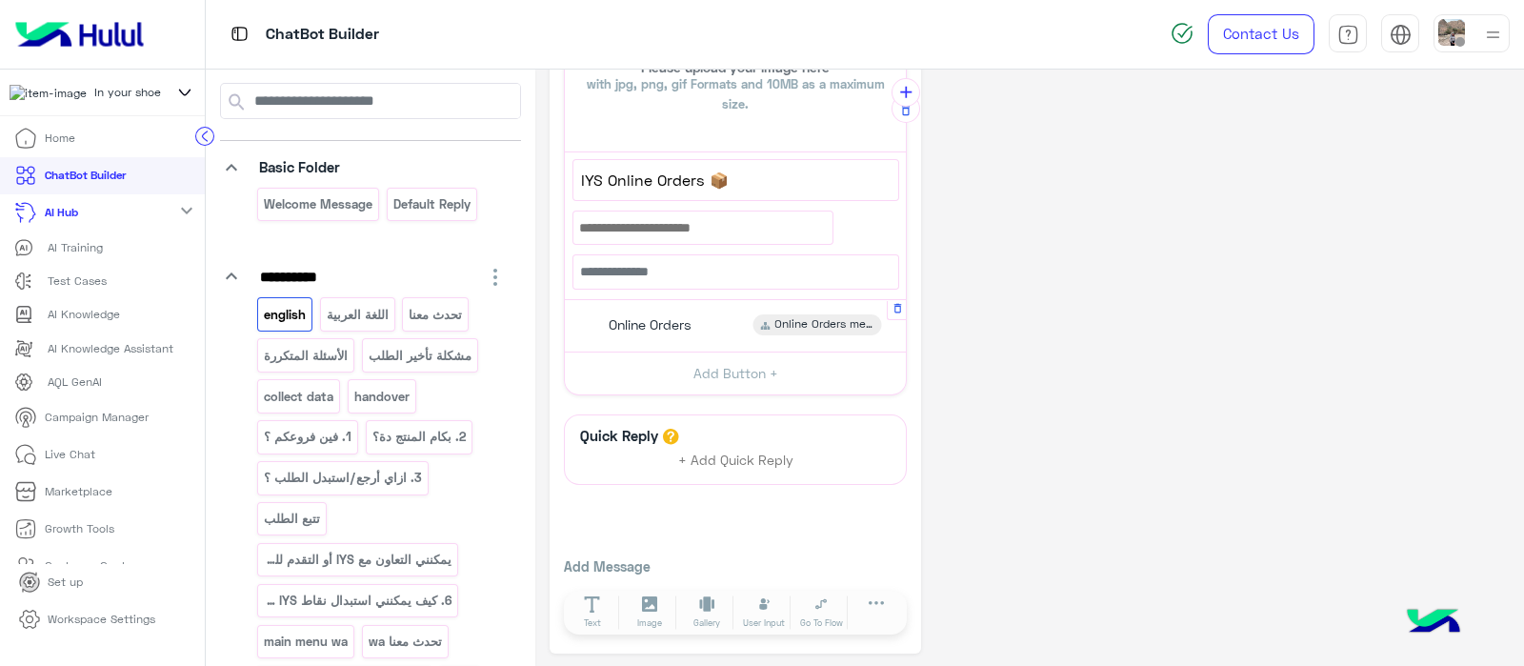
click at [638, 317] on span "Online Orders" at bounding box center [650, 324] width 83 height 17
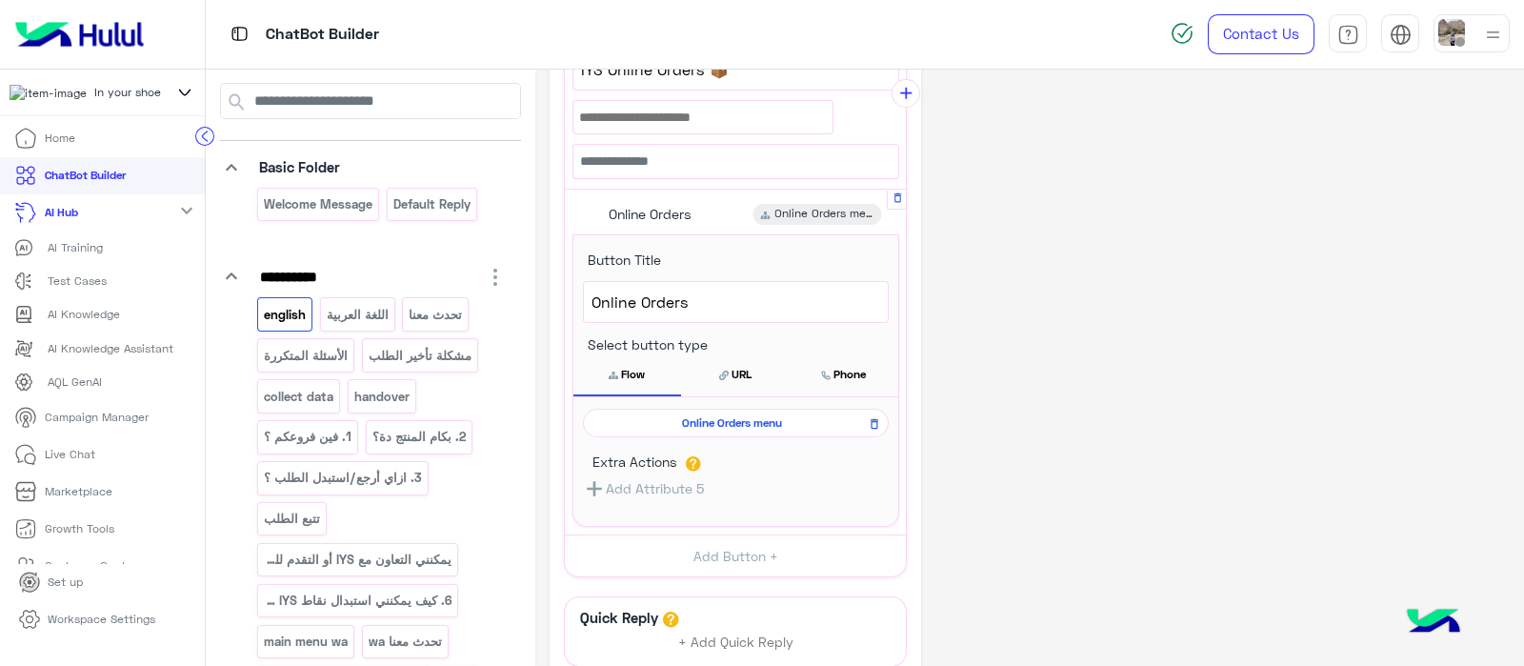
click at [716, 428] on div "Online Orders menu" at bounding box center [736, 423] width 306 height 29
click at [730, 418] on span "Online Orders menu" at bounding box center [732, 422] width 278 height 17
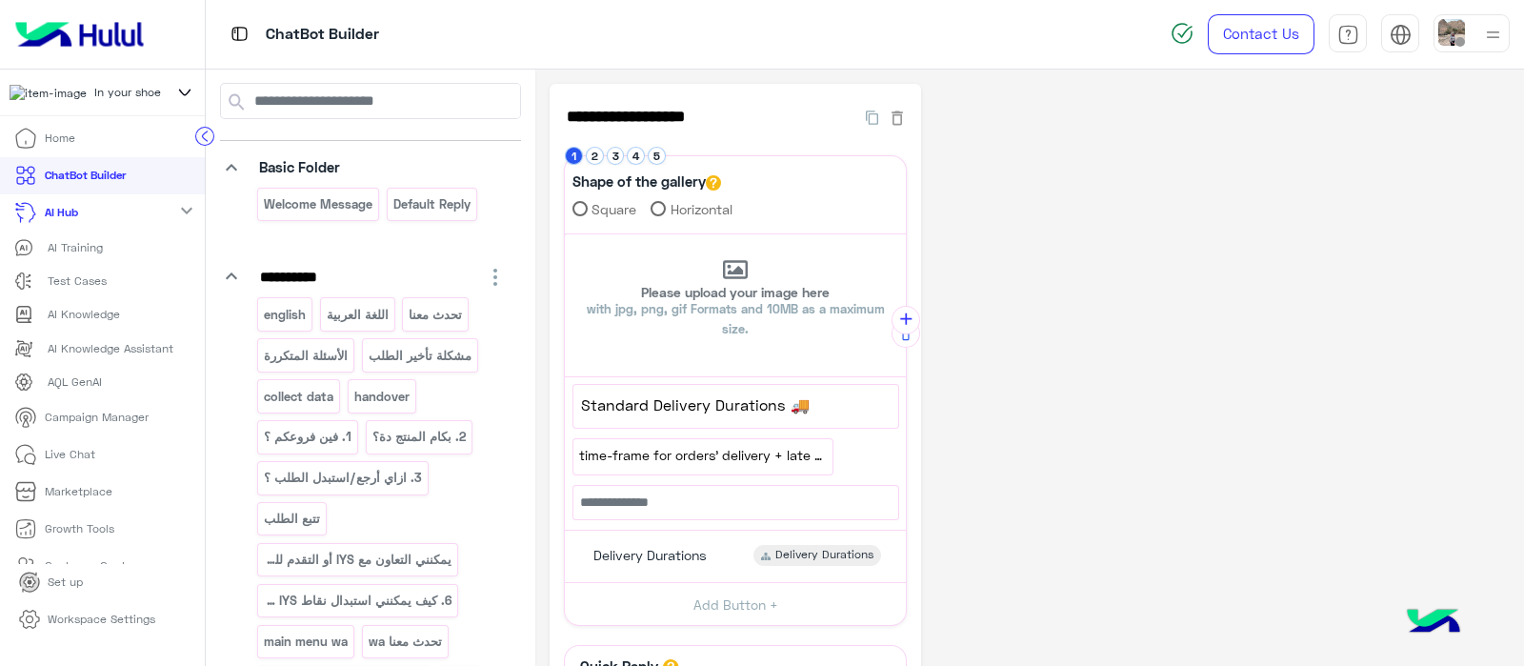
scroll to position [7, 0]
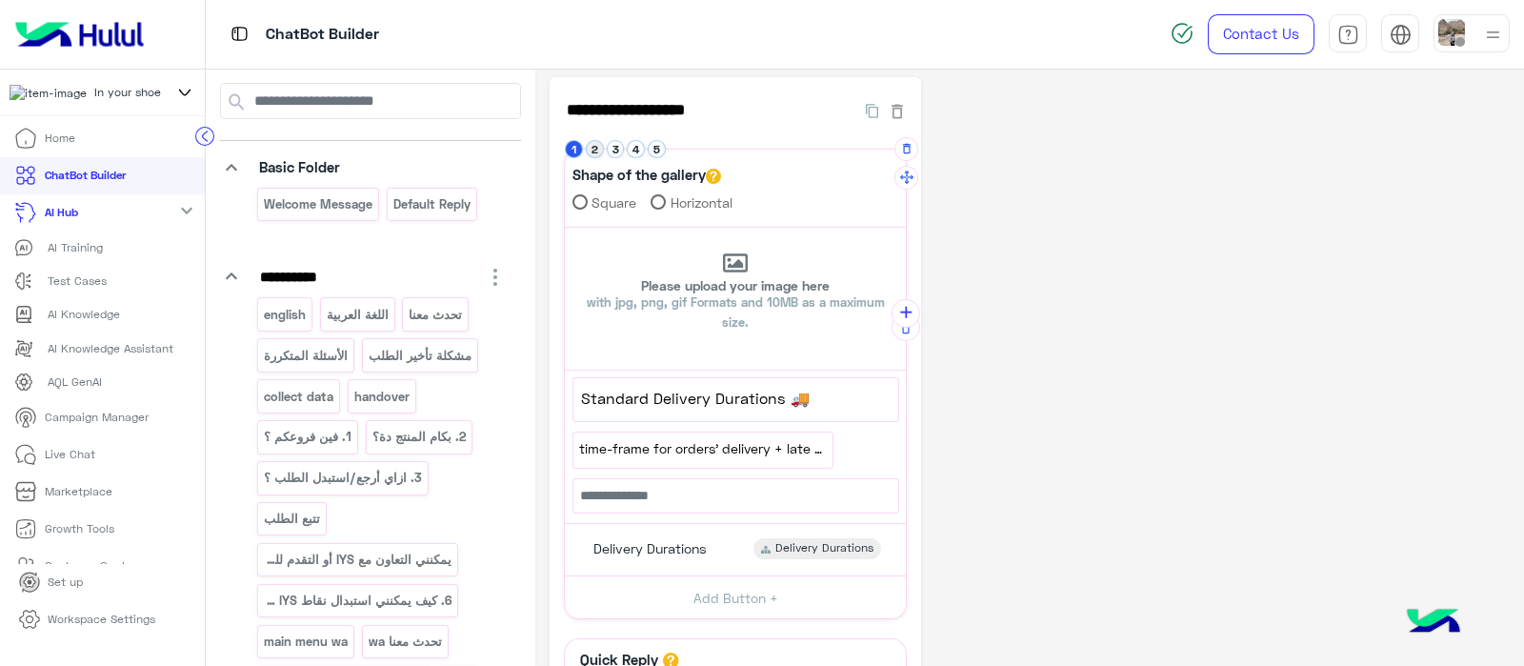
click at [588, 146] on button "2" at bounding box center [595, 149] width 18 height 18
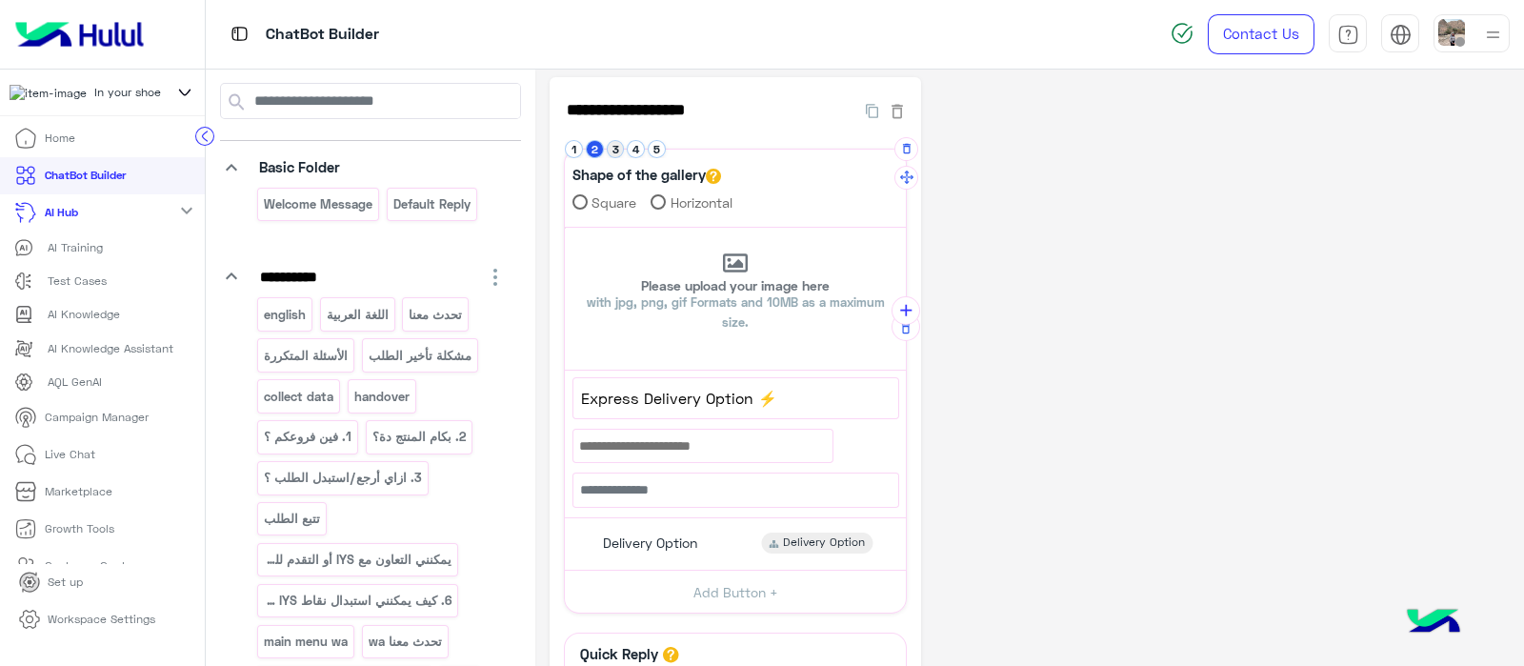
click at [618, 154] on button "3" at bounding box center [616, 149] width 18 height 18
click at [633, 155] on button "4" at bounding box center [636, 149] width 18 height 18
click at [656, 154] on button "5" at bounding box center [657, 149] width 18 height 18
click at [631, 150] on button "4" at bounding box center [636, 149] width 18 height 18
click at [656, 150] on button "5" at bounding box center [657, 149] width 18 height 18
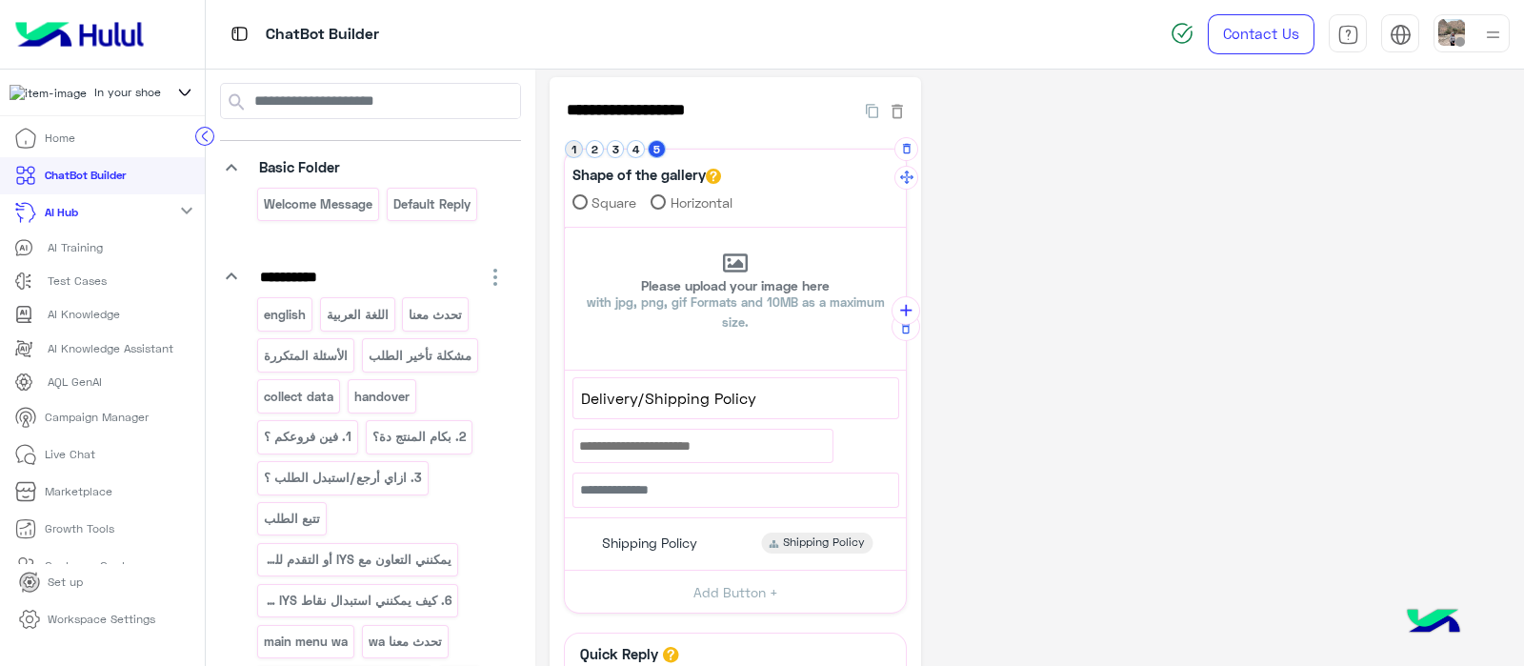
click at [571, 154] on button "1" at bounding box center [574, 149] width 18 height 18
click at [298, 309] on p "english" at bounding box center [285, 315] width 45 height 22
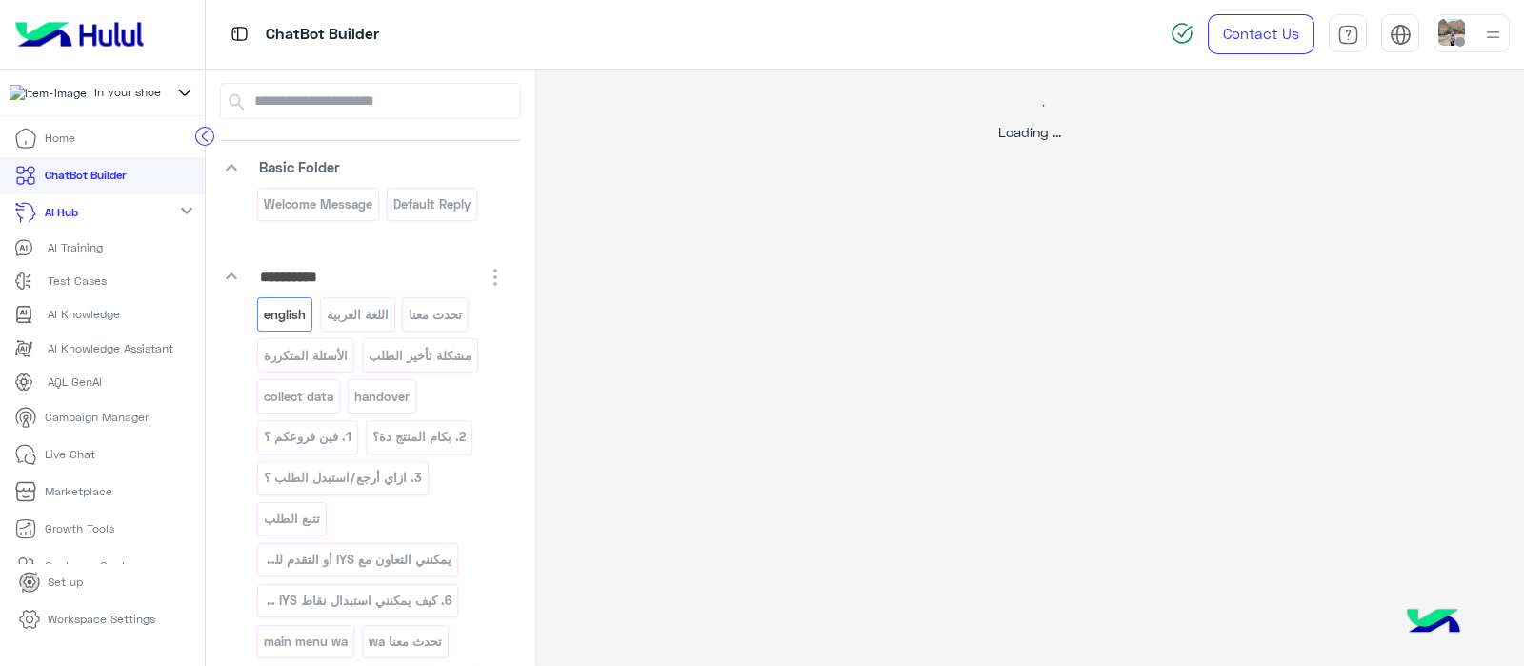
scroll to position [0, 0]
select select "*"
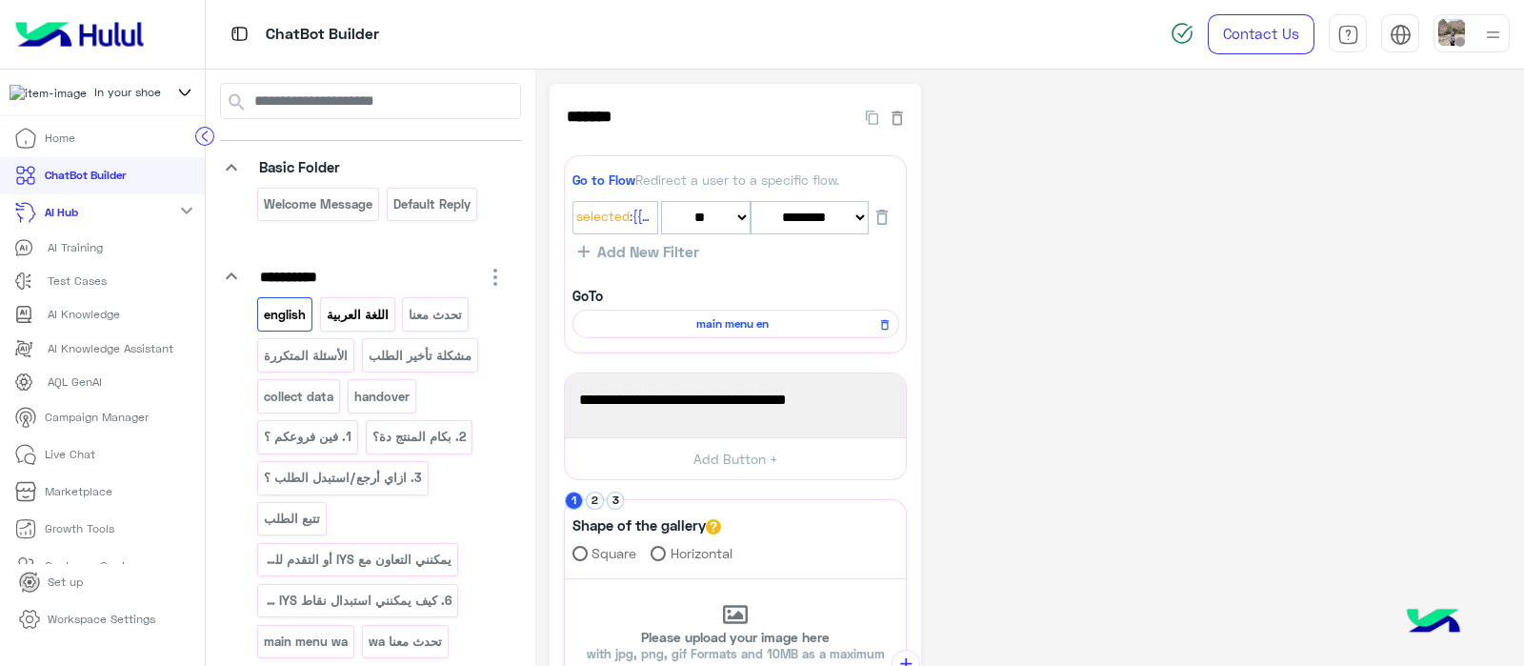
click at [338, 311] on p "اللغة العربية" at bounding box center [357, 315] width 65 height 22
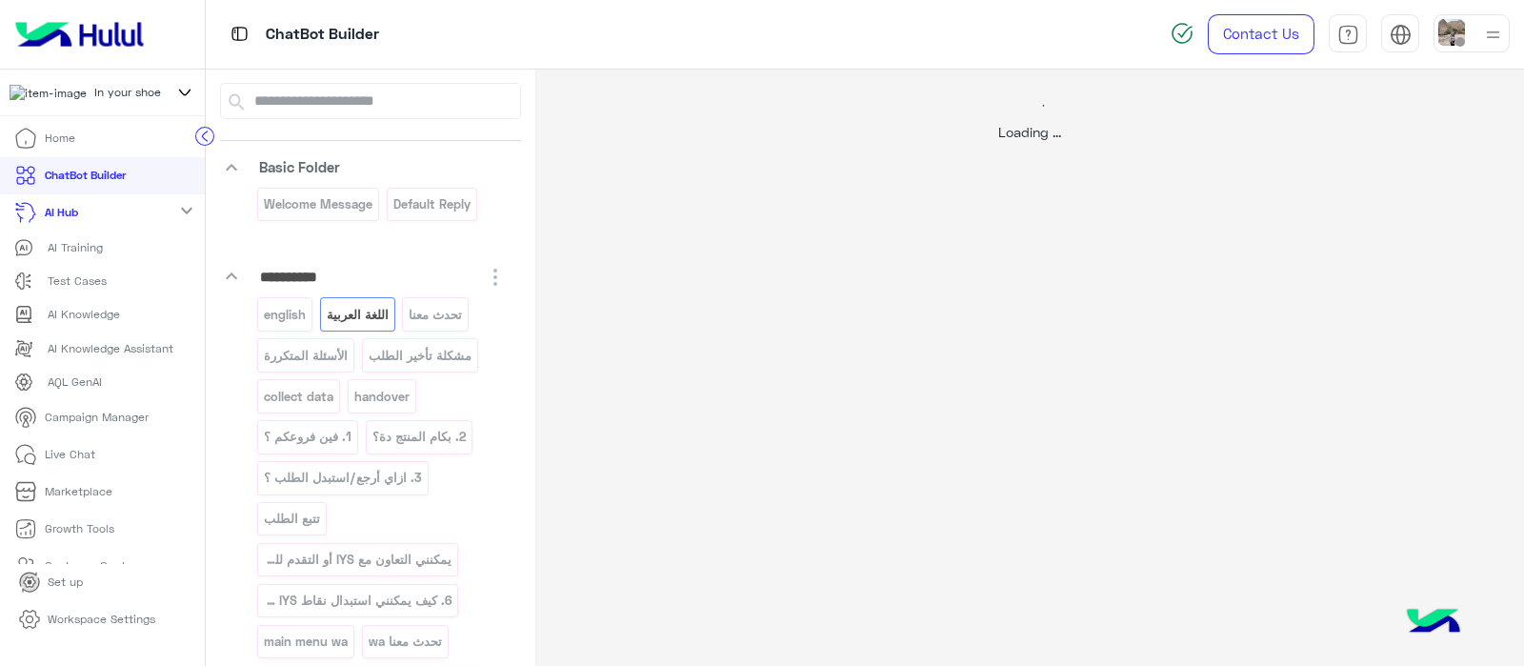
select select "*"
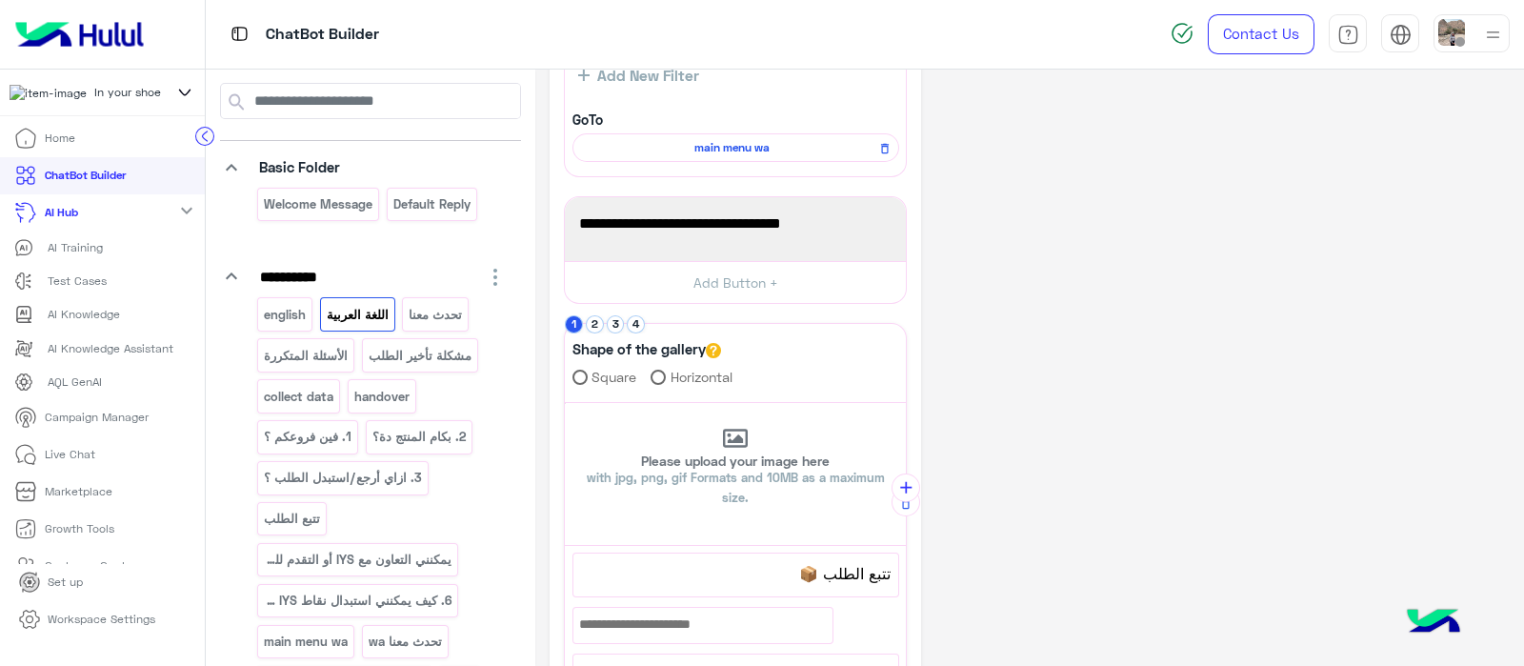
click at [700, 296] on button "Add Button +" at bounding box center [735, 282] width 341 height 43
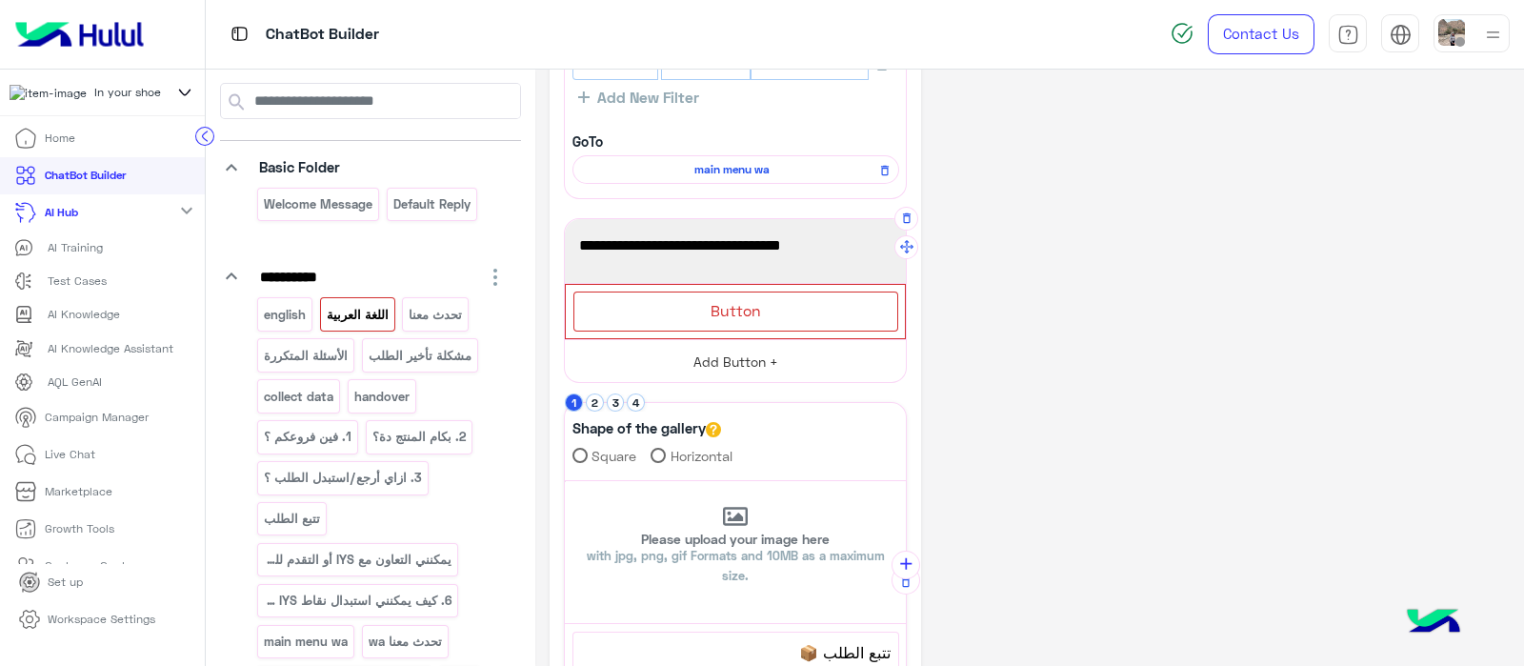
scroll to position [147, 0]
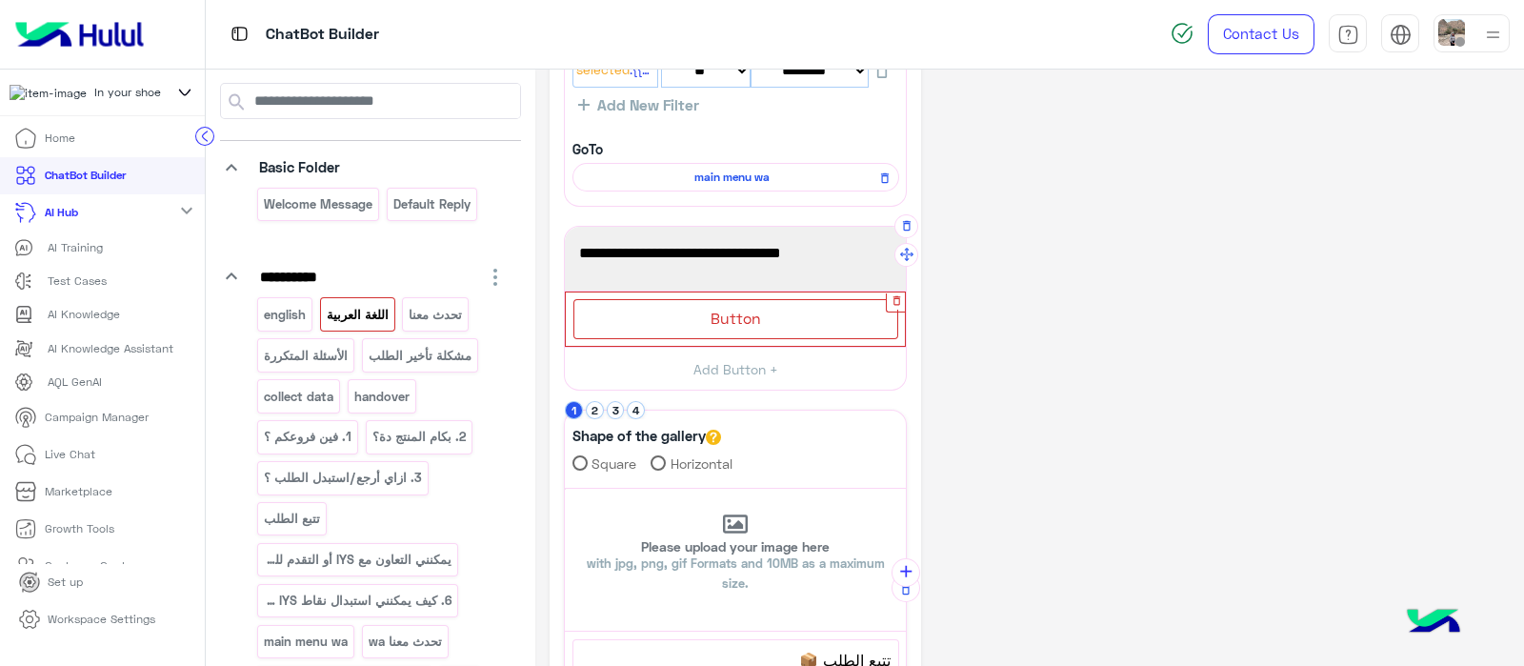
click at [895, 304] on icon "button" at bounding box center [896, 300] width 12 height 12
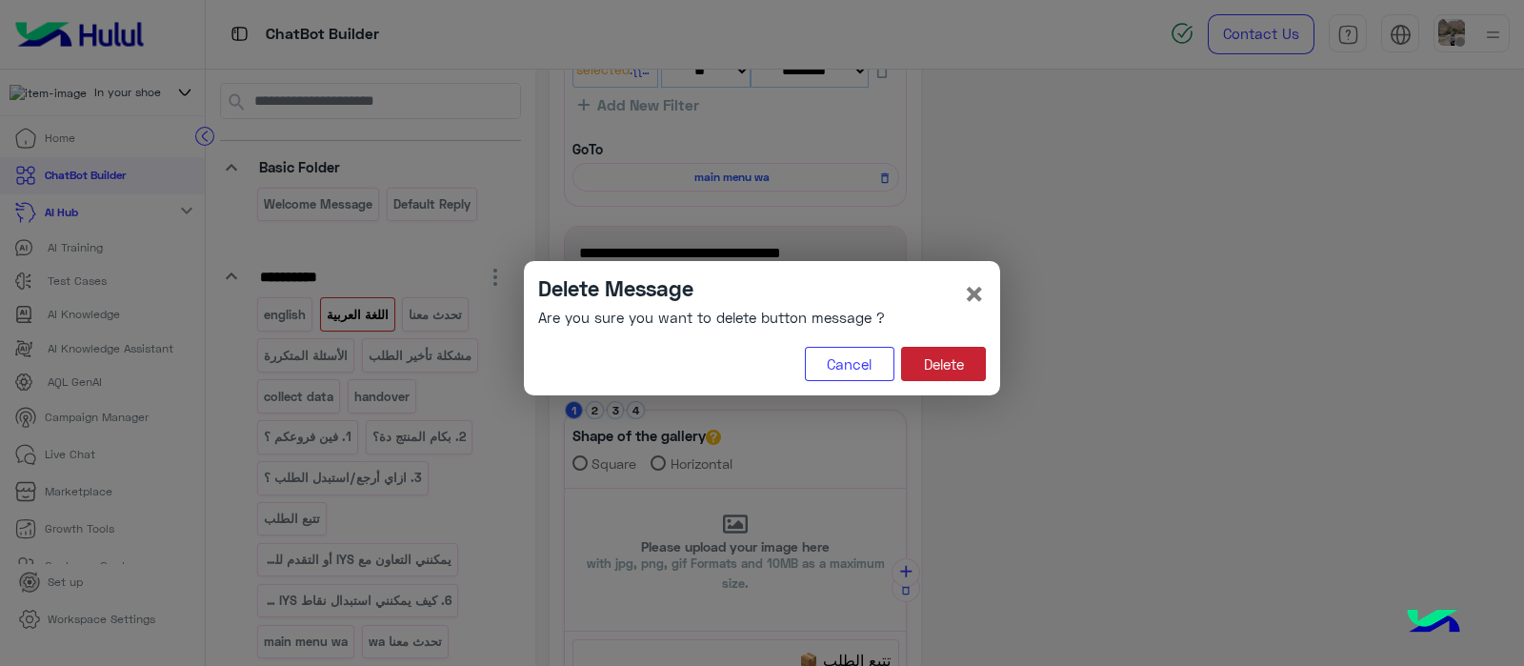
click at [957, 364] on button "Delete" at bounding box center [943, 364] width 85 height 34
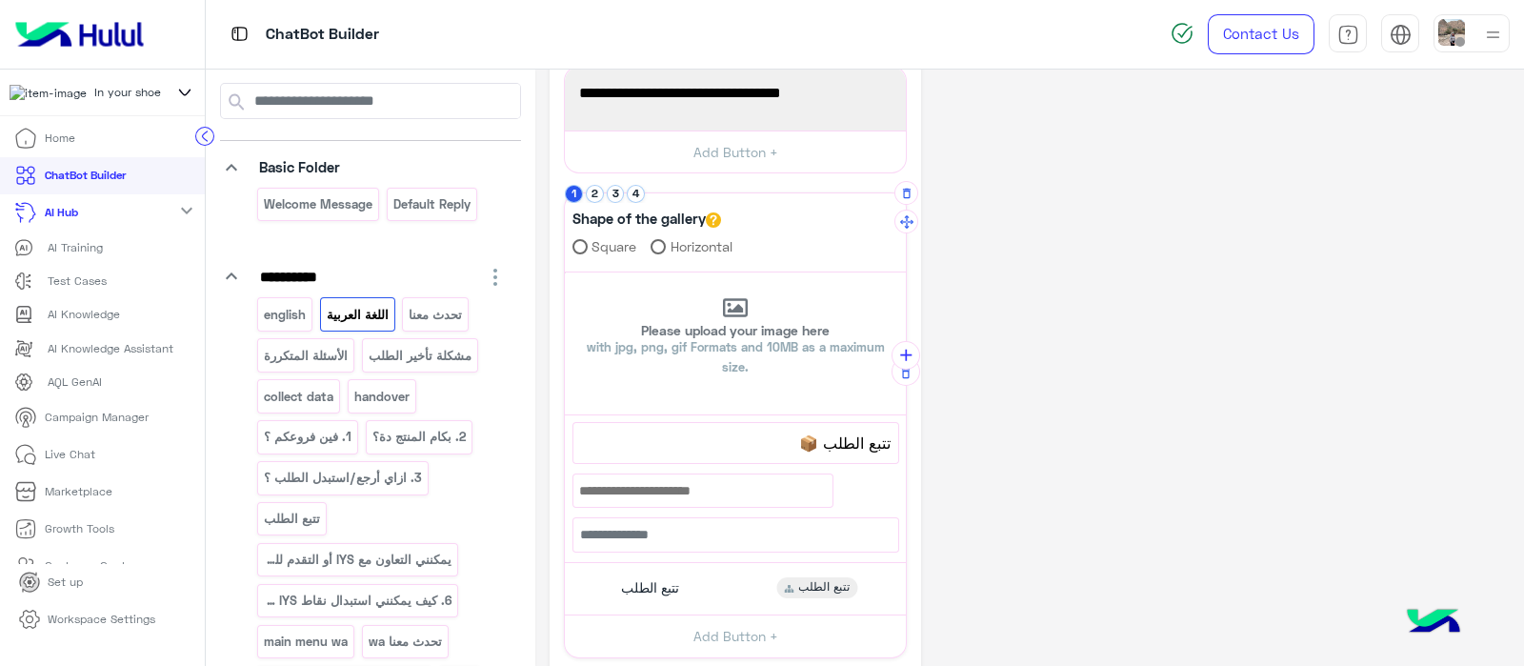
scroll to position [306, 0]
click at [769, 461] on div "**********" at bounding box center [735, 444] width 327 height 42
click at [774, 445] on span "تتبع الطلب 📦" at bounding box center [736, 443] width 310 height 25
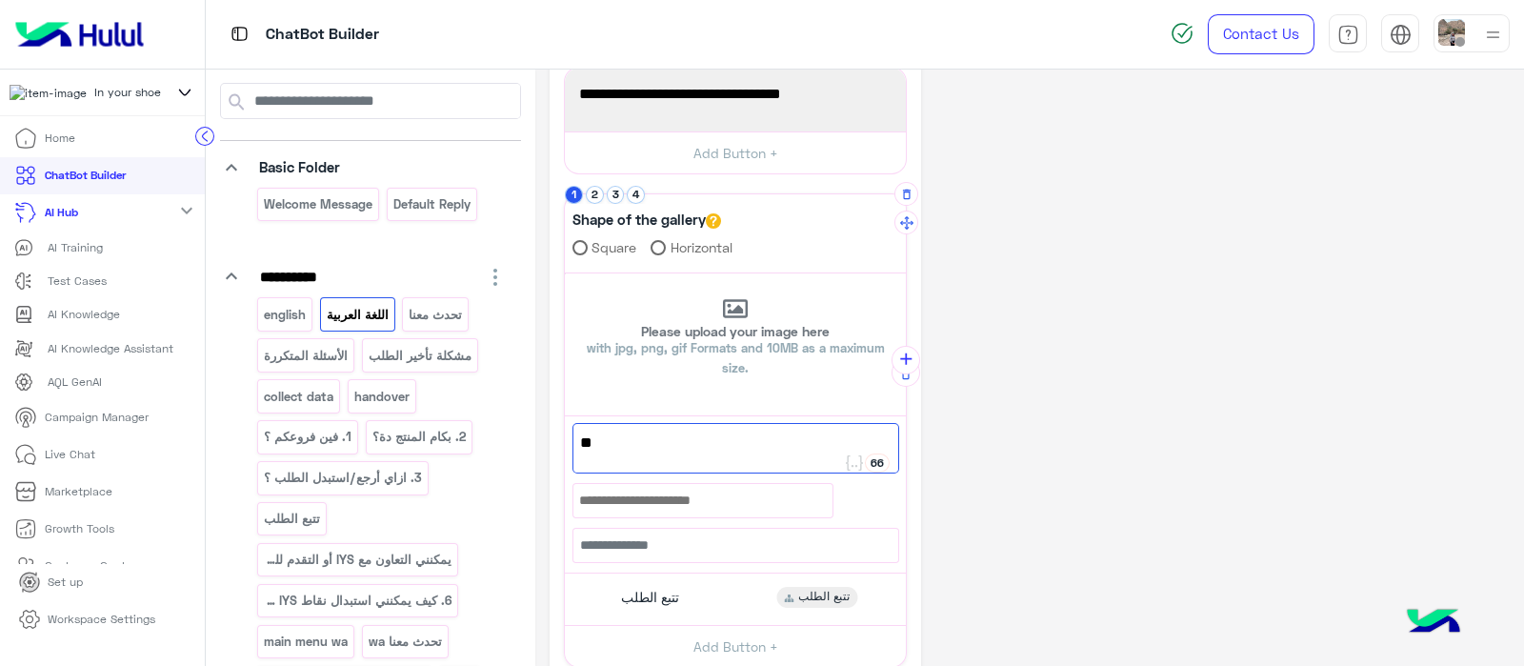
type textarea "*"
paste textarea "**********"
paste textarea "***"
type textarea "**********"
click at [619, 589] on div "تتبع الطلب" at bounding box center [647, 597] width 63 height 17
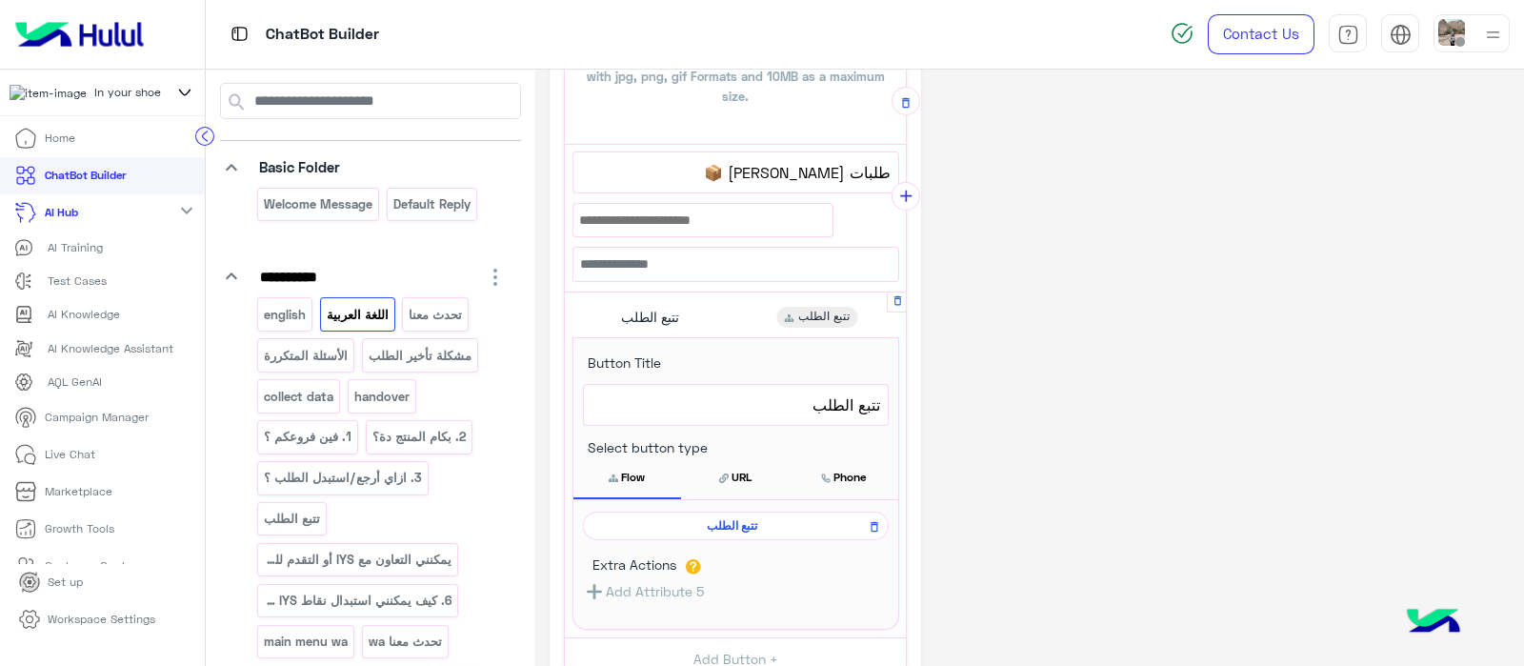
scroll to position [578, 0]
click at [769, 405] on span "تتبع الطلب" at bounding box center [735, 403] width 289 height 25
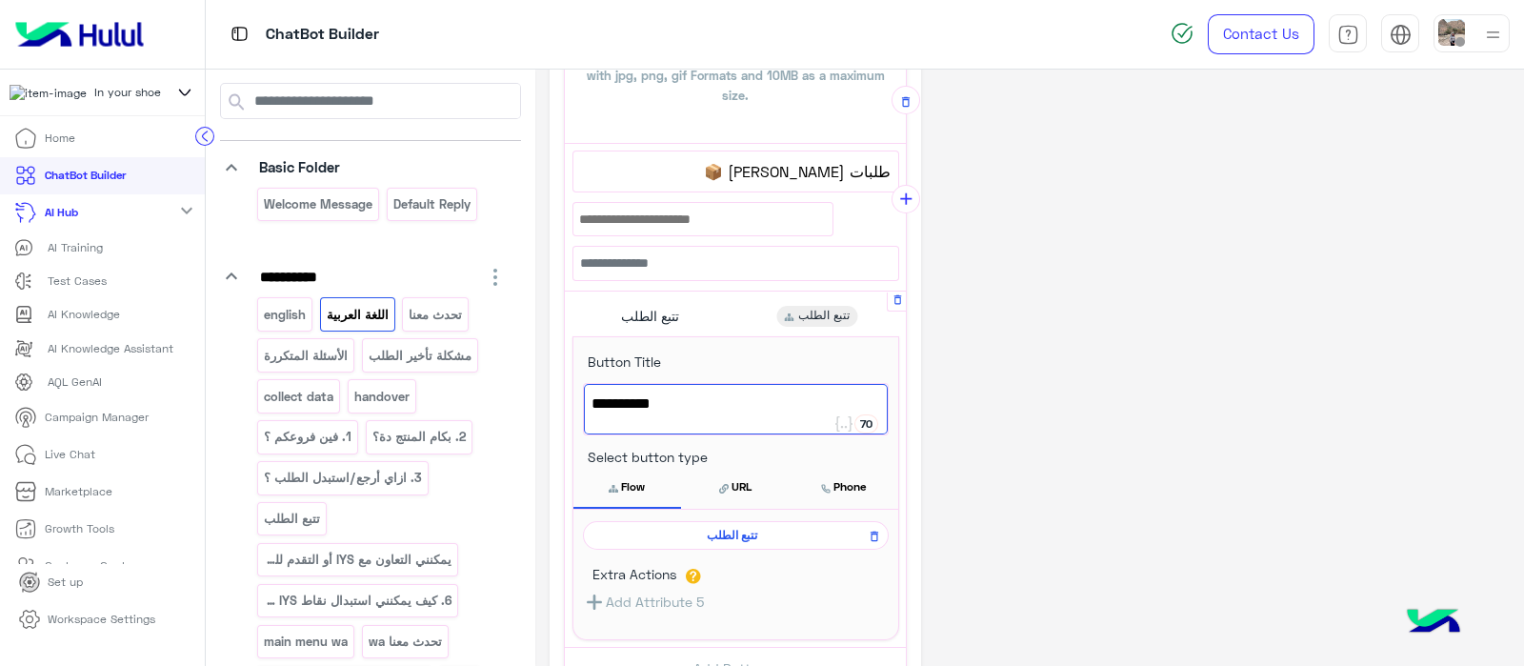
scroll to position [582, 0]
type textarea "*"
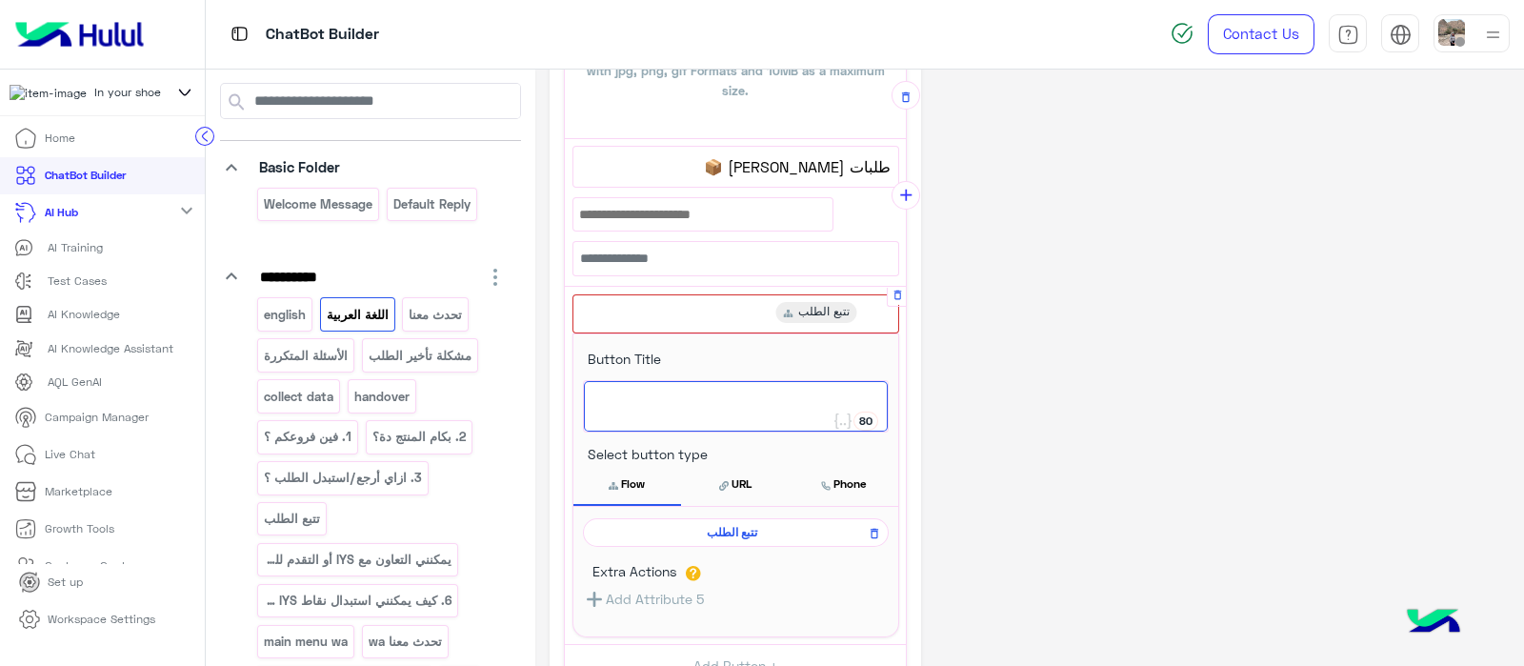
paste textarea "**"
type textarea "**"
paste textarea "**********"
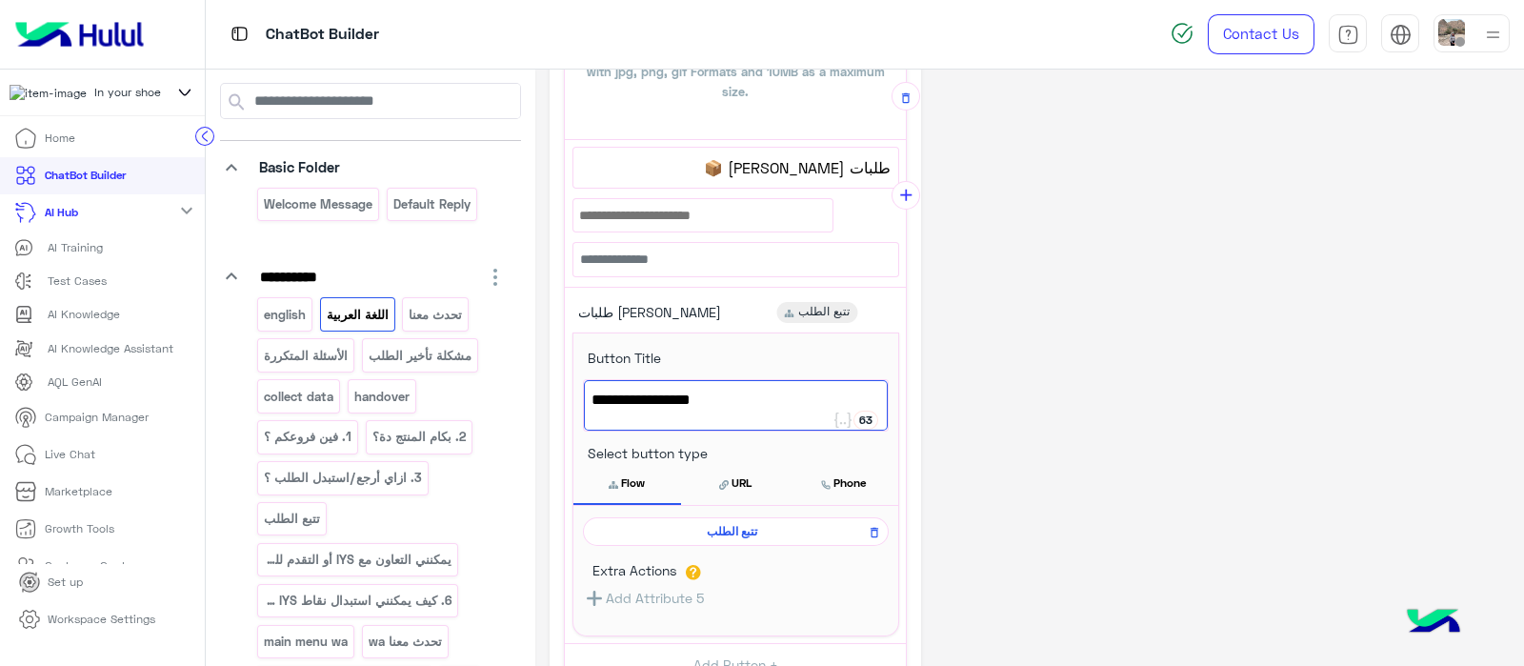
paste textarea "**"
click at [1020, 325] on div "**********" at bounding box center [1029, 224] width 960 height 1444
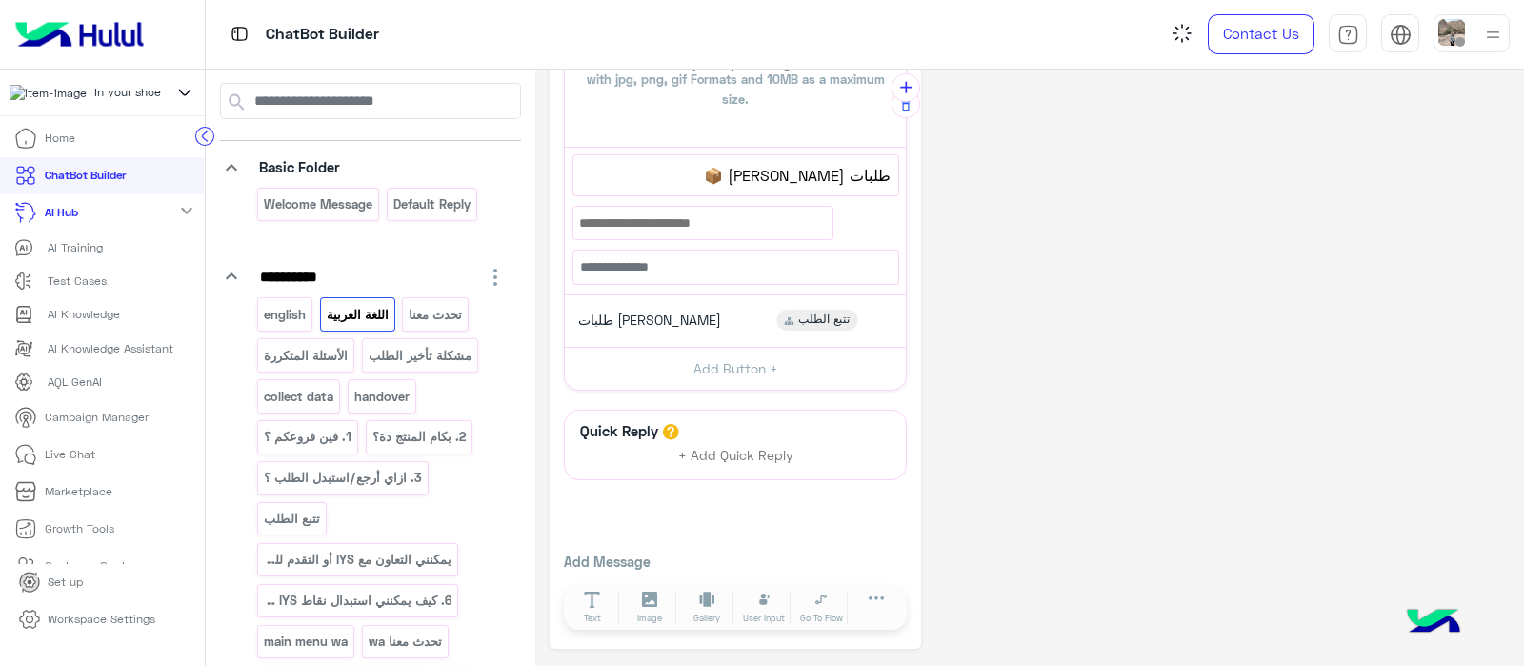
scroll to position [468, 0]
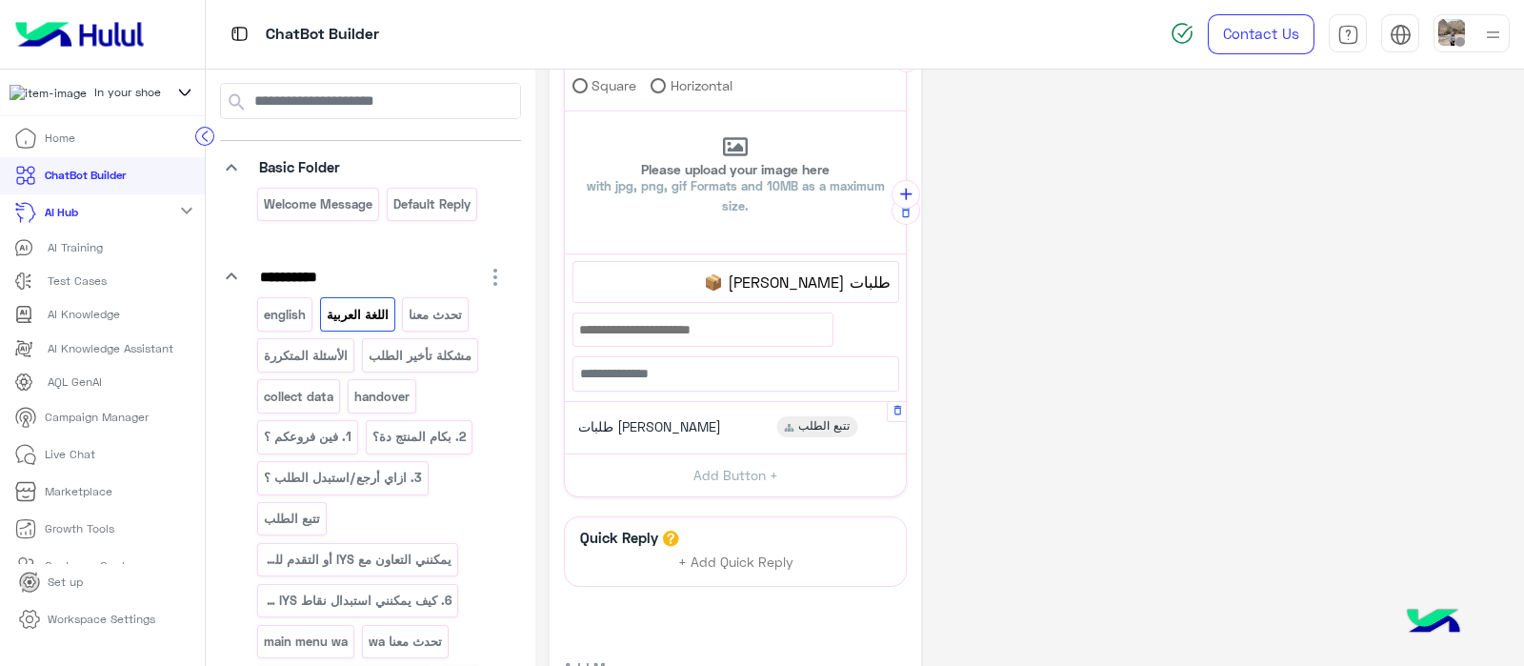
click at [677, 418] on span "طلبات IYS أونلاين" at bounding box center [649, 426] width 143 height 17
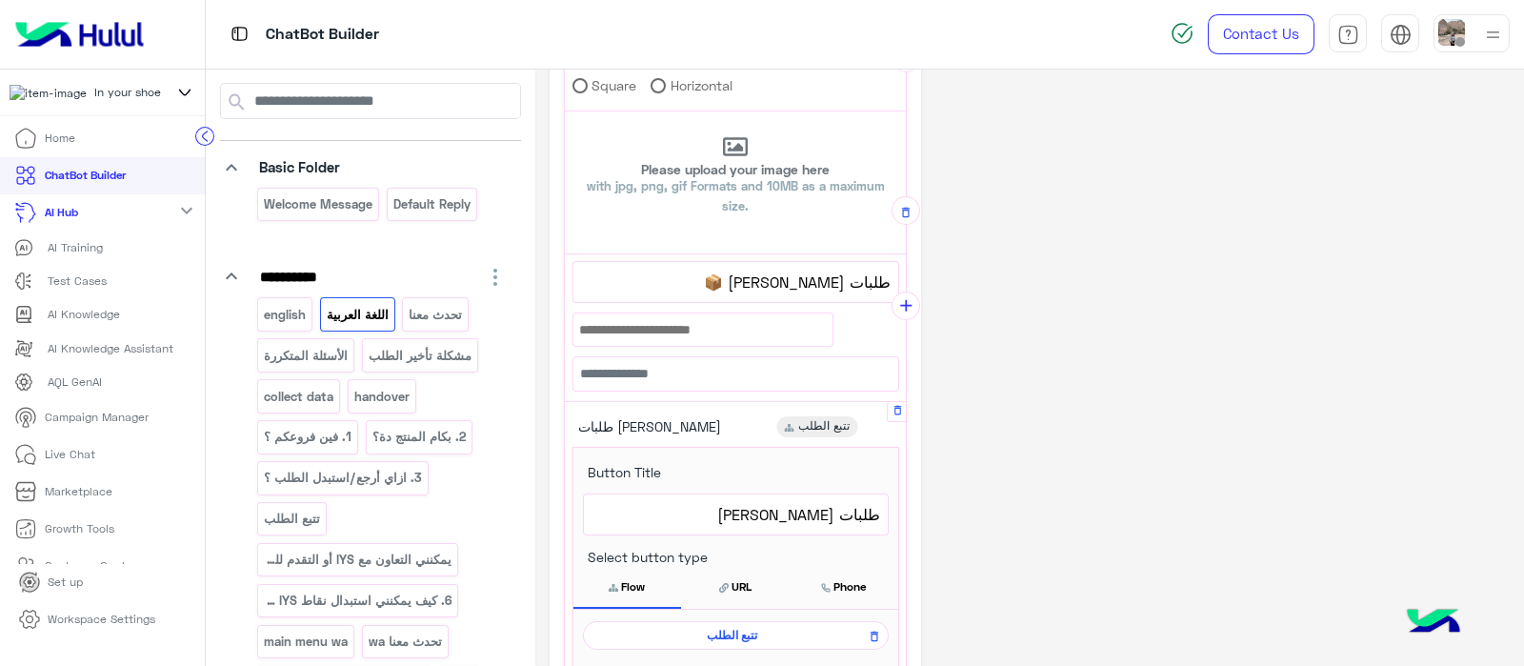
scroll to position [578, 0]
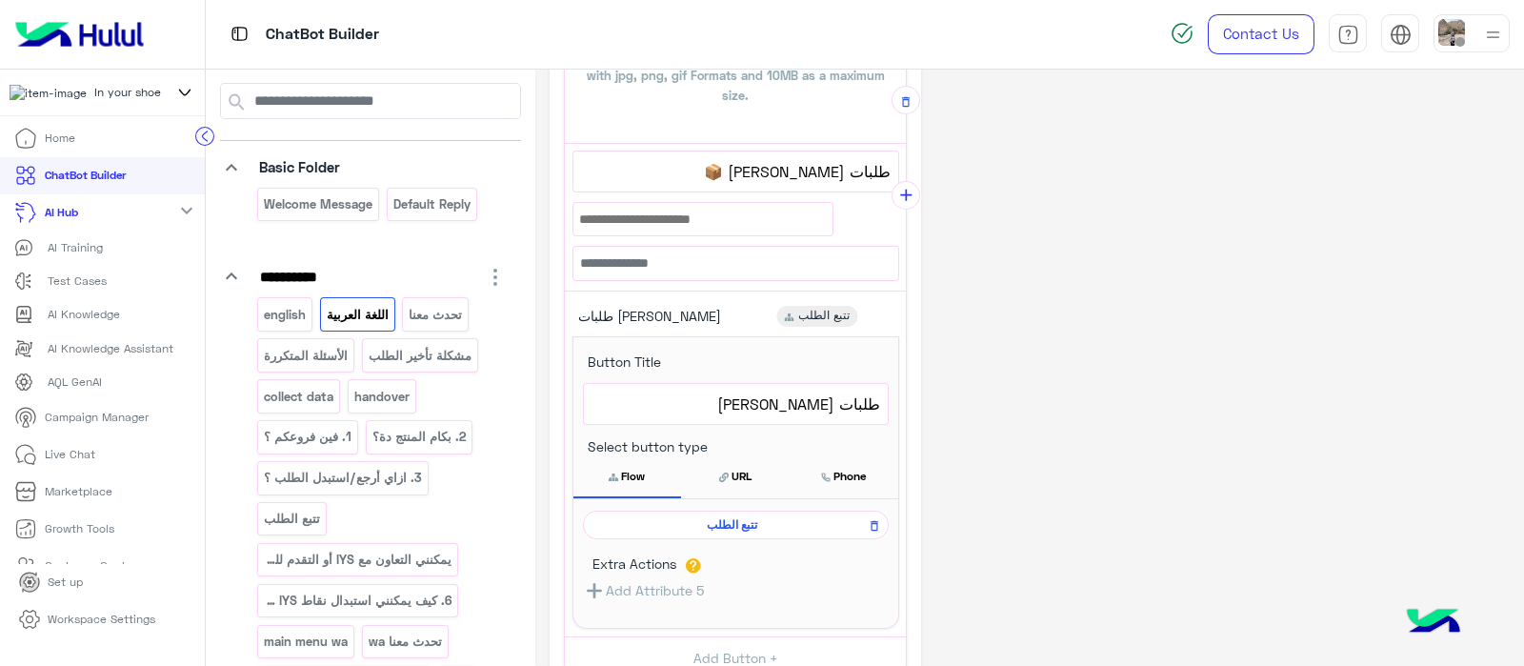
click at [743, 398] on span "طلبات IYS أونلاين" at bounding box center [735, 403] width 289 height 25
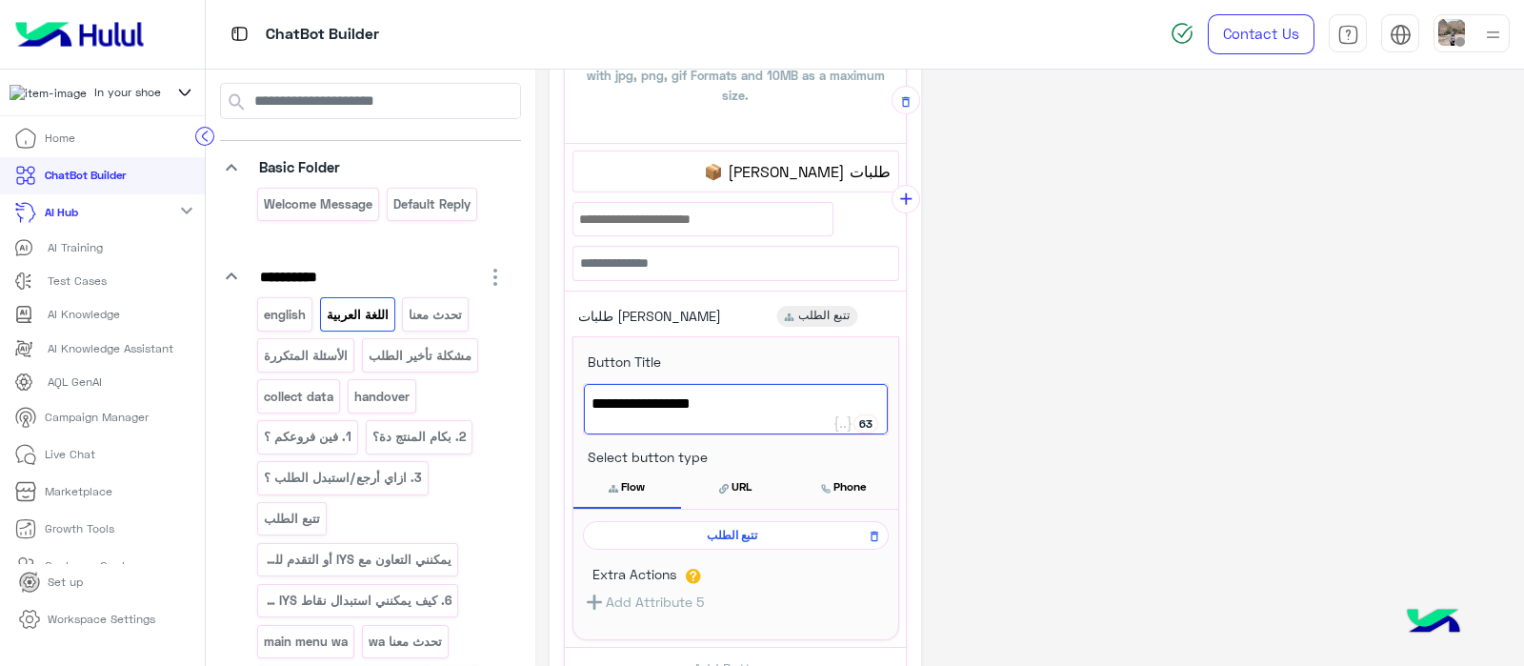
scroll to position [582, 0]
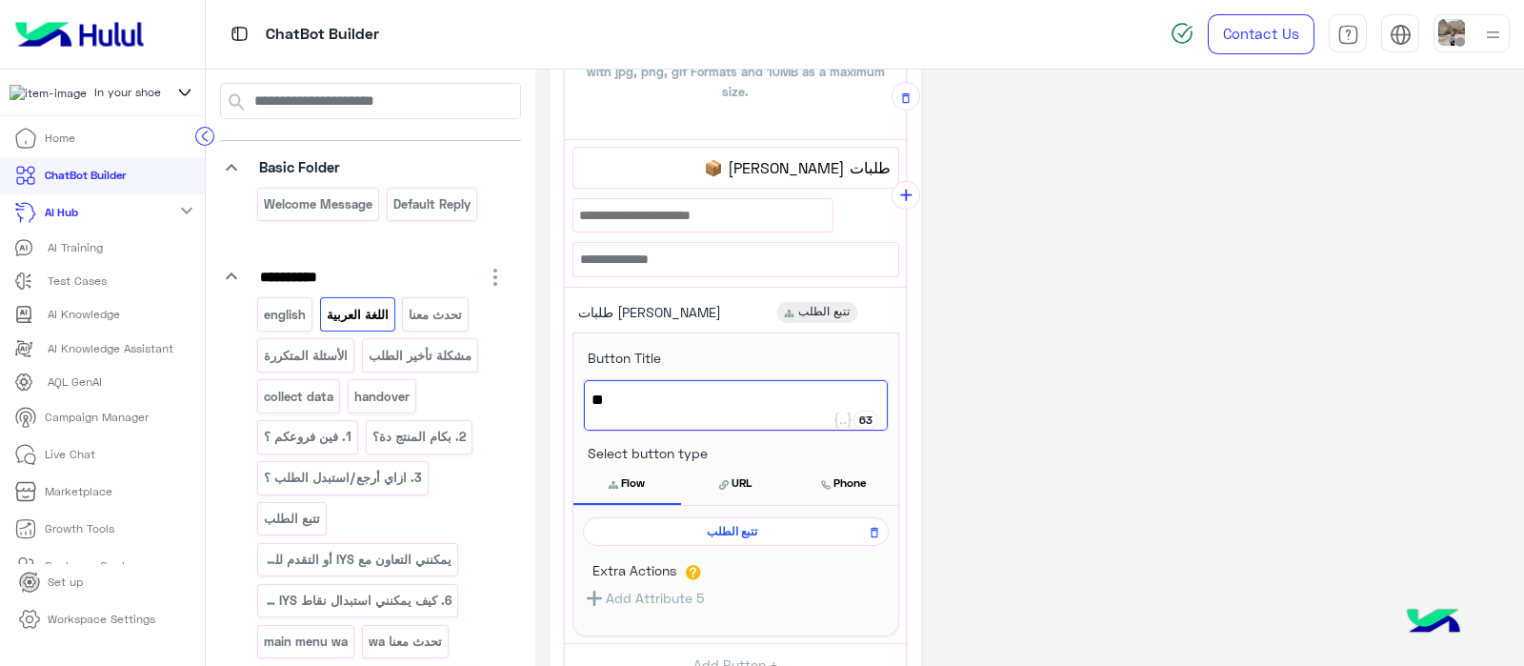
type textarea "*"
type textarea "**********"
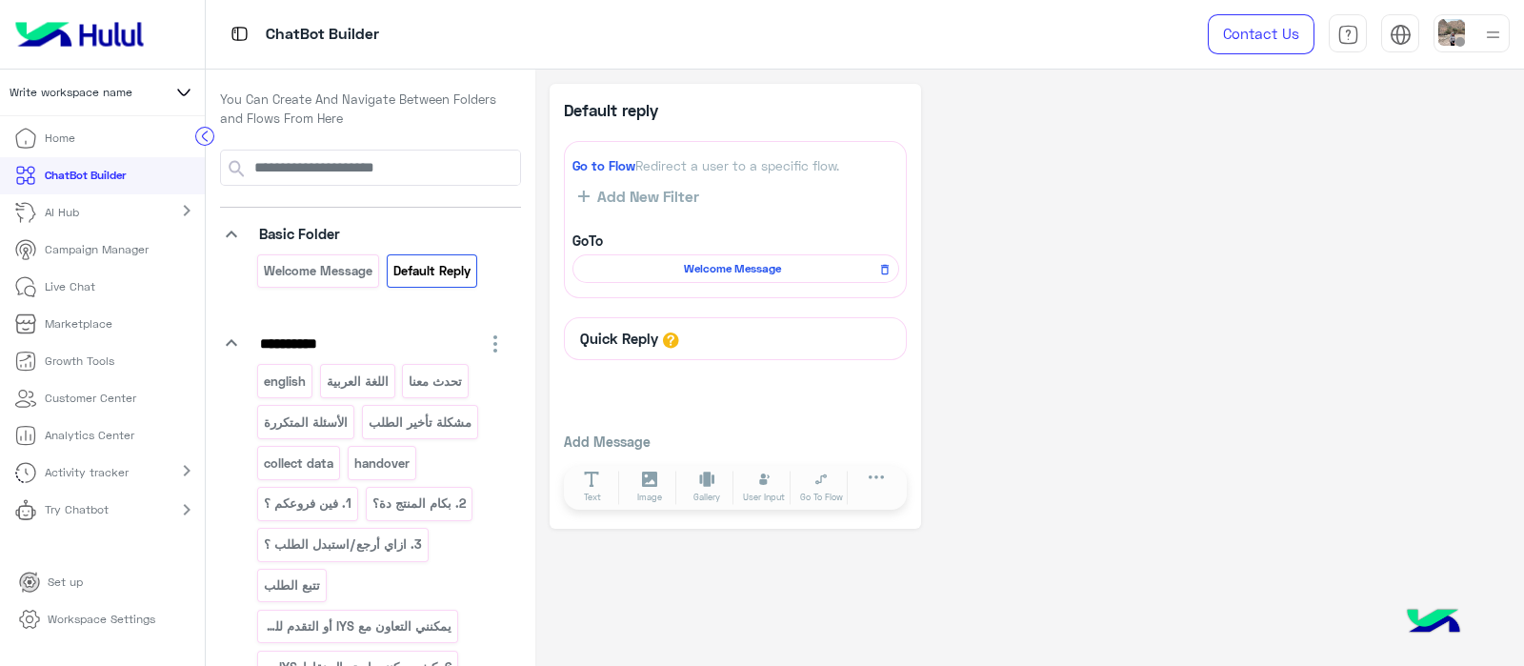
click at [73, 615] on p "Workspace Settings" at bounding box center [102, 618] width 108 height 17
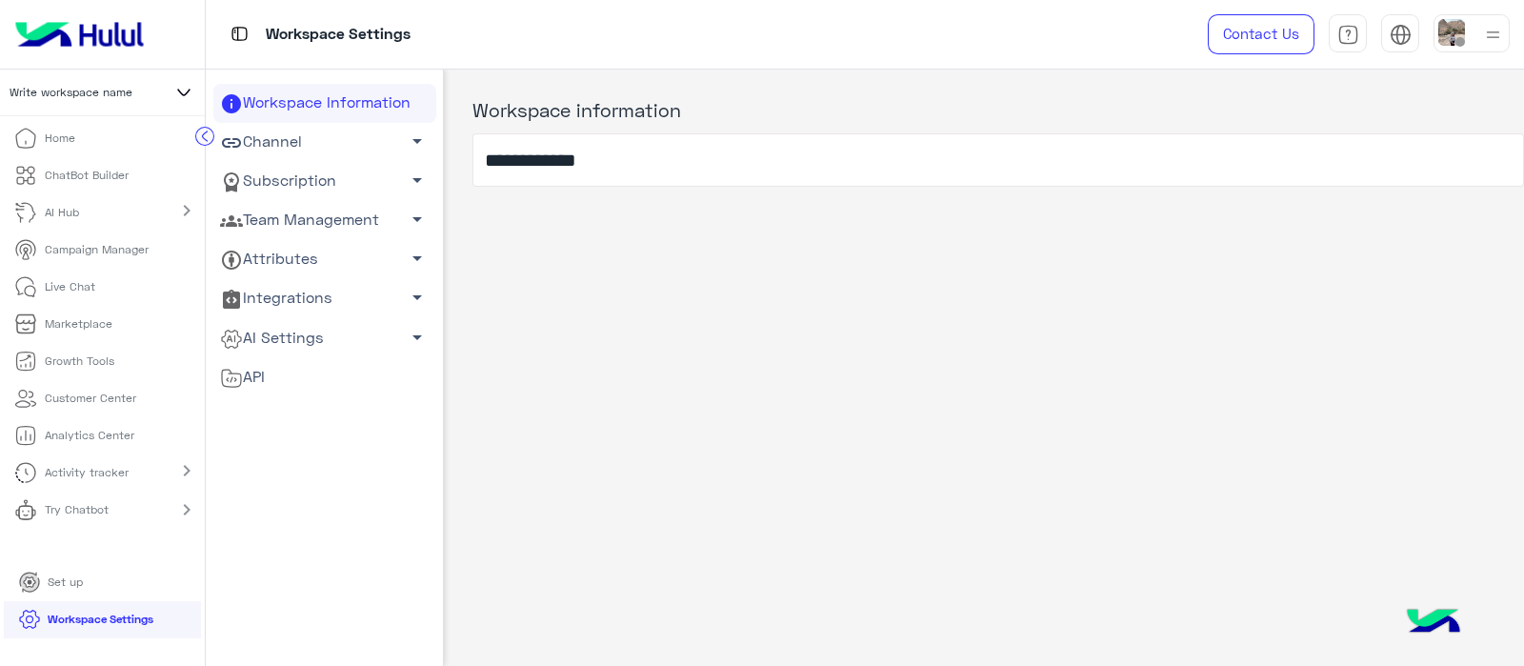
click at [310, 337] on link "AI Settings arrow_drop_down" at bounding box center [324, 337] width 223 height 39
click at [306, 375] on link "Conversational AI Models" at bounding box center [324, 373] width 223 height 33
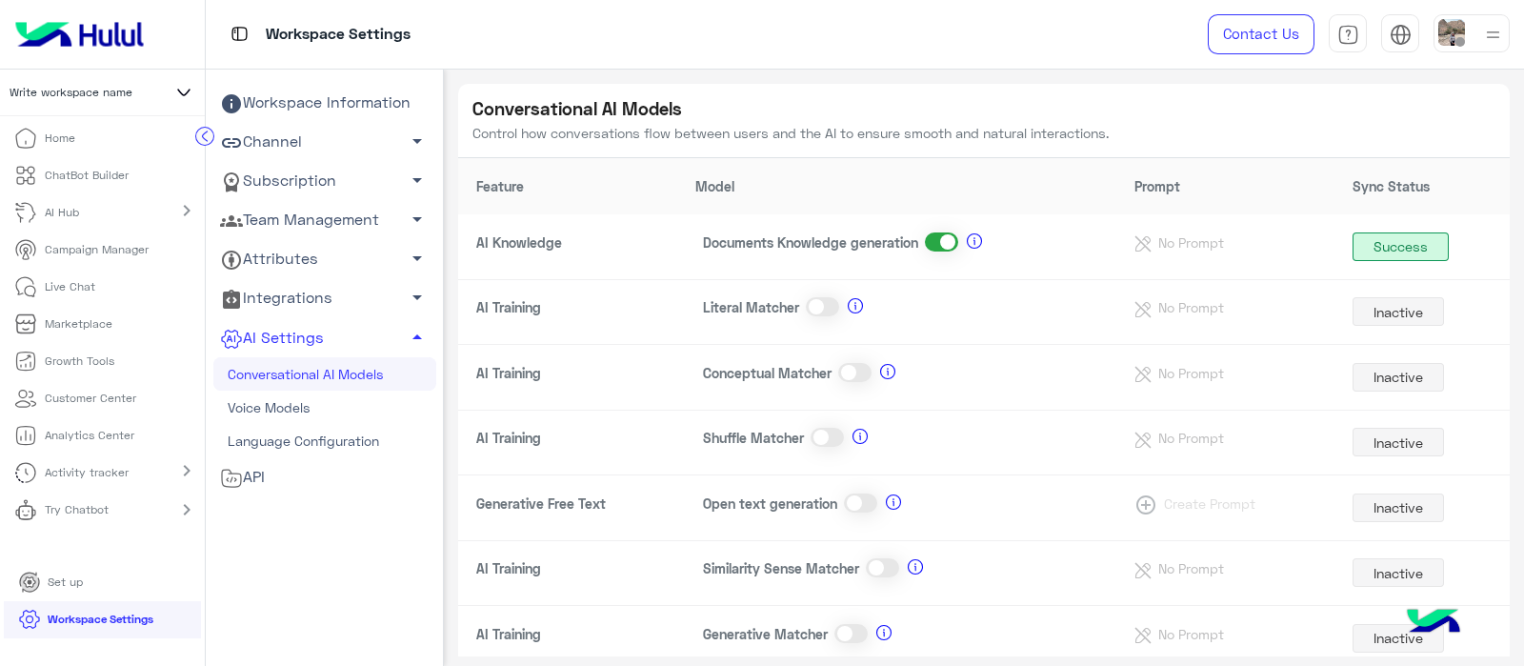
scroll to position [170, 0]
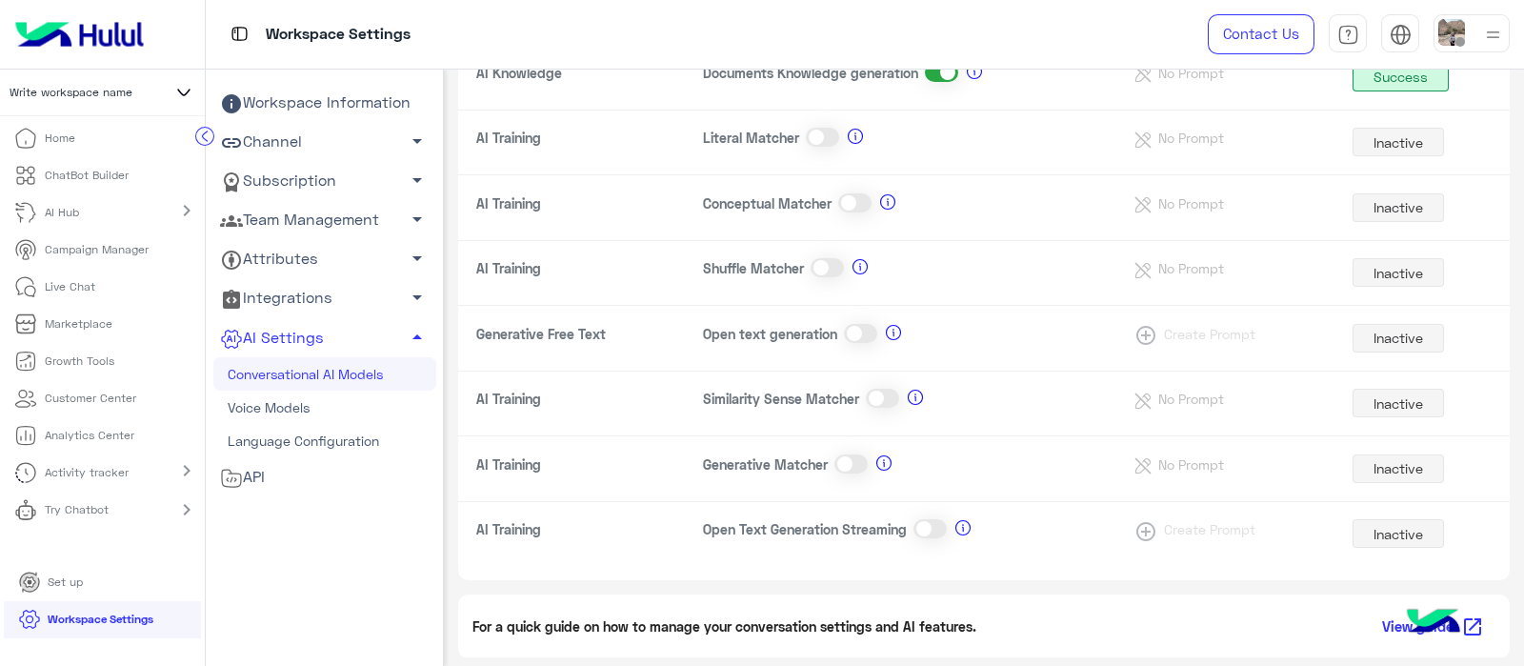
click at [916, 529] on span at bounding box center [929, 528] width 33 height 19
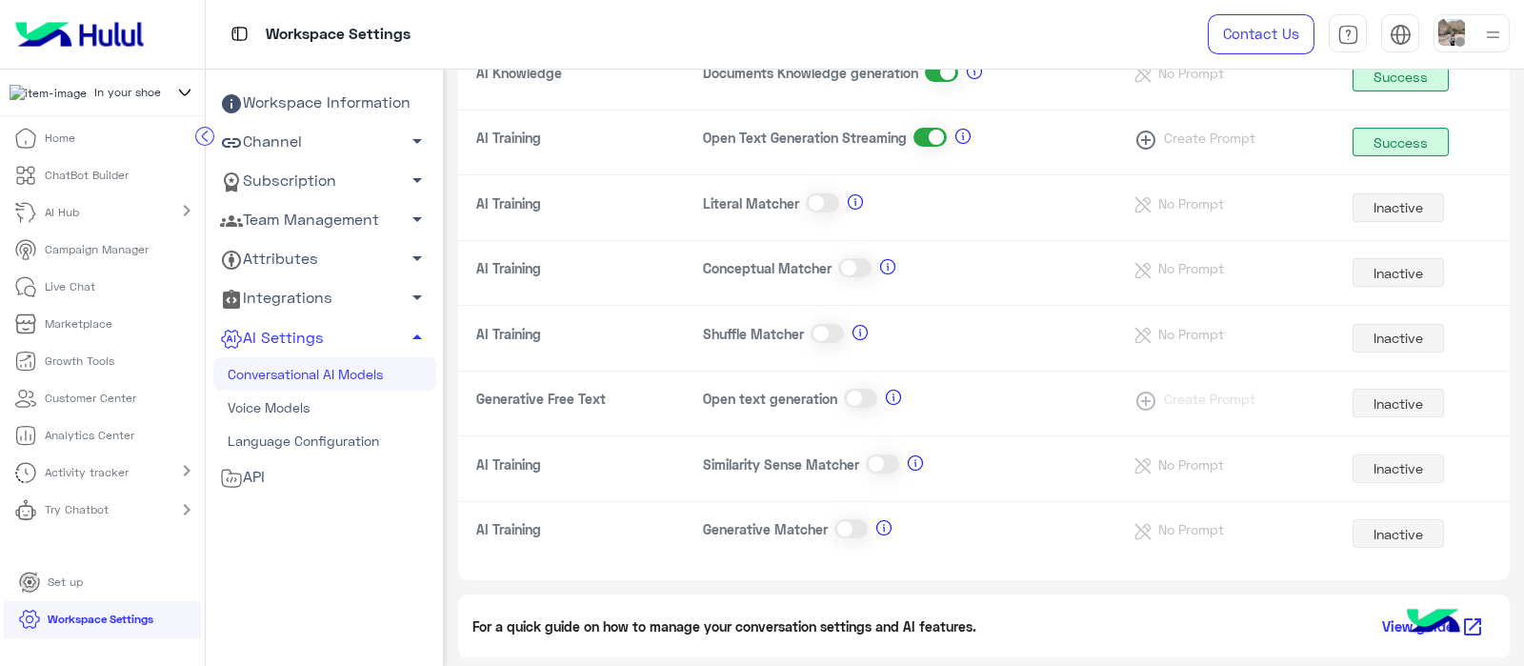
scroll to position [0, 0]
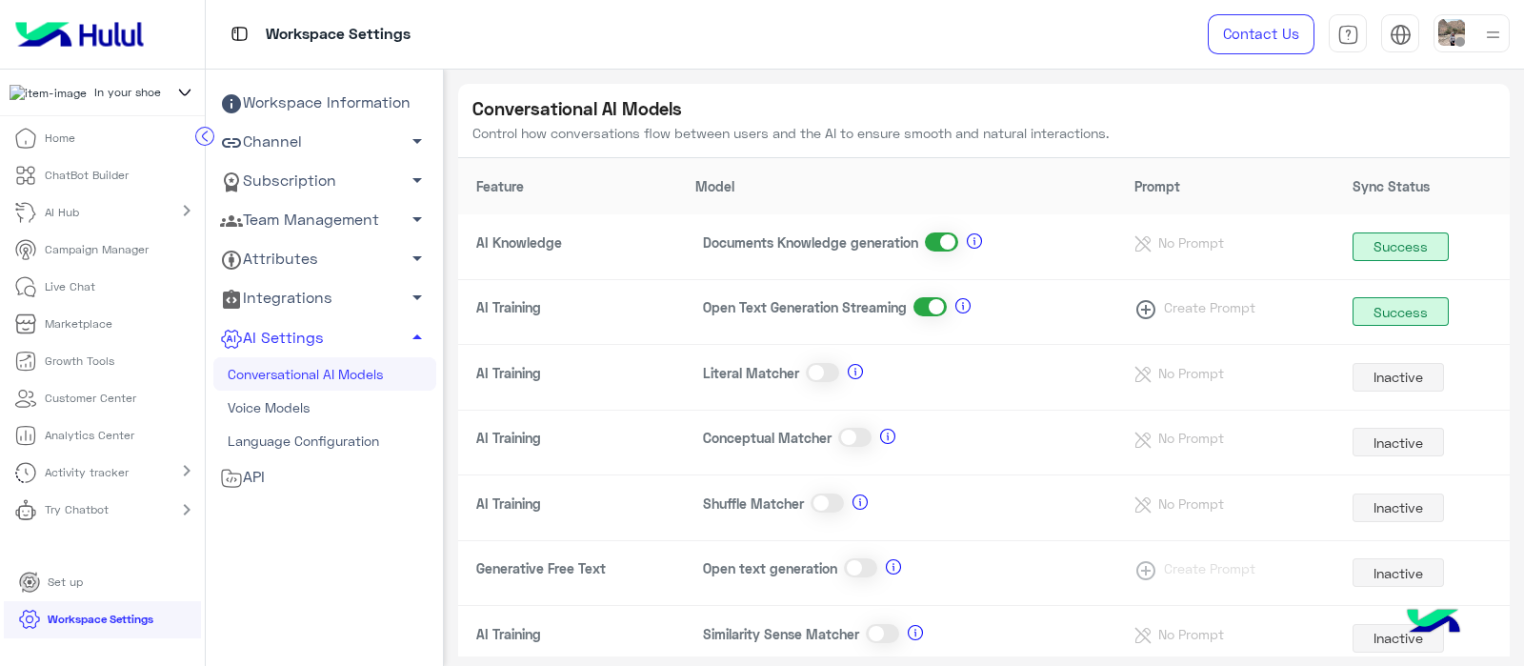
click at [943, 235] on span at bounding box center [941, 241] width 33 height 19
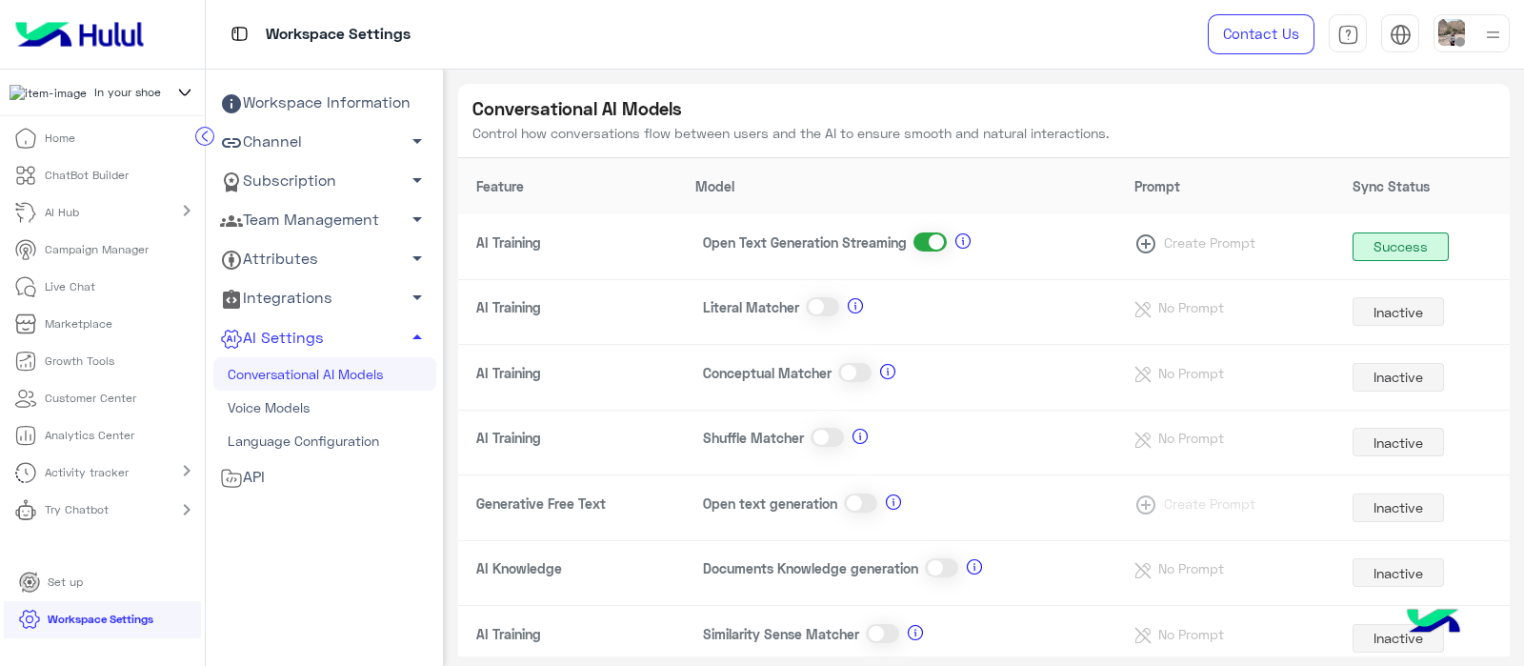
click at [123, 184] on p "ChatBot Builder" at bounding box center [87, 175] width 84 height 17
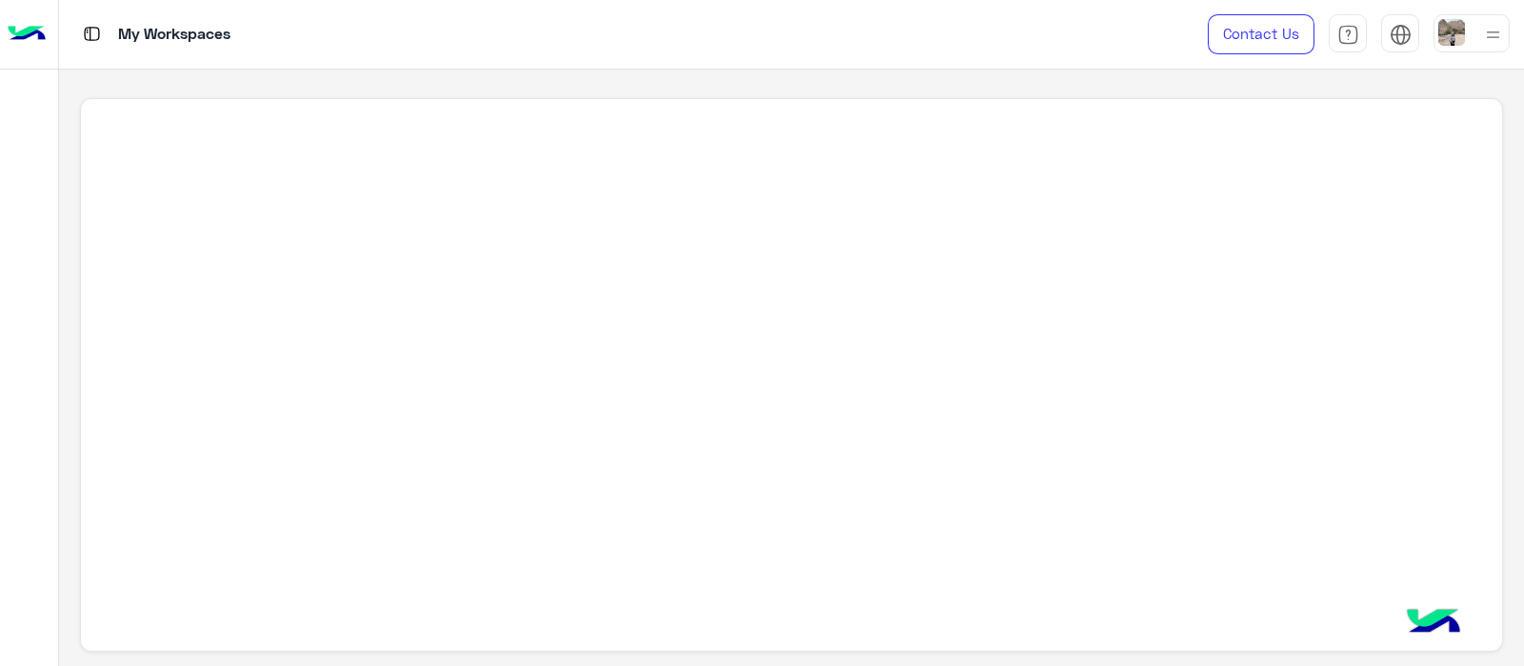
scroll to position [7, 0]
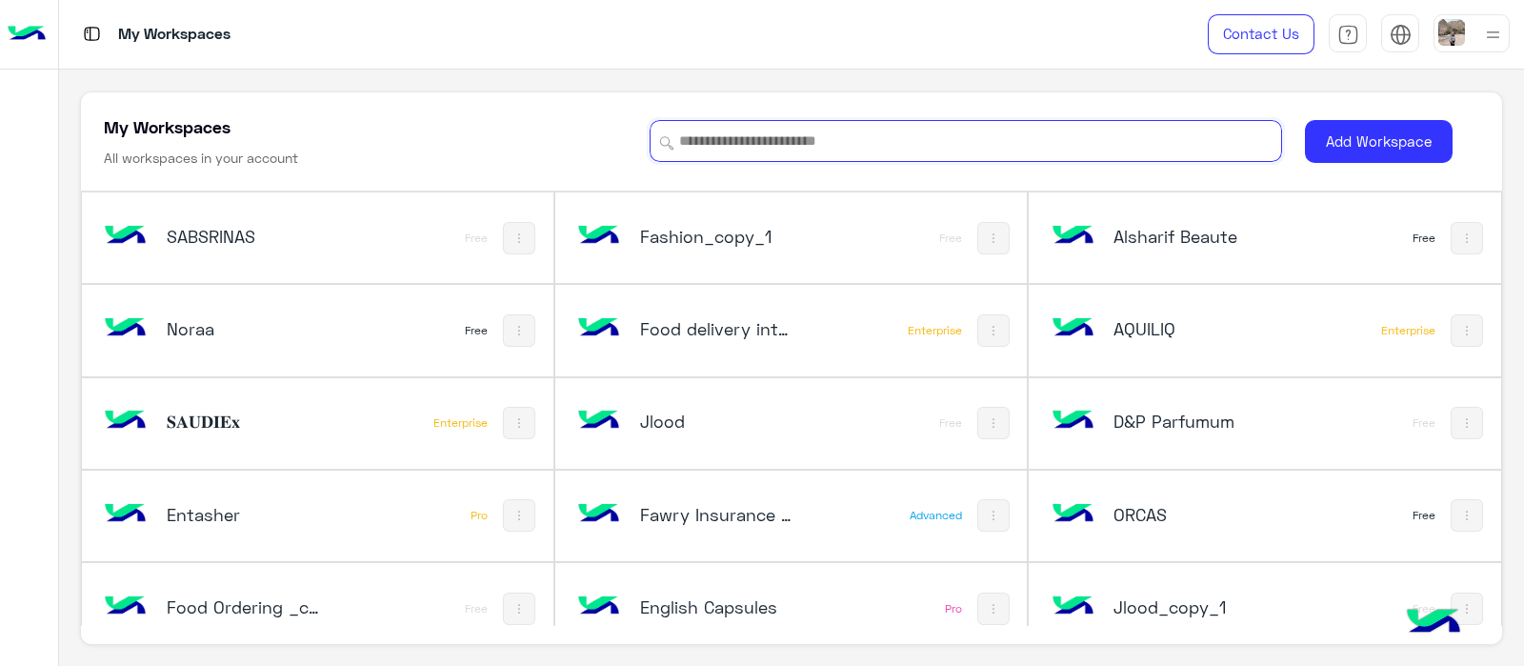
click at [709, 152] on input at bounding box center [965, 141] width 632 height 42
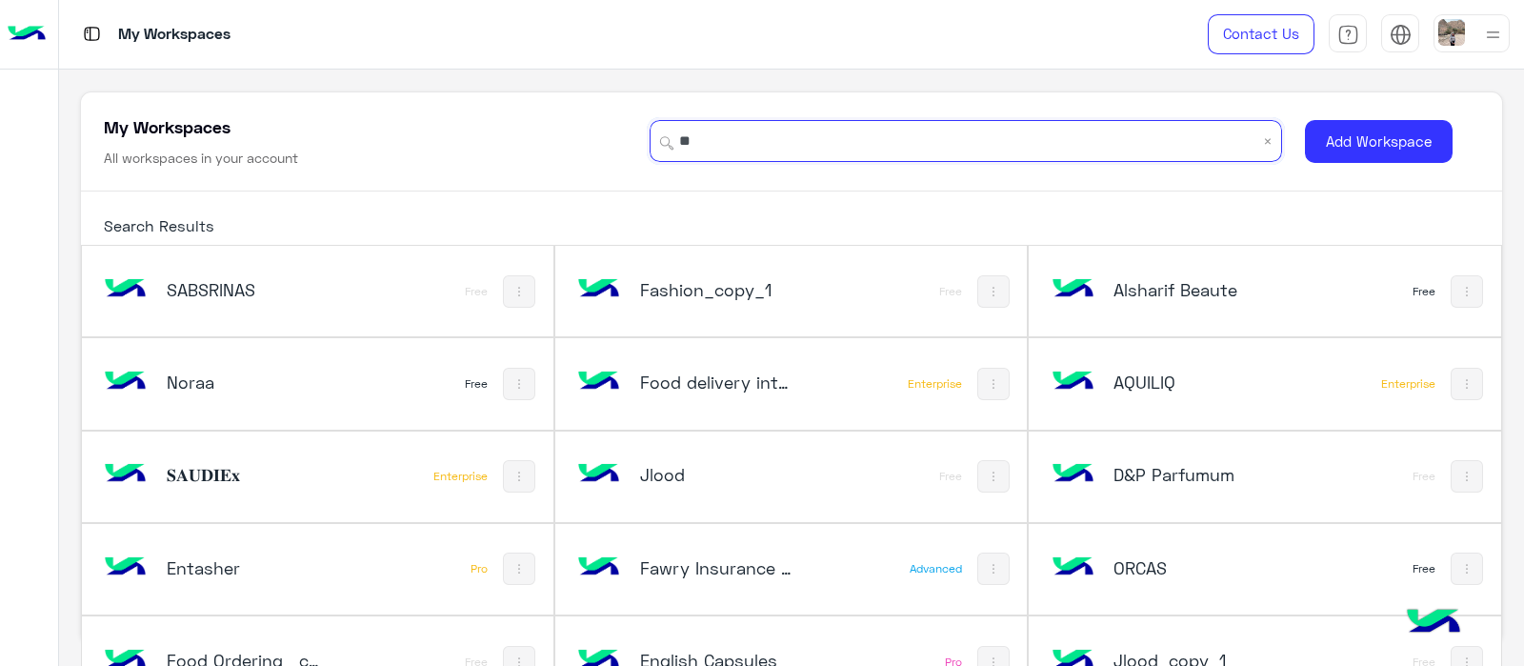
type input "*"
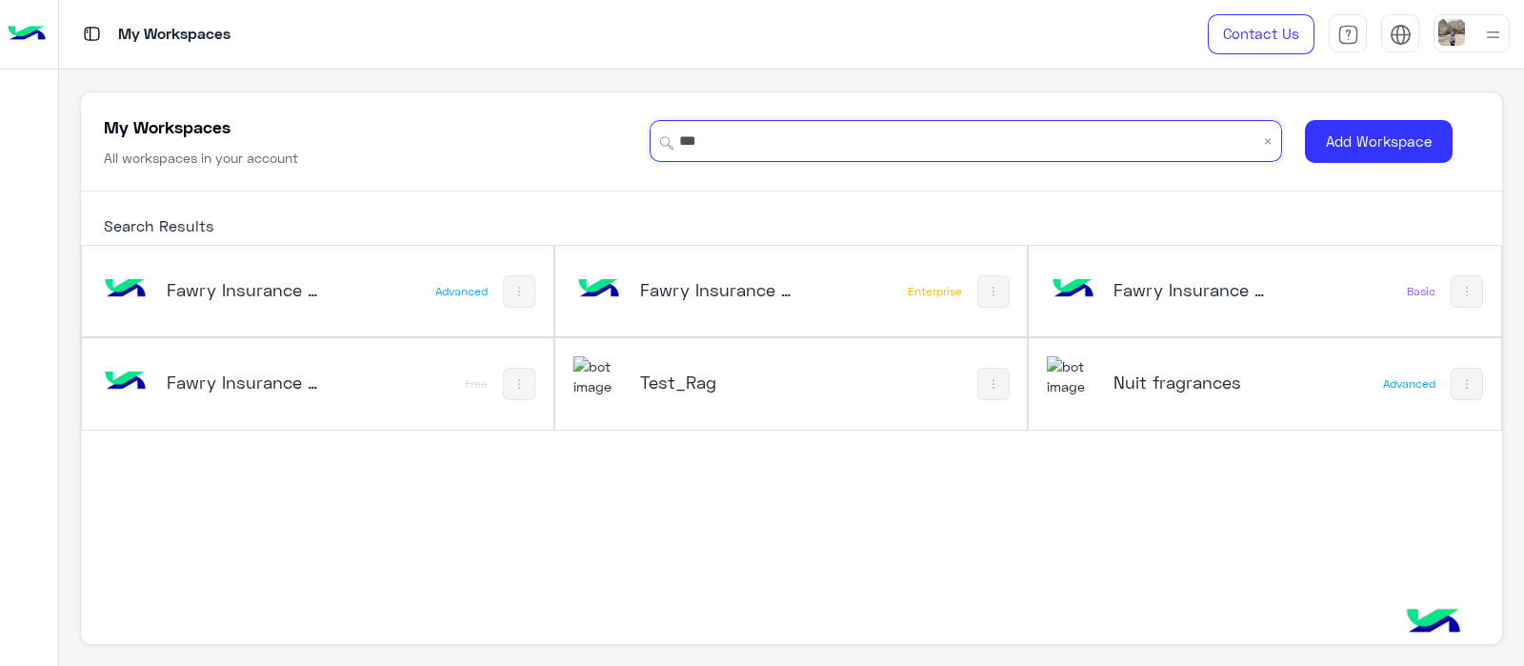
type input "***"
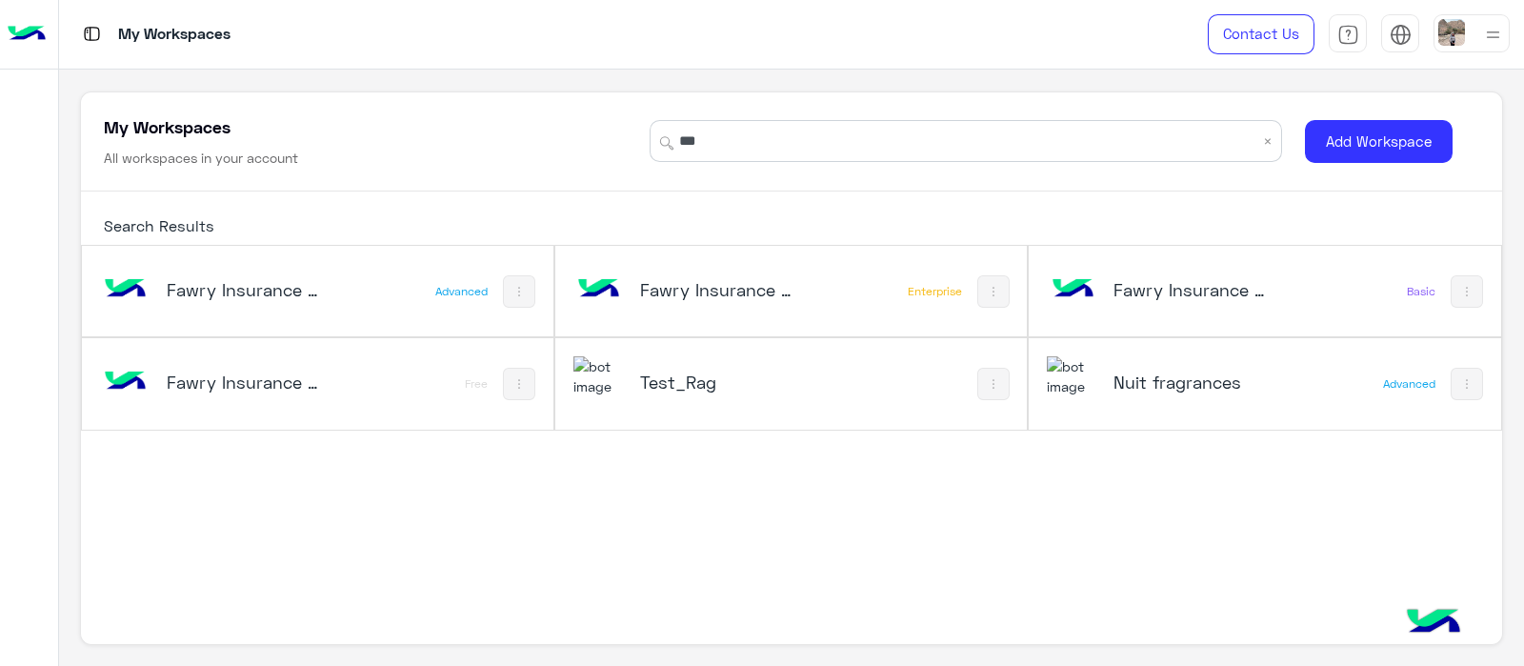
click at [690, 381] on h5 "Test_Rag" at bounding box center [718, 381] width 157 height 23
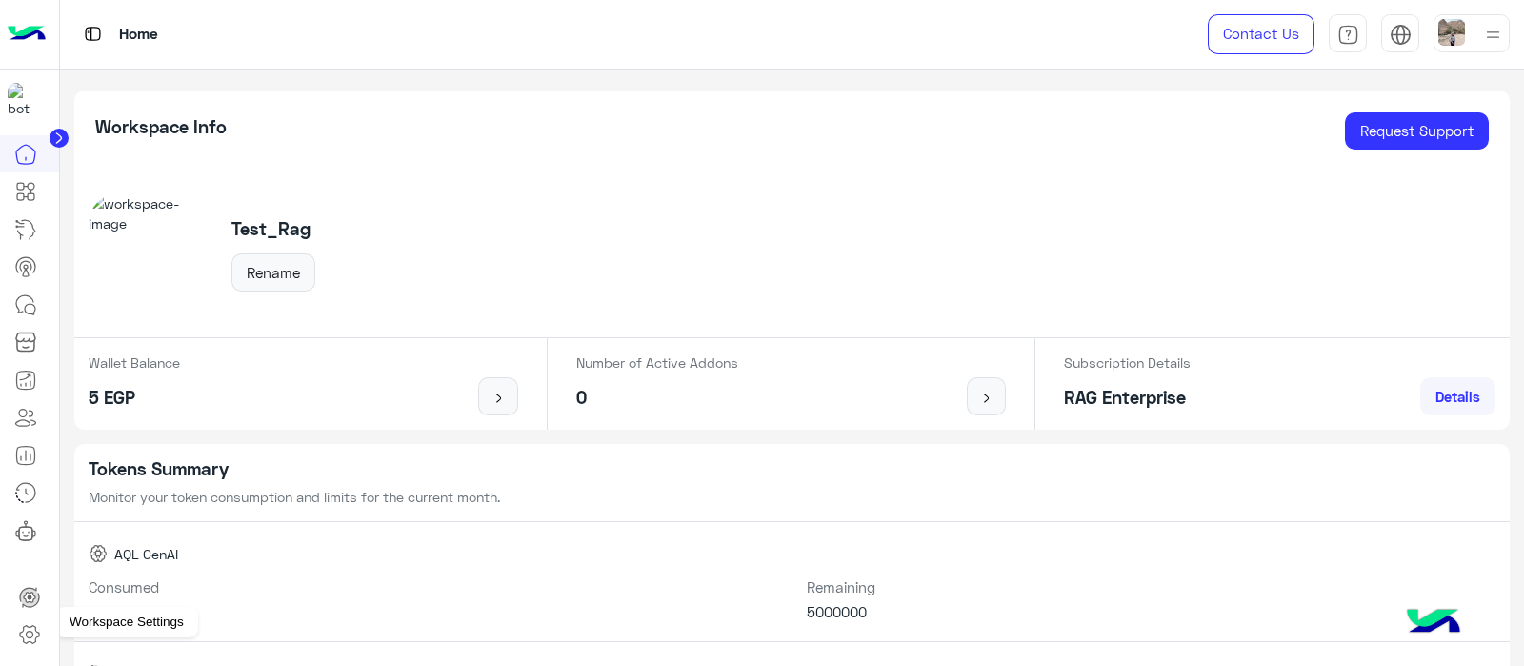
click at [14, 621] on link at bounding box center [29, 634] width 51 height 38
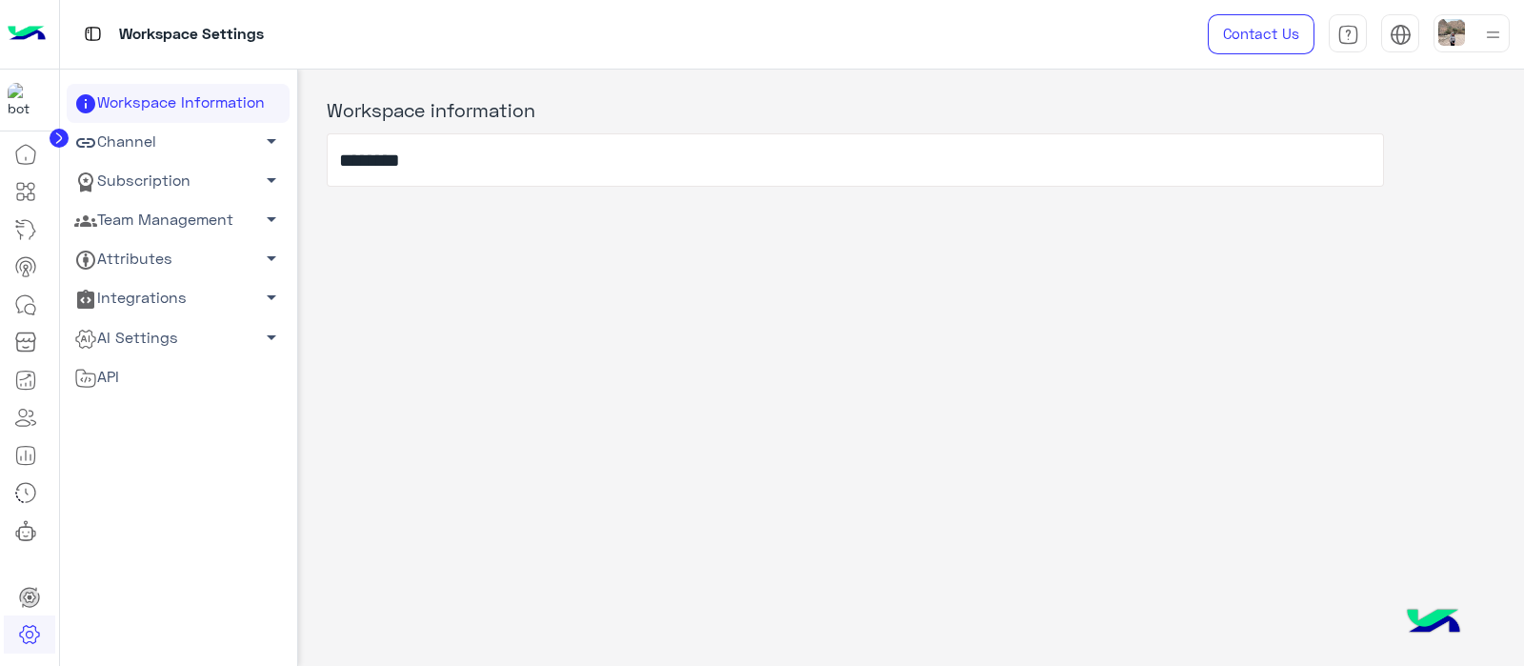
drag, startPoint x: 181, startPoint y: 580, endPoint x: 909, endPoint y: 258, distance: 796.5
click at [909, 258] on div "Workspace information ********" at bounding box center [911, 364] width 1227 height 588
click at [111, 338] on div "Marketplace" at bounding box center [107, 341] width 99 height 30
click at [260, 328] on span "arrow_drop_down" at bounding box center [271, 337] width 23 height 23
click at [140, 361] on link "Conversational AI Models" at bounding box center [178, 373] width 223 height 33
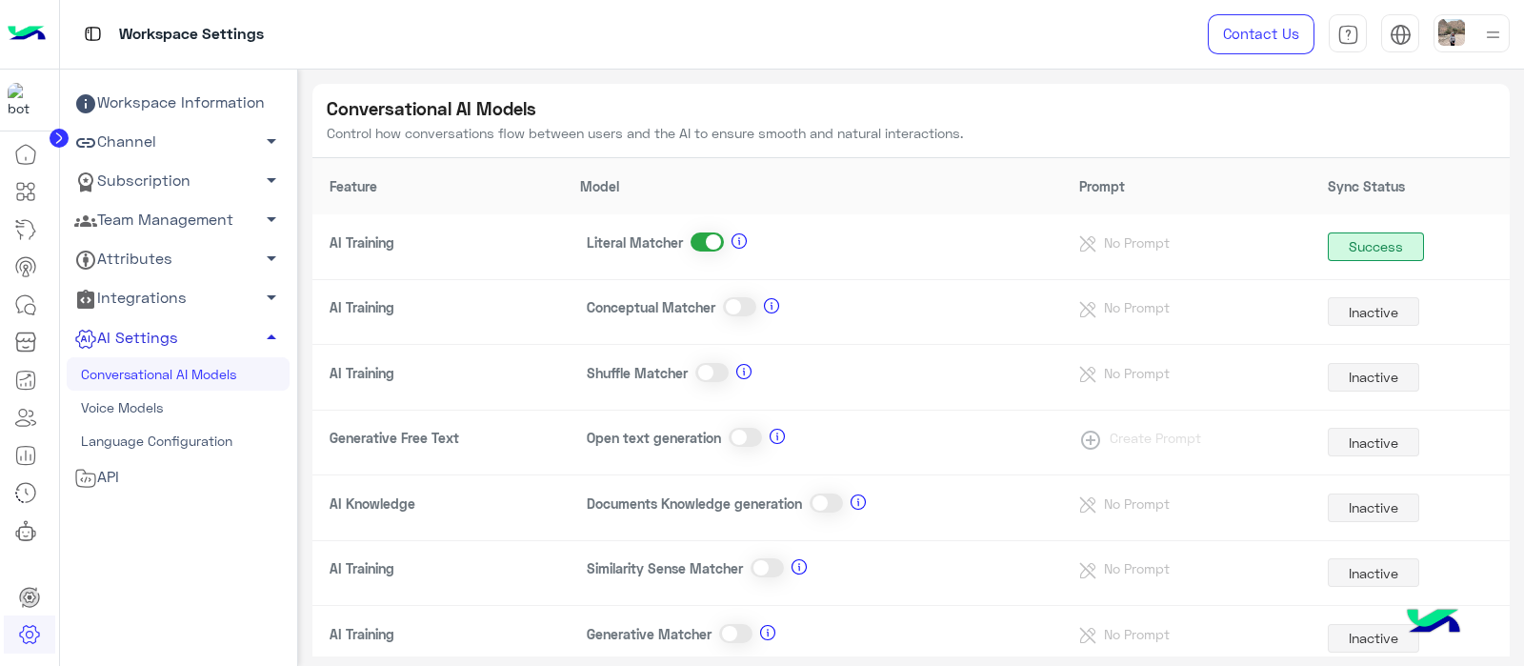
scroll to position [104, 0]
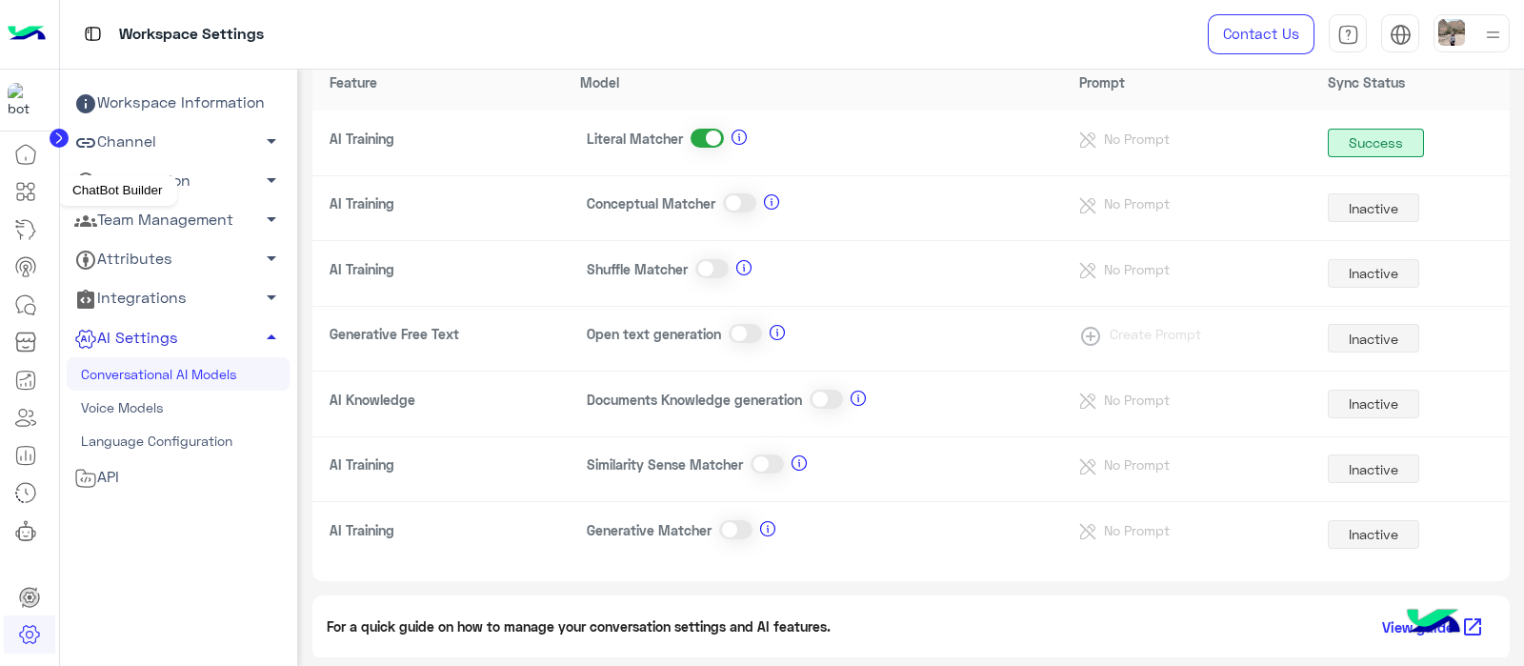
click at [26, 188] on icon at bounding box center [25, 191] width 23 height 23
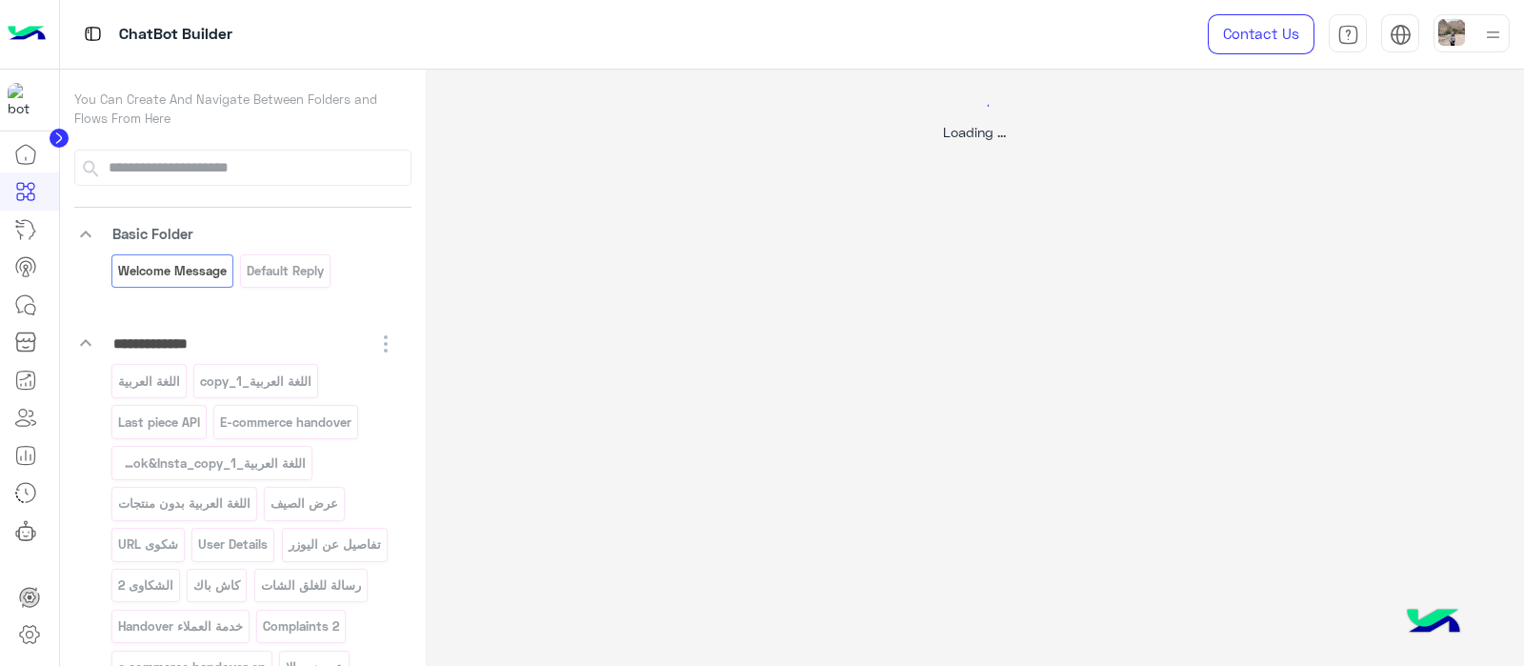
select select "*"
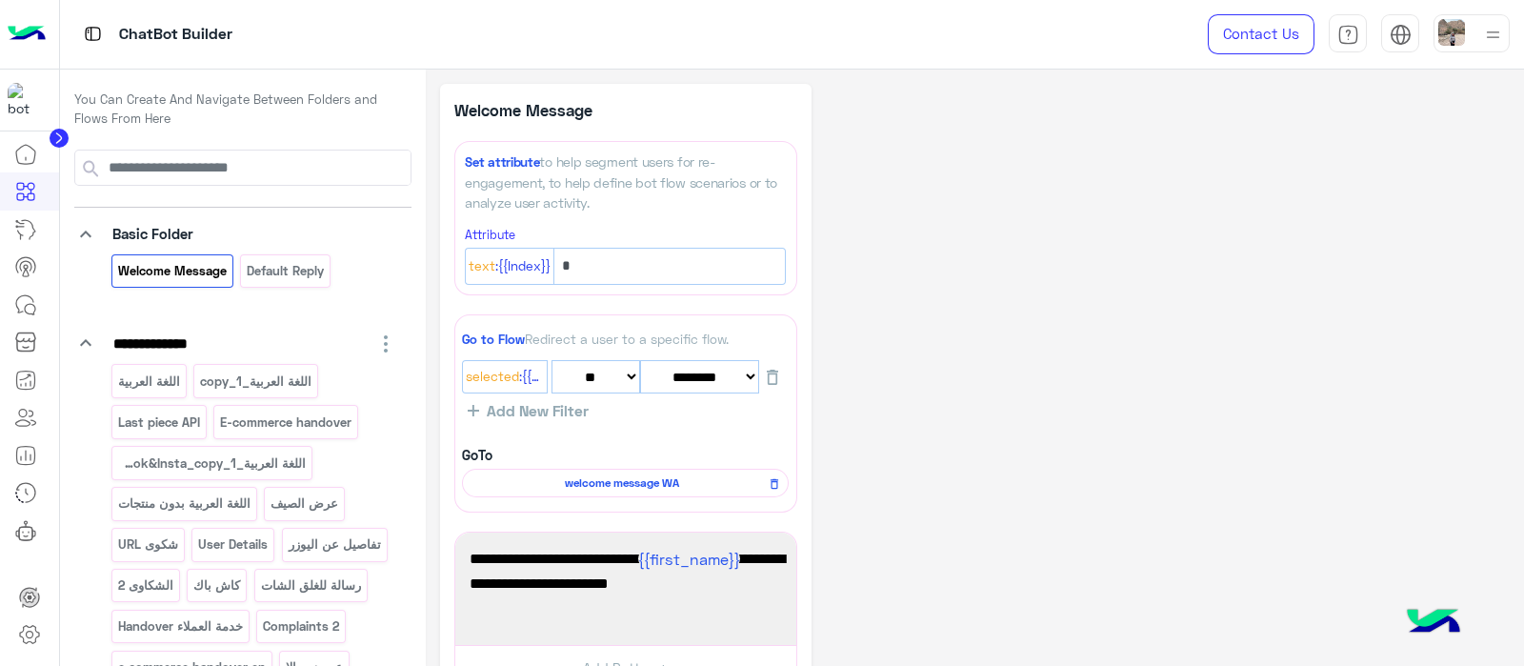
scroll to position [295, 0]
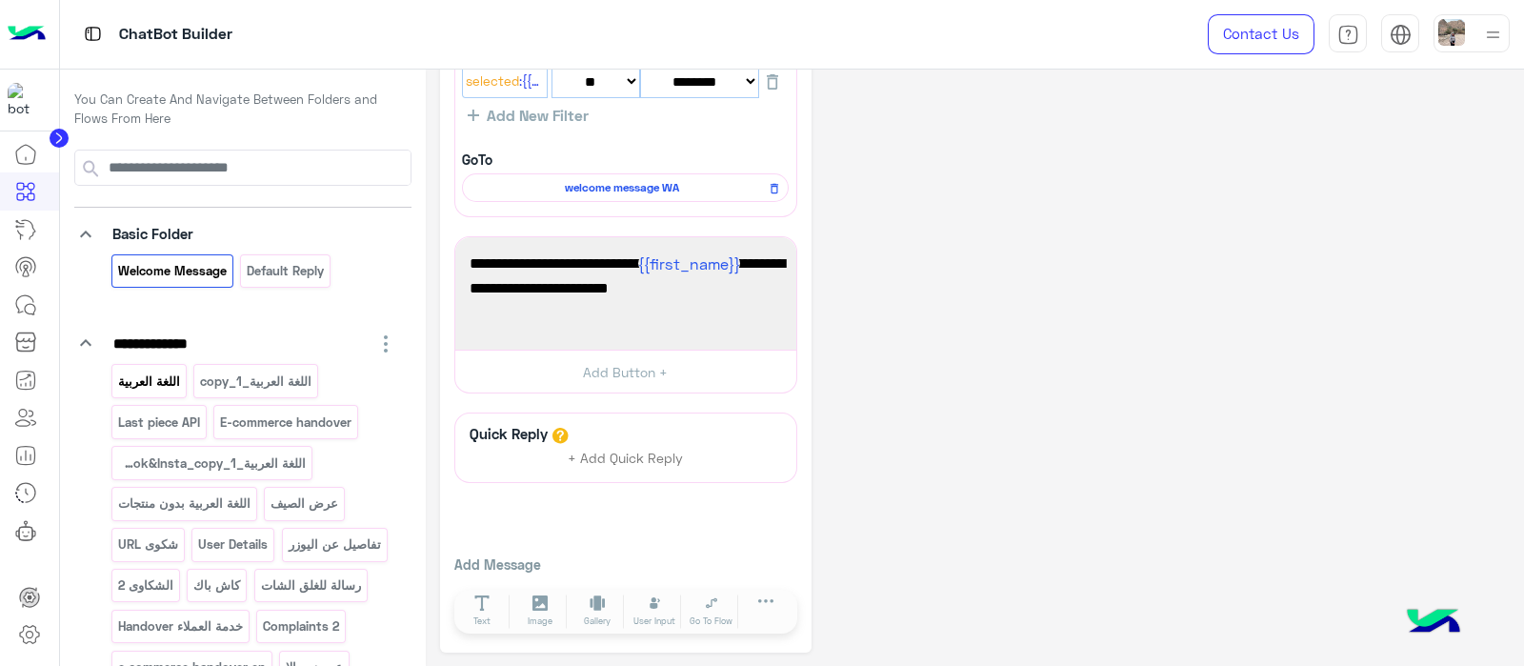
click at [153, 370] on p "اللغة العربية" at bounding box center [148, 381] width 65 height 22
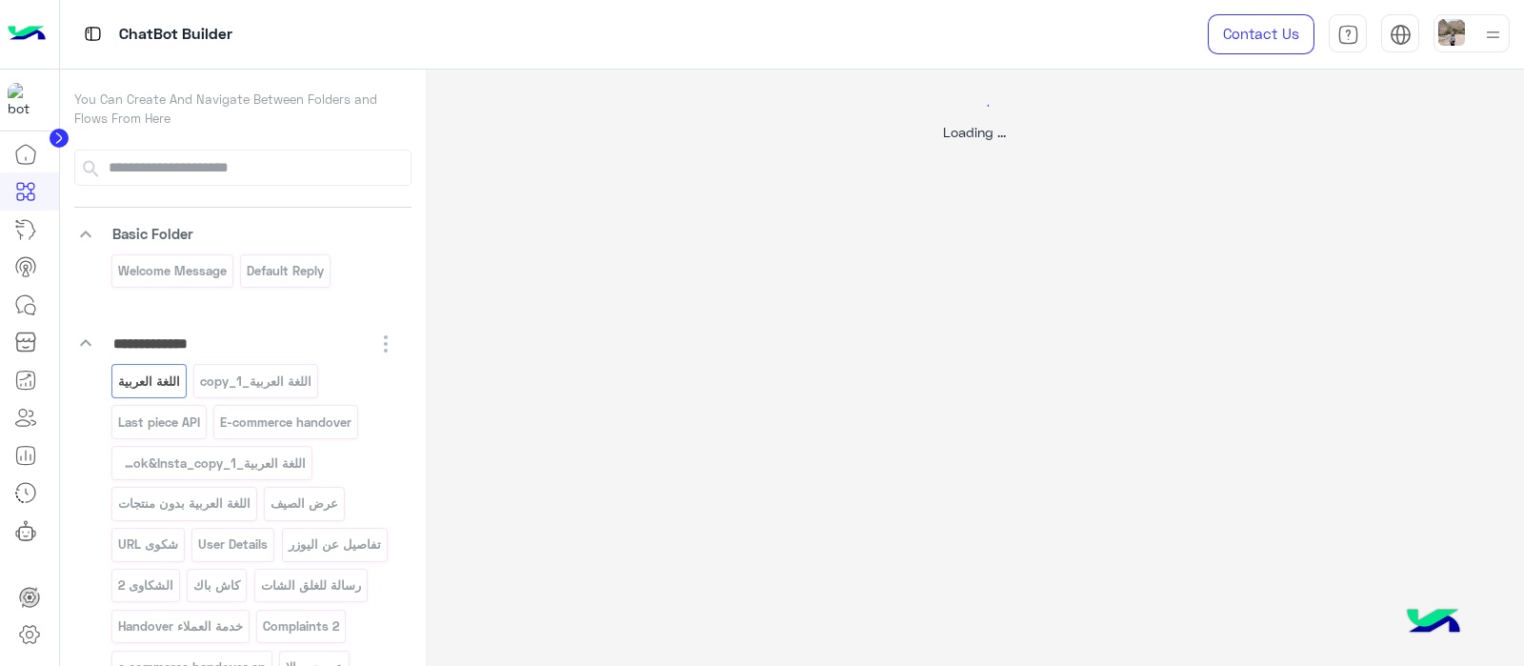
scroll to position [0, 0]
select select "*"
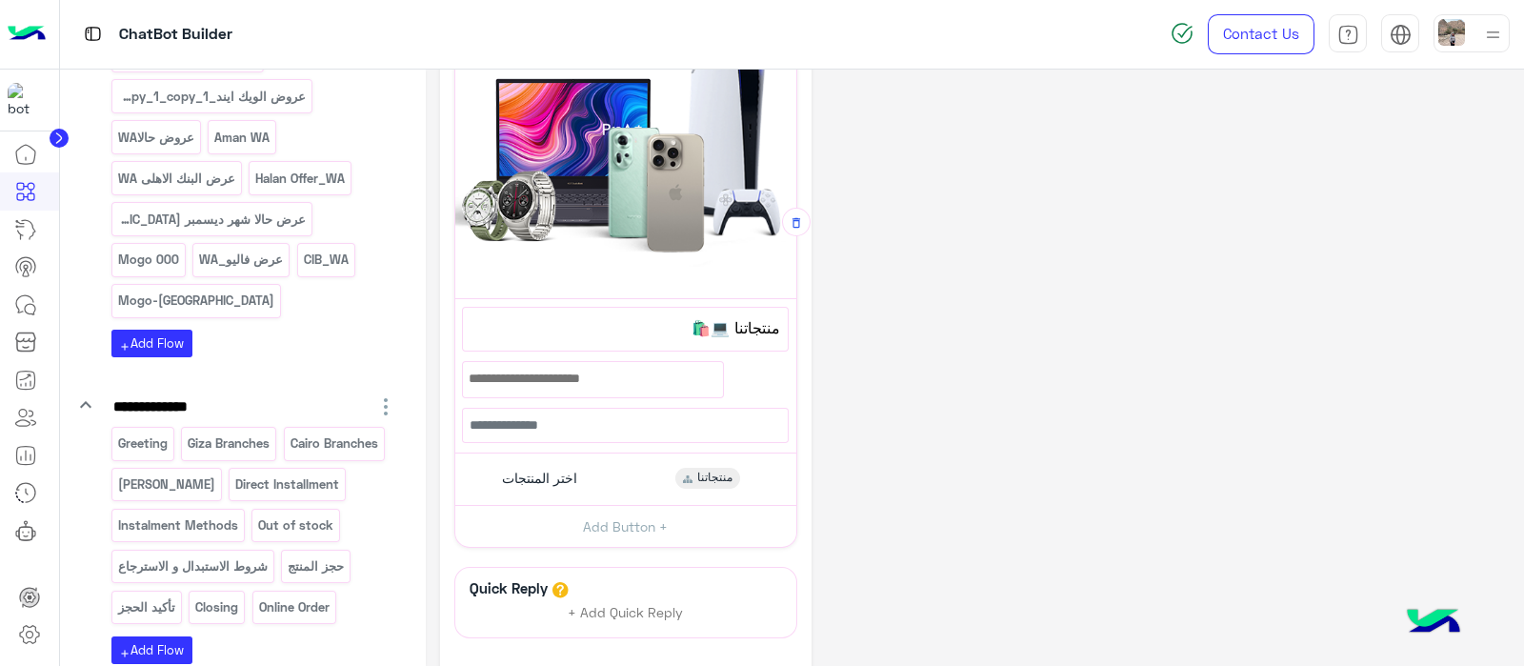
scroll to position [4480, 0]
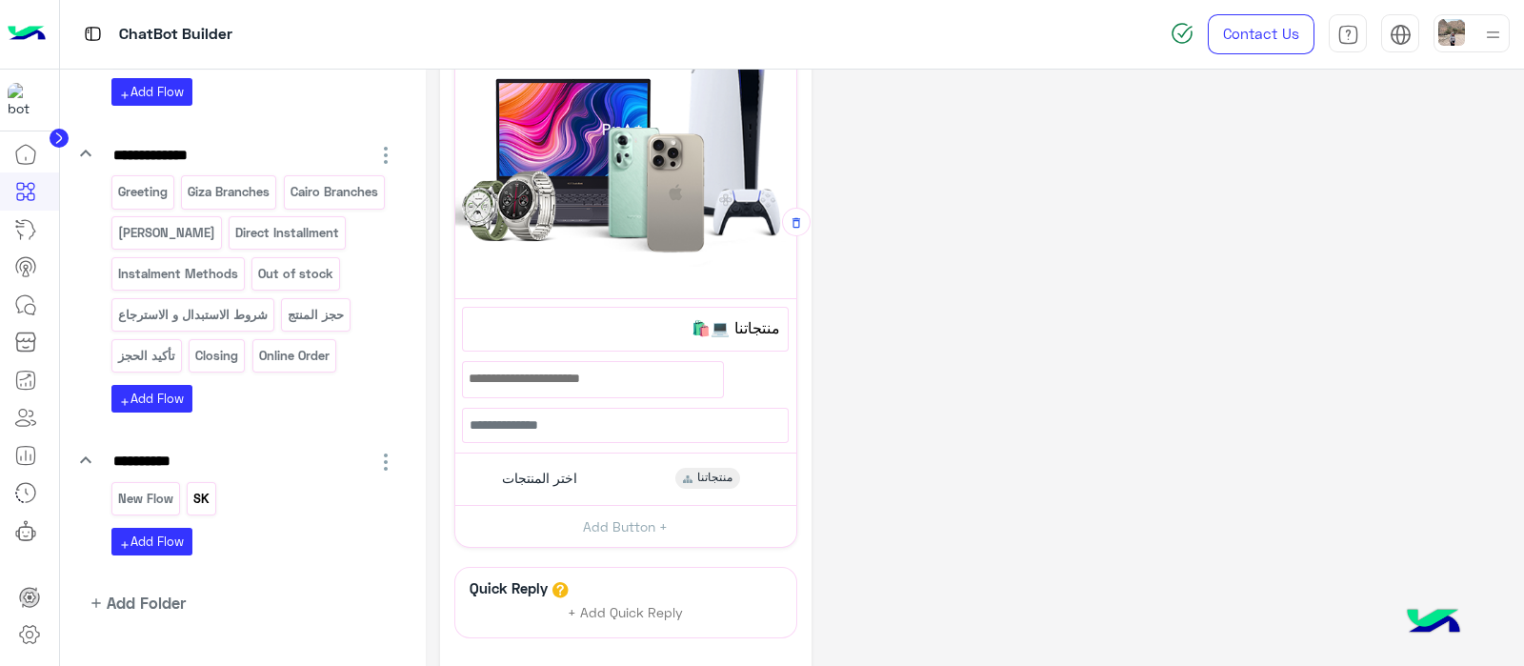
click at [201, 482] on div "SK" at bounding box center [202, 498] width 30 height 33
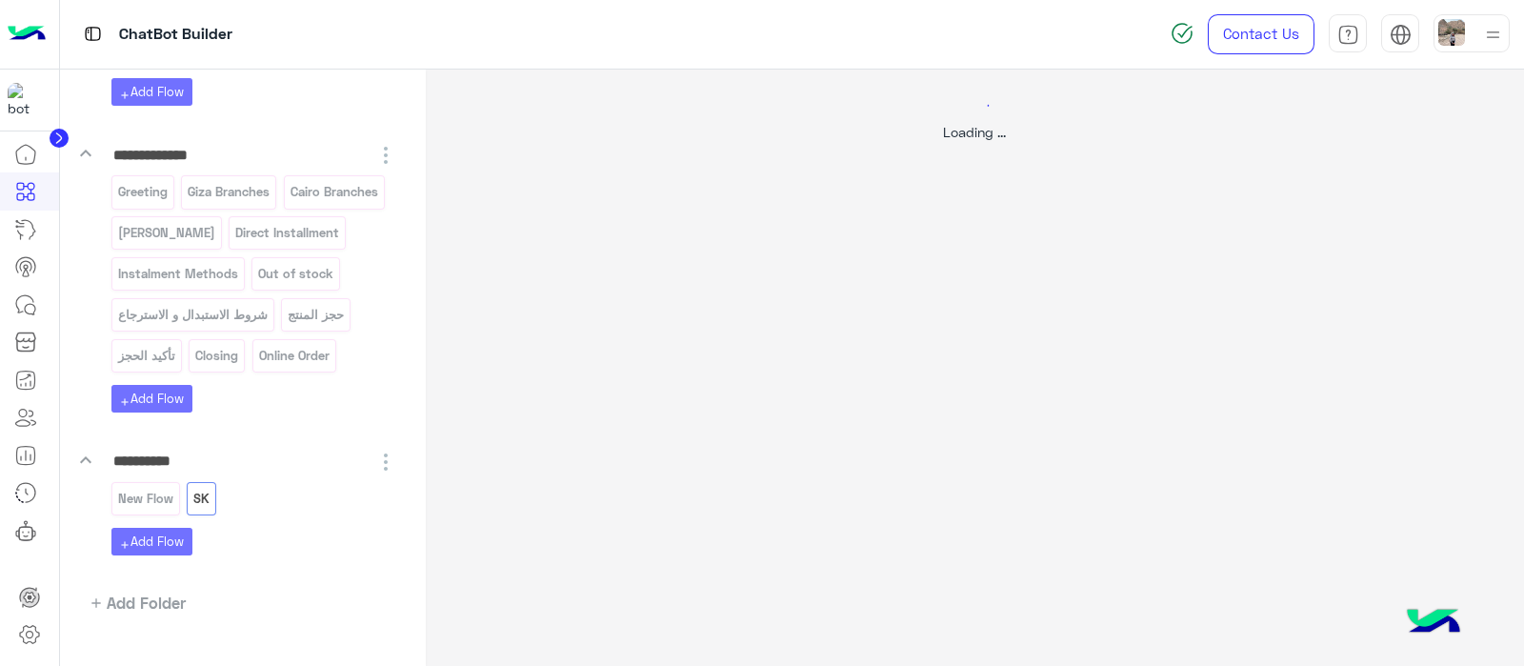
scroll to position [0, 0]
select select "****"
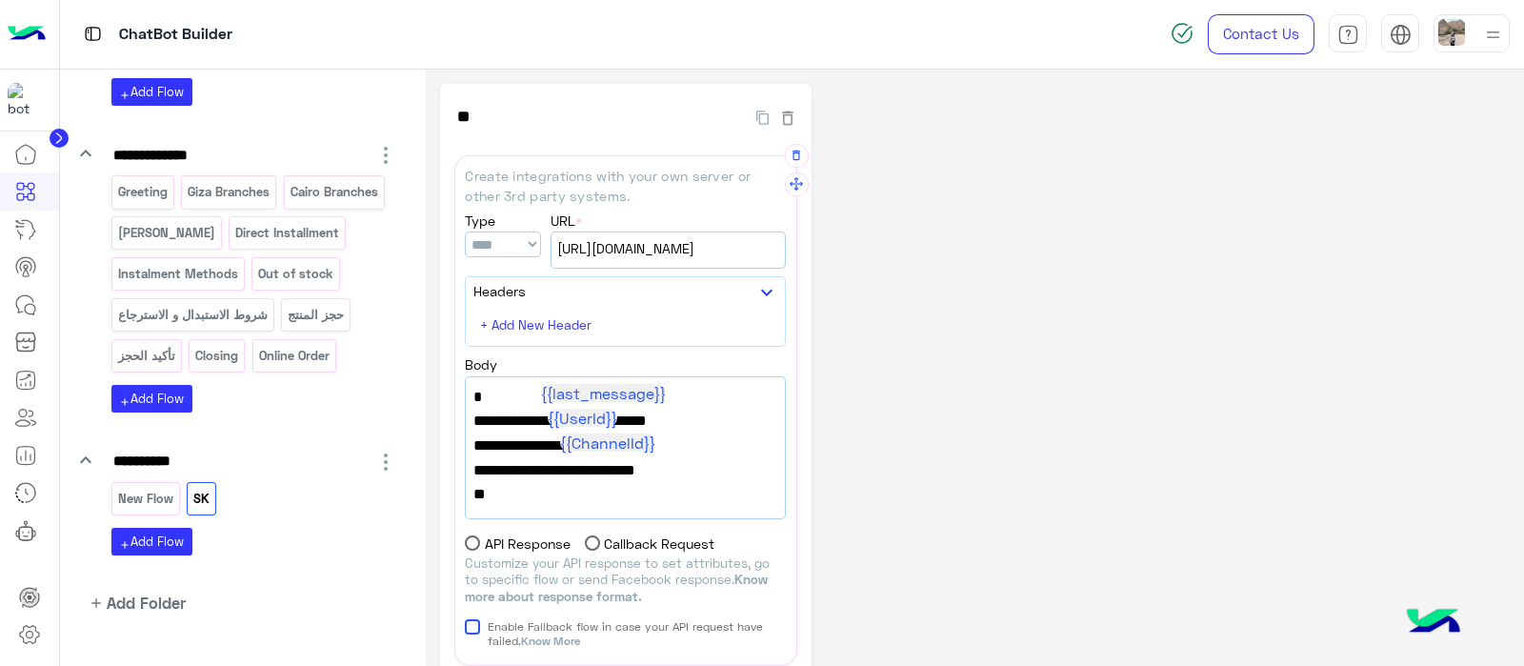
scroll to position [28, 0]
click at [143, 488] on p "New Flow" at bounding box center [145, 499] width 58 height 22
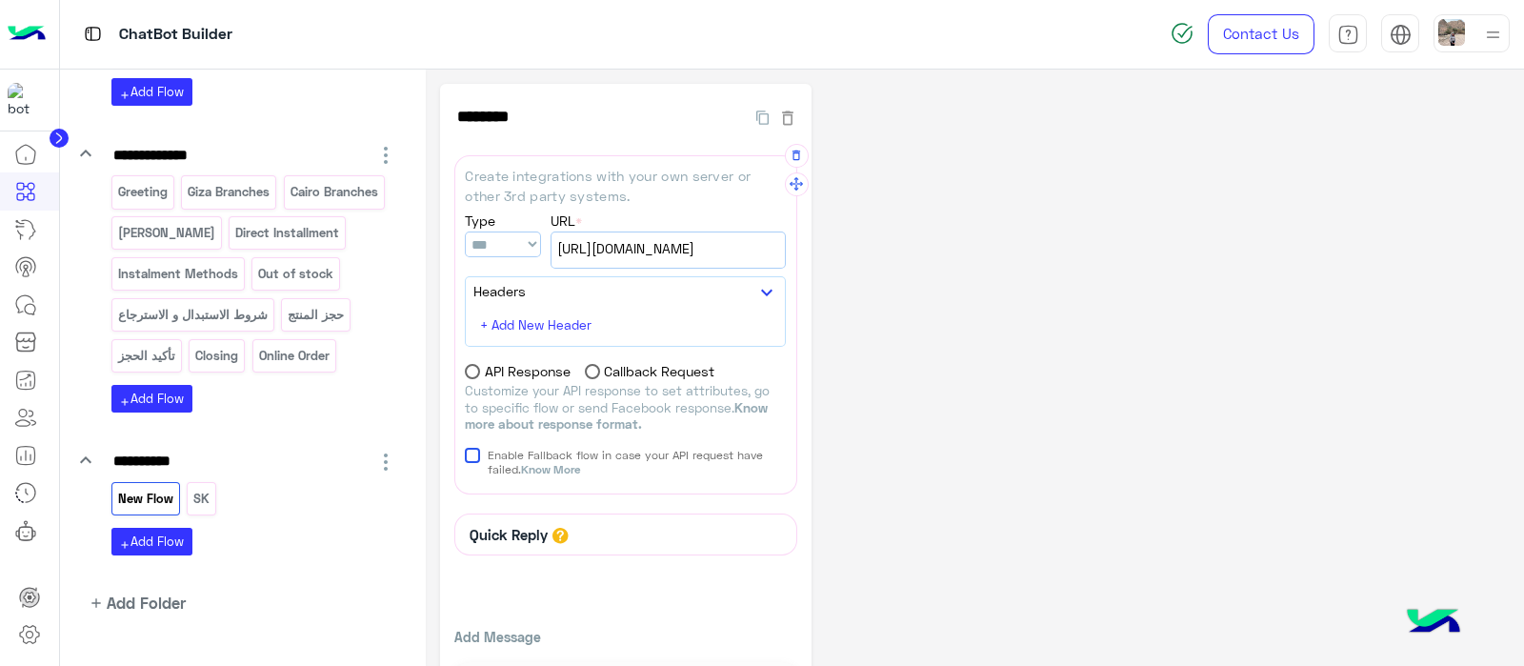
click at [636, 250] on span "[URL][DOMAIN_NAME]" at bounding box center [668, 248] width 222 height 21
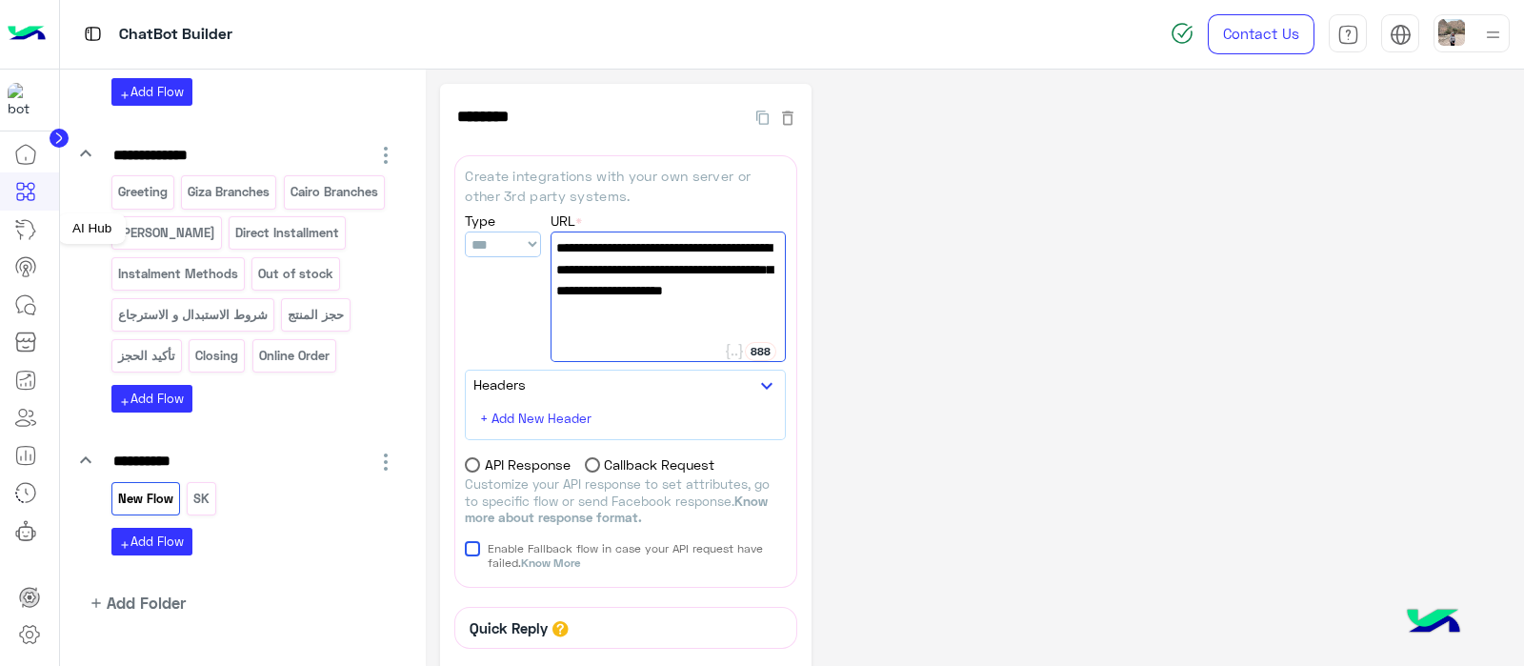
click at [28, 229] on icon at bounding box center [25, 229] width 23 height 23
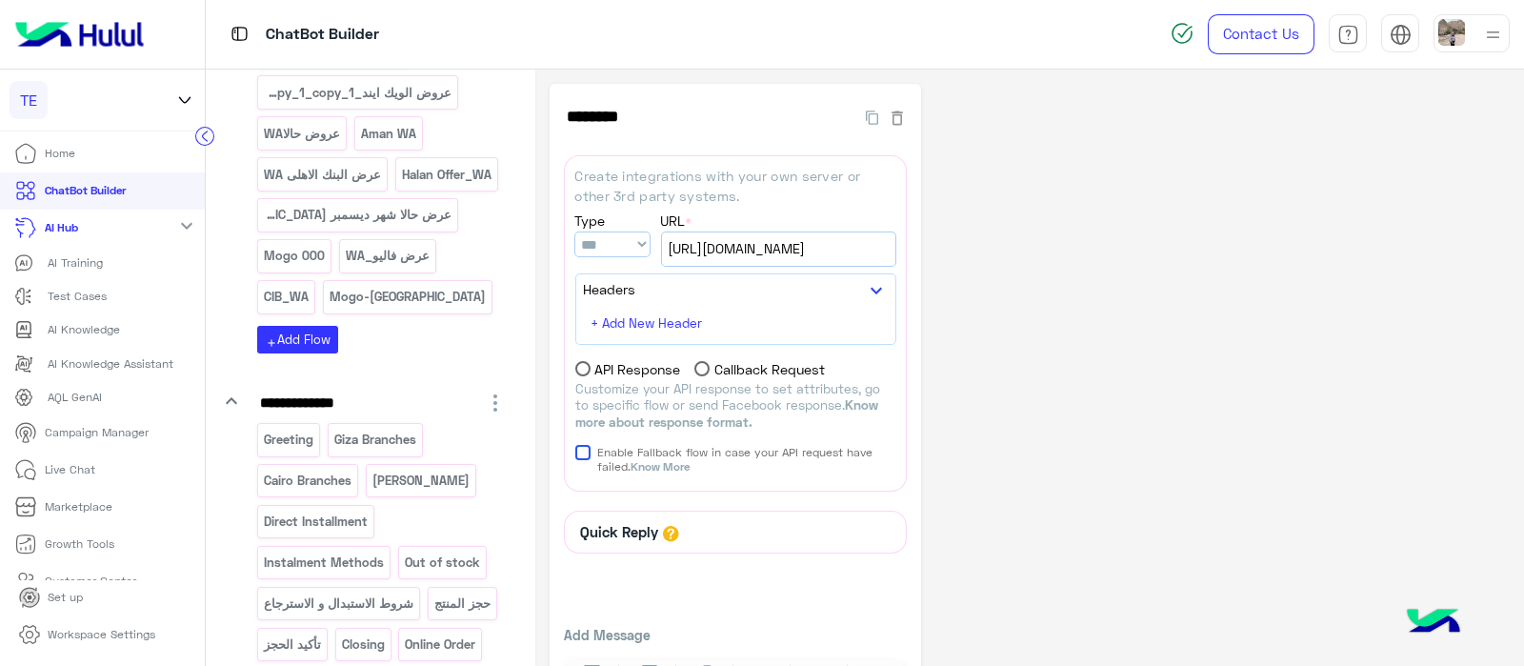
scroll to position [4966, 0]
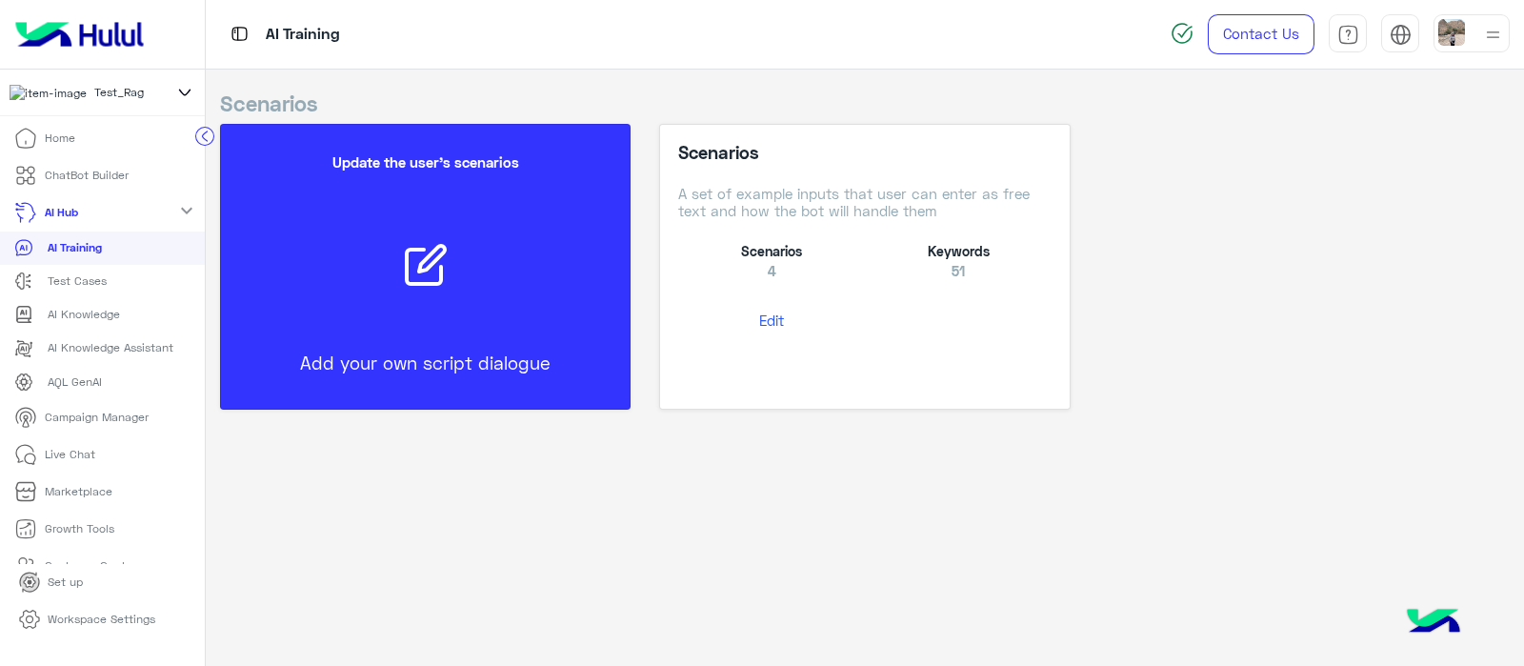
click at [72, 285] on p "Test Cases" at bounding box center [77, 280] width 59 height 17
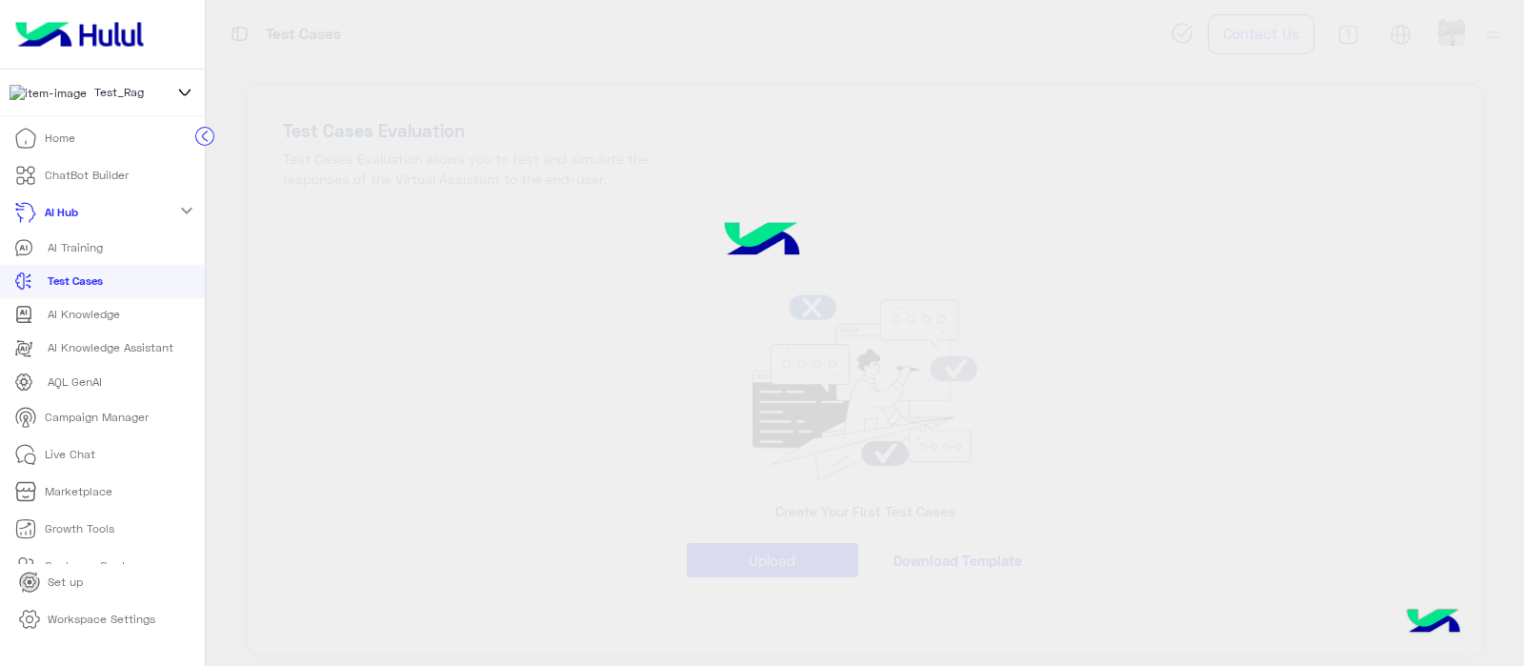
click at [54, 310] on link "AI Knowledge" at bounding box center [102, 314] width 205 height 33
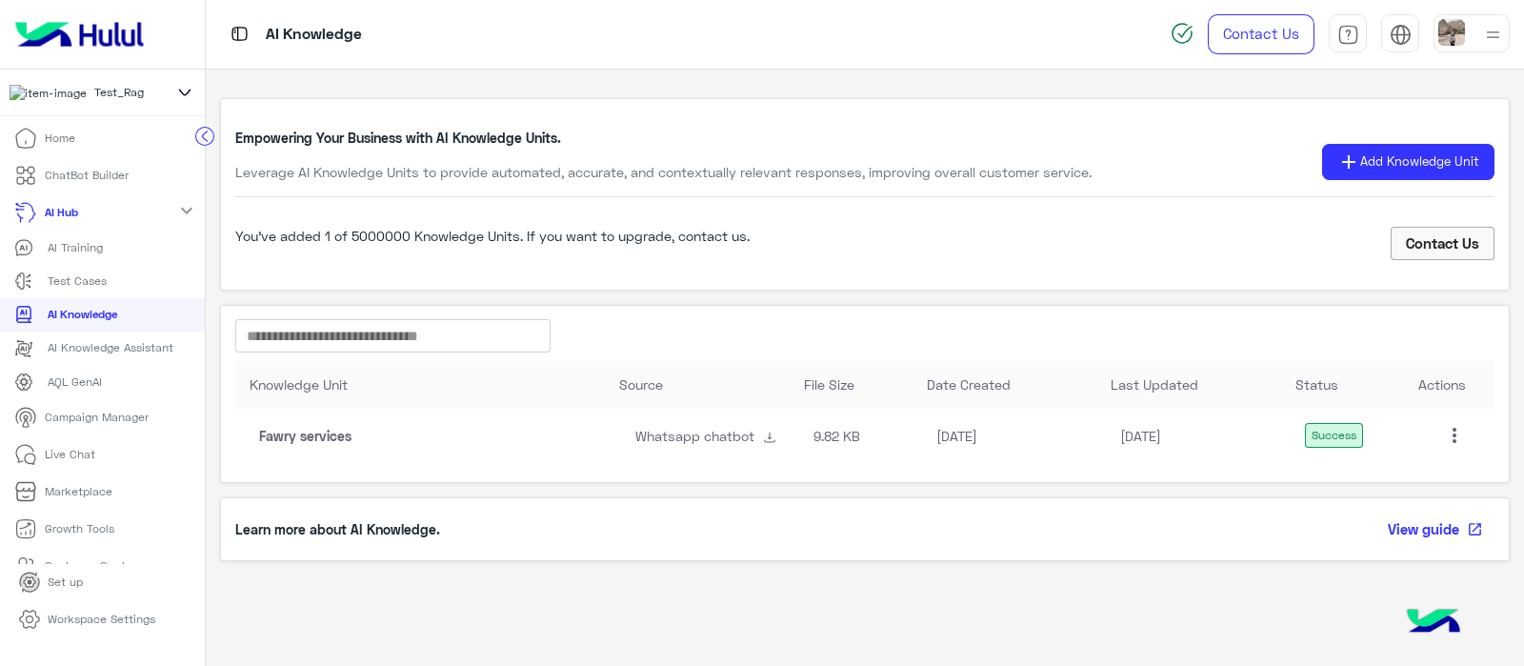
click at [29, 173] on icon at bounding box center [31, 170] width 7 height 7
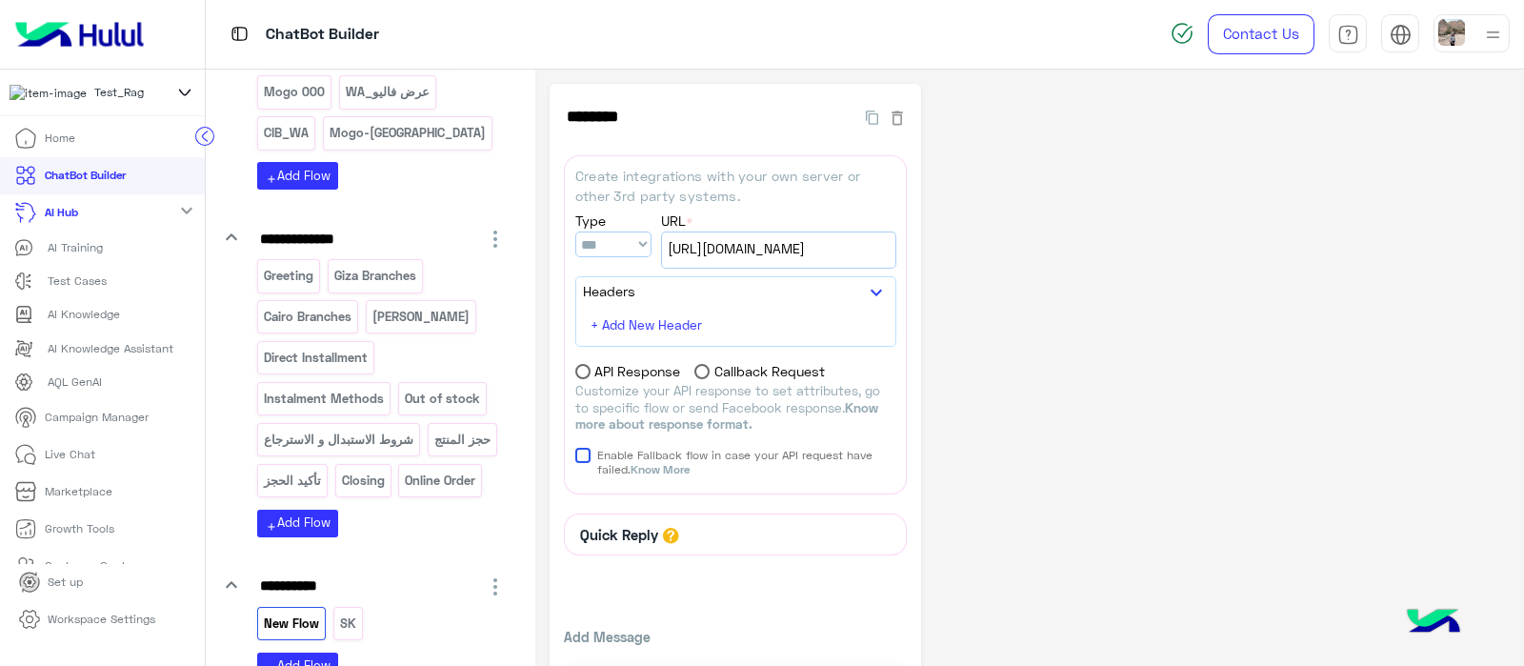
scroll to position [4935, 0]
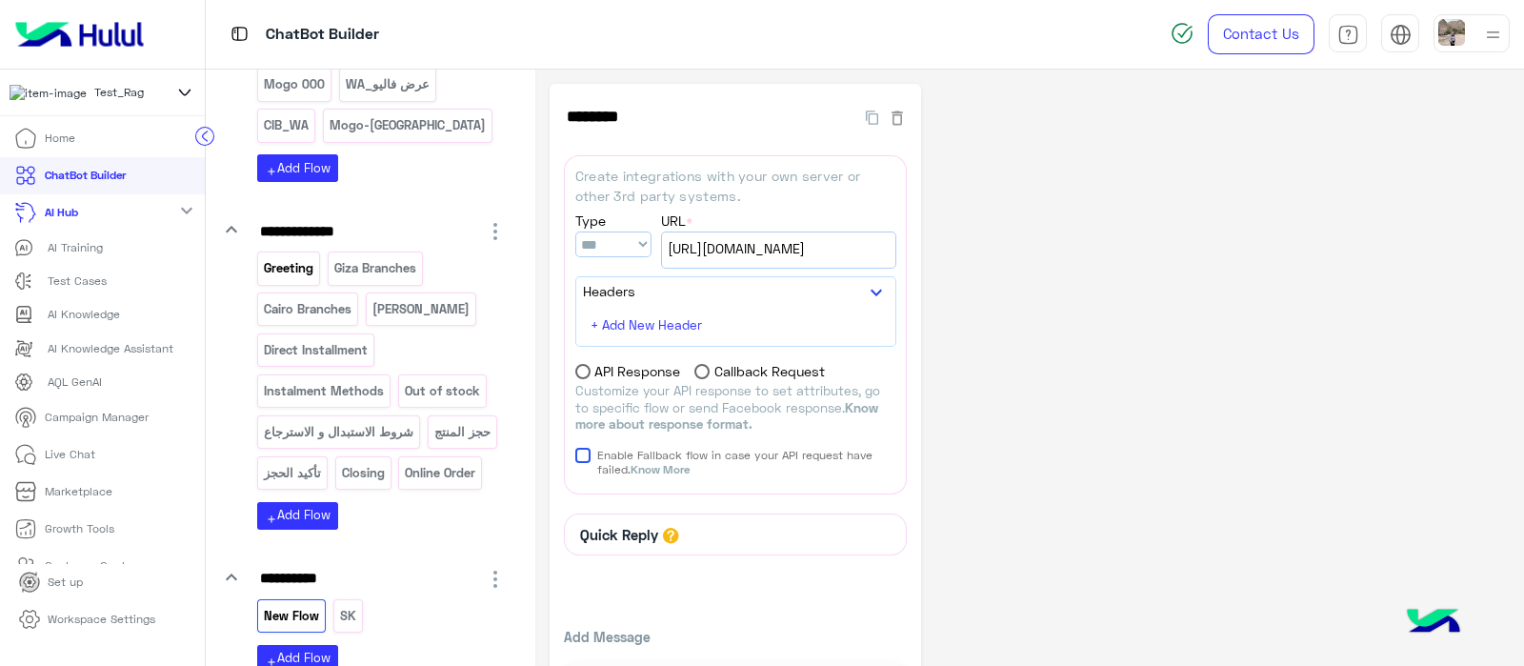
click at [286, 285] on div "Greeting" at bounding box center [288, 267] width 63 height 33
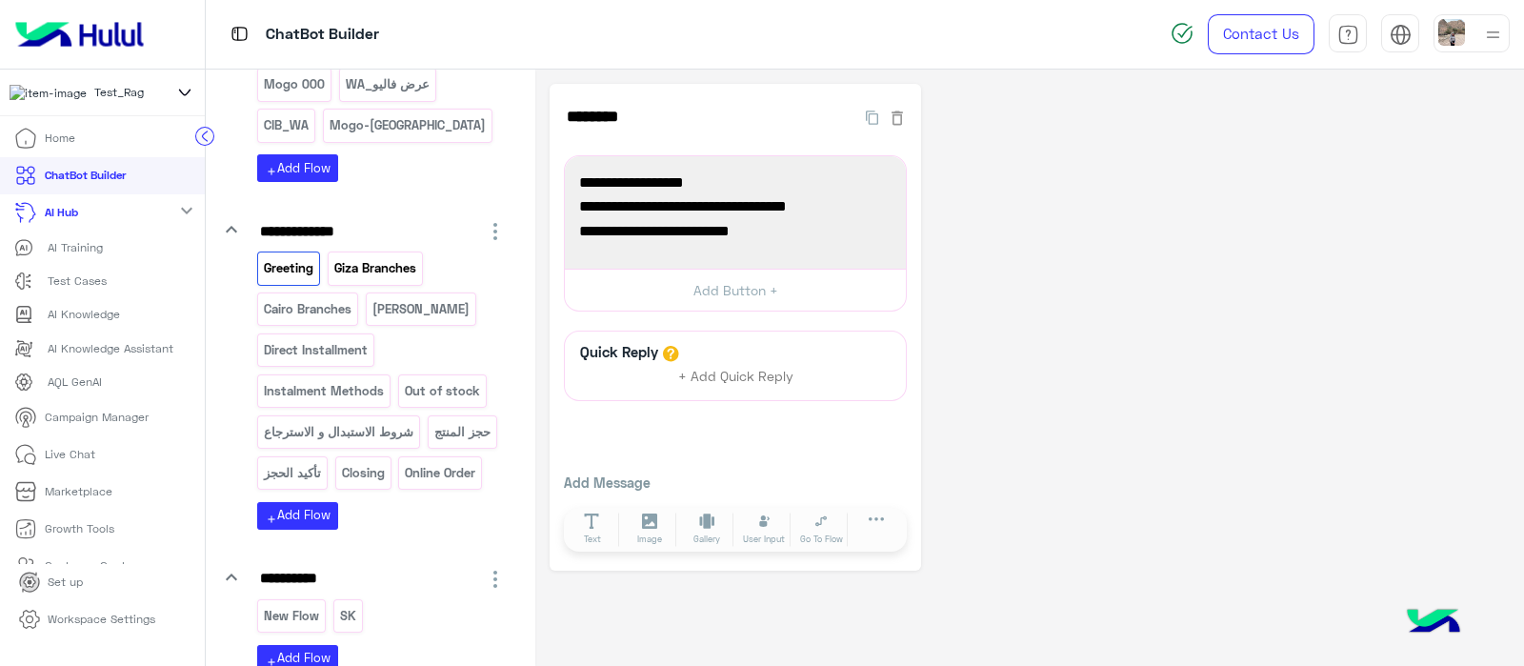
click at [385, 279] on p "Giza Branches" at bounding box center [374, 268] width 85 height 22
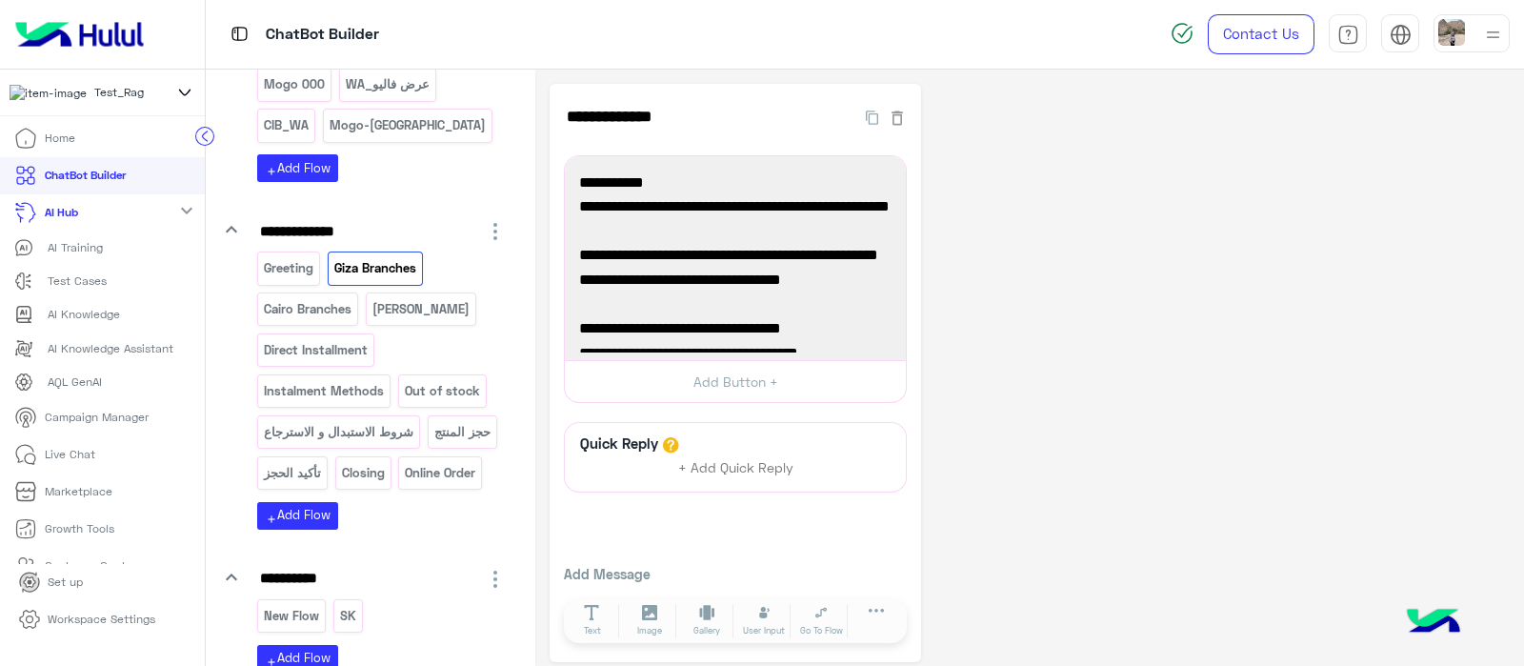
click at [375, 370] on div "Greeting Giza Branches Cairo Branches Alex Branches Direct Installment Instalme…" at bounding box center [382, 374] width 250 height 246
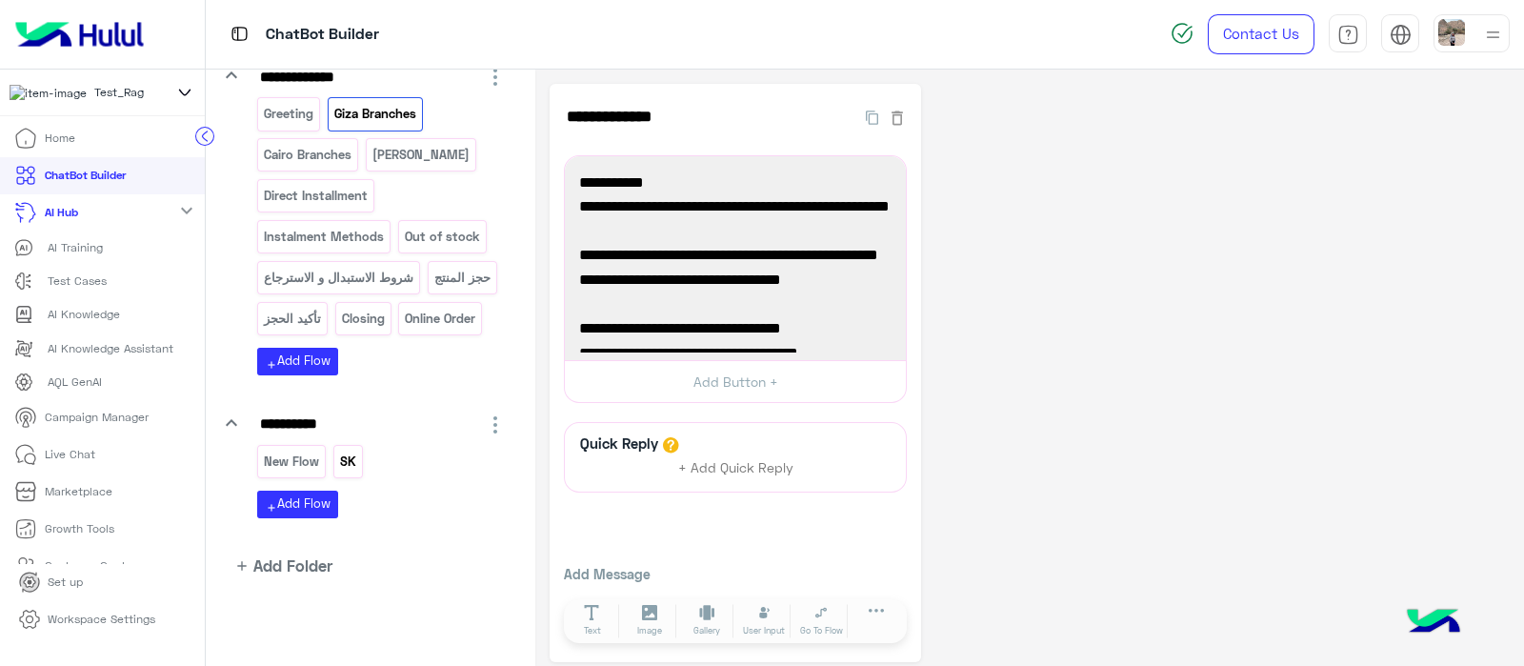
click at [348, 463] on p "SK" at bounding box center [347, 461] width 19 height 22
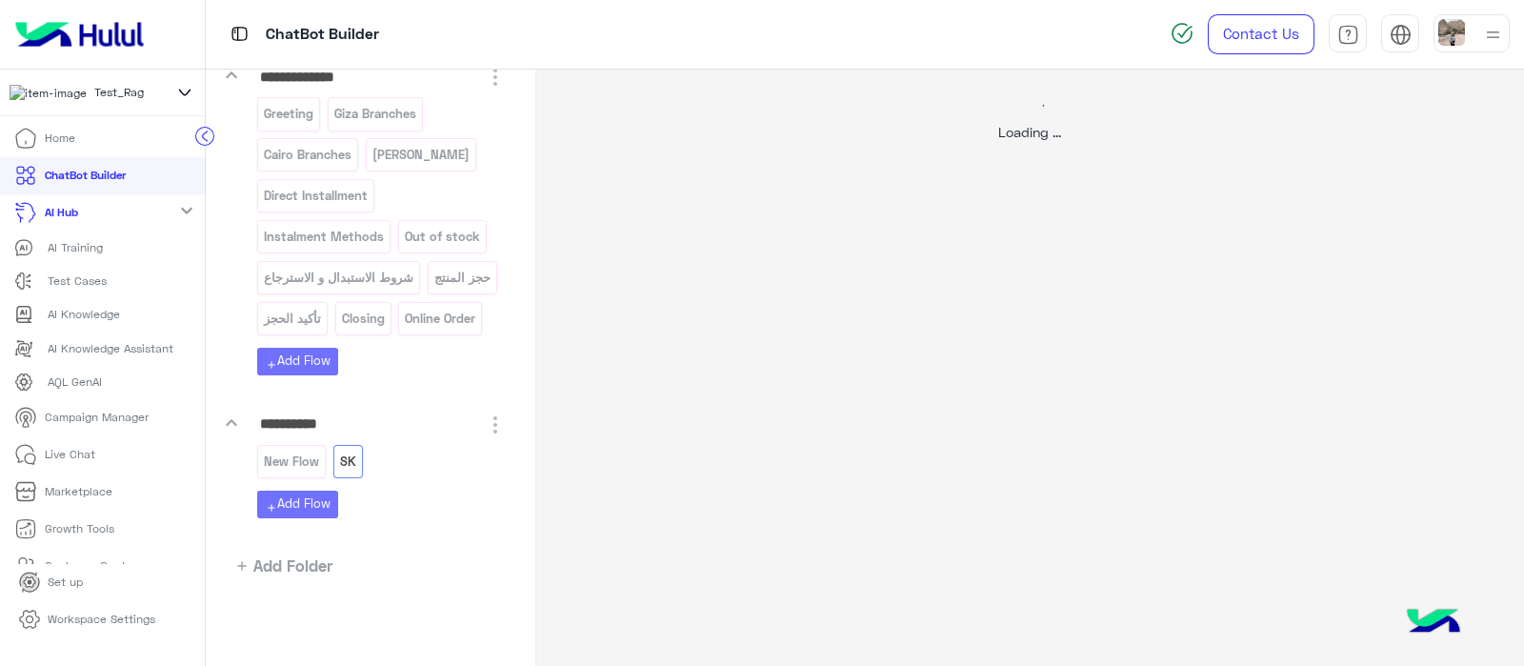
select select "****"
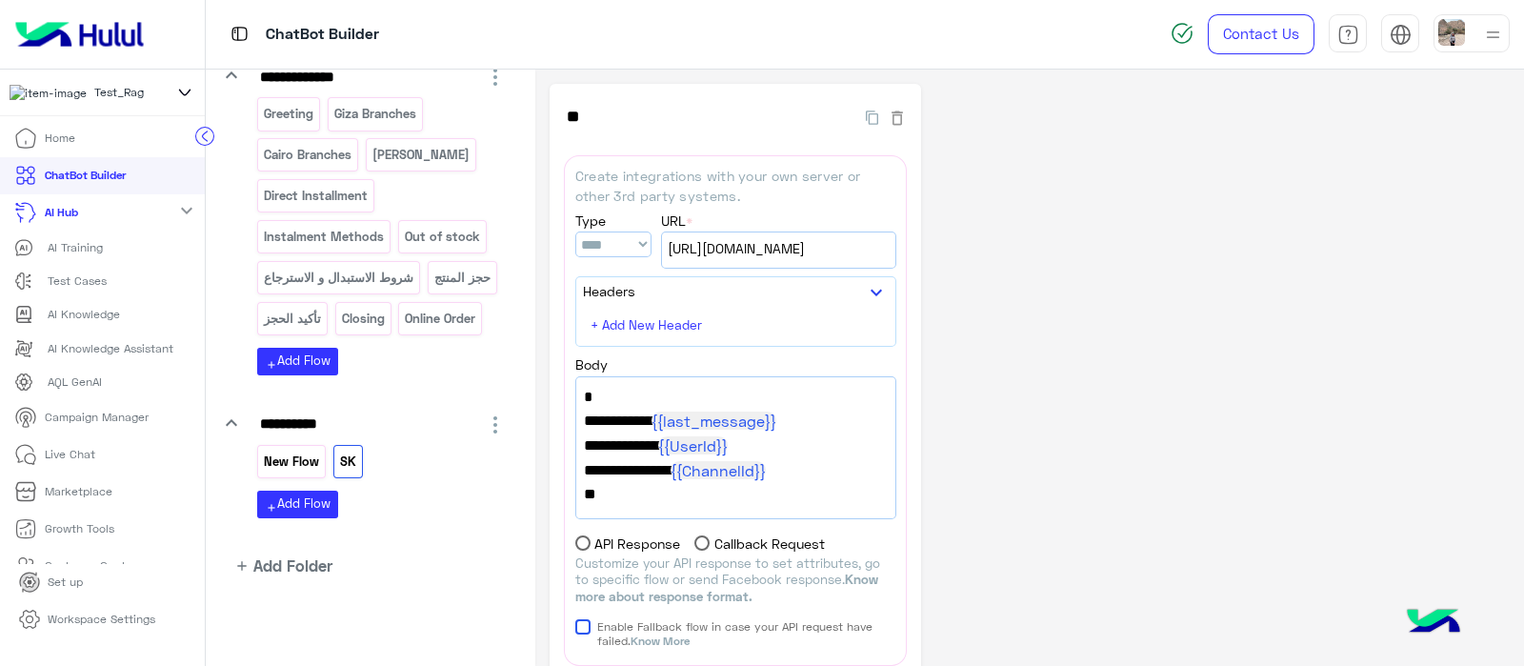
click at [281, 467] on p "New Flow" at bounding box center [292, 461] width 58 height 22
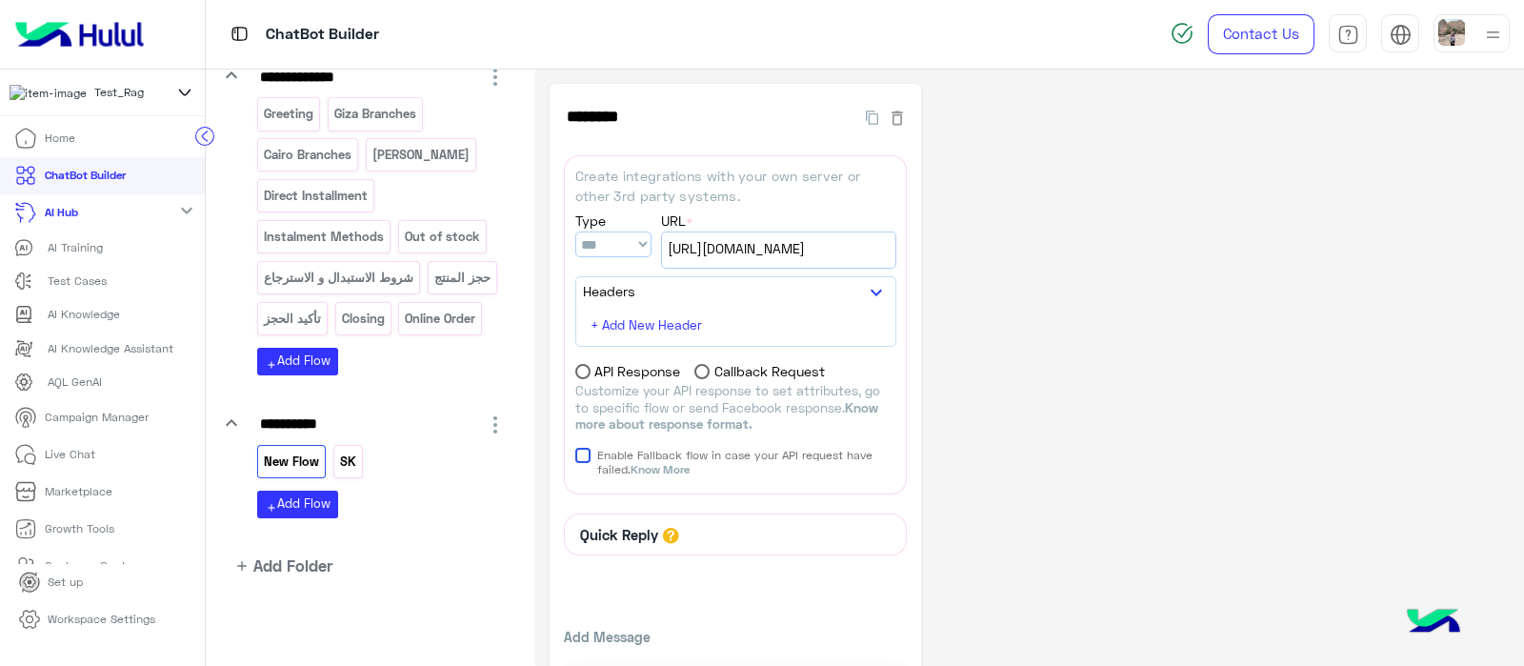
click at [342, 459] on p "SK" at bounding box center [347, 461] width 19 height 22
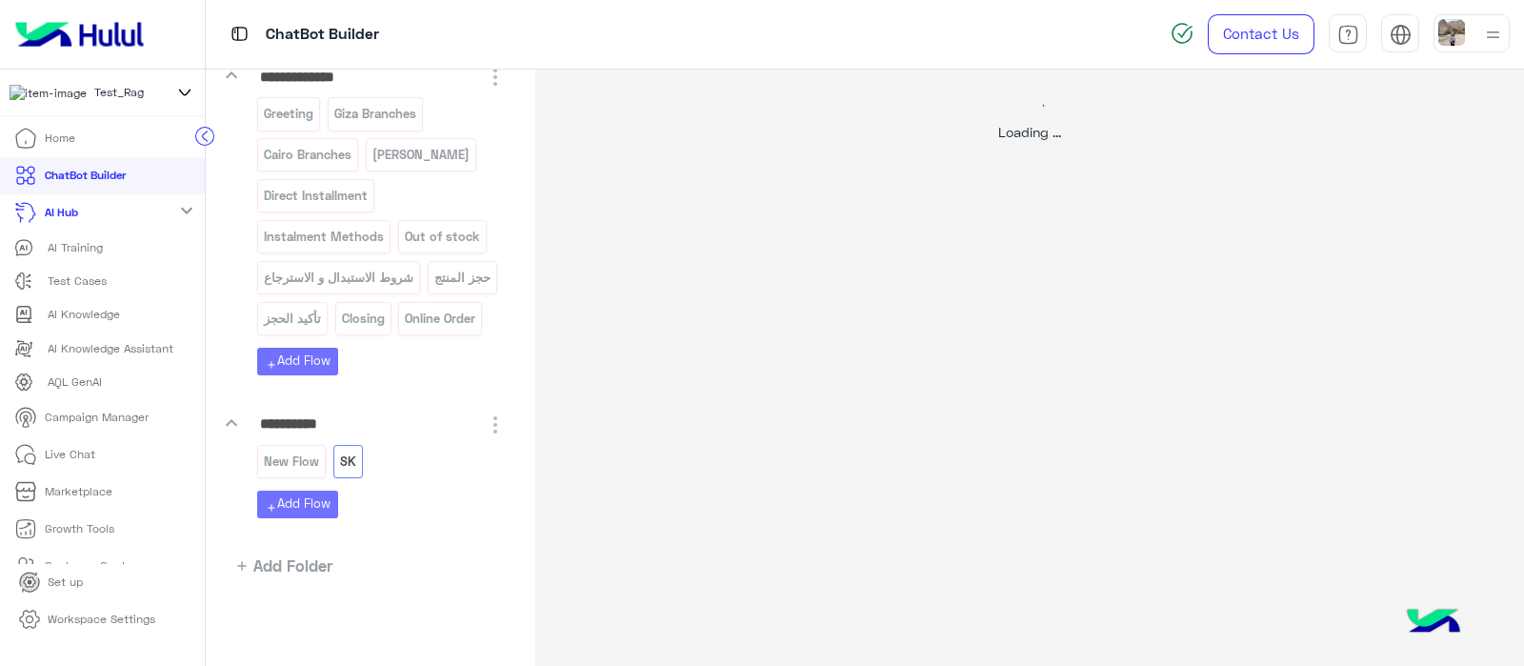
select select "****"
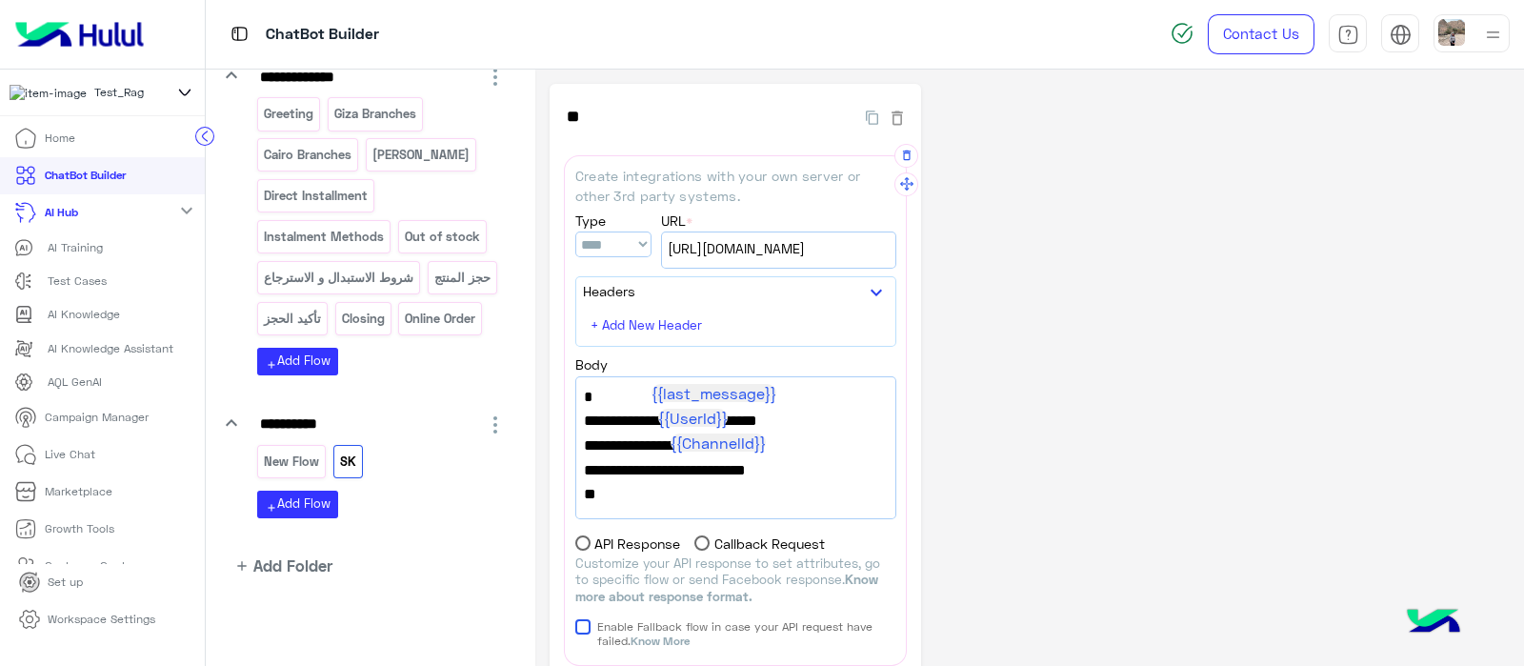
scroll to position [28, 0]
click at [779, 253] on span "[URL][DOMAIN_NAME]" at bounding box center [779, 248] width 222 height 21
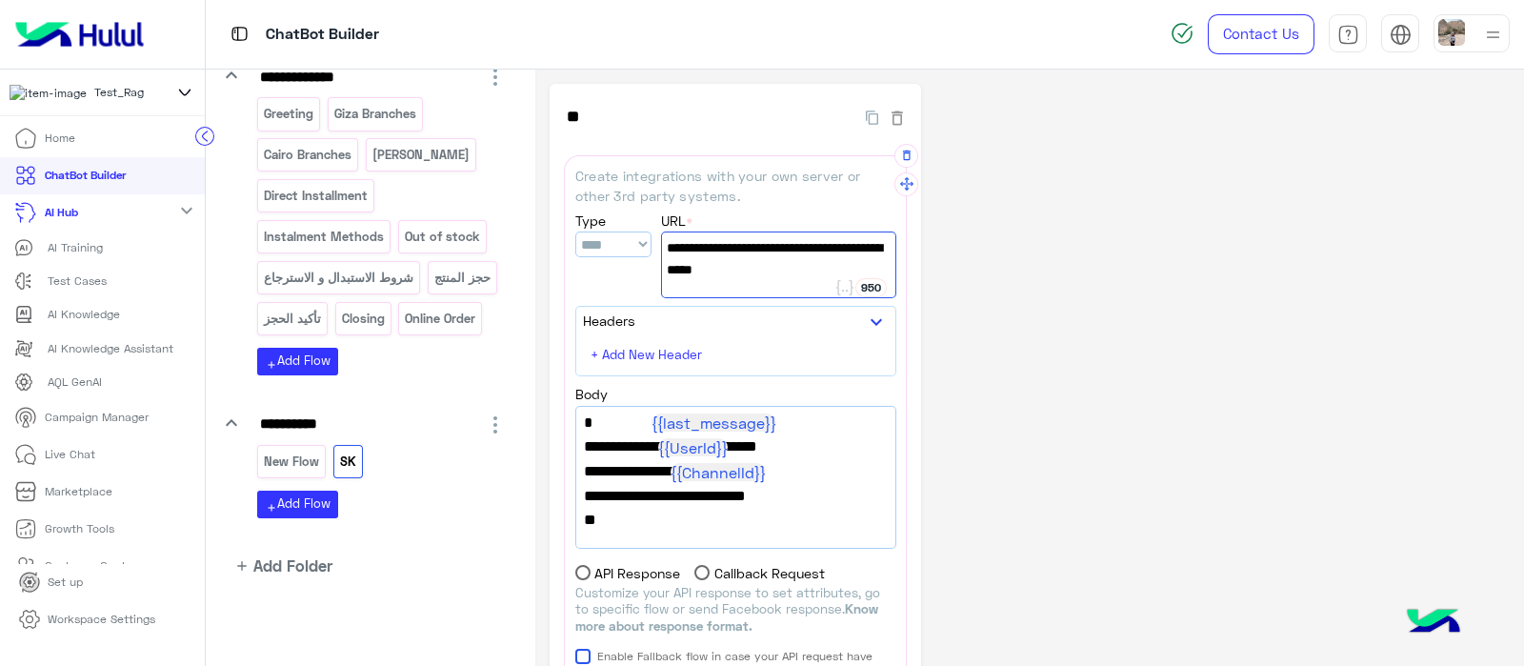
drag, startPoint x: 797, startPoint y: 267, endPoint x: 656, endPoint y: 238, distance: 143.8
click at [656, 238] on div "**********" at bounding box center [735, 254] width 321 height 89
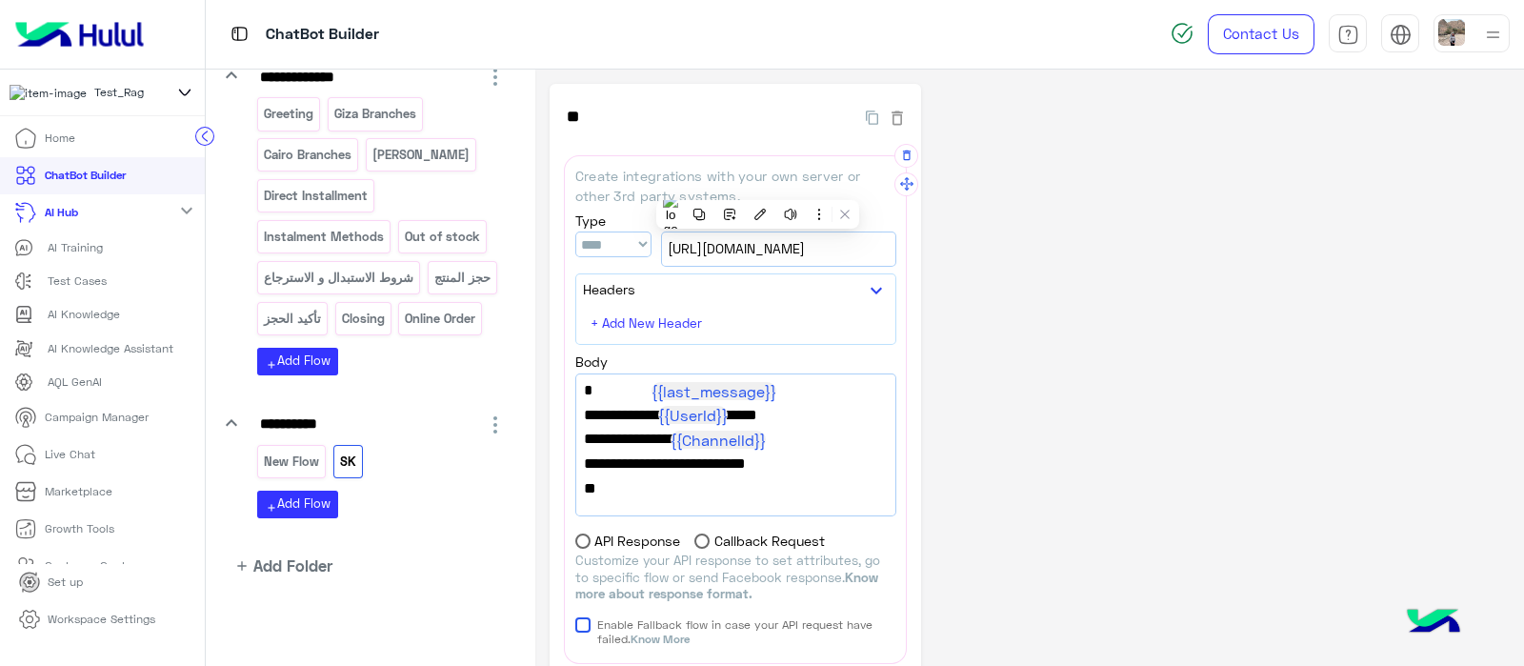
copy div "950 https://integrations.widebot.net/api/DubaiPhone/SK"
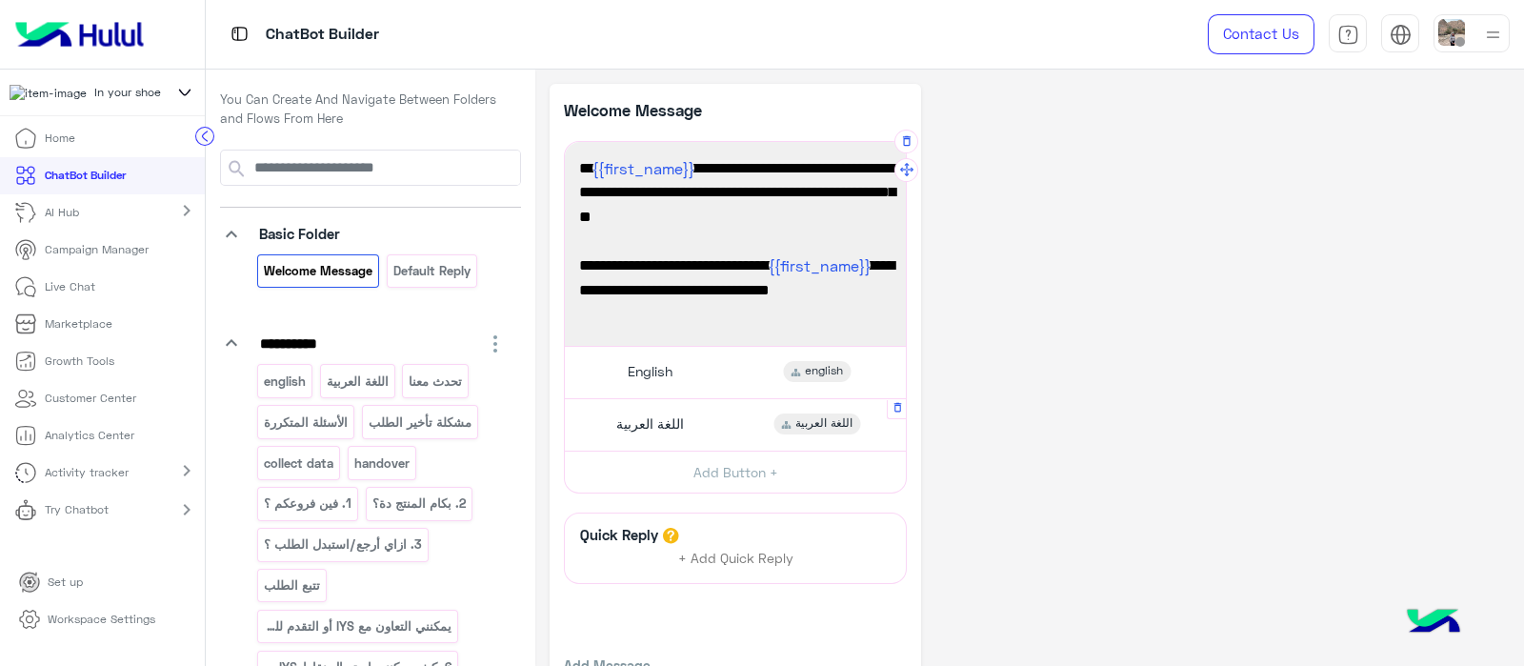
click at [676, 417] on span "اللغة العربية" at bounding box center [650, 423] width 68 height 17
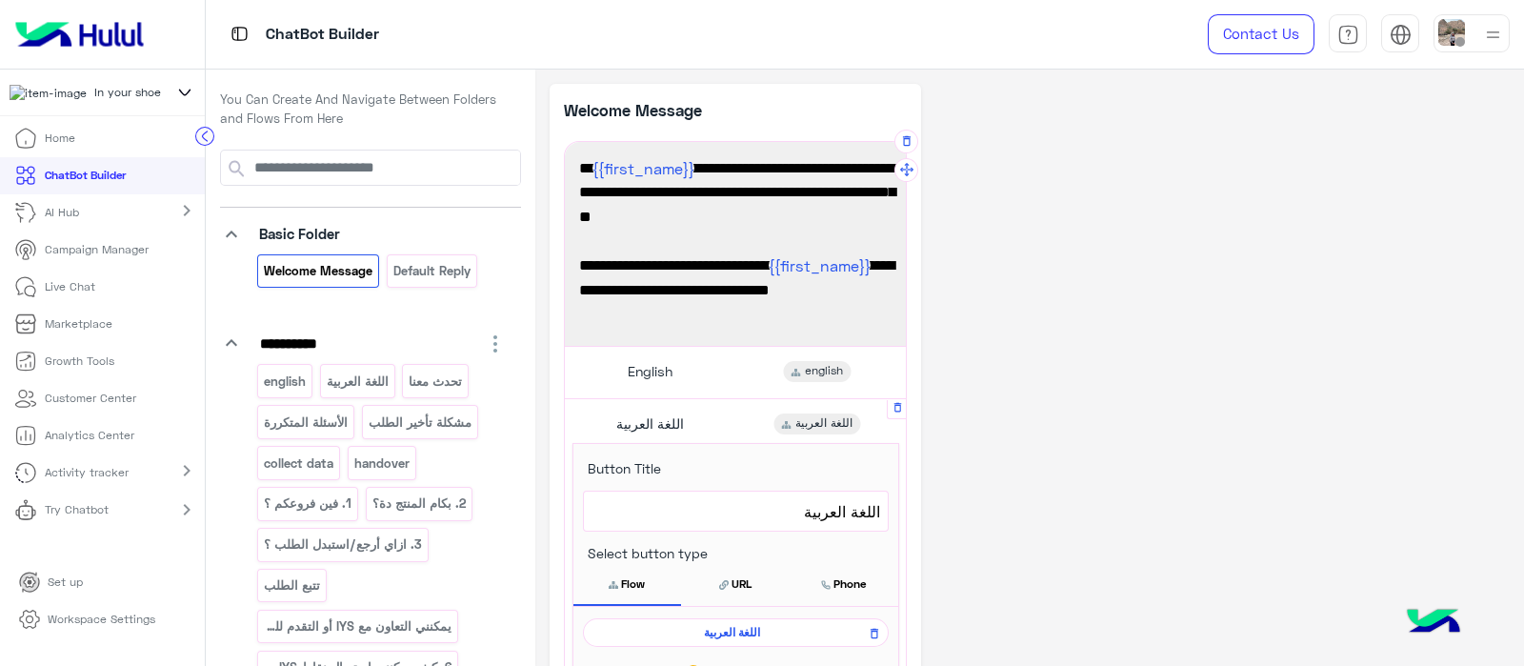
scroll to position [391, 0]
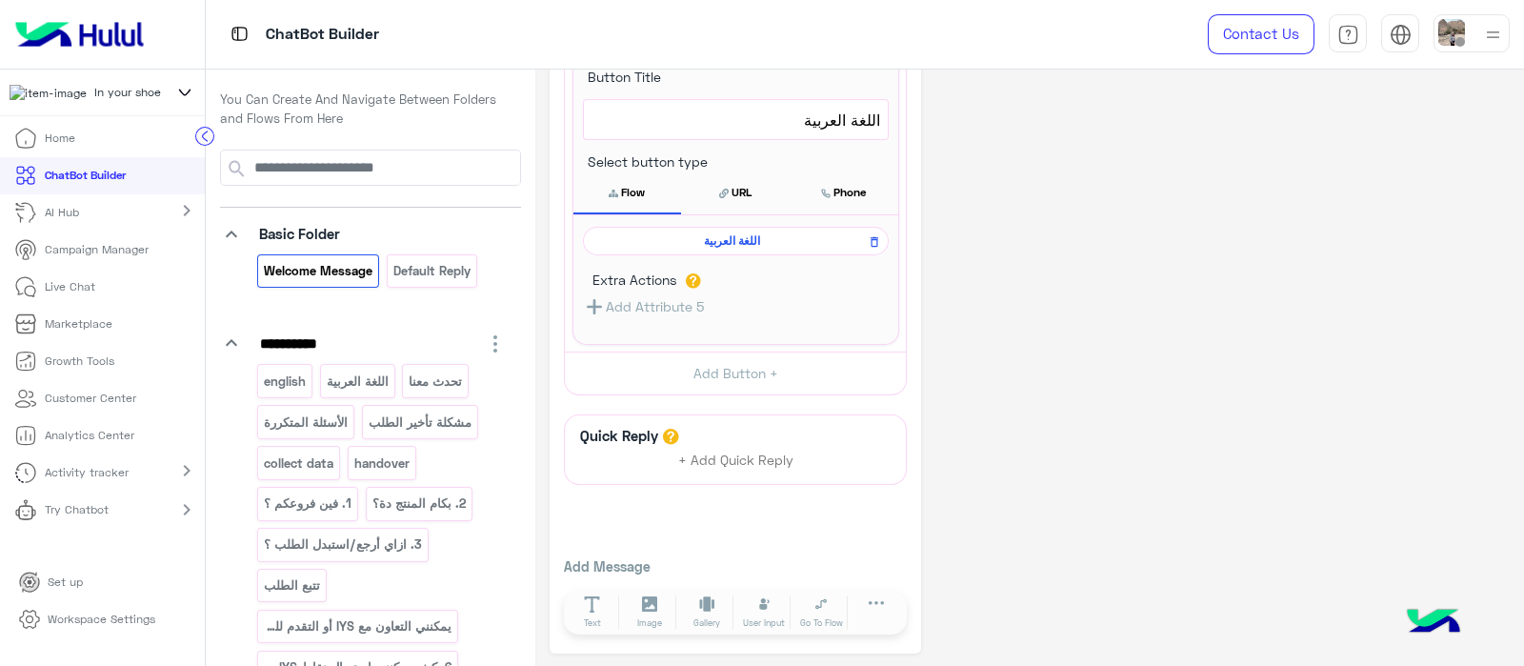
click at [725, 245] on span "اللغة العربية" at bounding box center [732, 240] width 278 height 17
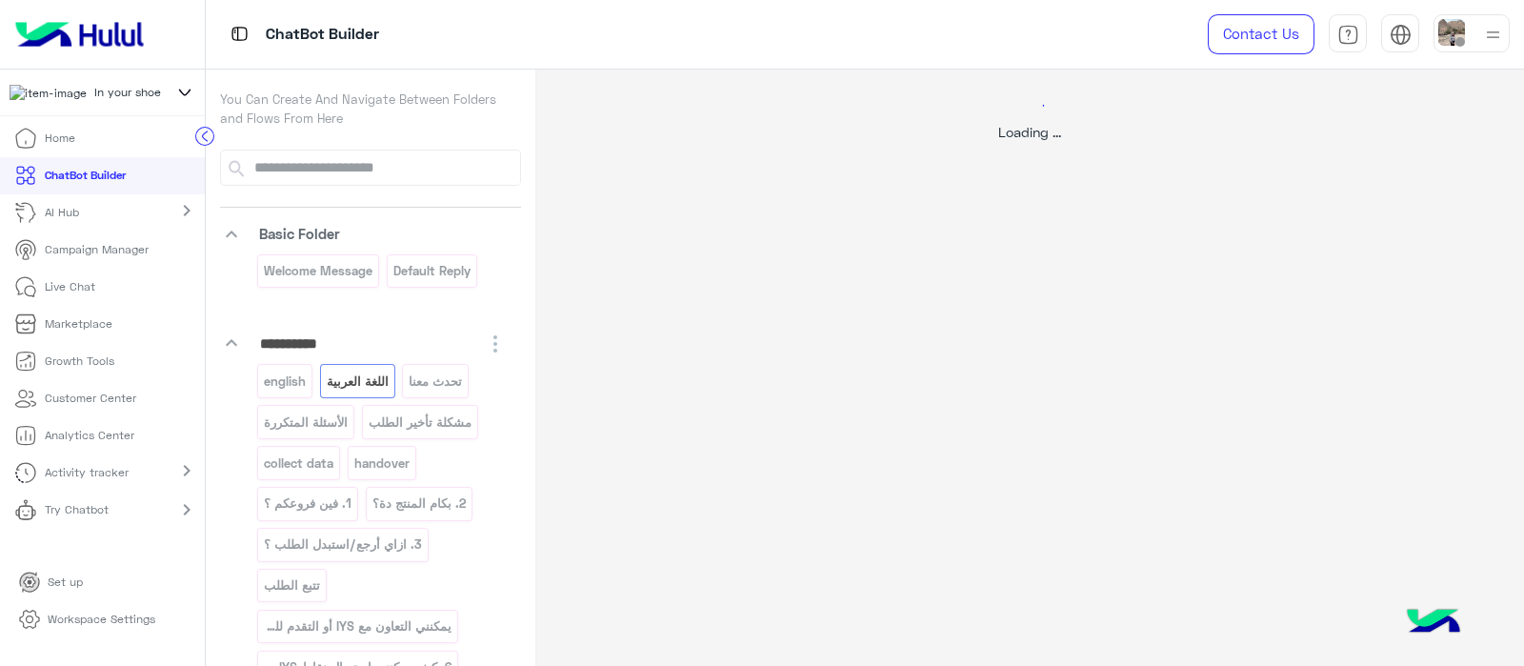
scroll to position [0, 0]
select select "*"
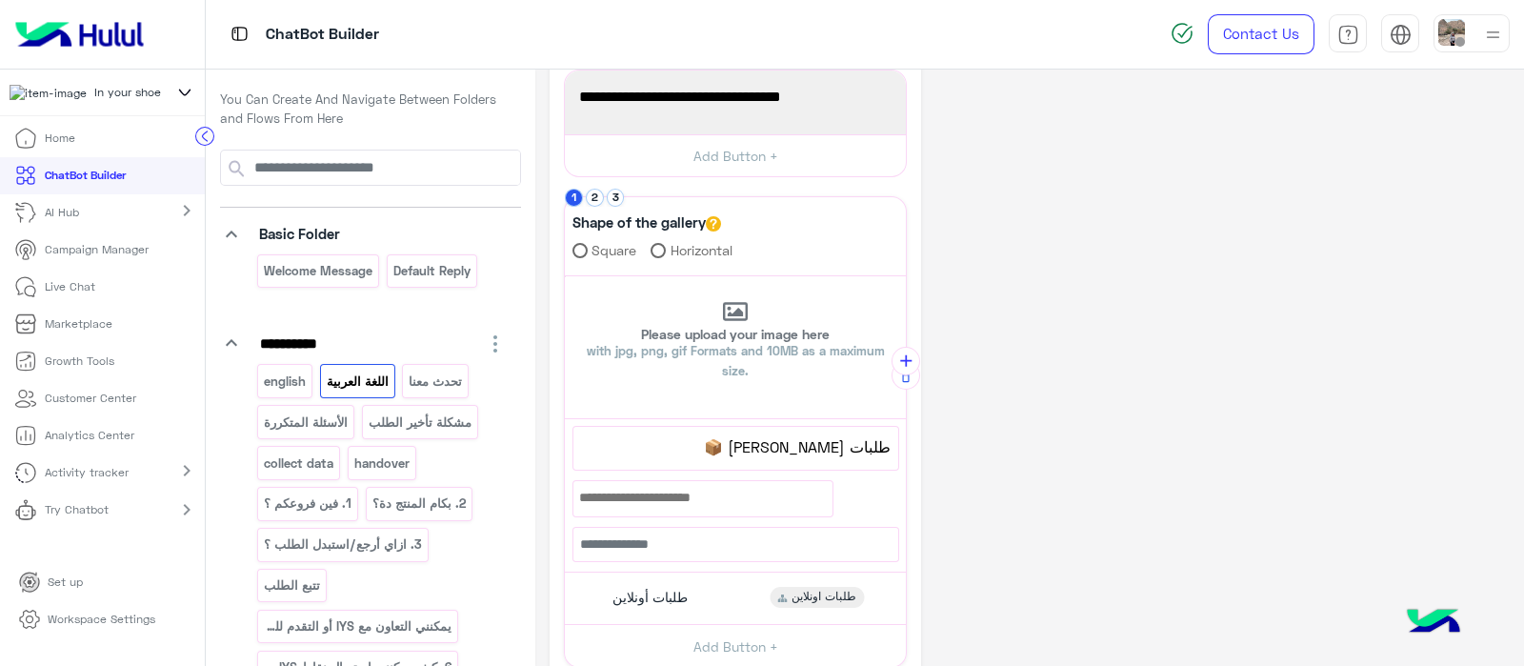
scroll to position [304, 0]
click at [614, 194] on button "3" at bounding box center [616, 197] width 18 height 18
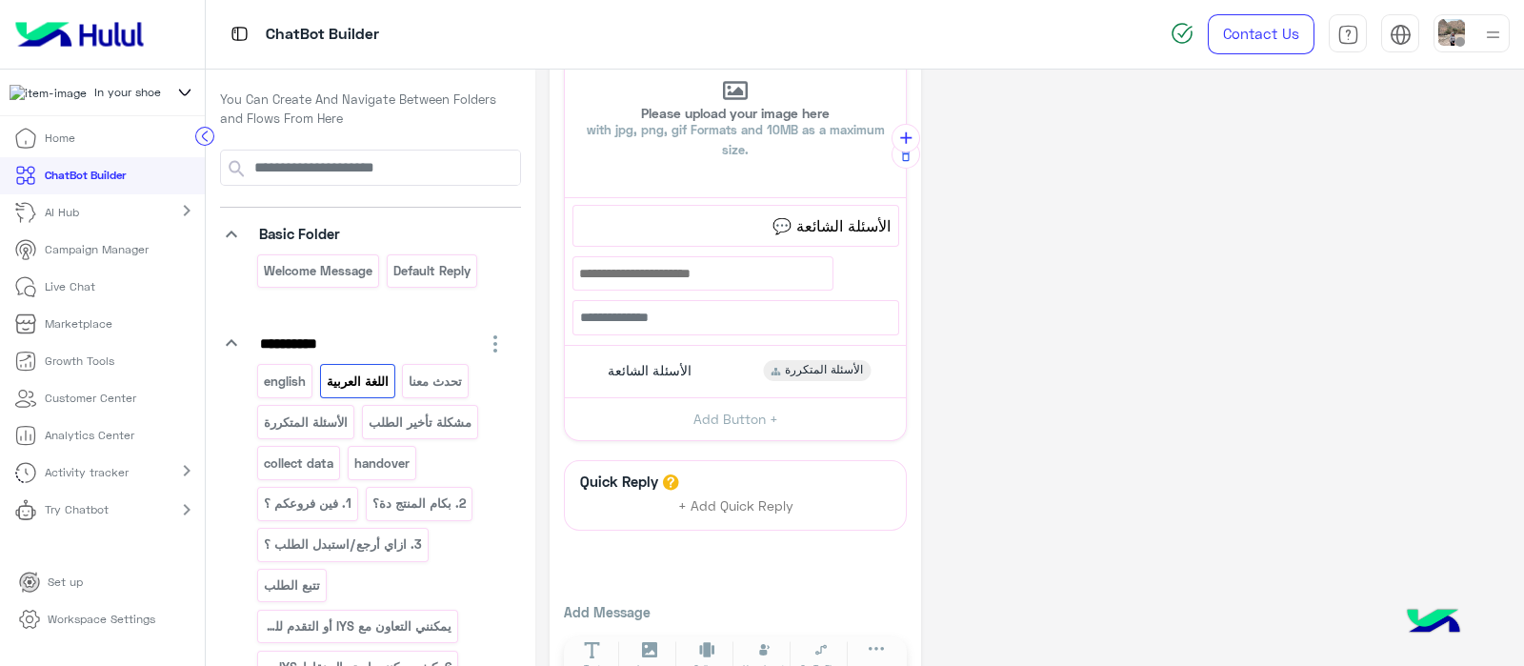
click at [743, 226] on span "الأسئلة الشائعة 💬" at bounding box center [736, 225] width 310 height 25
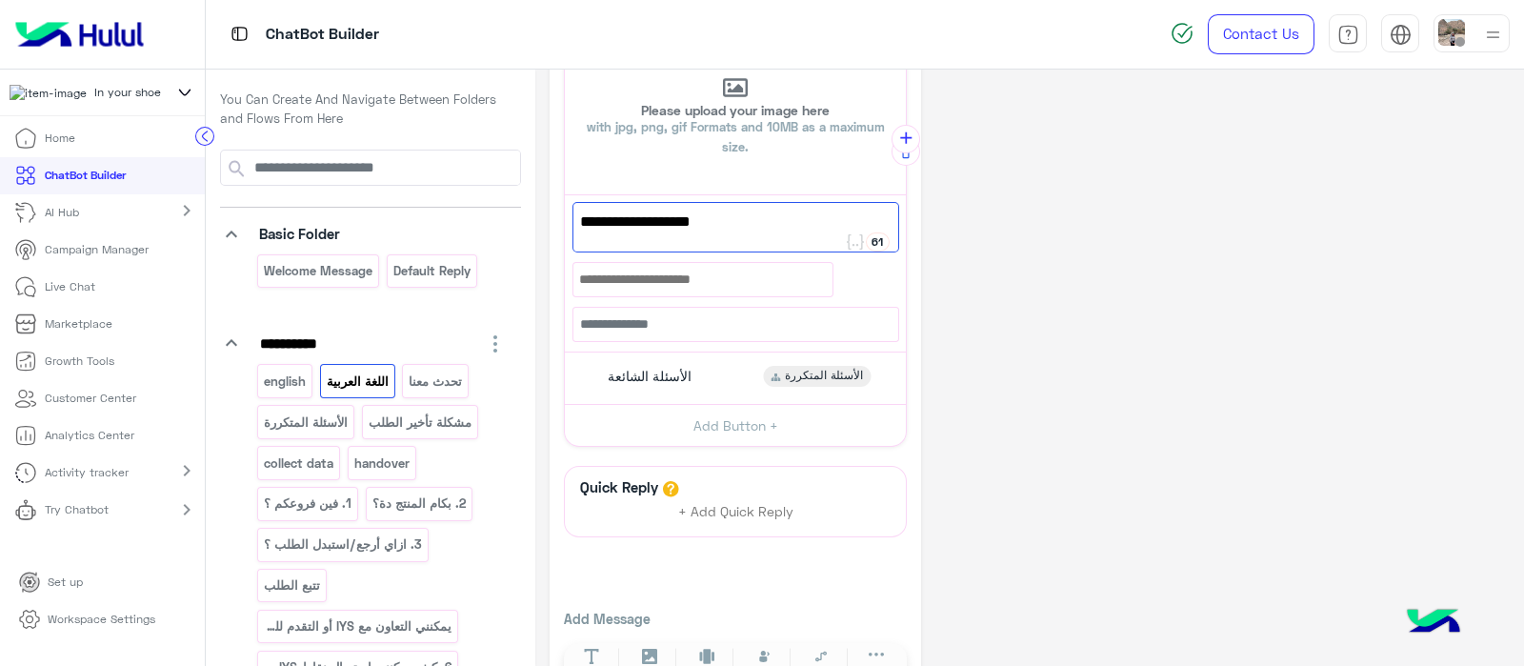
click at [789, 224] on span "الأسئلة الشائعة 💬" at bounding box center [735, 222] width 311 height 25
type textarea "**********"
drag, startPoint x: 1522, startPoint y: 376, endPoint x: 1520, endPoint y: 245, distance: 131.4
click at [1520, 245] on html "**********" at bounding box center [762, 333] width 1524 height 666
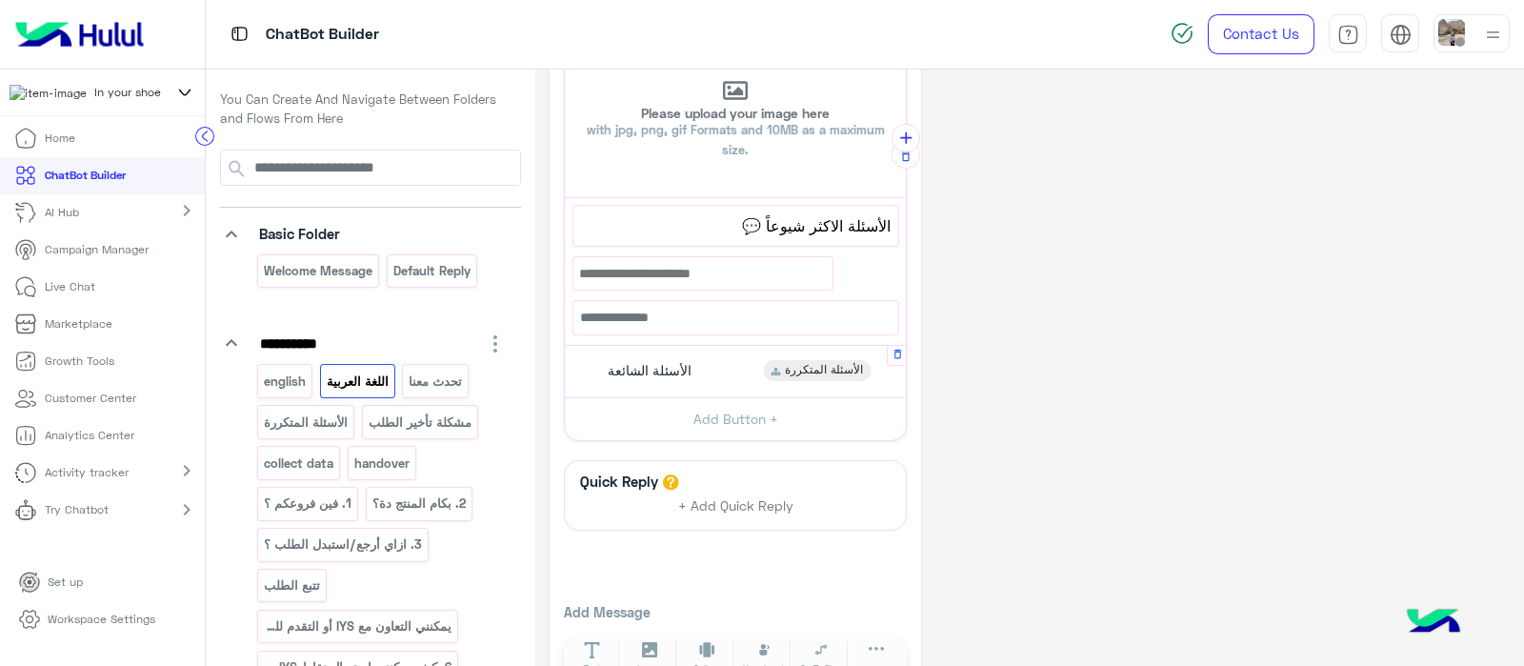
click at [668, 362] on span "الأسئلة الشائعة" at bounding box center [650, 370] width 84 height 17
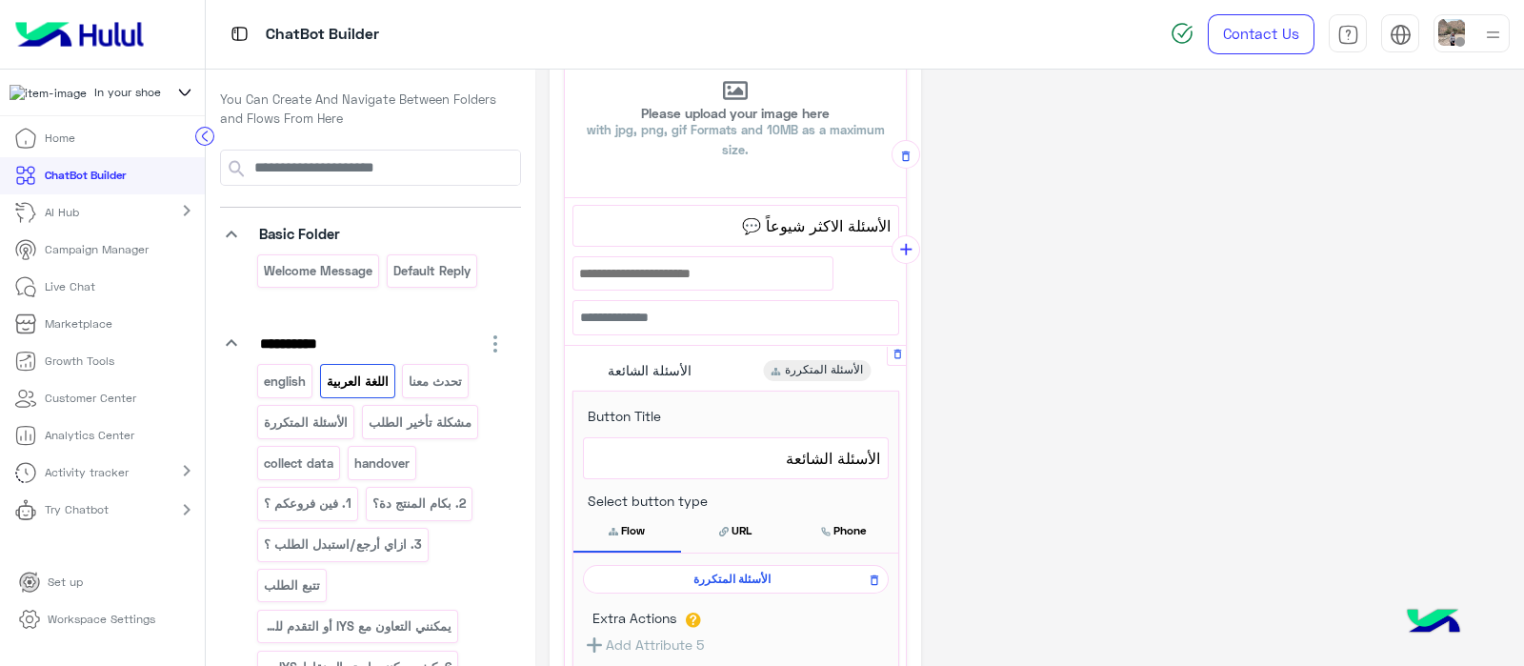
scroll to position [633, 0]
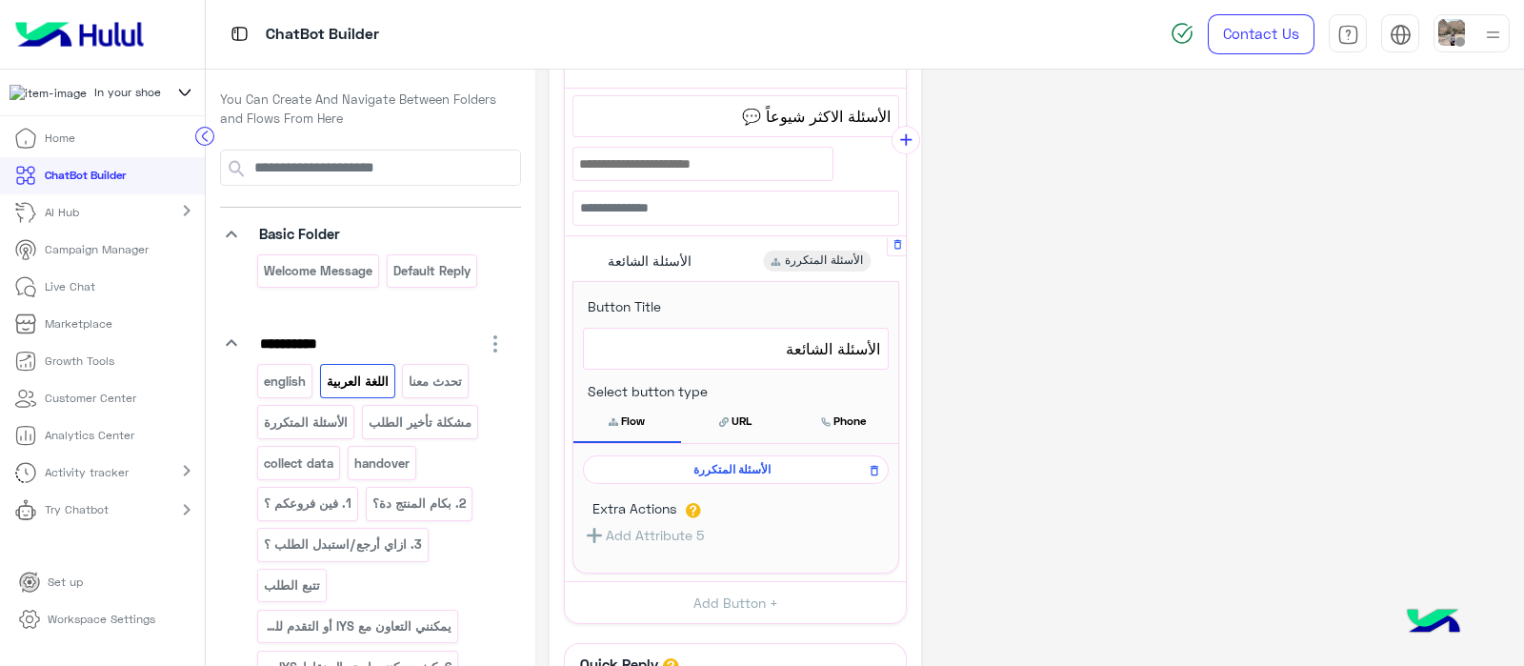
click at [770, 341] on span "الأسئلة الشائعة" at bounding box center [735, 348] width 289 height 25
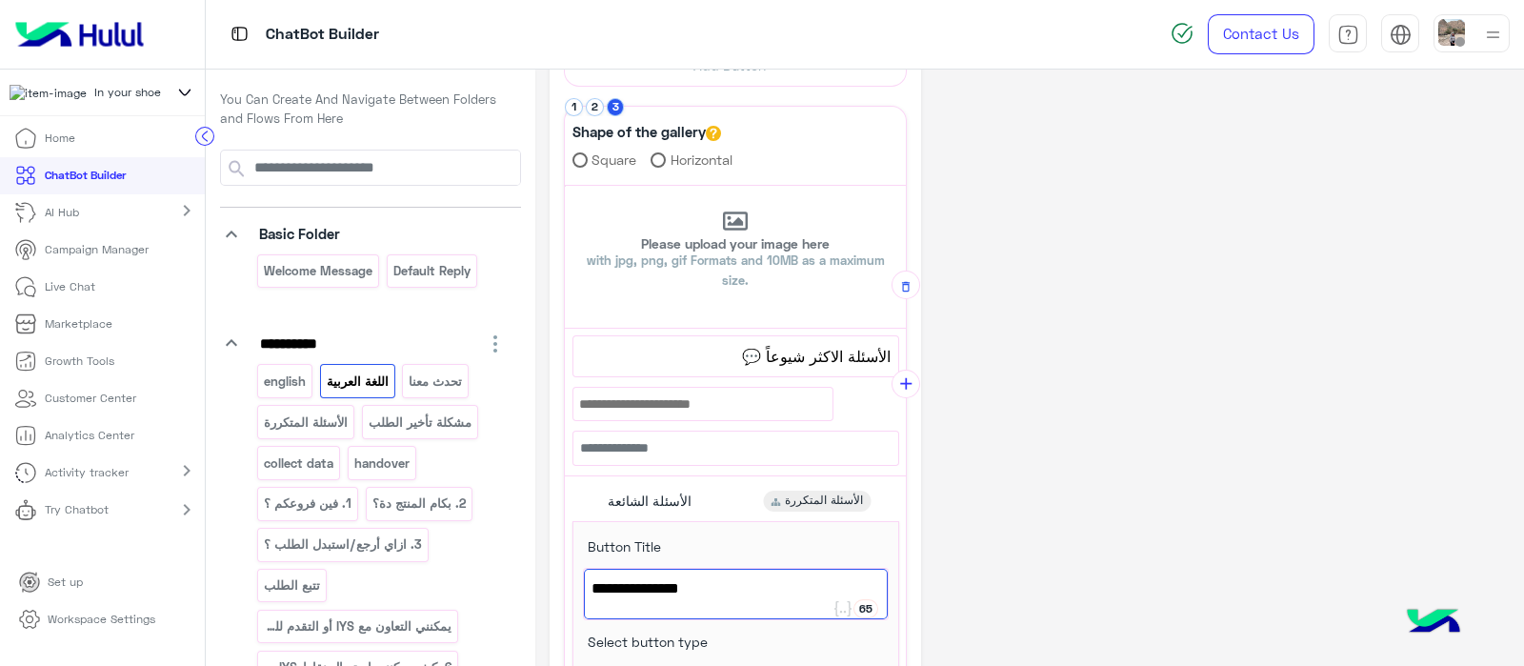
scroll to position [394, 0]
click at [757, 596] on div "الأسئلة الشائعة" at bounding box center [736, 593] width 304 height 50
type textarea "*"
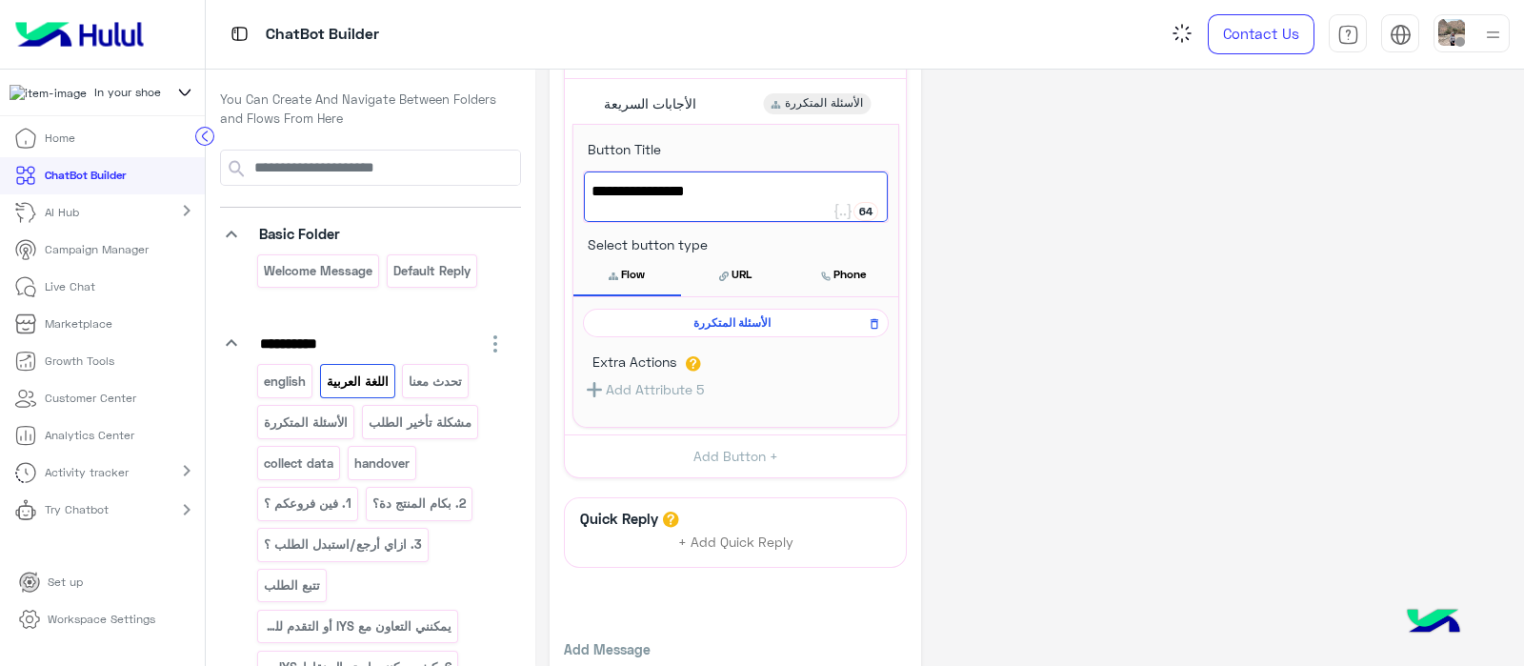
scroll to position [791, 0]
click at [1024, 226] on div "**********" at bounding box center [1029, 14] width 960 height 1444
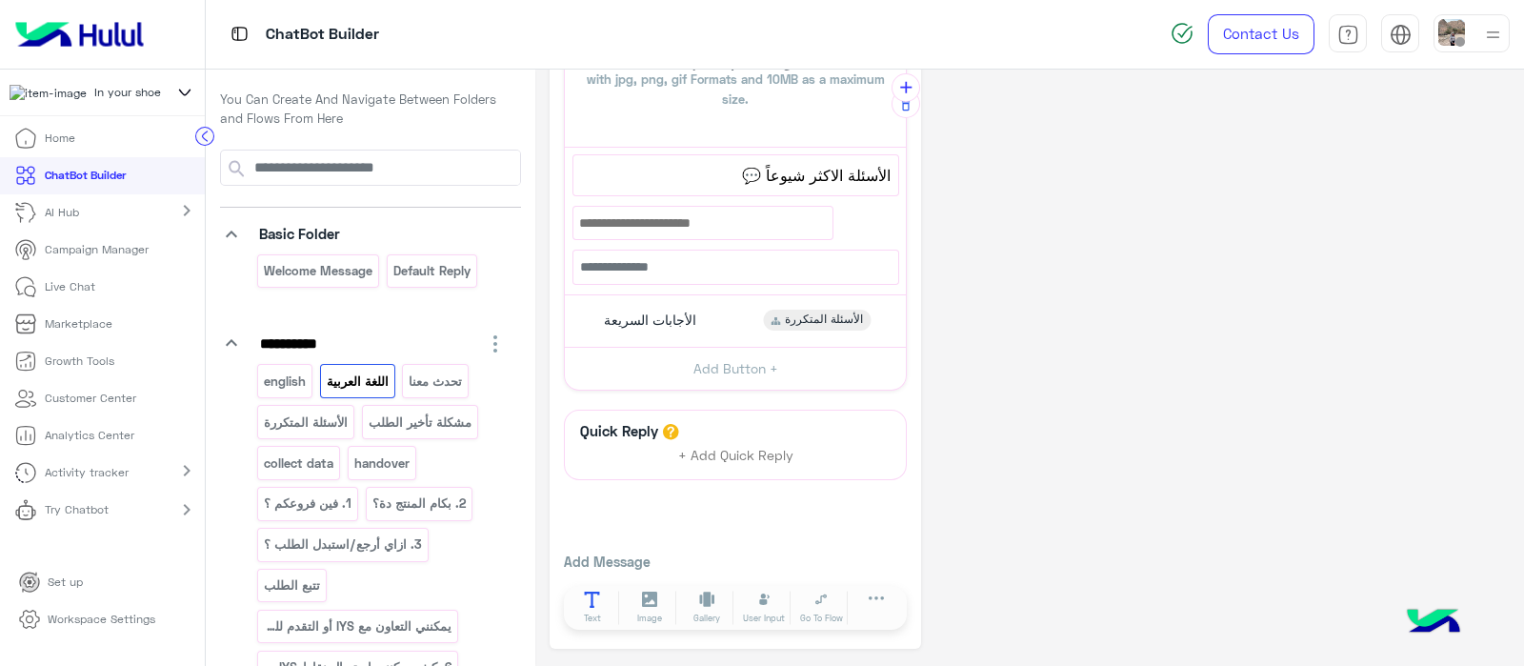
scroll to position [569, 0]
click at [670, 335] on div "الأجابات السريعة الأسئلة المتكررة" at bounding box center [735, 326] width 327 height 37
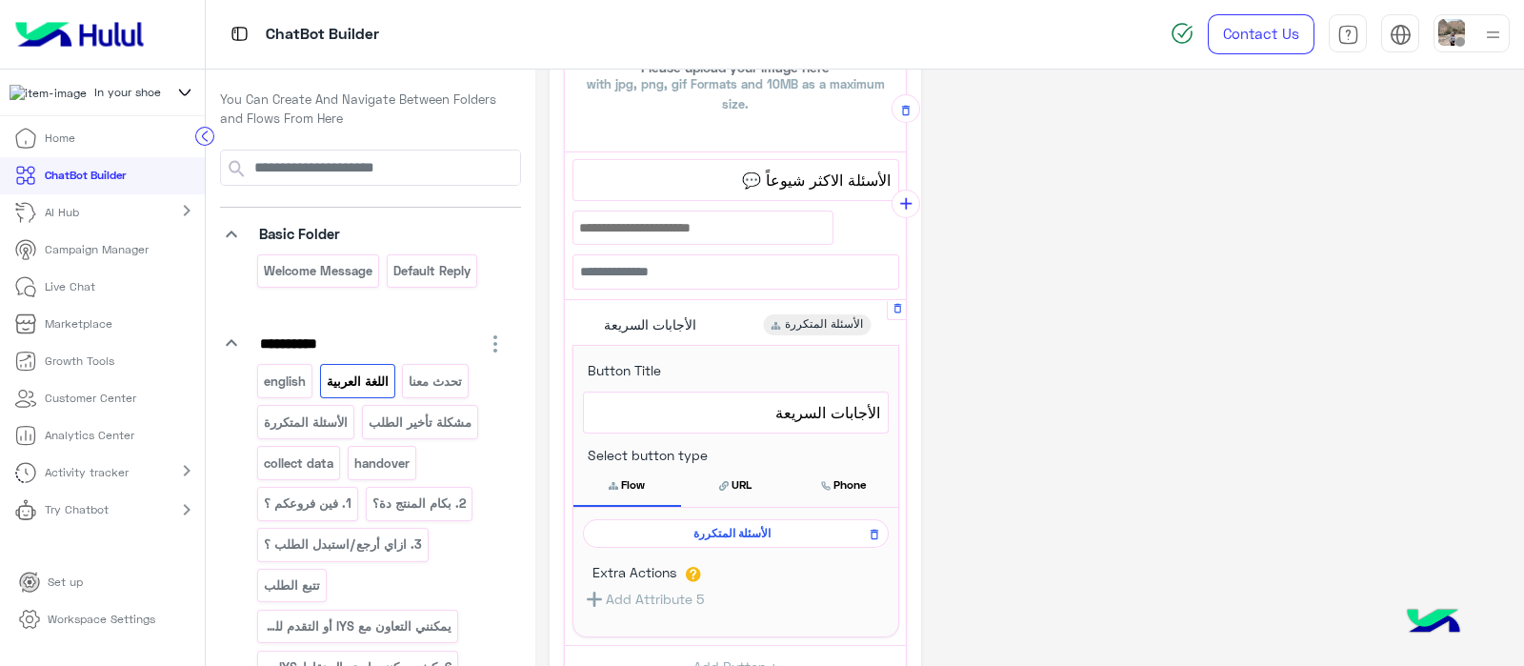
scroll to position [680, 0]
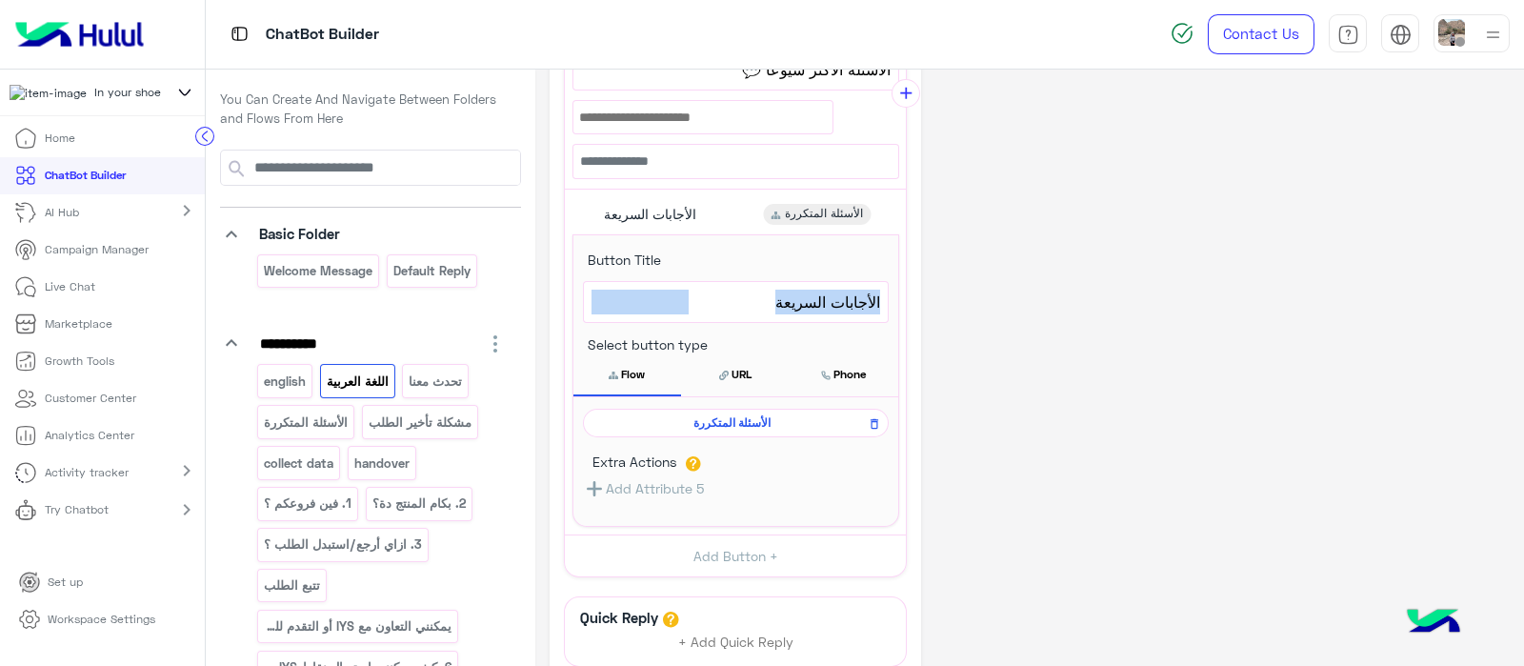
drag, startPoint x: 749, startPoint y: 302, endPoint x: 965, endPoint y: 314, distance: 215.6
click at [965, 314] on div "**********" at bounding box center [1029, 120] width 960 height 1432
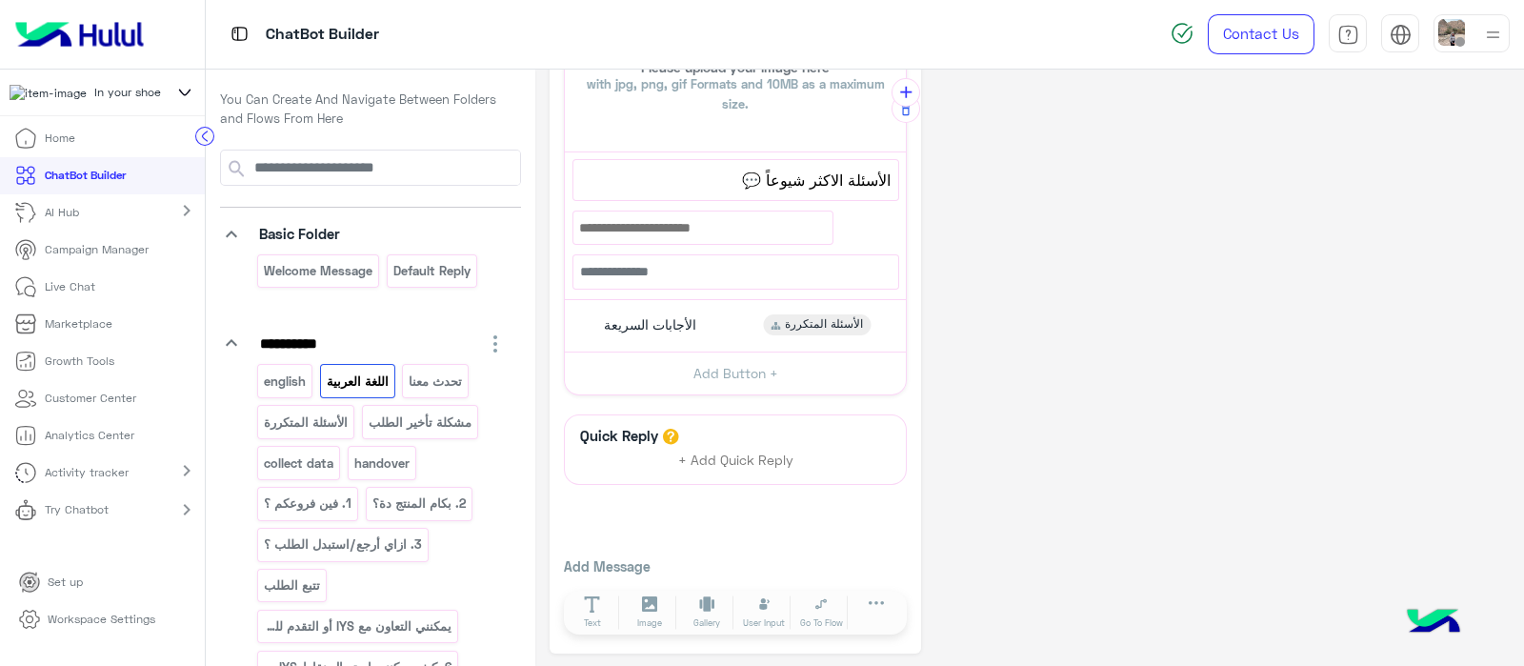
copy div "64 الأجابات السريعة"
click at [623, 316] on span "الأجابات السريعة" at bounding box center [650, 324] width 92 height 17
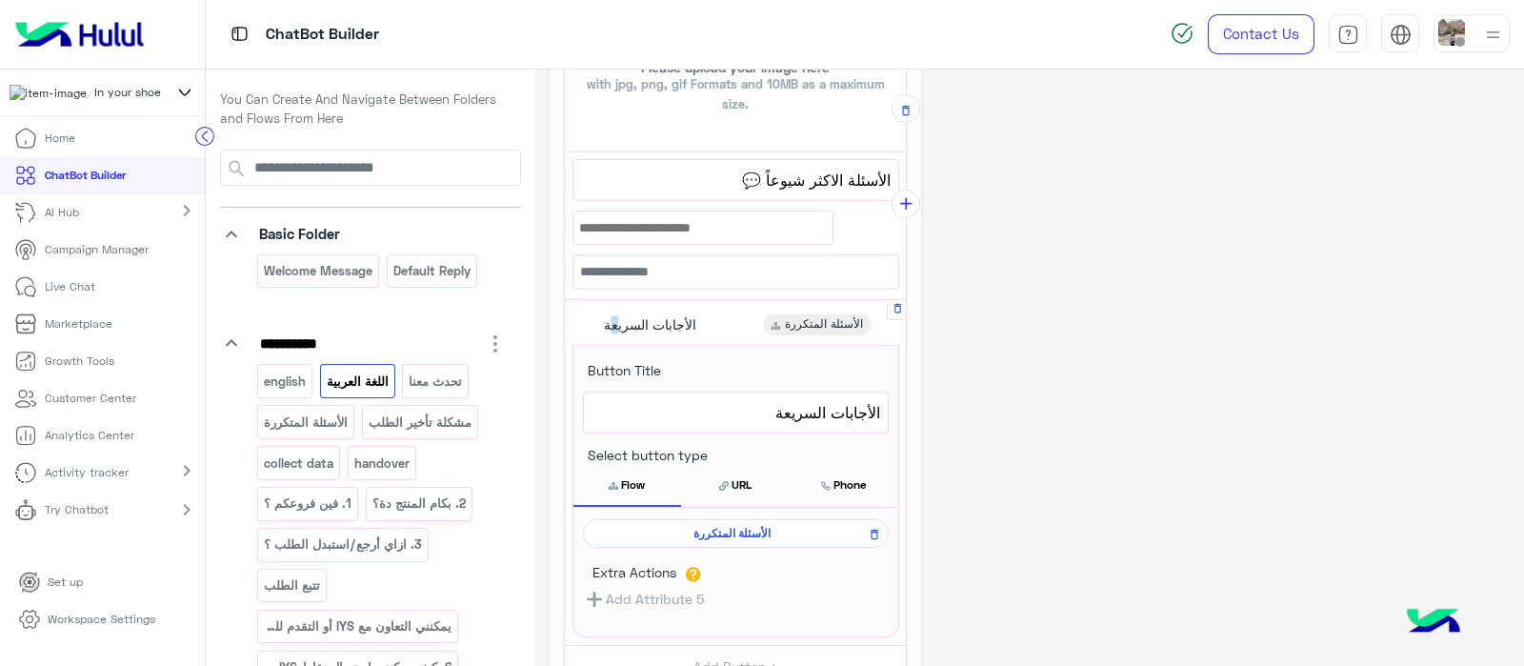
scroll to position [680, 0]
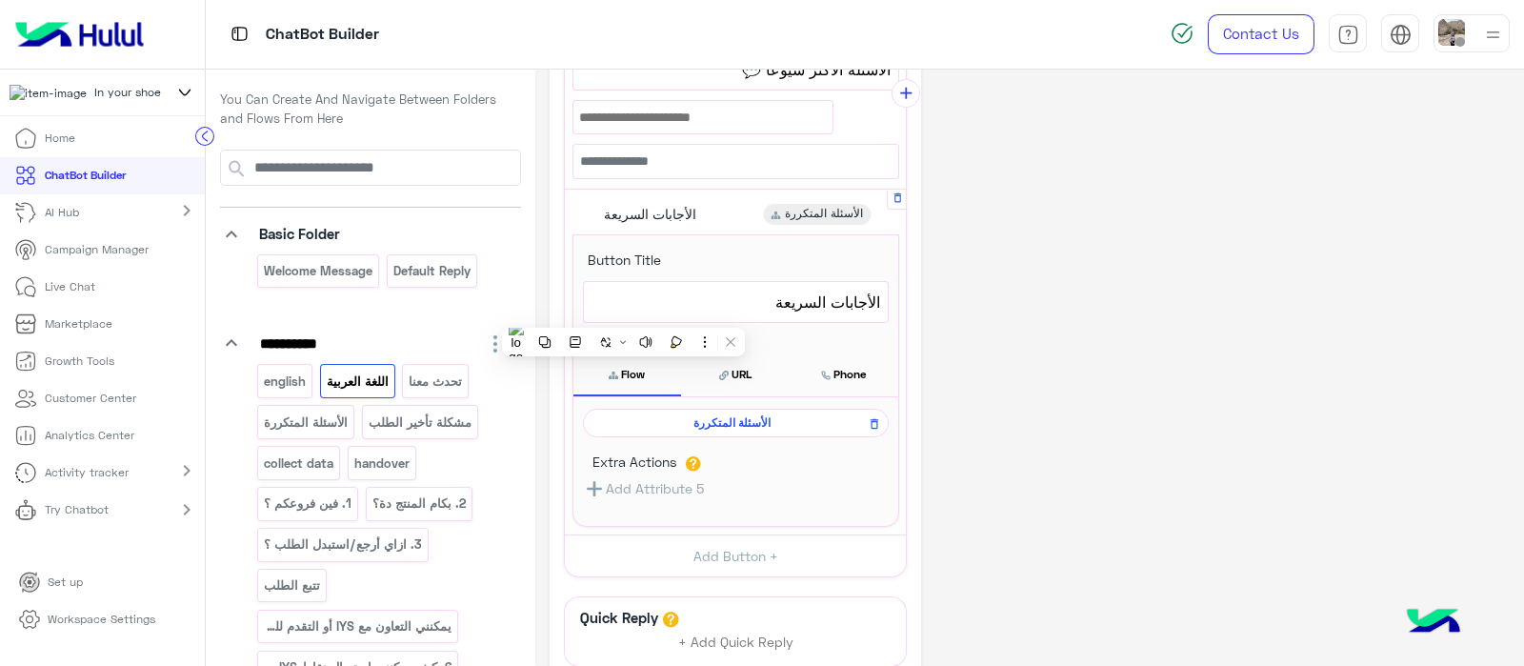
click at [739, 303] on span "الأجابات السريعة" at bounding box center [735, 302] width 289 height 25
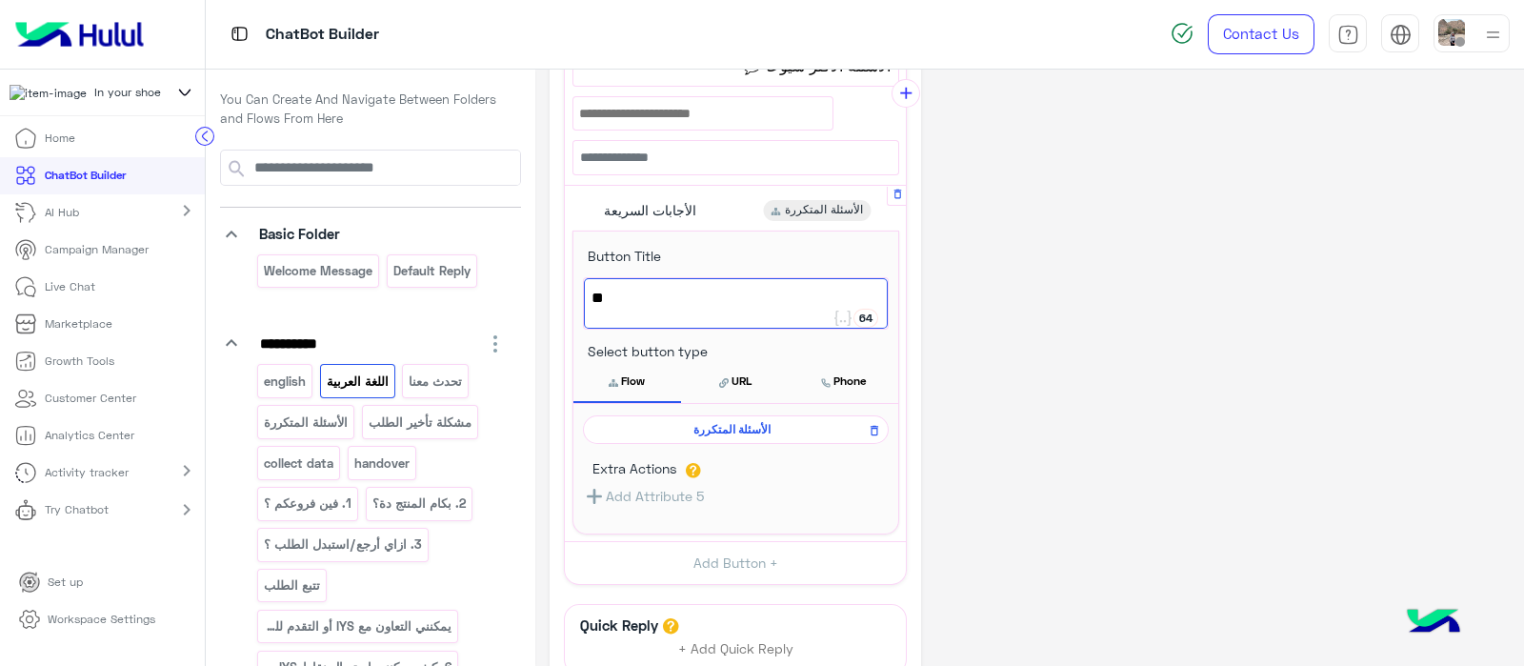
type textarea "*"
paste textarea "**********"
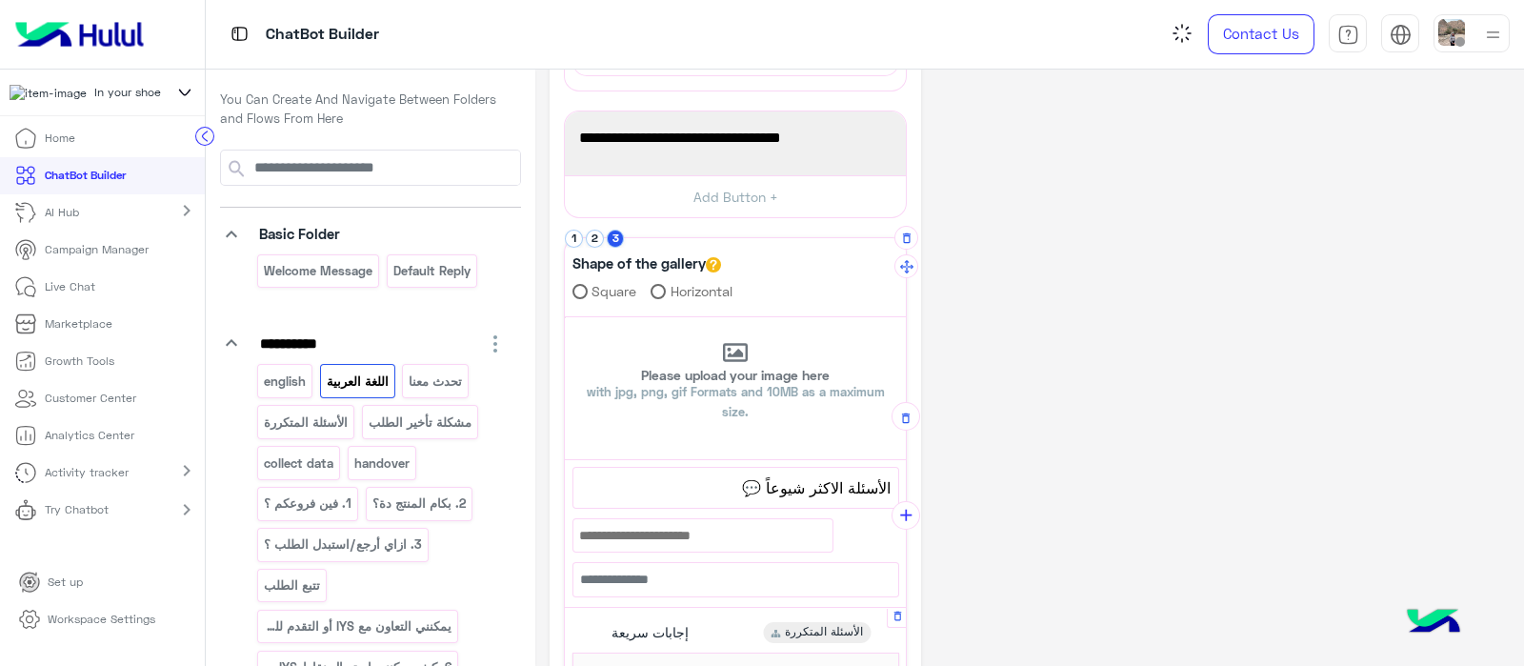
scroll to position [245, 0]
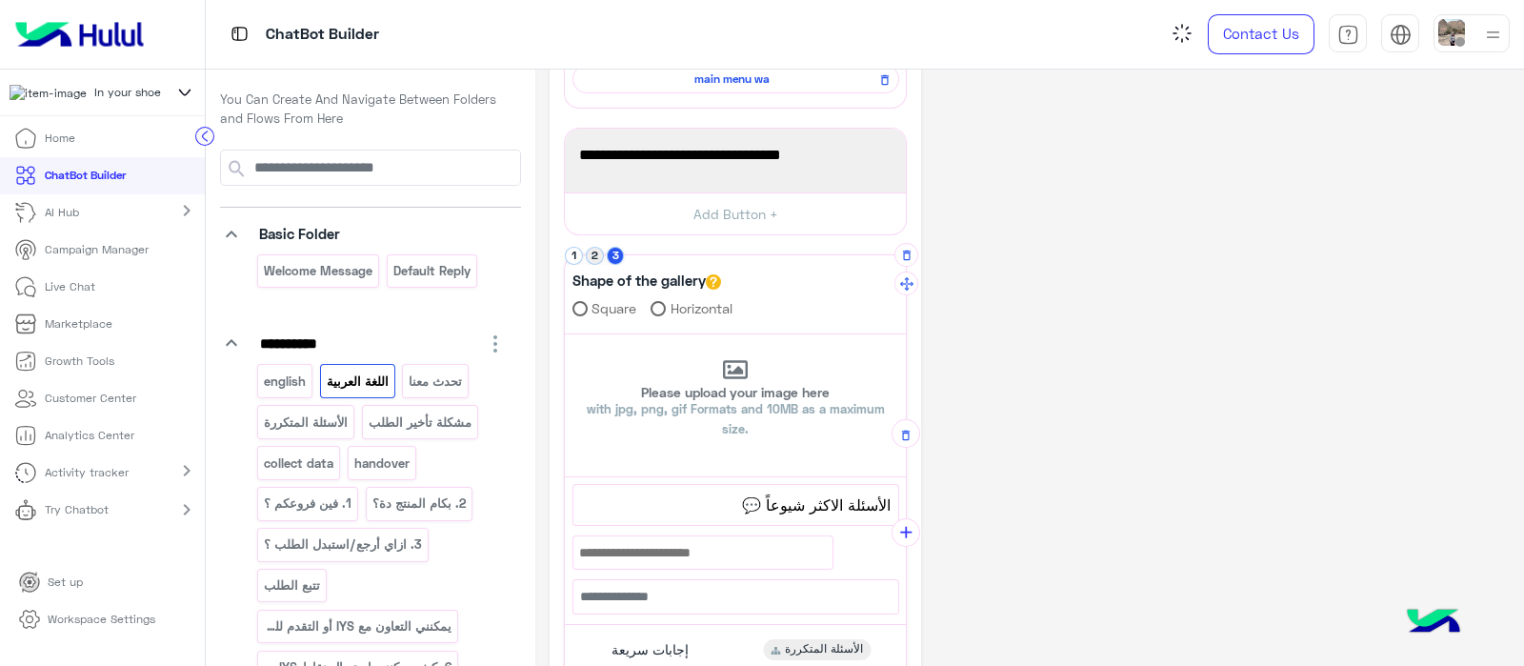
type textarea "**********"
click at [588, 254] on button "2" at bounding box center [595, 256] width 18 height 18
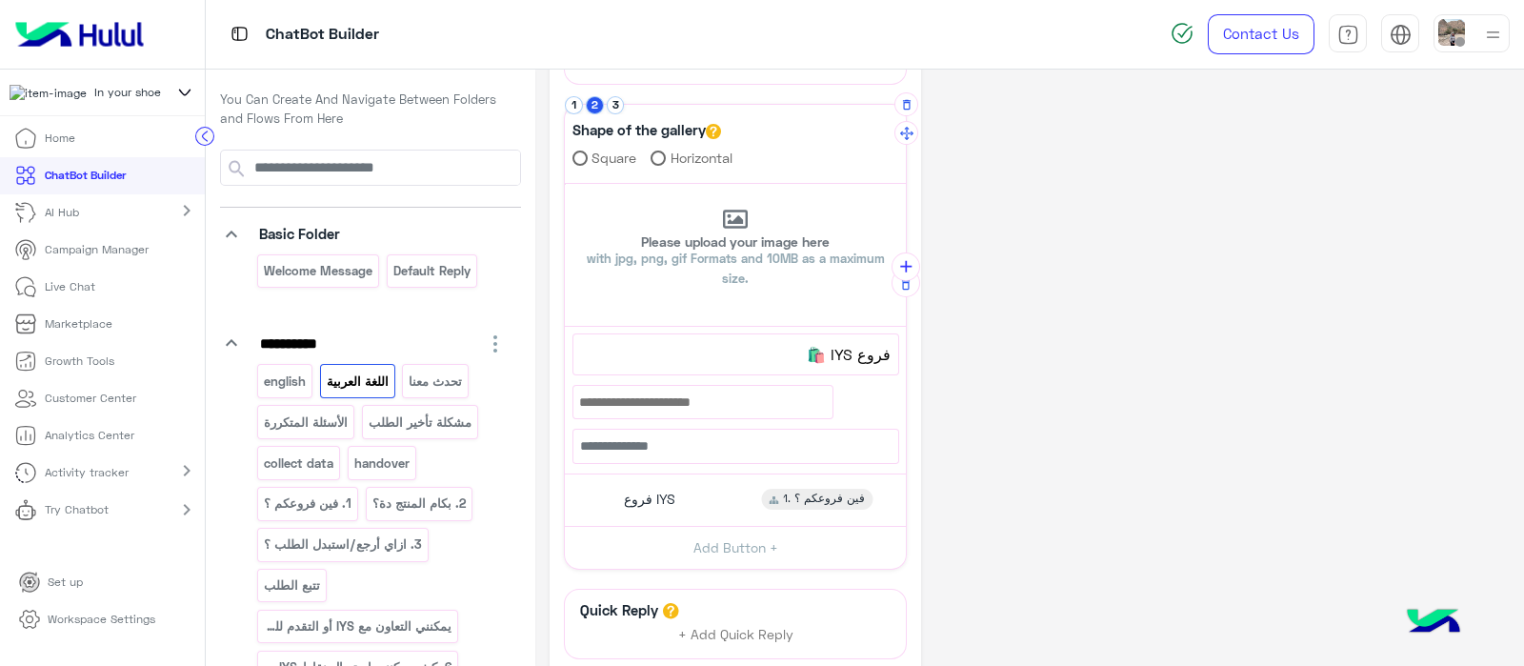
scroll to position [394, 0]
click at [569, 103] on button "1" at bounding box center [574, 106] width 18 height 18
click at [658, 502] on span "طلبات أونلاين" at bounding box center [649, 499] width 75 height 17
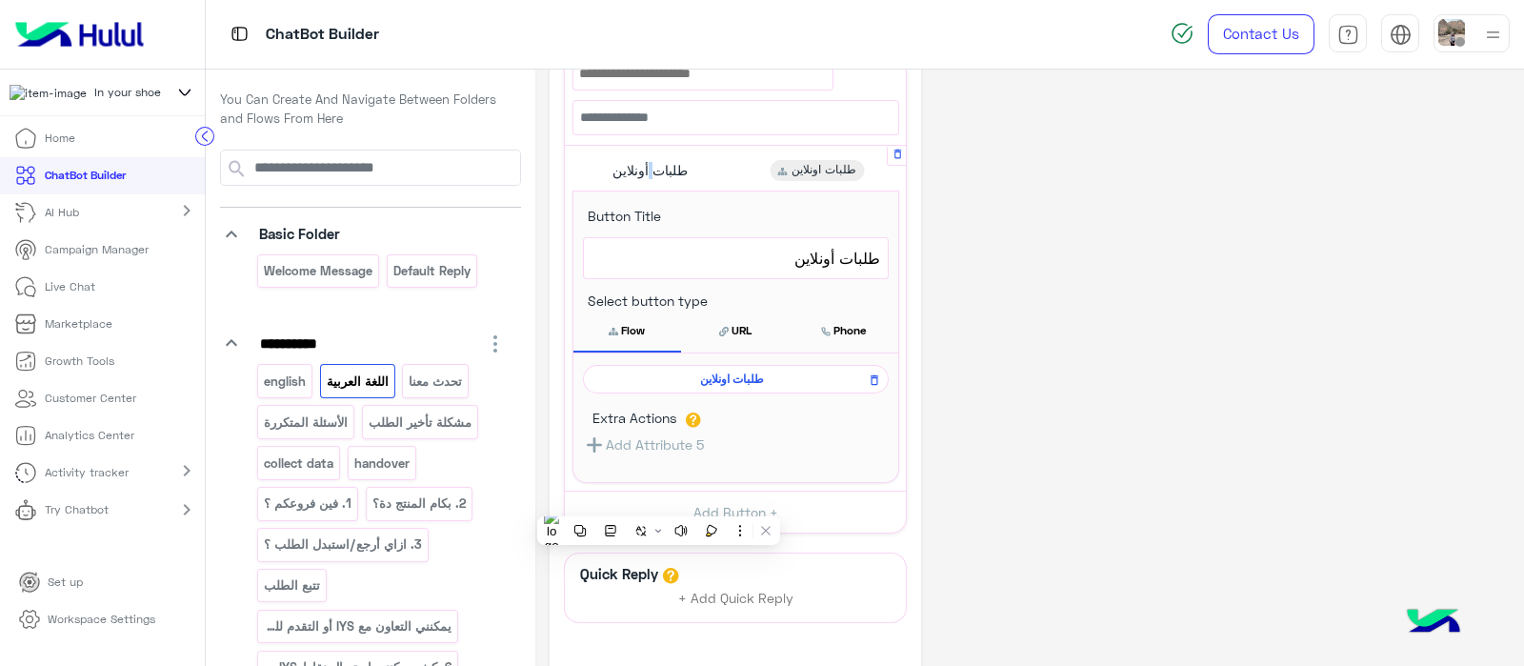
scroll to position [724, 0]
click at [710, 370] on span "طلبات اونلاين" at bounding box center [732, 378] width 278 height 17
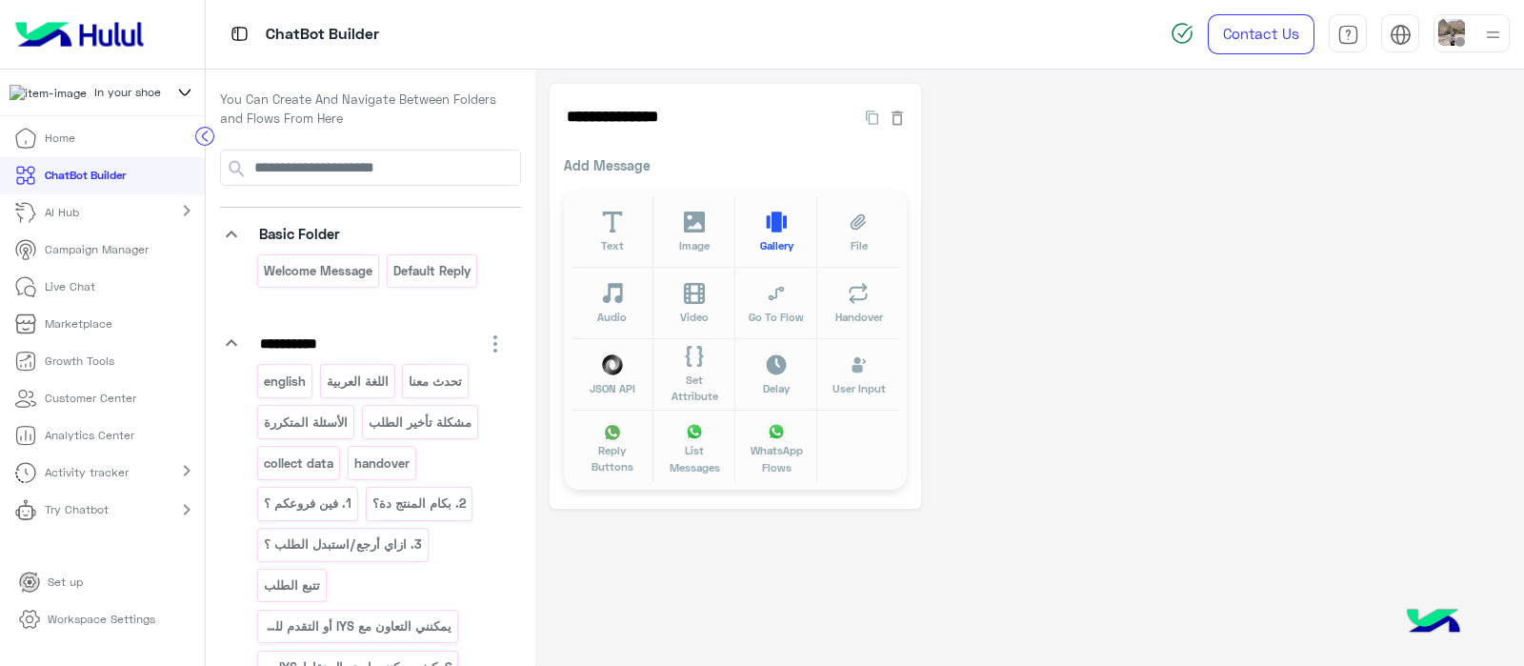
click at [777, 250] on span "Gallery" at bounding box center [776, 245] width 33 height 16
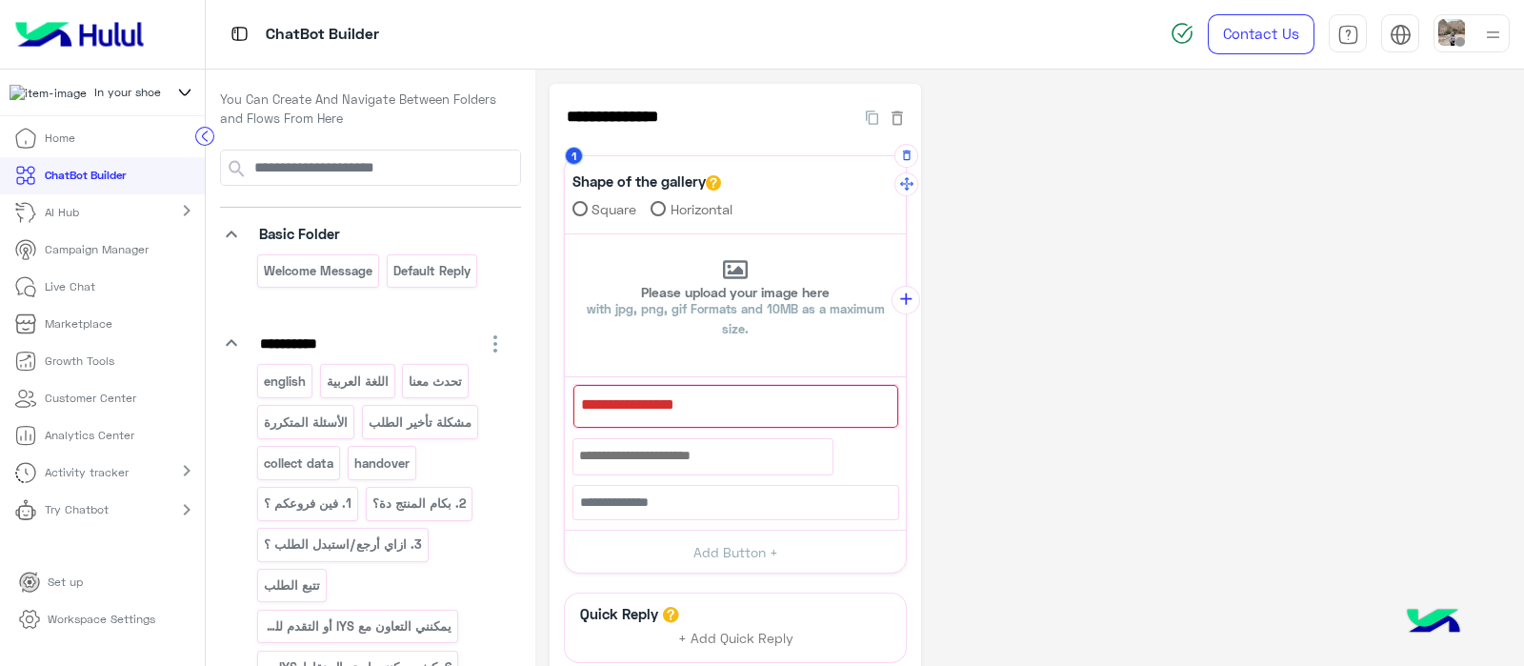
click at [612, 393] on div at bounding box center [735, 406] width 325 height 43
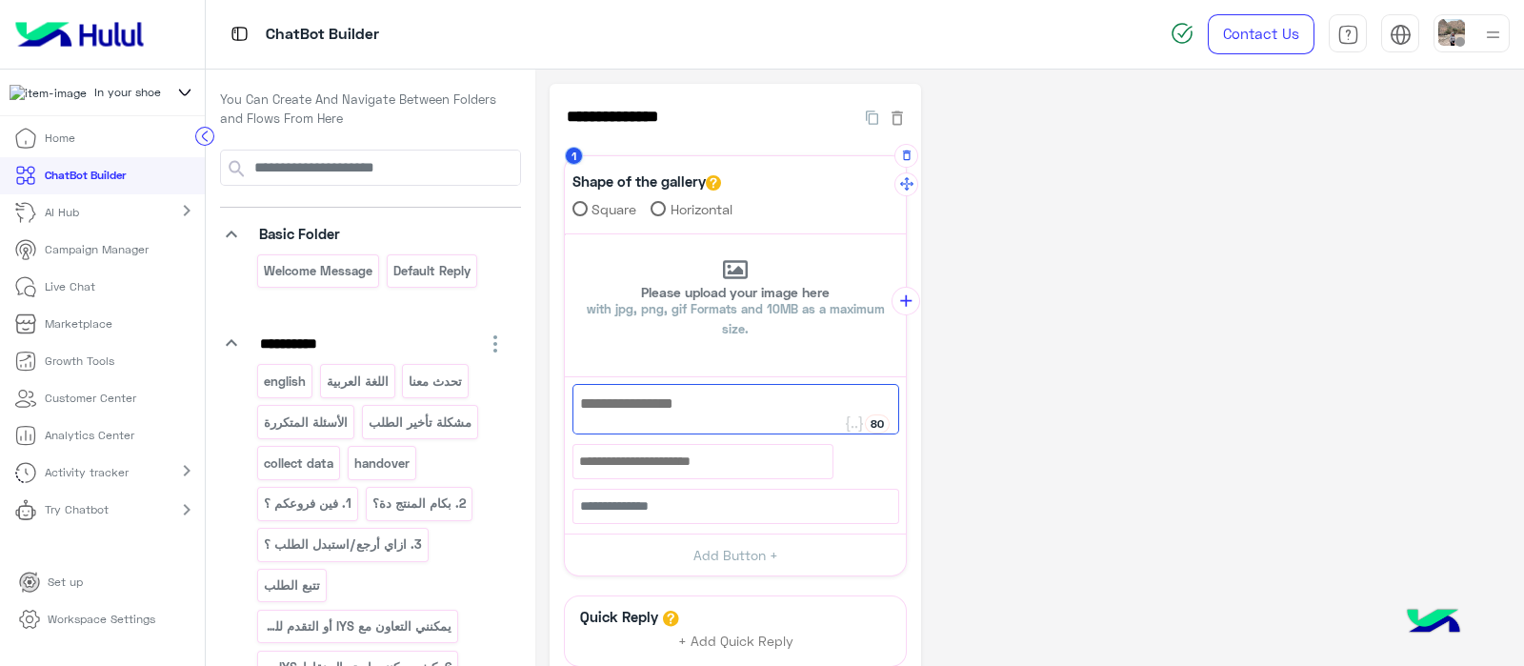
click at [612, 393] on div at bounding box center [735, 409] width 327 height 50
paste textarea "**********"
type textarea "**********"
click at [737, 542] on button "Add Button +" at bounding box center [735, 554] width 341 height 43
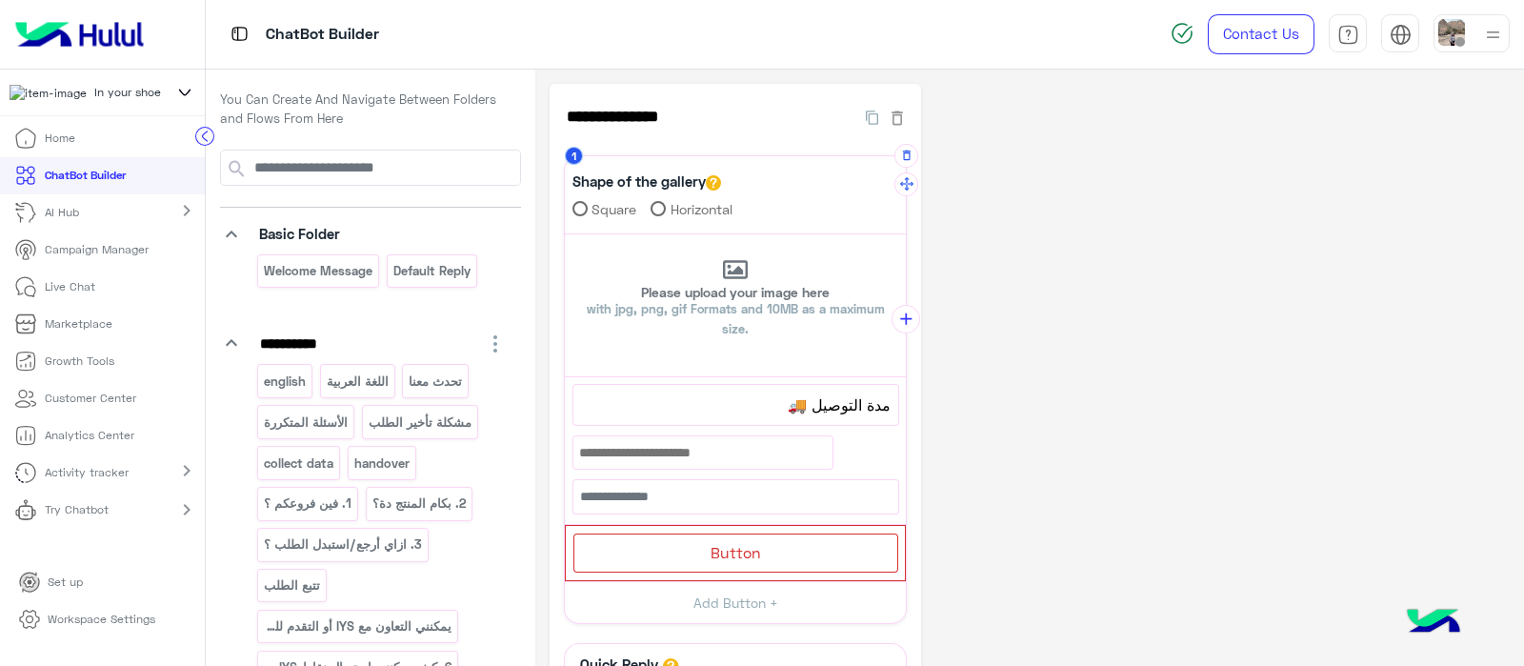
click at [620, 461] on div at bounding box center [702, 452] width 259 height 32
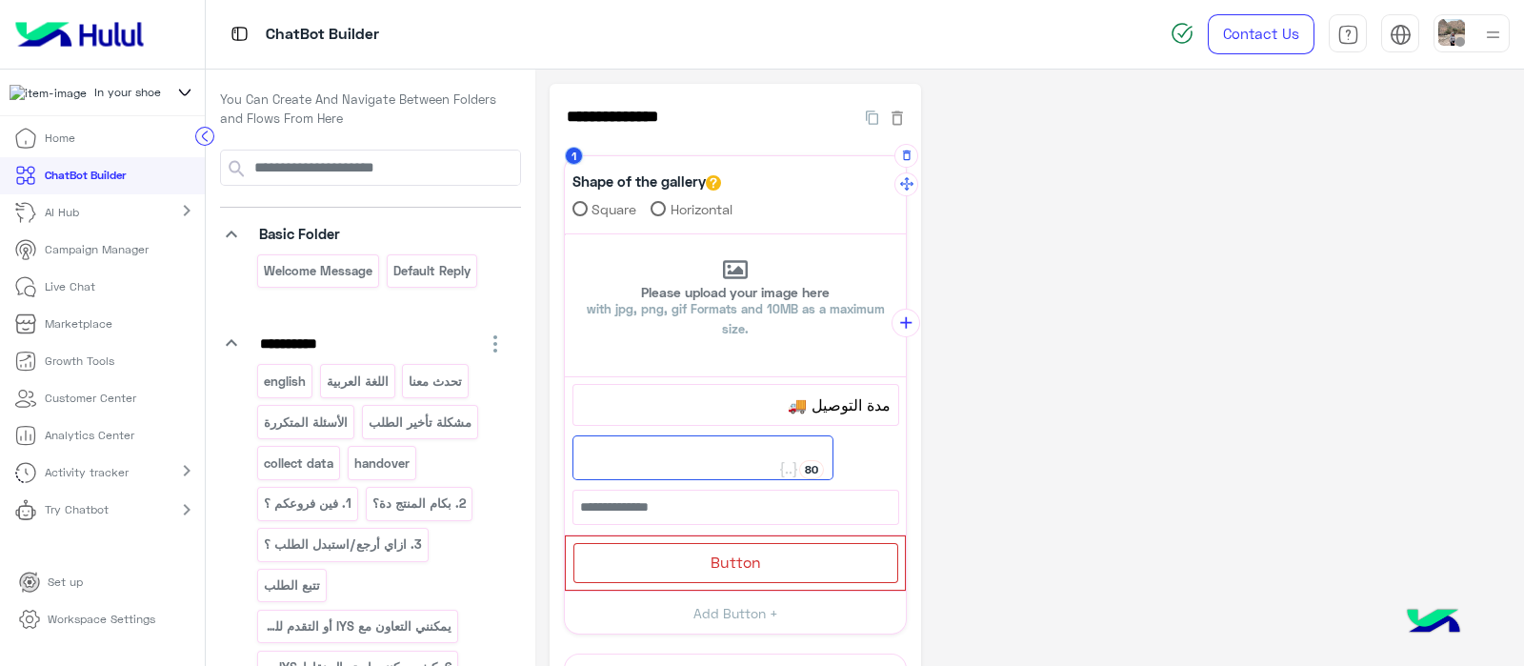
paste textarea "**********"
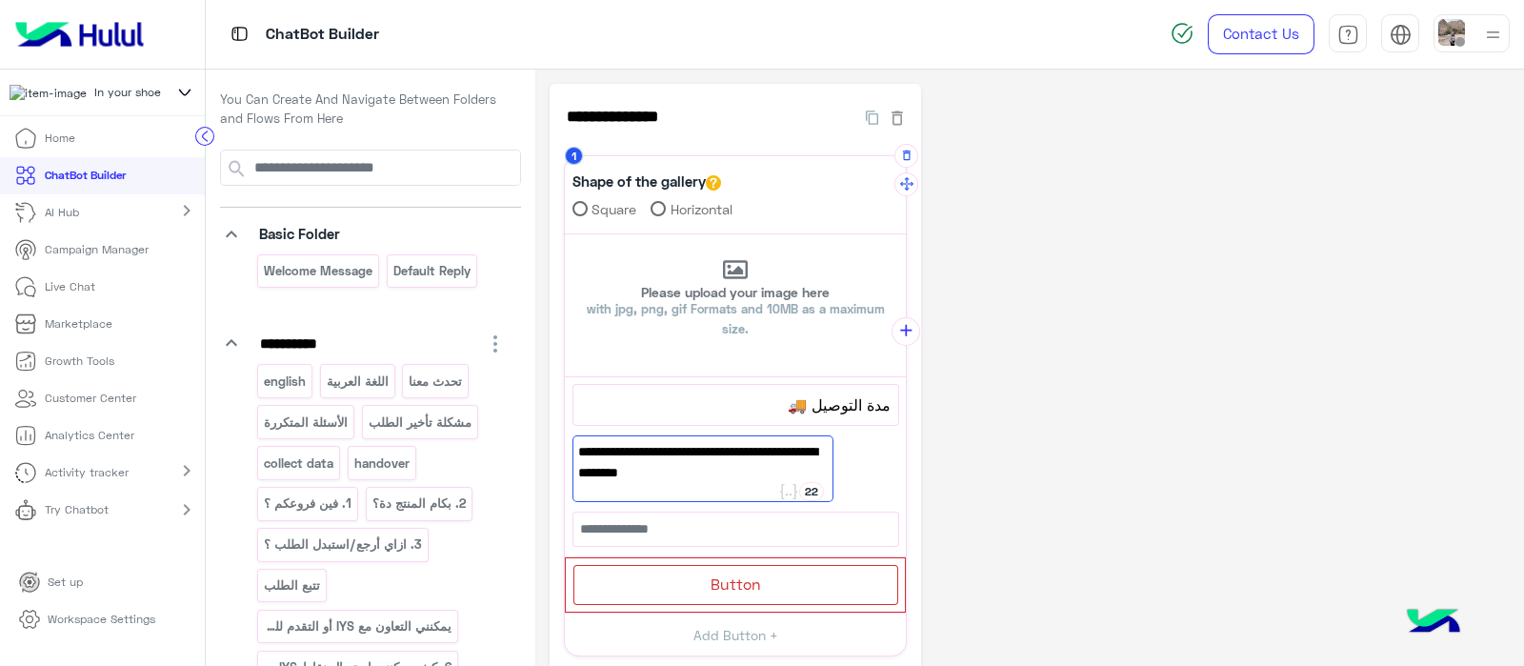
drag, startPoint x: 814, startPoint y: 452, endPoint x: 824, endPoint y: 465, distance: 15.6
click at [814, 453] on span ": (الفترة الزمنية لتوصيل الطلبات / تقديم شكوى بشأن التأخير" at bounding box center [703, 462] width 250 height 43
type textarea "**********"
click at [801, 574] on div "Button" at bounding box center [735, 584] width 325 height 39
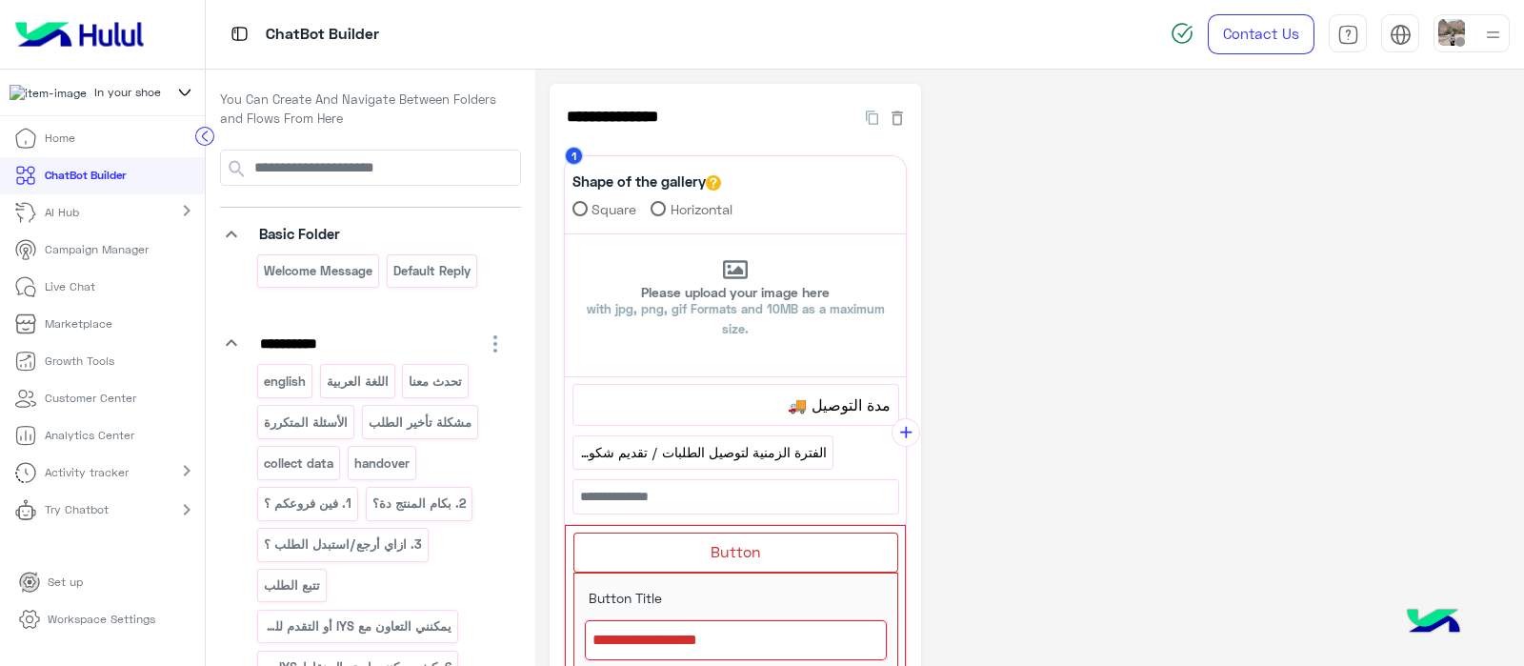
scroll to position [118, 0]
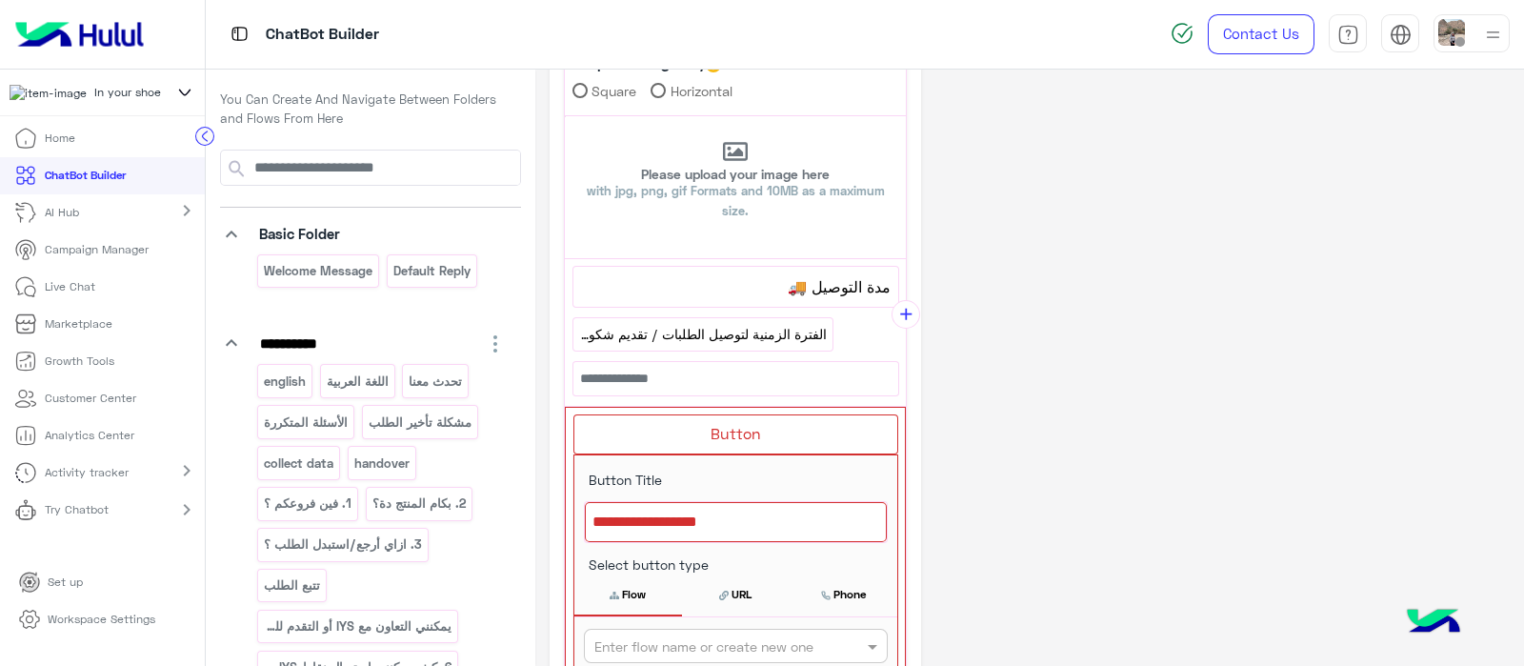
click at [637, 340] on span "الفترة الزمنية لتوصيل الطلبات / تقديم شكوى بشأن التأخير" at bounding box center [703, 334] width 248 height 21
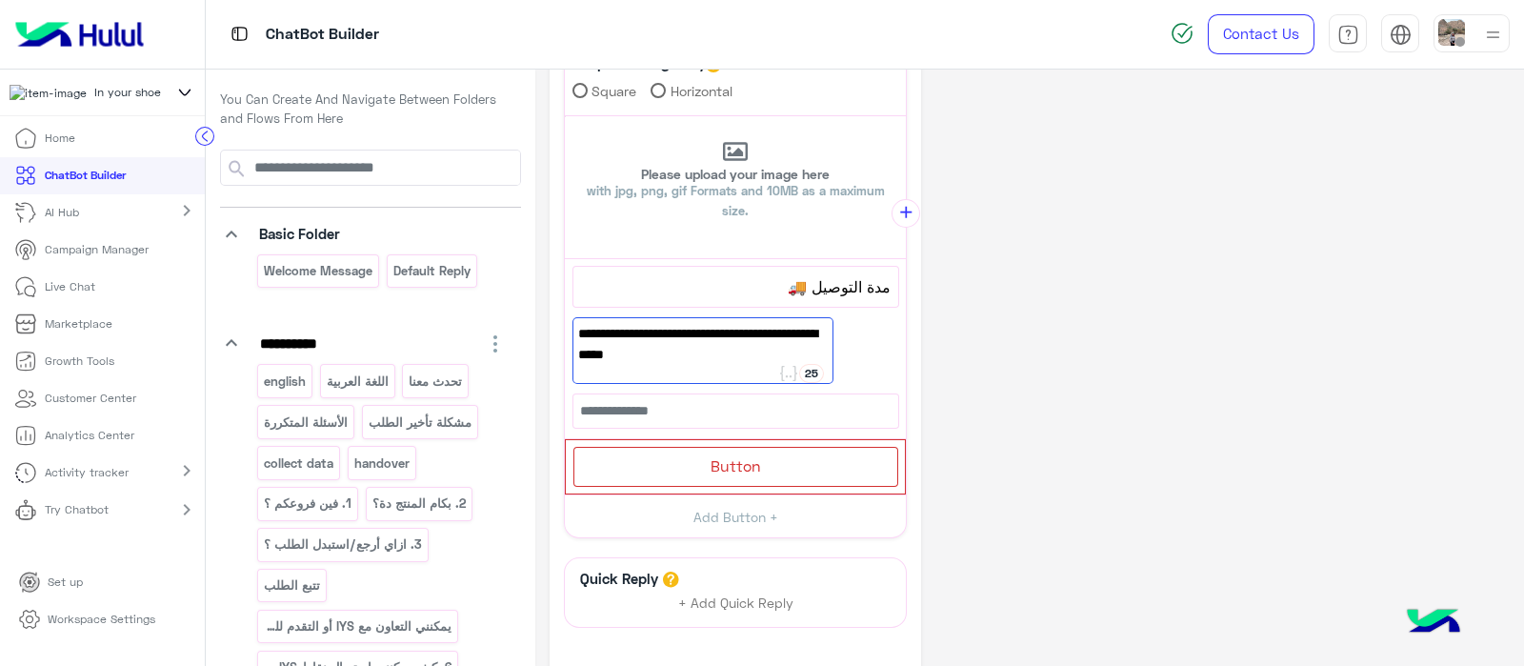
click at [744, 355] on span "الفترة الزمنية لتوصيل الطلبات / تقديم شكوى بشأن التأخير" at bounding box center [703, 344] width 250 height 43
click at [740, 486] on div "Button Button Title 80 Select button type Flow URL Phone Enter flow name or cre…" at bounding box center [735, 466] width 339 height 53
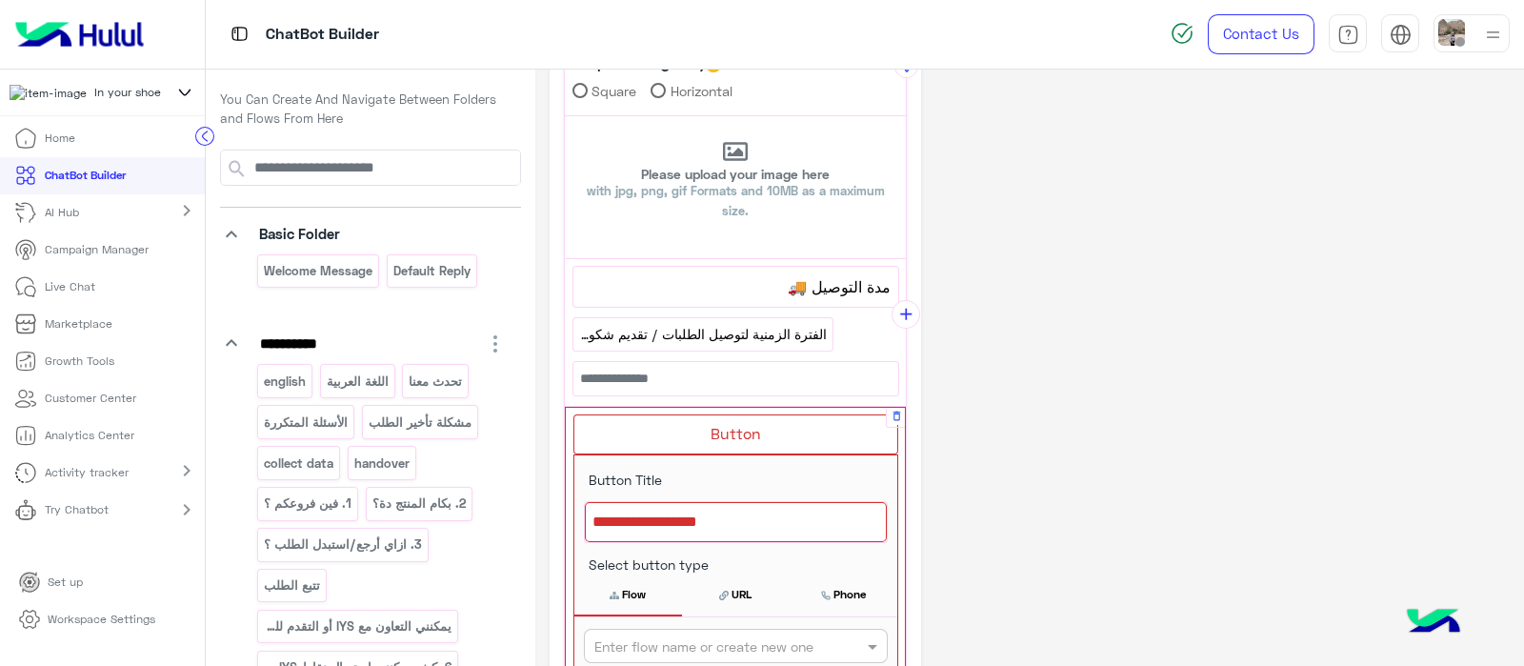
click at [669, 526] on div at bounding box center [736, 522] width 302 height 40
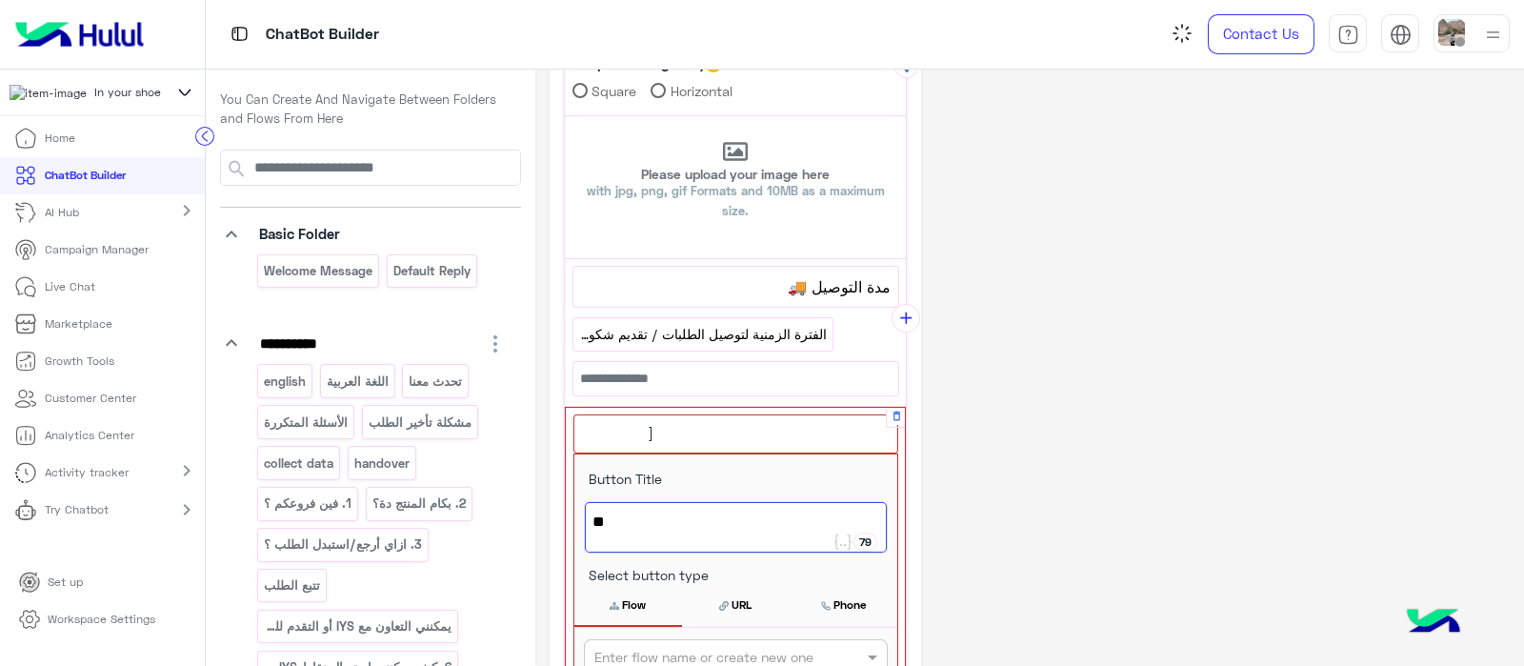
type textarea "*"
type textarea "**********"
click at [824, 288] on span "مدة التوصيل 🚚" at bounding box center [736, 286] width 310 height 25
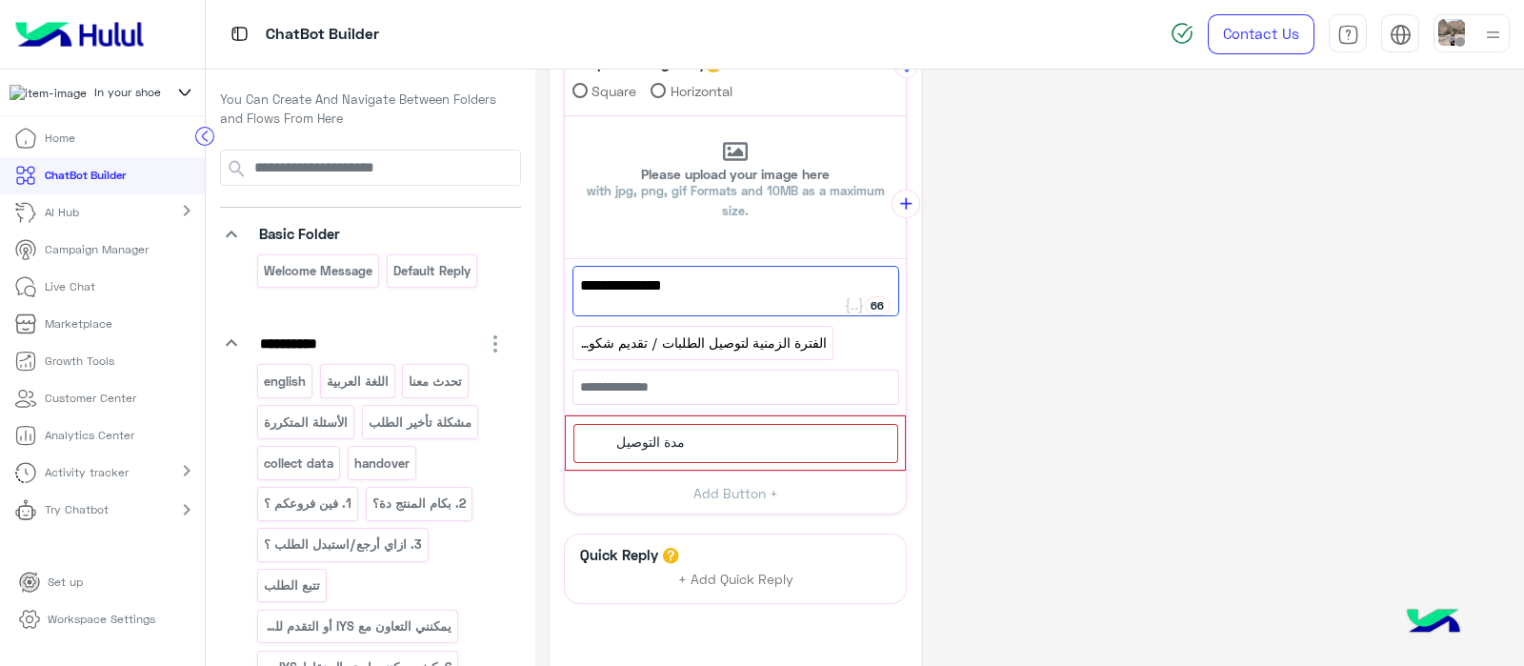
click at [803, 291] on span "مدة التوصيل 🚚" at bounding box center [735, 285] width 311 height 25
type textarea "**********"
click at [691, 439] on div "مدة التوصيل" at bounding box center [648, 441] width 89 height 21
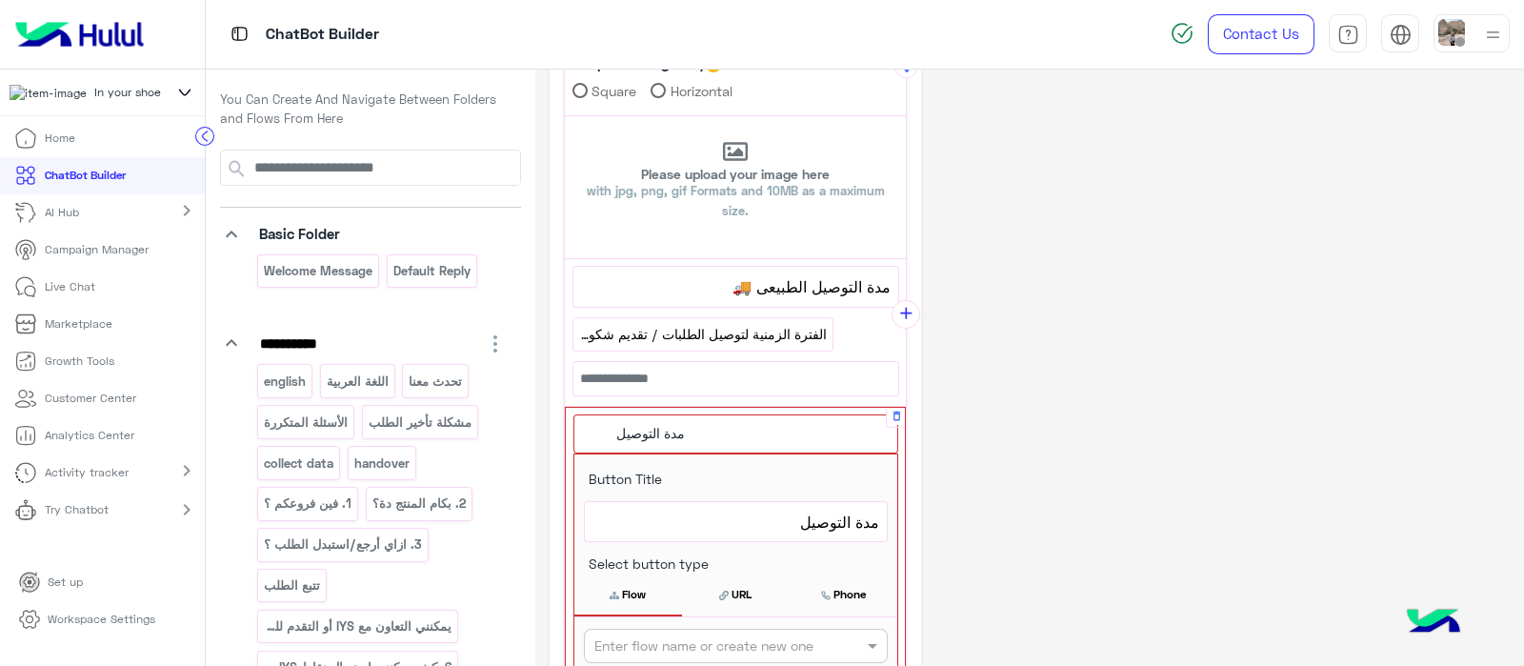
click at [716, 636] on input "text" at bounding box center [704, 646] width 220 height 20
type input "**********"
click at [836, 643] on button "+ Create Flow" at bounding box center [851, 646] width 67 height 22
click at [613, 600] on button "Flow" at bounding box center [628, 594] width 108 height 40
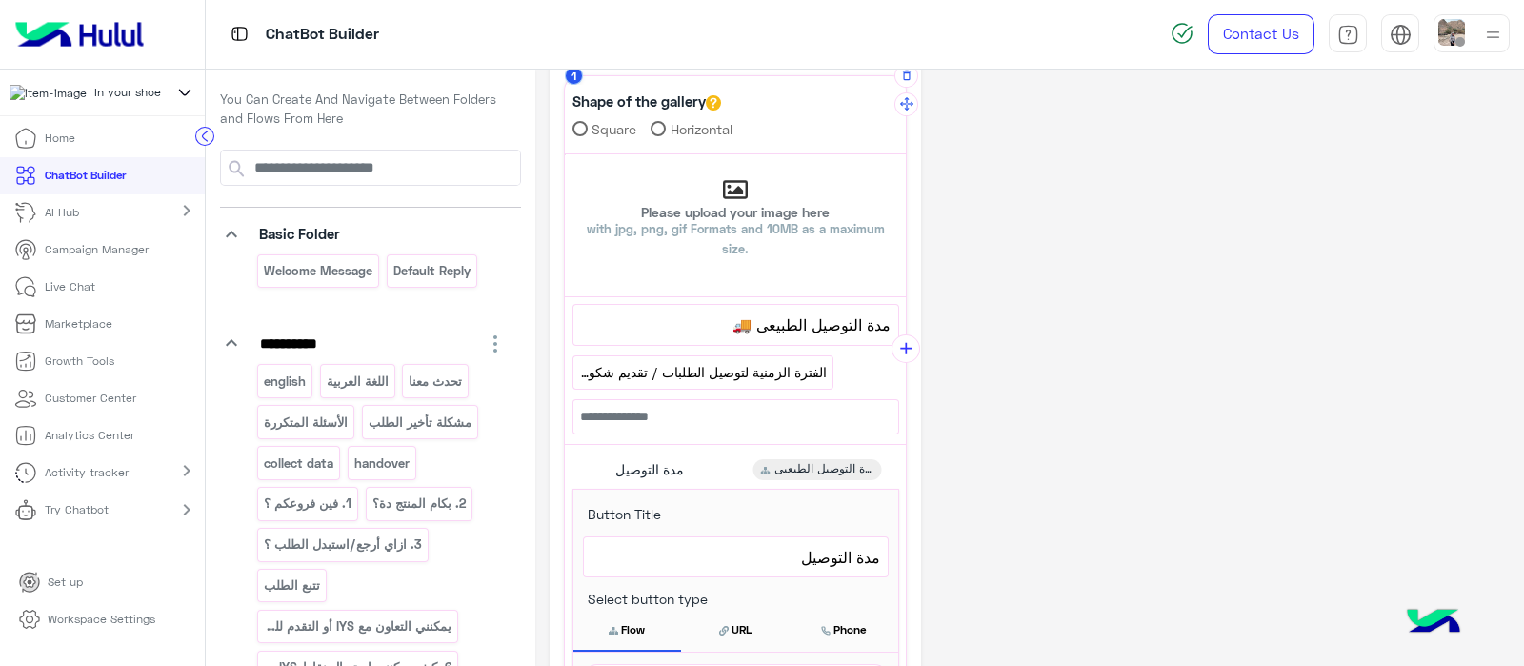
scroll to position [82, 0]
click at [909, 337] on icon "add" at bounding box center [906, 347] width 20 height 20
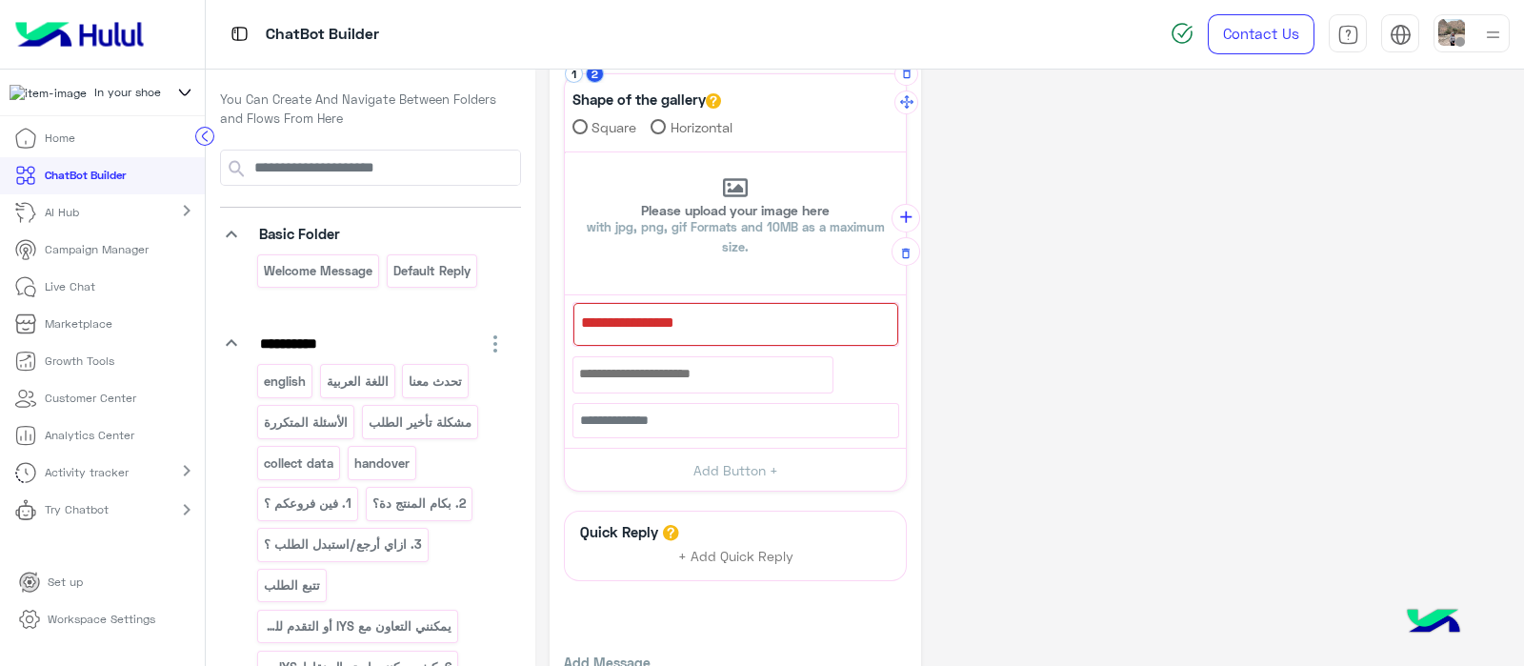
click at [664, 327] on div at bounding box center [735, 324] width 325 height 43
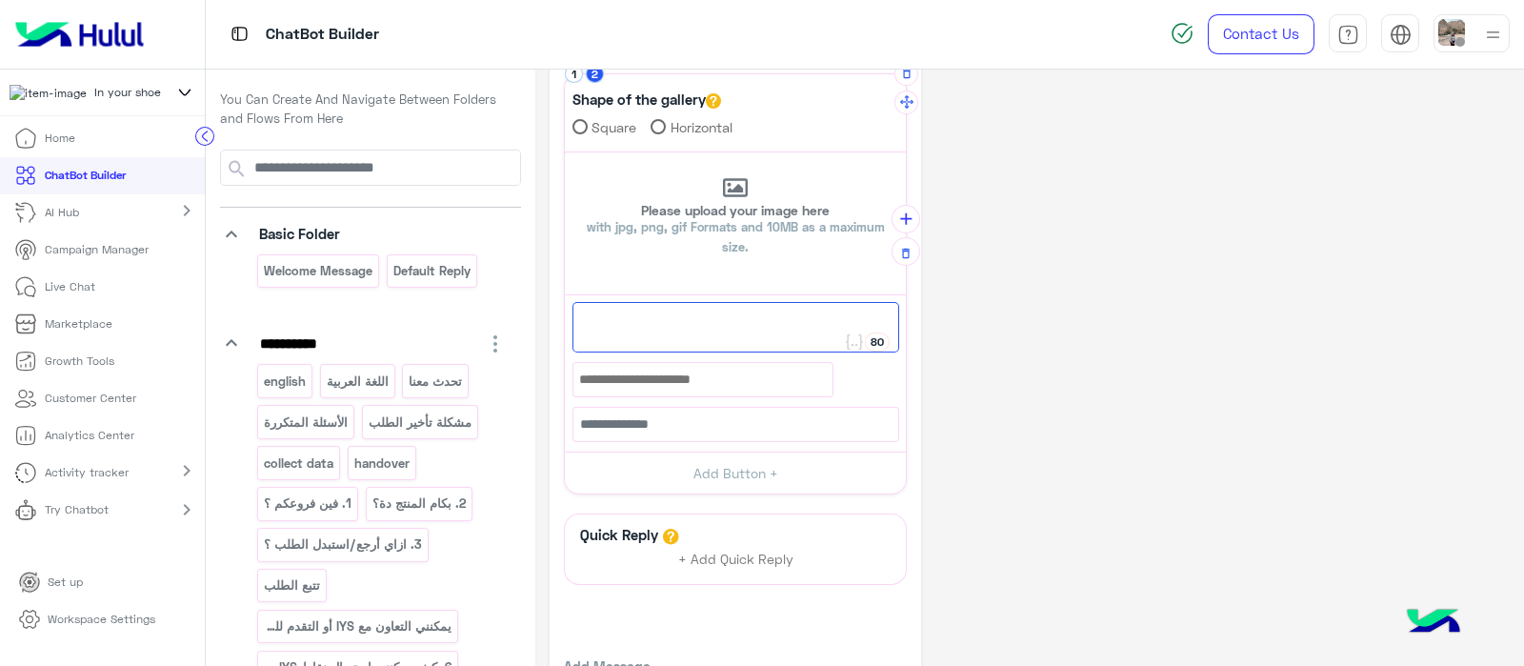
paste textarea "**********"
drag, startPoint x: 867, startPoint y: 320, endPoint x: 906, endPoint y: 326, distance: 39.5
click at [906, 326] on div "**********" at bounding box center [735, 284] width 343 height 422
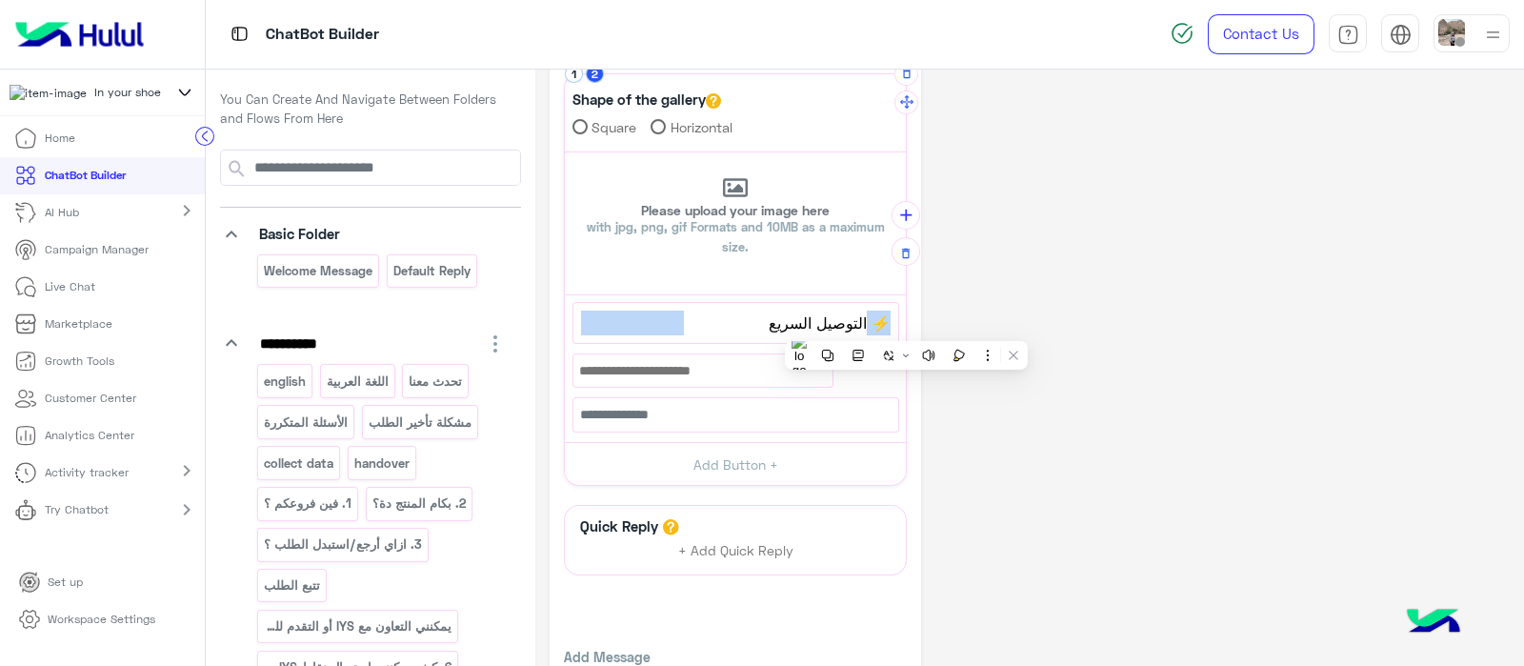
copy div "63 ⚡"
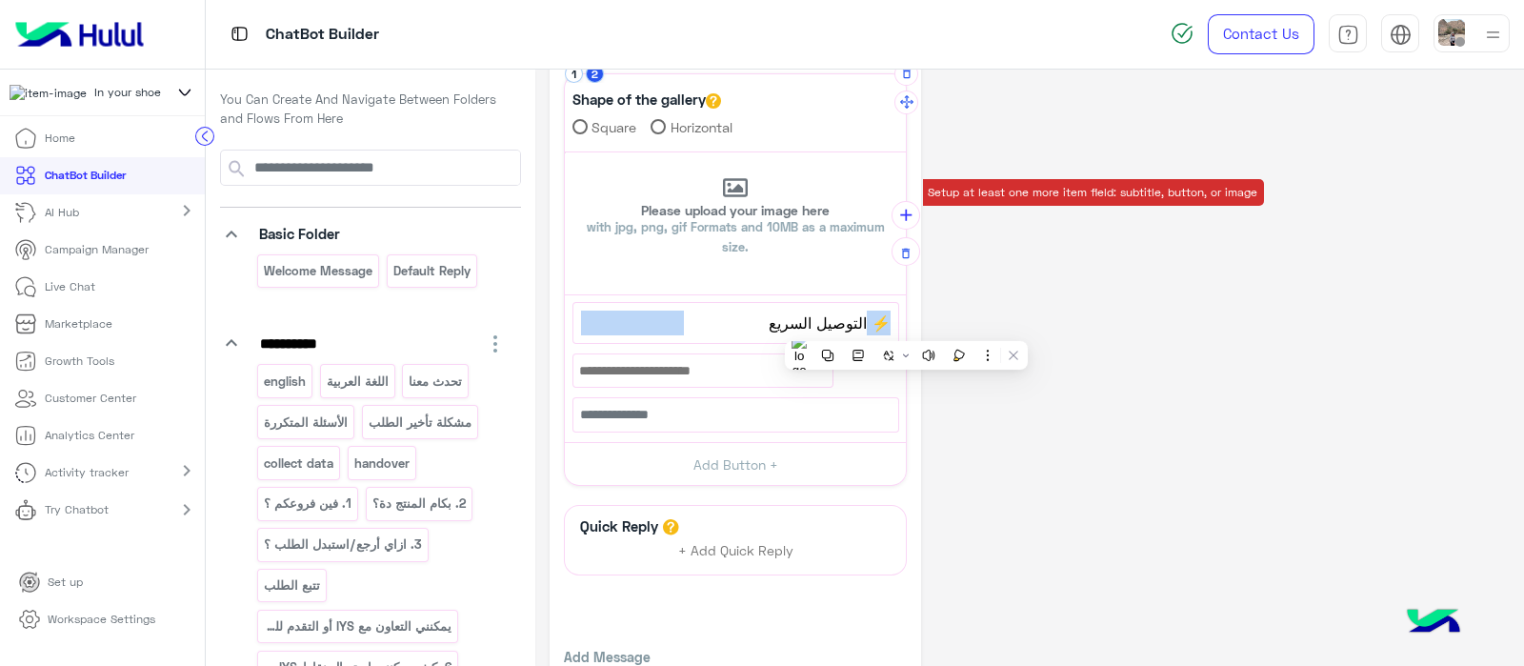
click at [871, 322] on span "⚡ التوصيل السريع" at bounding box center [736, 322] width 310 height 25
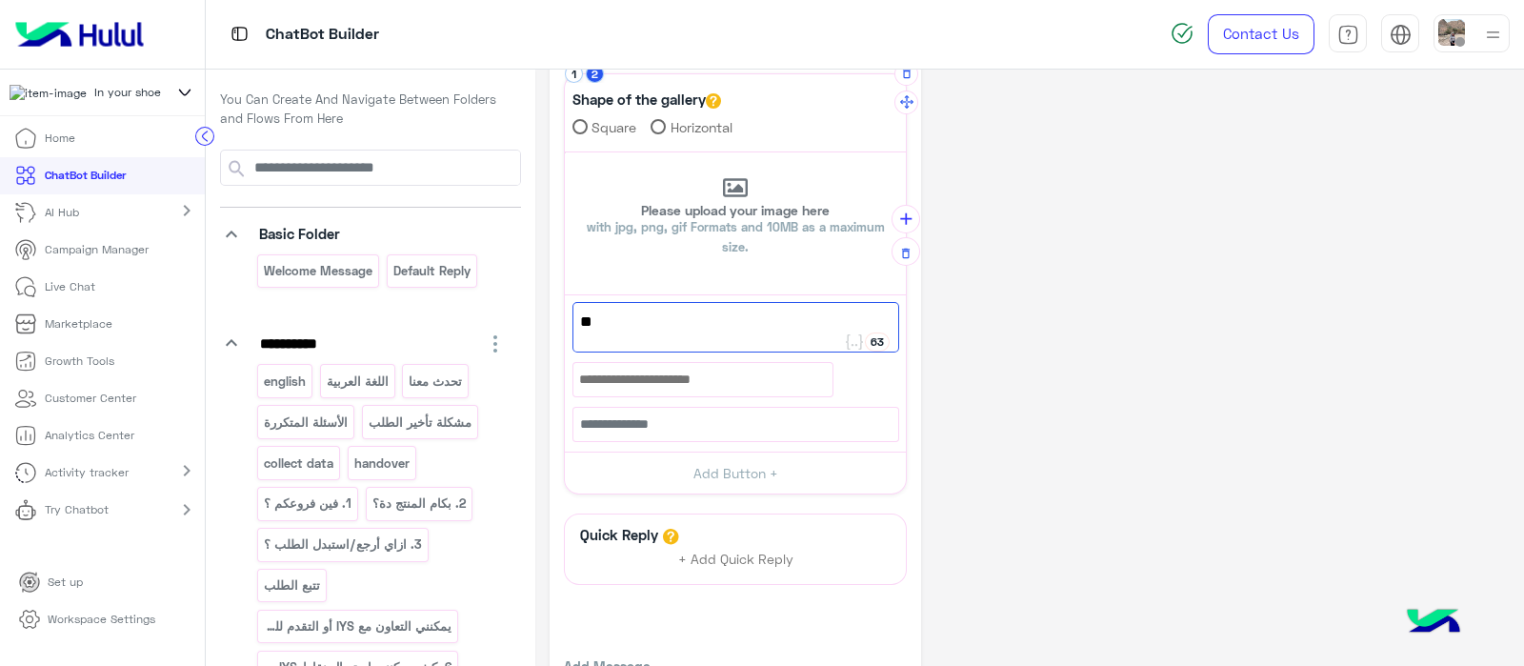
type textarea "*"
paste textarea "*"
type textarea "*"
paste textarea "**********"
drag, startPoint x: 867, startPoint y: 320, endPoint x: 887, endPoint y: 309, distance: 23.0
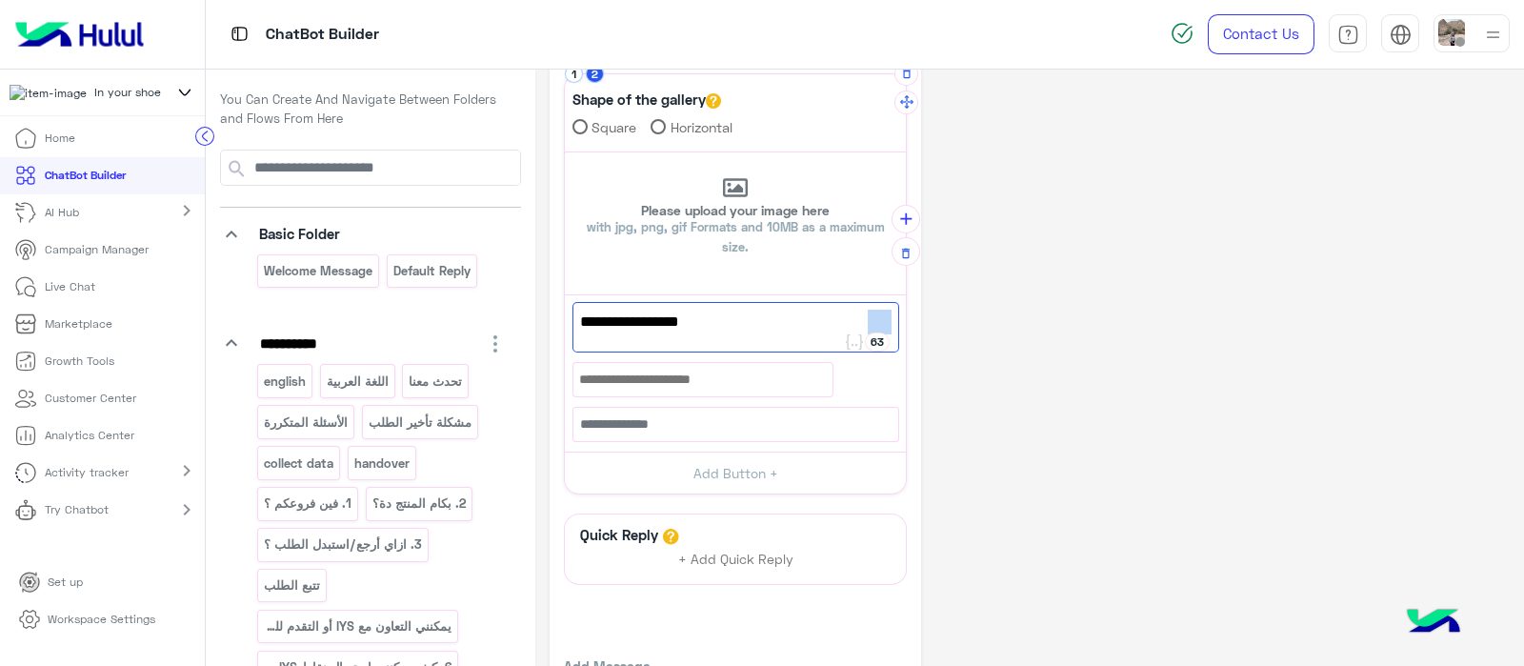
click at [887, 310] on span "⚡ التوصيل السريع" at bounding box center [735, 322] width 311 height 25
click at [767, 326] on span "التوصيل السريع" at bounding box center [735, 322] width 311 height 25
paste textarea "**********"
drag, startPoint x: 757, startPoint y: 319, endPoint x: 649, endPoint y: 342, distance: 110.0
click at [649, 342] on div "التوصيل السريع ⚡ التوصيل السريع" at bounding box center [735, 327] width 327 height 50
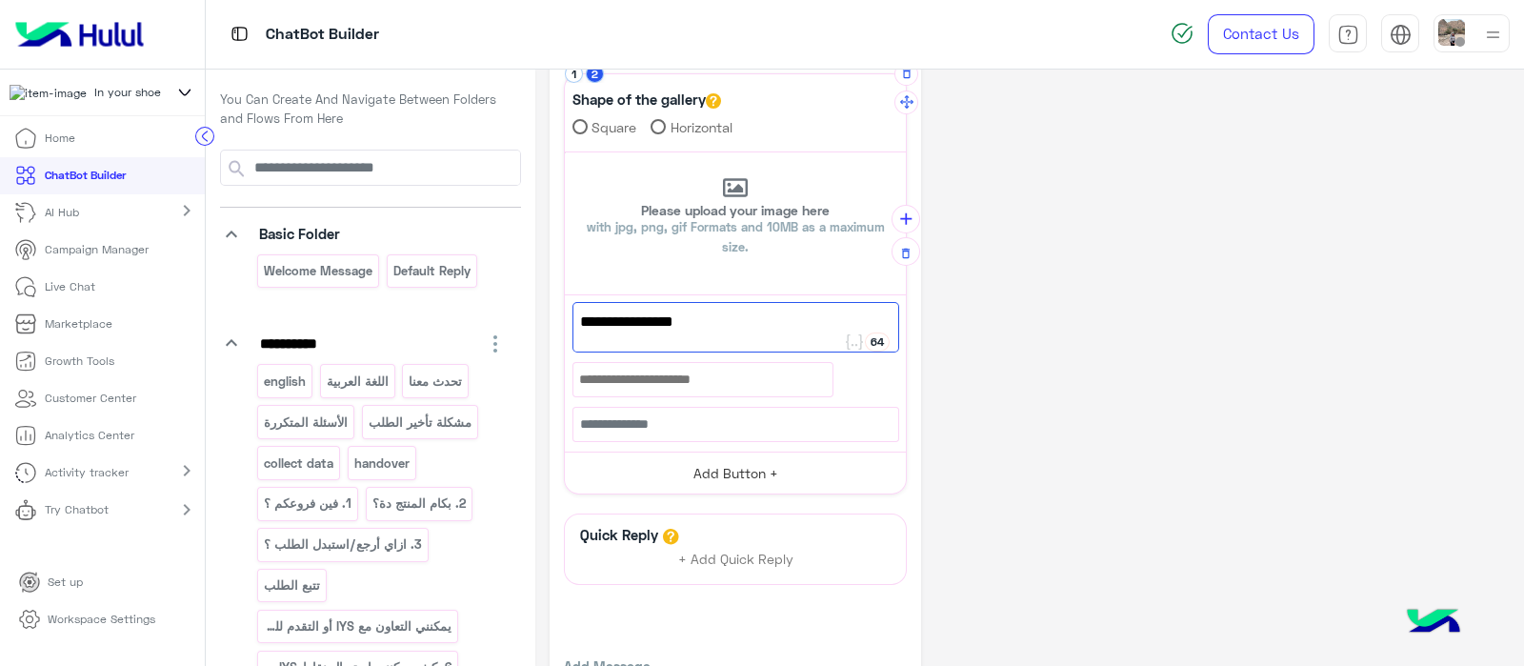
type textarea "**********"
click at [713, 462] on button "Add Button +" at bounding box center [735, 472] width 341 height 43
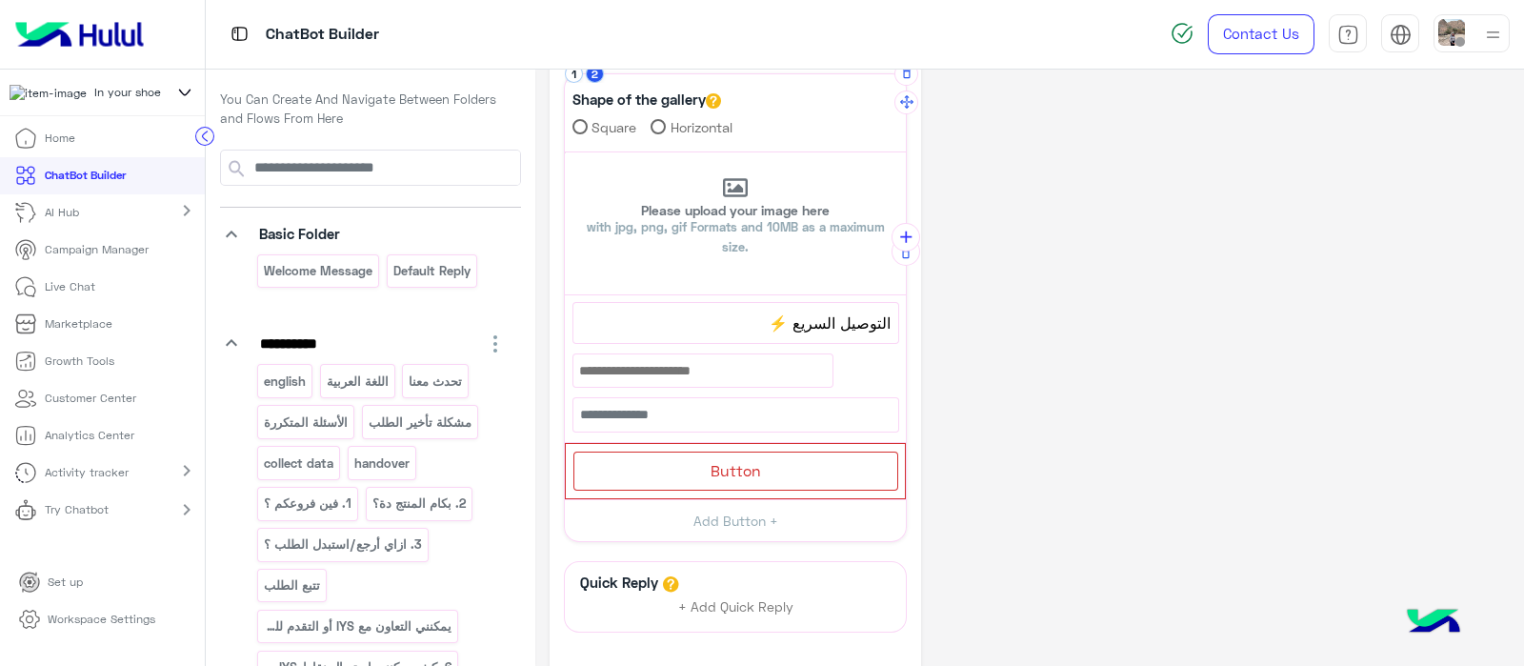
click at [751, 344] on div "**********" at bounding box center [735, 363] width 341 height 137
click at [751, 332] on div "التوصيل السريع ⚡" at bounding box center [735, 323] width 325 height 40
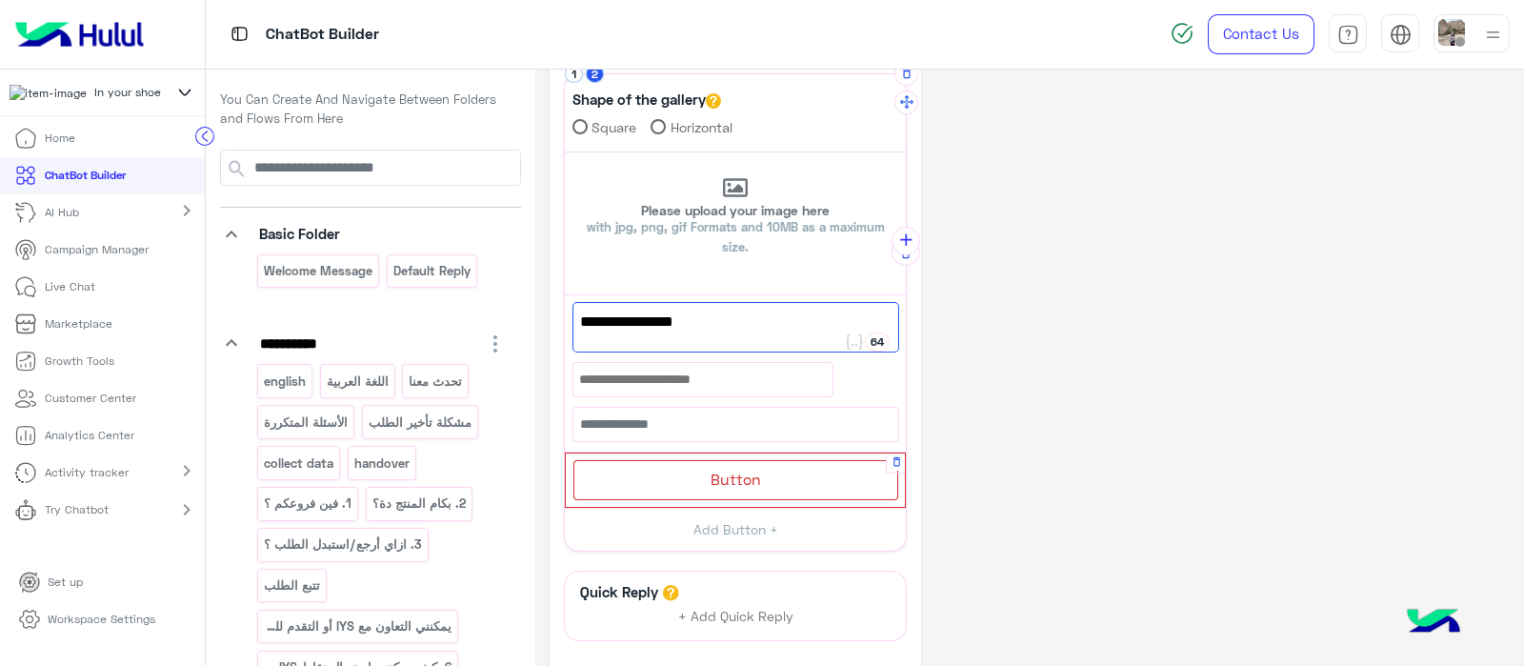
click at [768, 460] on div "Button" at bounding box center [735, 479] width 325 height 39
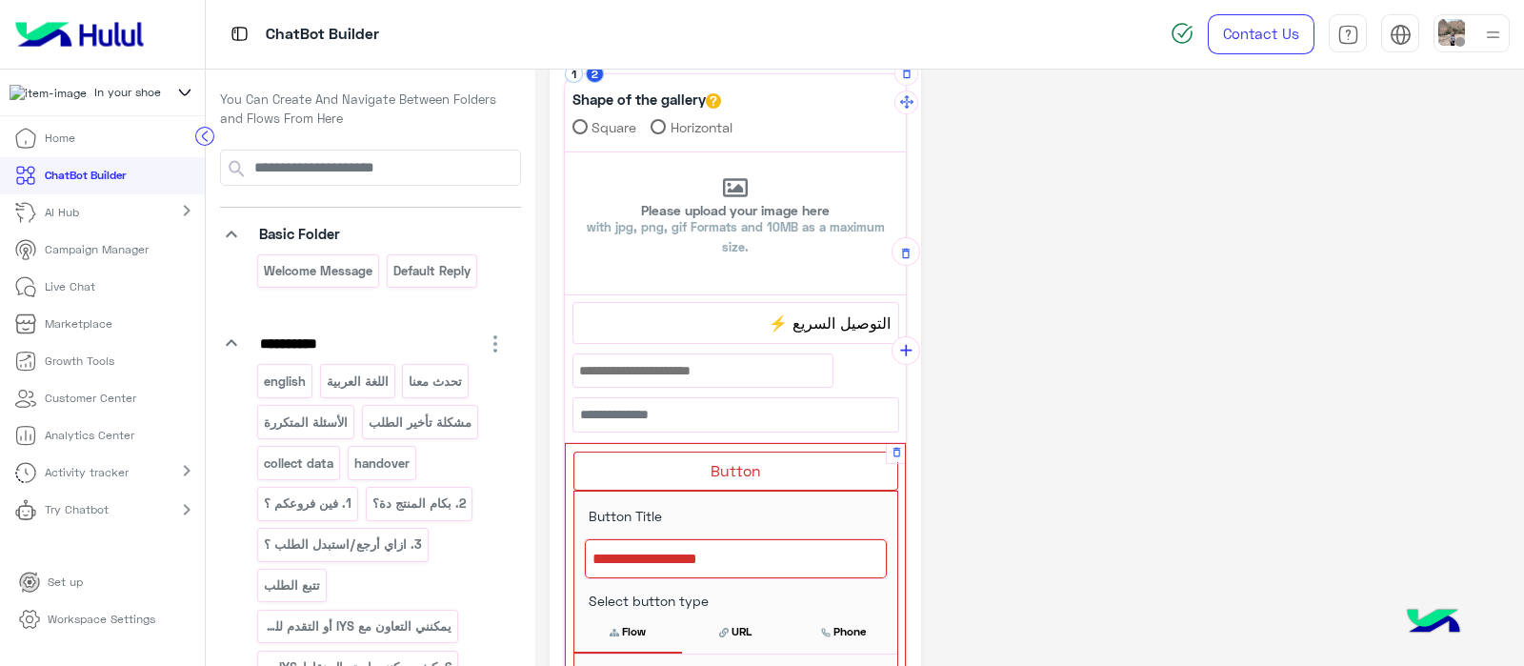
click at [743, 556] on div at bounding box center [736, 559] width 302 height 40
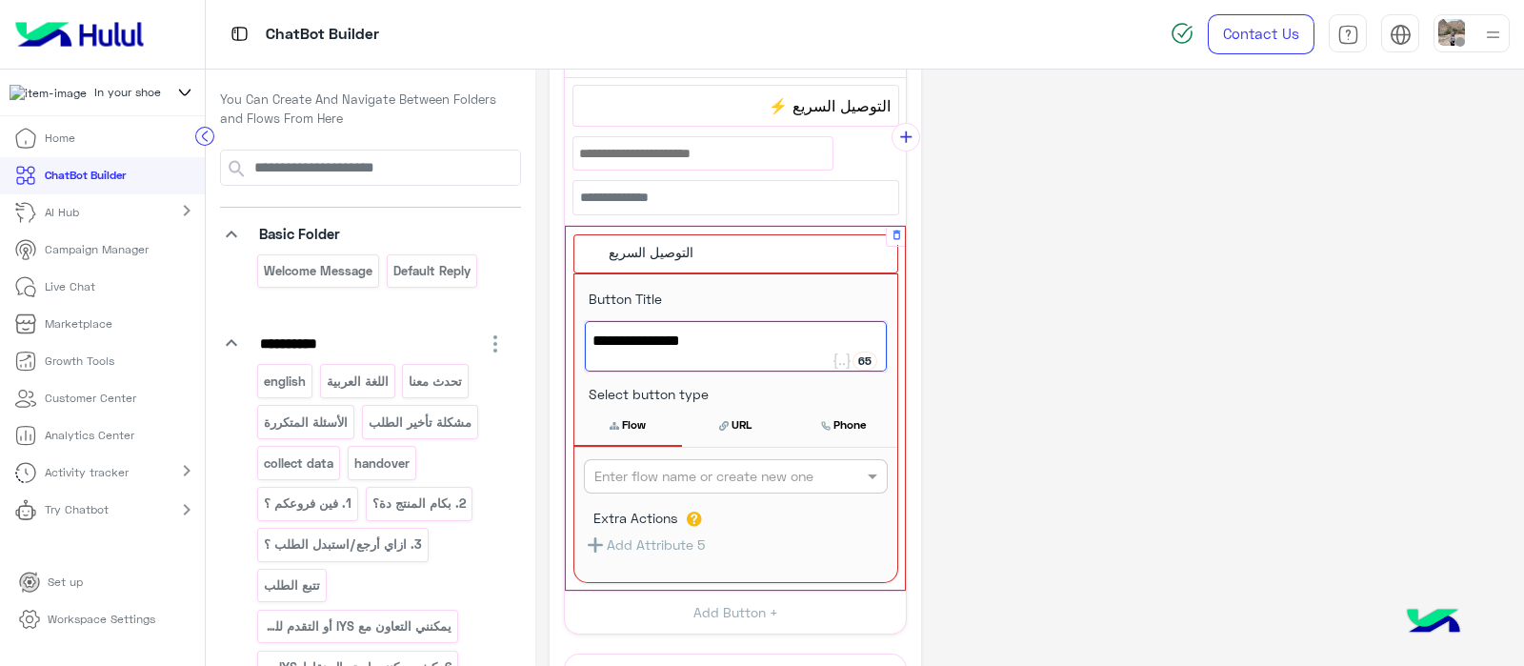
scroll to position [332, 0]
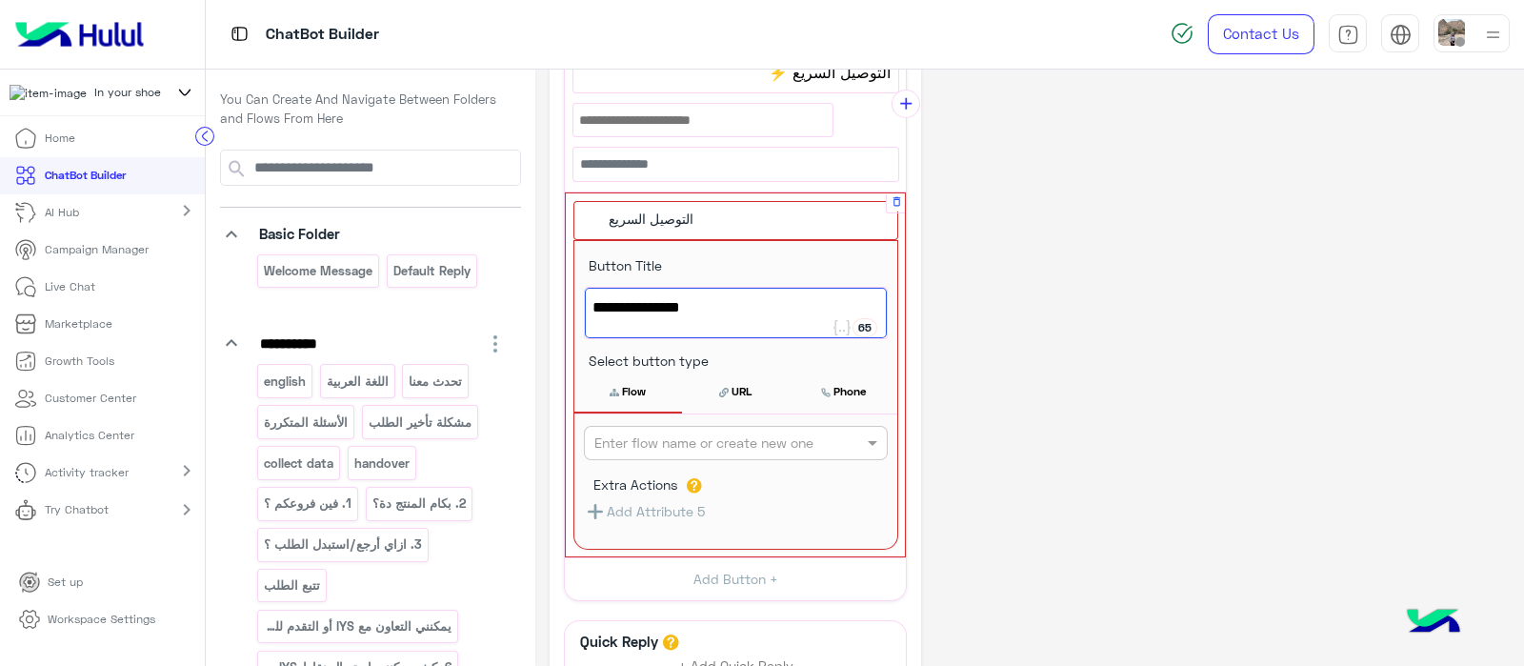
type textarea "**********"
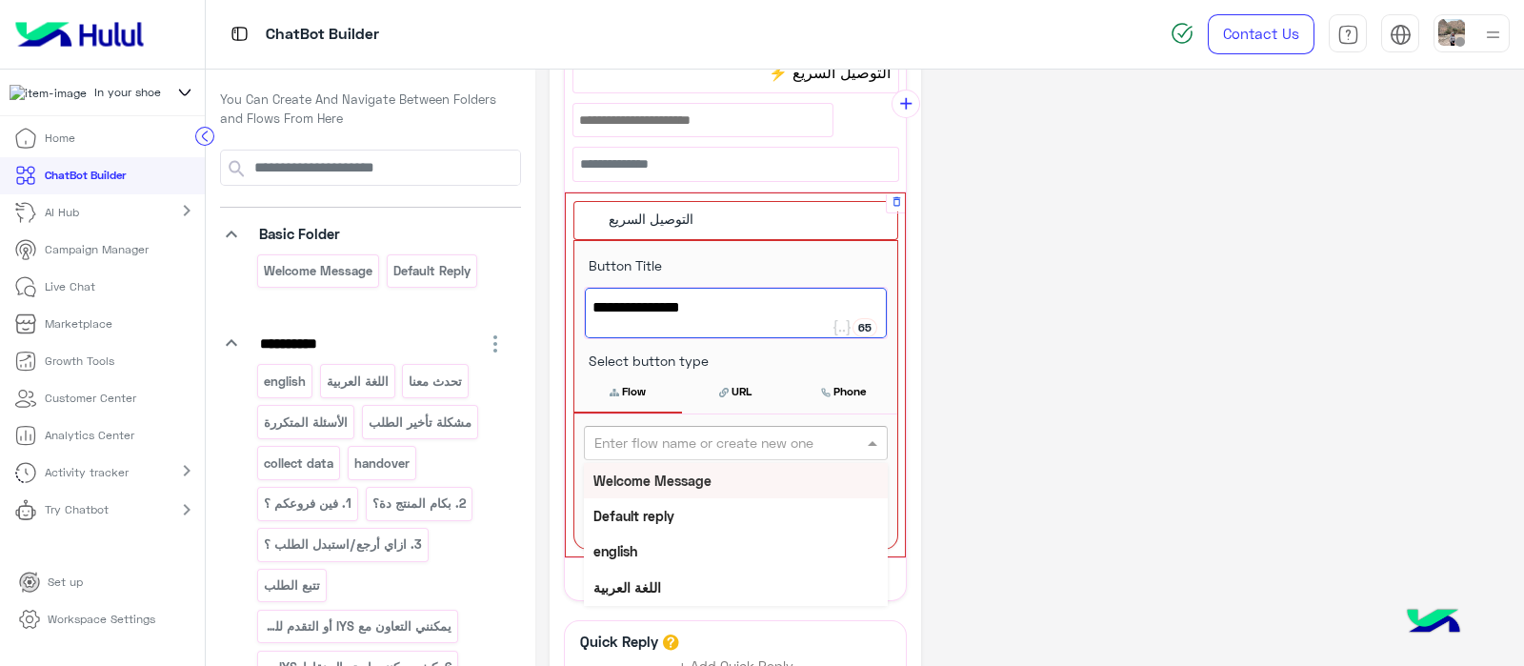
click at [704, 438] on input "text" at bounding box center [704, 443] width 220 height 20
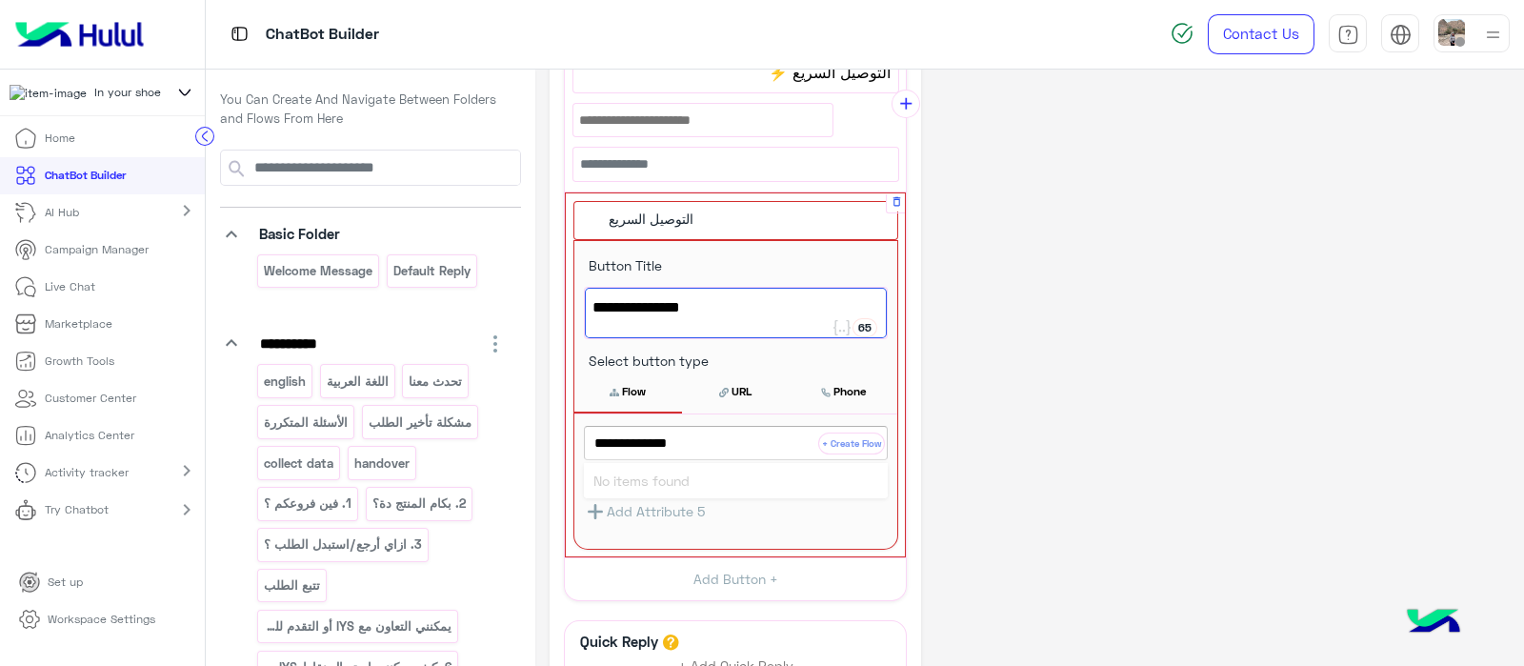
type input "**********"
click at [848, 435] on button "+ Create Flow" at bounding box center [851, 443] width 67 height 22
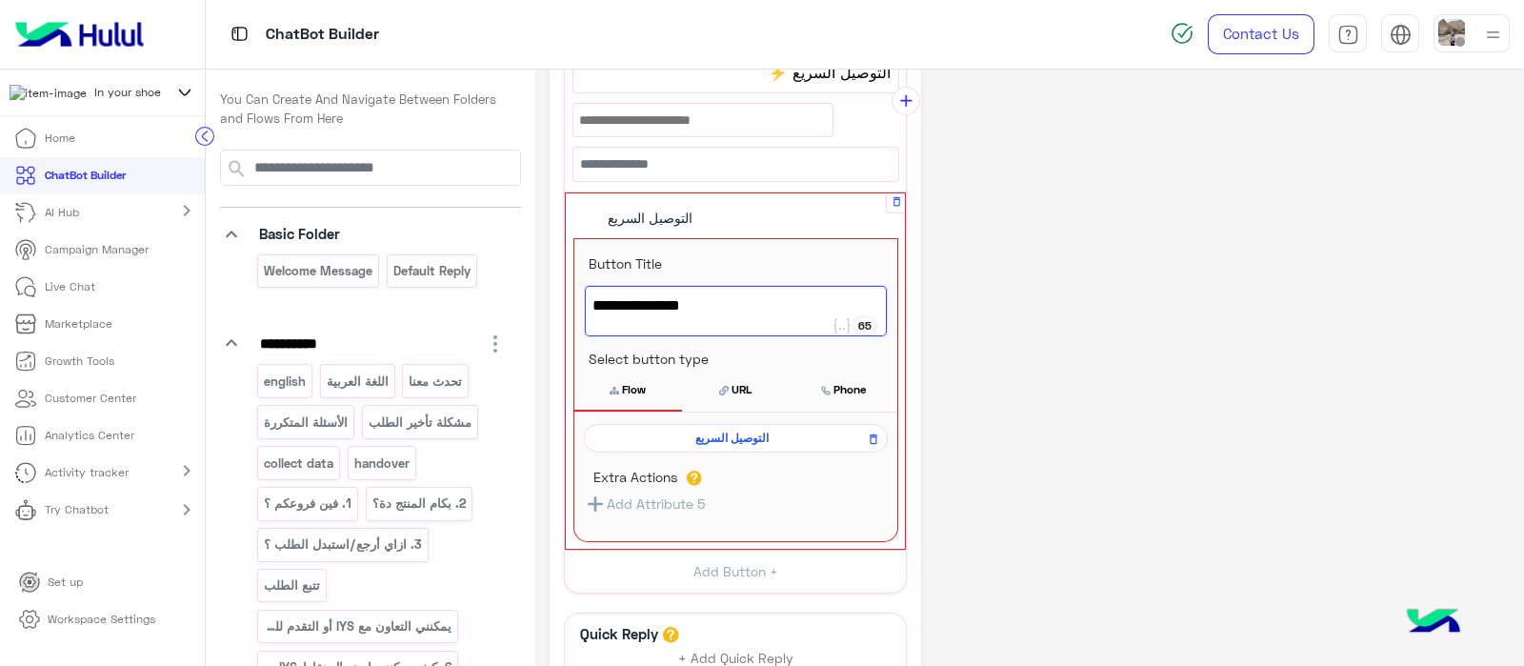
scroll to position [329, 0]
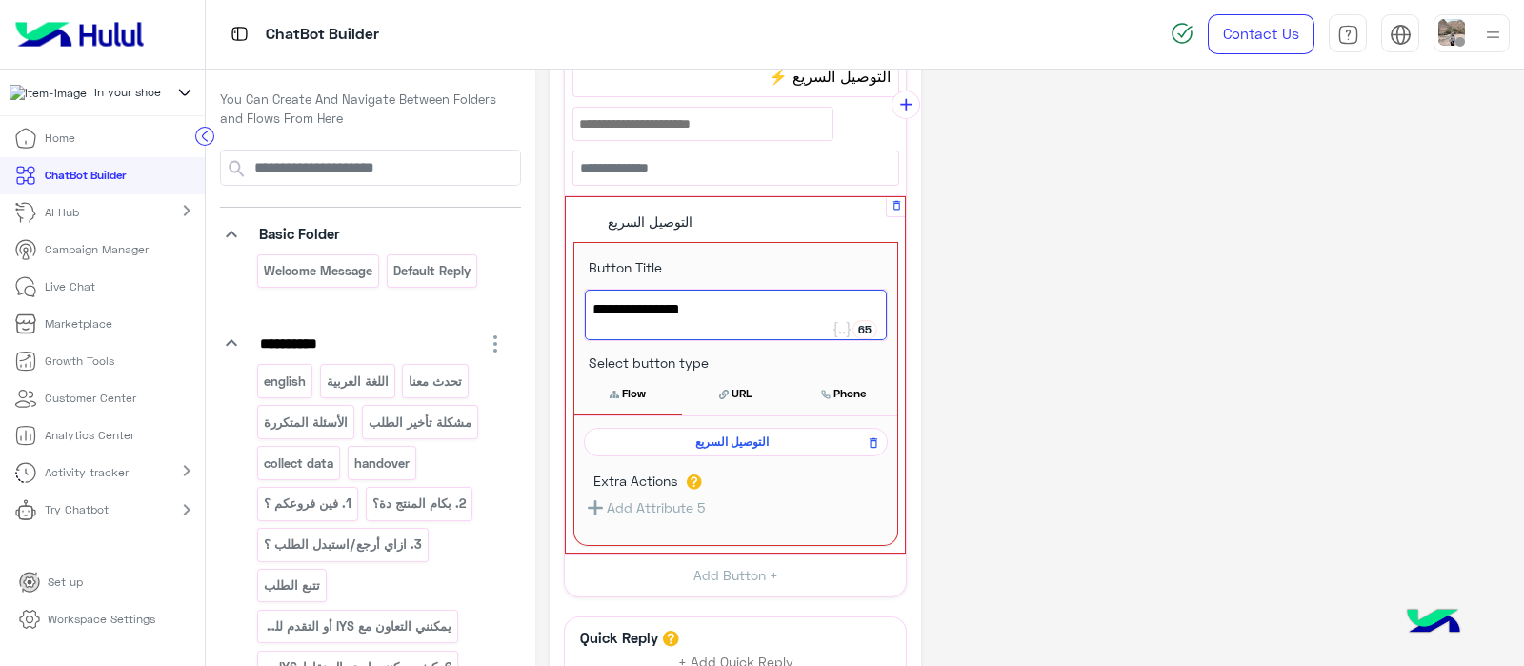
click at [609, 390] on icon at bounding box center [614, 395] width 10 height 10
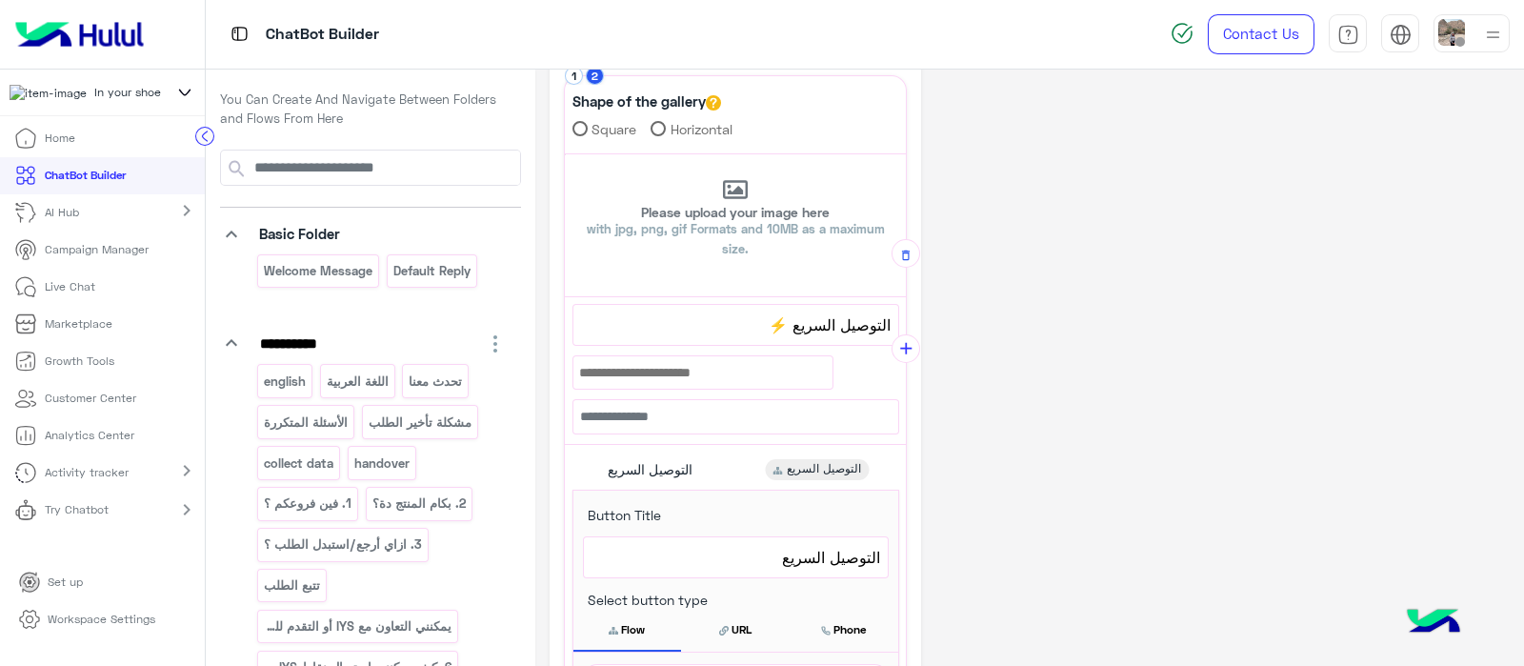
scroll to position [68, 0]
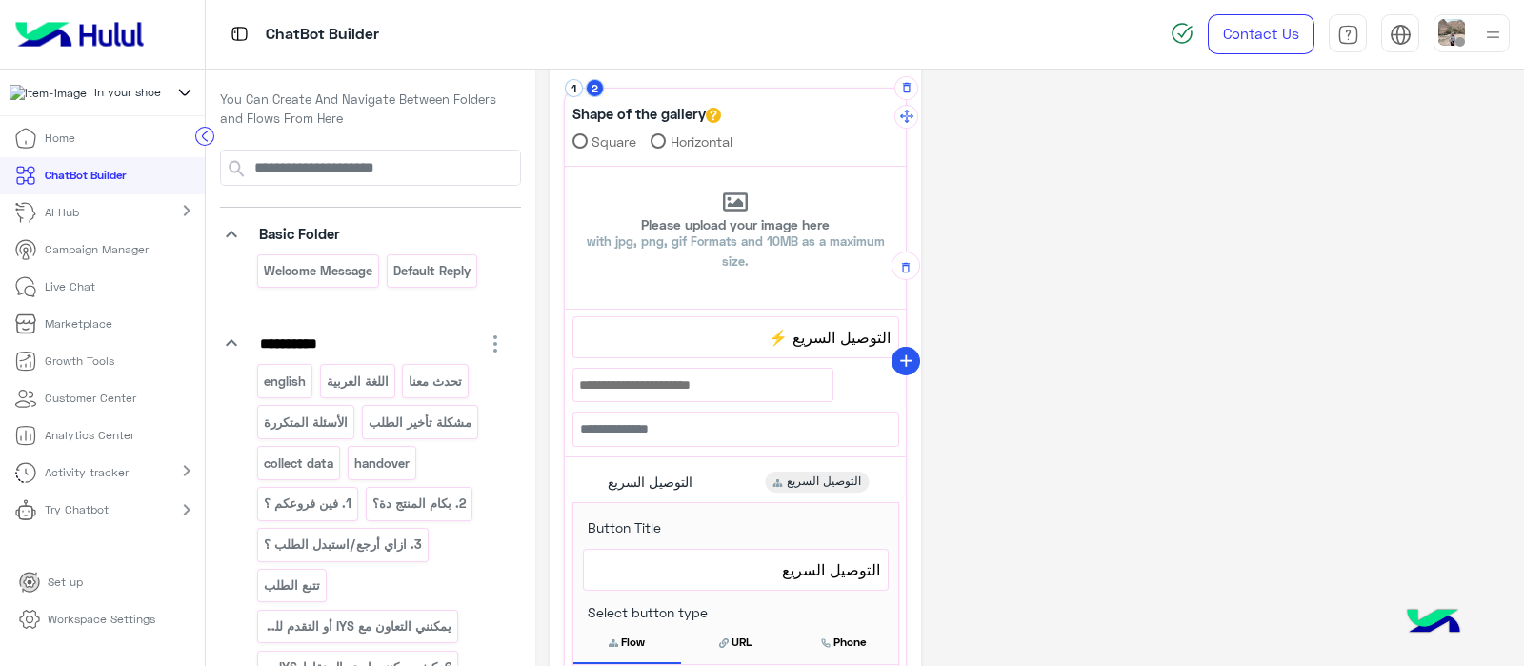
click at [905, 362] on icon "add" at bounding box center [906, 361] width 20 height 20
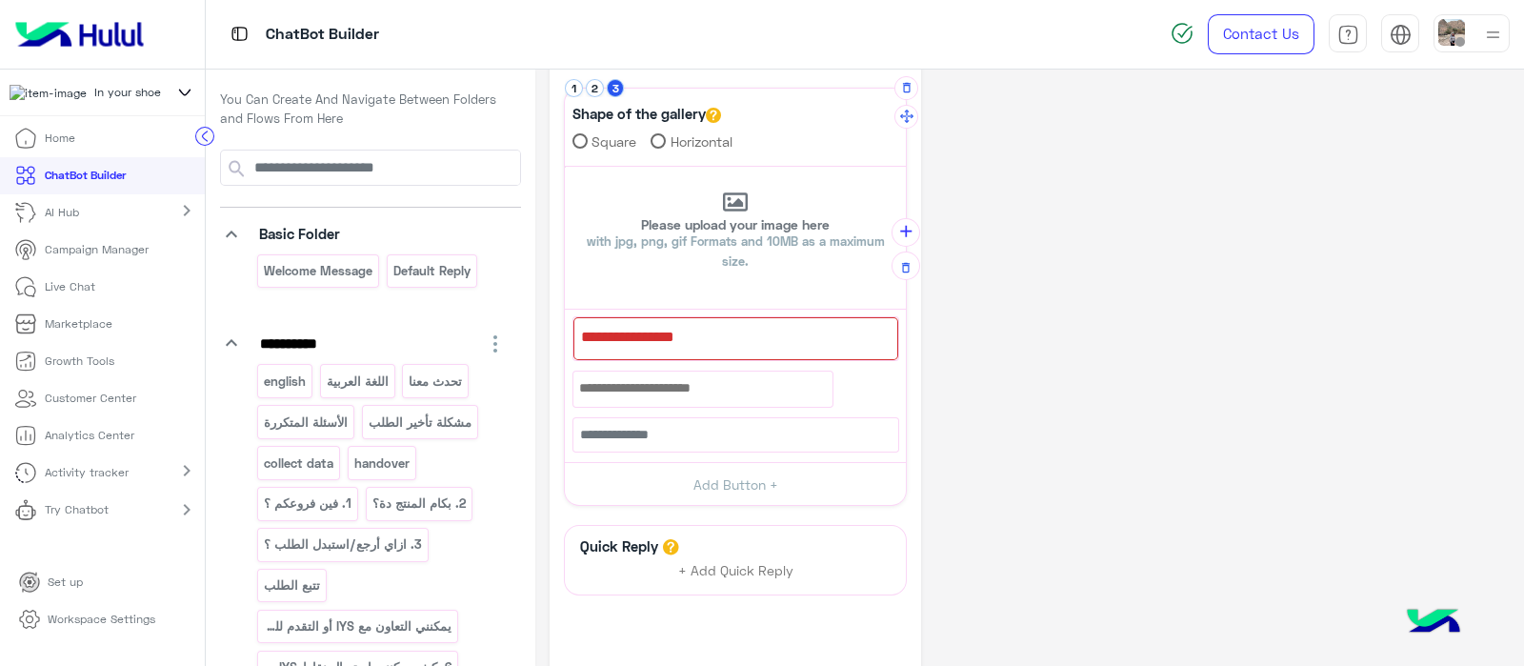
click at [689, 350] on div at bounding box center [735, 338] width 325 height 43
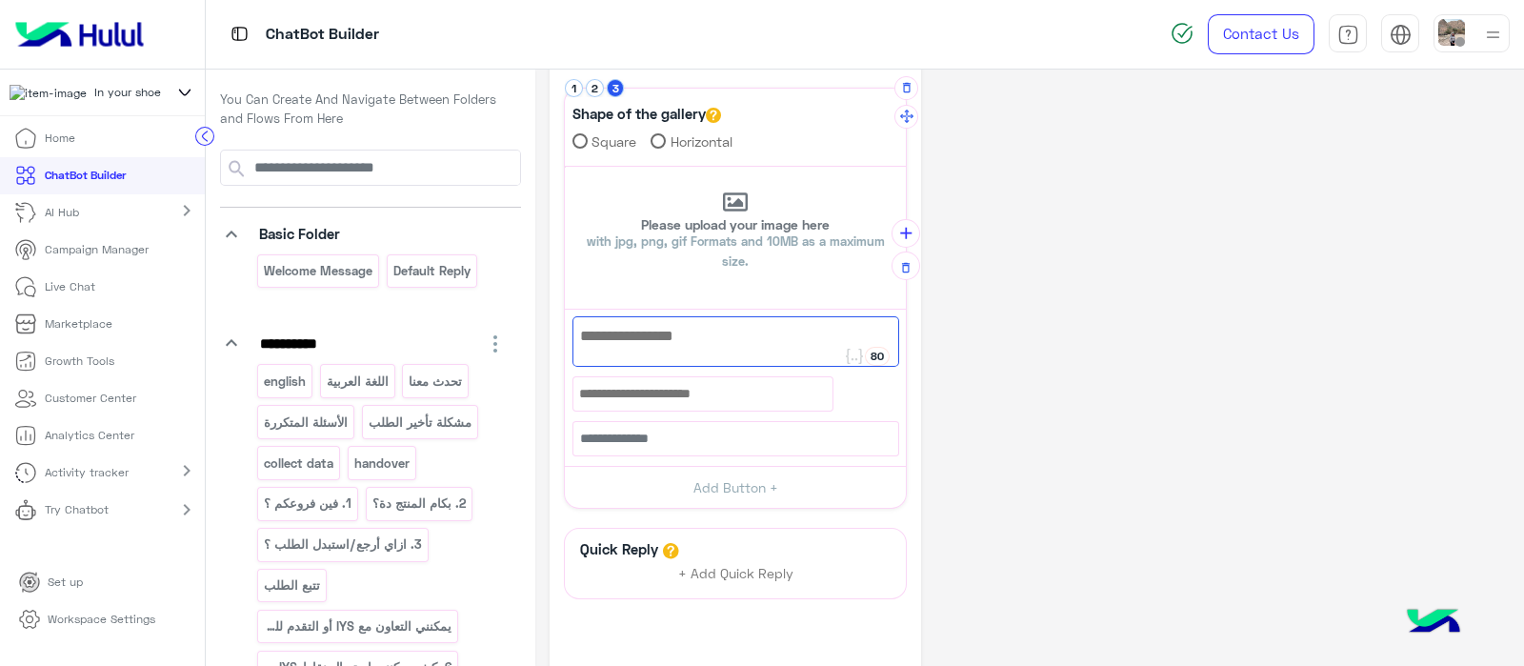
click at [632, 357] on div at bounding box center [735, 341] width 327 height 50
paste textarea "**********"
type textarea "**********"
click at [909, 230] on icon "add" at bounding box center [906, 234] width 20 height 20
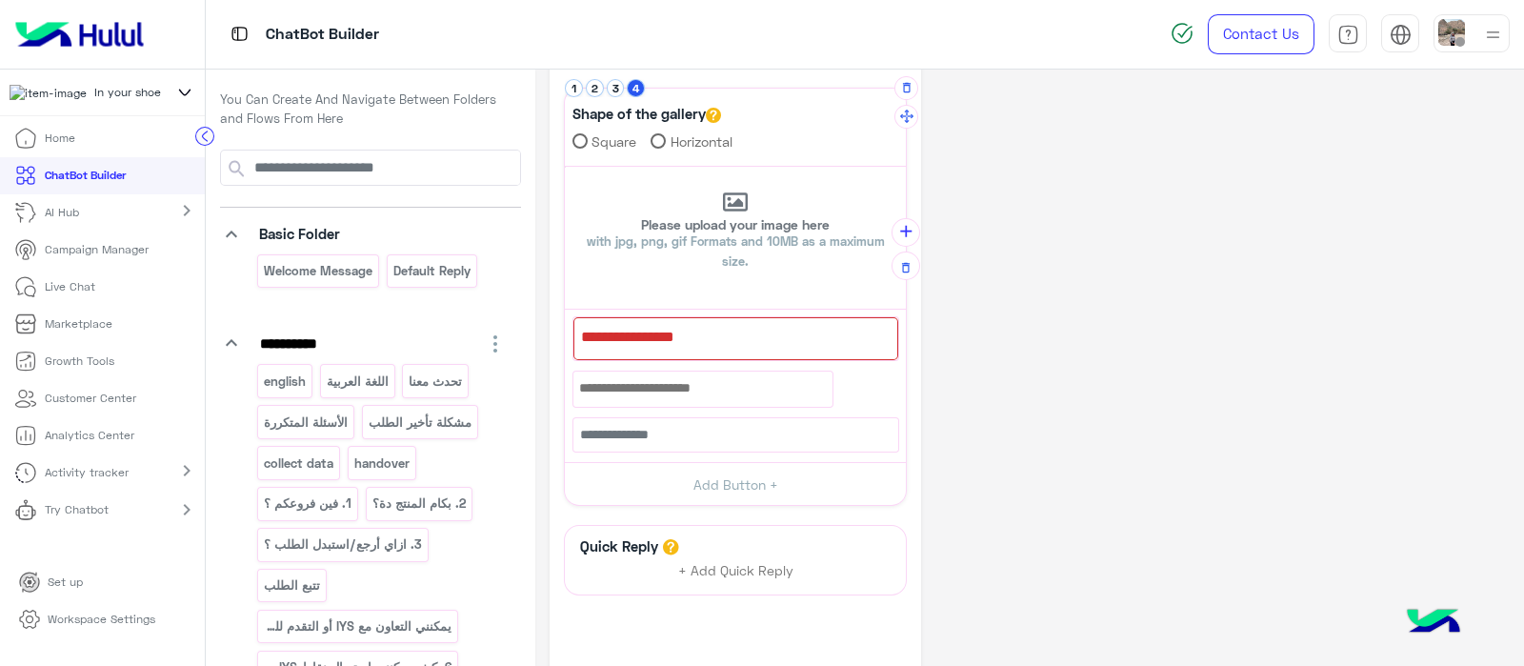
click at [621, 335] on div at bounding box center [735, 338] width 325 height 43
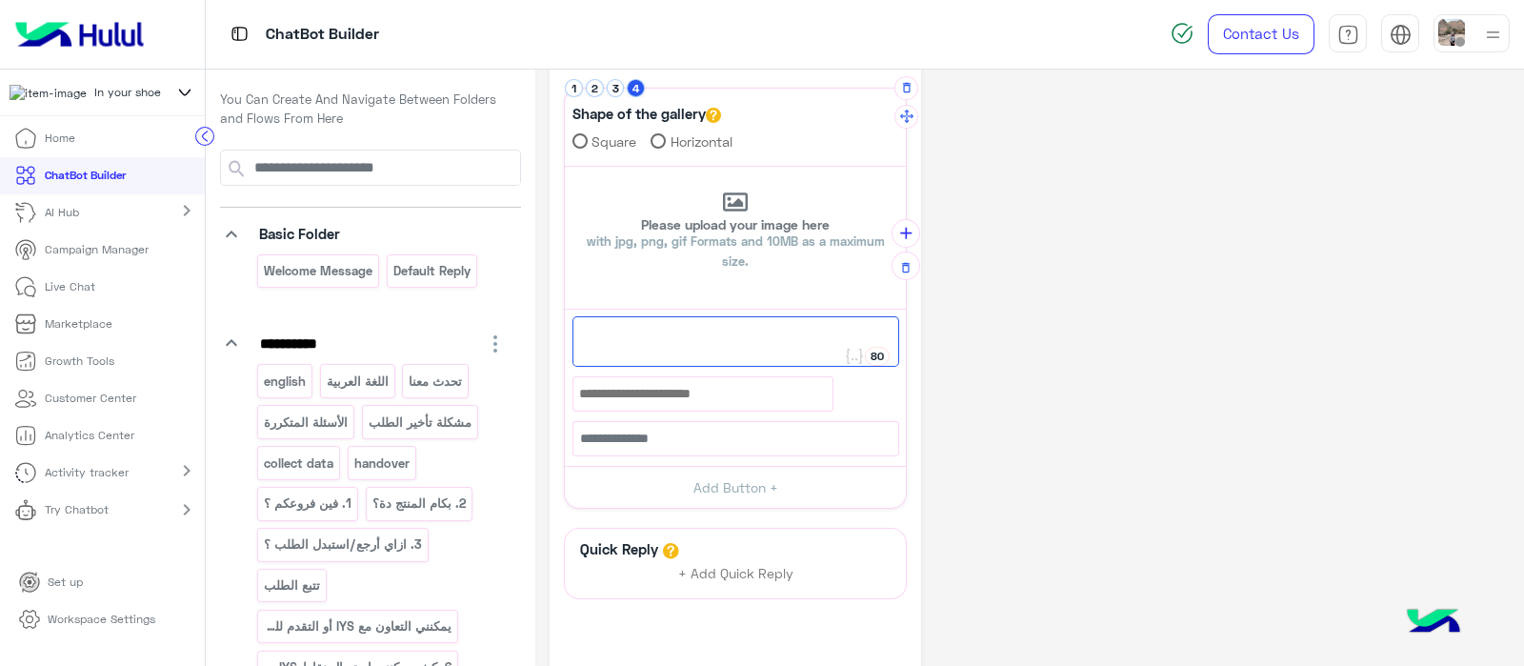
paste textarea "**********"
type textarea "**********"
click at [917, 235] on button "add" at bounding box center [905, 233] width 29 height 29
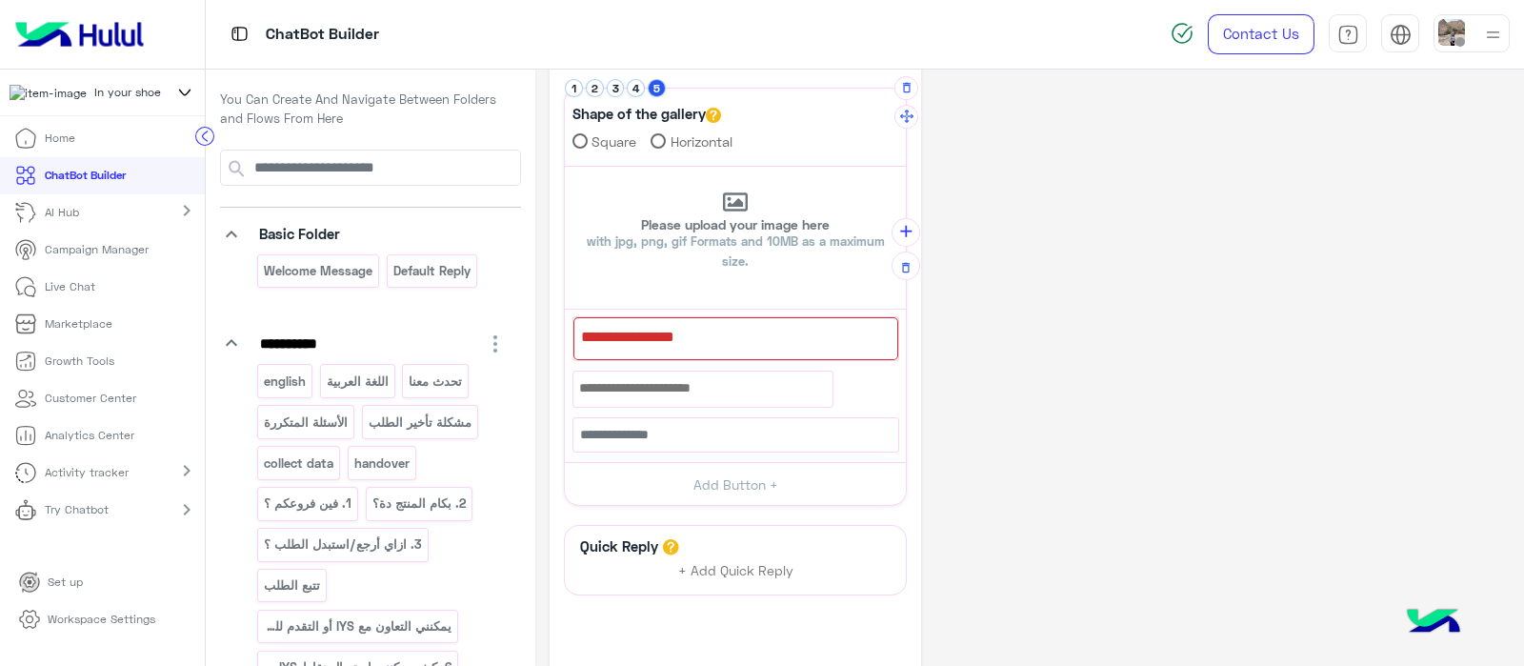
click at [714, 352] on div at bounding box center [735, 338] width 325 height 43
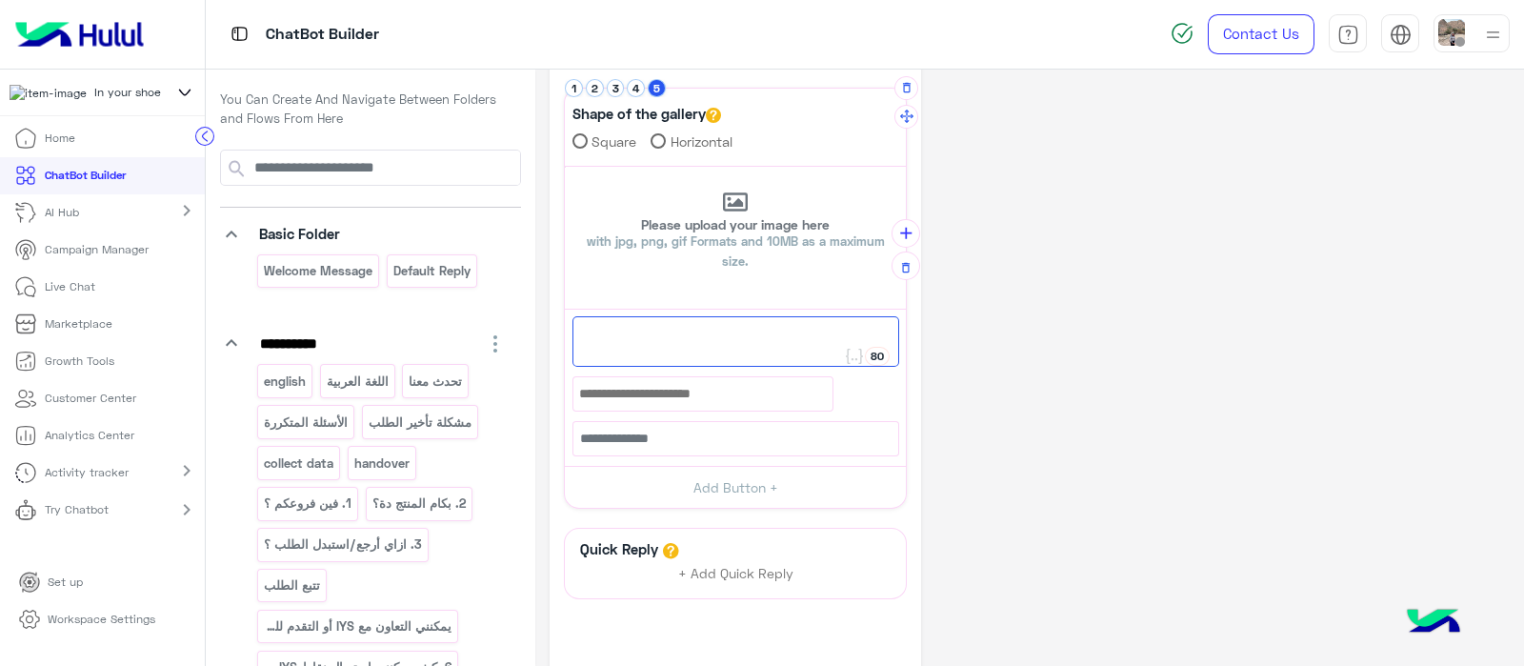
paste textarea "**********"
click at [714, 352] on div "5. سياسة الشحن والتوصيل 📦" at bounding box center [735, 341] width 327 height 50
click at [871, 330] on span "5. سياسة الشحن والتوصيل 📦" at bounding box center [735, 336] width 311 height 25
type textarea "**********"
click at [576, 88] on button "1" at bounding box center [574, 88] width 18 height 18
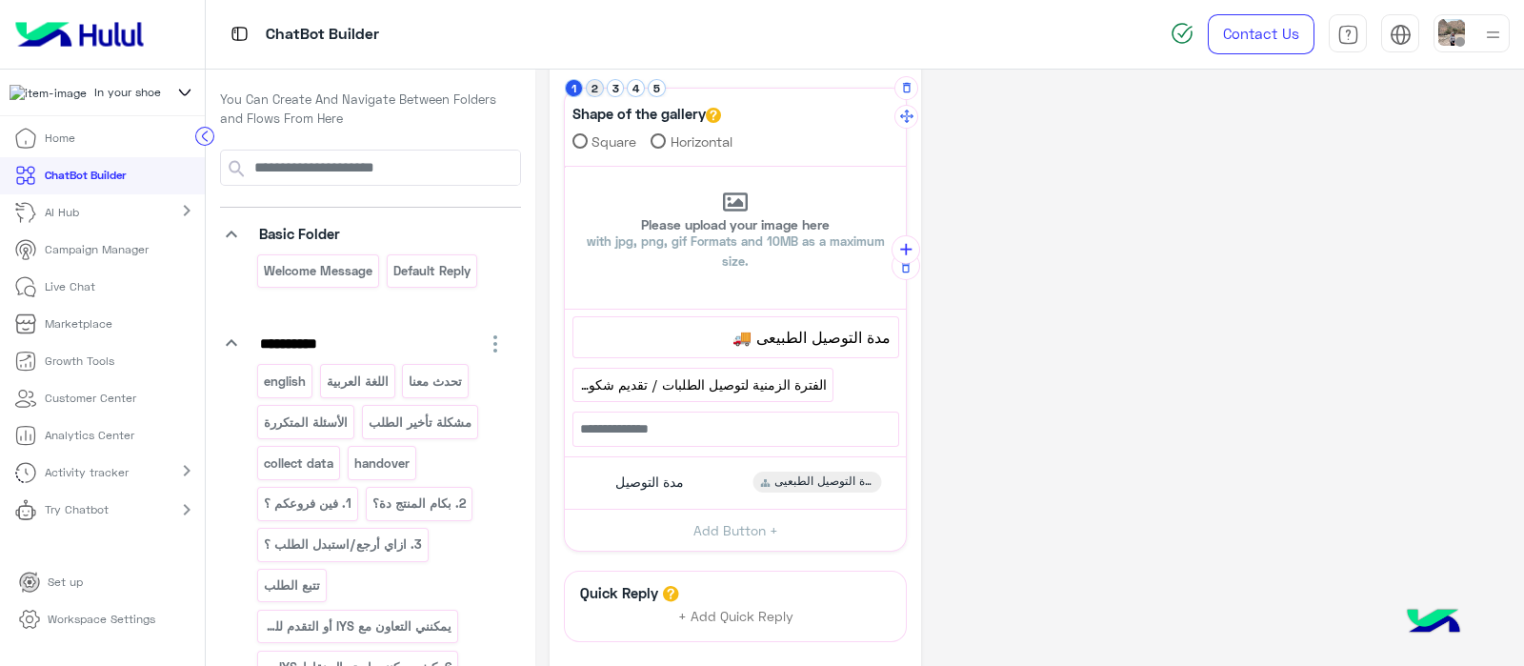
click at [594, 88] on button "2" at bounding box center [595, 88] width 18 height 18
click at [619, 90] on button "3" at bounding box center [616, 88] width 18 height 18
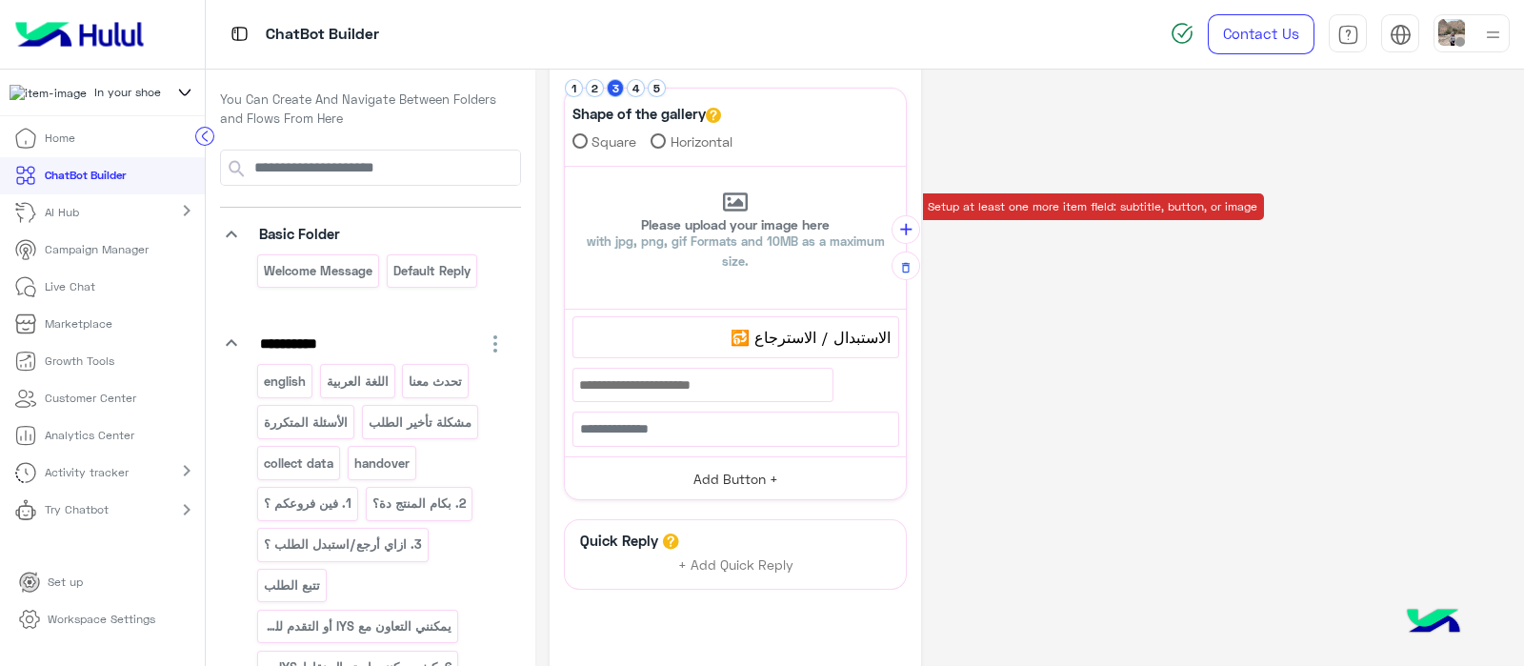
click at [748, 473] on button "Add Button +" at bounding box center [735, 477] width 341 height 43
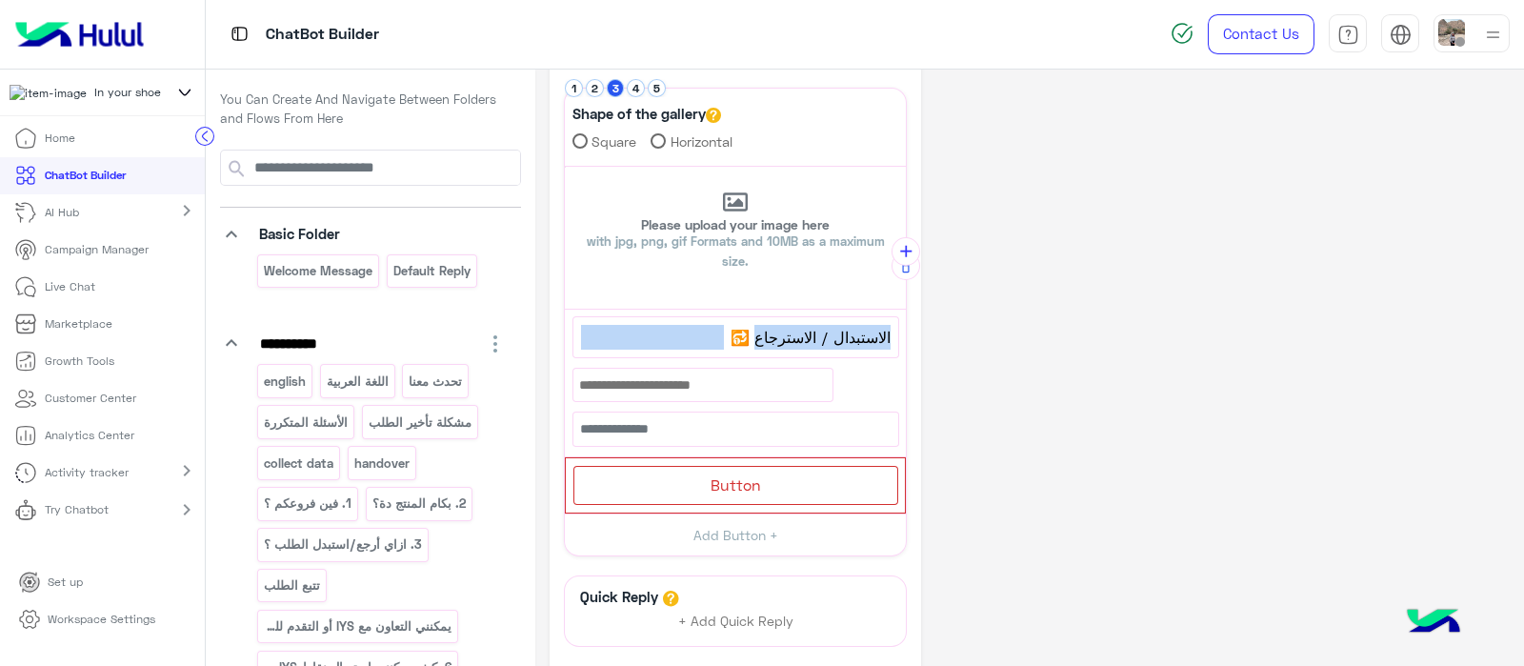
drag, startPoint x: 759, startPoint y: 336, endPoint x: 914, endPoint y: 352, distance: 156.1
click at [914, 352] on div "**********" at bounding box center [734, 415] width 371 height 799
copy div "56 الاستبدال / الاسترجاع"
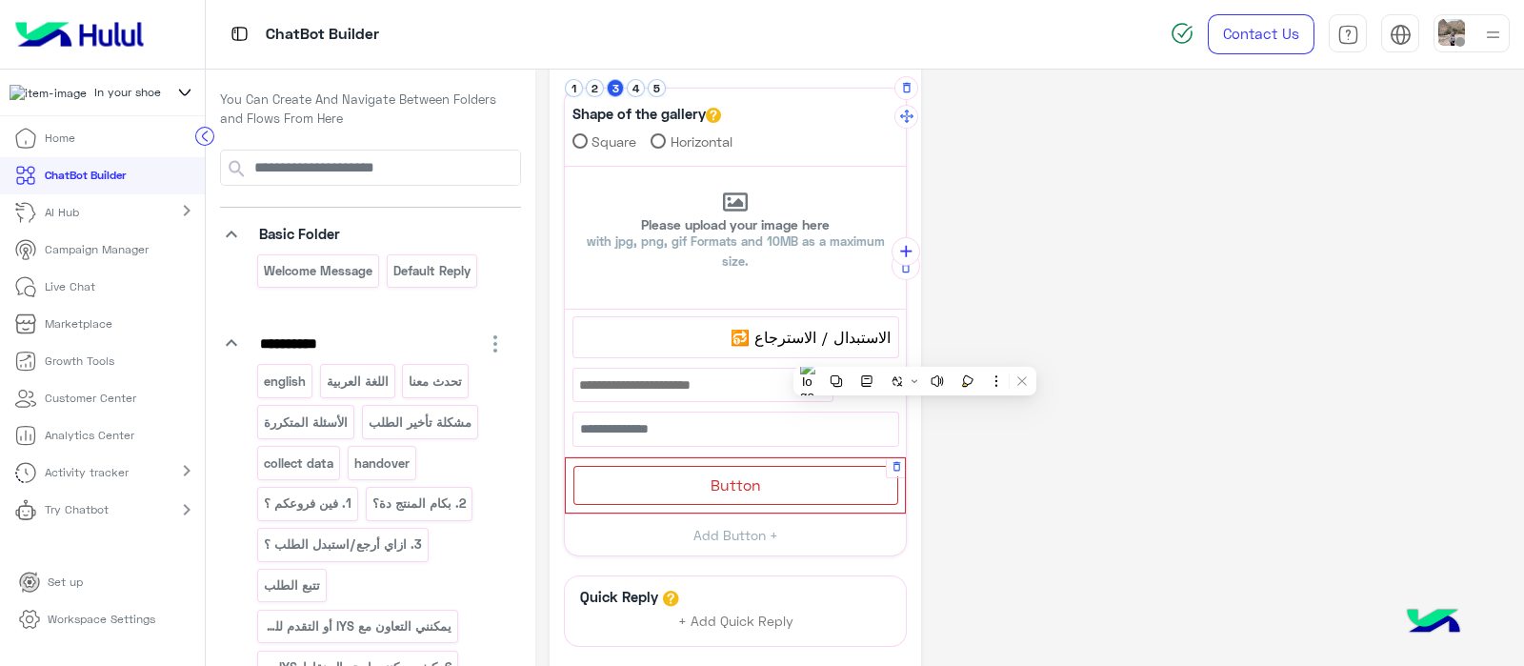
click at [657, 493] on div "Button" at bounding box center [735, 485] width 325 height 39
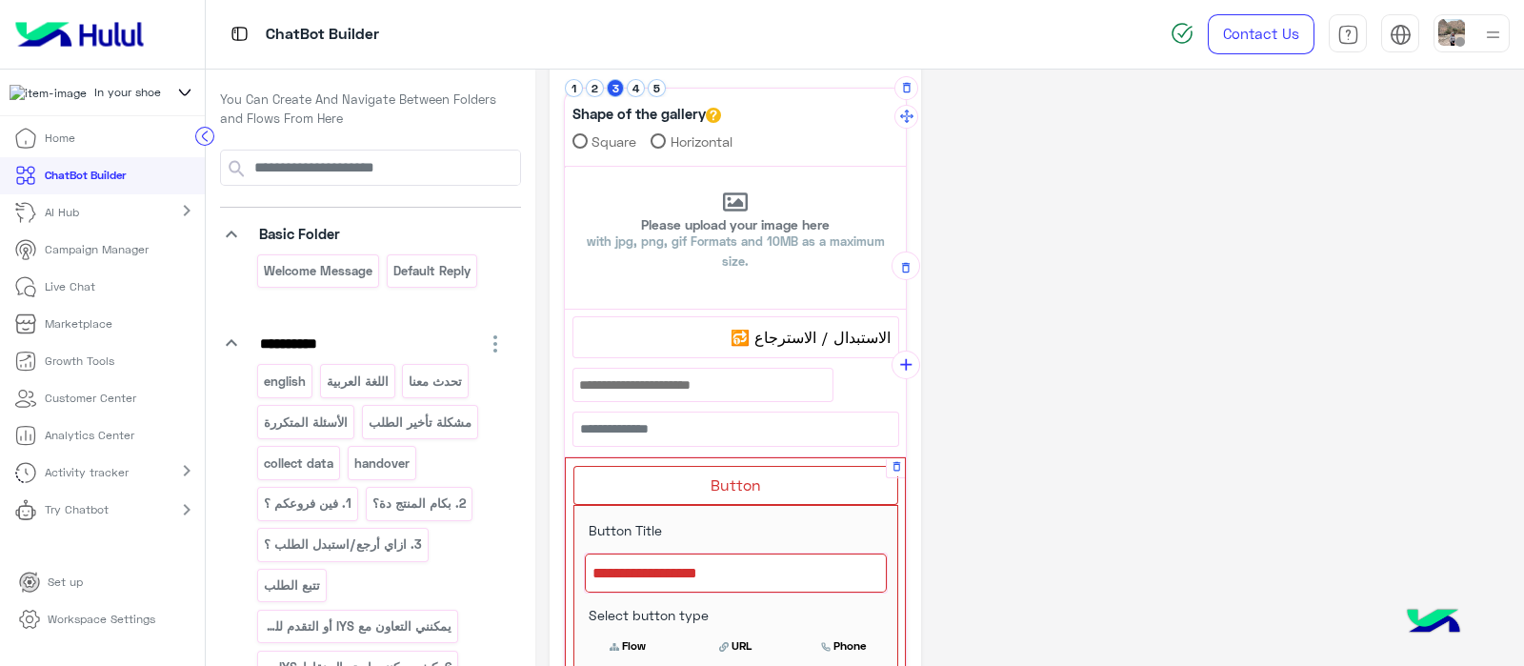
click at [626, 563] on div at bounding box center [736, 573] width 302 height 40
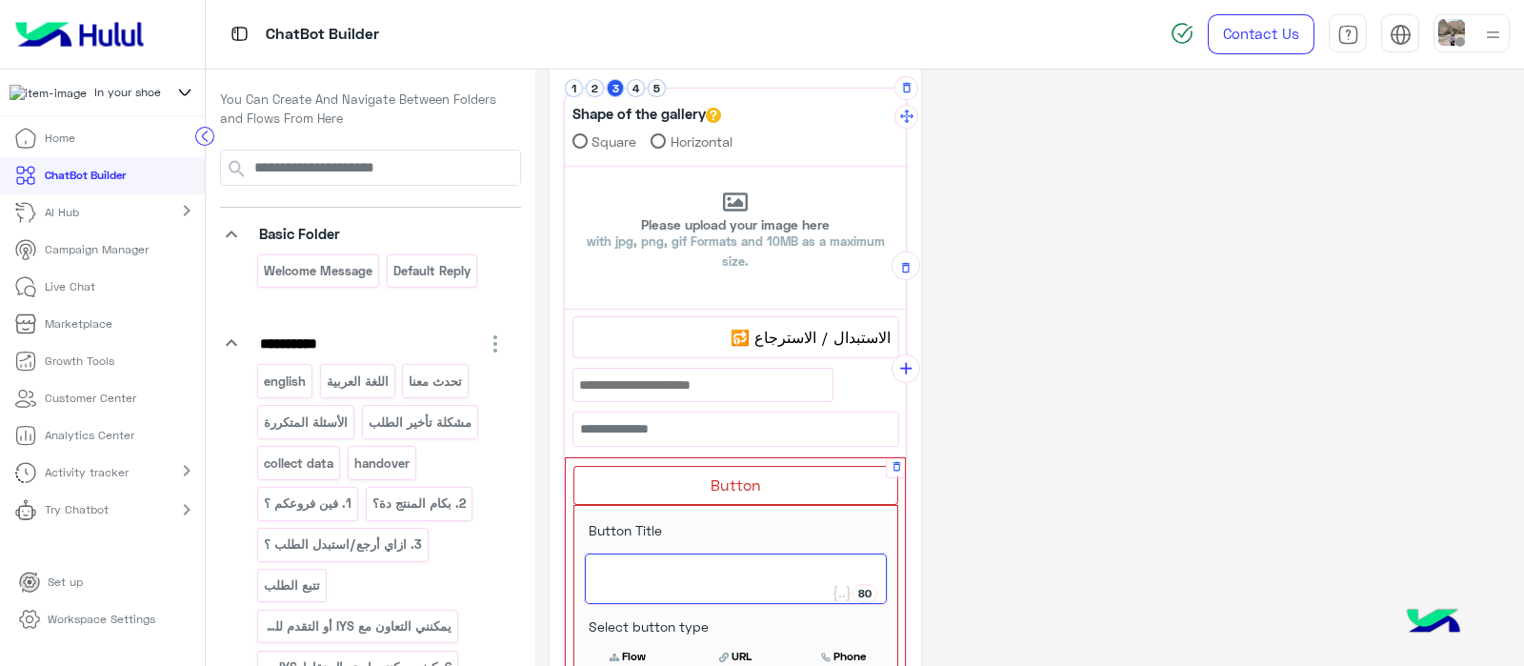
paste textarea "**********"
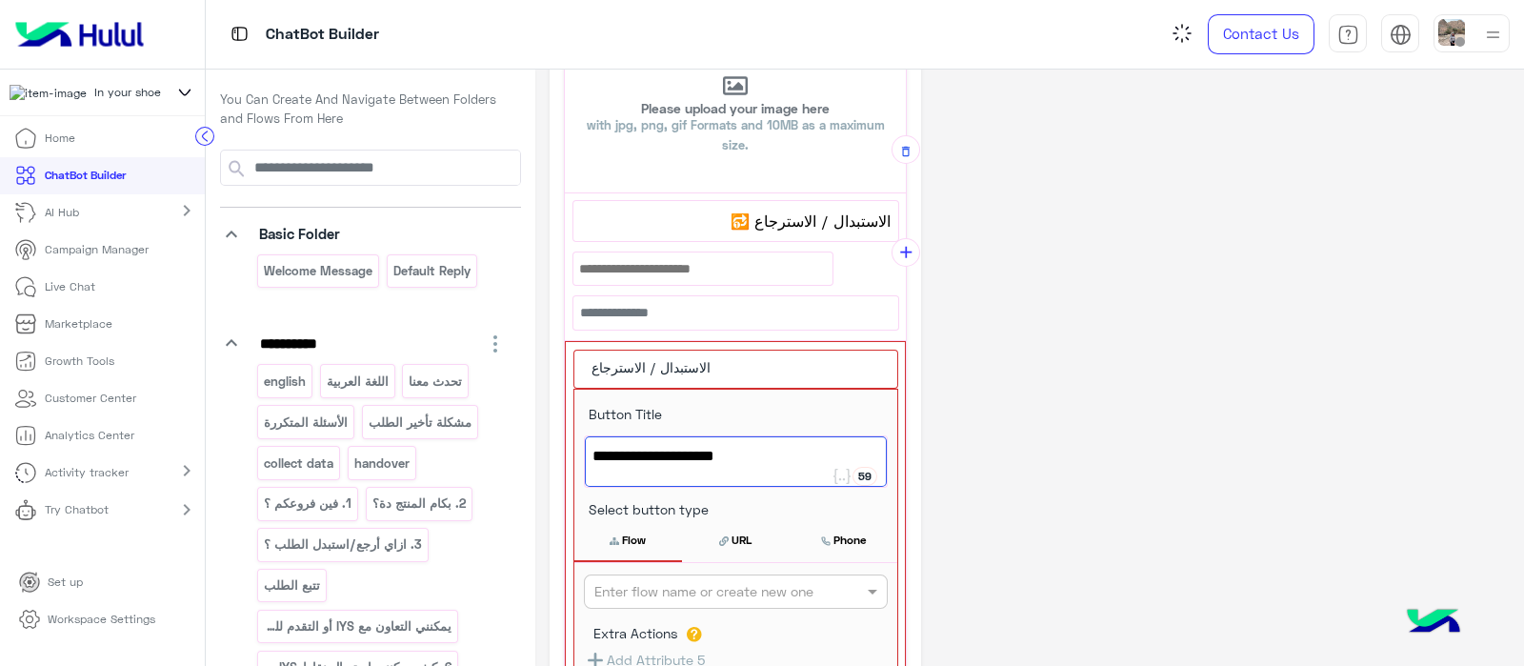
scroll to position [226, 0]
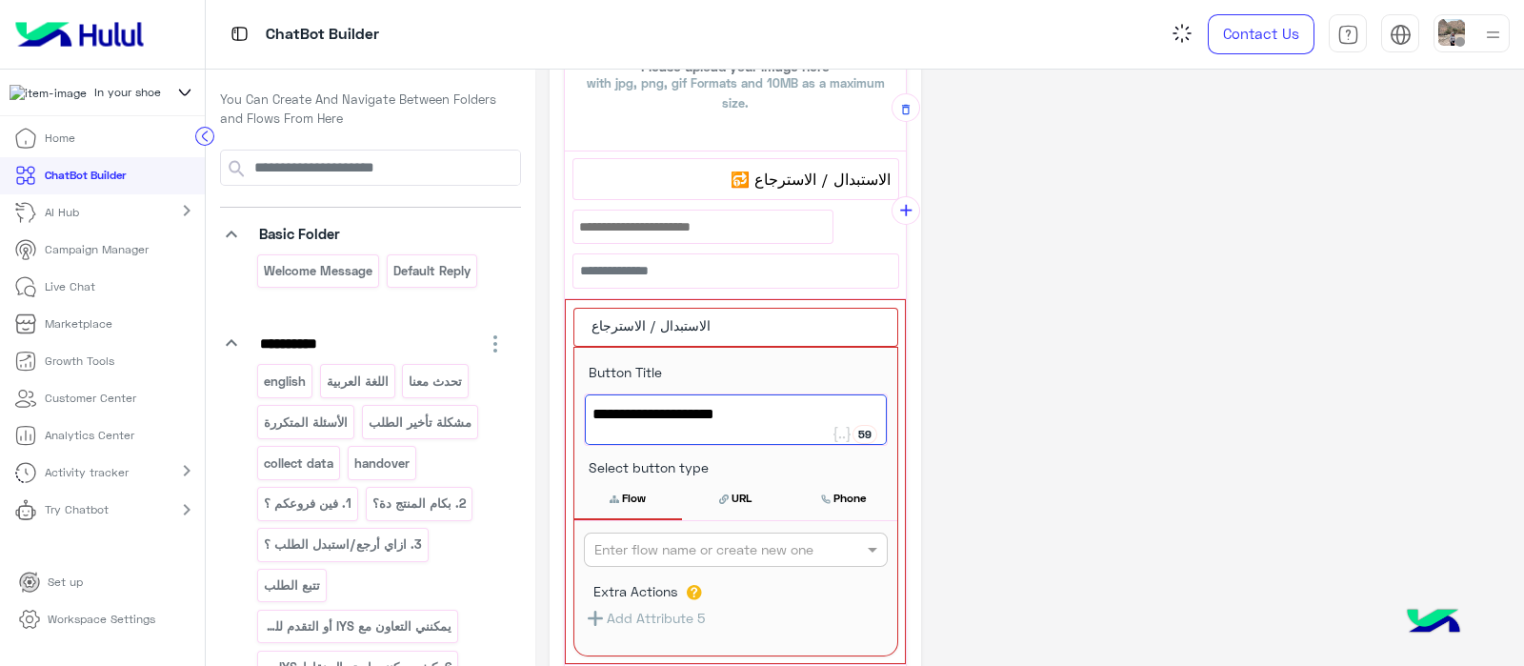
type textarea "**********"
click at [767, 581] on div "Extra Actions" at bounding box center [735, 594] width 285 height 26
click at [793, 548] on input "text" at bounding box center [704, 550] width 220 height 20
paste input "**********"
type input "**********"
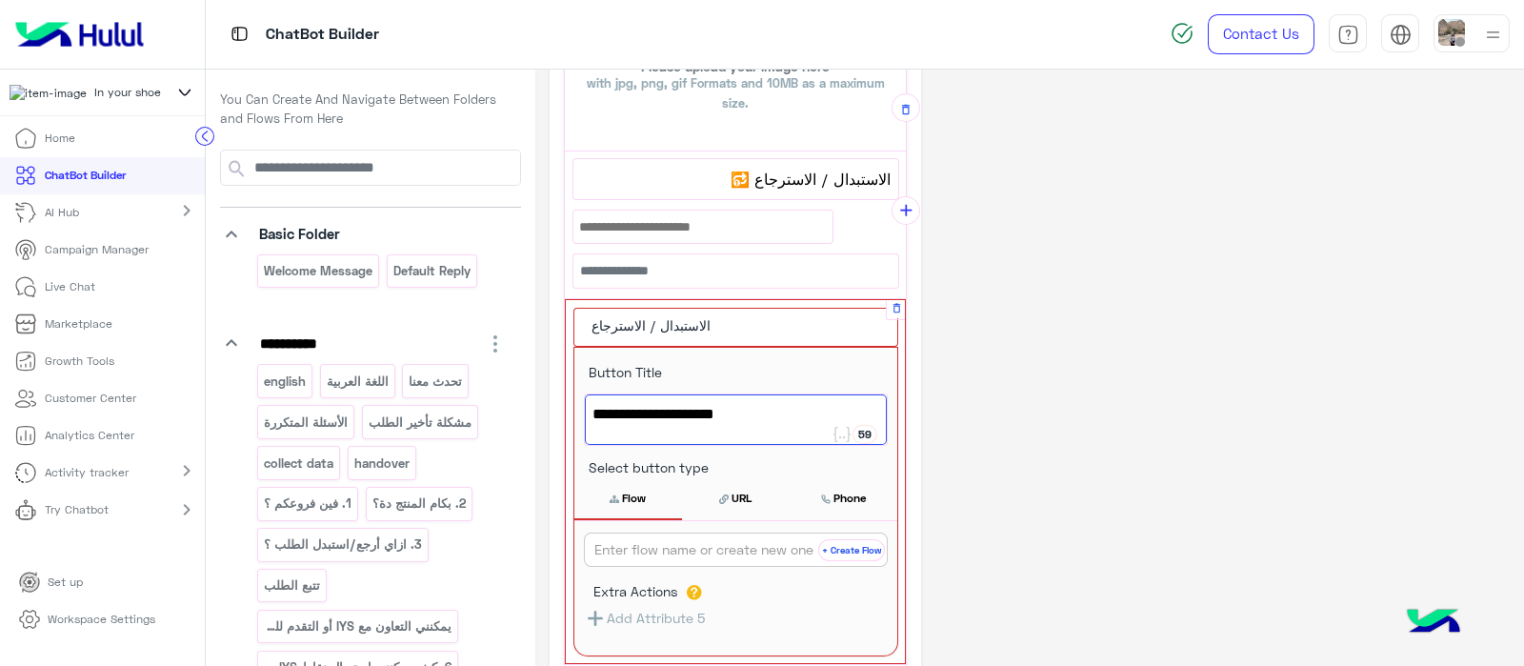
click at [856, 554] on button "+ Create Flow" at bounding box center [851, 550] width 67 height 22
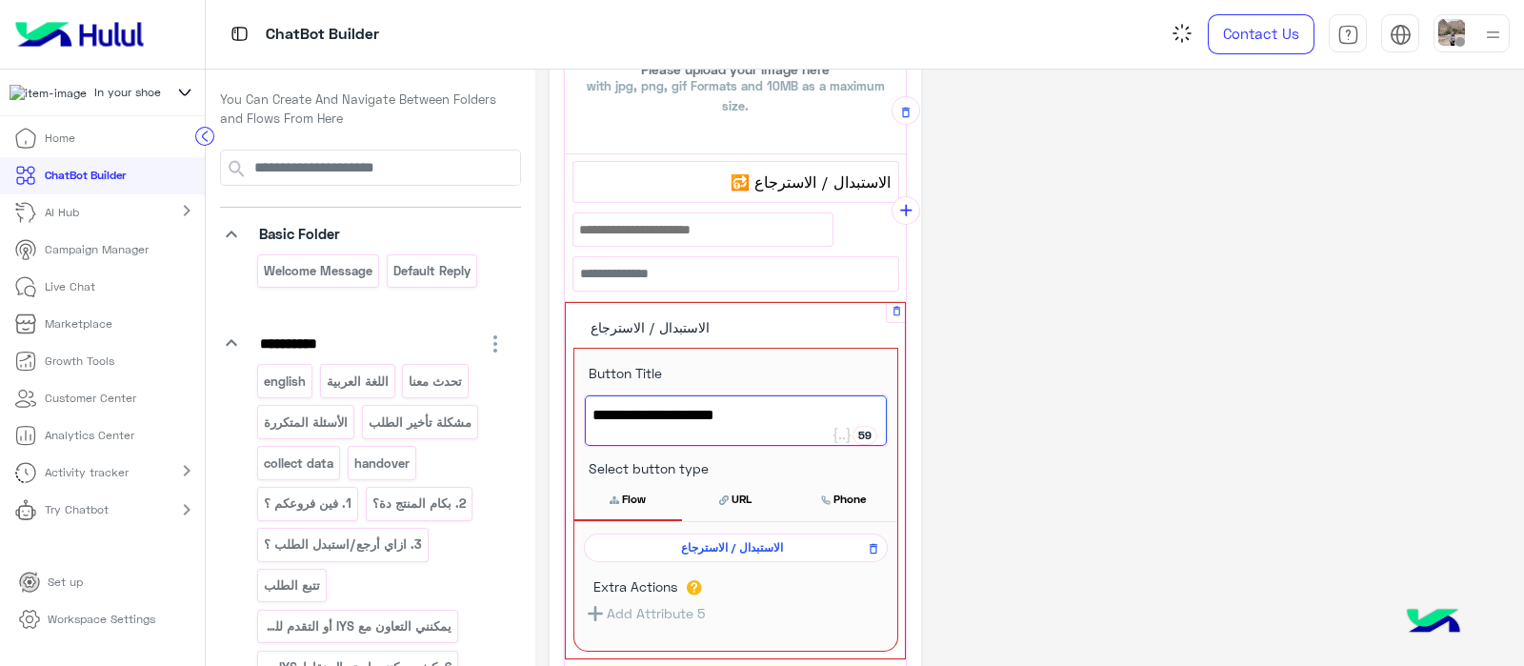
click at [642, 506] on button "Flow" at bounding box center [628, 499] width 108 height 40
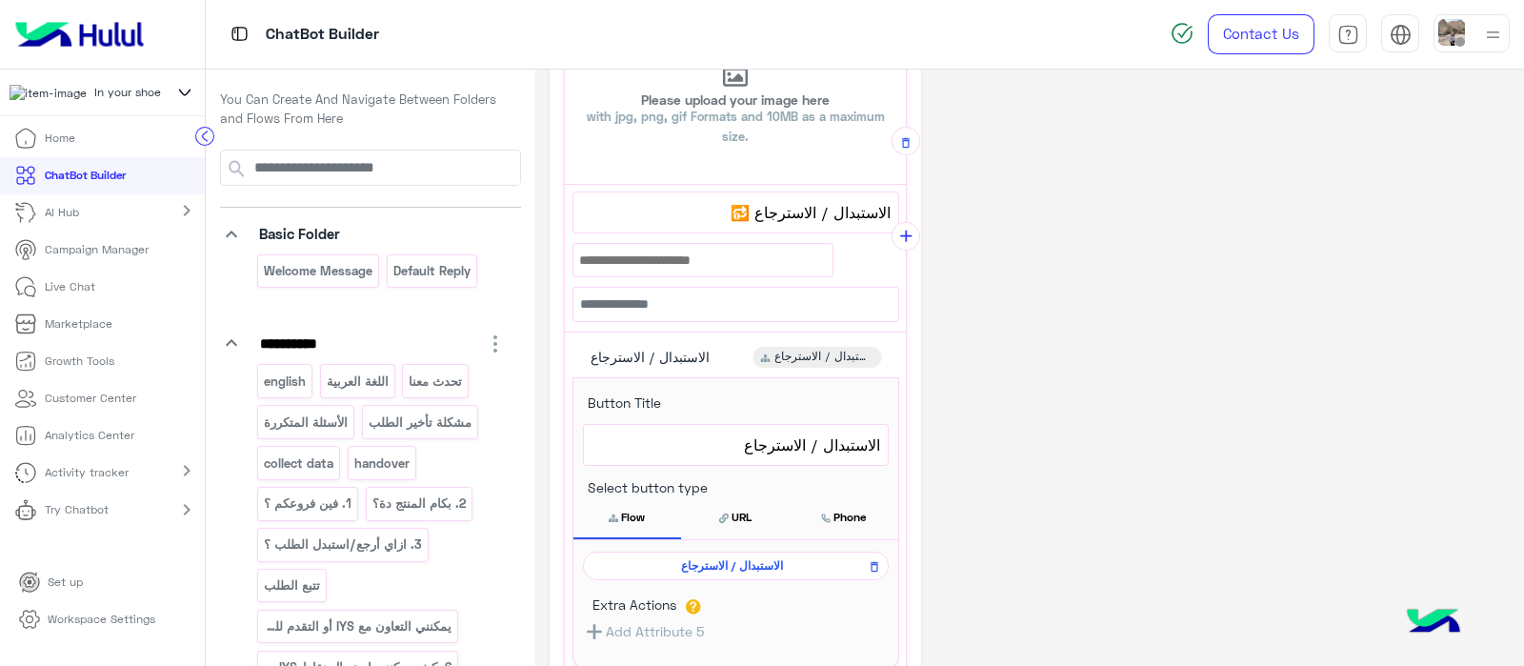
scroll to position [191, 0]
click at [906, 237] on icon "add" at bounding box center [906, 238] width 20 height 20
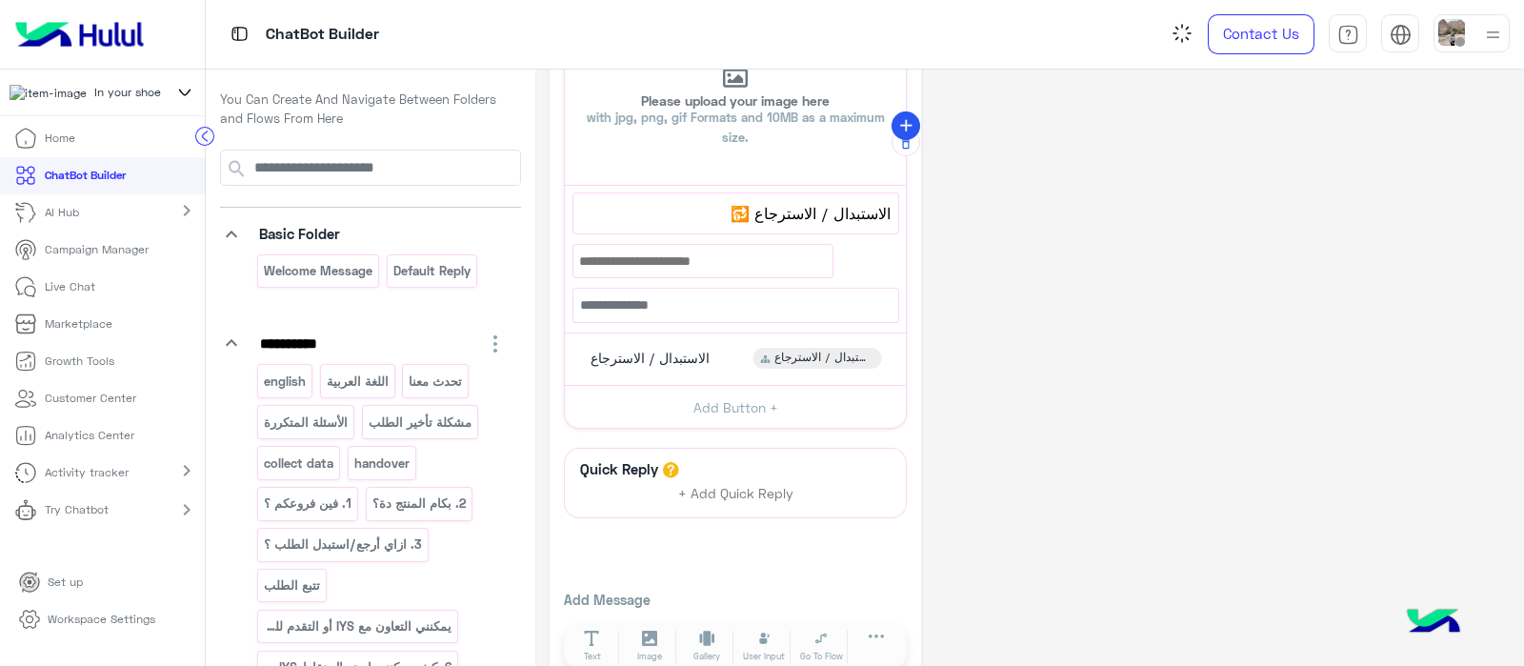
scroll to position [81, 0]
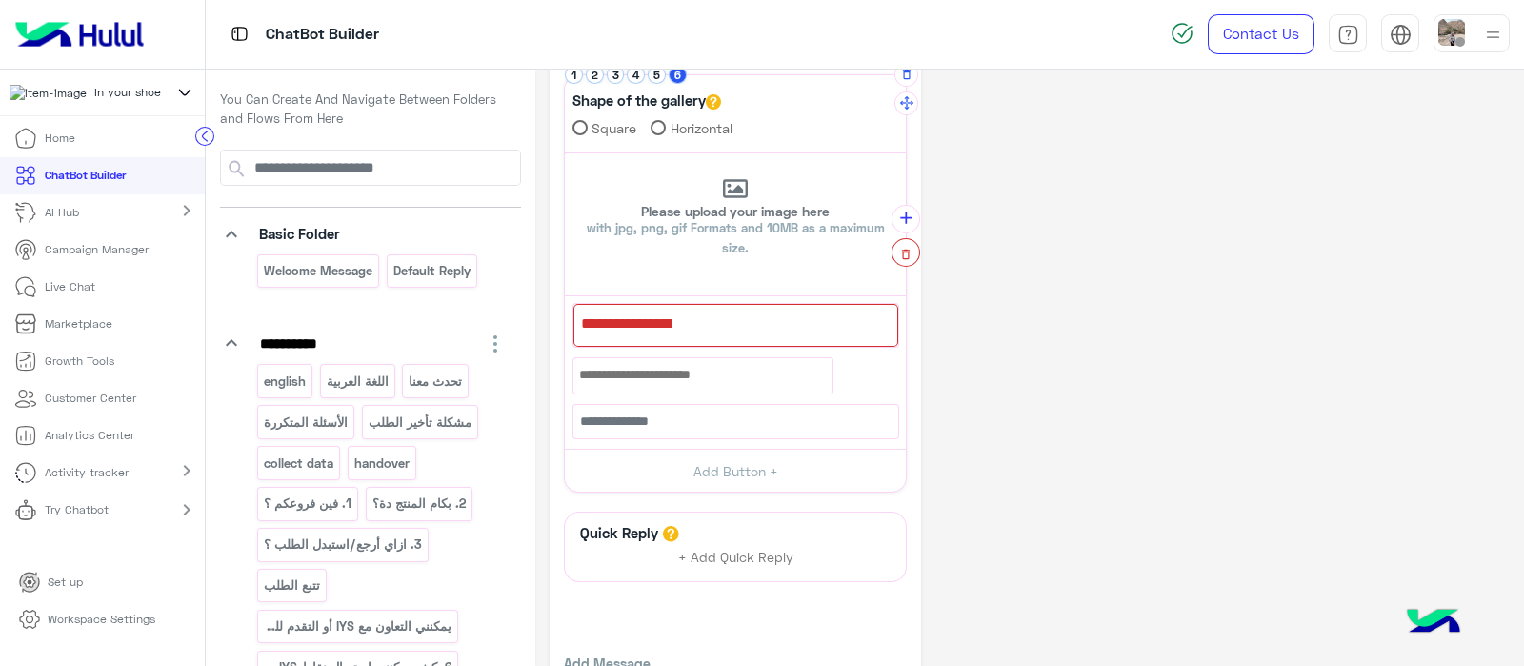
click at [904, 261] on button "button" at bounding box center [905, 252] width 29 height 29
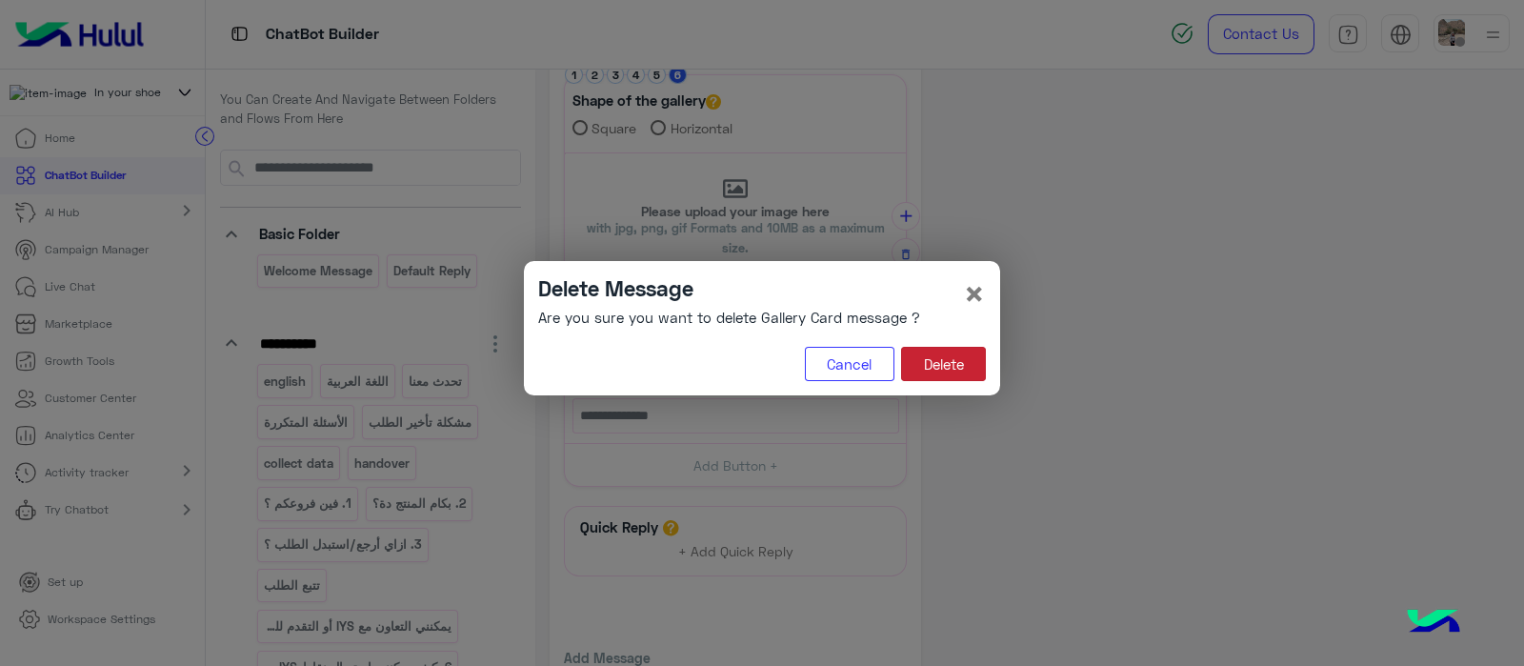
click at [965, 362] on button "Delete" at bounding box center [943, 364] width 85 height 34
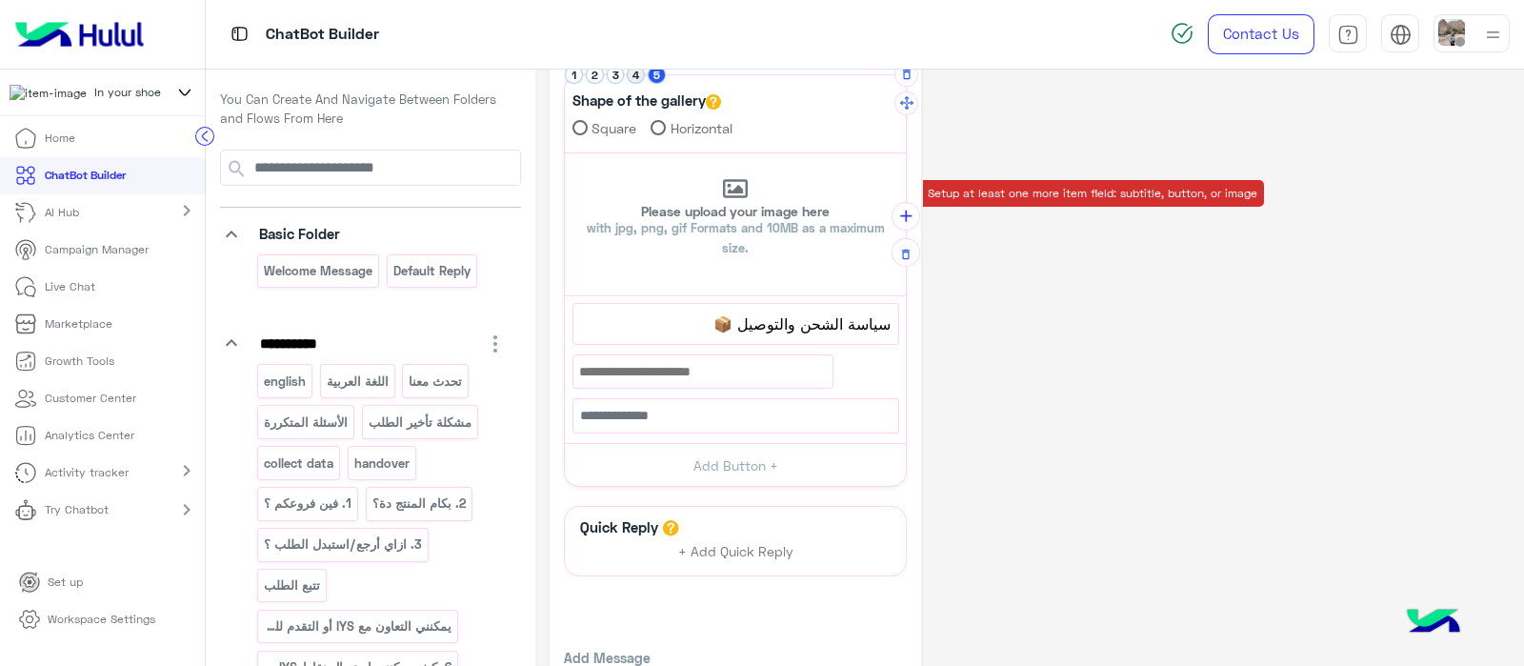
click at [629, 78] on button "4" at bounding box center [636, 75] width 18 height 18
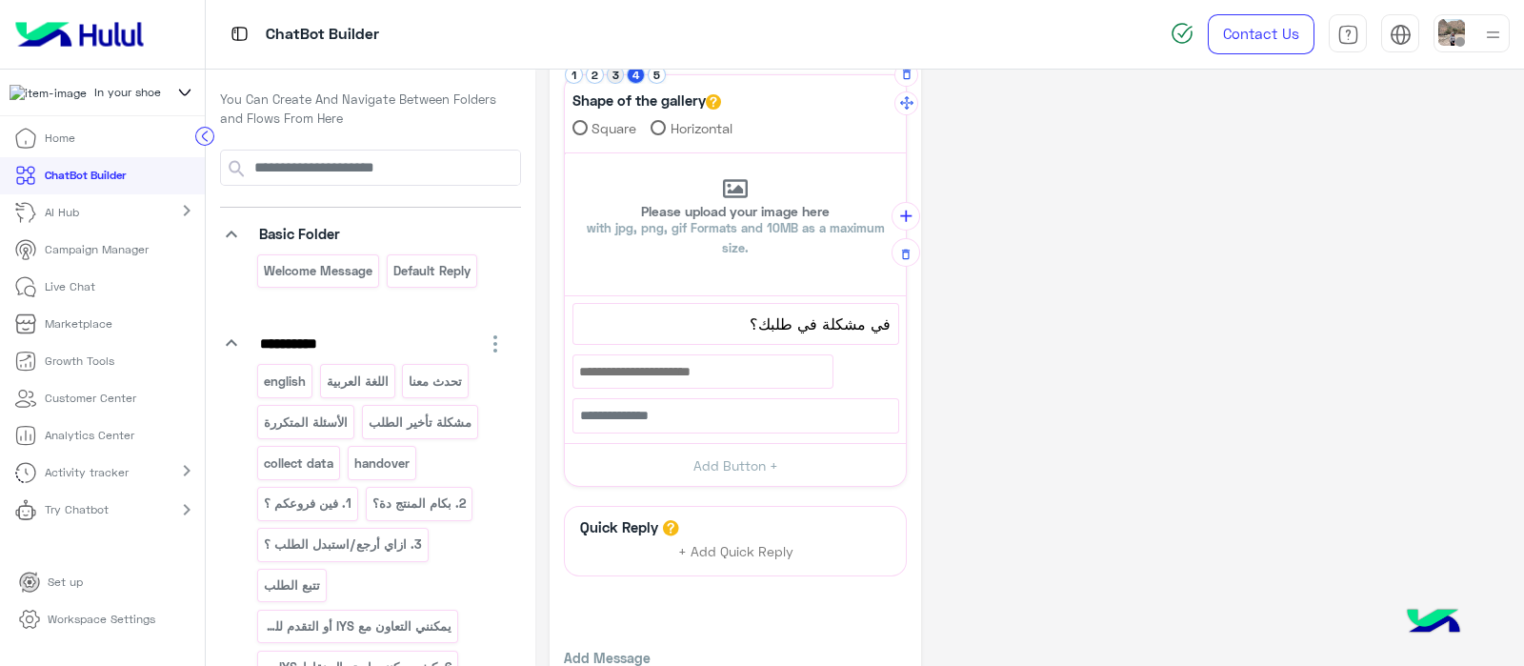
click at [609, 72] on button "3" at bounding box center [616, 75] width 18 height 18
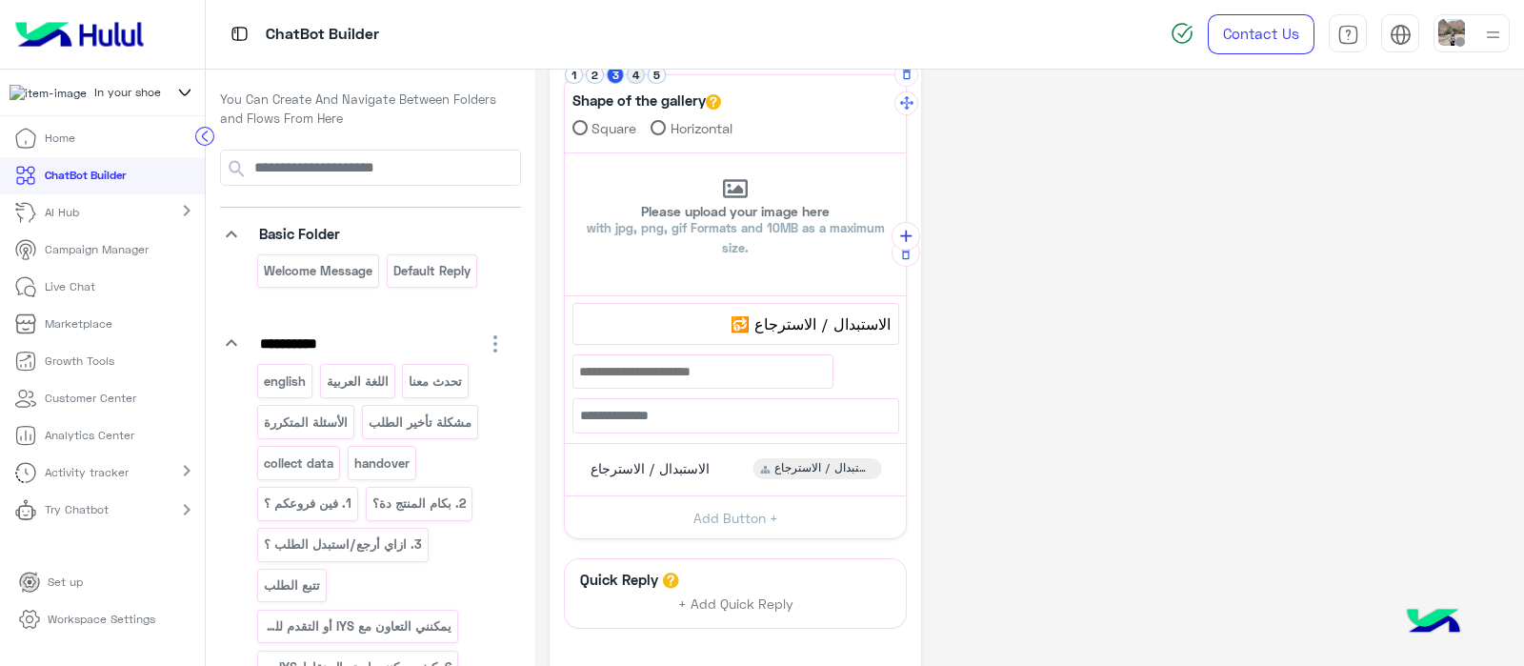
click at [631, 71] on button "4" at bounding box center [636, 75] width 18 height 18
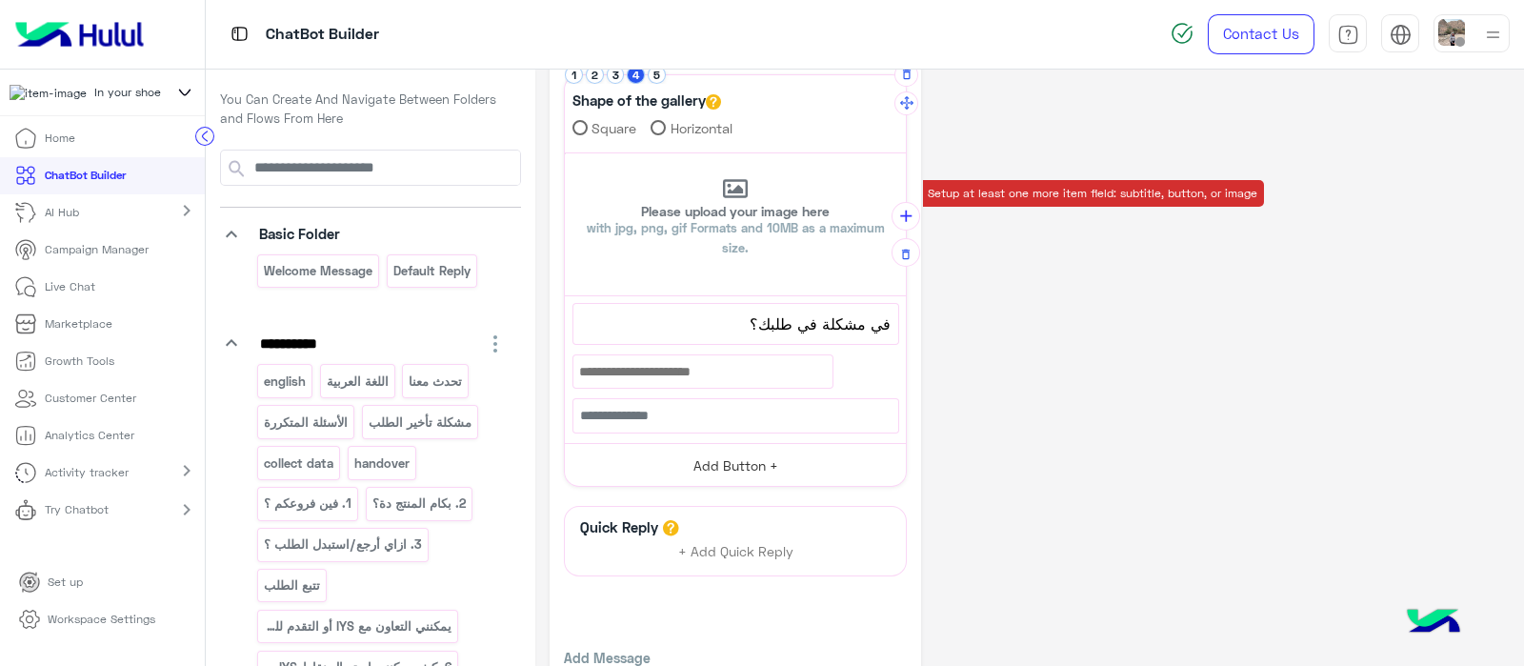
click at [699, 455] on button "Add Button +" at bounding box center [735, 464] width 341 height 43
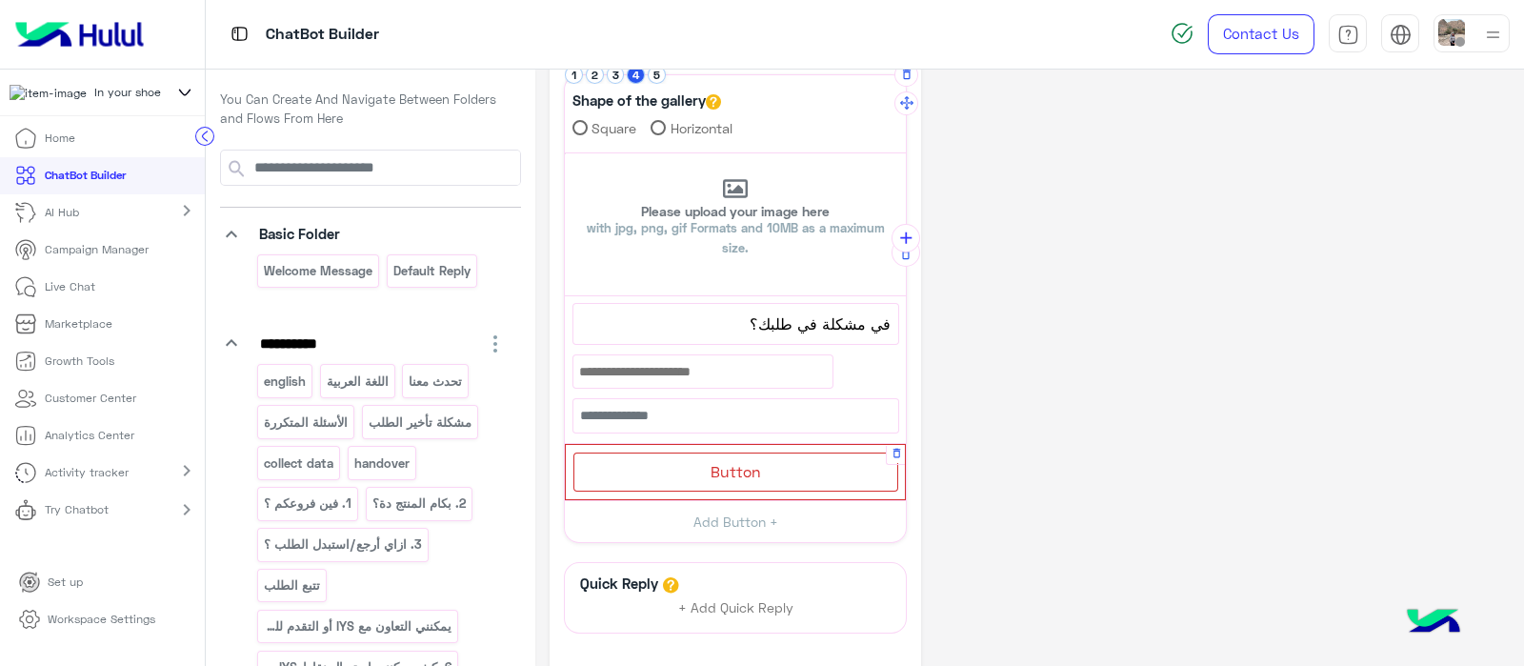
click at [724, 457] on div "Button" at bounding box center [735, 471] width 325 height 39
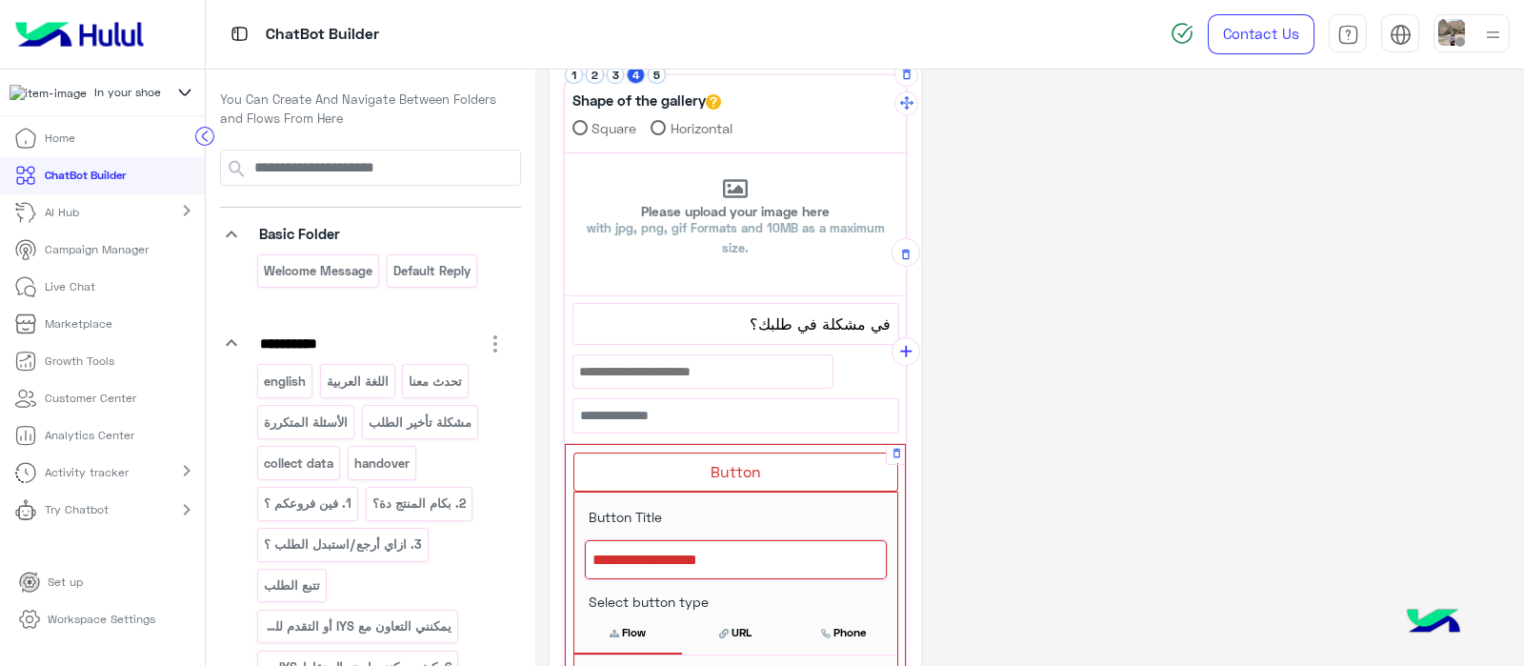
click at [625, 549] on div at bounding box center [736, 560] width 302 height 40
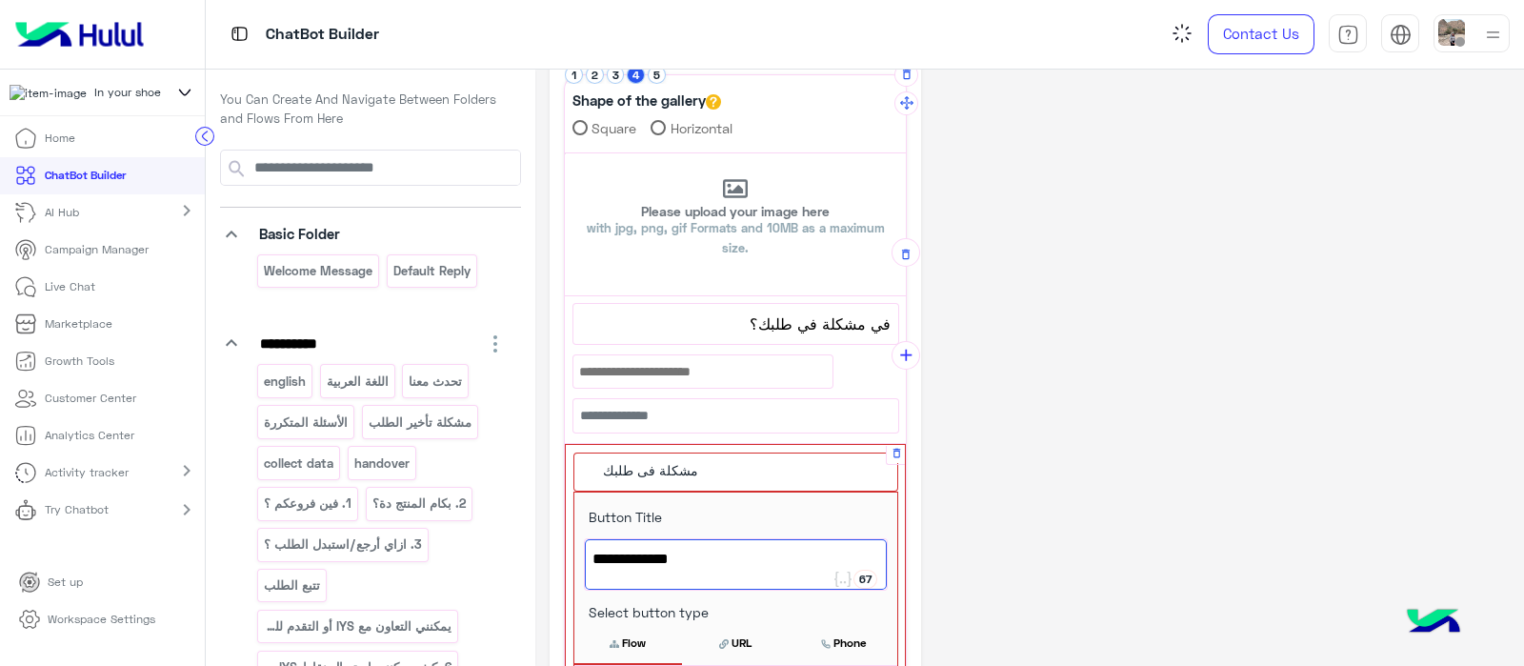
type textarea "**********"
click at [782, 531] on div "**********" at bounding box center [735, 564] width 323 height 75
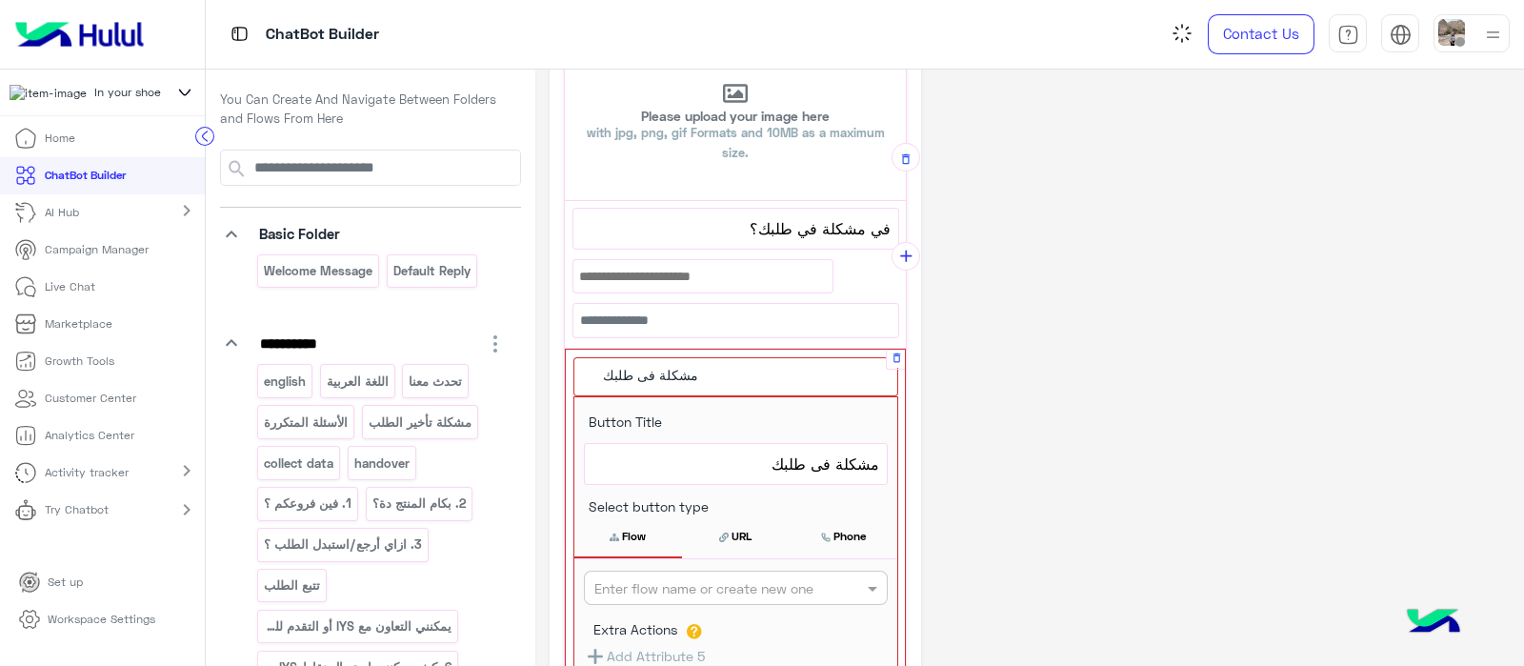
scroll to position [190, 0]
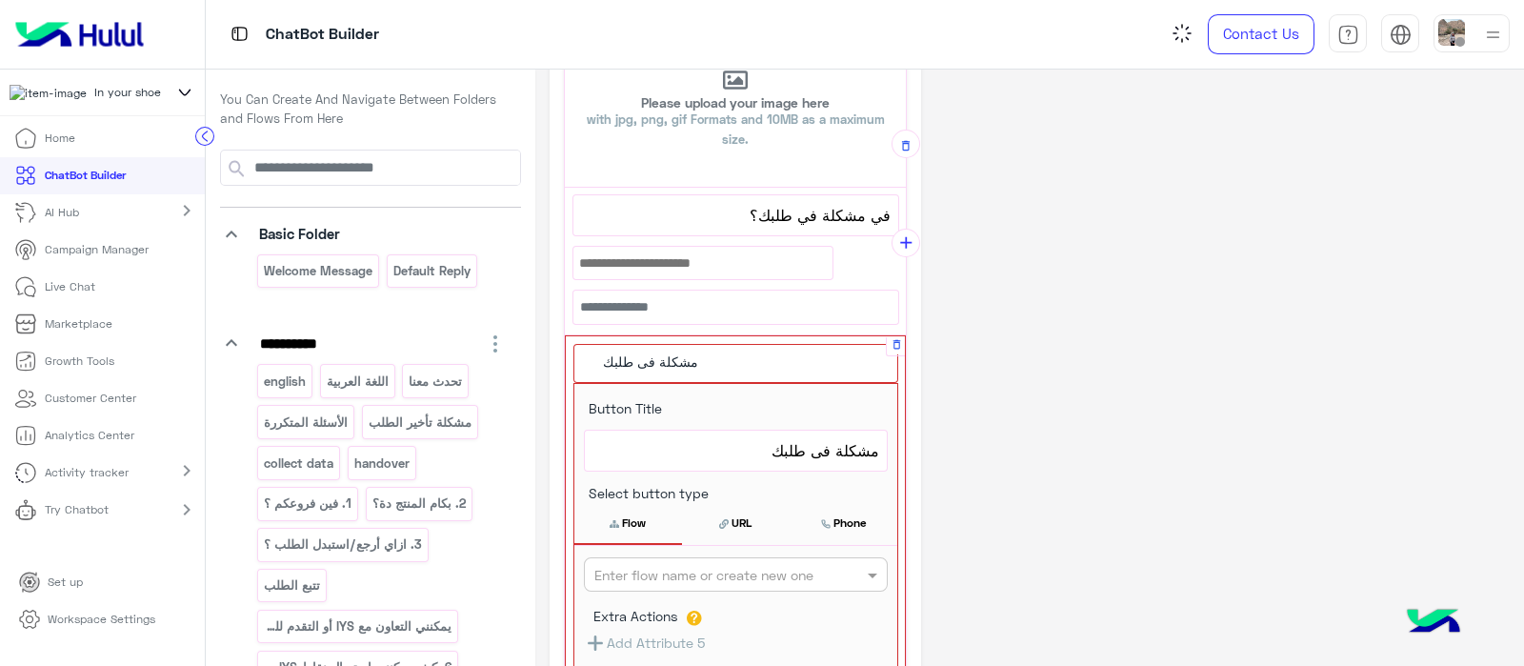
click at [729, 565] on input "text" at bounding box center [704, 575] width 220 height 20
type input "**"
click at [666, 604] on div "تحدث معنا" at bounding box center [736, 611] width 304 height 35
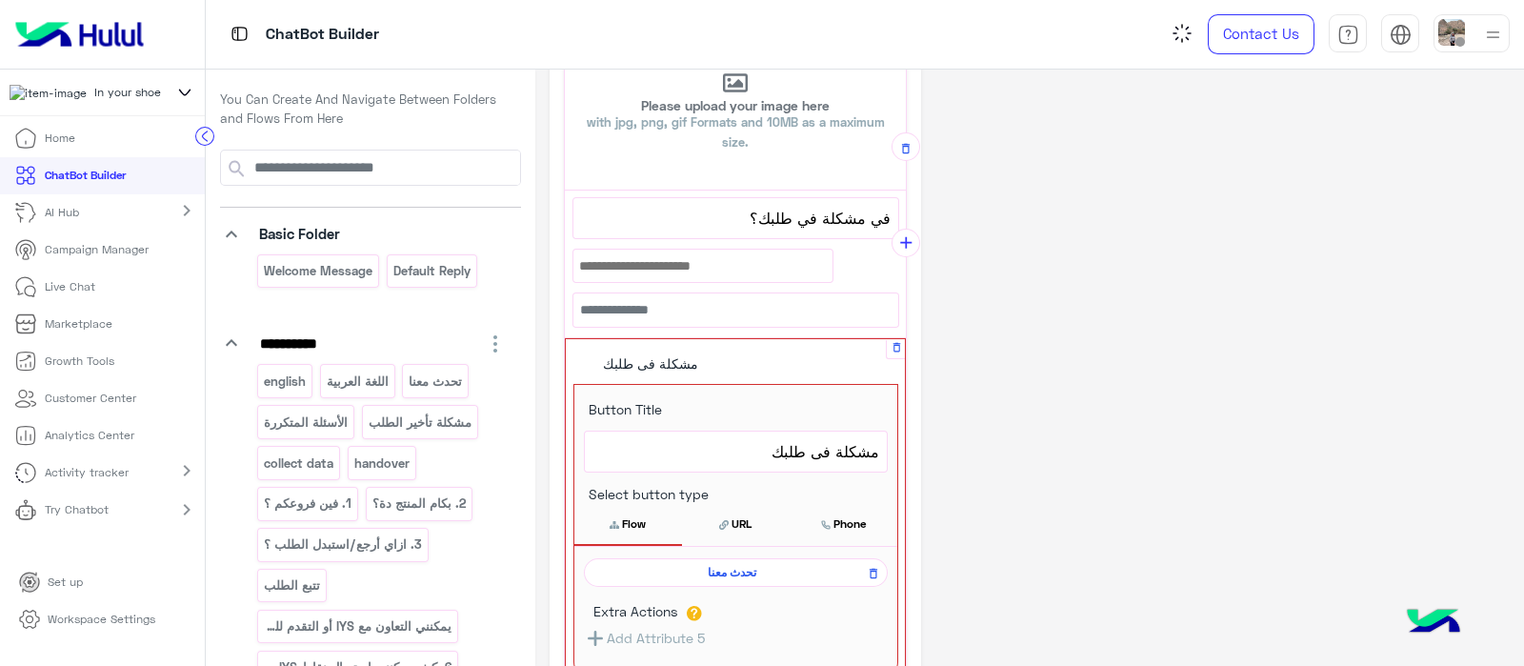
click at [624, 512] on button "Flow" at bounding box center [628, 524] width 108 height 40
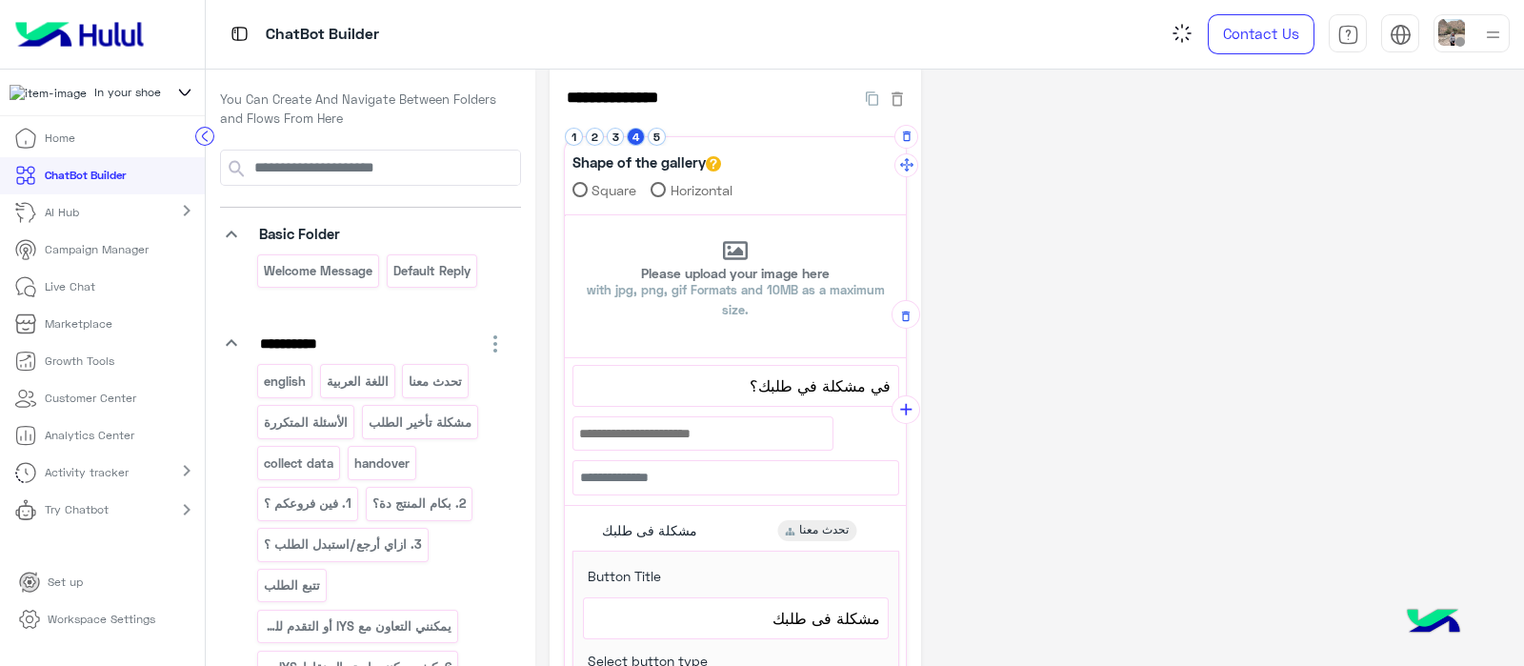
scroll to position [5, 0]
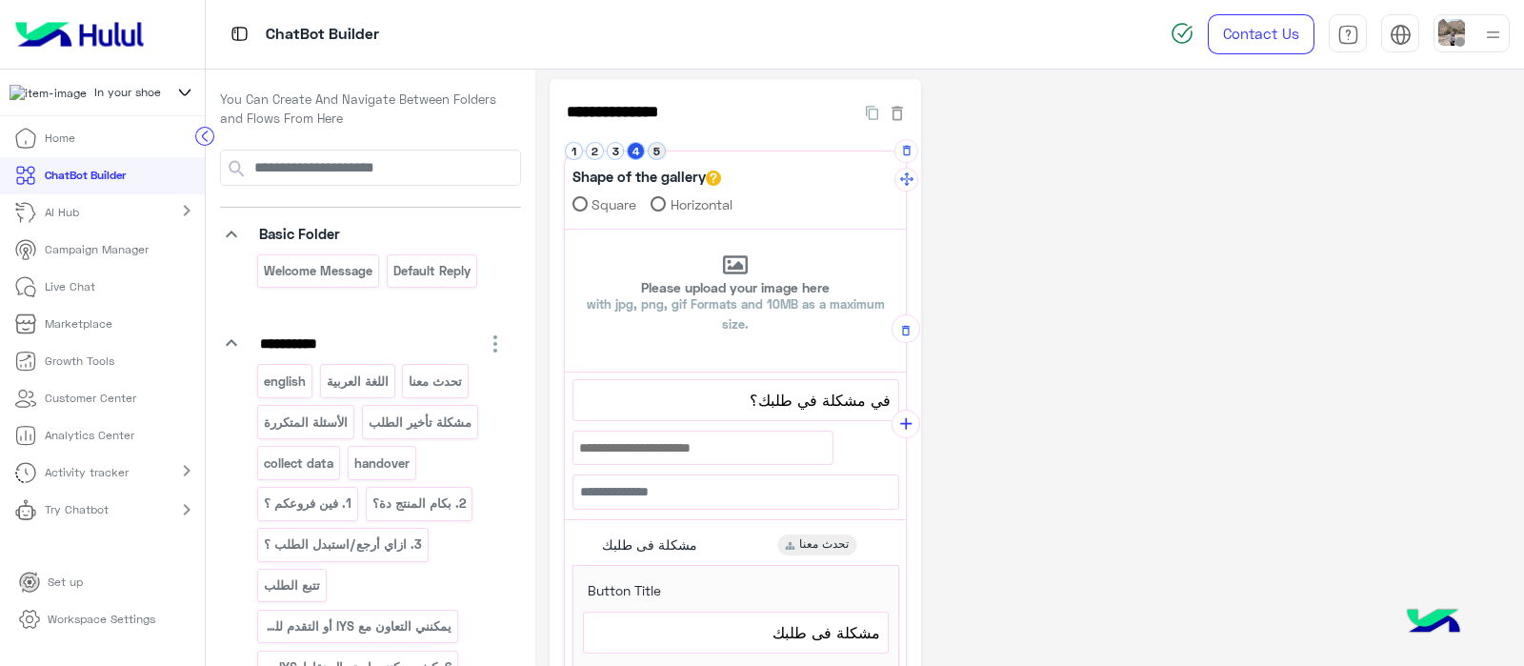
click at [658, 147] on button "5" at bounding box center [657, 151] width 18 height 18
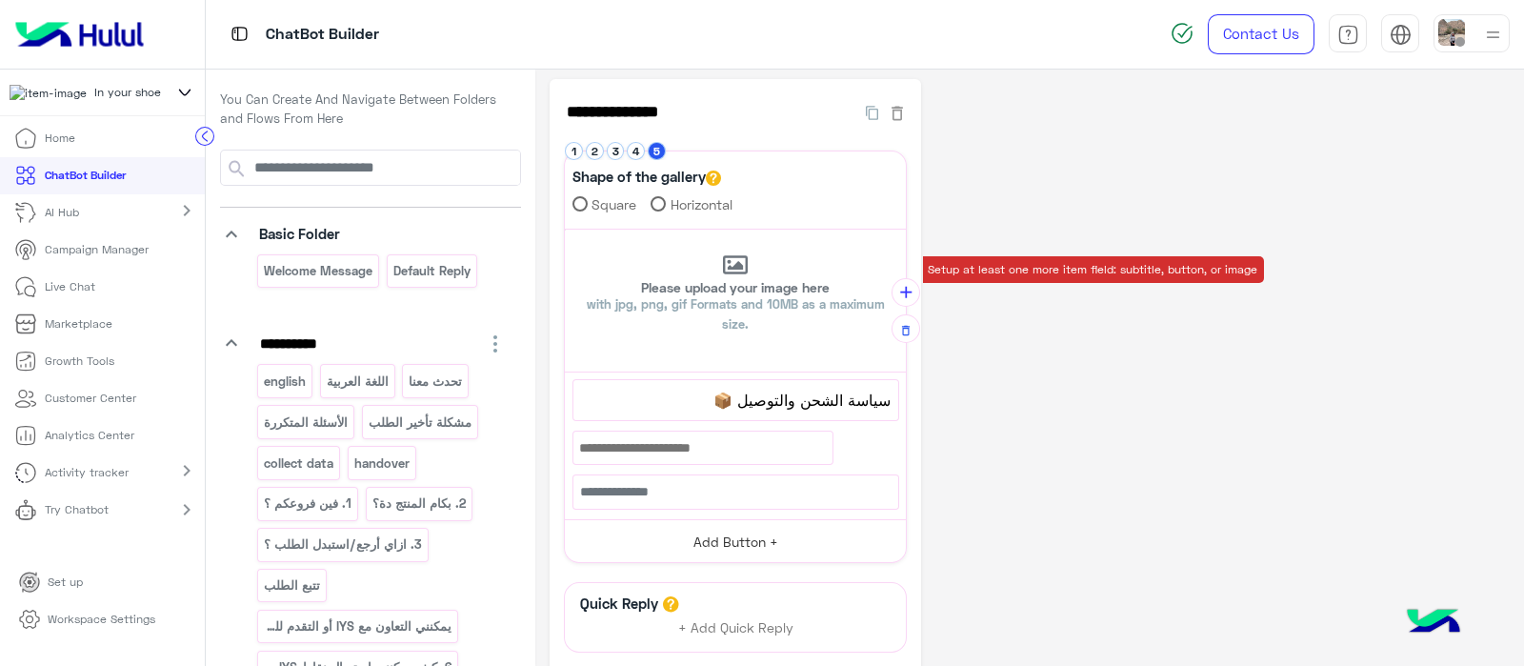
click at [685, 523] on button "Add Button +" at bounding box center [735, 540] width 341 height 43
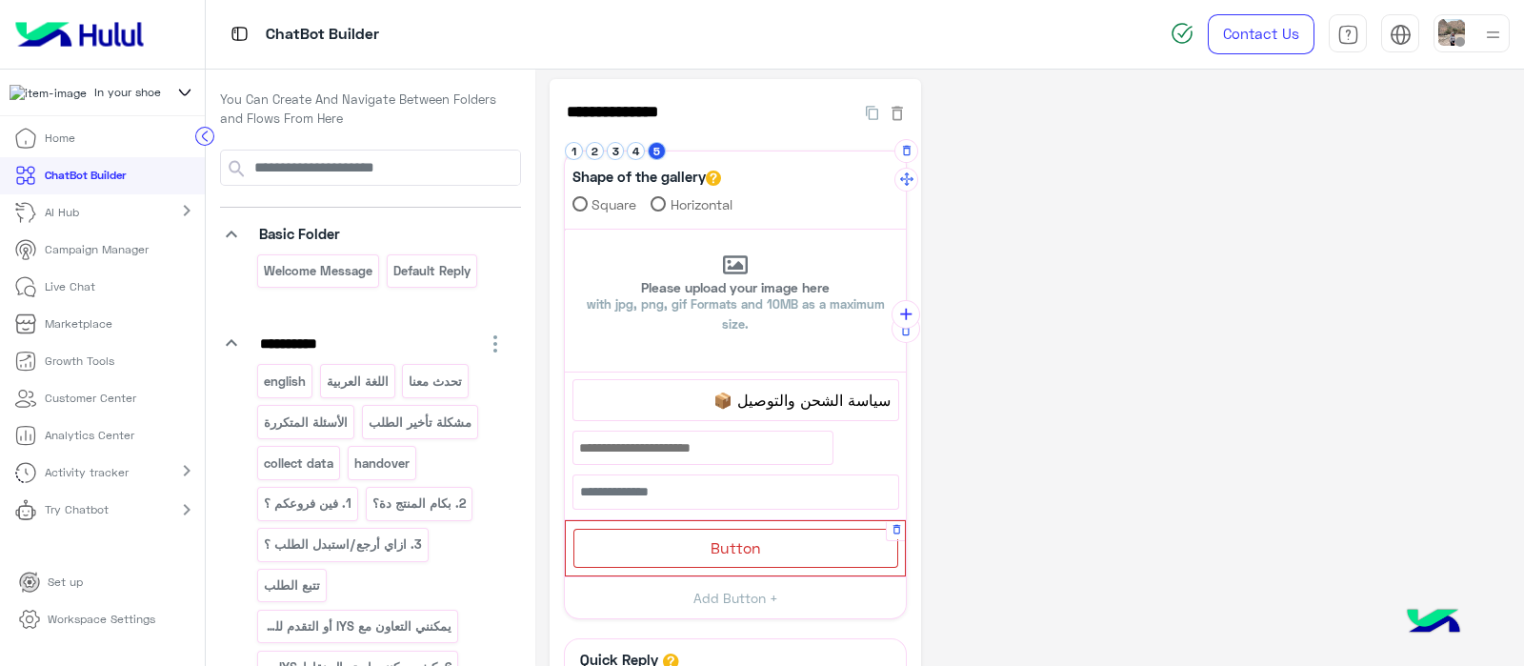
click at [657, 524] on div "Button Button Title 80 Select button type Flow URL Phone Enter flow name or cre…" at bounding box center [735, 547] width 339 height 53
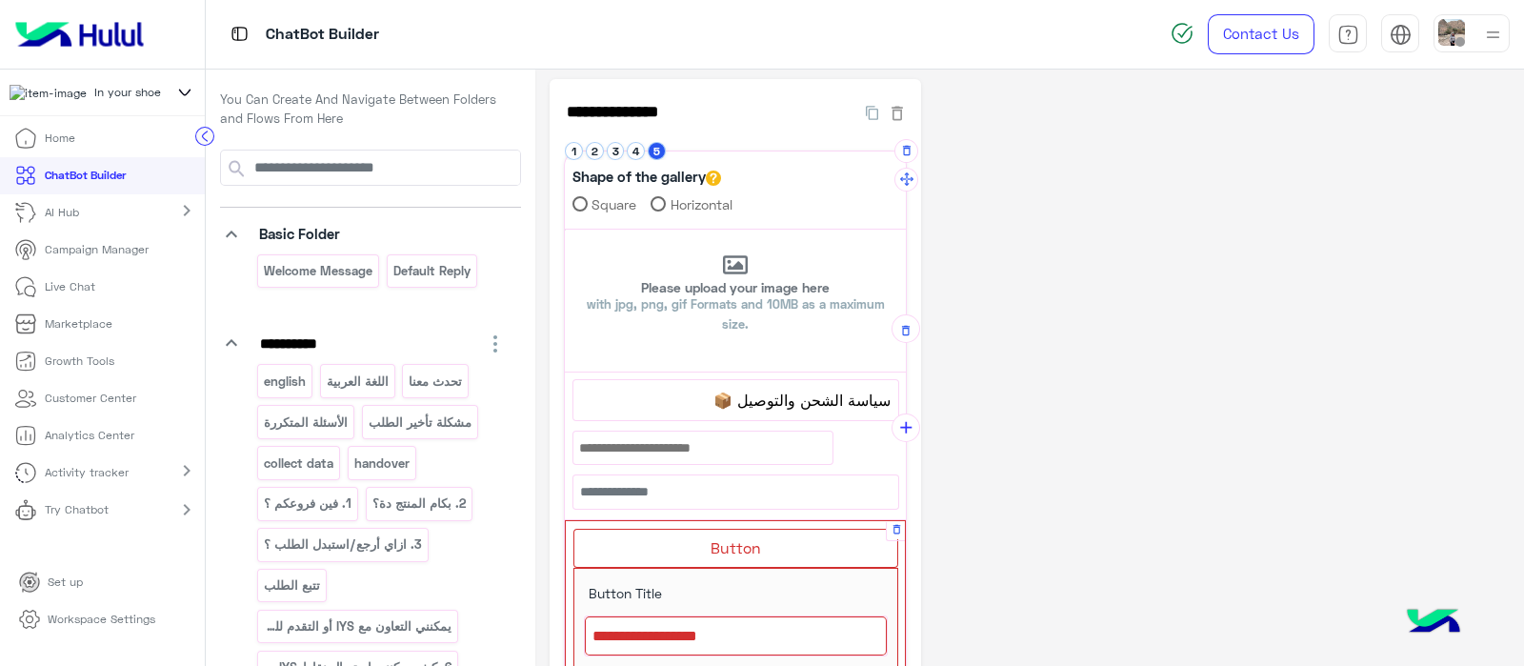
click at [660, 621] on div at bounding box center [736, 636] width 302 height 40
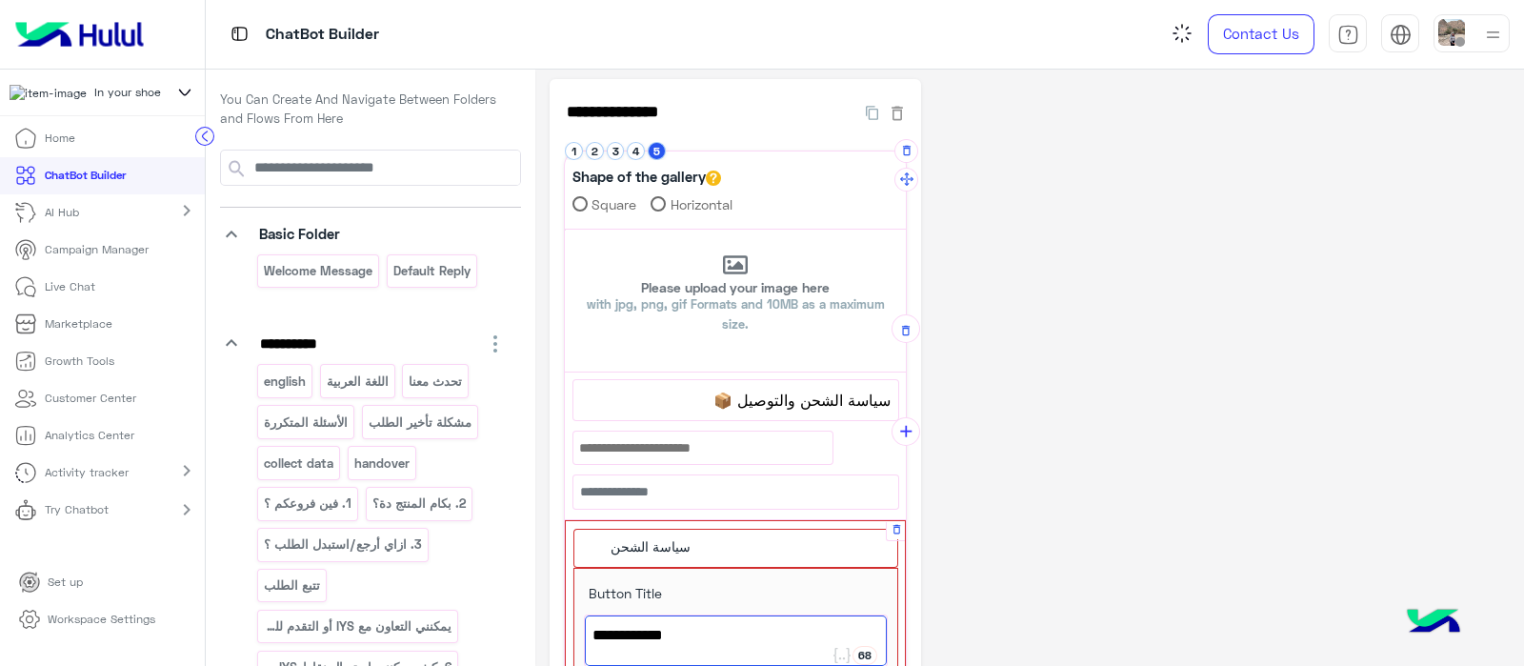
scroll to position [537, 0]
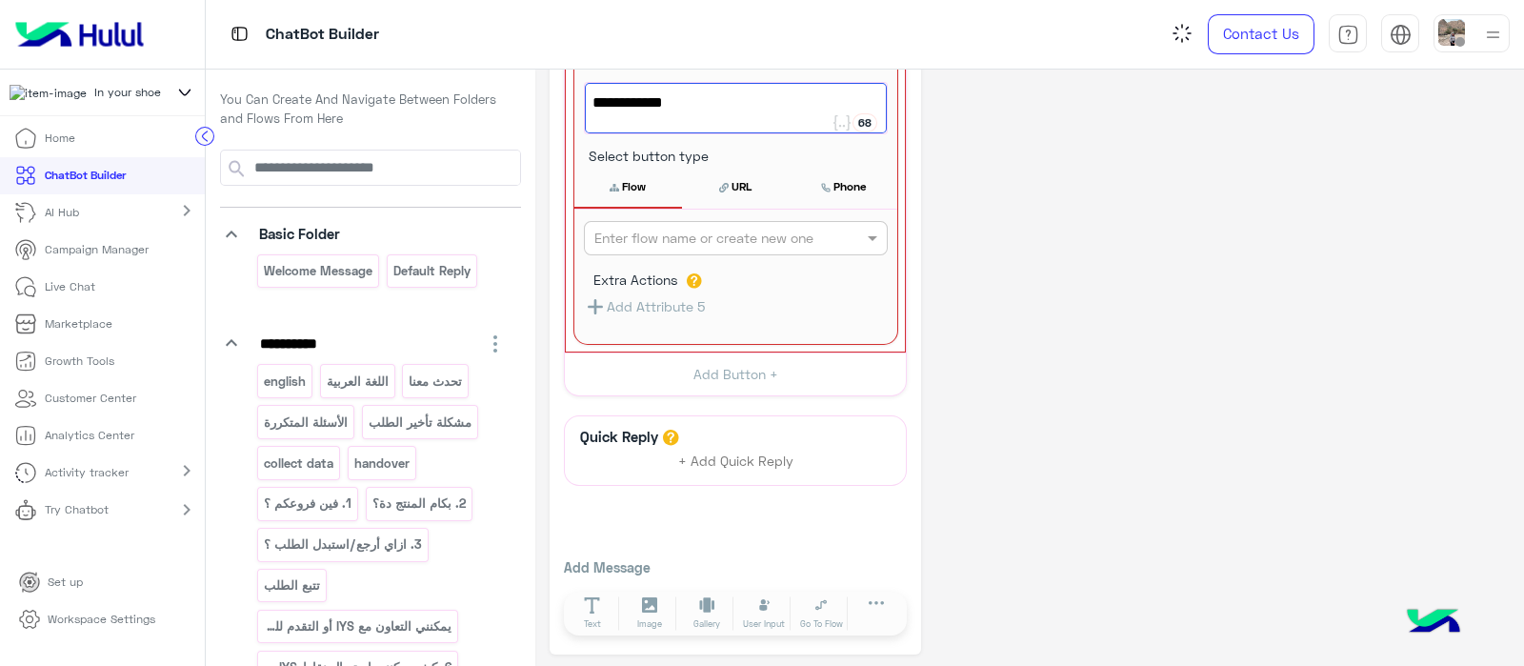
type textarea "**********"
click at [667, 240] on div "Enter flow name or create new one Extra Actions Add Attribute 5" at bounding box center [735, 277] width 323 height 134
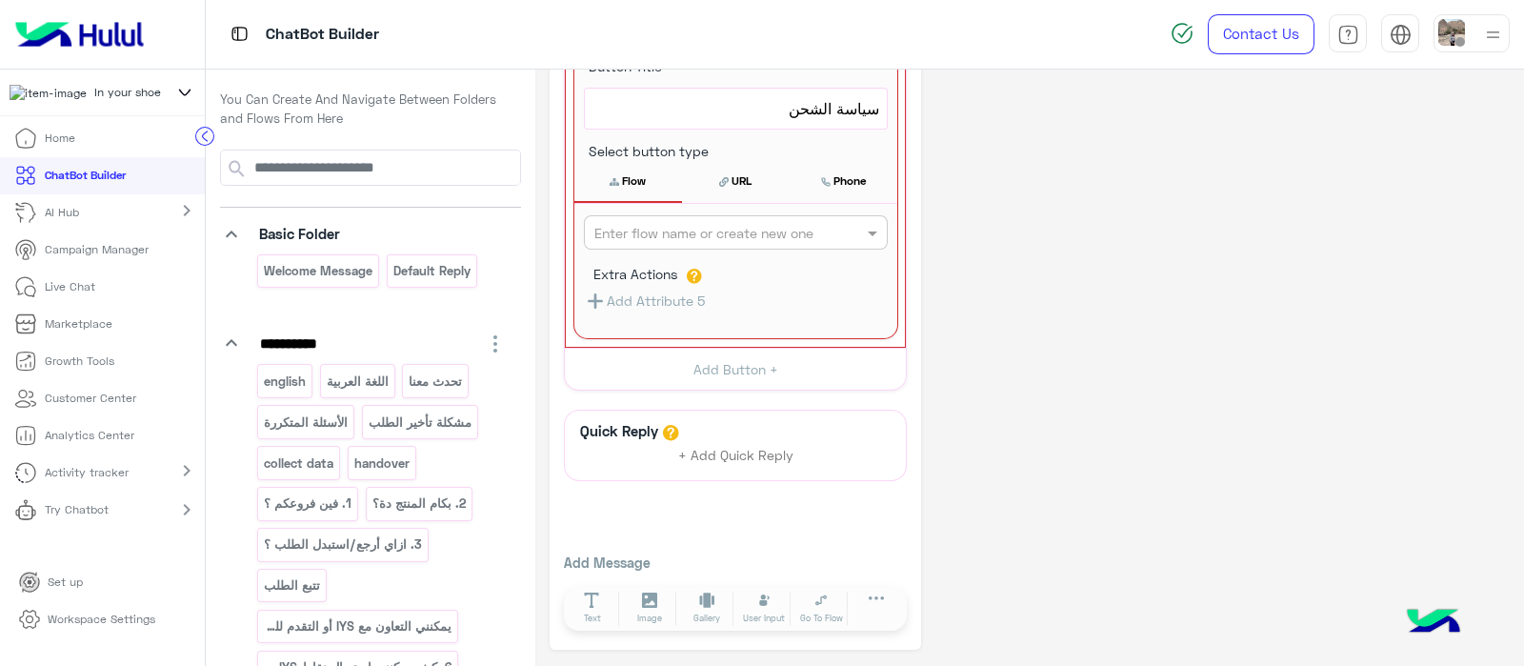
scroll to position [526, 0]
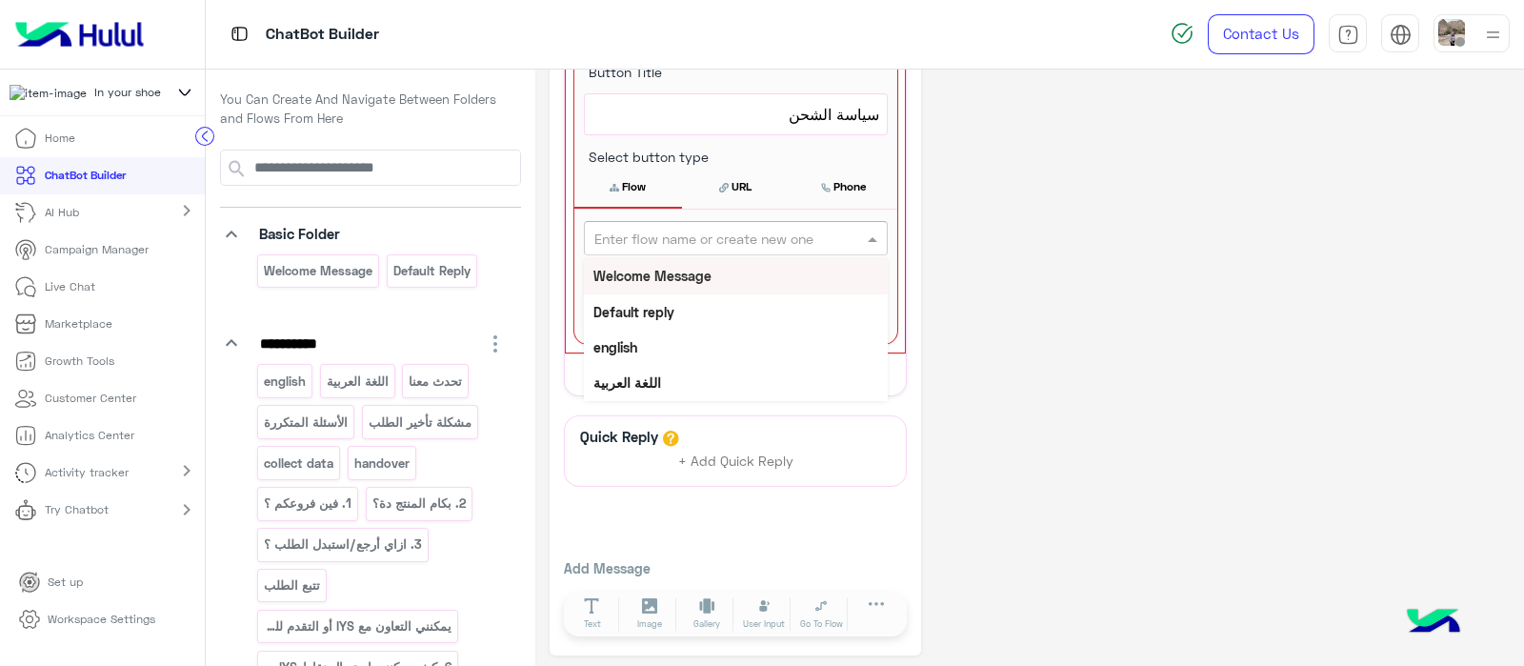
click at [665, 240] on input "text" at bounding box center [704, 239] width 220 height 20
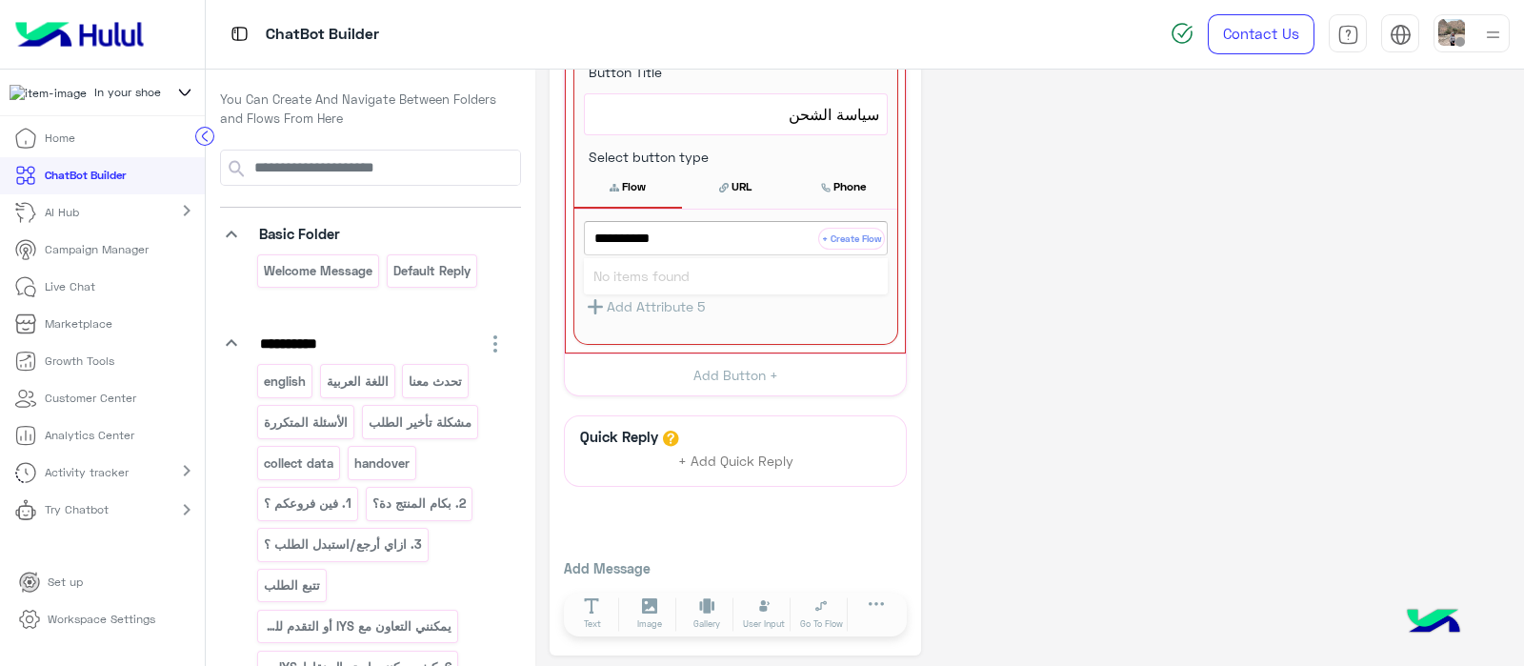
type input "**********"
click at [858, 241] on button "+ Create Flow" at bounding box center [851, 239] width 67 height 22
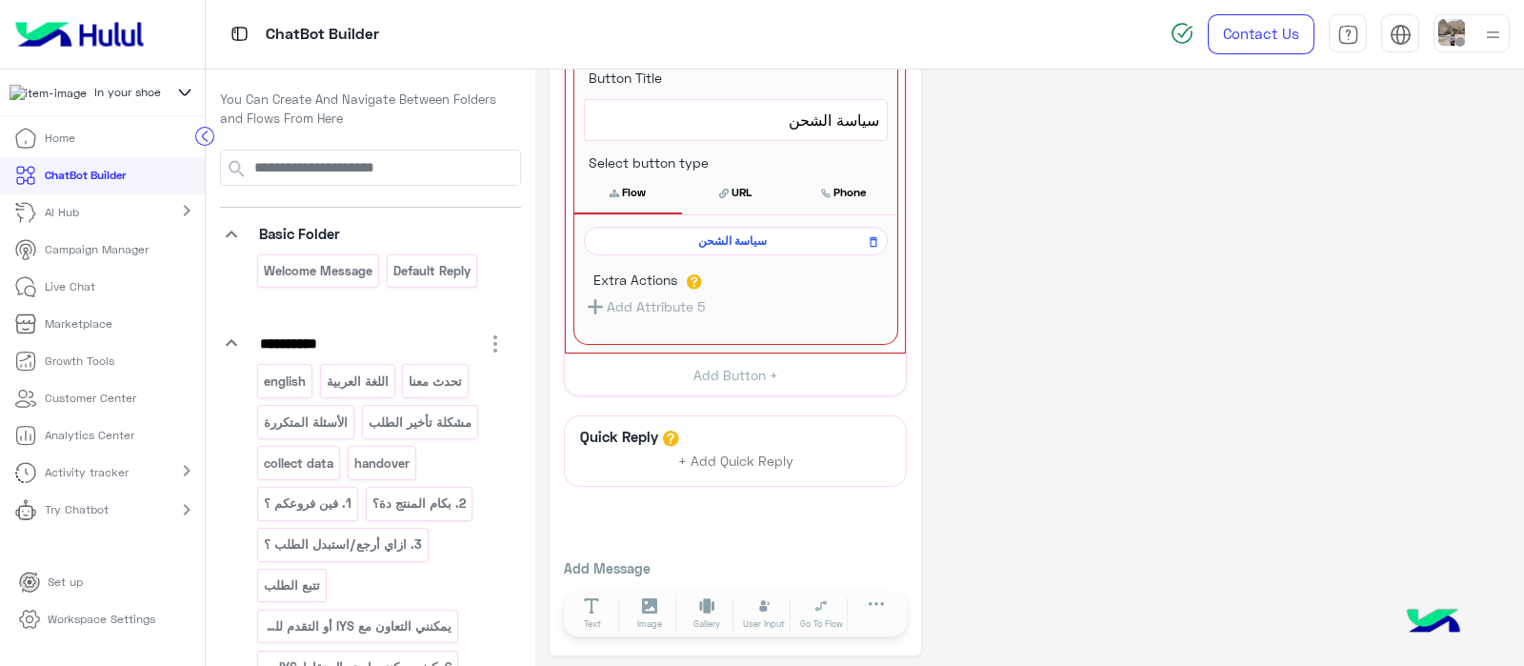
click at [647, 188] on button "Flow" at bounding box center [628, 192] width 108 height 40
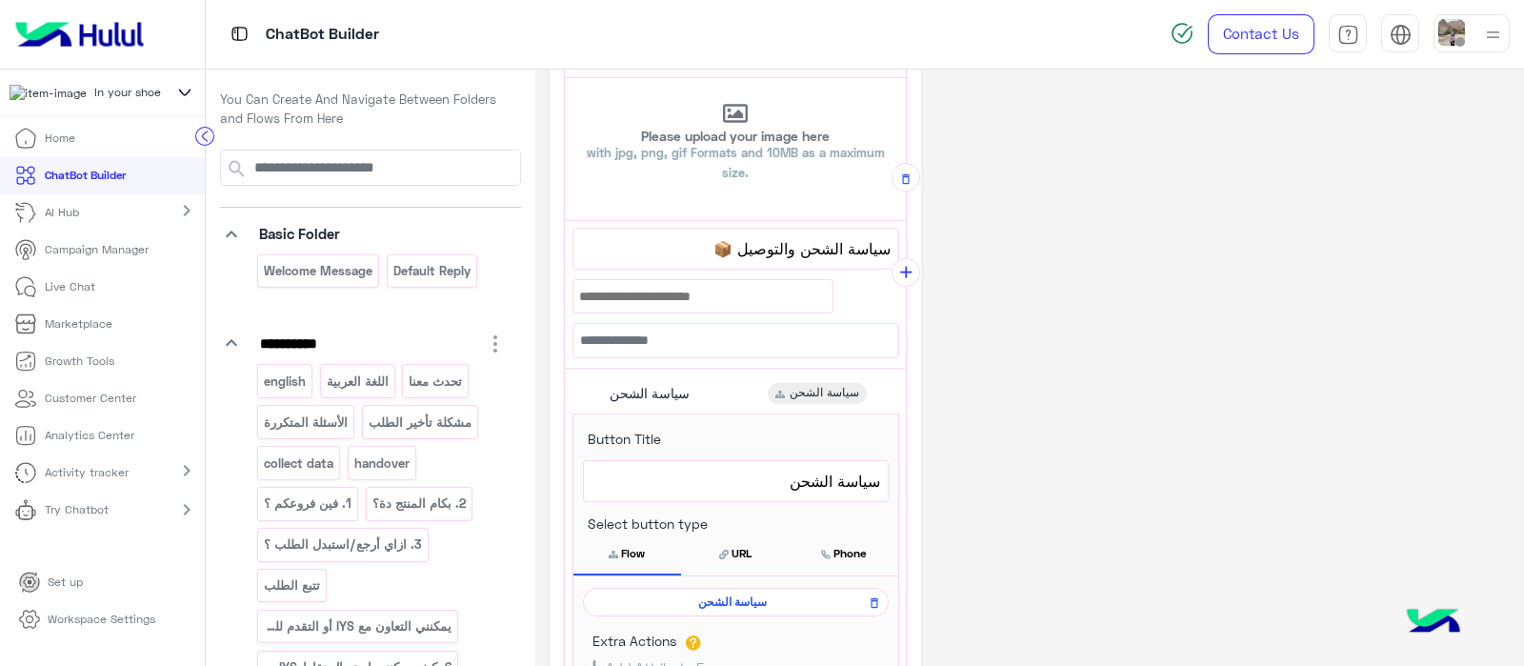
scroll to position [0, 0]
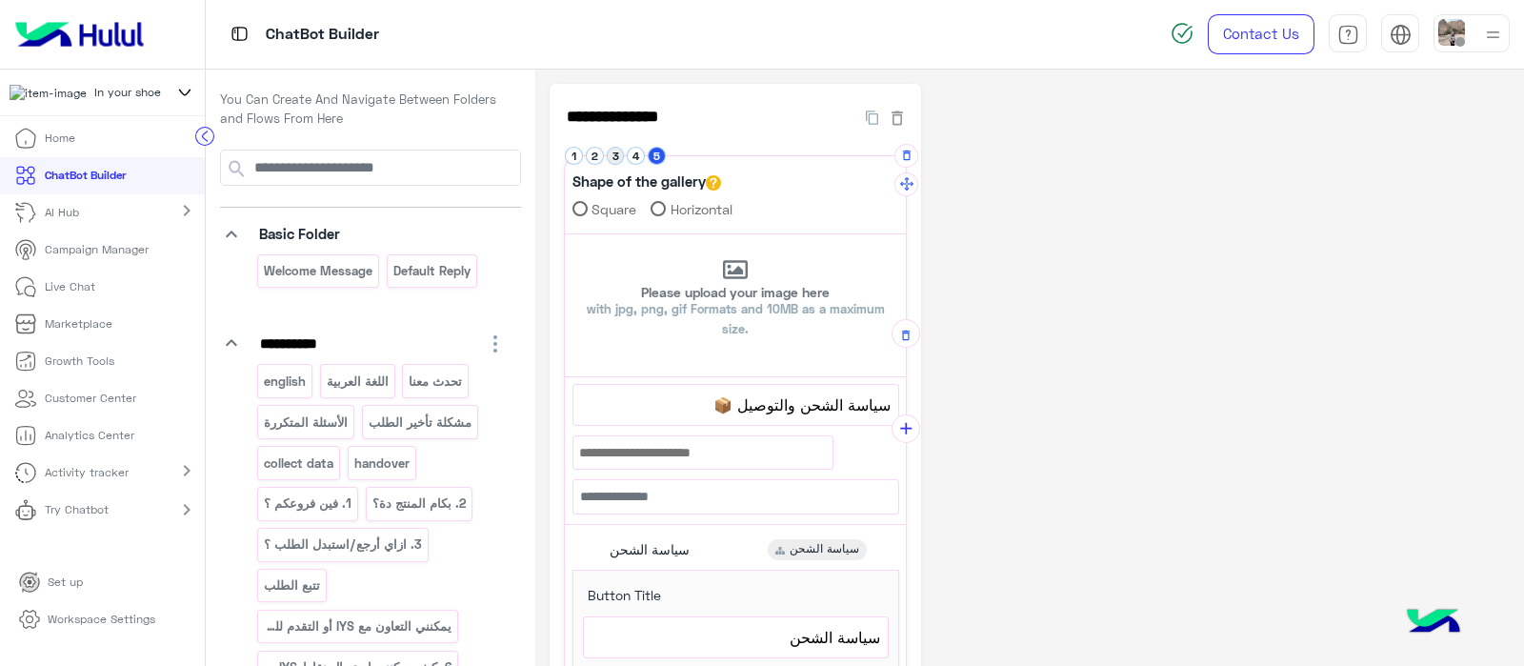
click at [611, 151] on button "3" at bounding box center [616, 156] width 18 height 18
click at [634, 541] on span "الاستبدال / الاسترجاع" at bounding box center [649, 549] width 119 height 17
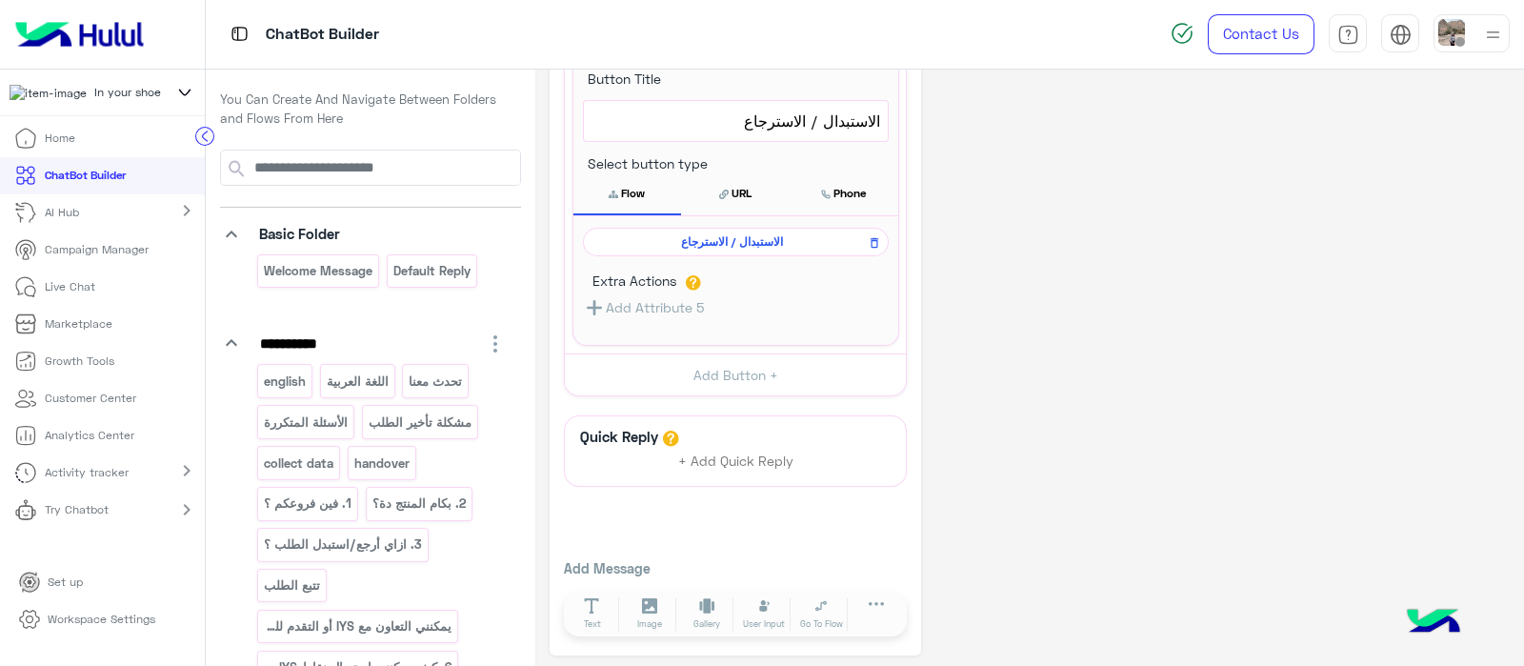
click at [776, 243] on span "الاستبدال / الاسترجاع" at bounding box center [732, 241] width 278 height 17
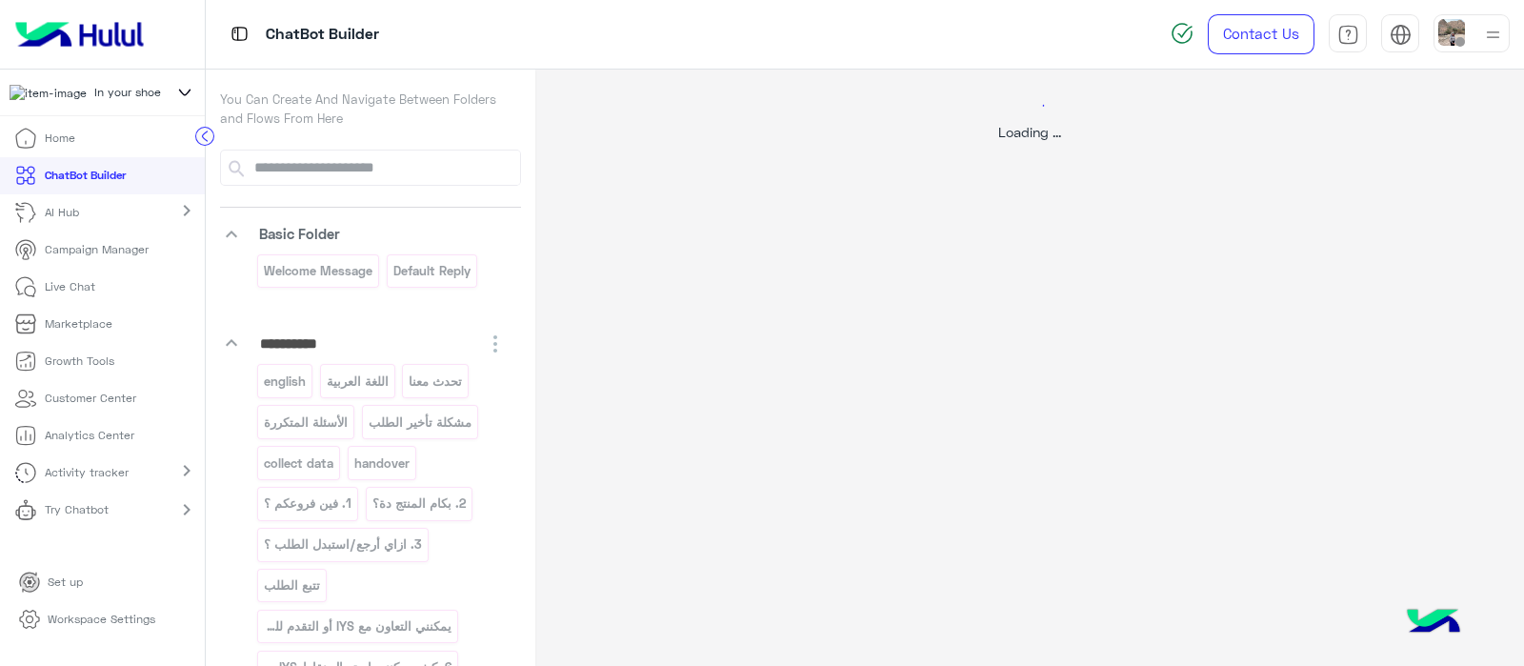
scroll to position [0, 0]
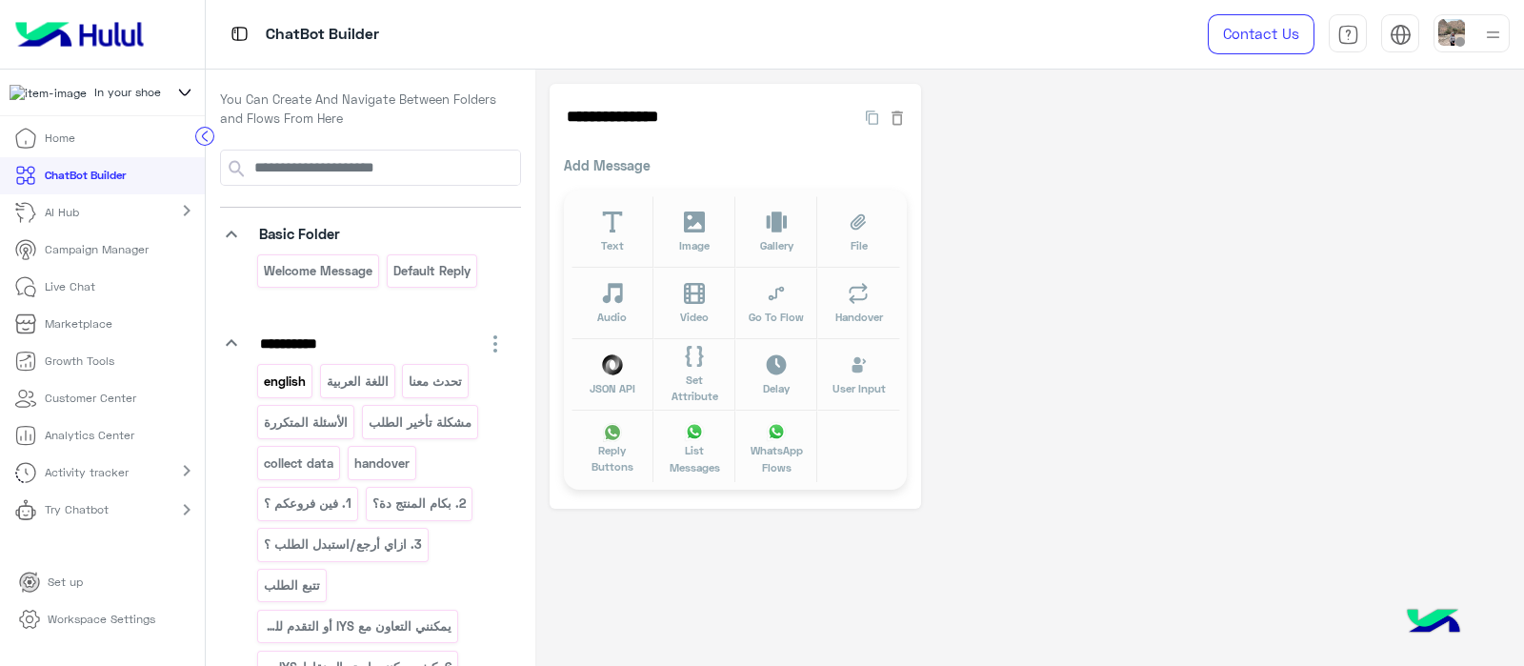
click at [300, 391] on div "english" at bounding box center [284, 380] width 55 height 33
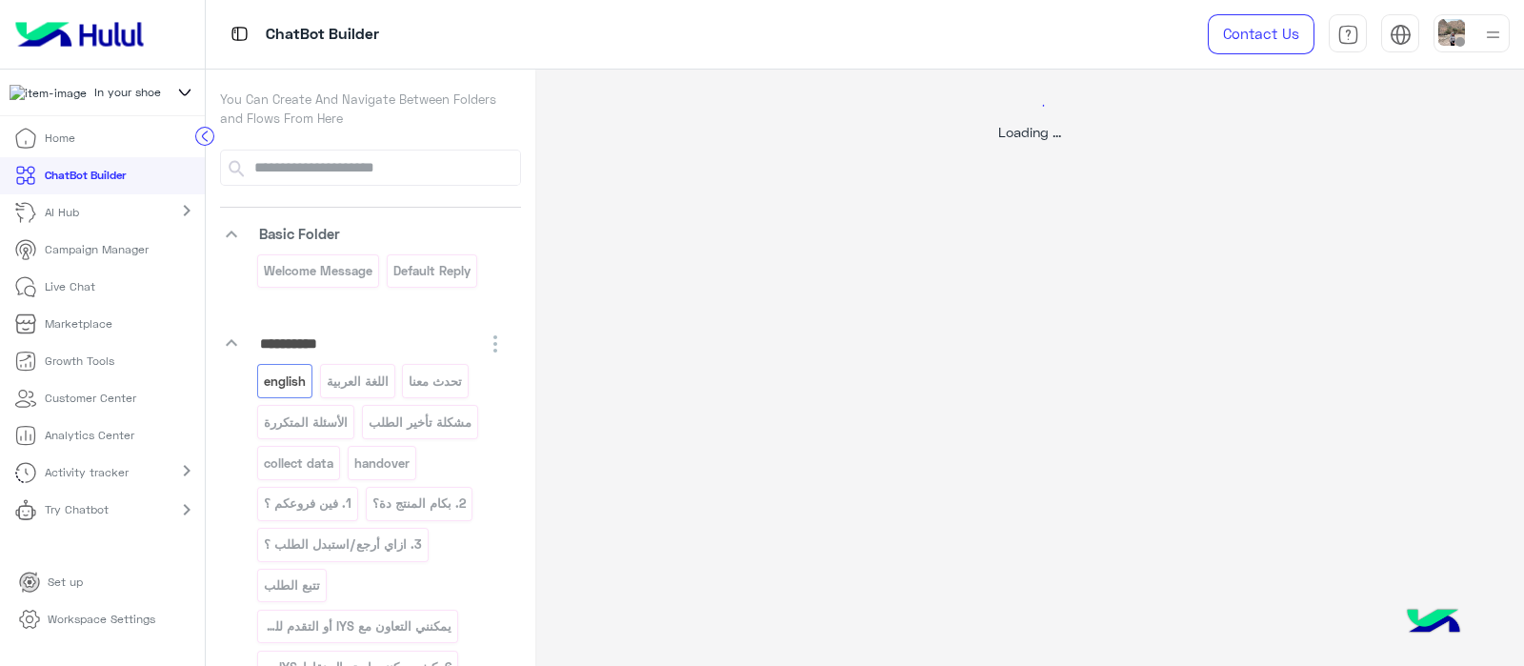
select select "*"
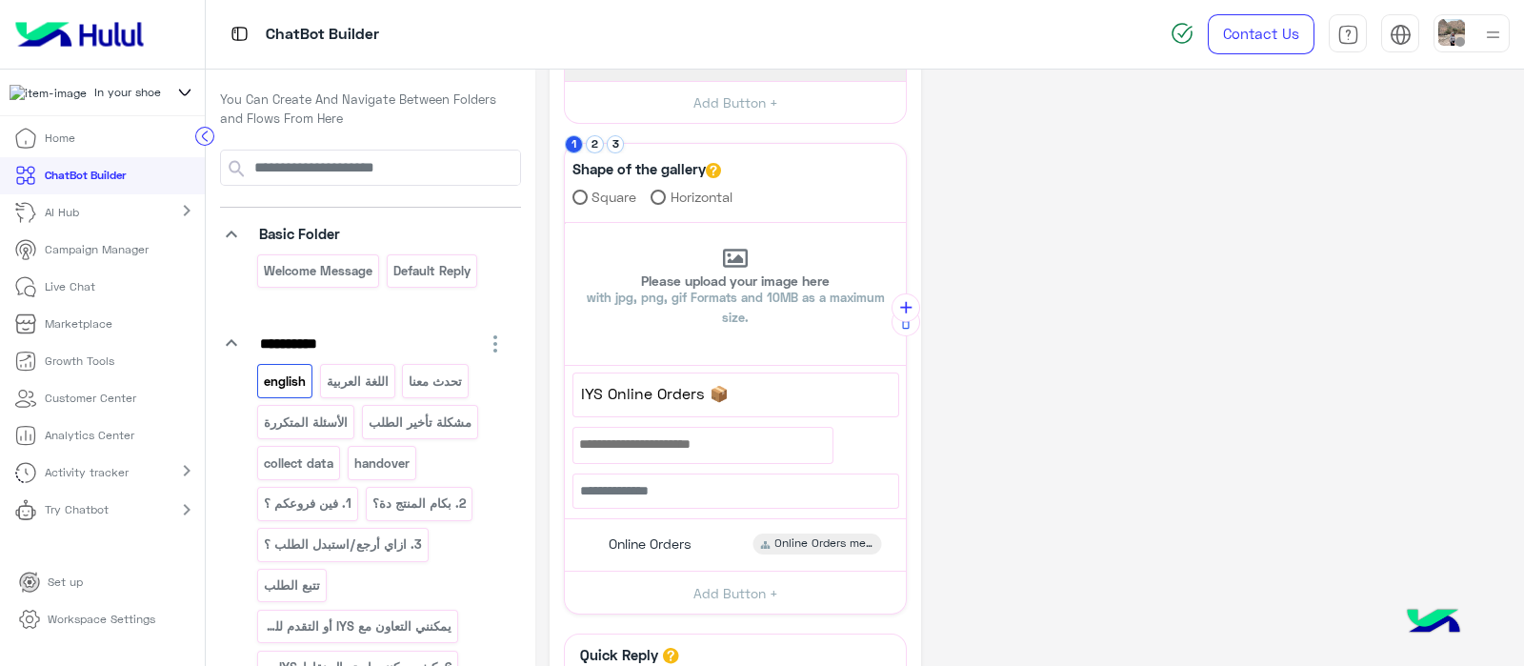
scroll to position [357, 0]
drag, startPoint x: 776, startPoint y: 349, endPoint x: 1295, endPoint y: 334, distance: 519.2
click at [1295, 334] on div "**********" at bounding box center [1029, 300] width 960 height 1146
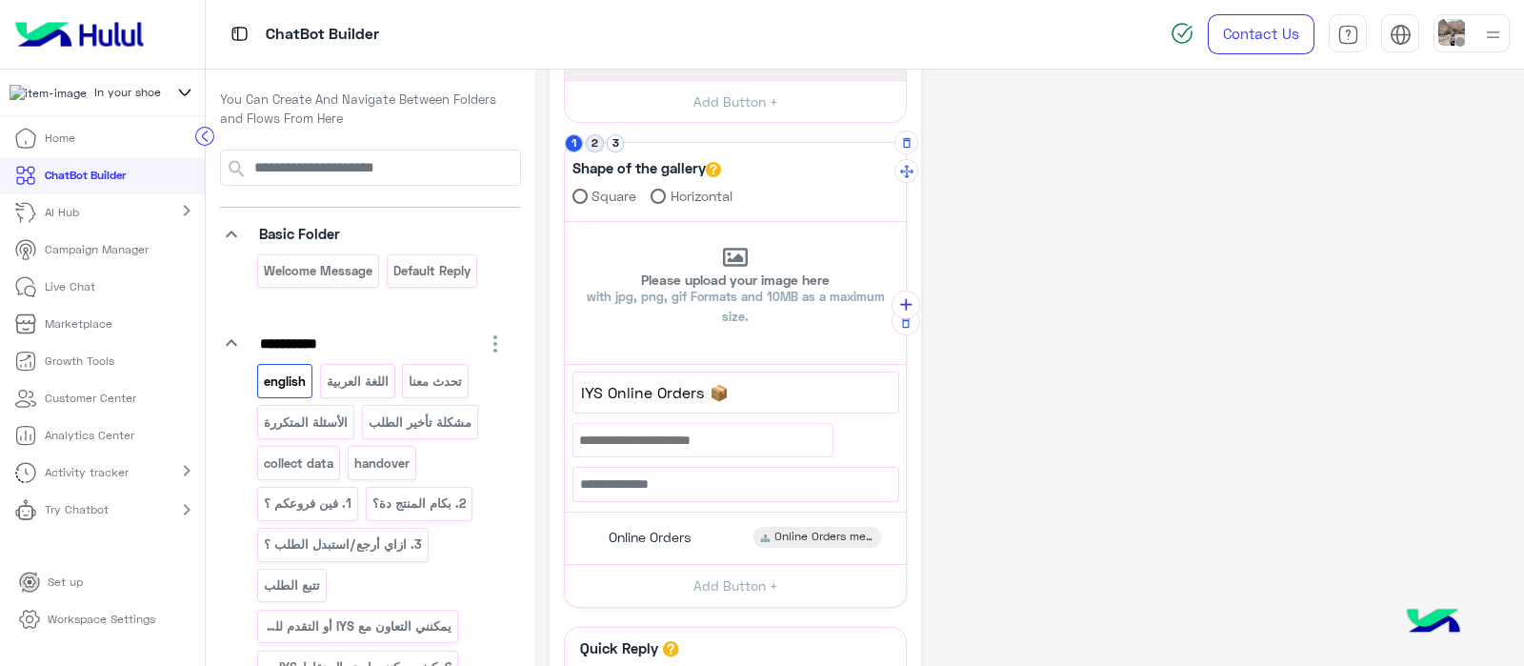
click at [595, 143] on button "2" at bounding box center [595, 143] width 18 height 18
click at [575, 147] on button "1" at bounding box center [574, 143] width 18 height 18
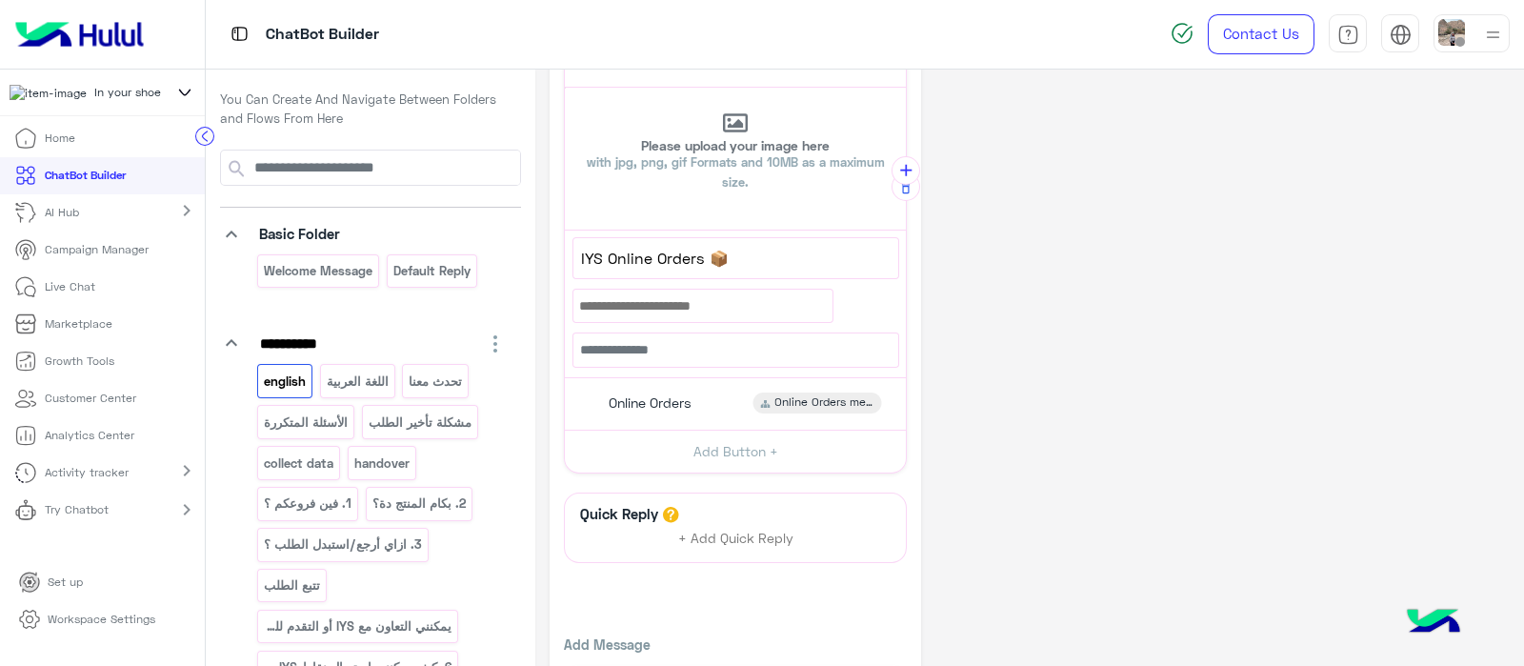
scroll to position [493, 0]
click at [635, 392] on span "Online Orders" at bounding box center [650, 400] width 83 height 17
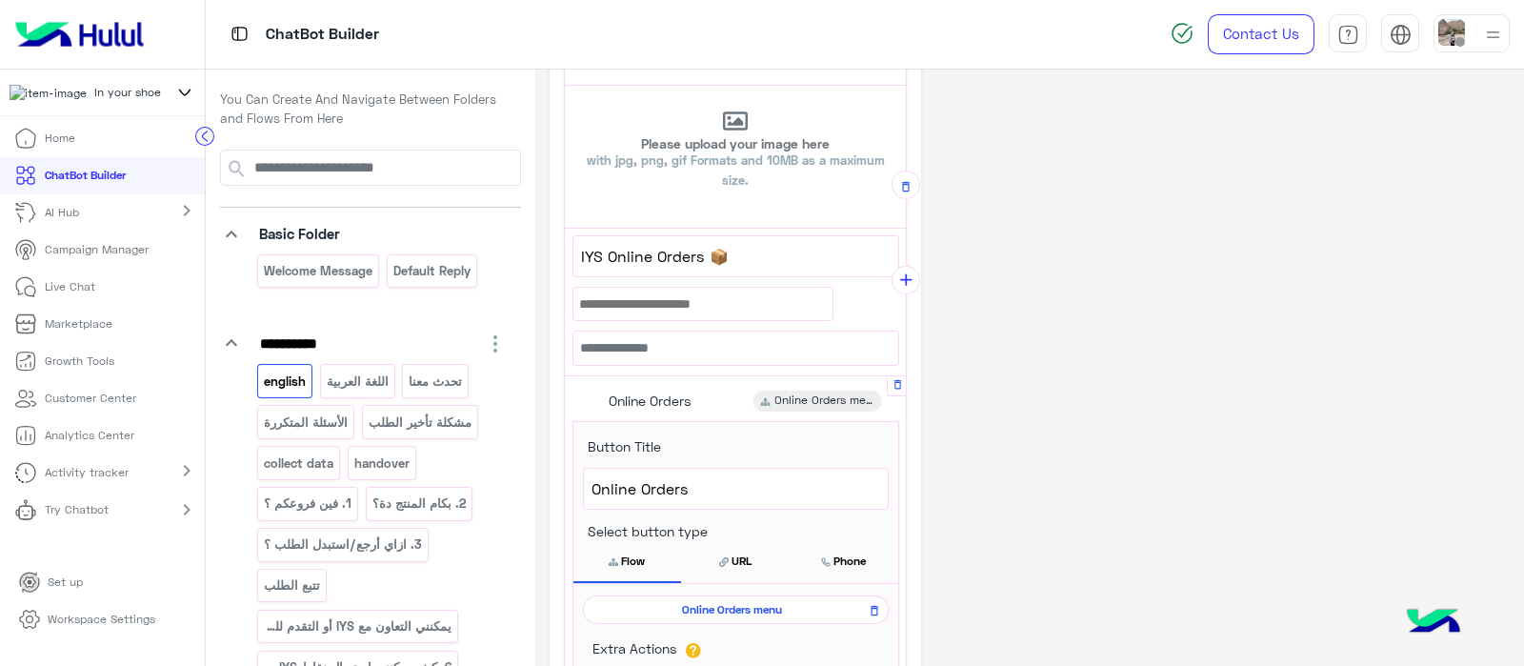
click at [733, 609] on span "Online Orders menu" at bounding box center [732, 609] width 278 height 17
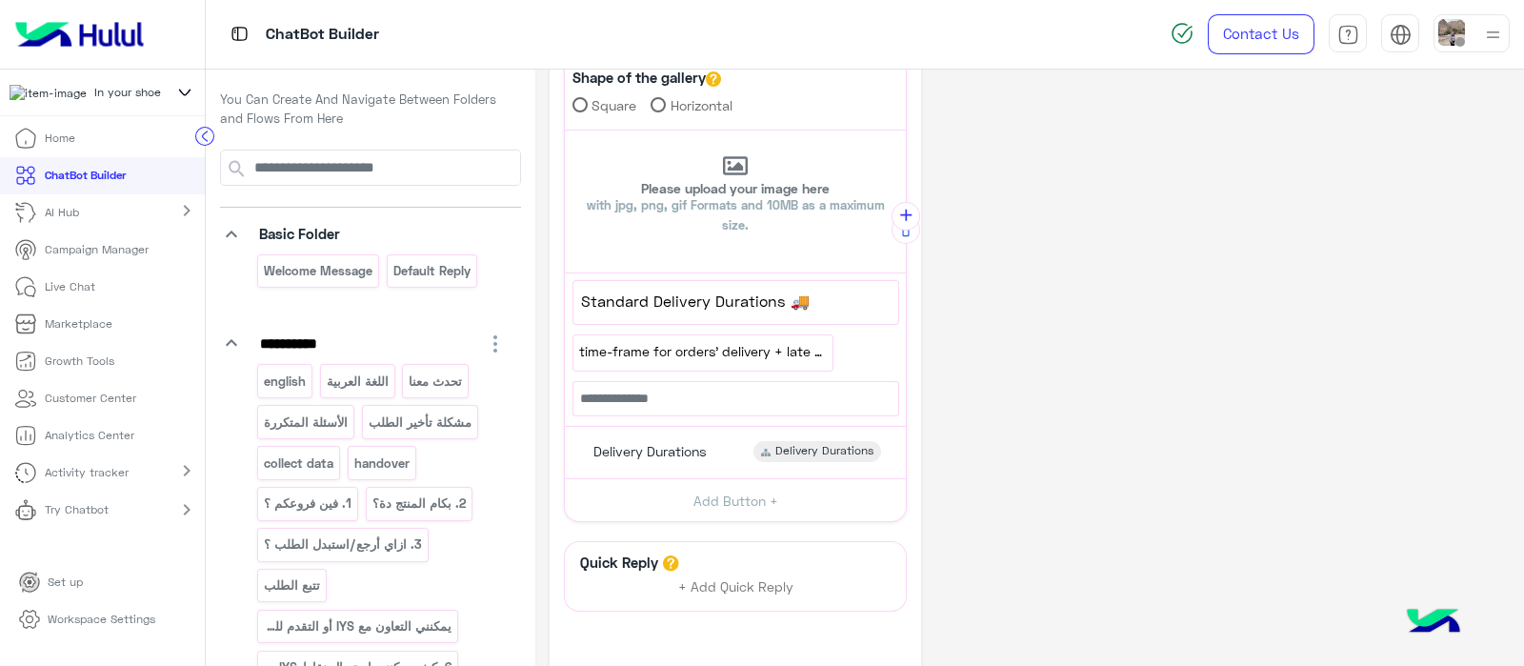
scroll to position [112, 0]
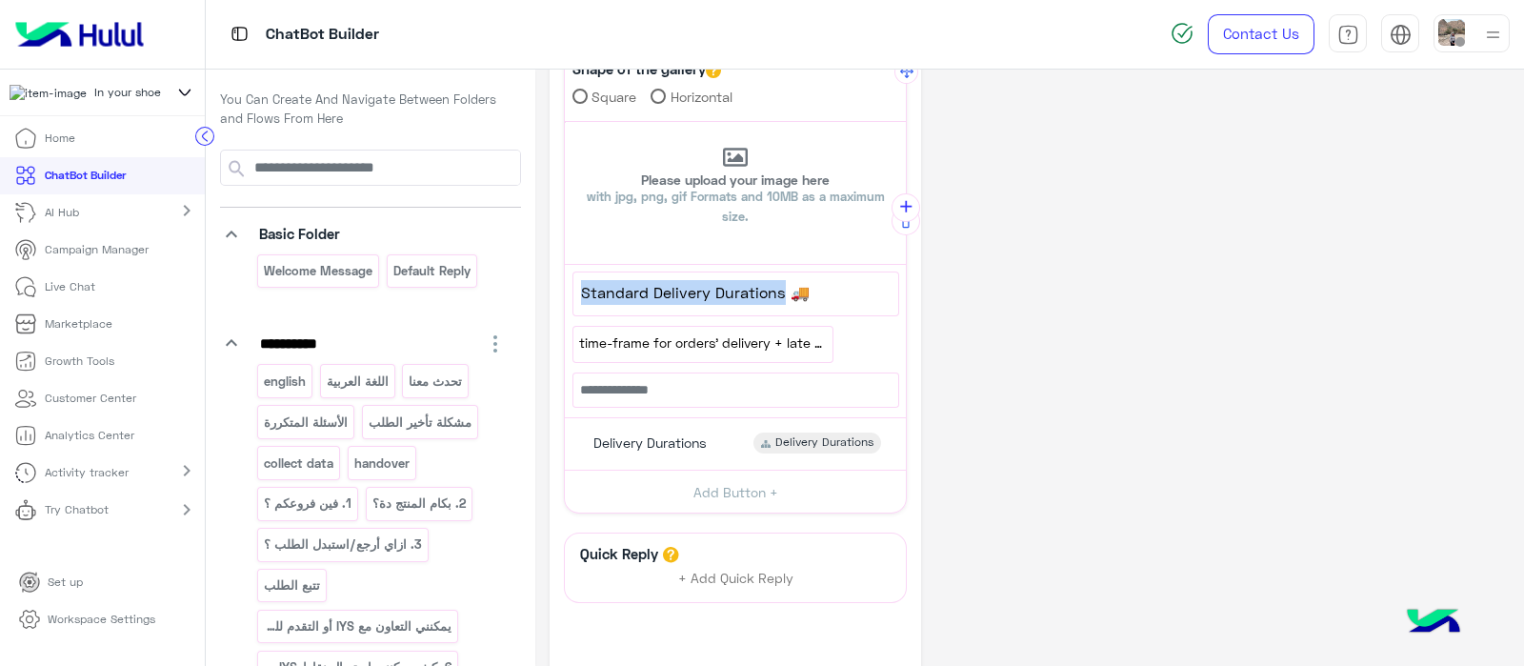
drag, startPoint x: 576, startPoint y: 291, endPoint x: 781, endPoint y: 290, distance: 204.8
click at [781, 290] on div "Standard Delivery Durations 🚚" at bounding box center [735, 293] width 325 height 43
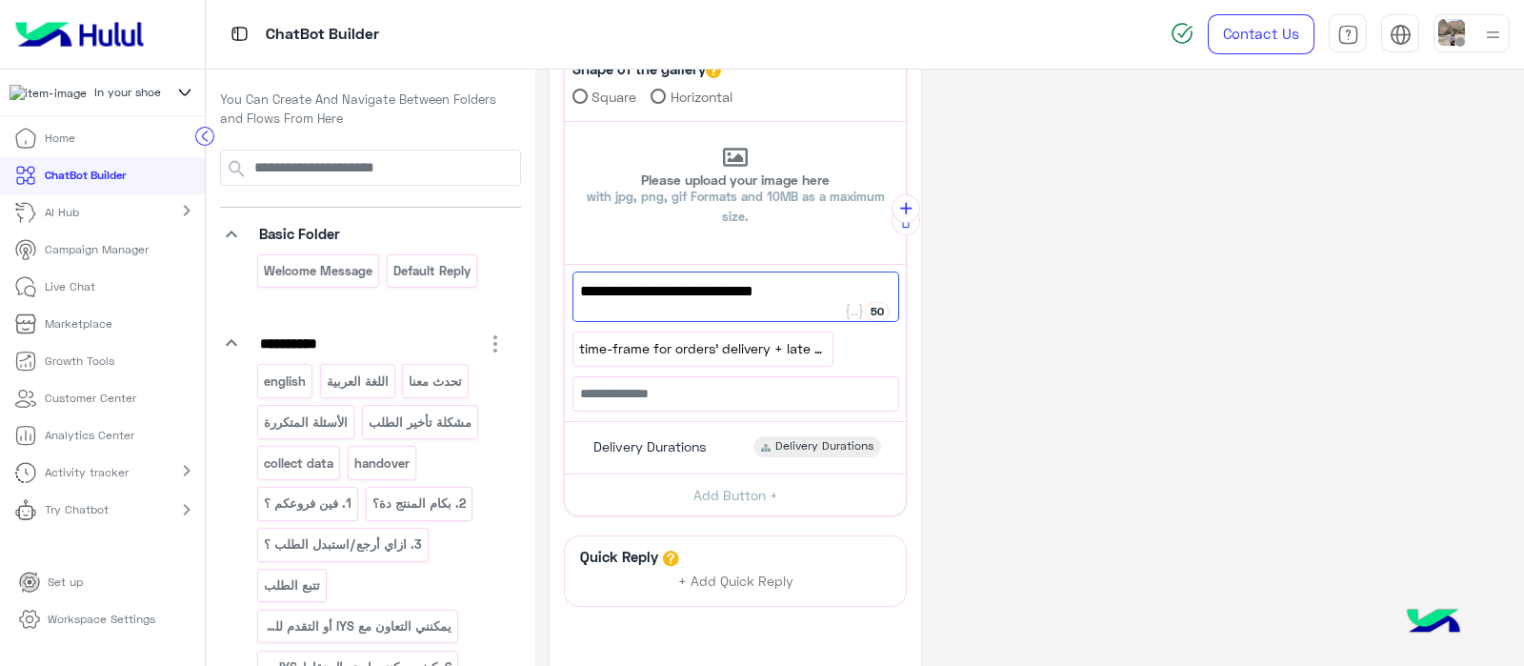
scroll to position [0, 0]
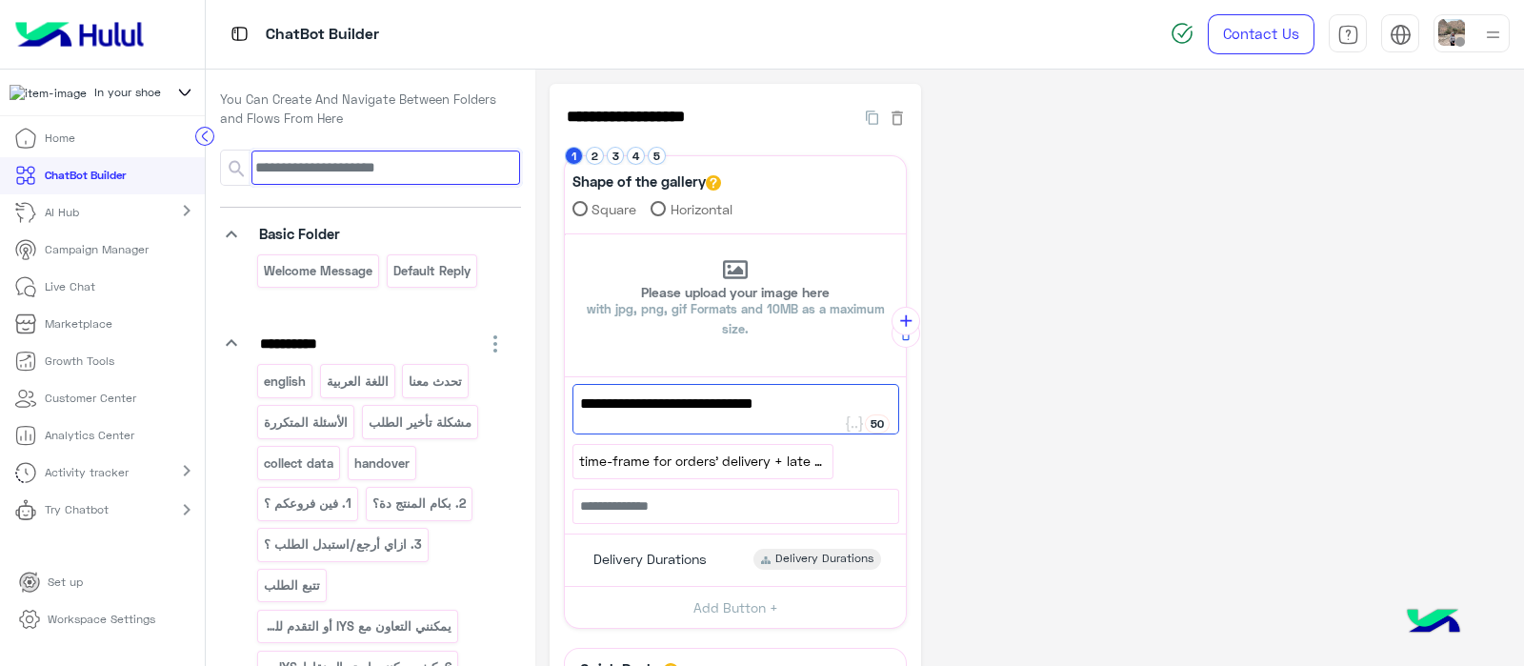
click at [314, 162] on input at bounding box center [385, 167] width 269 height 34
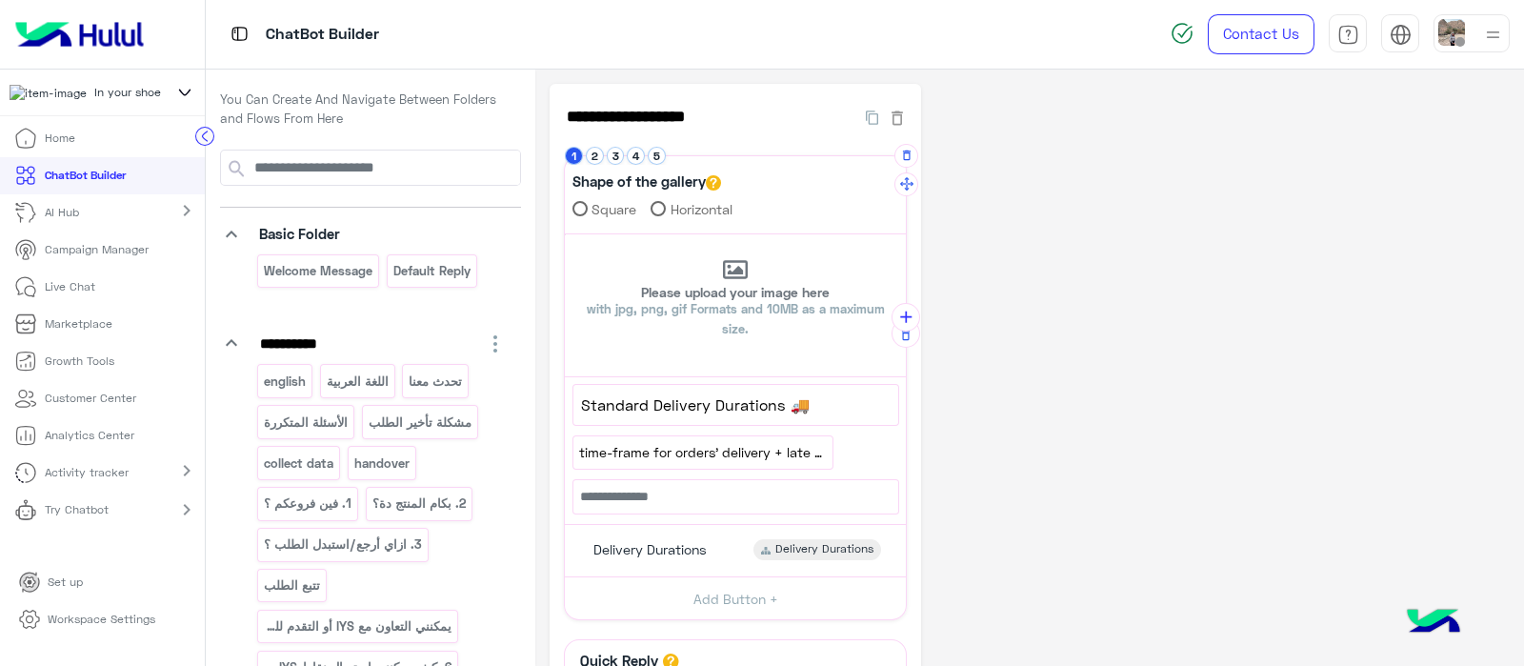
click at [823, 411] on span "Standard Delivery Durations 🚚" at bounding box center [736, 404] width 310 height 25
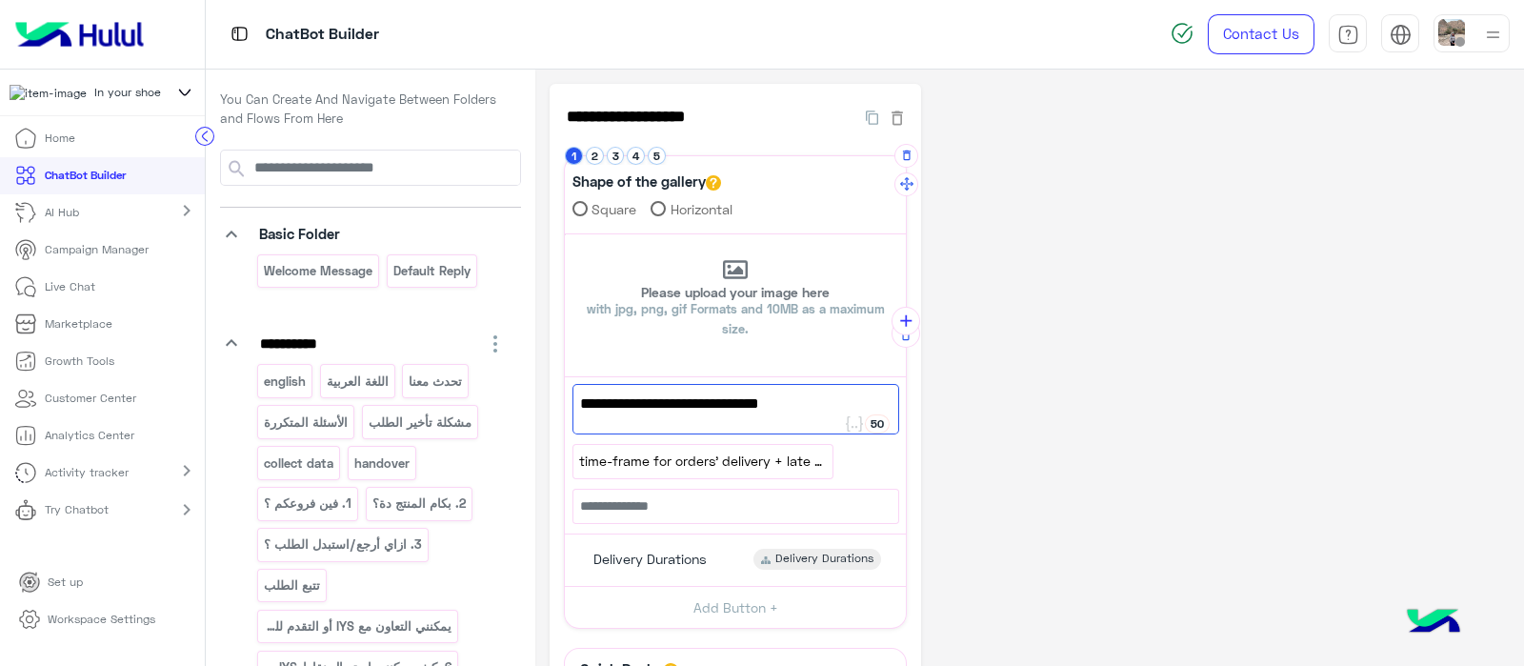
paste textarea "*****"
type textarea "**********"
click at [596, 153] on button "2" at bounding box center [595, 156] width 18 height 18
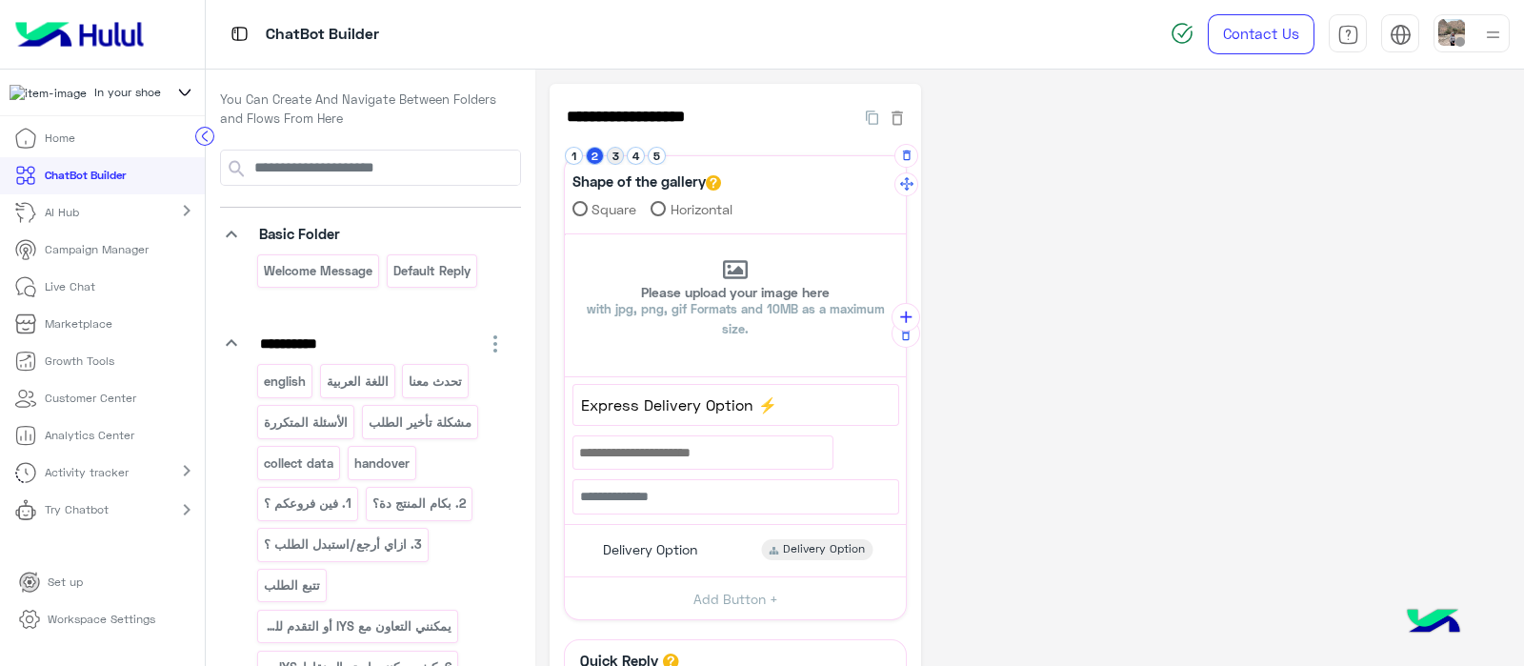
click at [613, 161] on button "3" at bounding box center [616, 156] width 18 height 18
click at [637, 158] on button "4" at bounding box center [636, 156] width 18 height 18
click at [655, 157] on button "5" at bounding box center [657, 156] width 18 height 18
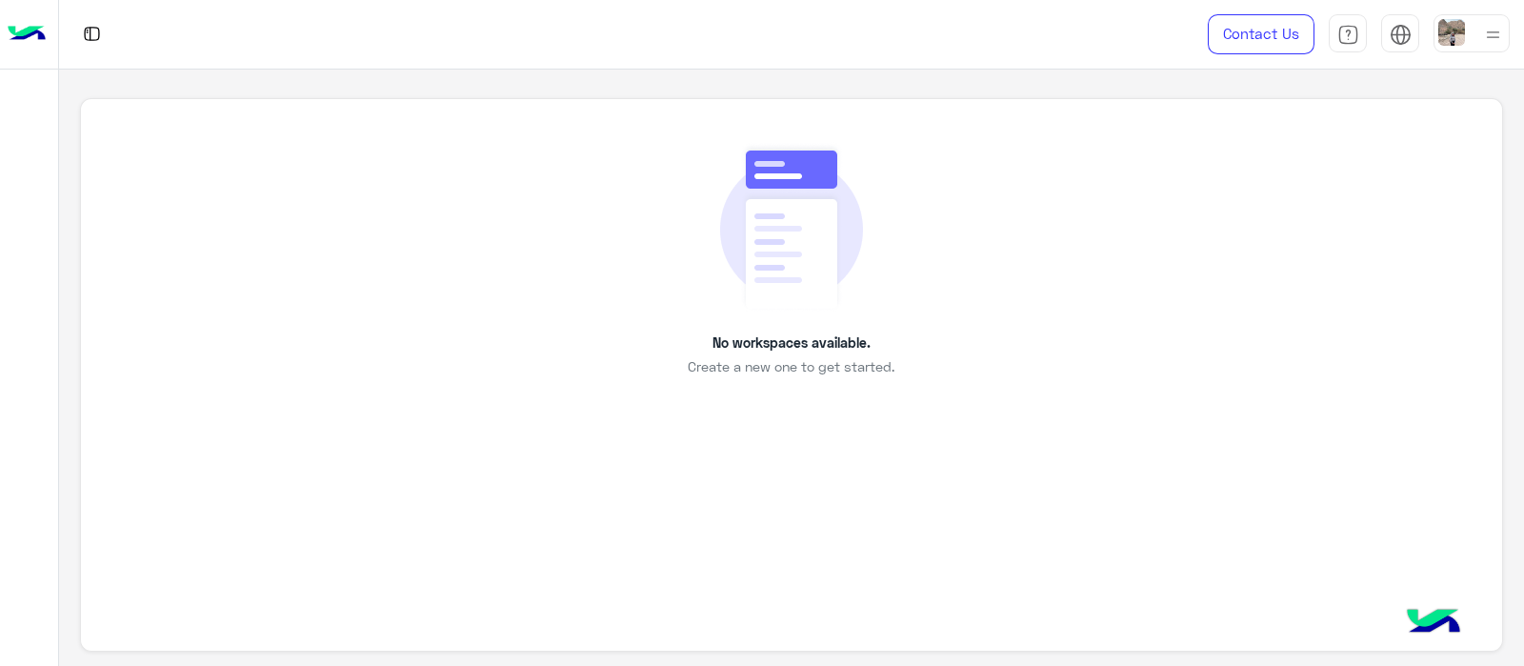
click at [977, 330] on div "No workspaces available. Create a new one to get started." at bounding box center [791, 259] width 1334 height 235
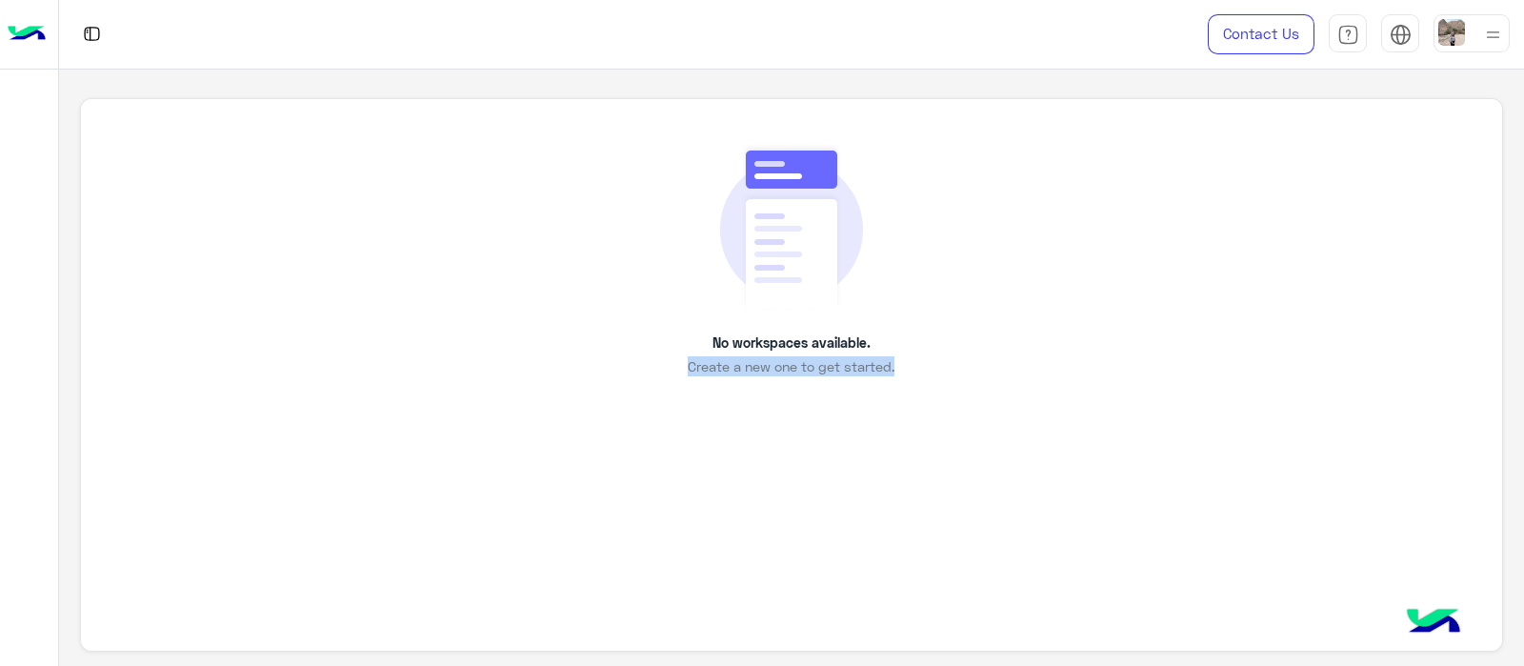
click at [977, 330] on div "No workspaces available. Create a new one to get started." at bounding box center [791, 259] width 1334 height 235
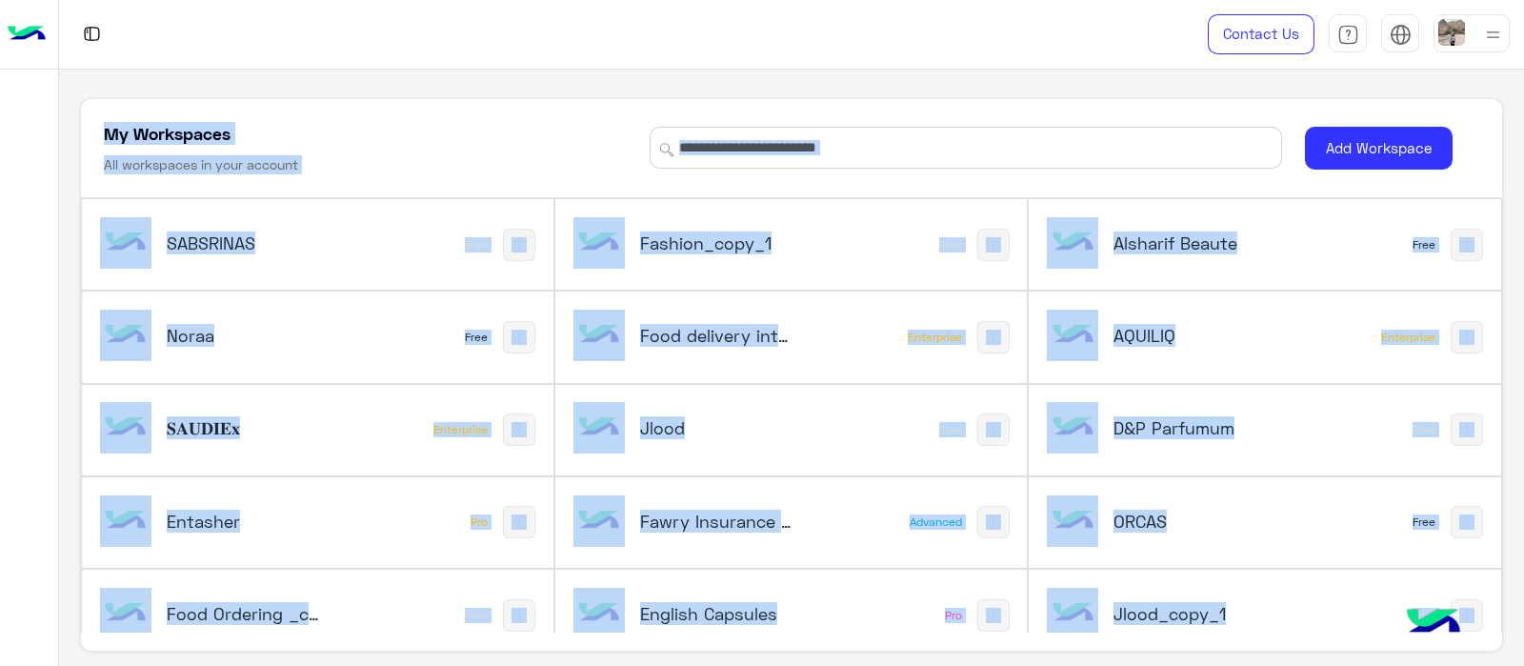
click at [624, 120] on div "My Workspaces All workspaces in your account Add Workspace" at bounding box center [791, 149] width 1420 height 100
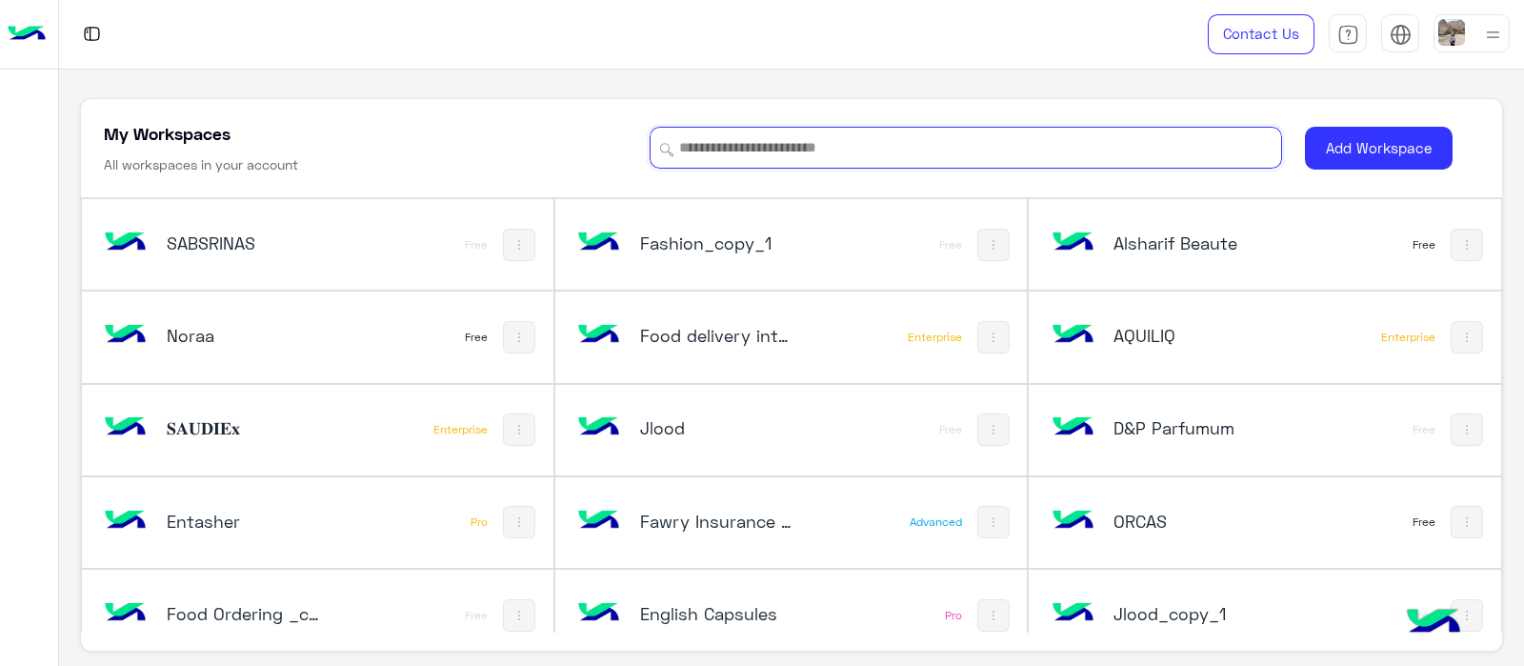
click at [791, 158] on input at bounding box center [965, 148] width 632 height 42
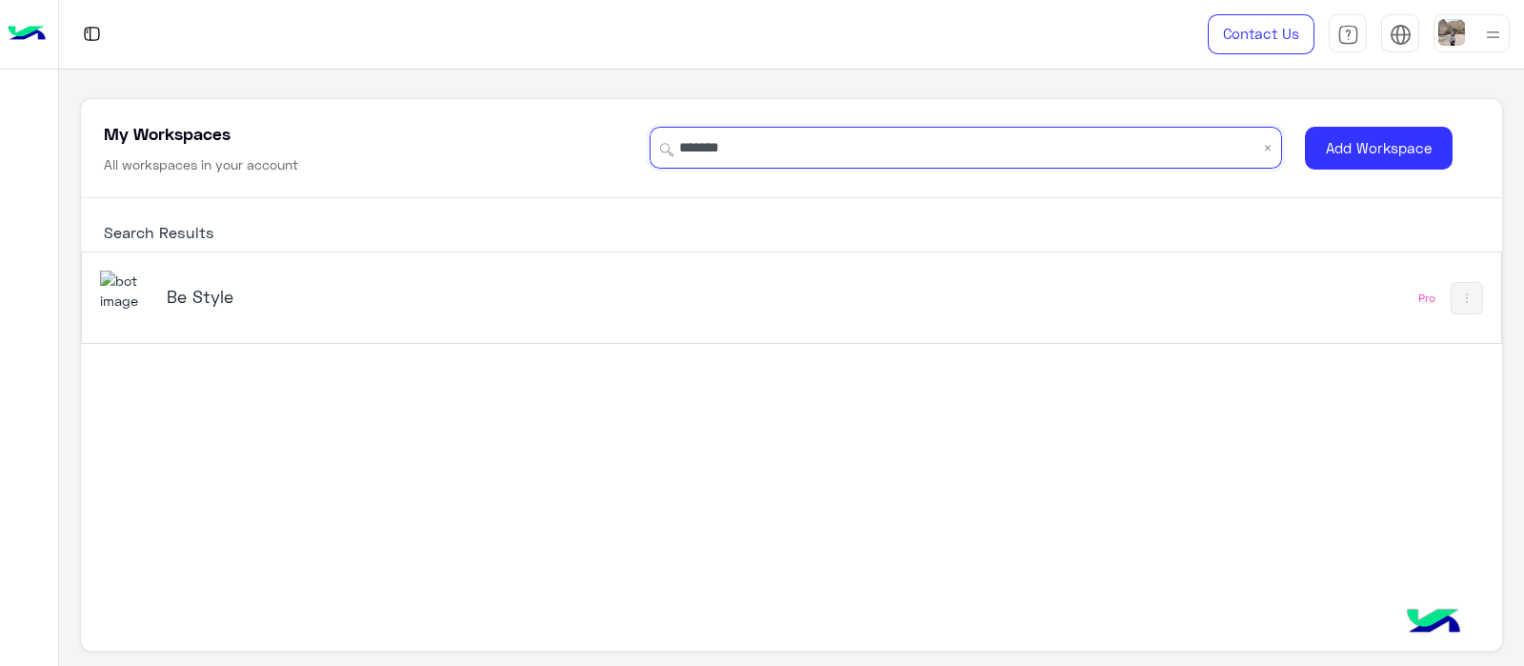
scroll to position [19, 0]
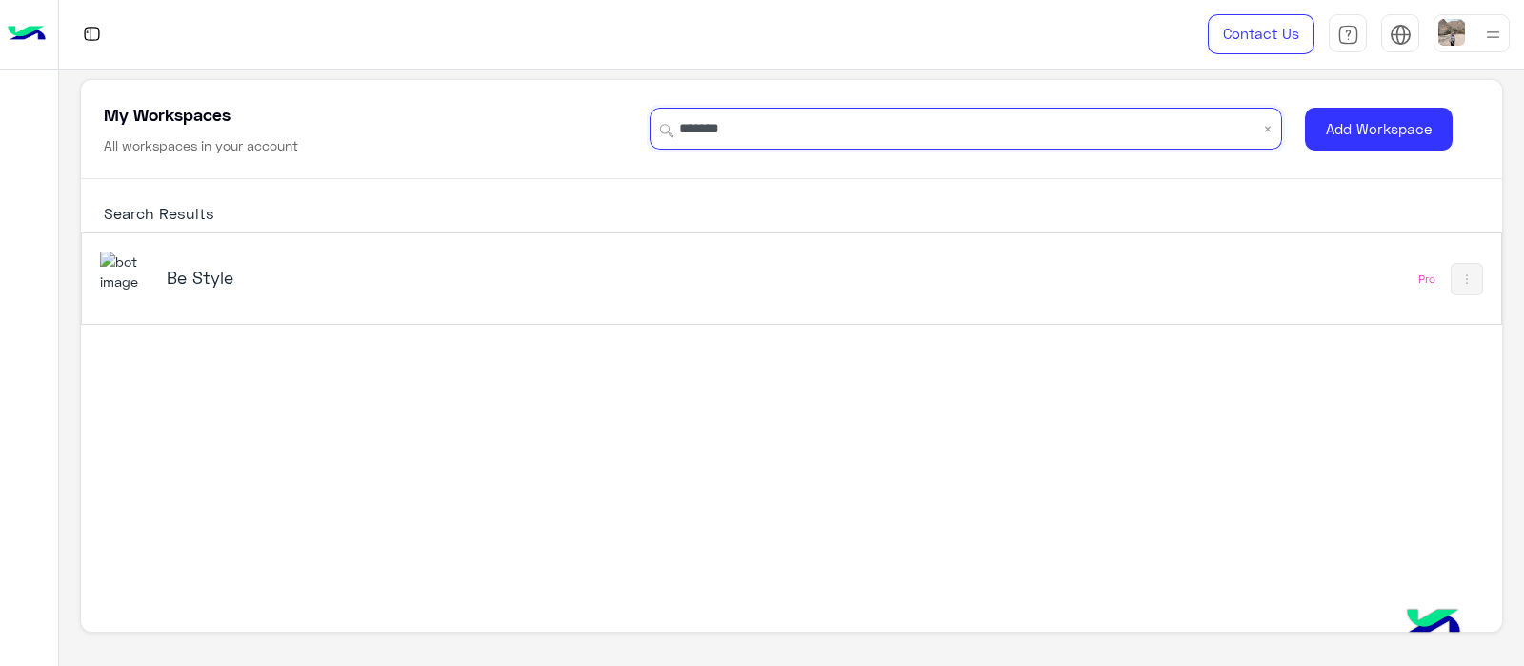
type input "*******"
click at [259, 257] on div "Be Style" at bounding box center [514, 278] width 829 height 55
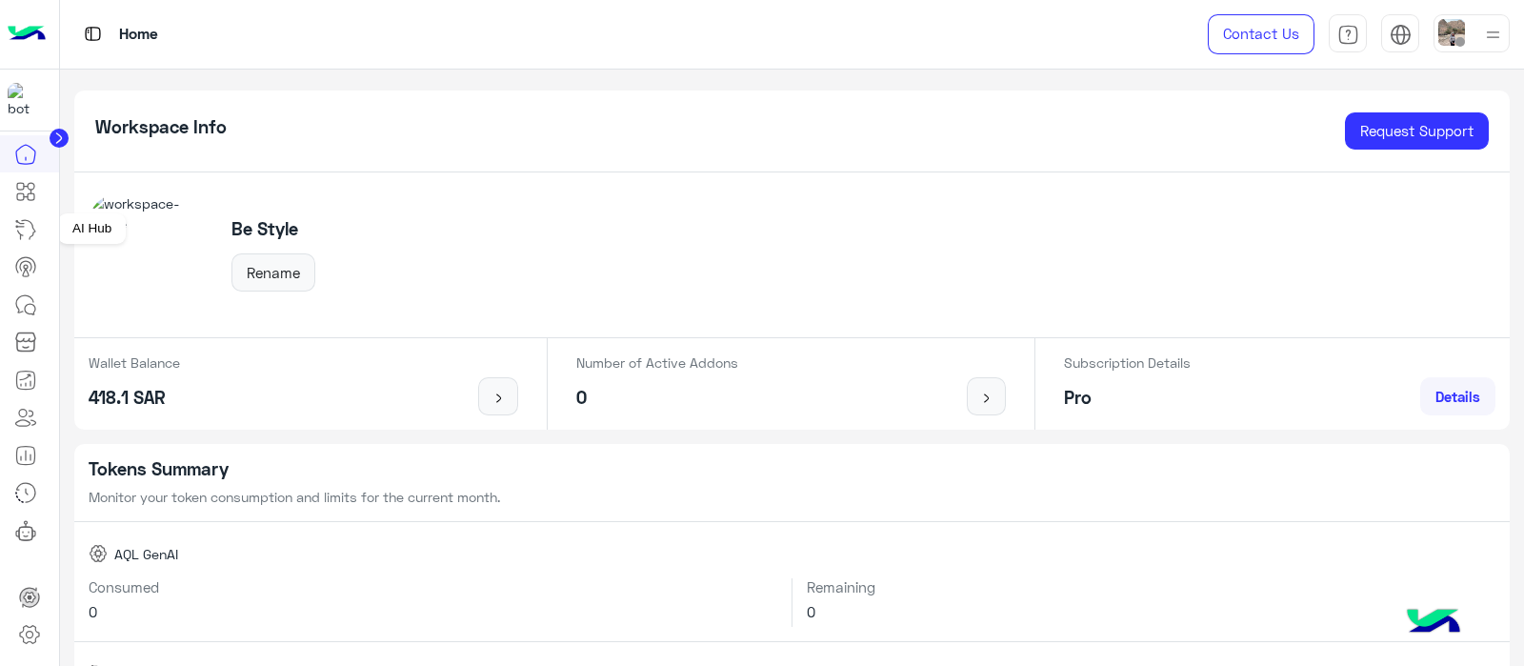
click at [24, 210] on link at bounding box center [25, 229] width 51 height 38
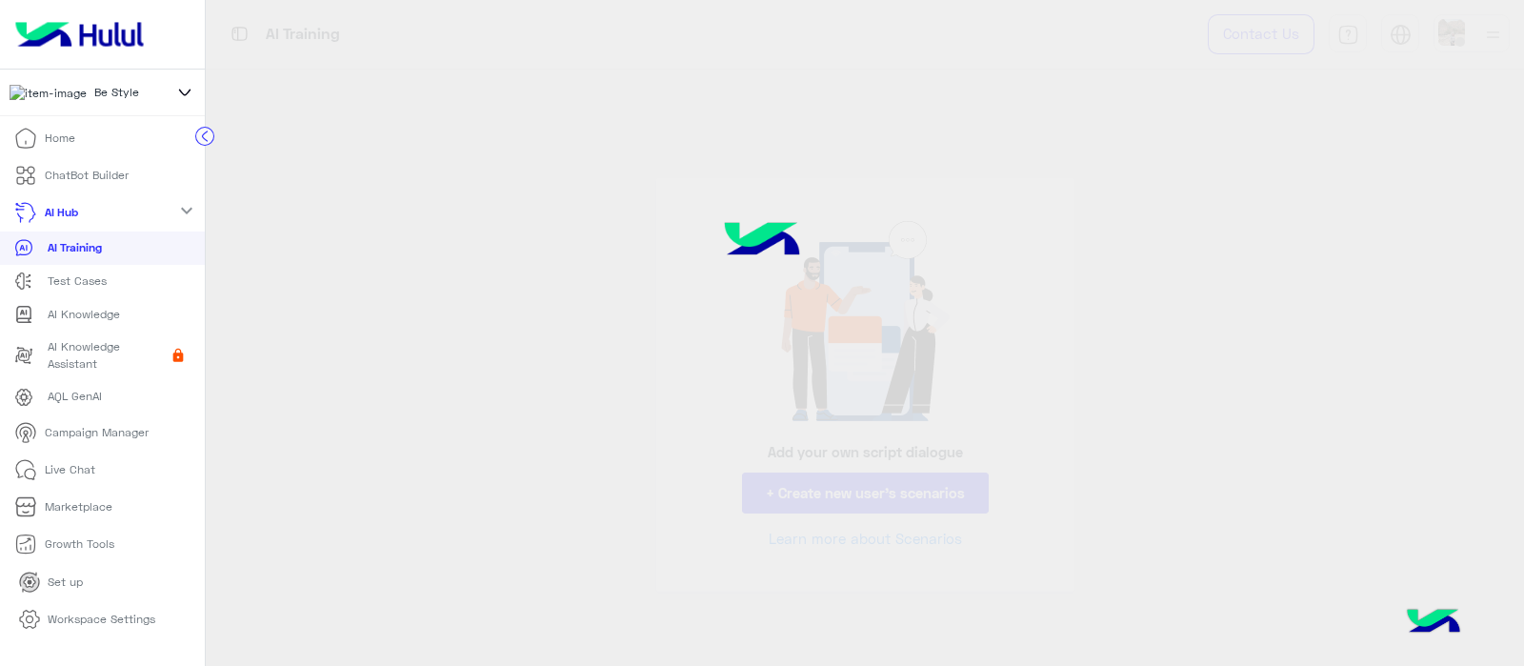
click at [81, 184] on p "ChatBot Builder" at bounding box center [87, 175] width 84 height 17
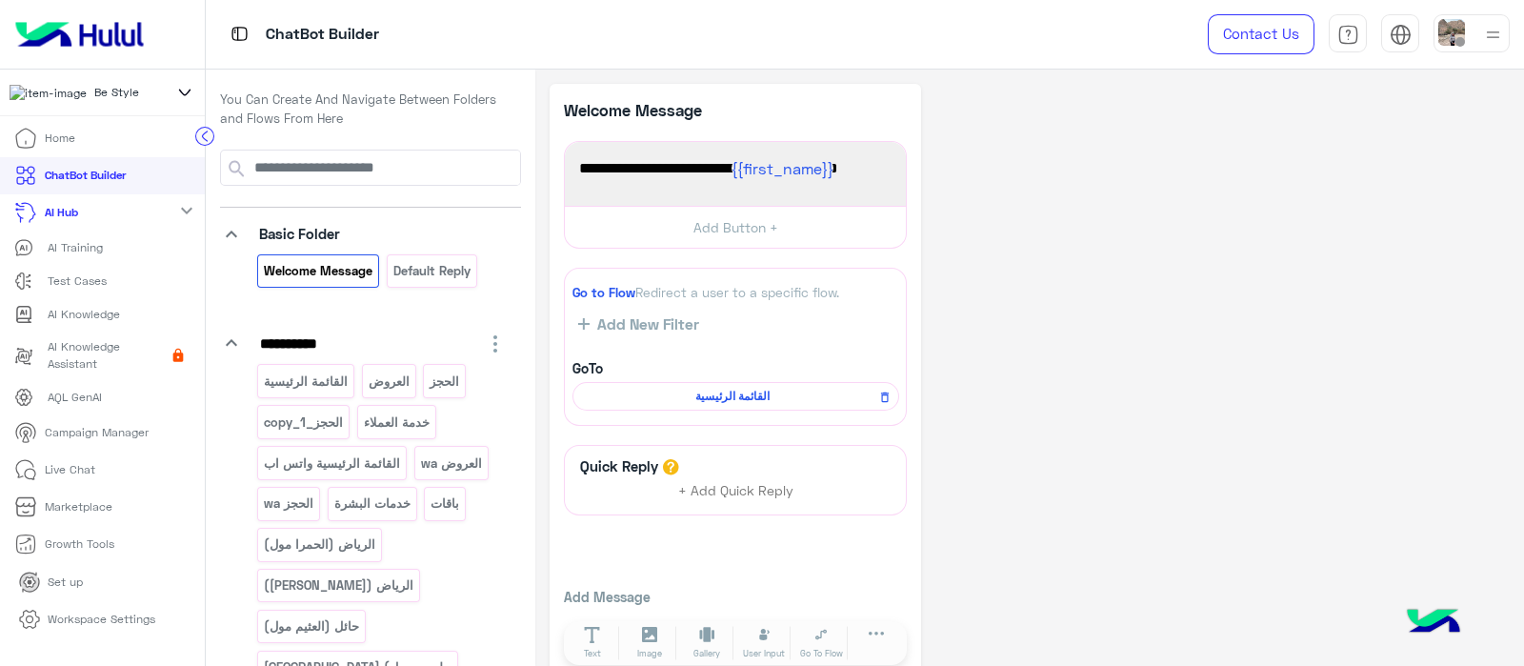
click at [103, 257] on div "AI Training" at bounding box center [102, 247] width 176 height 19
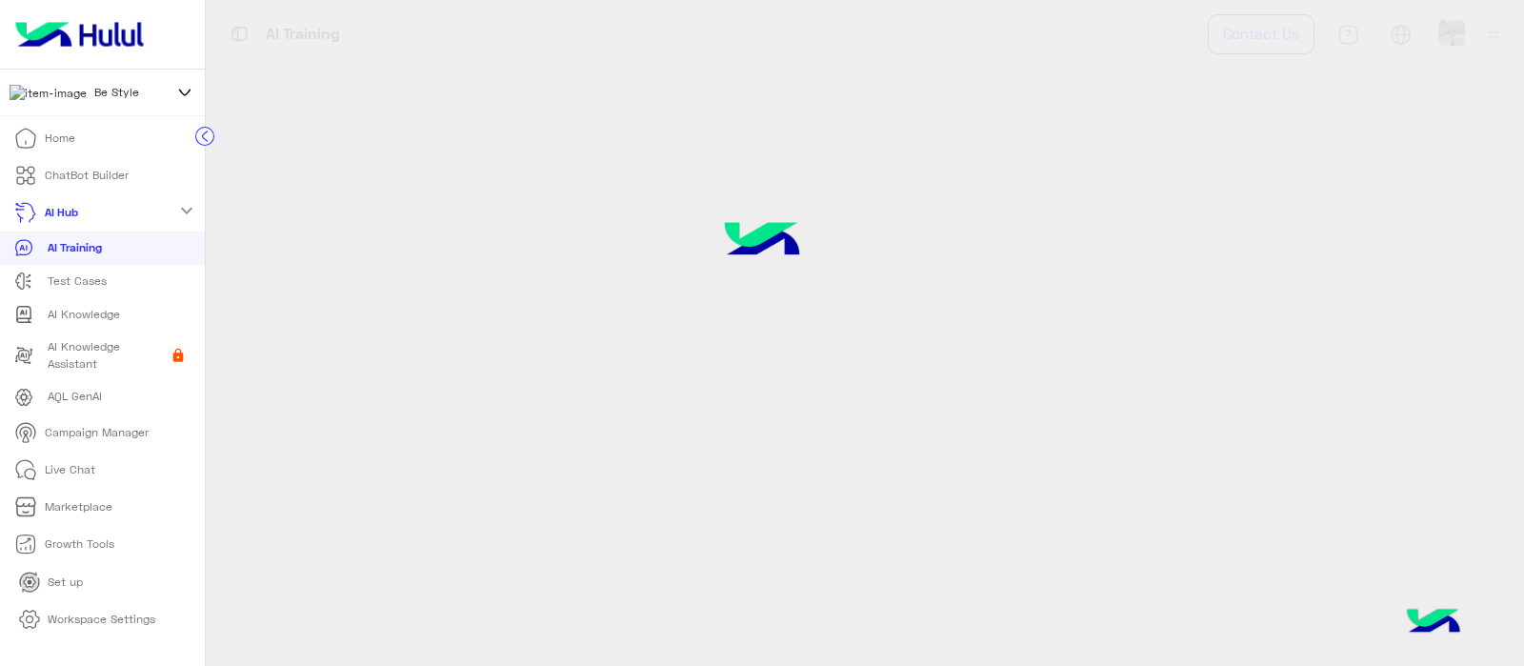
click at [65, 257] on span "AI Training" at bounding box center [58, 247] width 88 height 19
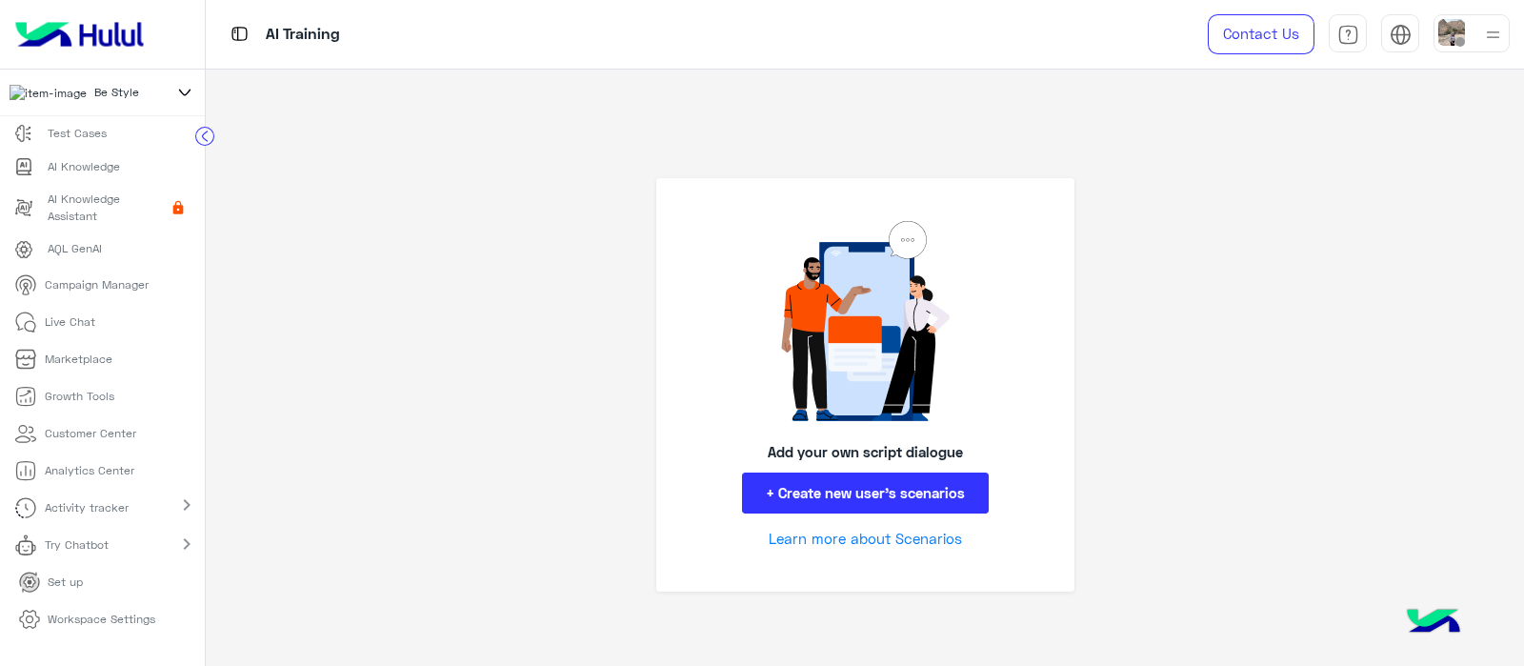
scroll to position [151, 0]
click at [90, 286] on p "Campaign Manager" at bounding box center [97, 281] width 104 height 17
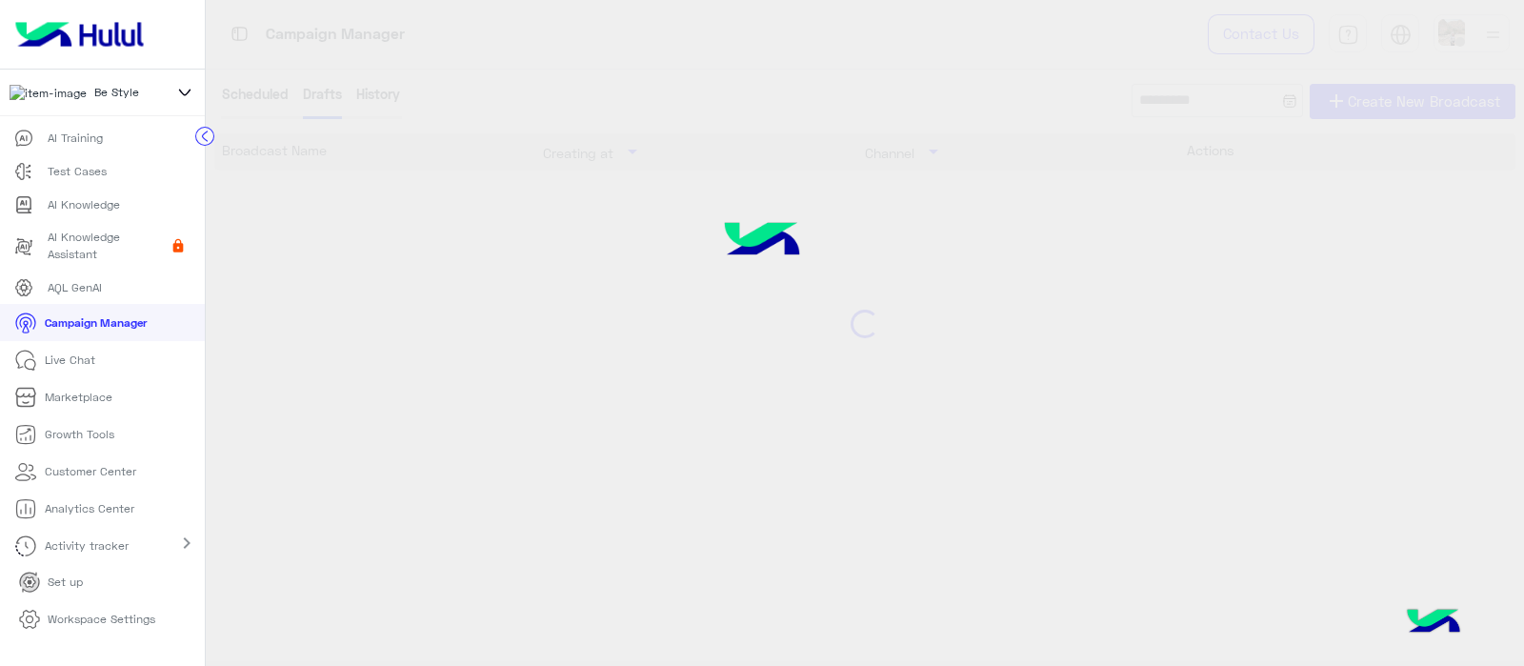
scroll to position [110, 0]
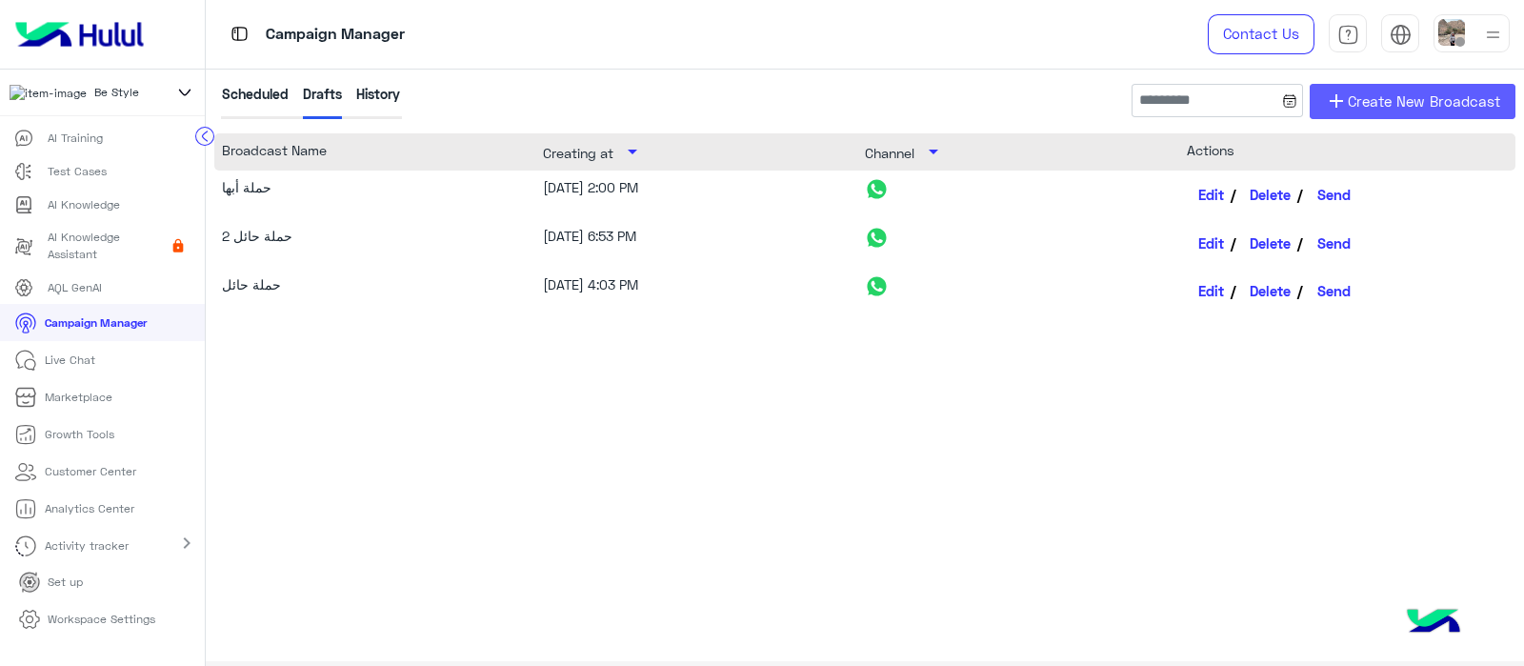
click at [1330, 87] on link "add Create New Broadcast" at bounding box center [1412, 101] width 206 height 35
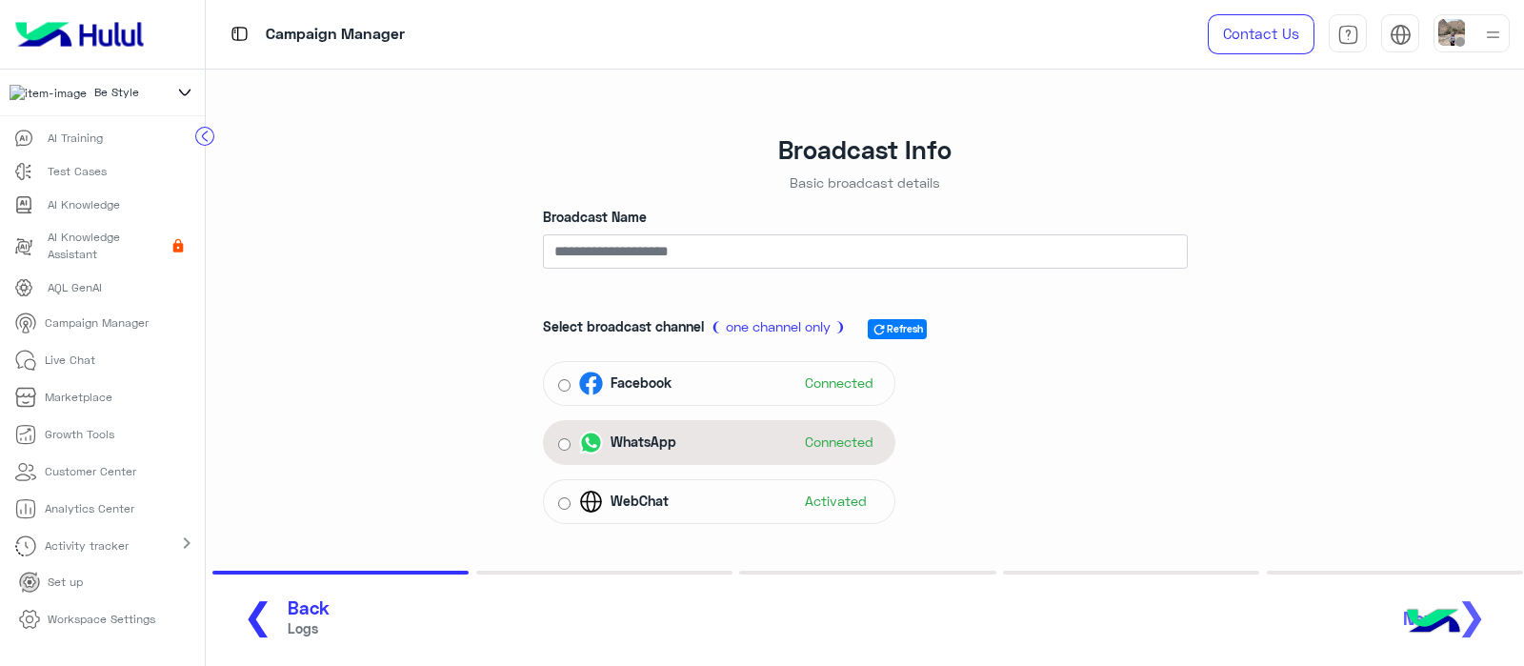
click at [556, 449] on div "WhatsApp Connected" at bounding box center [719, 442] width 352 height 45
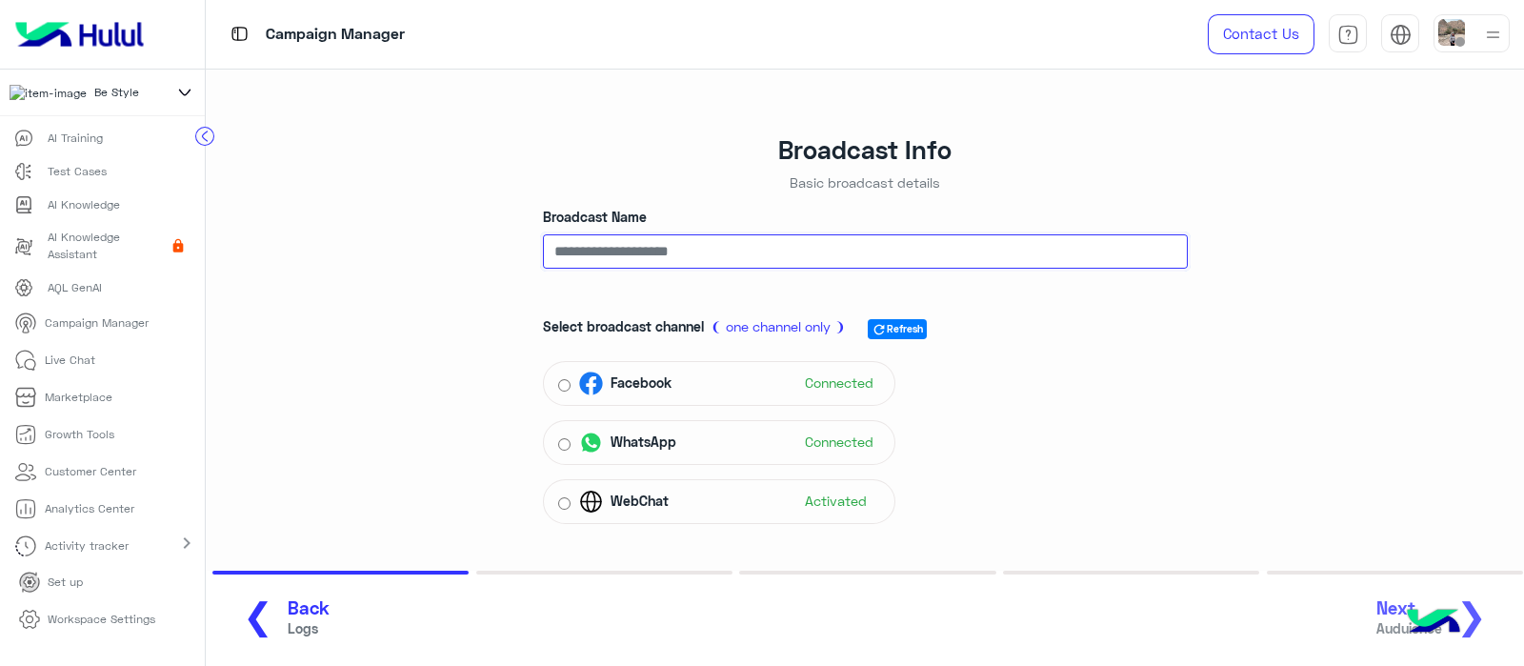
click at [611, 258] on input "Broadcast Name" at bounding box center [865, 251] width 645 height 34
type input "*"
click at [1406, 608] on img at bounding box center [1433, 622] width 67 height 67
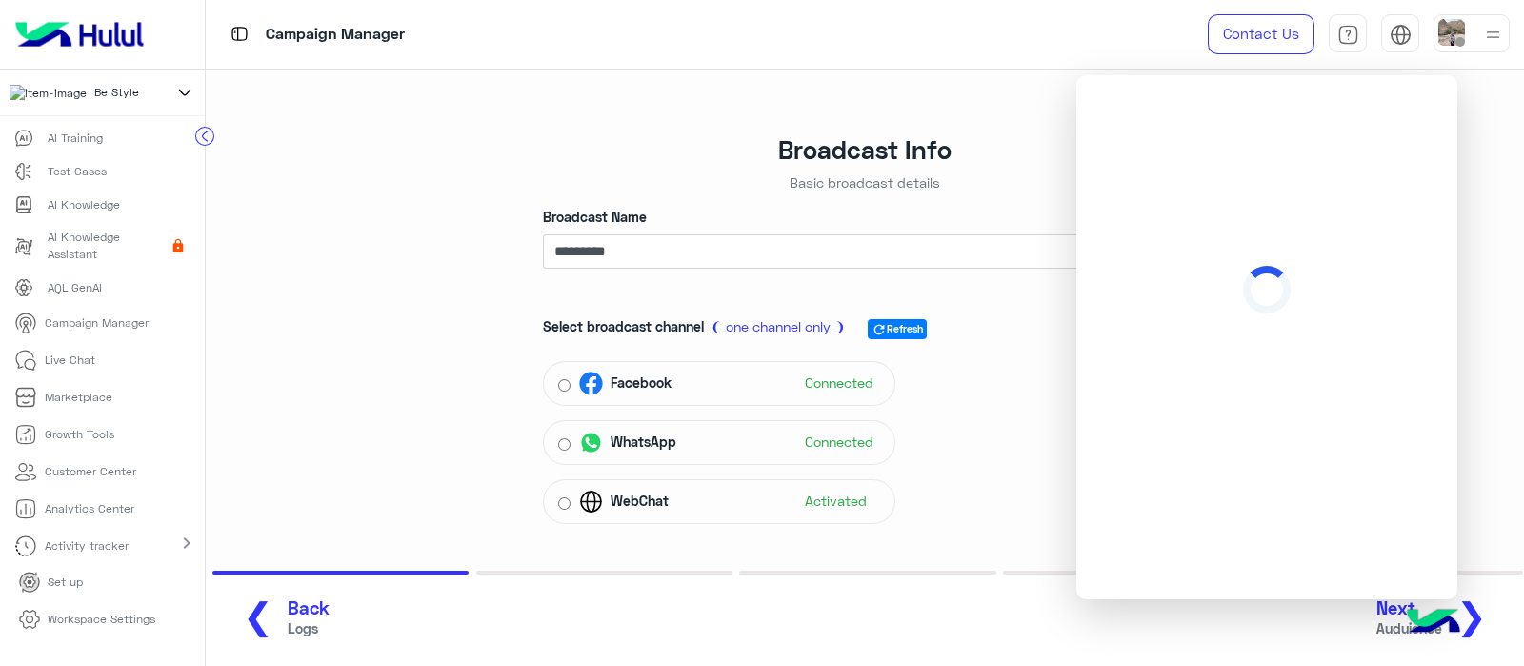
click at [1516, 406] on div "Broadcast Info Basic broadcast details Broadcast Name ******** Select broadcast…" at bounding box center [864, 355] width 1347 height 570
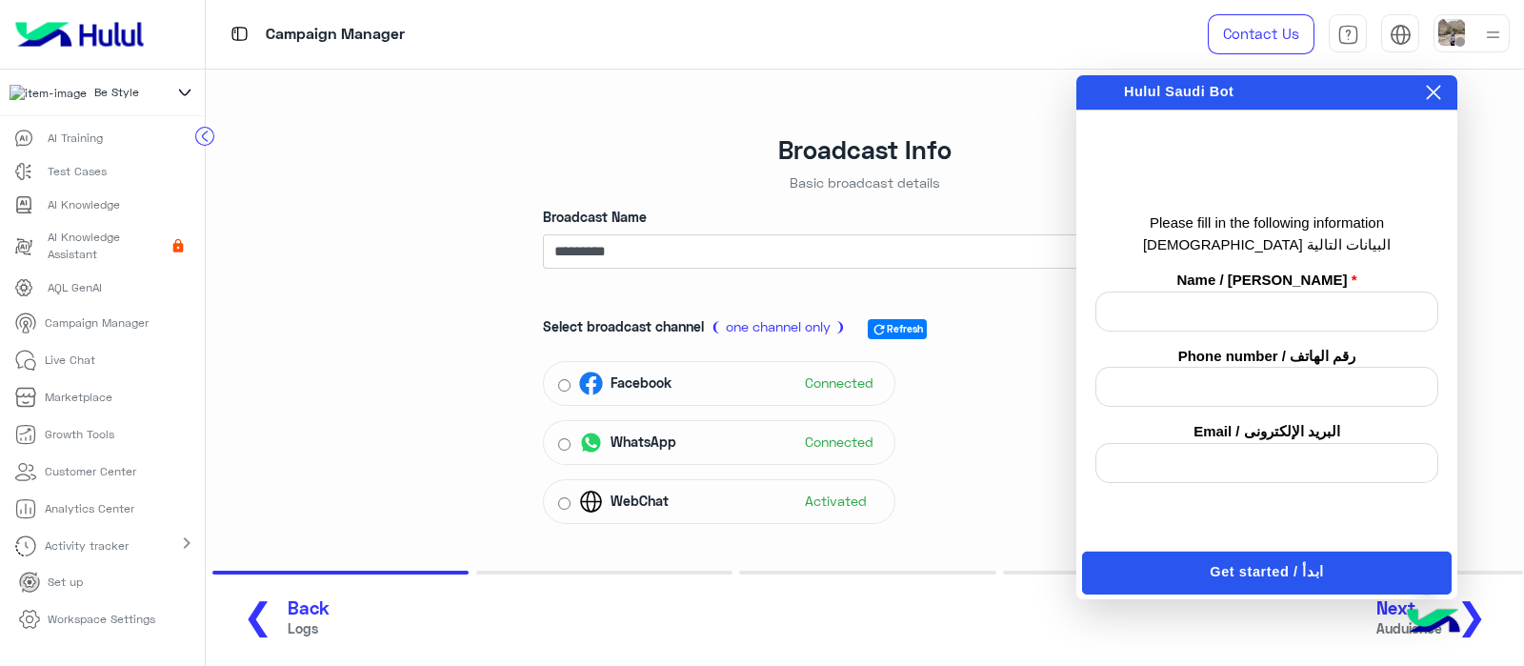
click at [995, 104] on div "Broadcast Info Basic broadcast details Broadcast Name ******** Select broadcast…" at bounding box center [864, 355] width 1347 height 570
click at [1431, 94] on icon at bounding box center [1434, 93] width 14 height 14
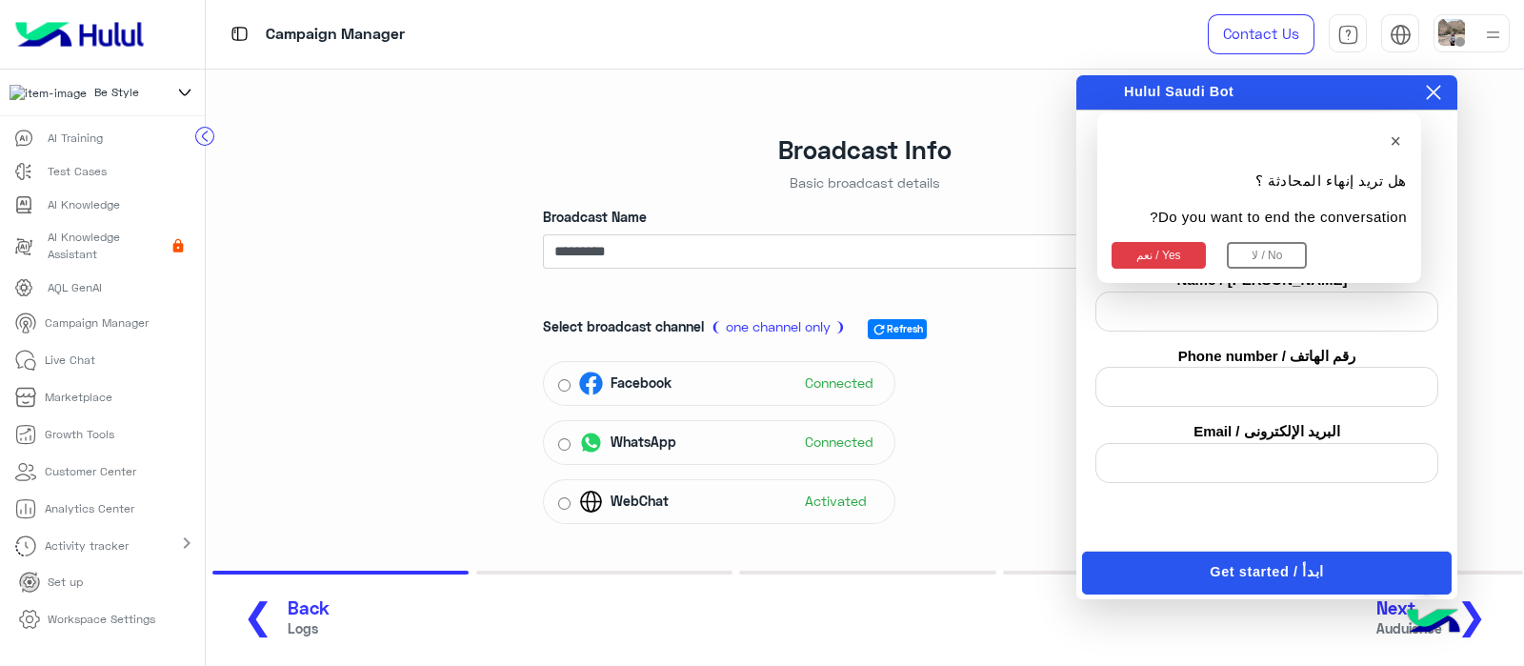
click at [1151, 248] on button "نعم / Yes" at bounding box center [1158, 255] width 94 height 27
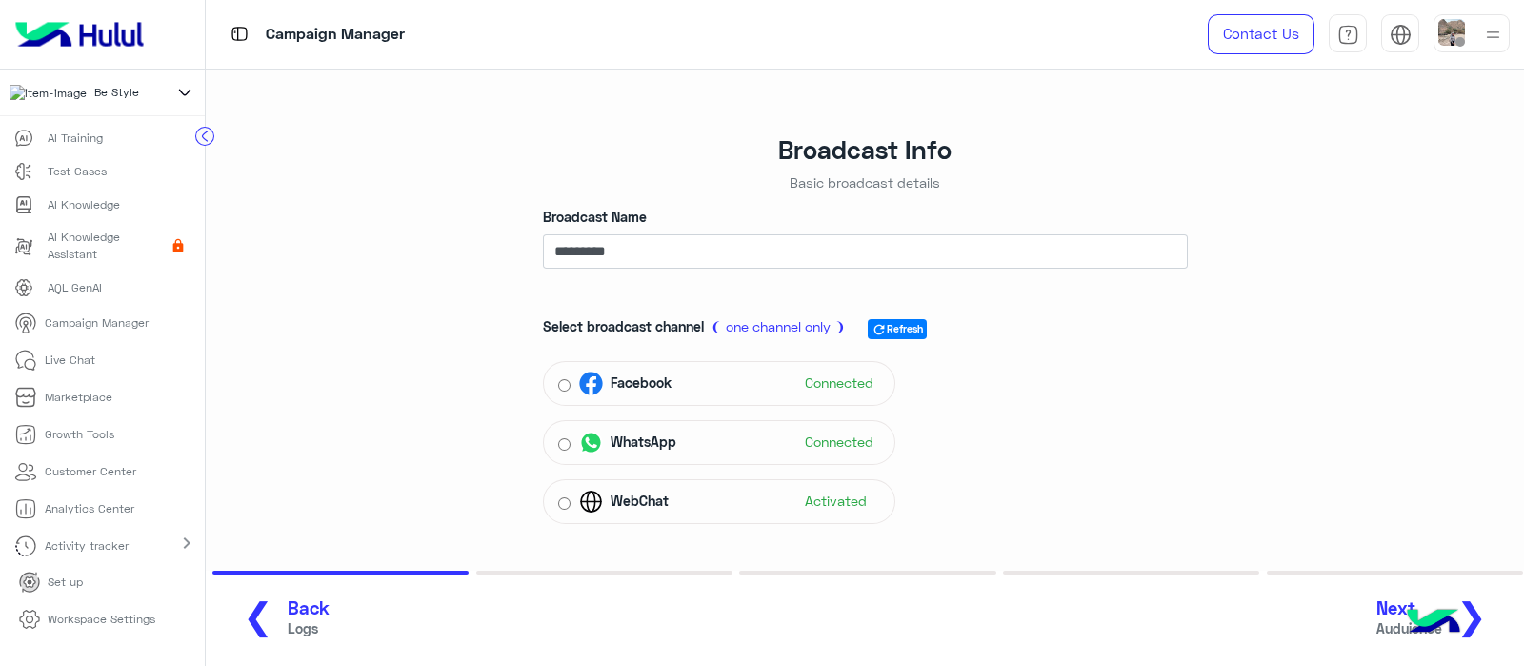
click at [1387, 617] on button "Next Auduience ❯" at bounding box center [1438, 618] width 136 height 52
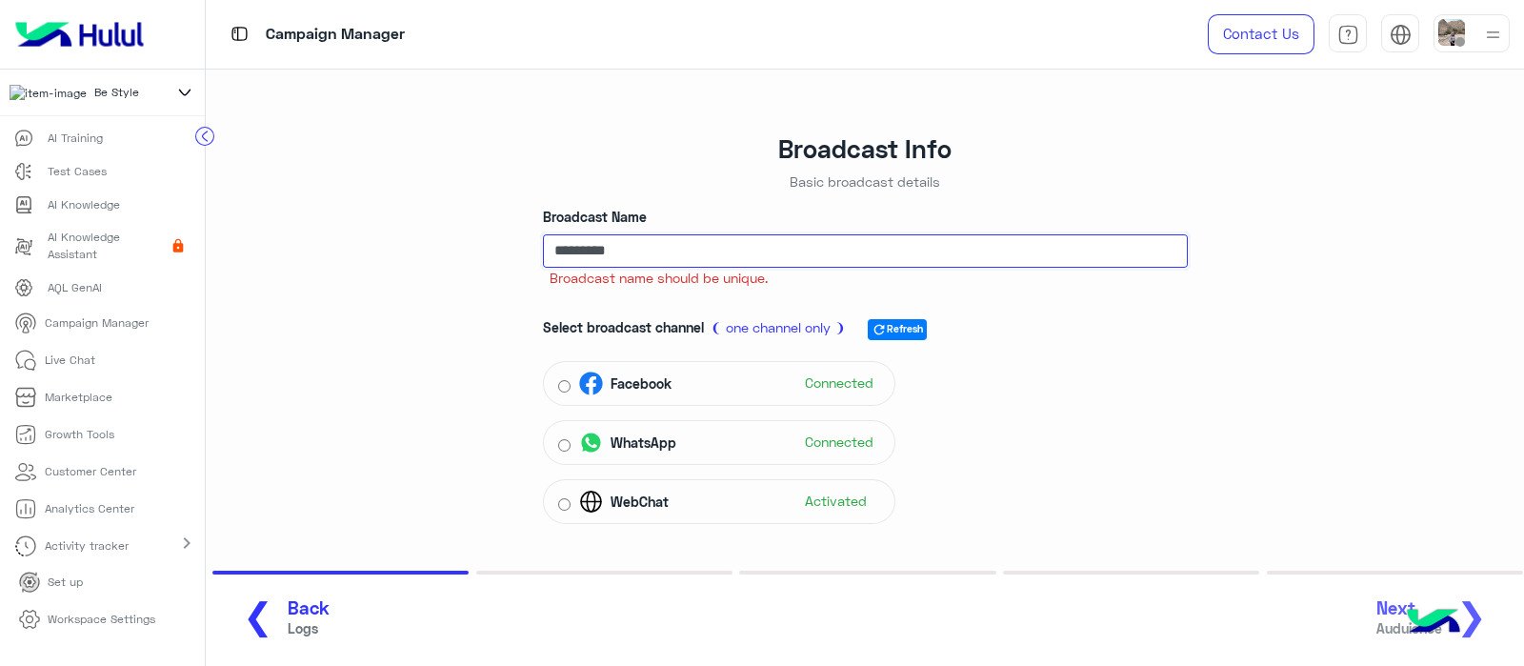
click at [1088, 264] on input "********" at bounding box center [865, 251] width 645 height 34
type input "**********"
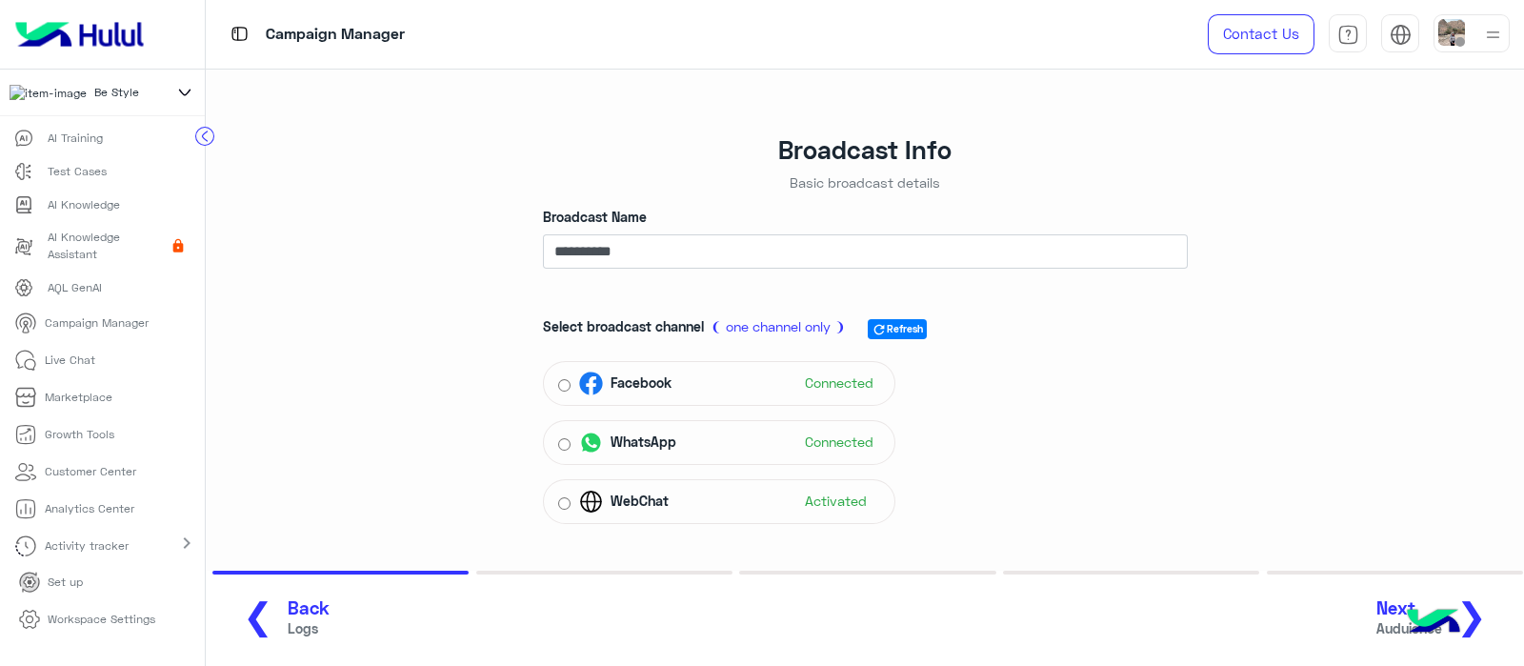
click at [1395, 631] on span "Auduience" at bounding box center [1409, 628] width 66 height 20
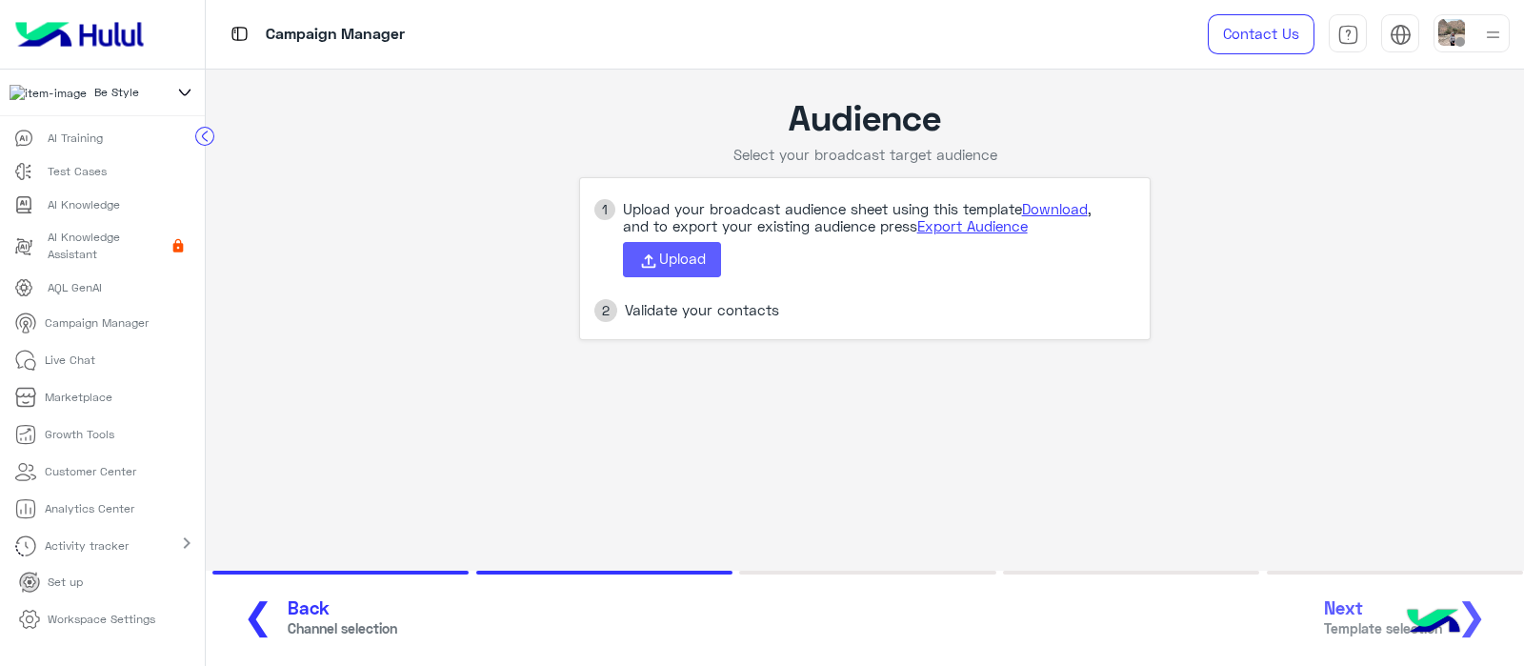
click at [668, 264] on span "Upload" at bounding box center [682, 258] width 47 height 17
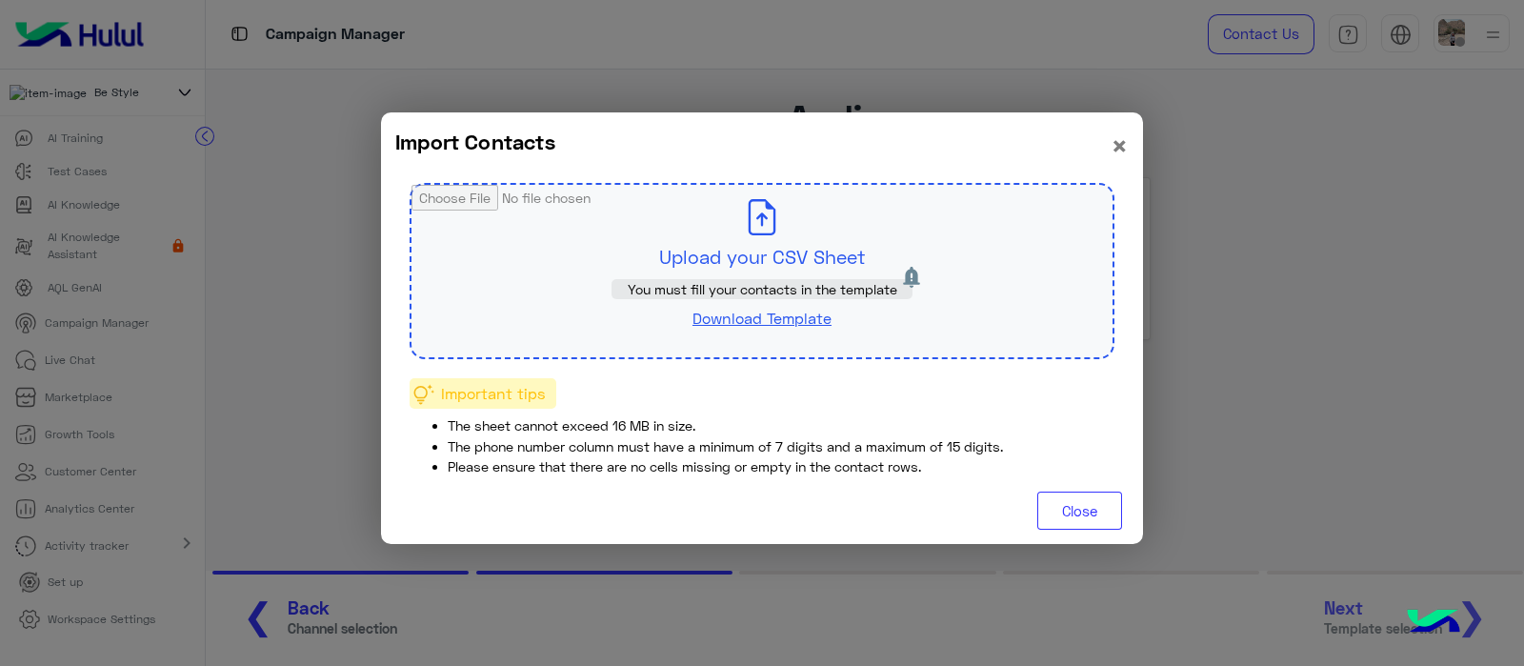
click at [747, 319] on link "Download Template" at bounding box center [761, 318] width 139 height 18
click at [752, 247] on input "file" at bounding box center [761, 271] width 701 height 172
type input "**********"
click at [739, 239] on input "file" at bounding box center [761, 271] width 701 height 172
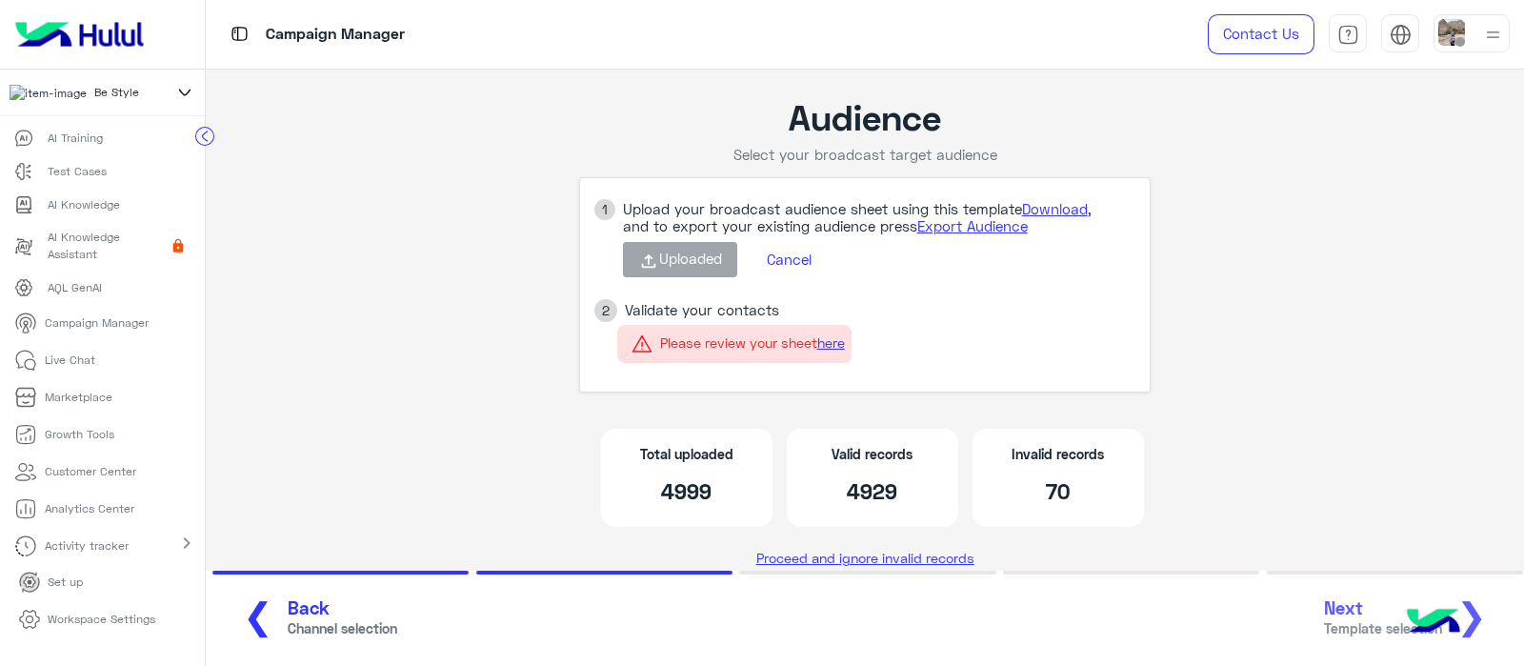
click at [1371, 597] on div "❮ Back Channel selection Next Template selection ❯" at bounding box center [865, 618] width 1284 height 52
click at [1376, 616] on div "❮ Back Channel selection Next Template selection ❯" at bounding box center [865, 618] width 1284 height 52
click at [1367, 622] on div "❮ Back Channel selection Next Template selection ❯" at bounding box center [865, 618] width 1284 height 52
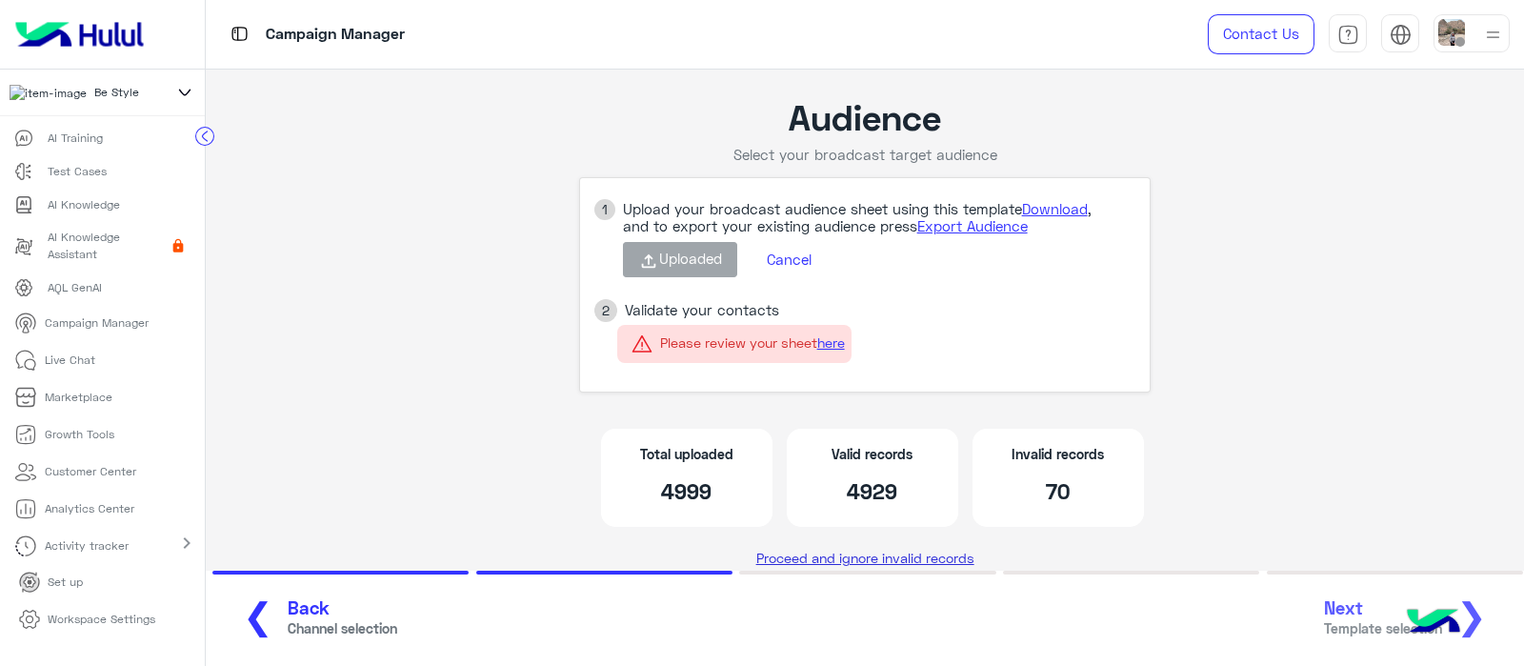
click at [852, 568] on link "Proceed and ignore invalid records" at bounding box center [865, 558] width 232 height 34
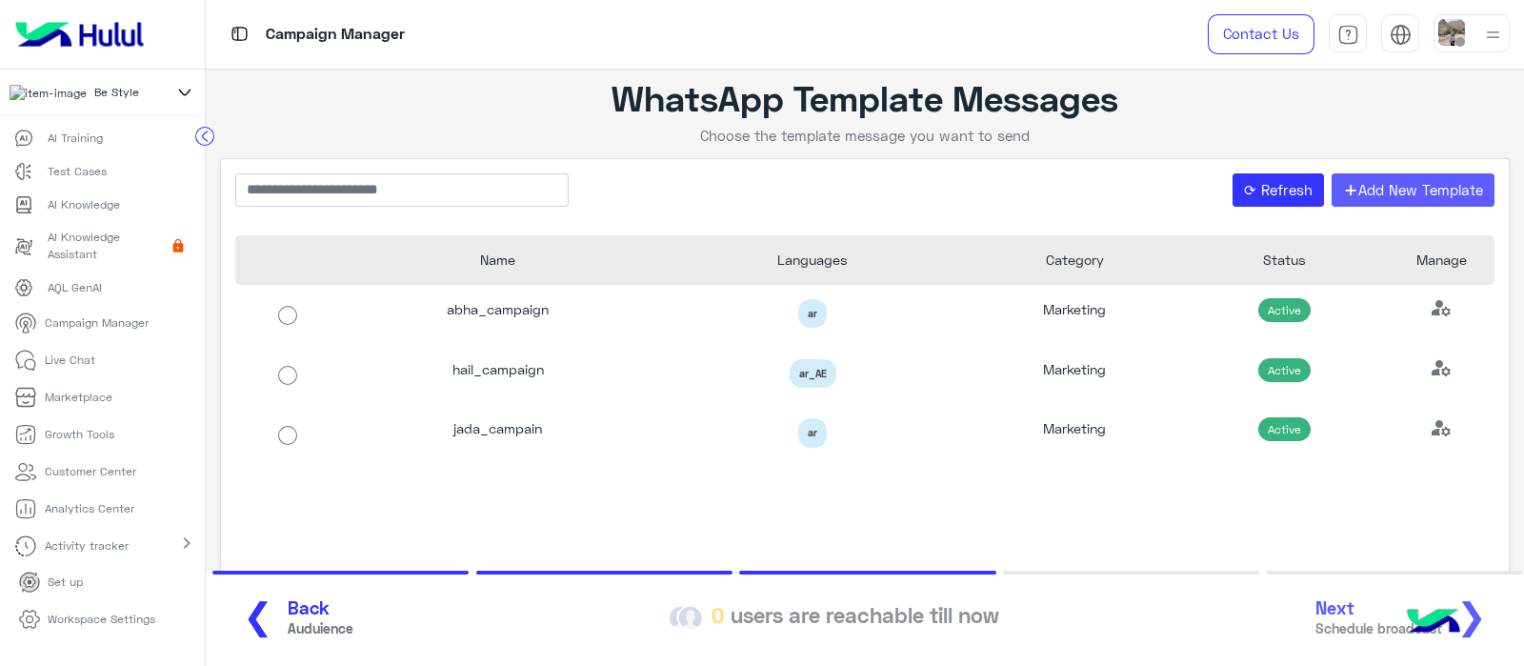
click at [1385, 195] on button "+ Add New Template" at bounding box center [1413, 190] width 164 height 34
drag, startPoint x: 469, startPoint y: 100, endPoint x: 532, endPoint y: 111, distance: 64.8
click at [490, 107] on app-select-template "WhatsApp Template Messages Choose the template message you want to send ⟳ Refre…" at bounding box center [865, 331] width 1318 height 523
click at [532, 111] on div "WhatsApp Template Messages" at bounding box center [865, 97] width 1318 height 43
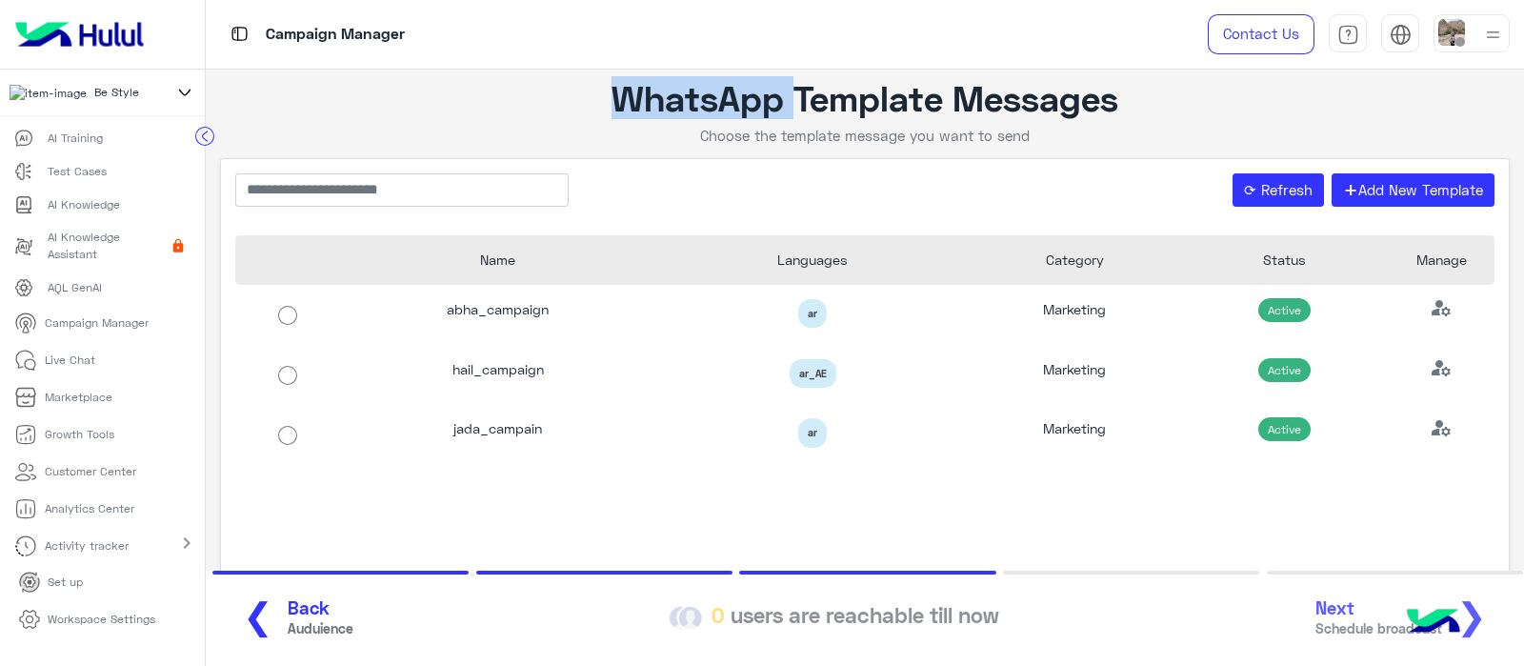
click at [532, 111] on div "WhatsApp Template Messages" at bounding box center [865, 97] width 1318 height 43
click at [848, 38] on div "Campaign Manager" at bounding box center [645, 34] width 879 height 69
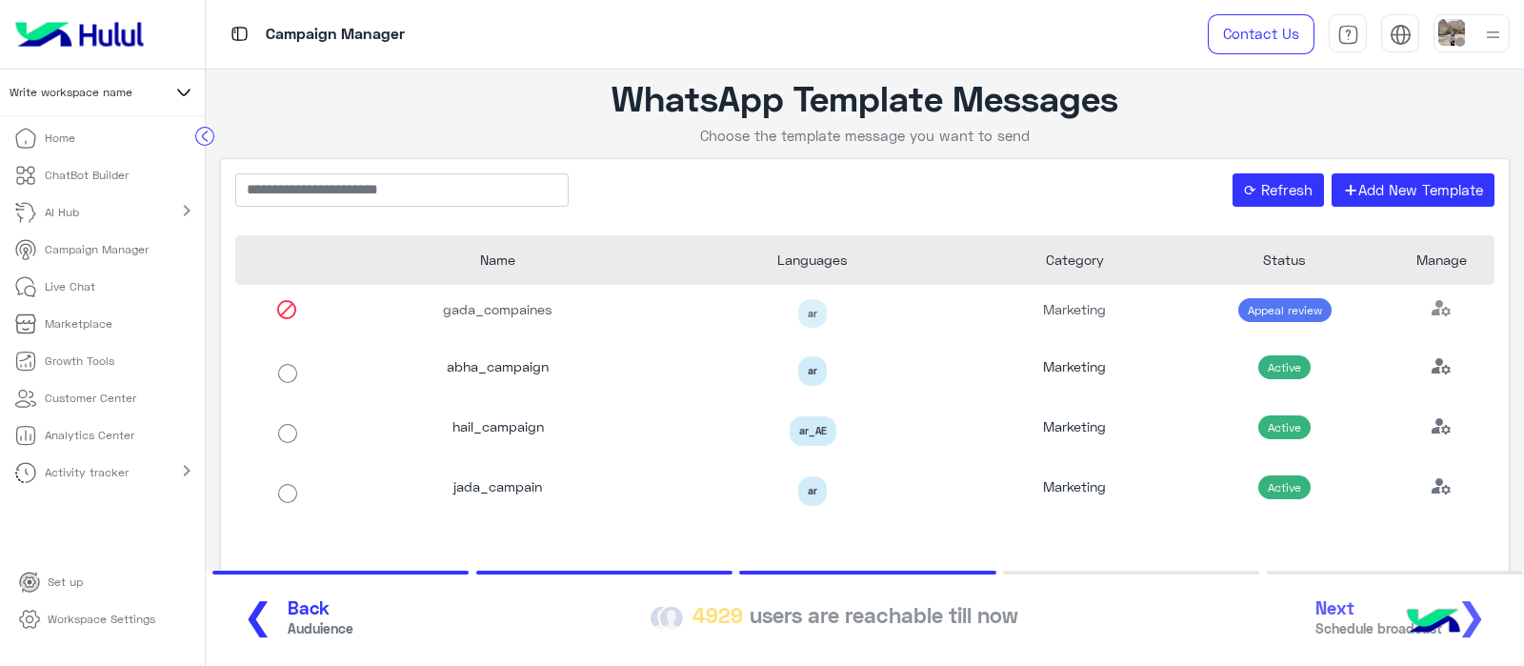
click at [286, 304] on div "gada_compaines ar Marketing Appeal review abha_campaign ar Marketing Active hai…" at bounding box center [864, 403] width 1259 height 237
click at [1252, 306] on div "gada_compaines ar Marketing Appeal review abha_campaign ar Marketing Active hai…" at bounding box center [864, 403] width 1259 height 237
click at [1223, 307] on div "gada_compaines ar Marketing Appeal review abha_campaign ar Marketing Active hai…" at bounding box center [864, 403] width 1259 height 237
click at [1254, 183] on button "⟳ Refresh" at bounding box center [1278, 190] width 92 height 34
click at [948, 611] on div "users are reachable till now" at bounding box center [883, 615] width 269 height 26
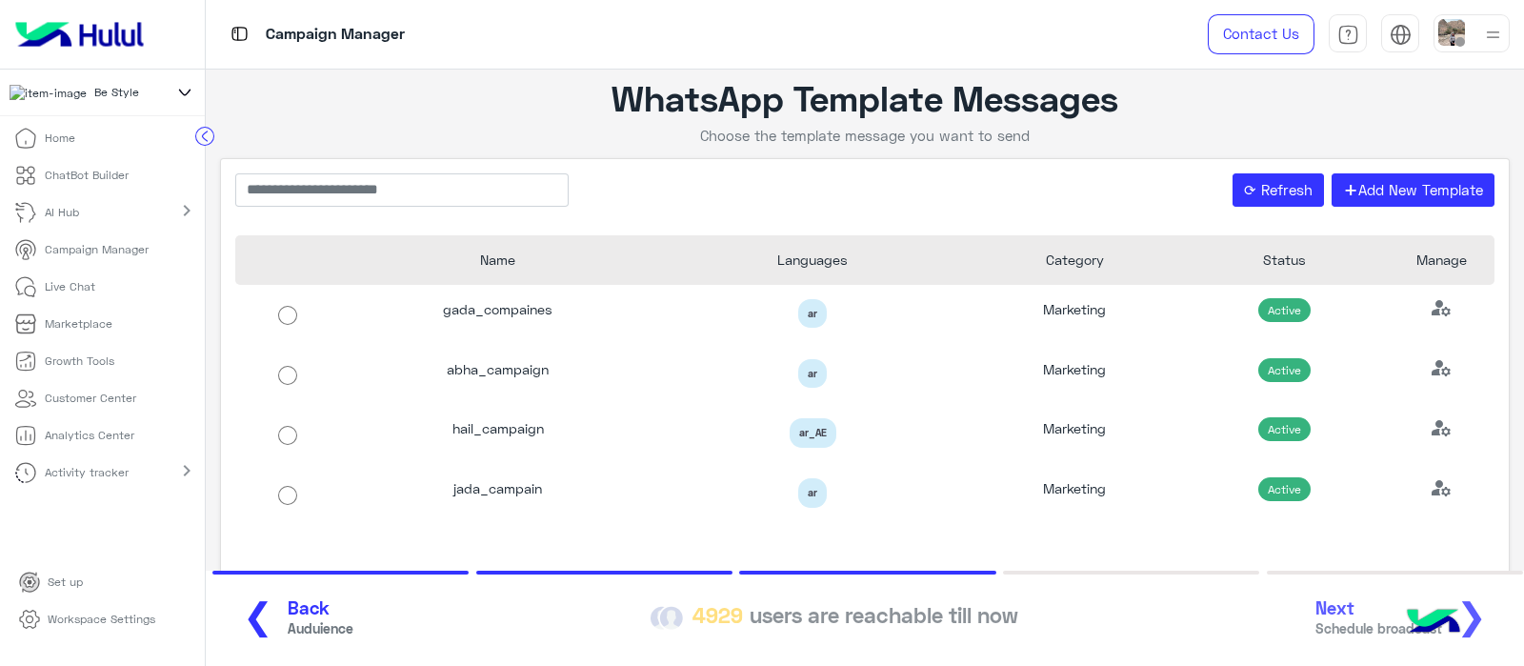
click at [1352, 602] on div "❮ Back Auduience 4929 users are reachable till now Next Schedule broadcast ❯" at bounding box center [865, 618] width 1284 height 52
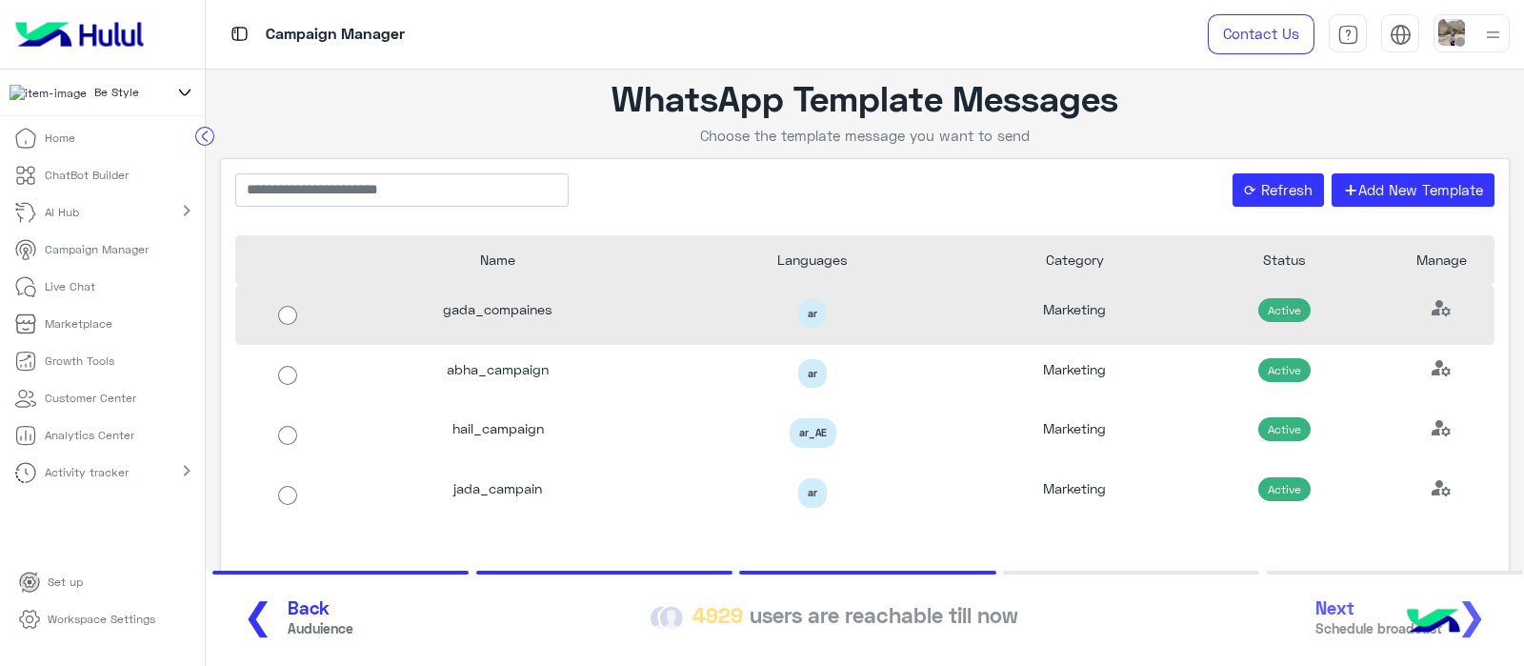
click at [310, 310] on div at bounding box center [287, 315] width 105 height 60
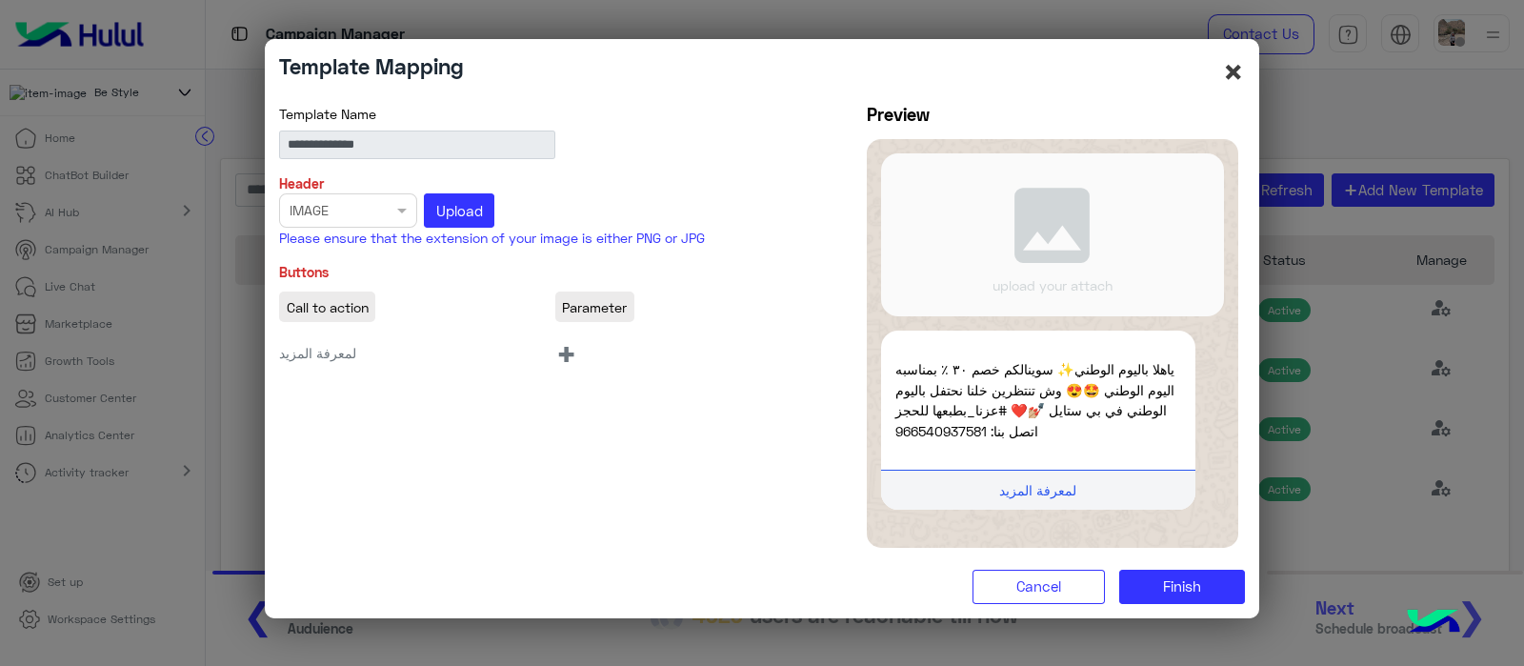
click at [1229, 88] on button "×" at bounding box center [1233, 71] width 23 height 36
